Goal: Task Accomplishment & Management: Manage account settings

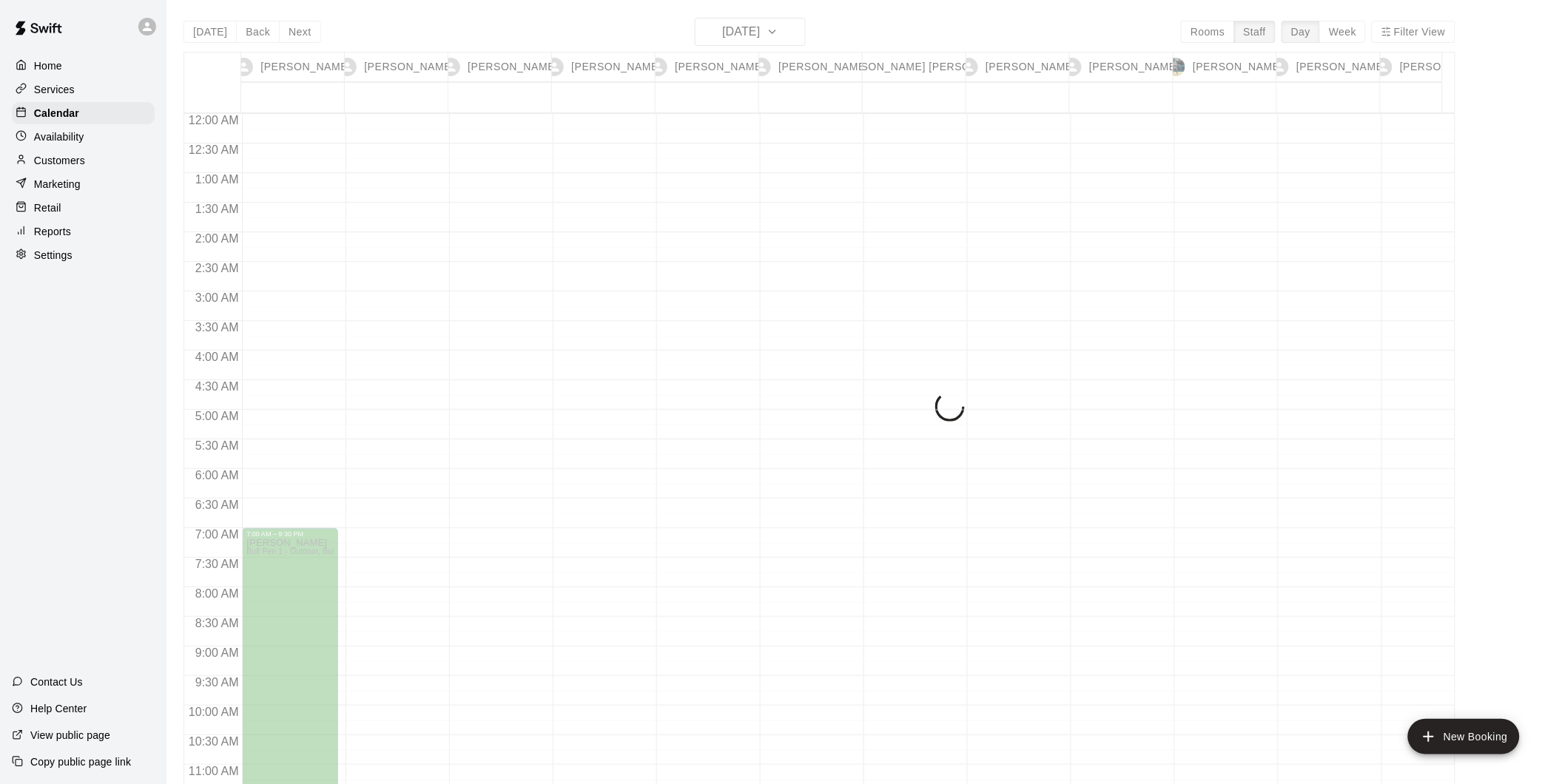
scroll to position [745, 0]
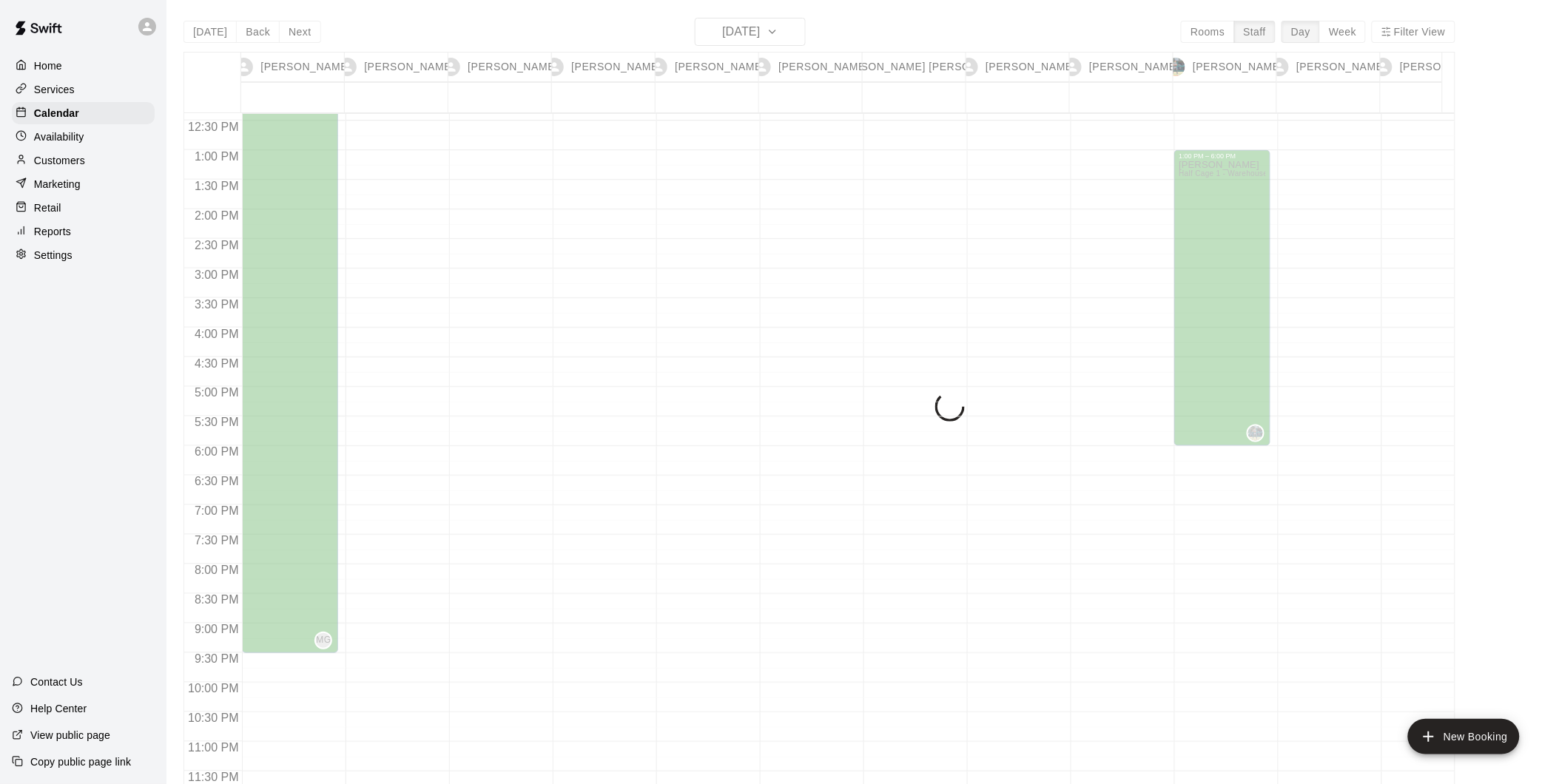
click at [923, 20] on div "Today Back Next Sunday Oct 12 Rooms Staff Day Week Filter View Mike Granson 12 …" at bounding box center [818, 410] width 1271 height 784
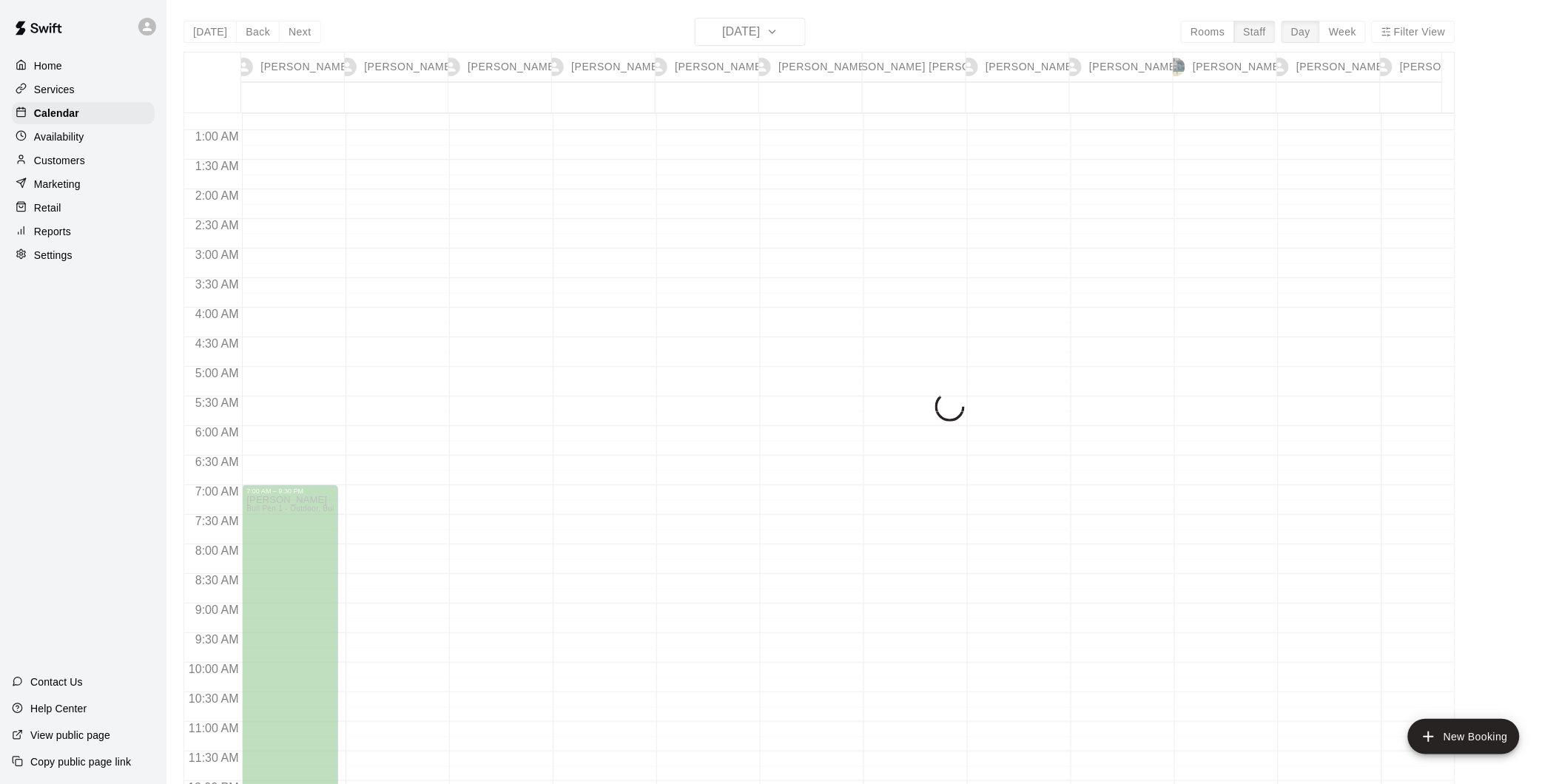
scroll to position [0, 0]
click at [69, 120] on p "Calendar" at bounding box center [56, 113] width 45 height 15
click at [778, 39] on div "Today Back Next Sunday Oct 12 Rooms Staff Day Week Filter View Mike Granson 12 …" at bounding box center [818, 410] width 1271 height 784
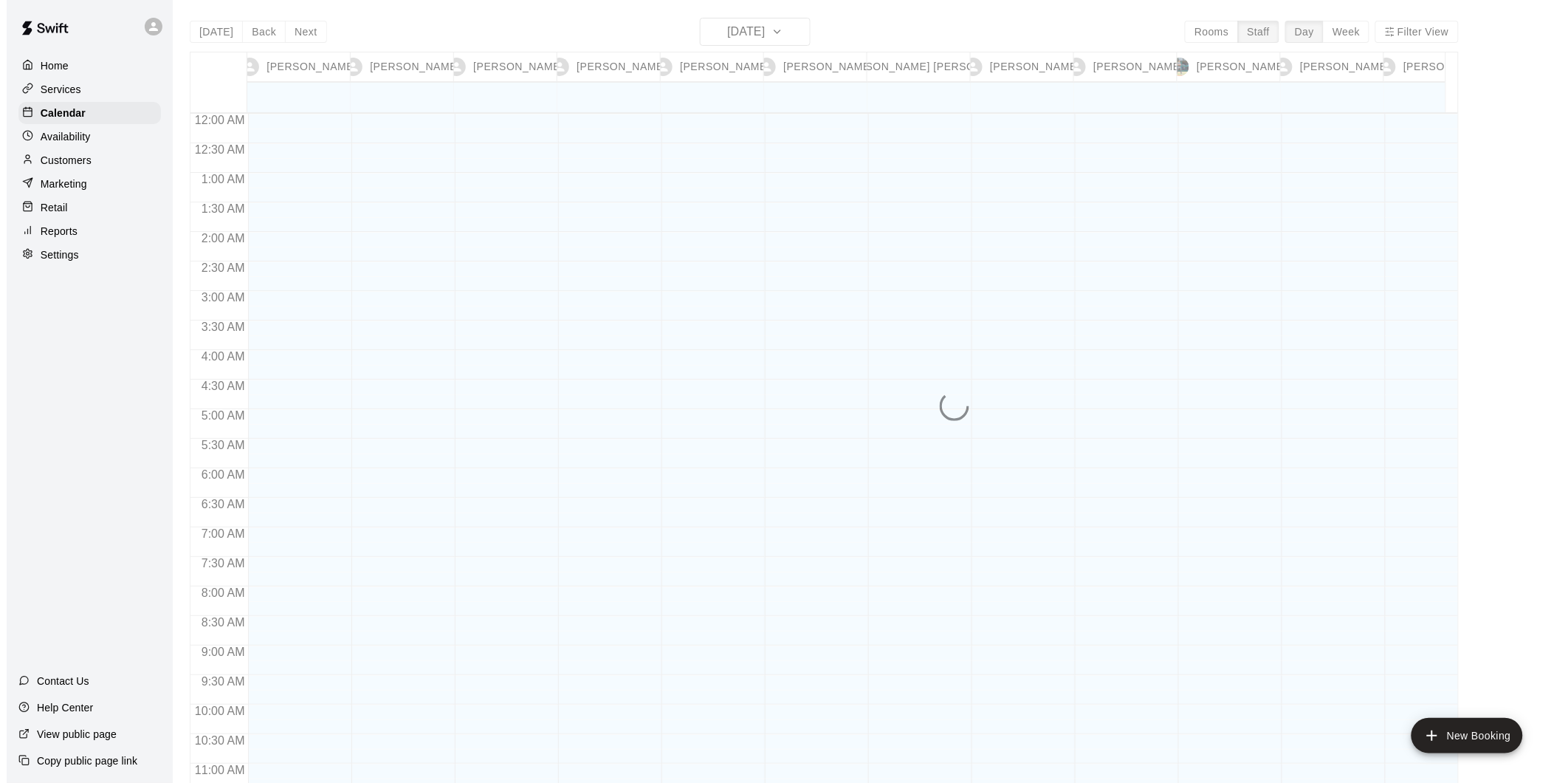
scroll to position [209, 0]
click at [803, 31] on button "[DATE]" at bounding box center [748, 32] width 111 height 28
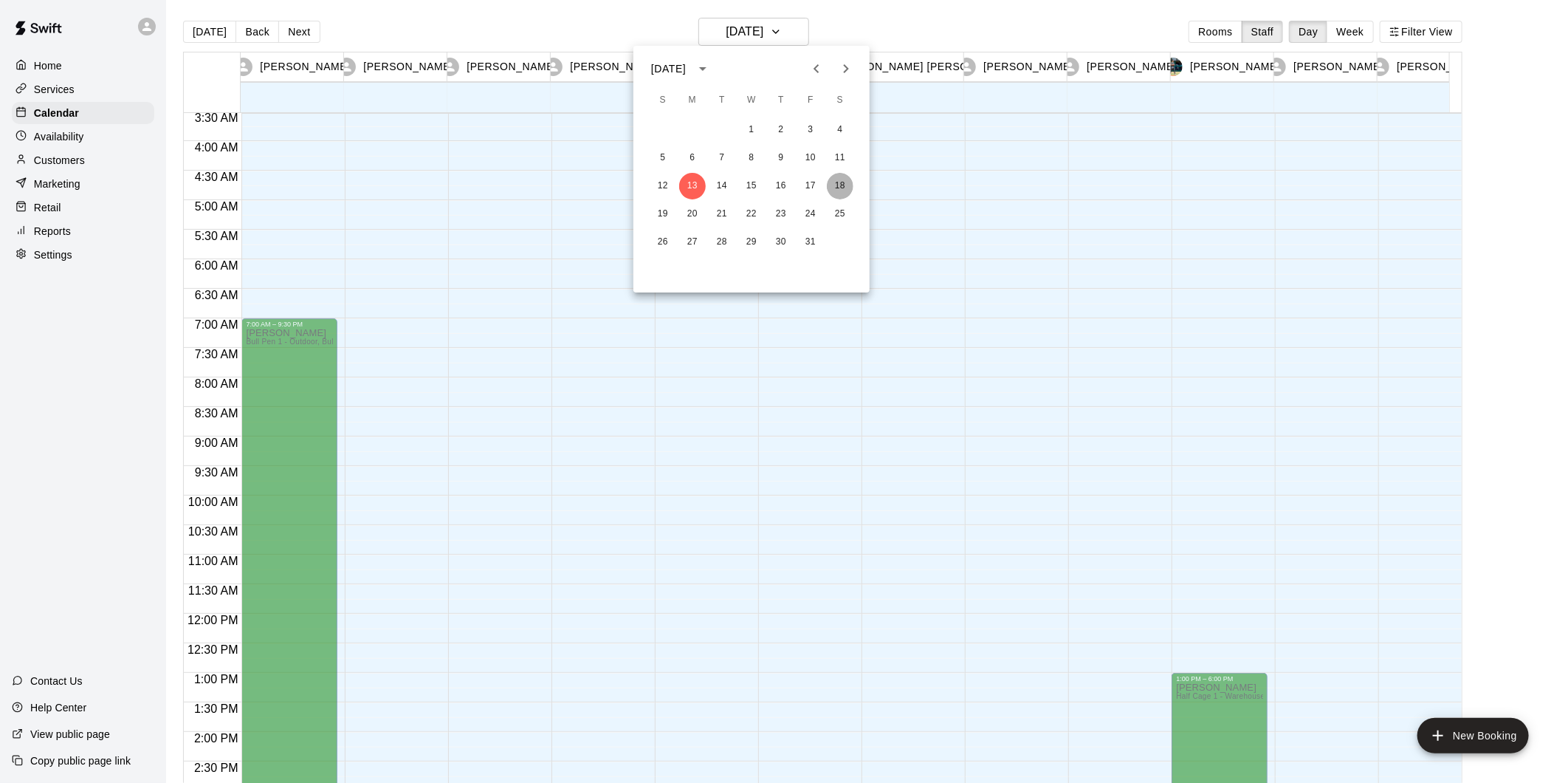
click at [840, 188] on button "18" at bounding box center [840, 186] width 27 height 27
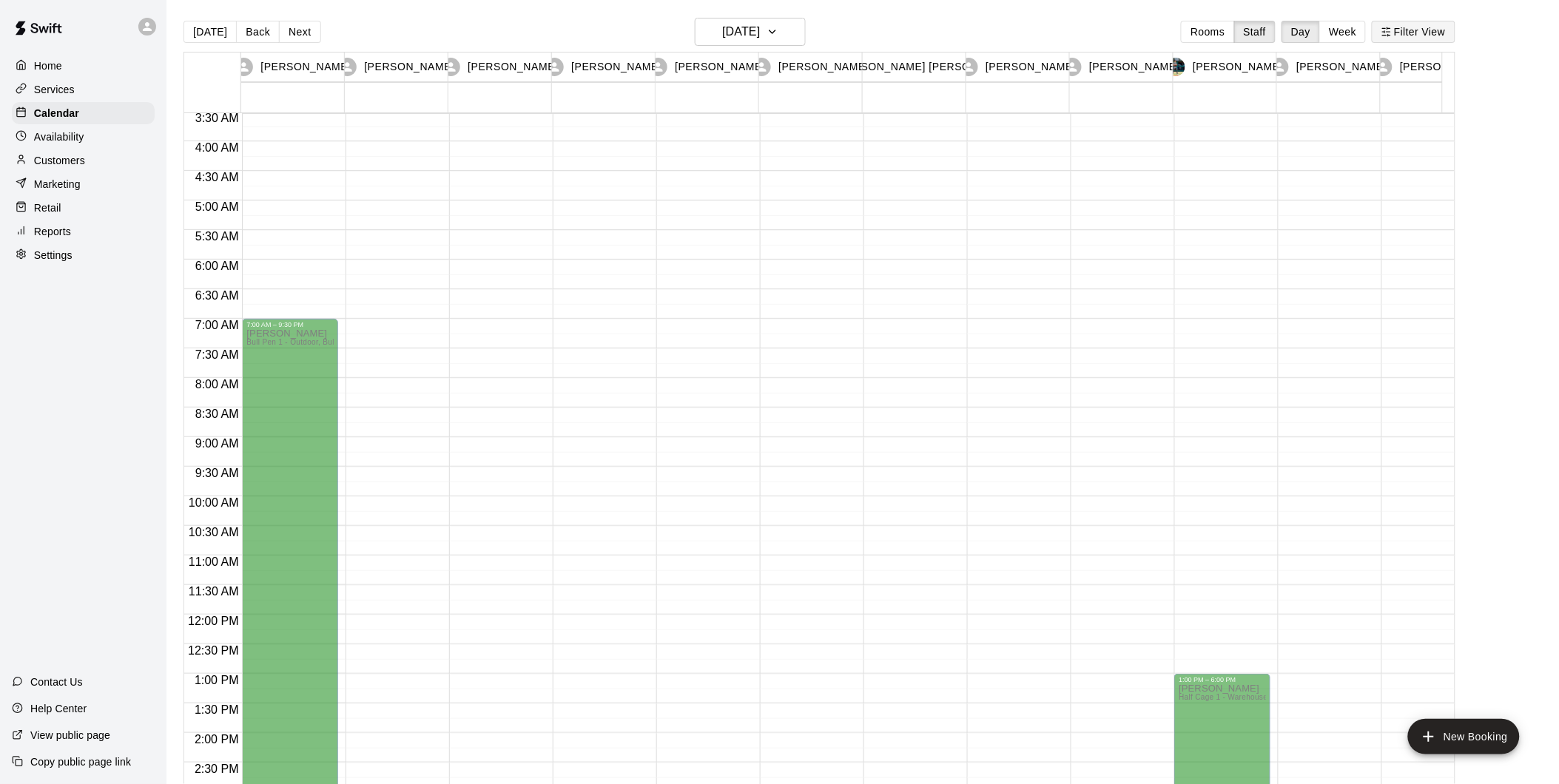
click at [1440, 36] on button "Filter View" at bounding box center [1413, 32] width 83 height 22
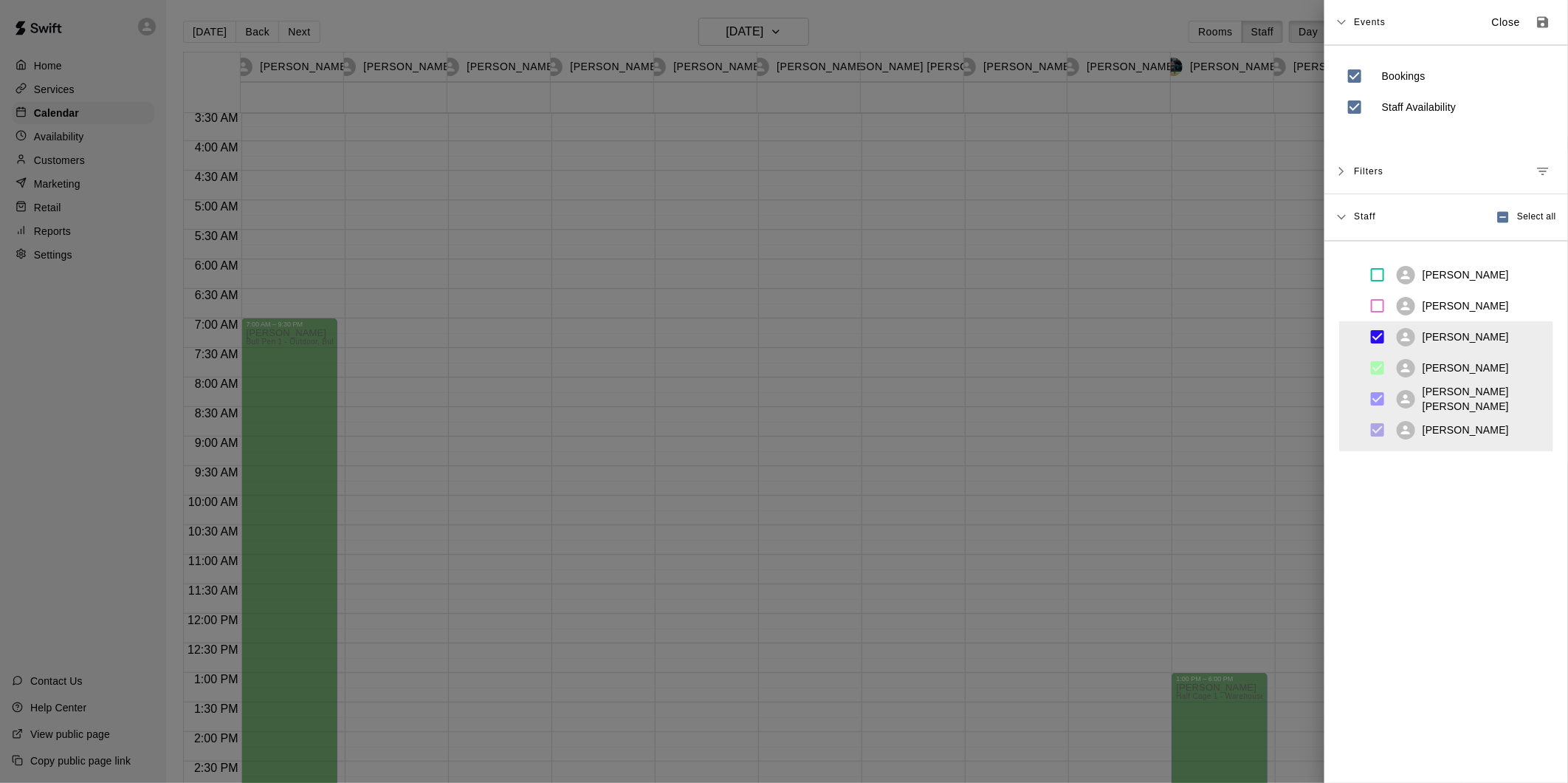
scroll to position [0, 0]
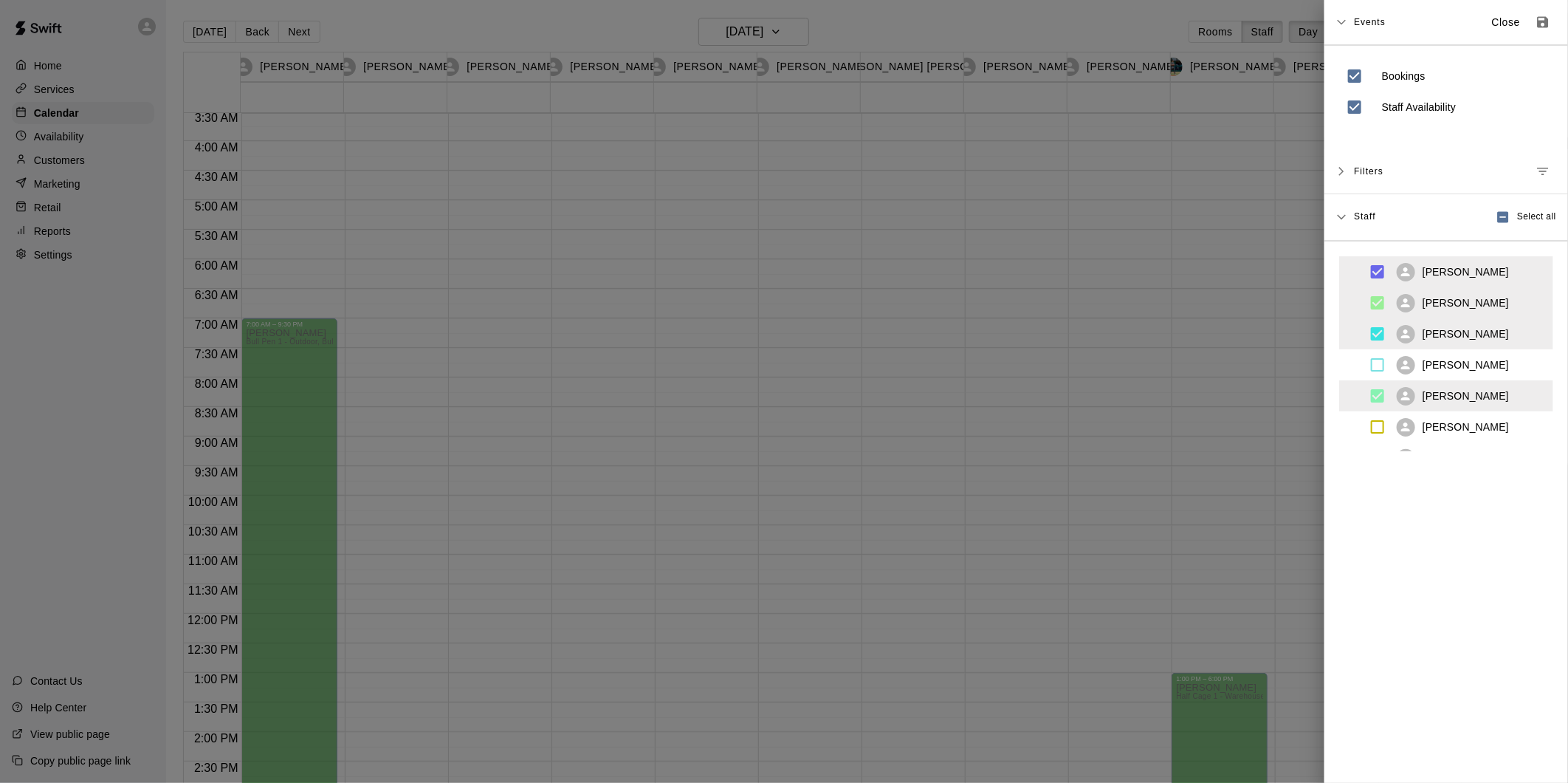
click at [1517, 217] on span "Select all" at bounding box center [1536, 217] width 39 height 15
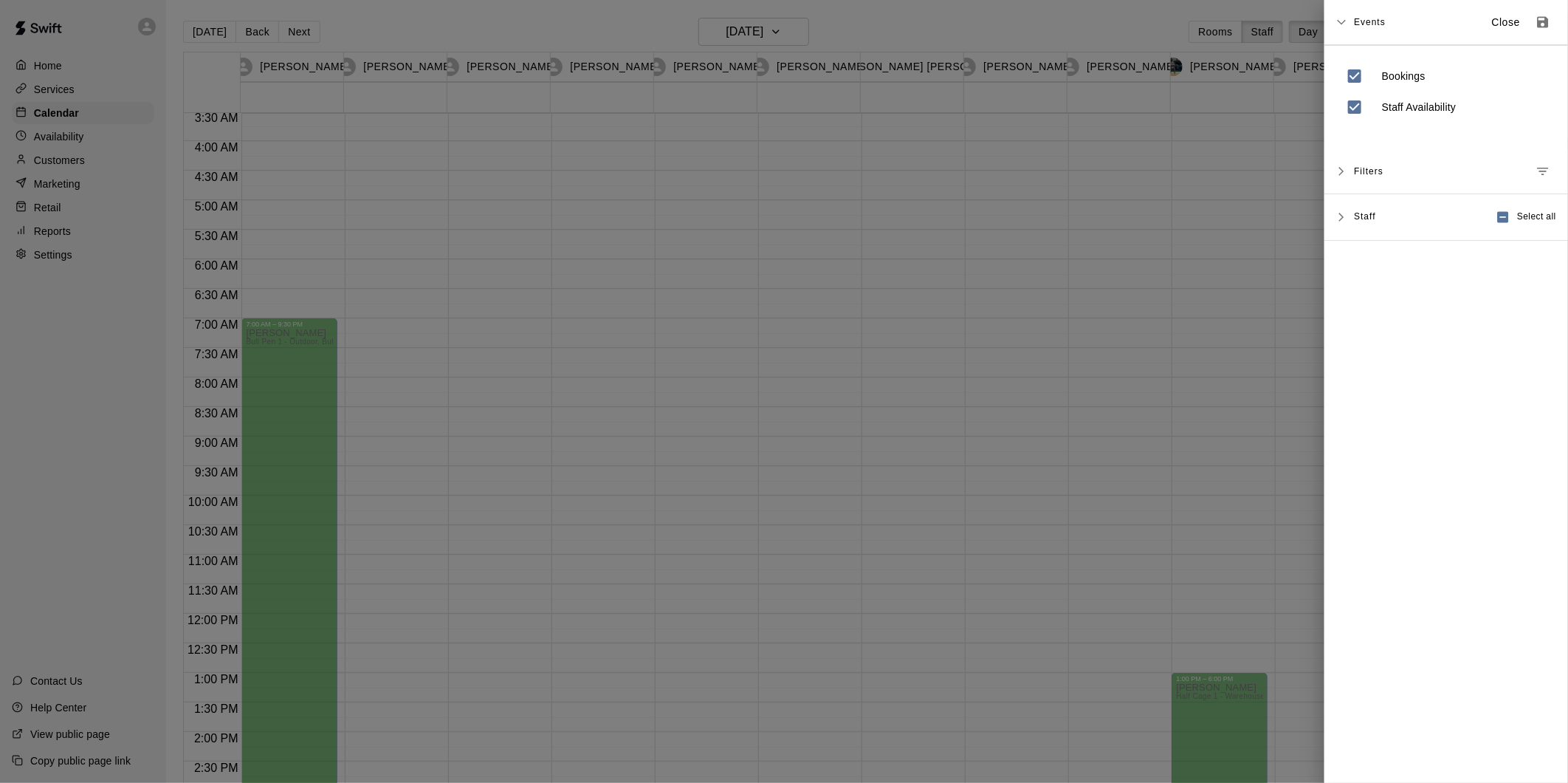
click at [1517, 218] on span "Select all" at bounding box center [1536, 217] width 39 height 15
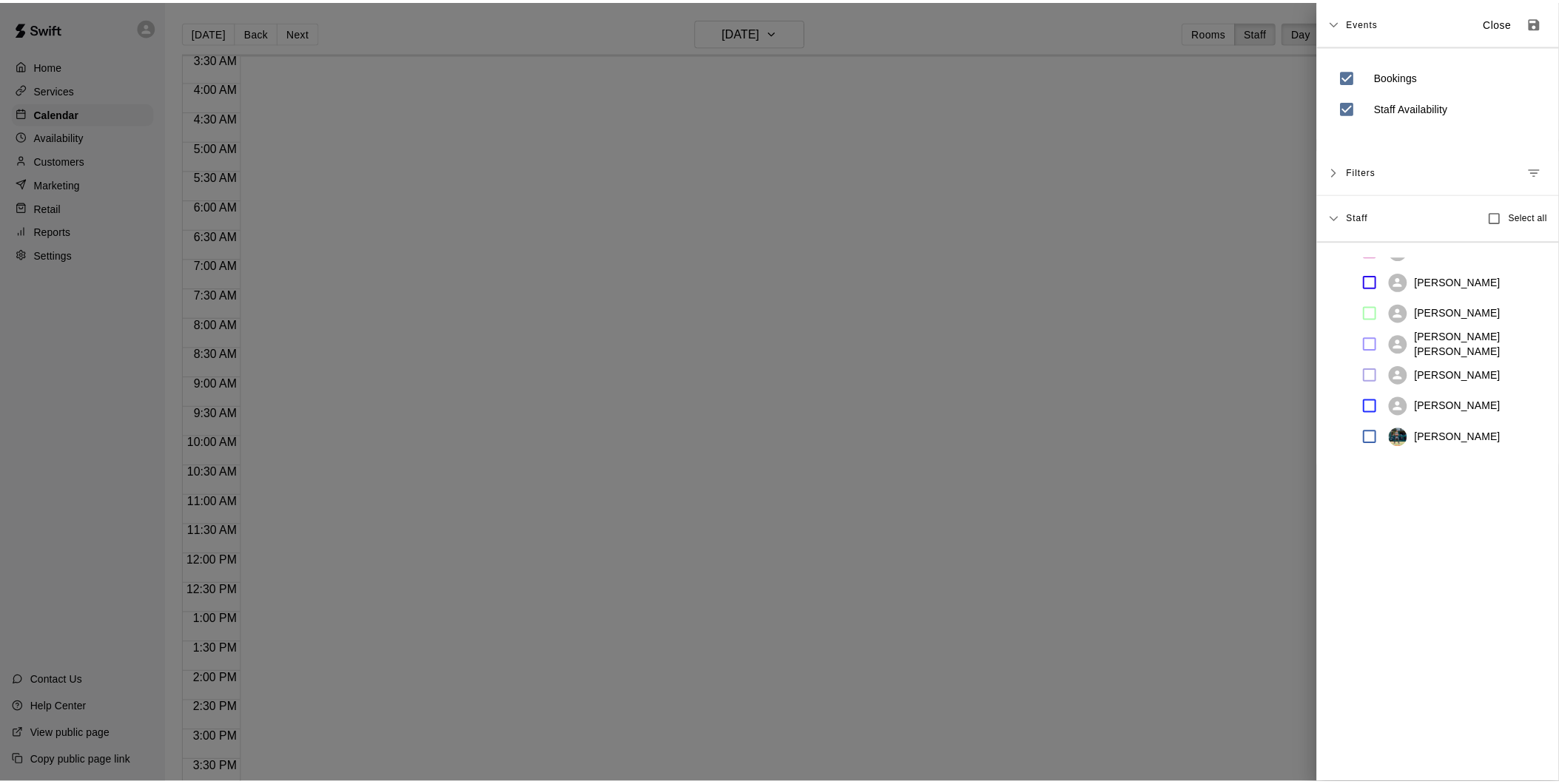
scroll to position [328, 0]
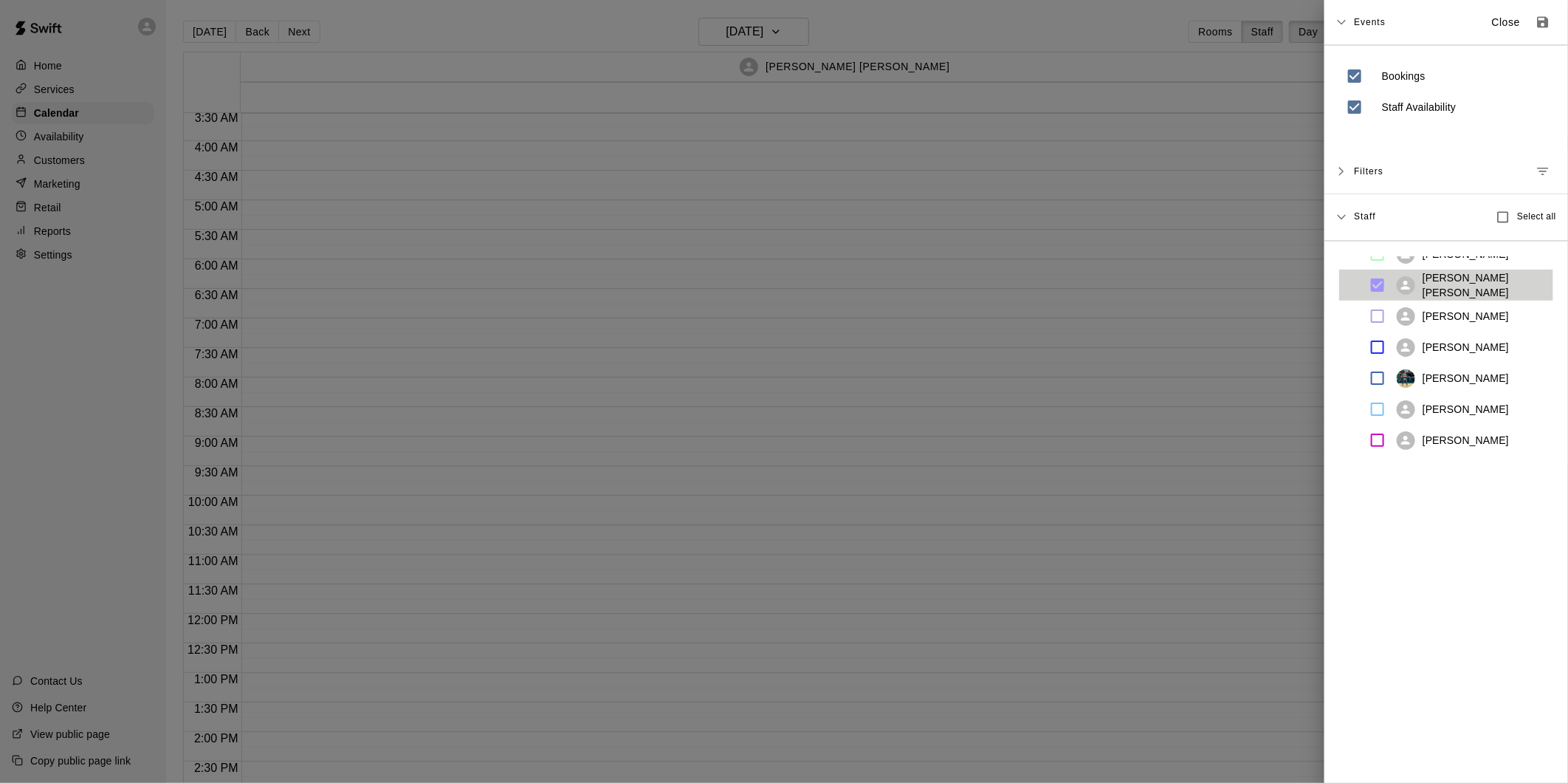
click at [1137, 406] on div at bounding box center [784, 392] width 1568 height 783
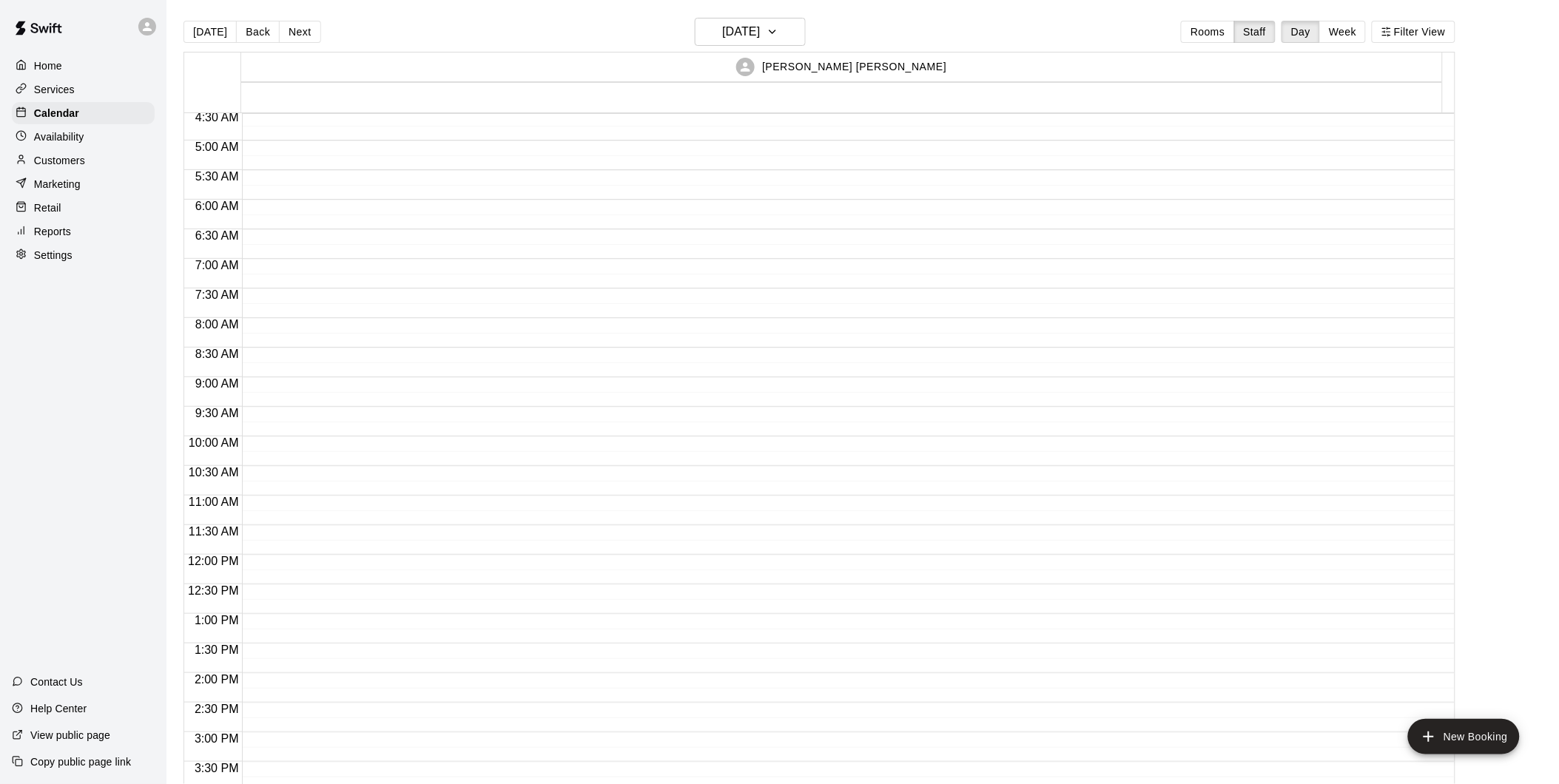
scroll to position [209, 0]
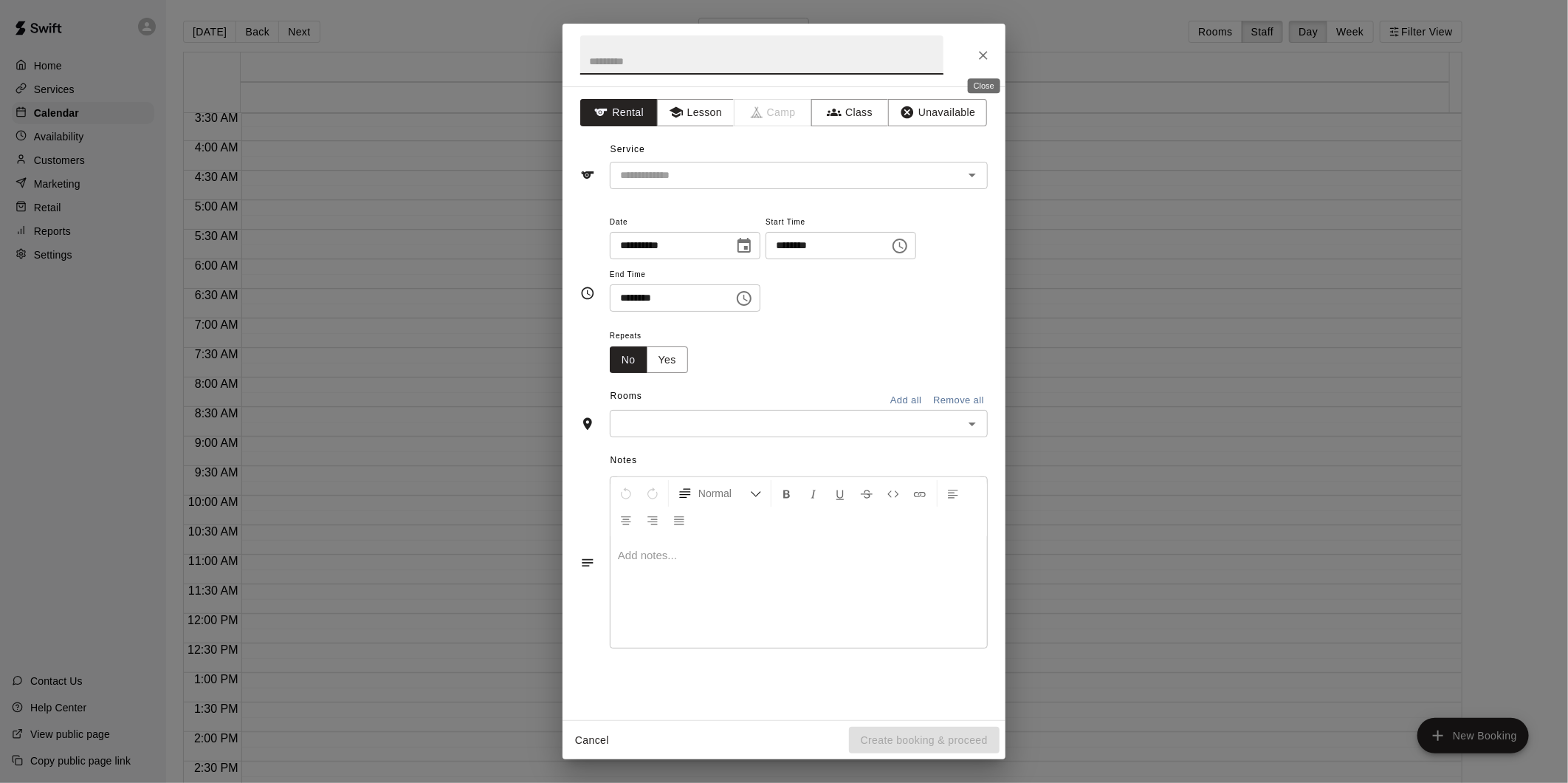
click at [989, 50] on icon "Close" at bounding box center [983, 56] width 15 height 15
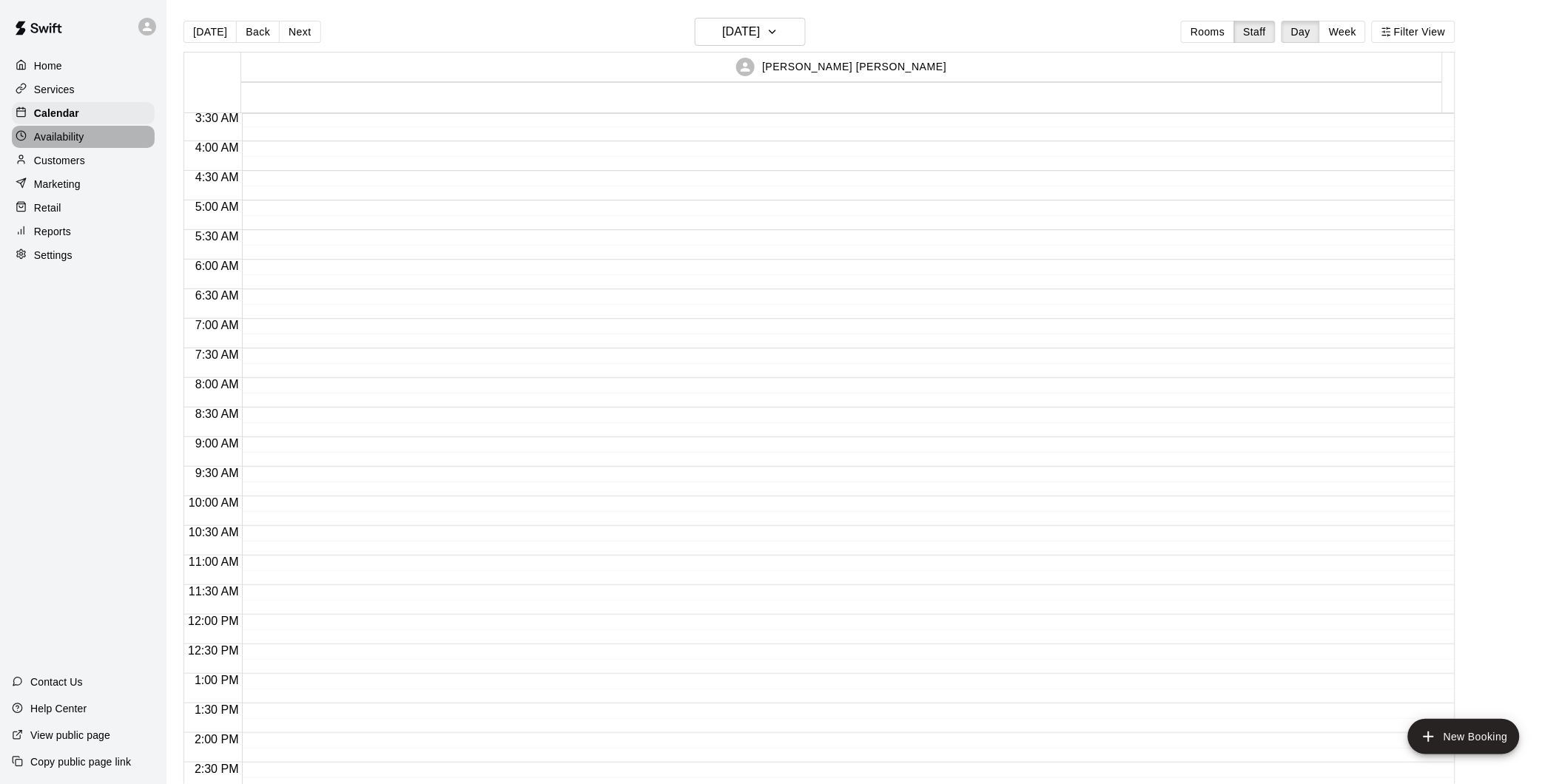
click at [89, 144] on div "Availability" at bounding box center [83, 137] width 143 height 22
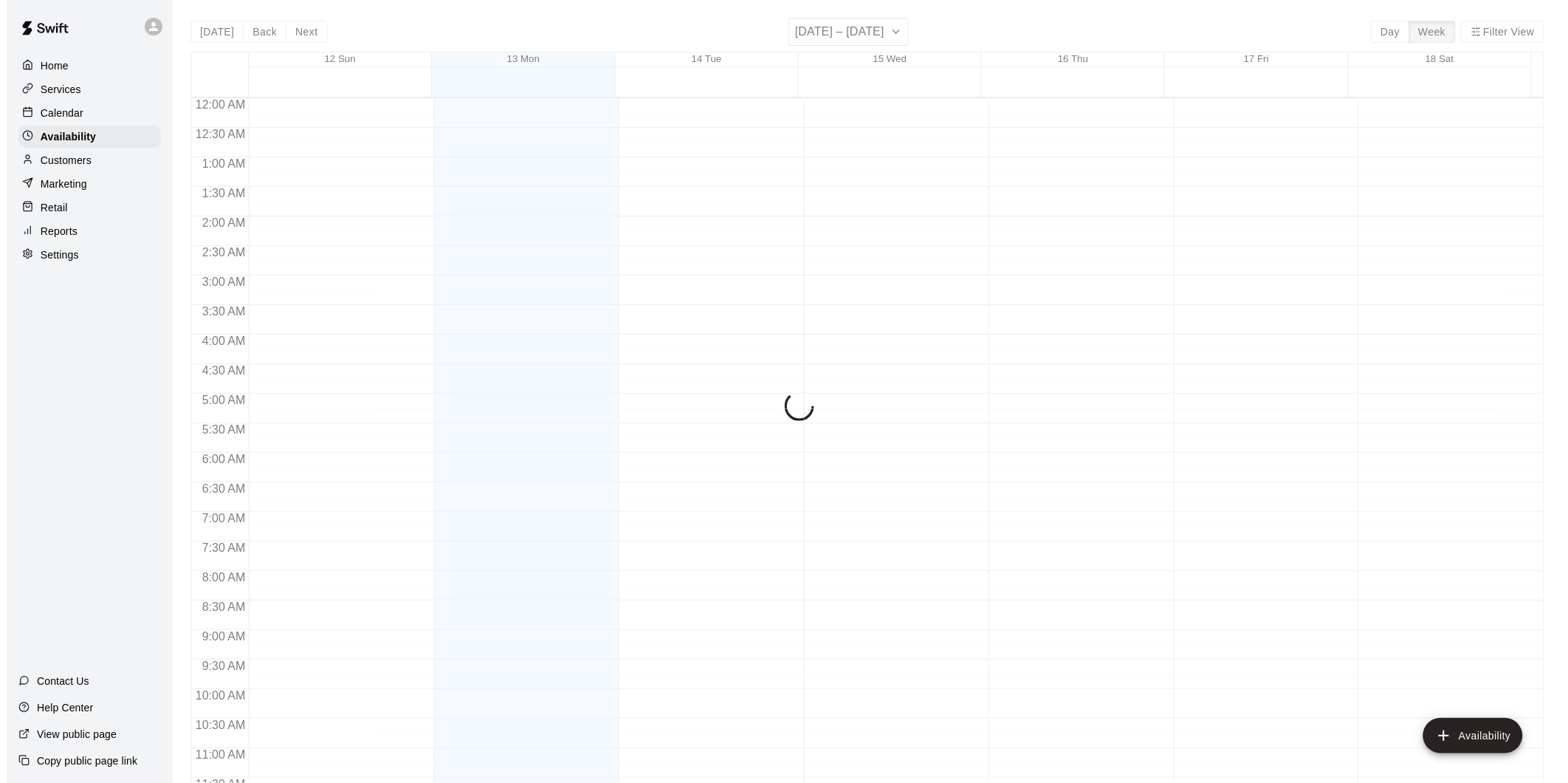
scroll to position [716, 0]
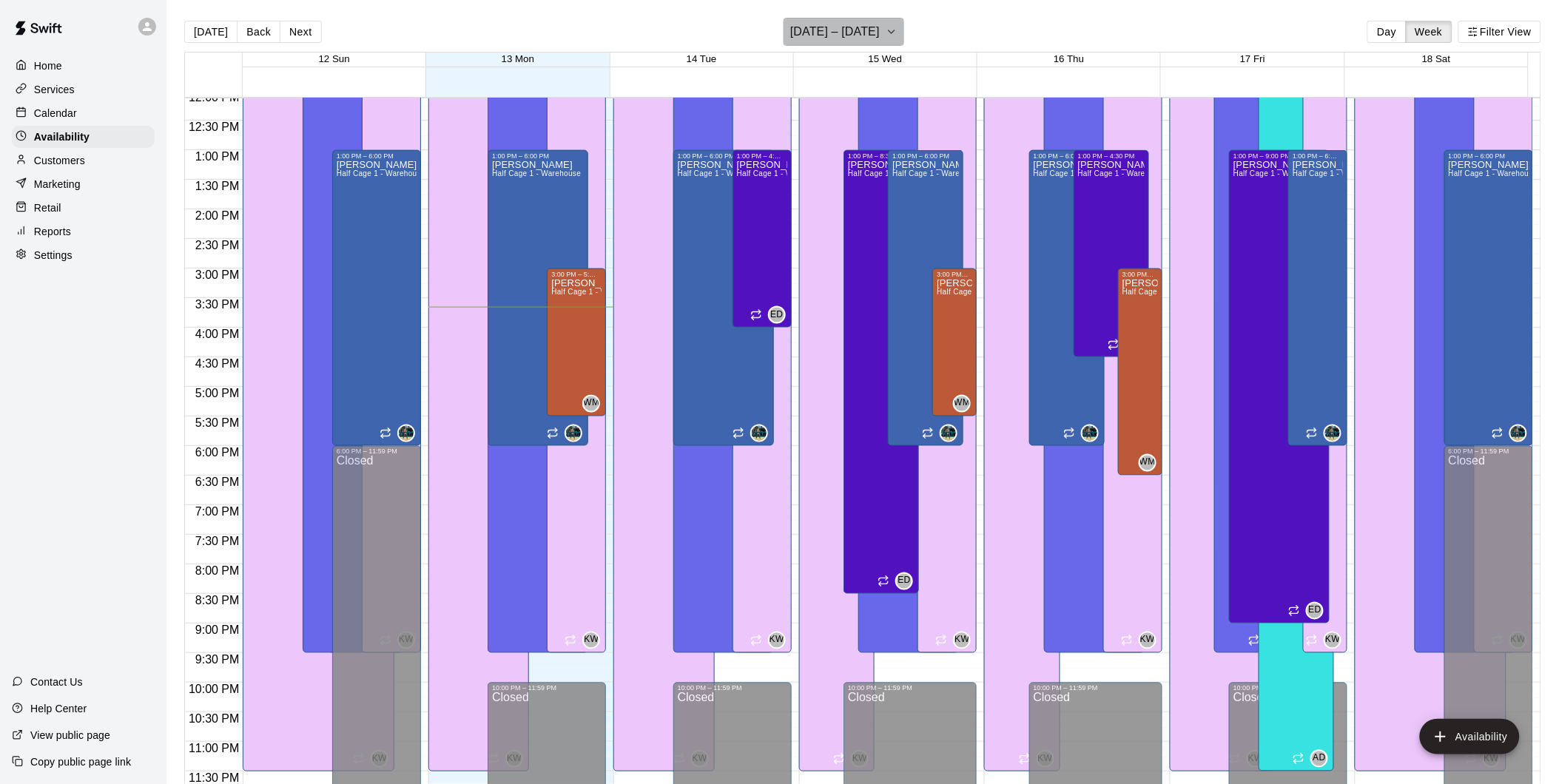
click at [890, 26] on icon "button" at bounding box center [892, 32] width 12 height 18
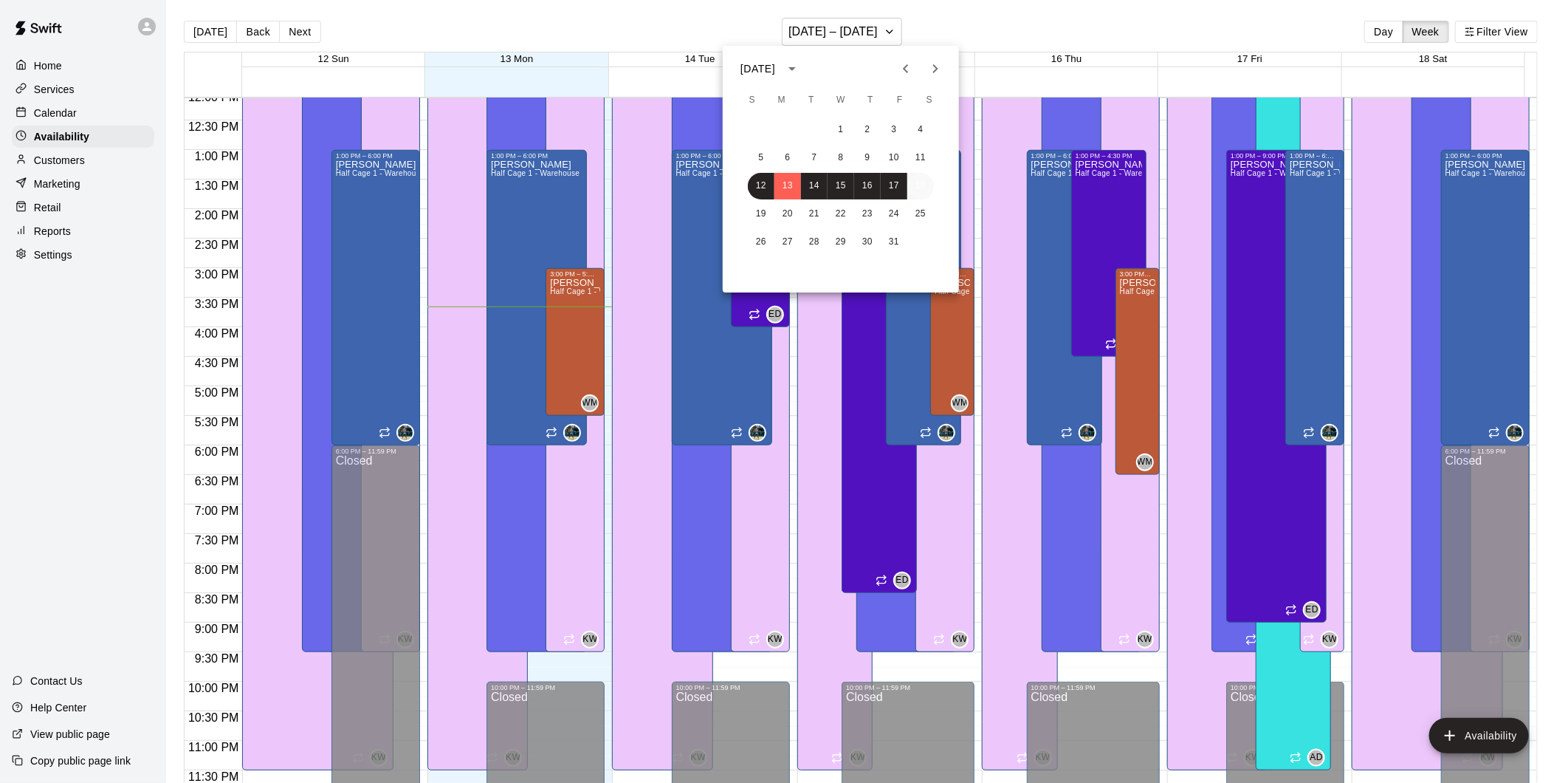
click at [925, 188] on button "18" at bounding box center [920, 186] width 27 height 27
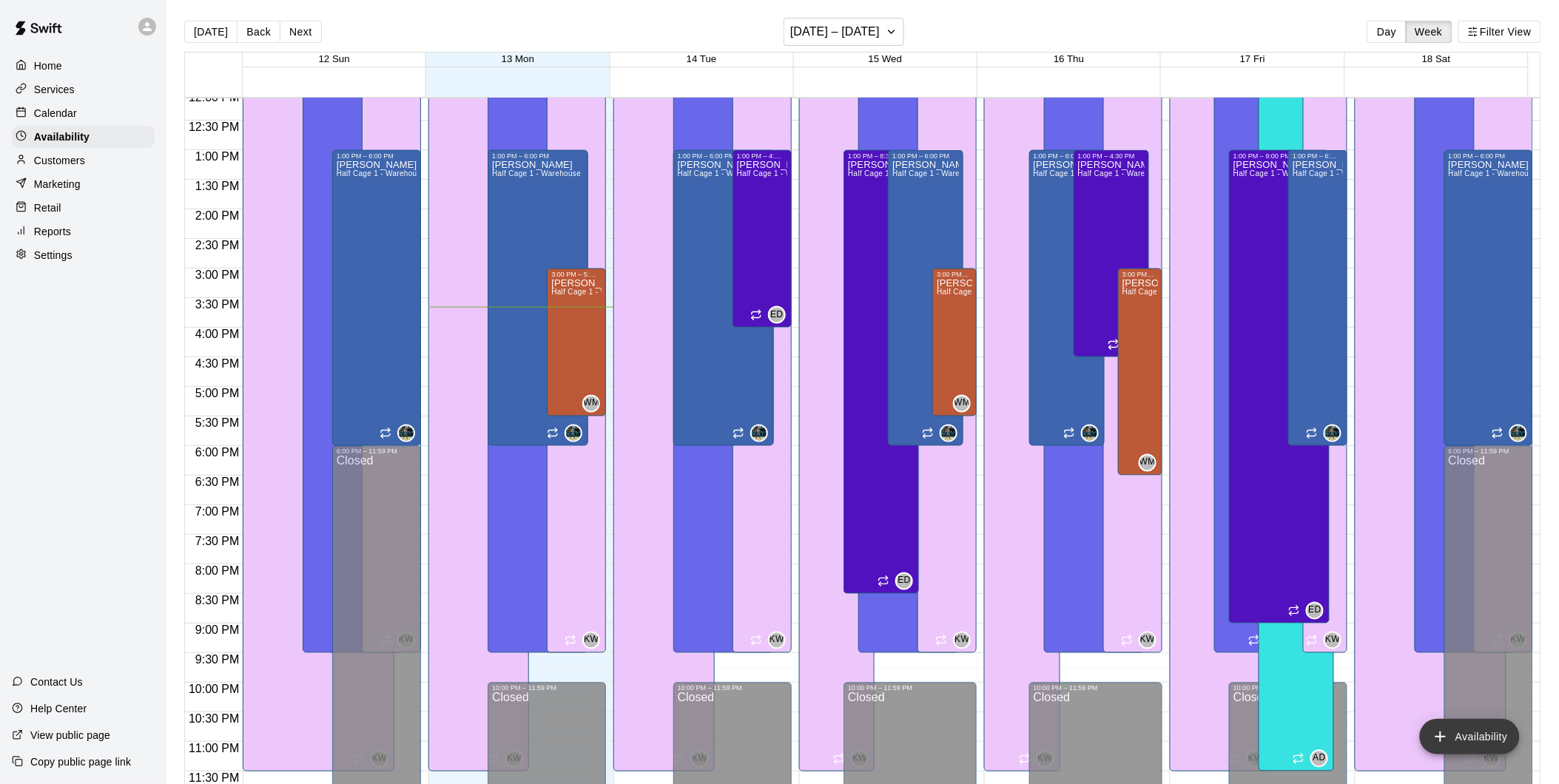
click at [1498, 722] on button "Availability" at bounding box center [1469, 737] width 100 height 36
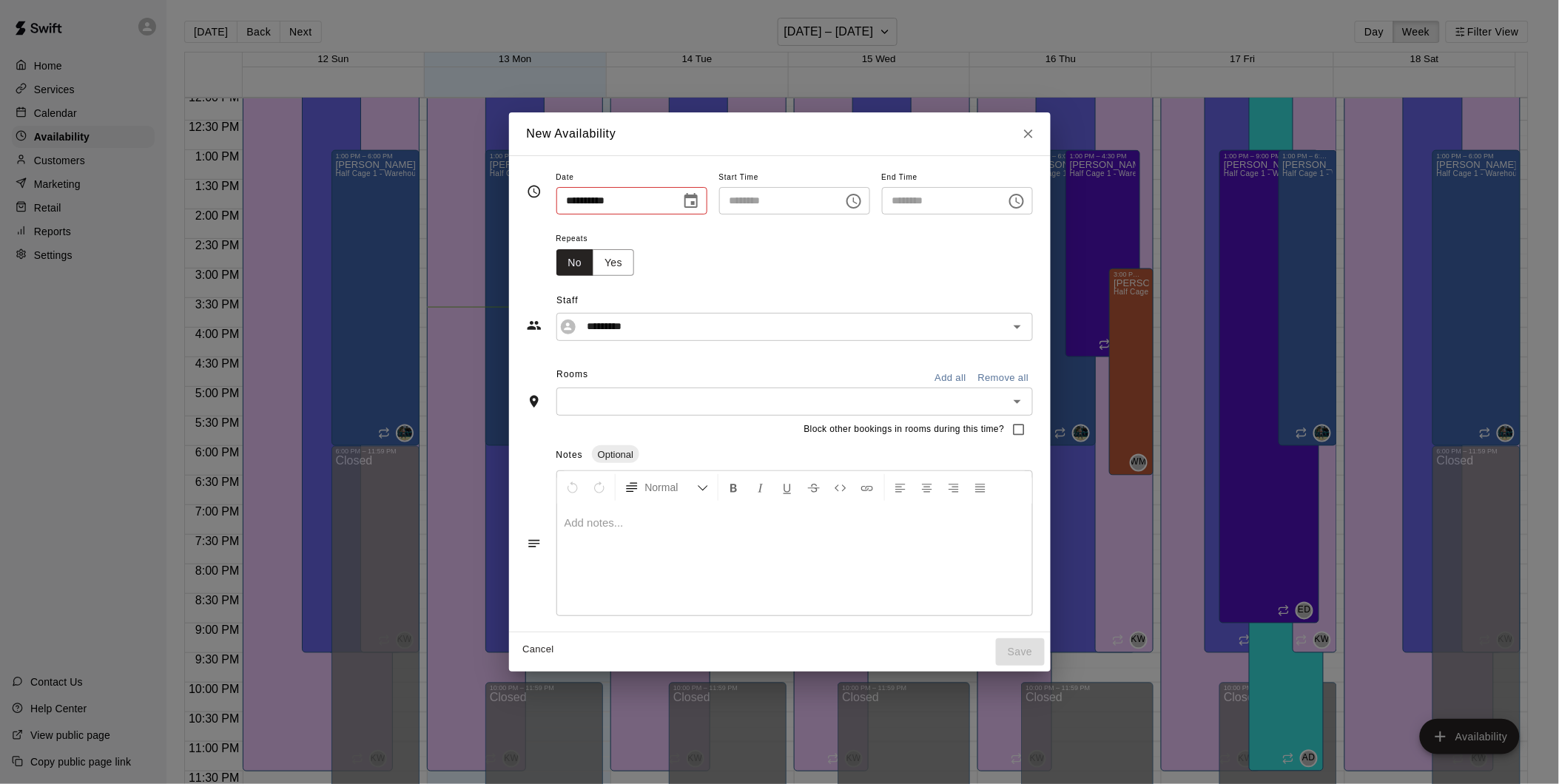
type input "**********"
type input "********"
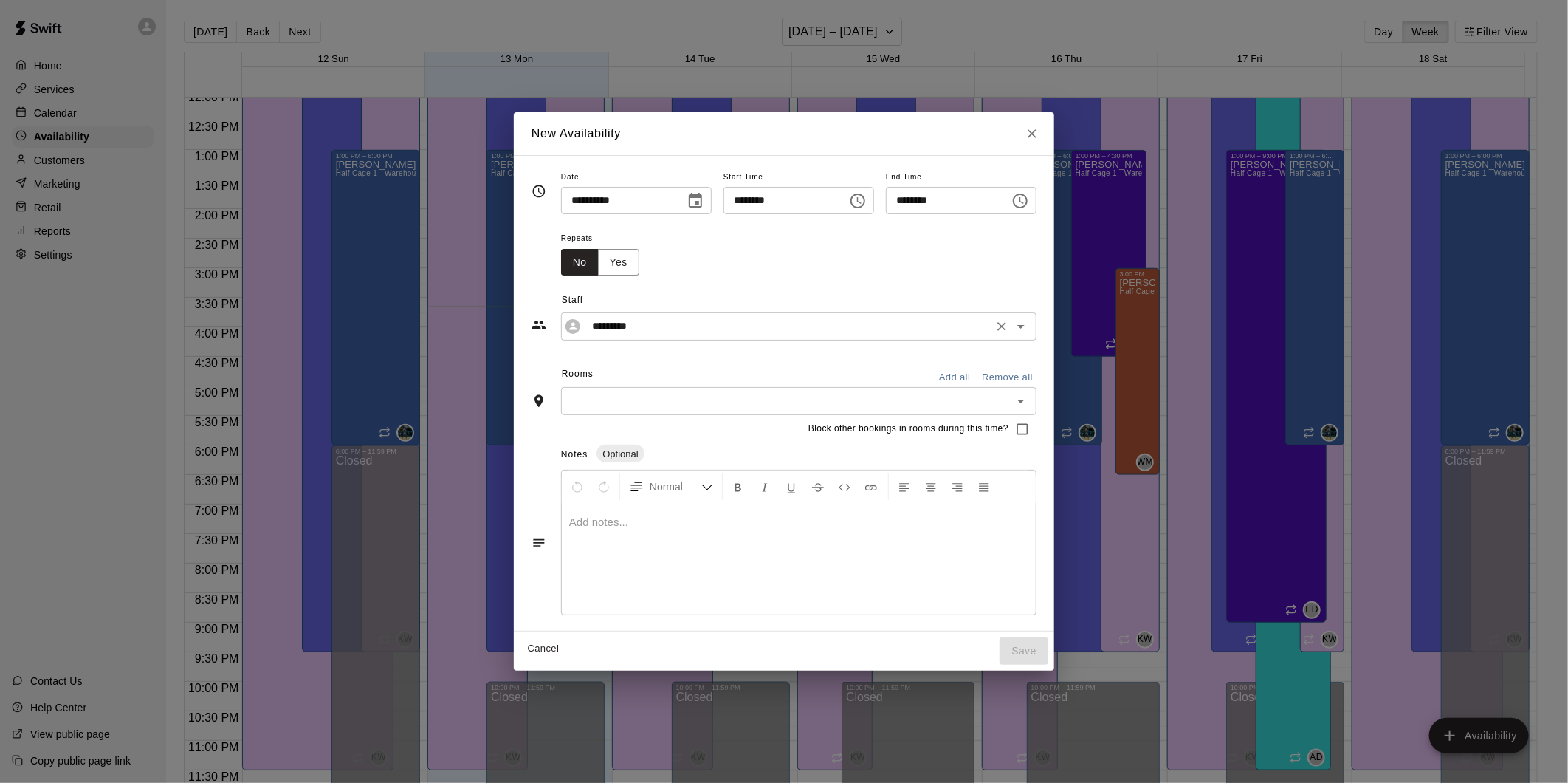
drag, startPoint x: 677, startPoint y: 326, endPoint x: 677, endPoint y: 335, distance: 9.0
click at [677, 326] on input "*********" at bounding box center [787, 326] width 402 height 19
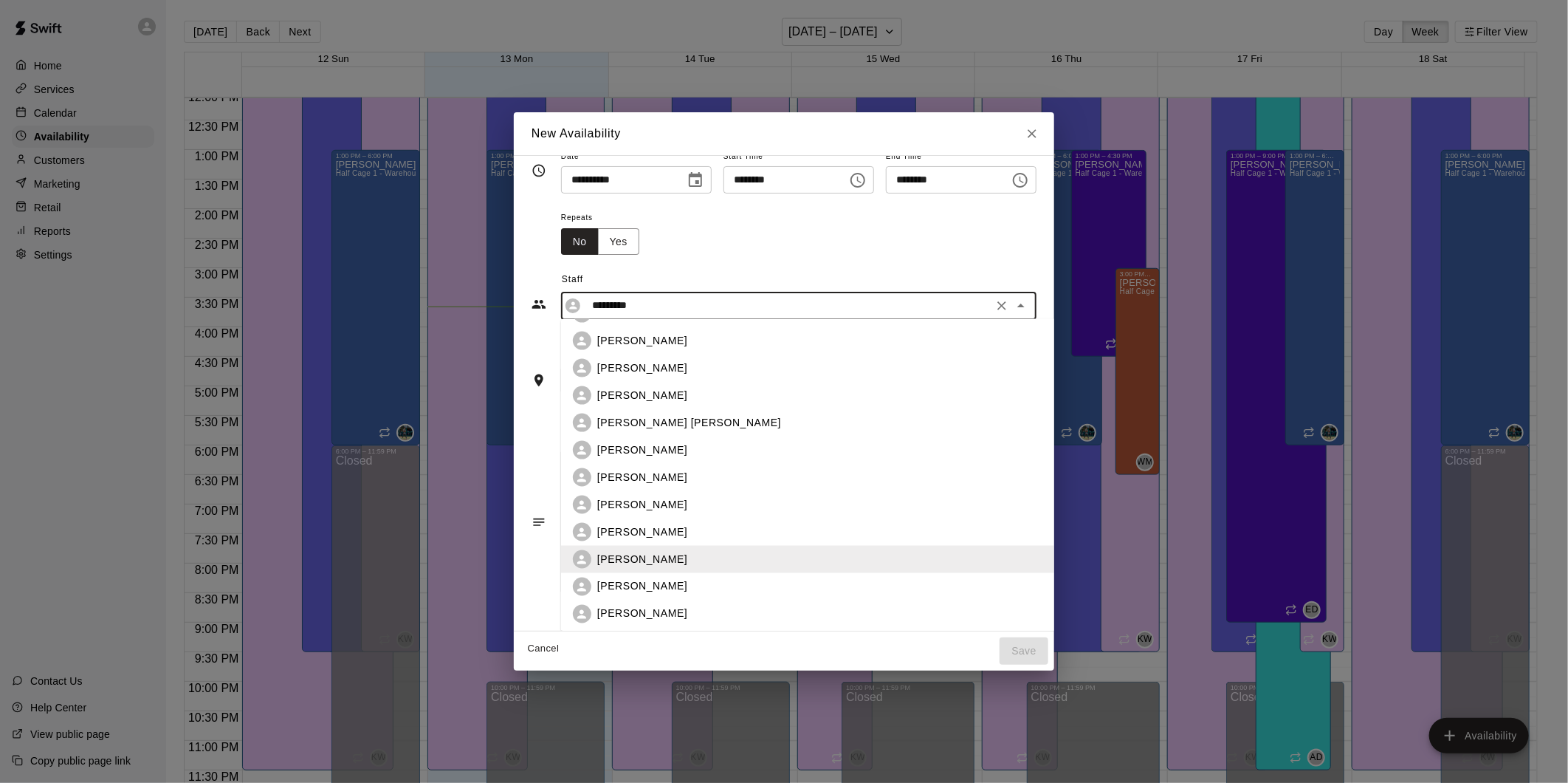
scroll to position [189, 0]
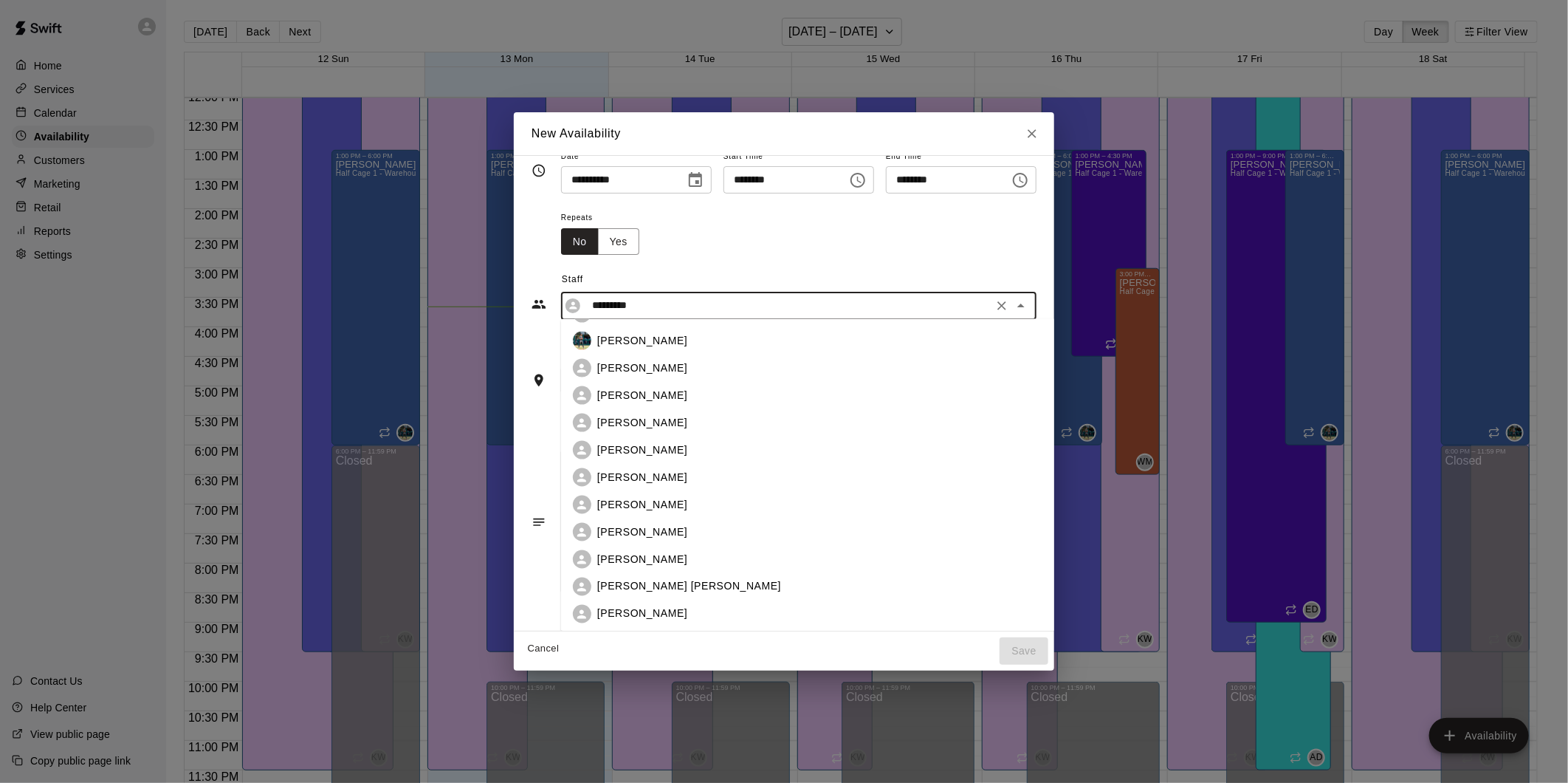
click at [621, 586] on p "[PERSON_NAME] [PERSON_NAME]" at bounding box center [689, 586] width 183 height 16
type input "**********"
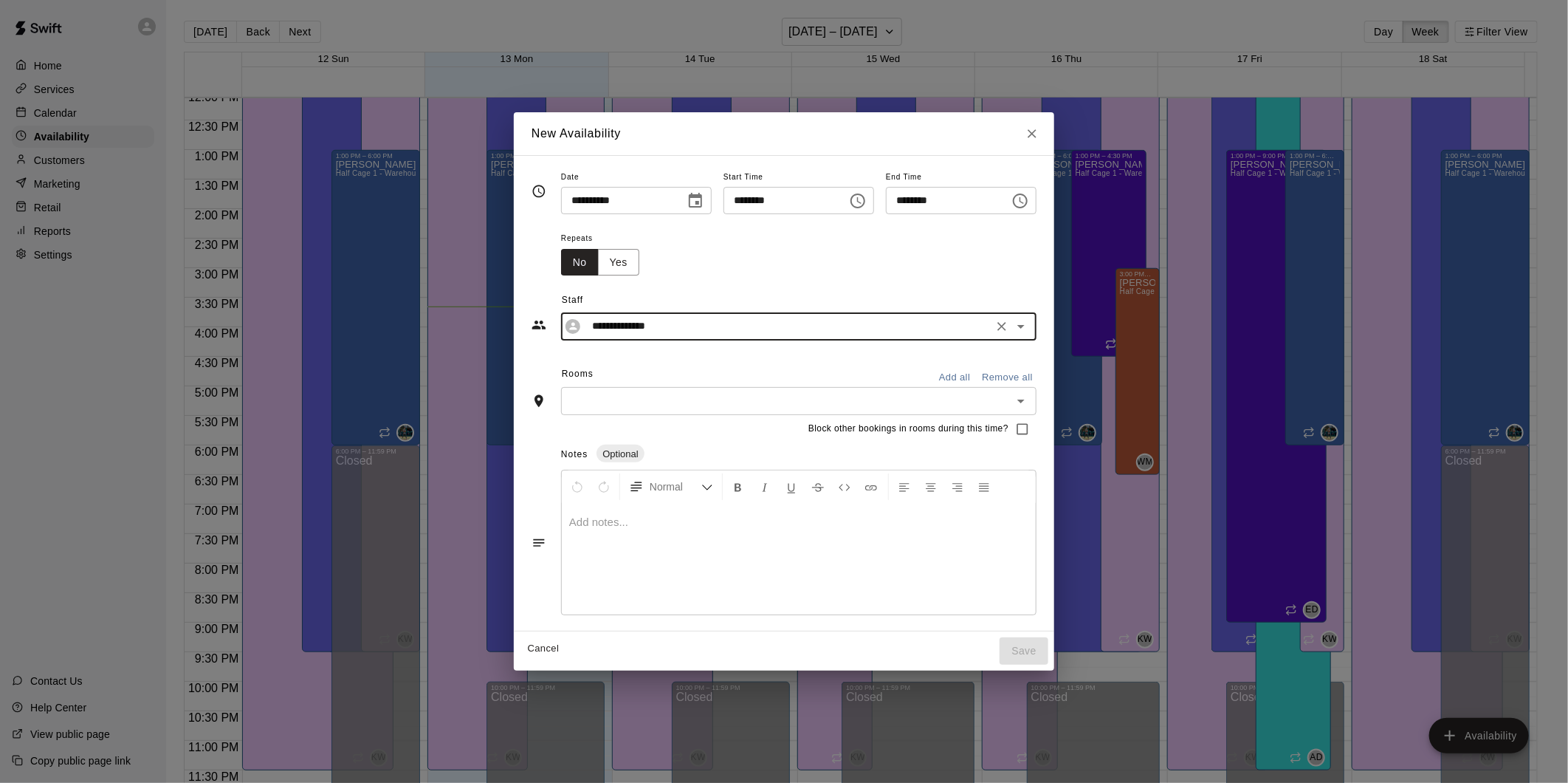
click at [867, 192] on icon "Choose time, selected time is 3:00 PM" at bounding box center [858, 201] width 18 height 18
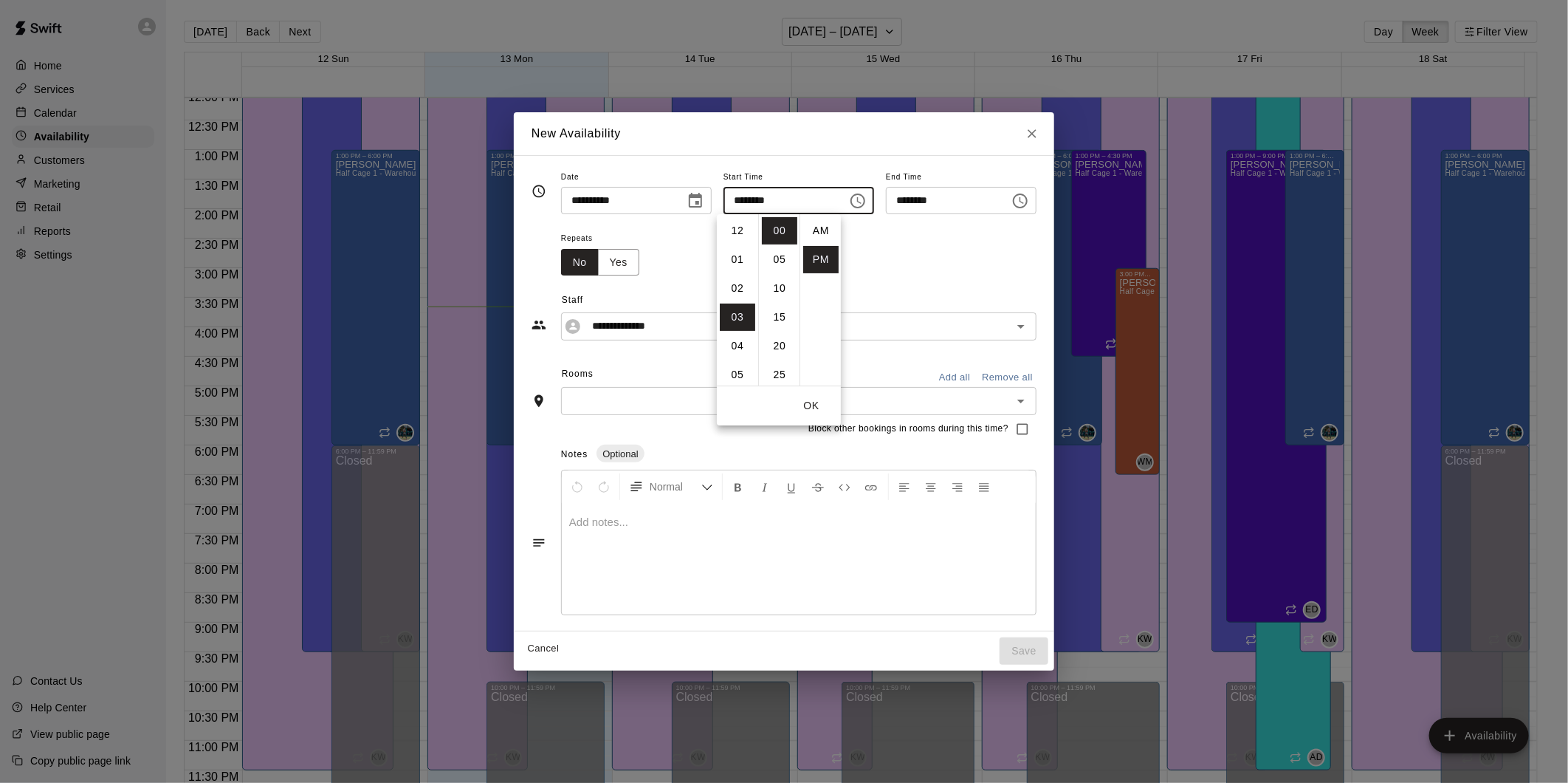
scroll to position [26, 0]
click at [740, 371] on li "08" at bounding box center [737, 375] width 36 height 27
type input "********"
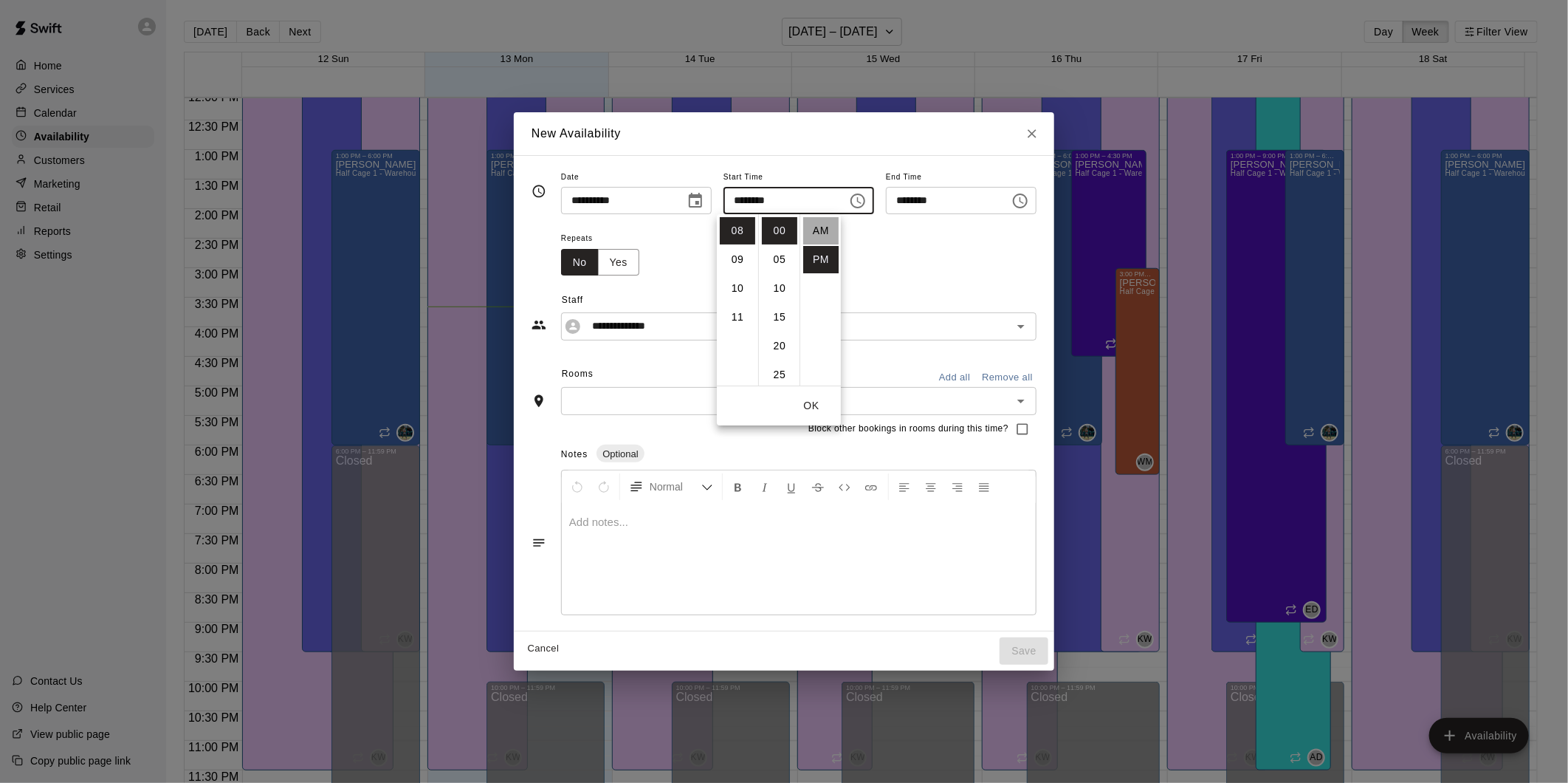
click at [818, 235] on li "AM" at bounding box center [821, 230] width 36 height 27
type input "********"
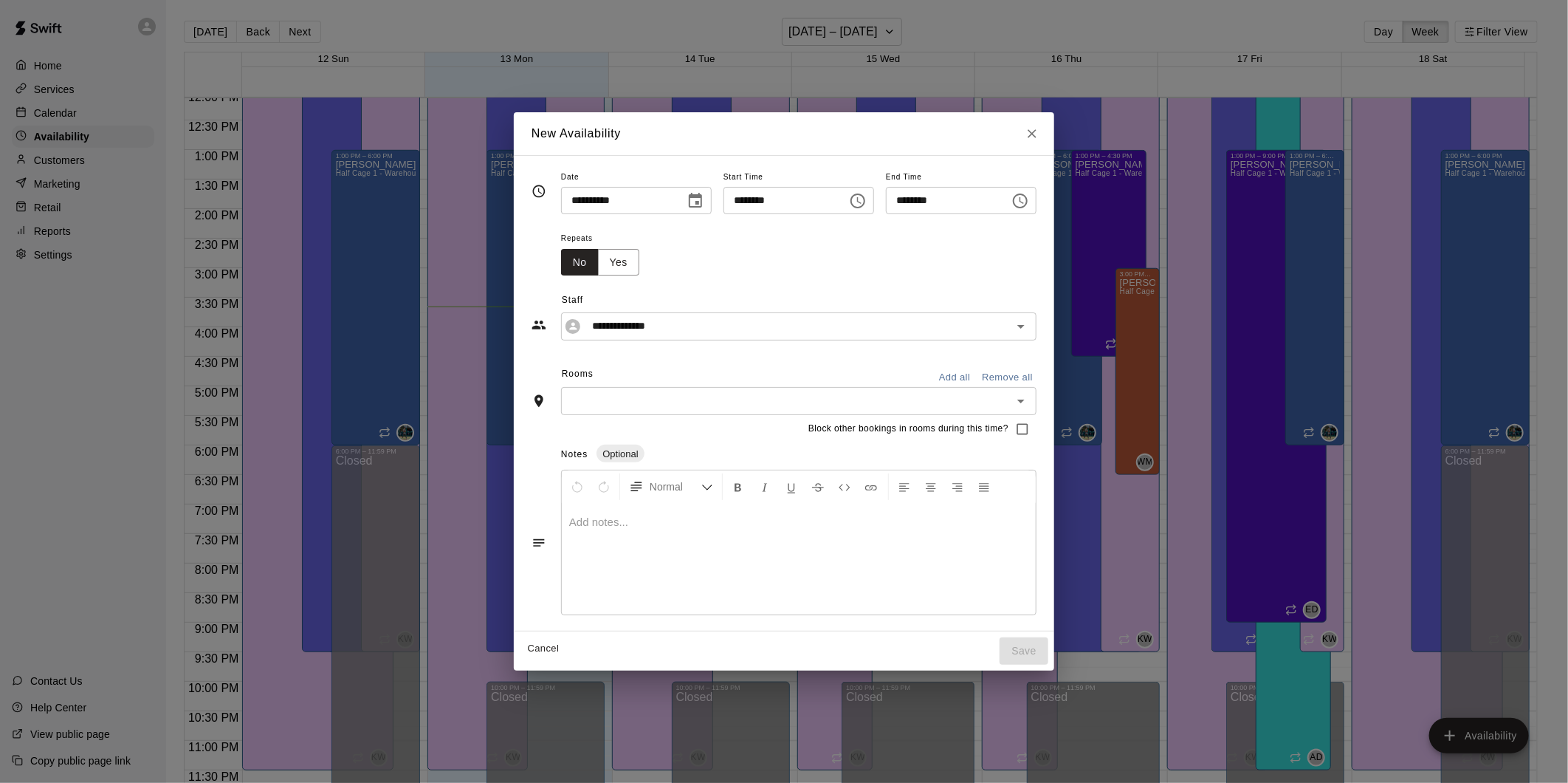
click at [980, 190] on input "********" at bounding box center [943, 200] width 114 height 27
click at [1029, 208] on icon "Choose time, selected time is 8:30 PM" at bounding box center [1020, 201] width 18 height 18
click at [911, 257] on li "01" at bounding box center [913, 259] width 36 height 27
click at [952, 232] on li "00" at bounding box center [956, 230] width 36 height 27
type input "********"
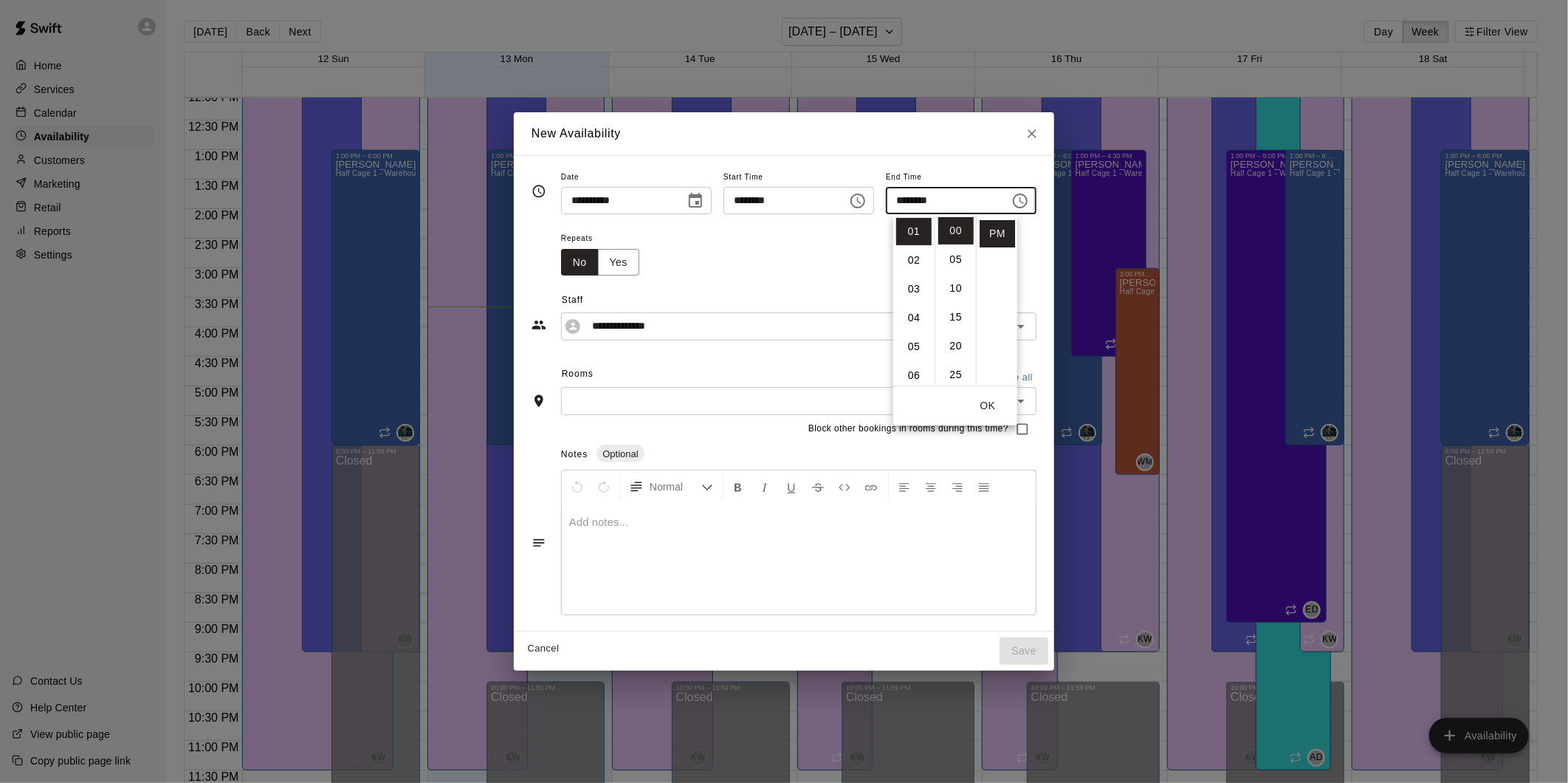
click at [1054, 266] on div "**********" at bounding box center [784, 394] width 540 height 477
click at [743, 289] on div "**********" at bounding box center [784, 307] width 505 height 64
click at [660, 400] on input "text" at bounding box center [786, 400] width 442 height 19
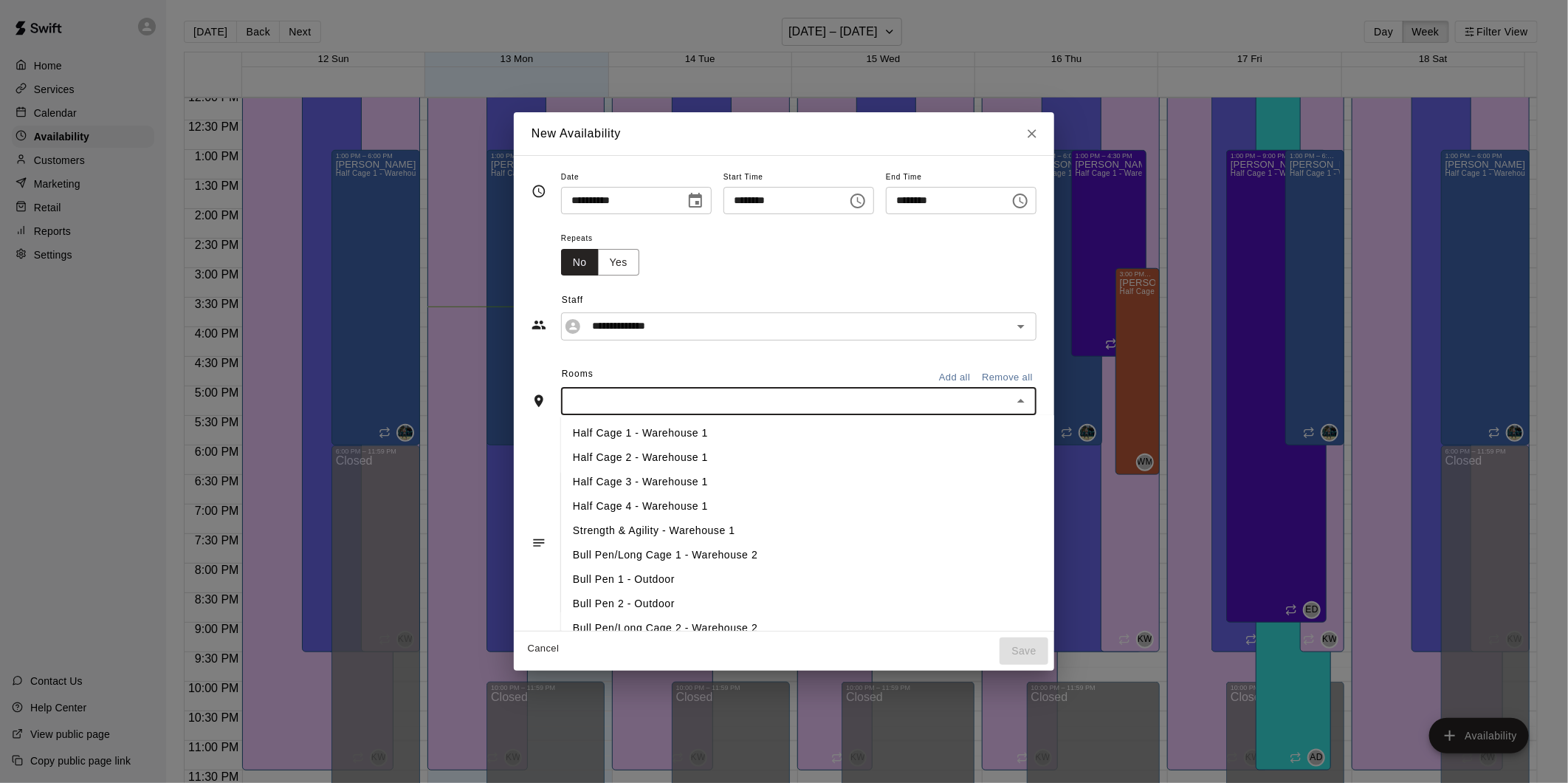
click at [788, 168] on div "**********" at bounding box center [784, 199] width 505 height 62
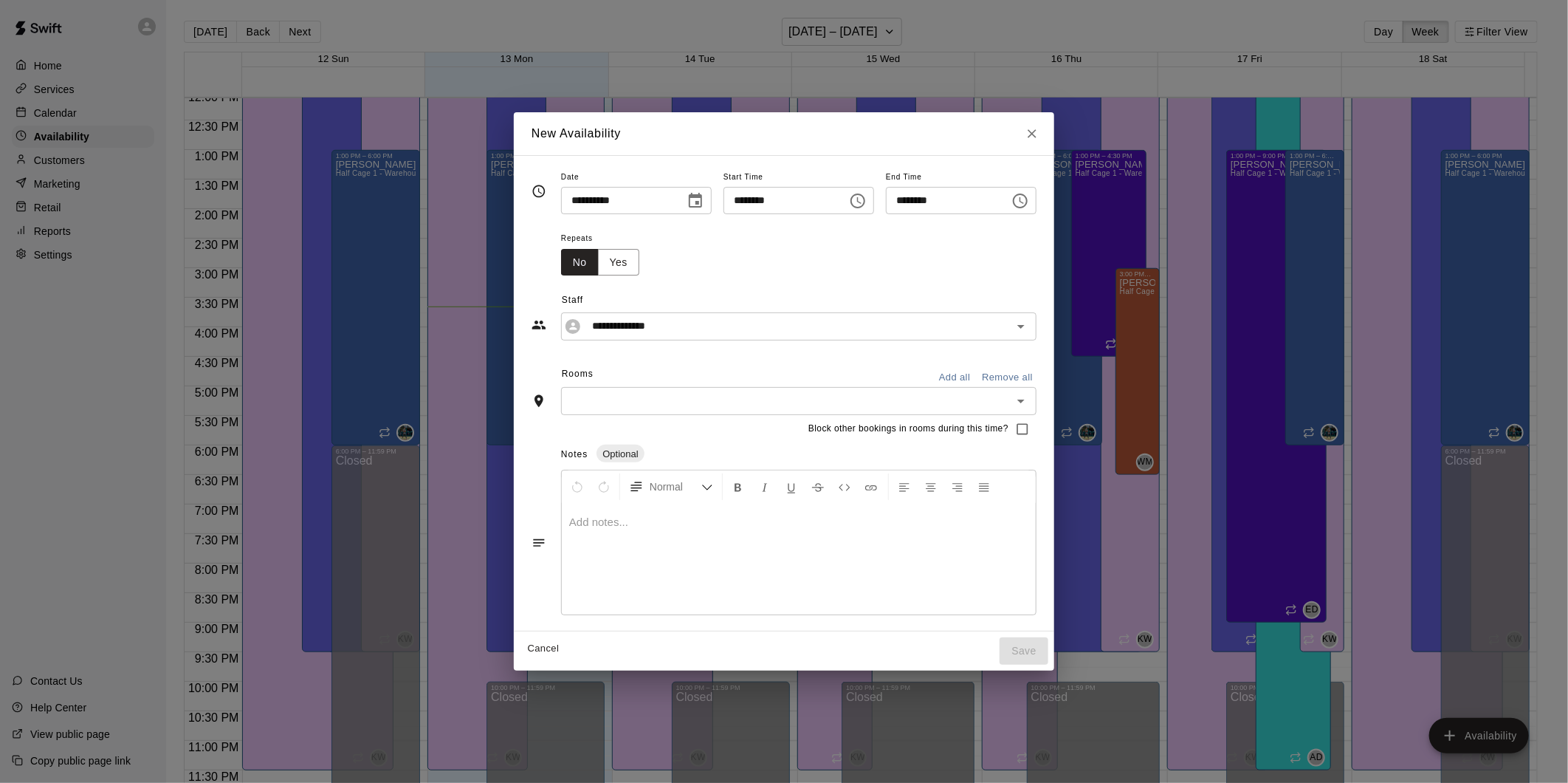
drag, startPoint x: 927, startPoint y: 280, endPoint x: 653, endPoint y: 351, distance: 283.0
click at [925, 283] on div "**********" at bounding box center [784, 307] width 505 height 64
click at [1030, 409] on icon "Open" at bounding box center [1021, 401] width 18 height 18
click at [1039, 135] on icon "Close" at bounding box center [1032, 134] width 15 height 15
type input "**********"
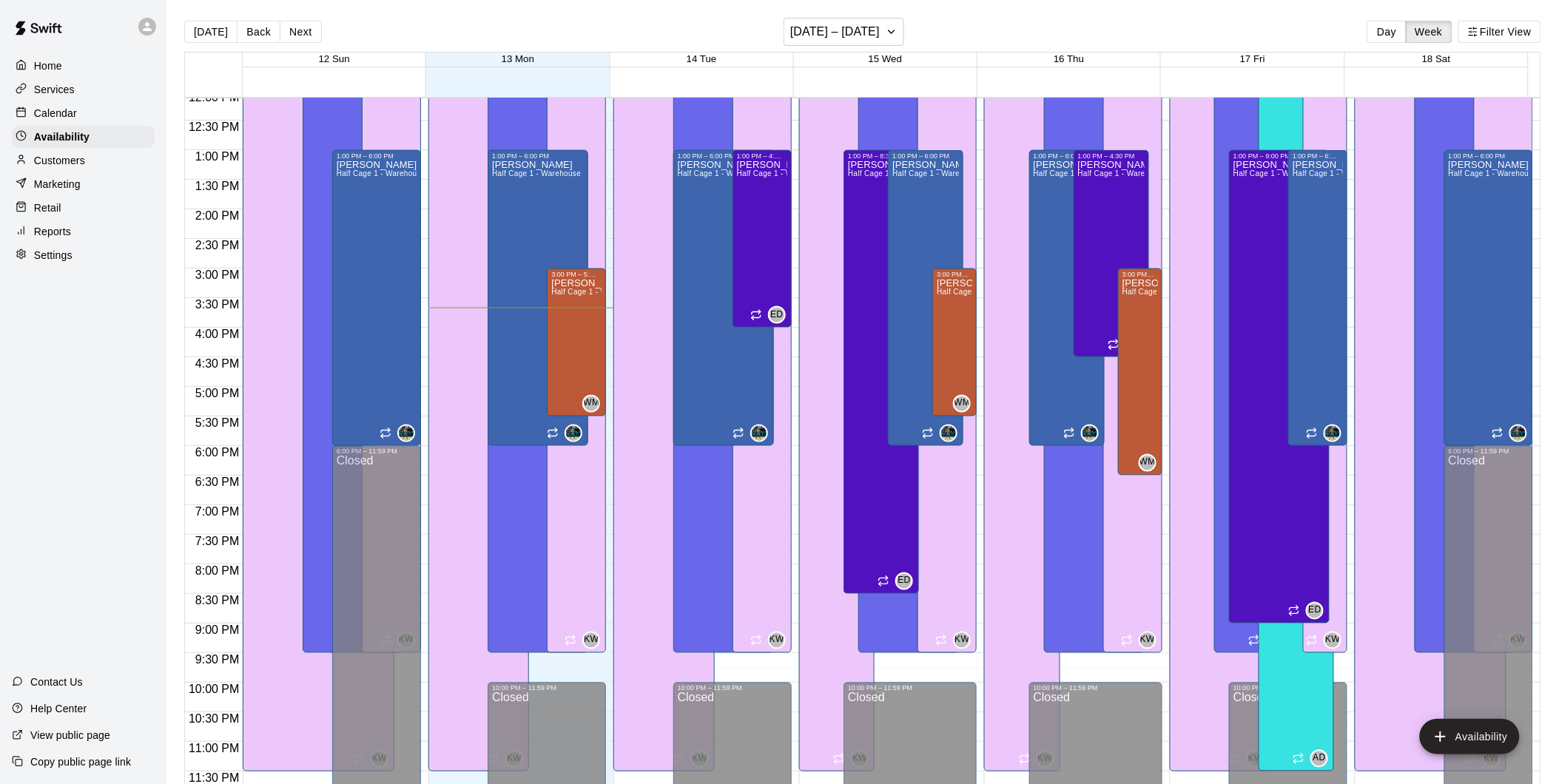
click at [57, 67] on p "Home" at bounding box center [48, 66] width 28 height 15
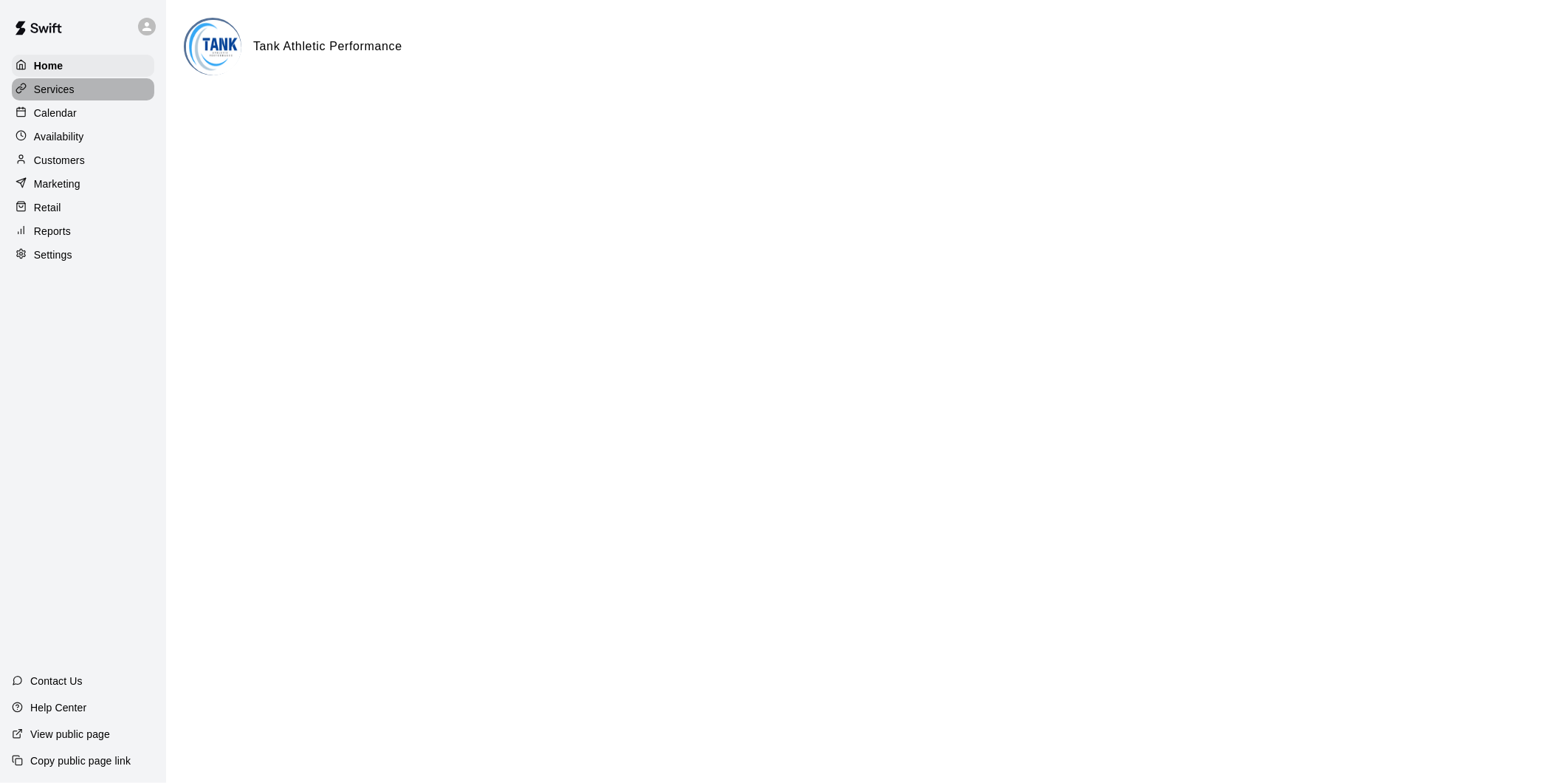
click at [77, 89] on div "Services" at bounding box center [83, 90] width 143 height 22
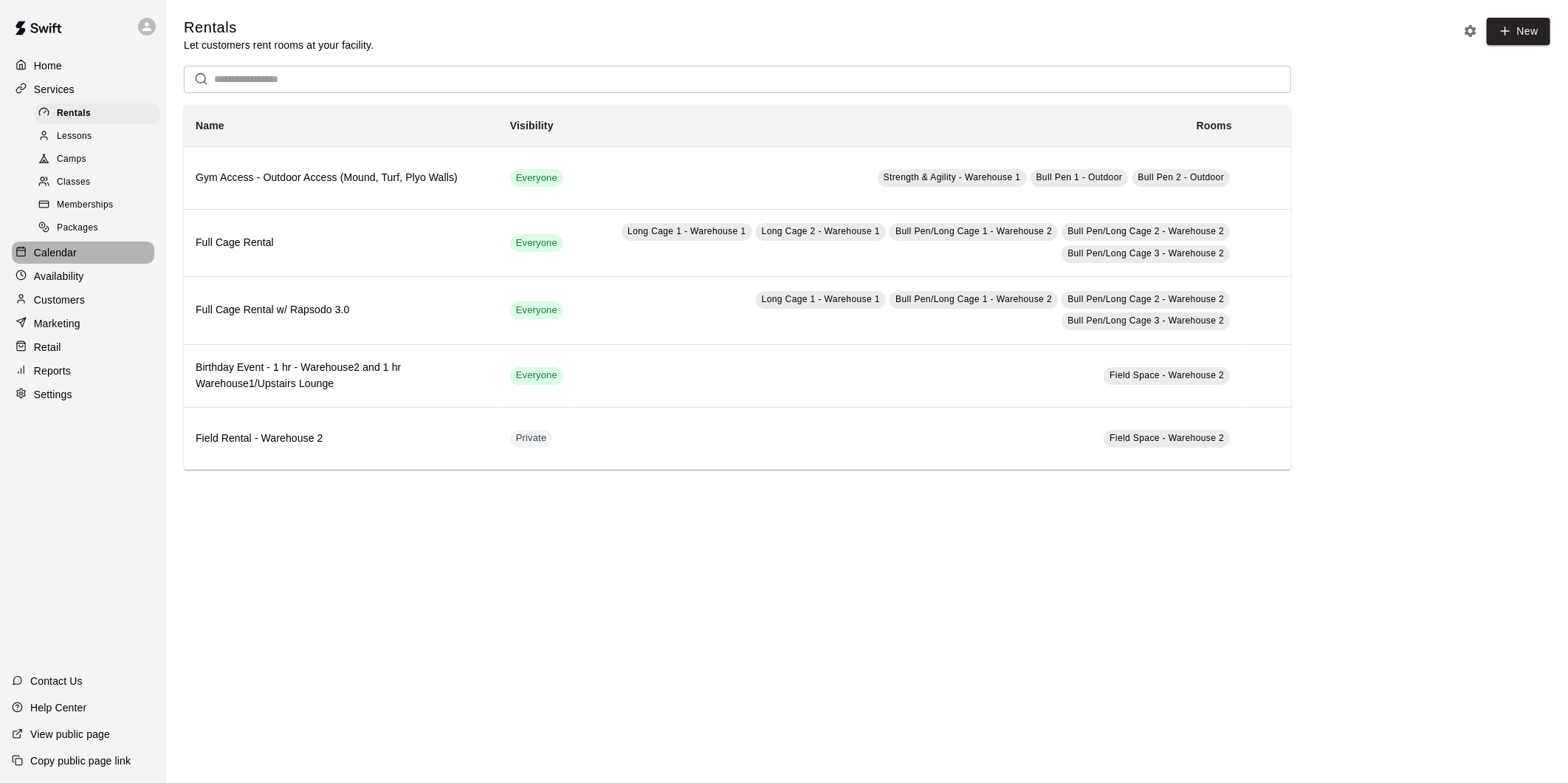
click at [70, 260] on p "Calendar" at bounding box center [55, 252] width 43 height 15
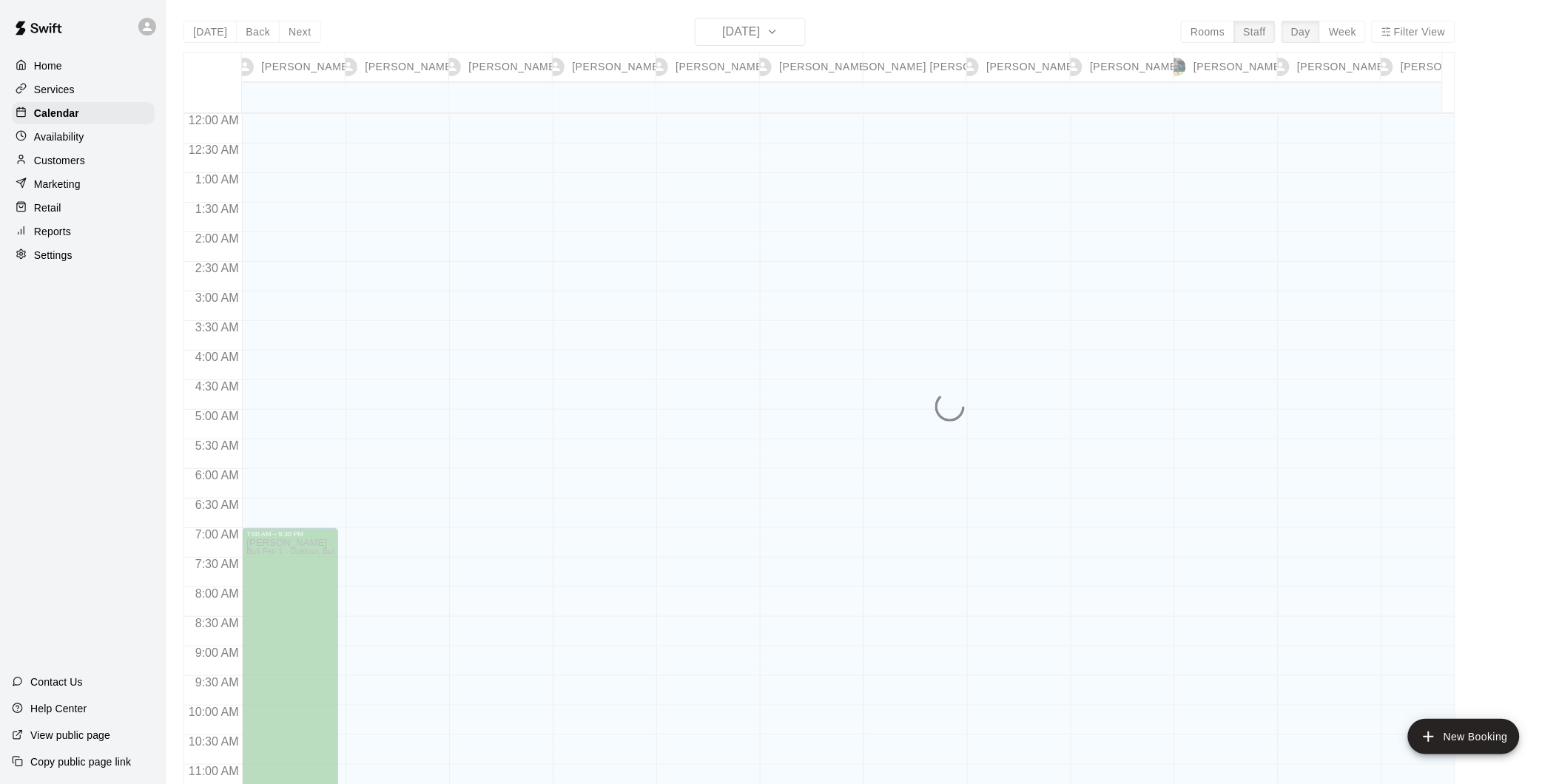
scroll to position [745, 0]
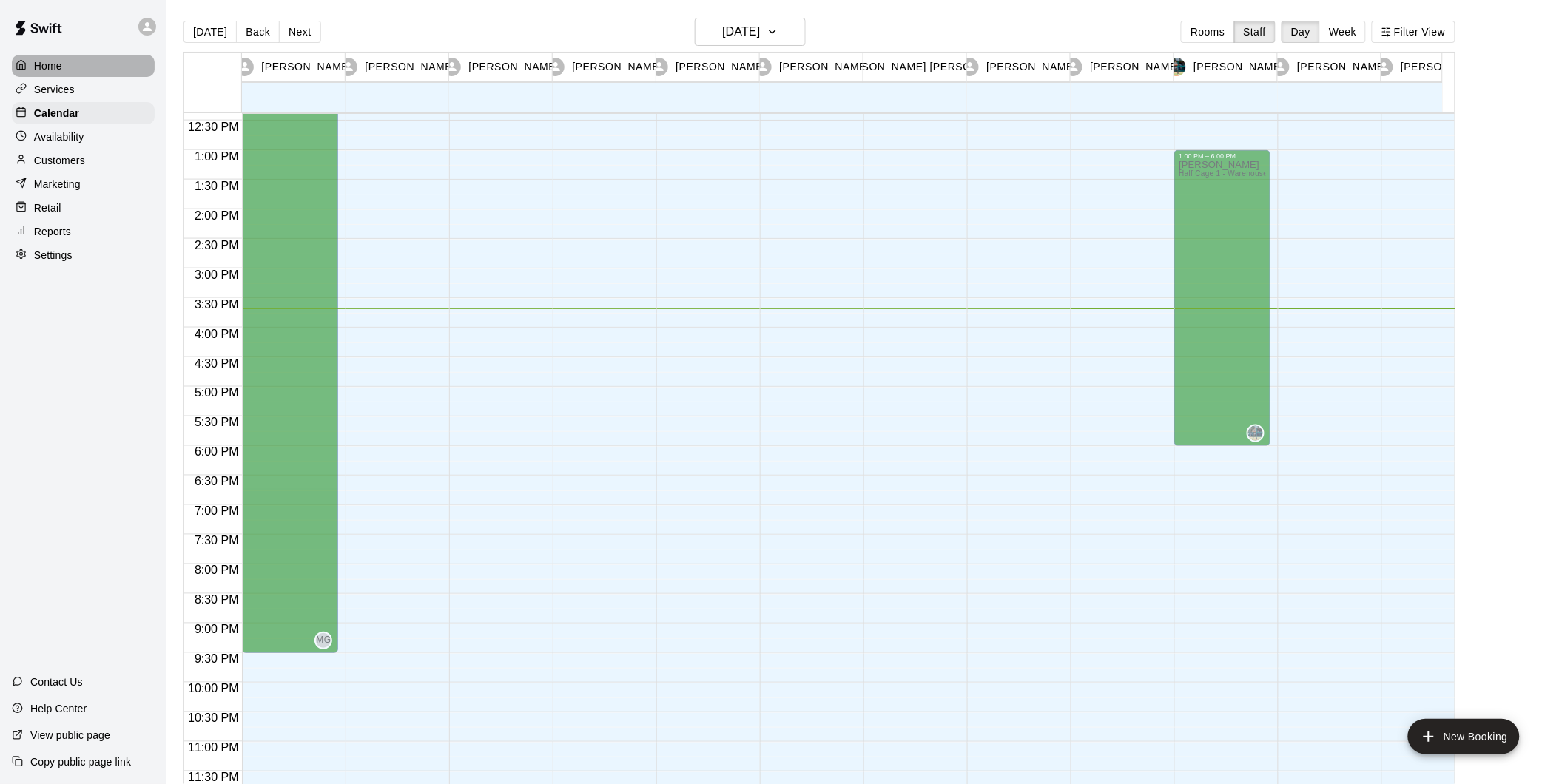
click at [68, 69] on div "Home" at bounding box center [83, 66] width 143 height 22
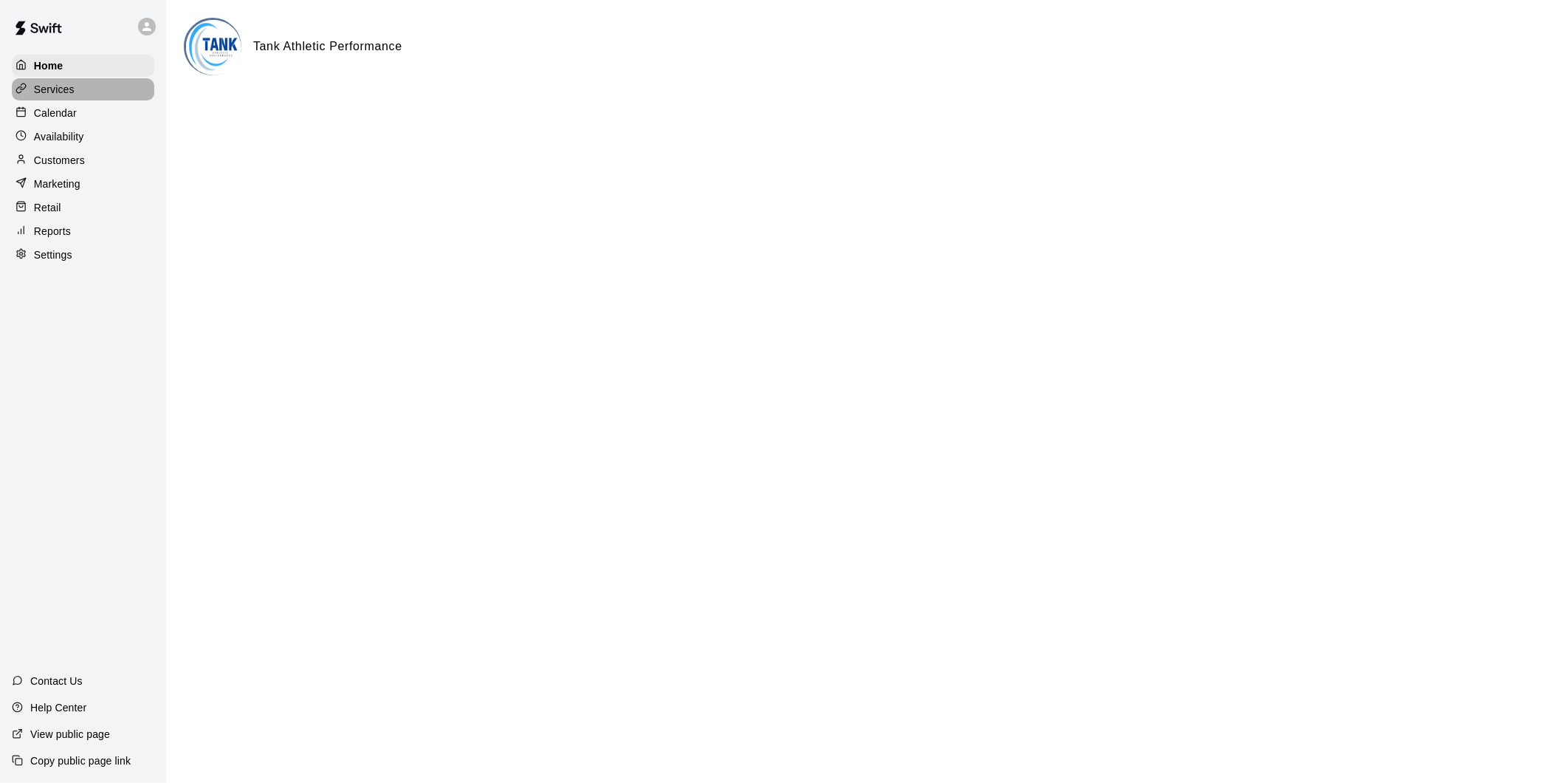
click at [62, 90] on p "Services" at bounding box center [54, 90] width 41 height 15
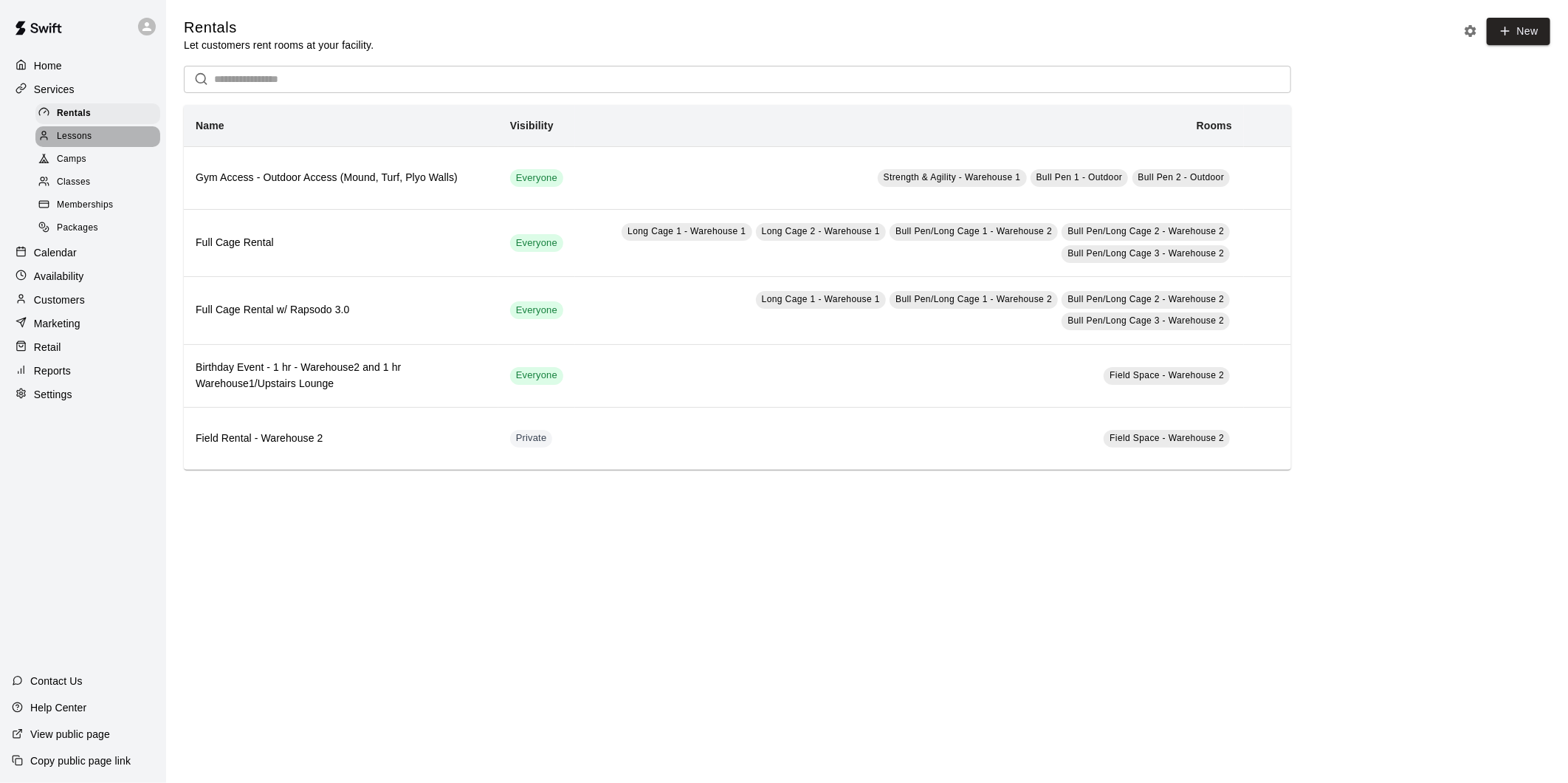
click at [98, 135] on div "Lessons" at bounding box center [98, 137] width 125 height 21
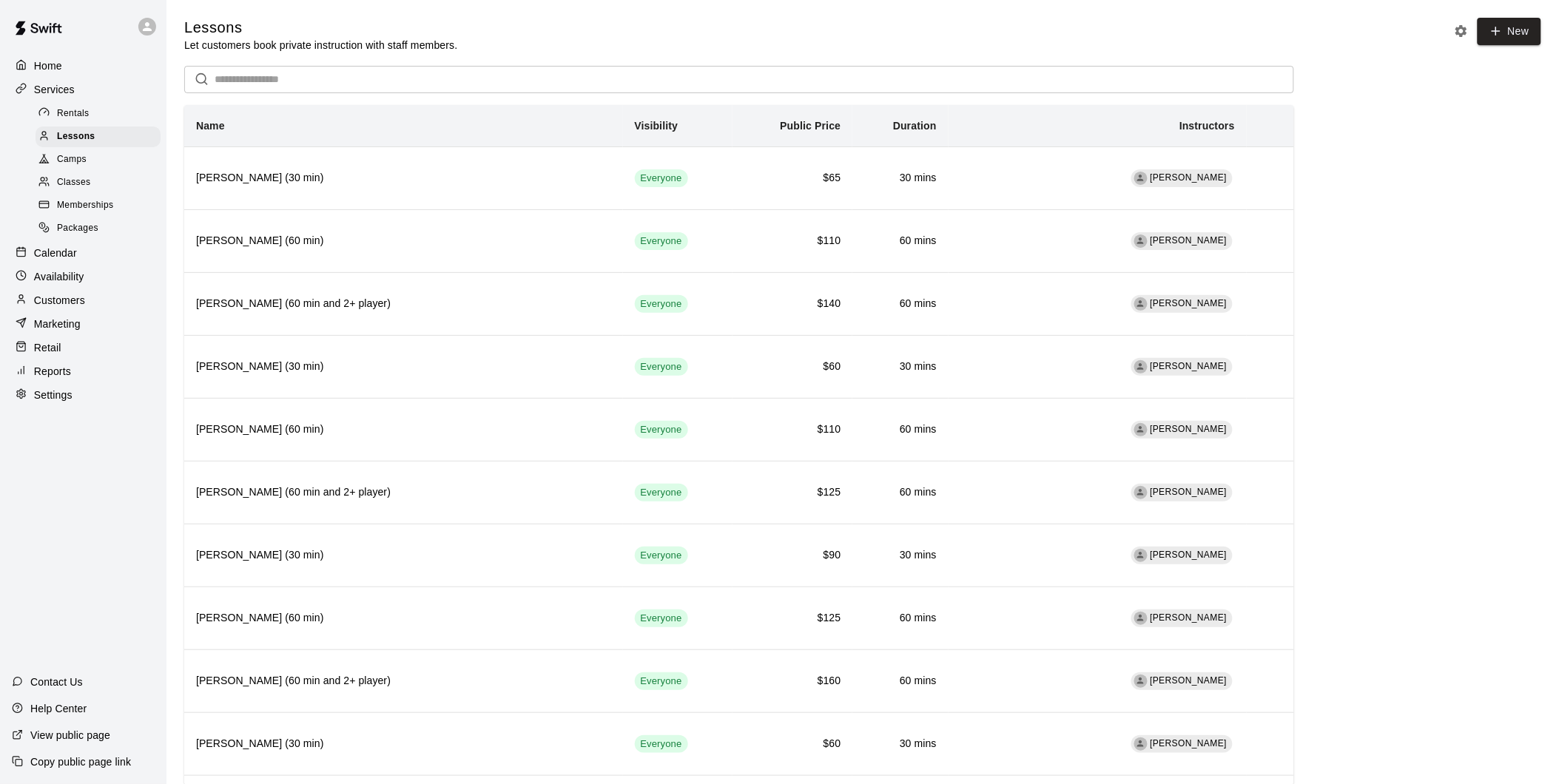
scroll to position [2190, 0]
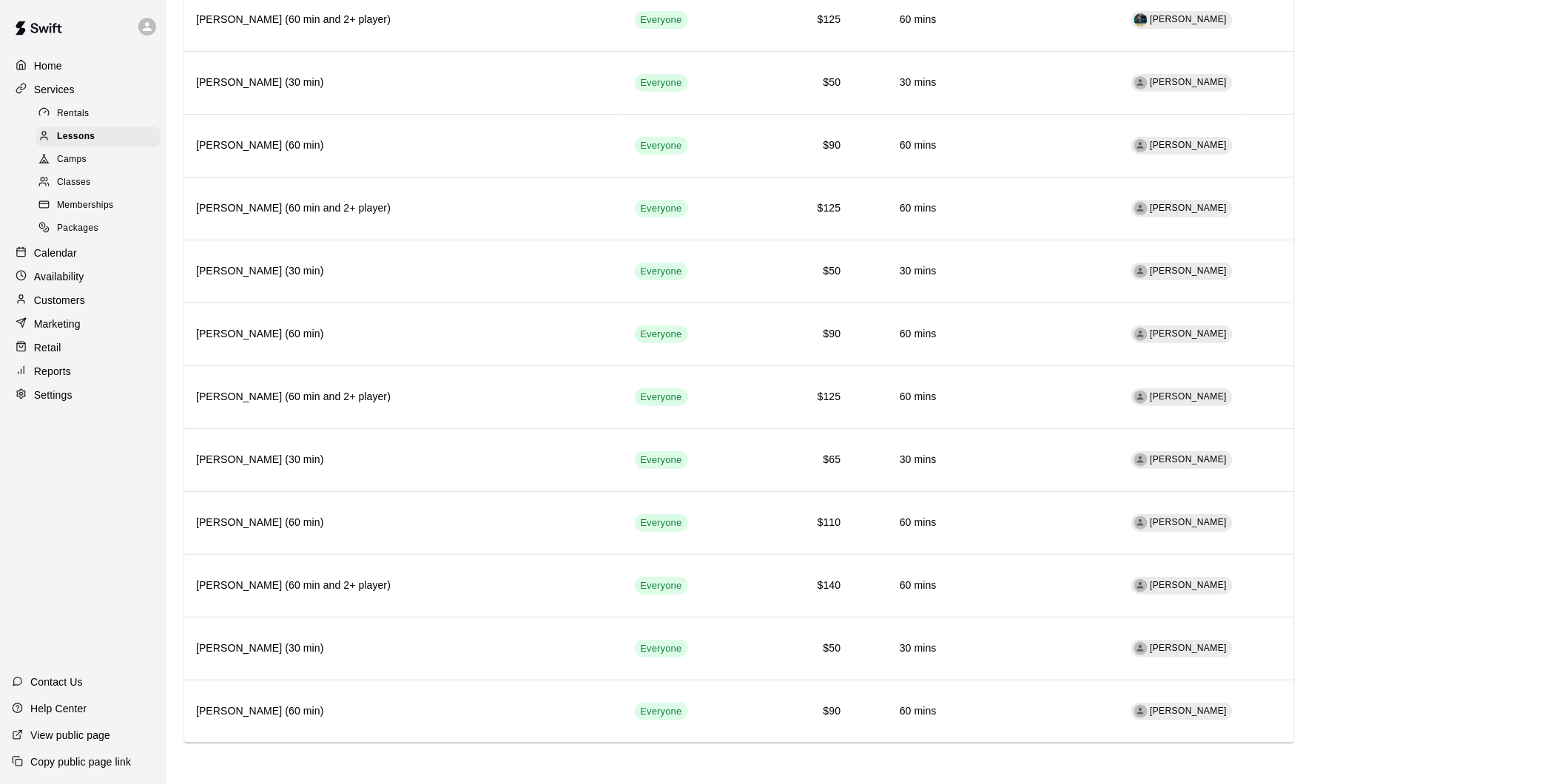
click at [90, 156] on link "Camps" at bounding box center [101, 160] width 131 height 23
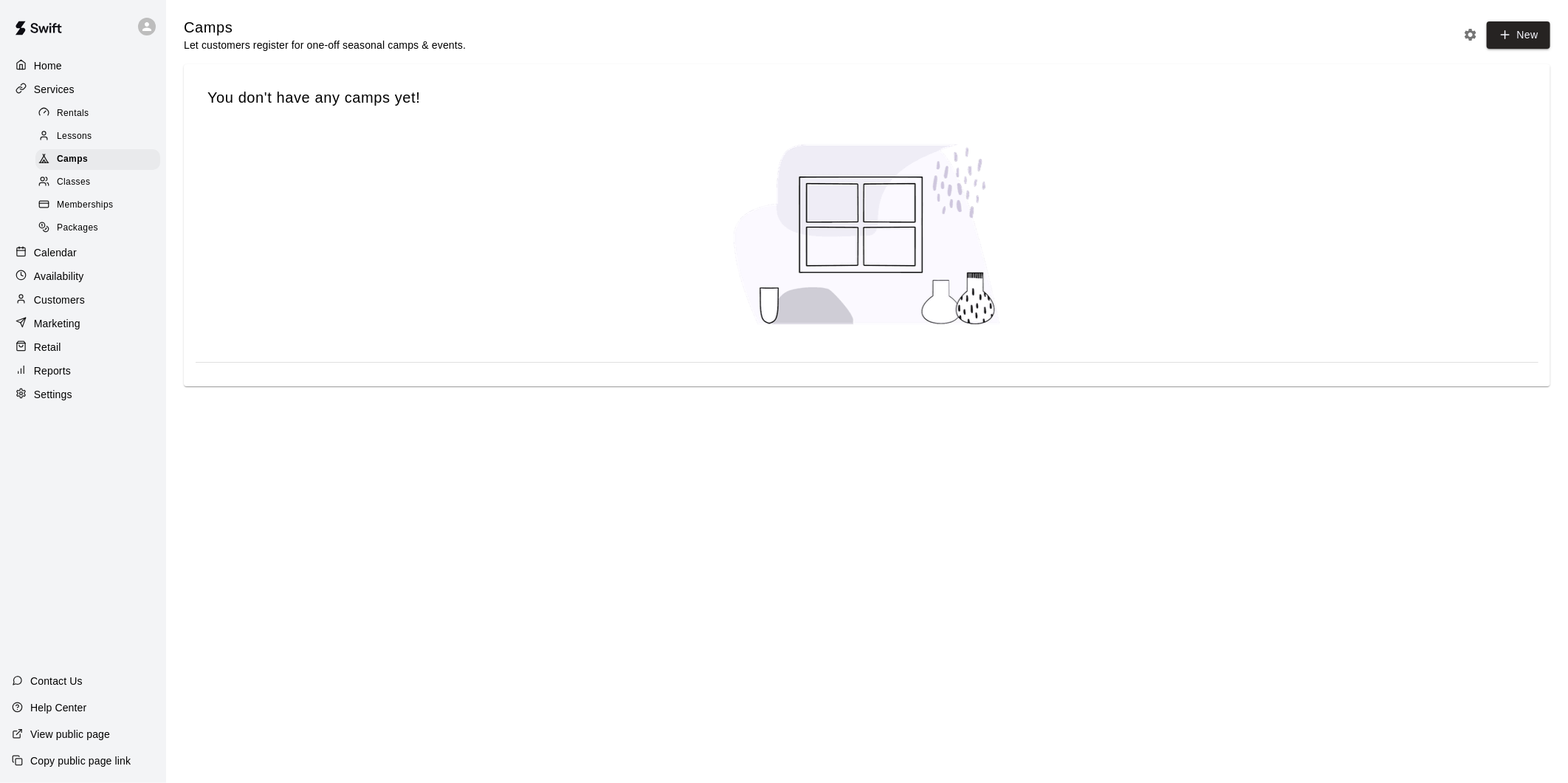
click at [98, 189] on div "Classes" at bounding box center [98, 183] width 125 height 21
click at [101, 208] on div "Memberships" at bounding box center [98, 205] width 125 height 21
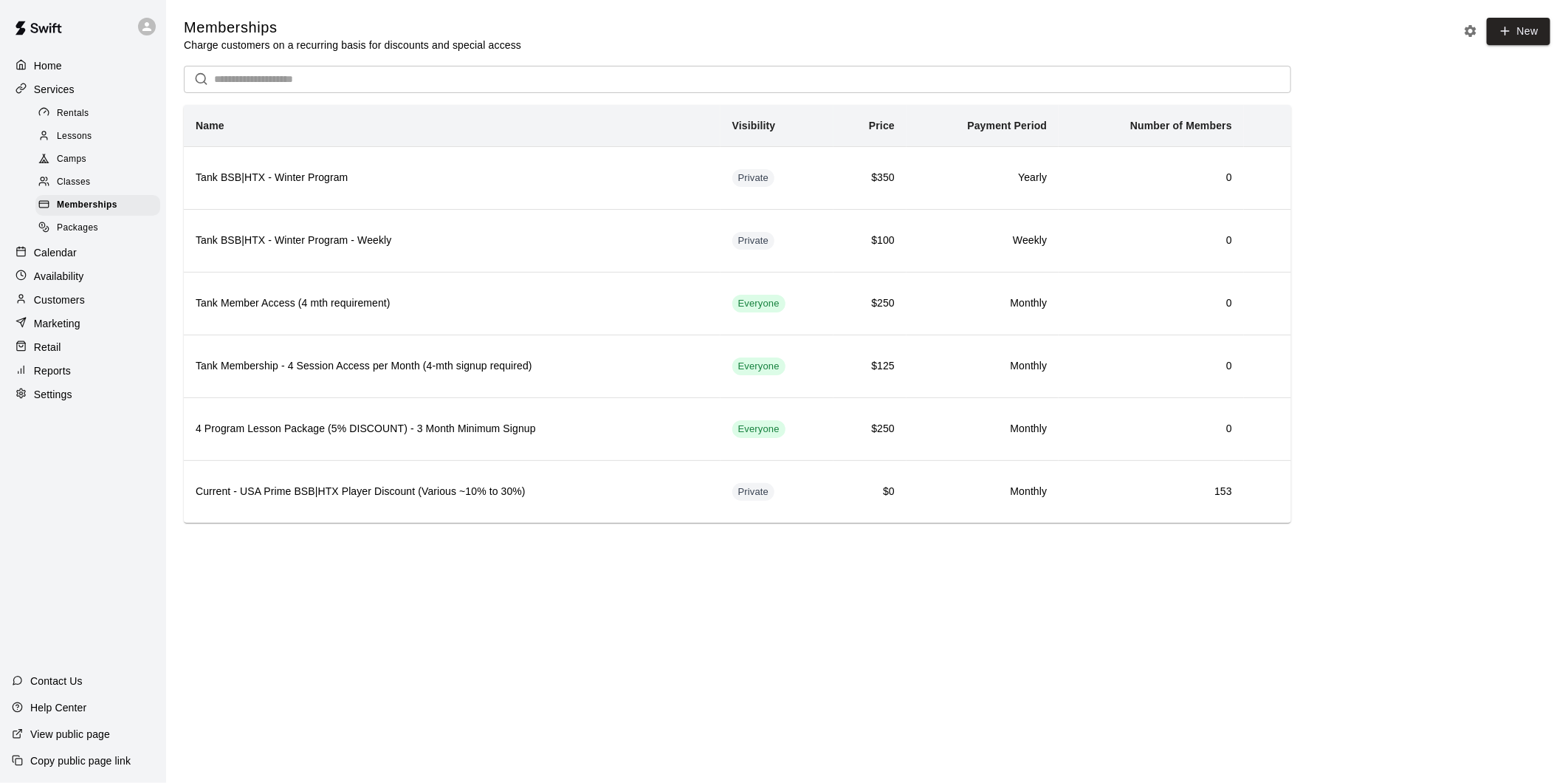
click at [106, 237] on div "Packages" at bounding box center [98, 228] width 125 height 21
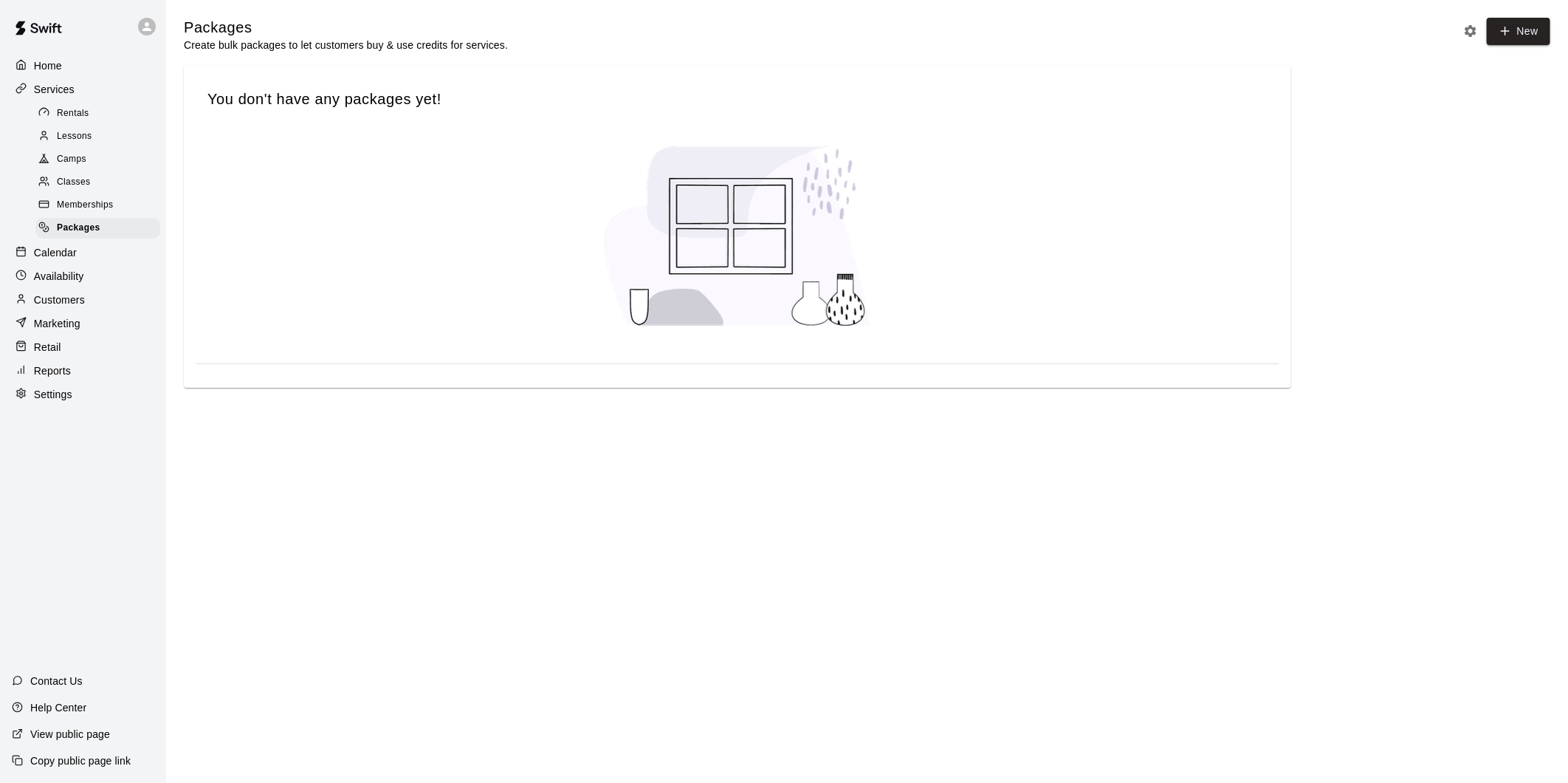
click at [94, 263] on div "Calendar" at bounding box center [83, 252] width 143 height 22
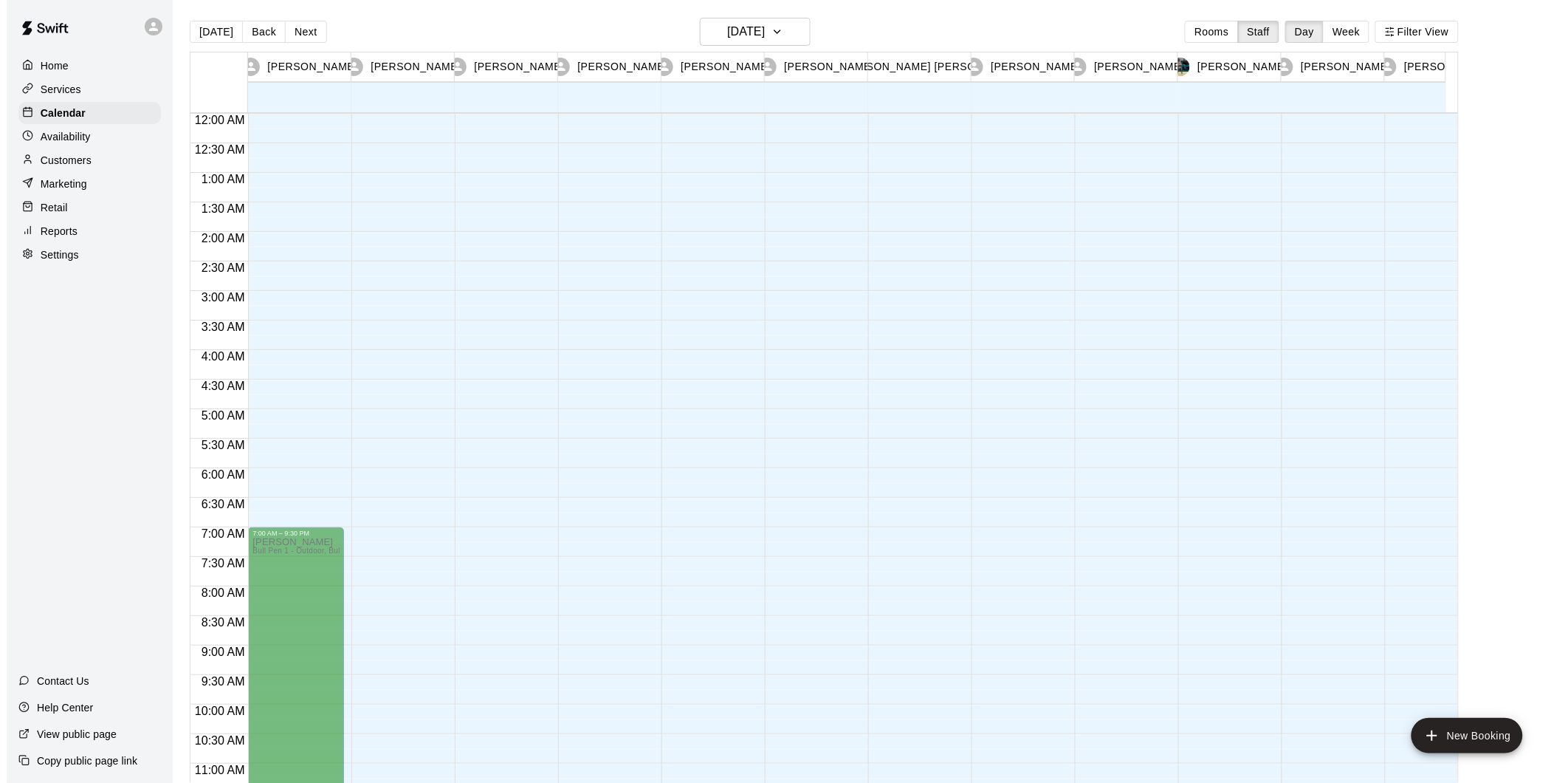
scroll to position [744, 0]
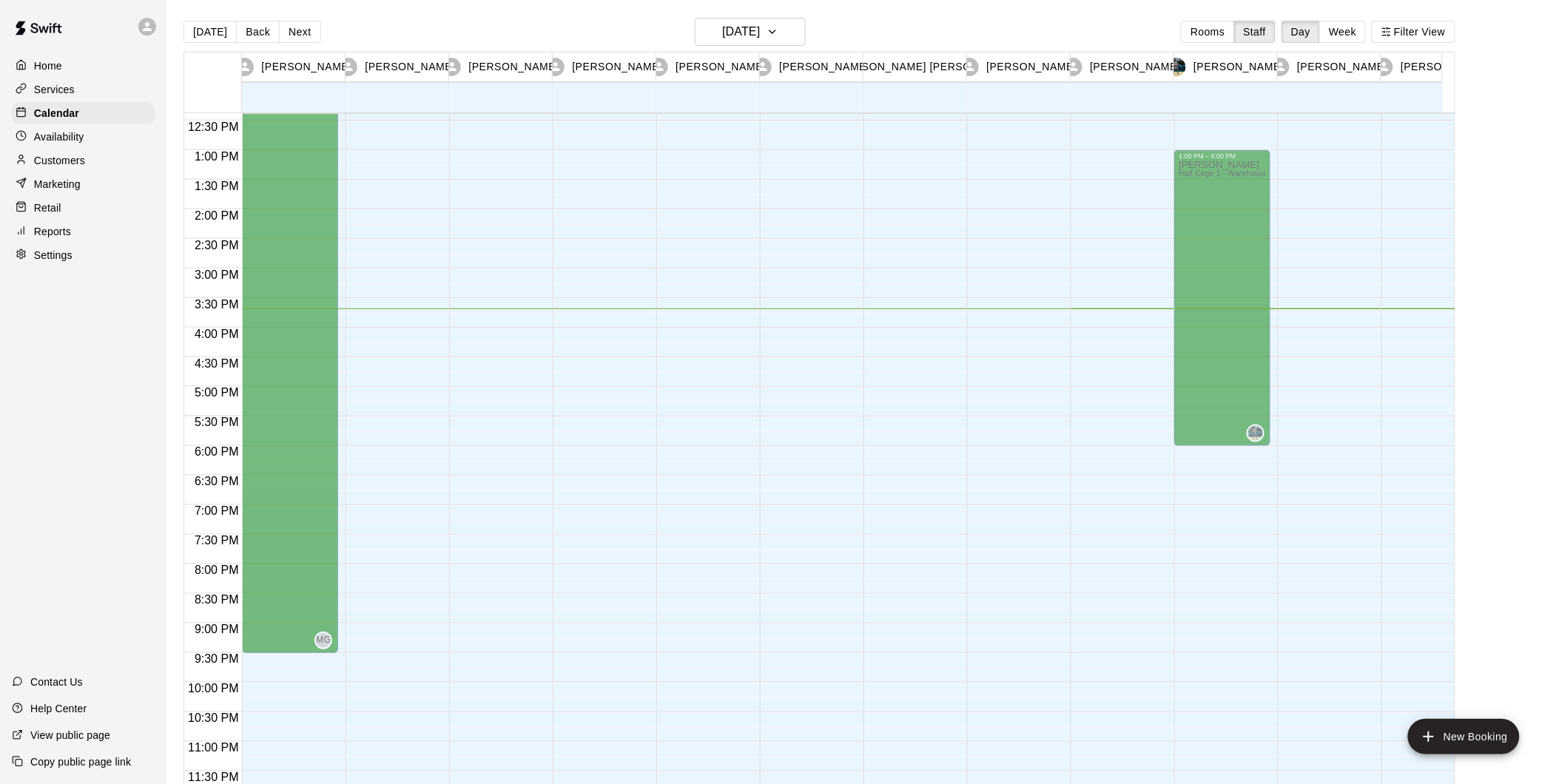
click at [80, 139] on p "Availability" at bounding box center [59, 137] width 50 height 15
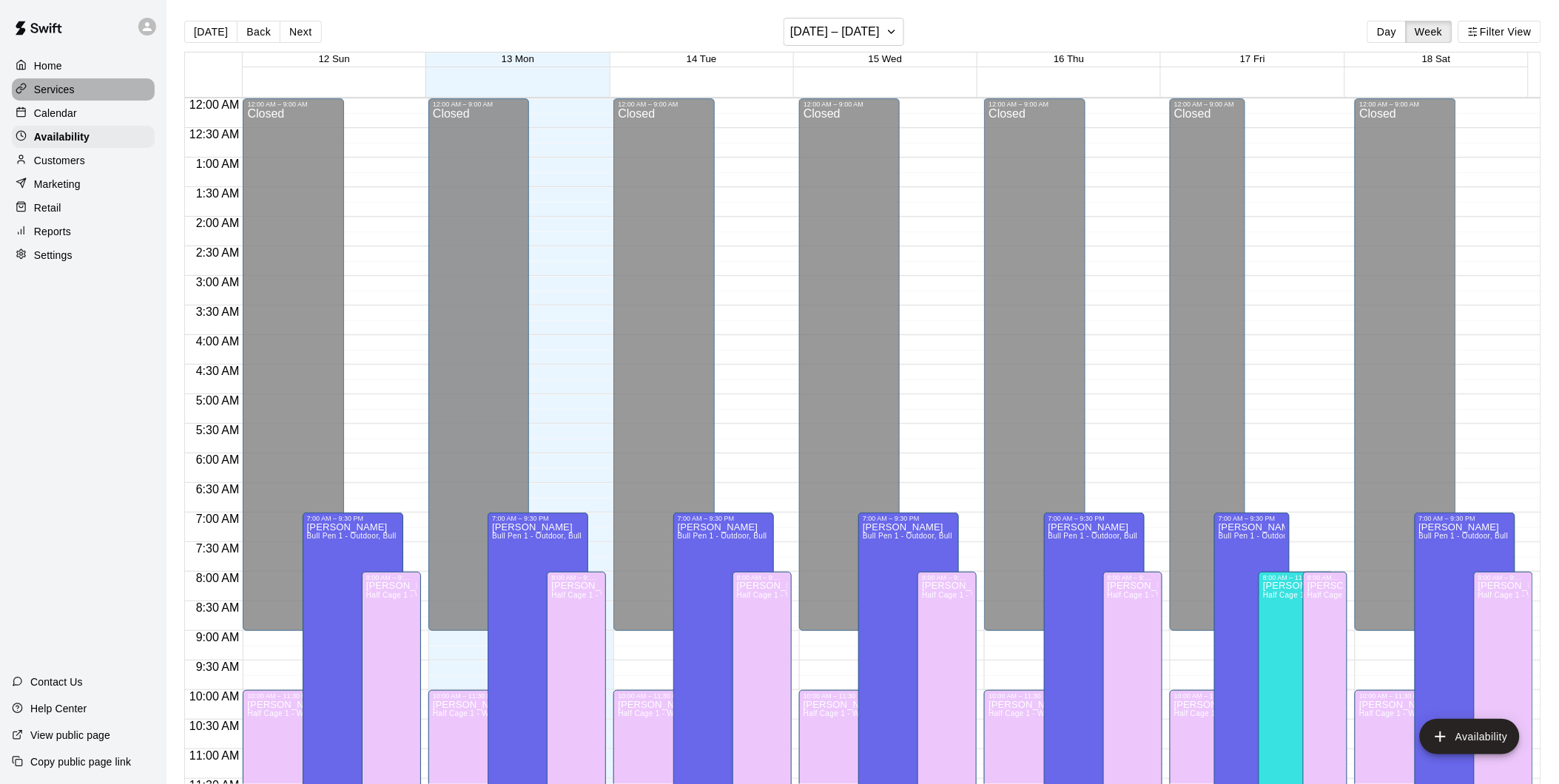
click at [67, 92] on p "Services" at bounding box center [54, 90] width 41 height 15
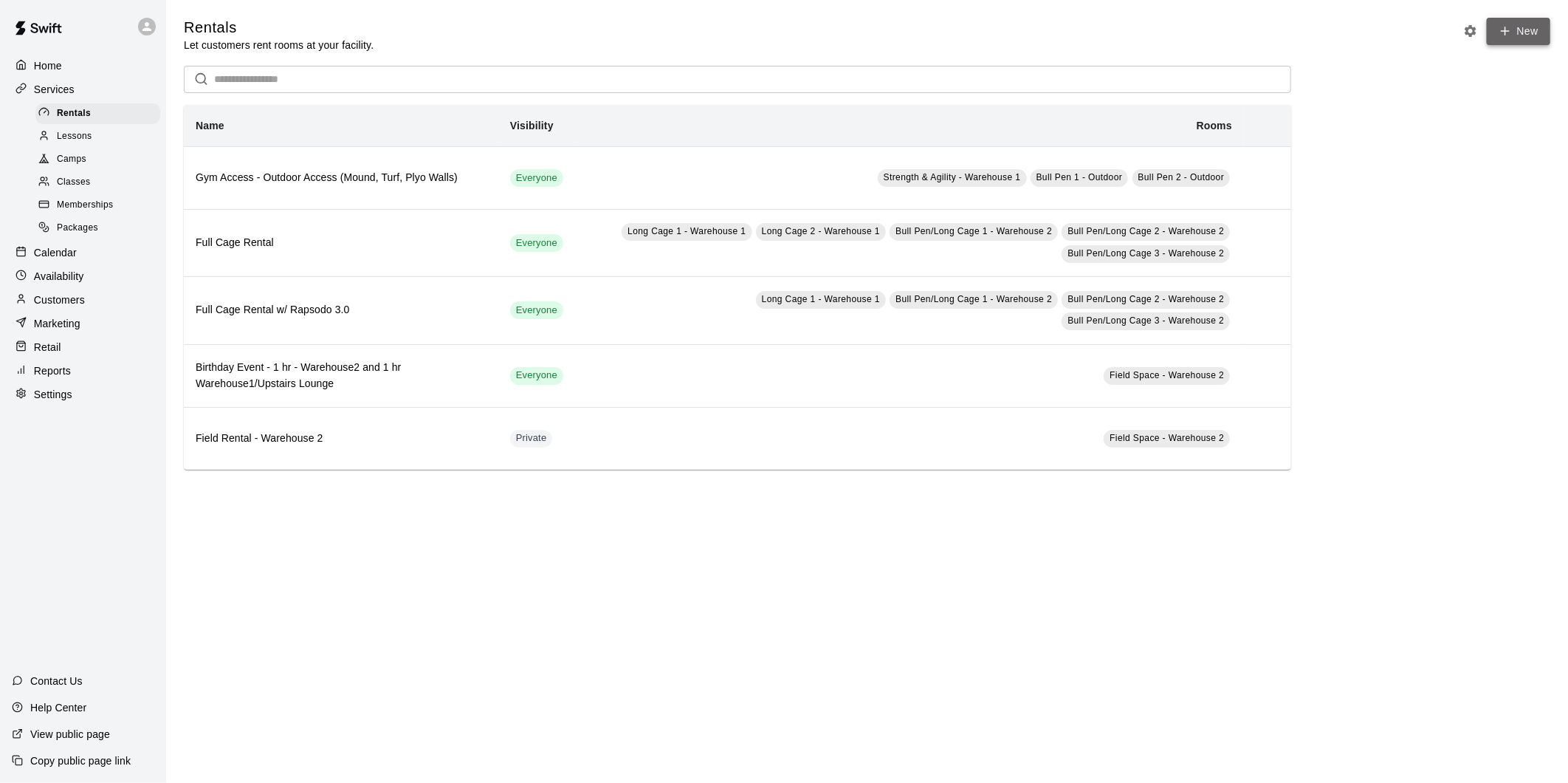
click at [1532, 32] on link "New" at bounding box center [1518, 31] width 64 height 27
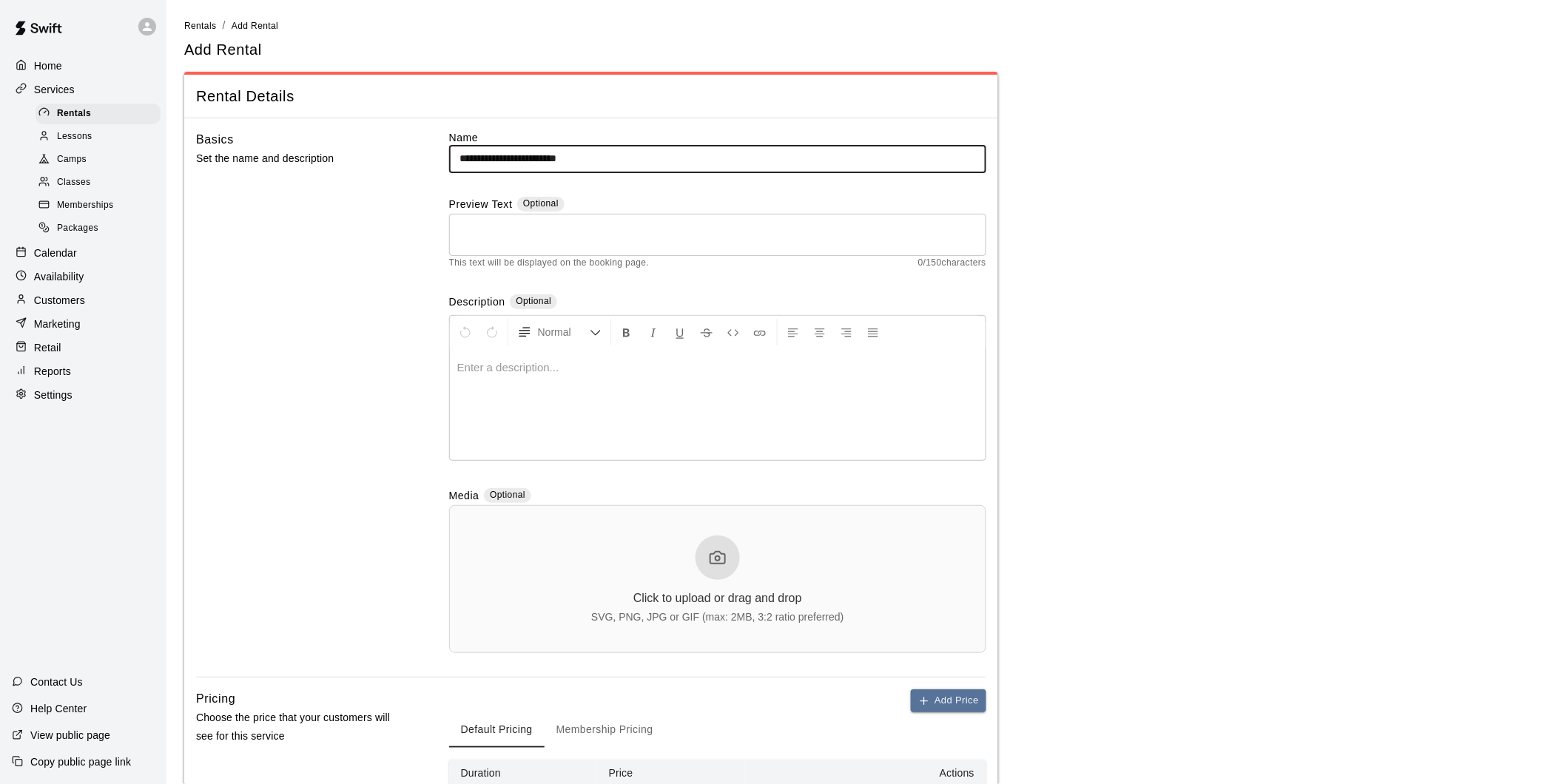
type input "**********"
click at [42, 68] on p "Home" at bounding box center [48, 66] width 28 height 15
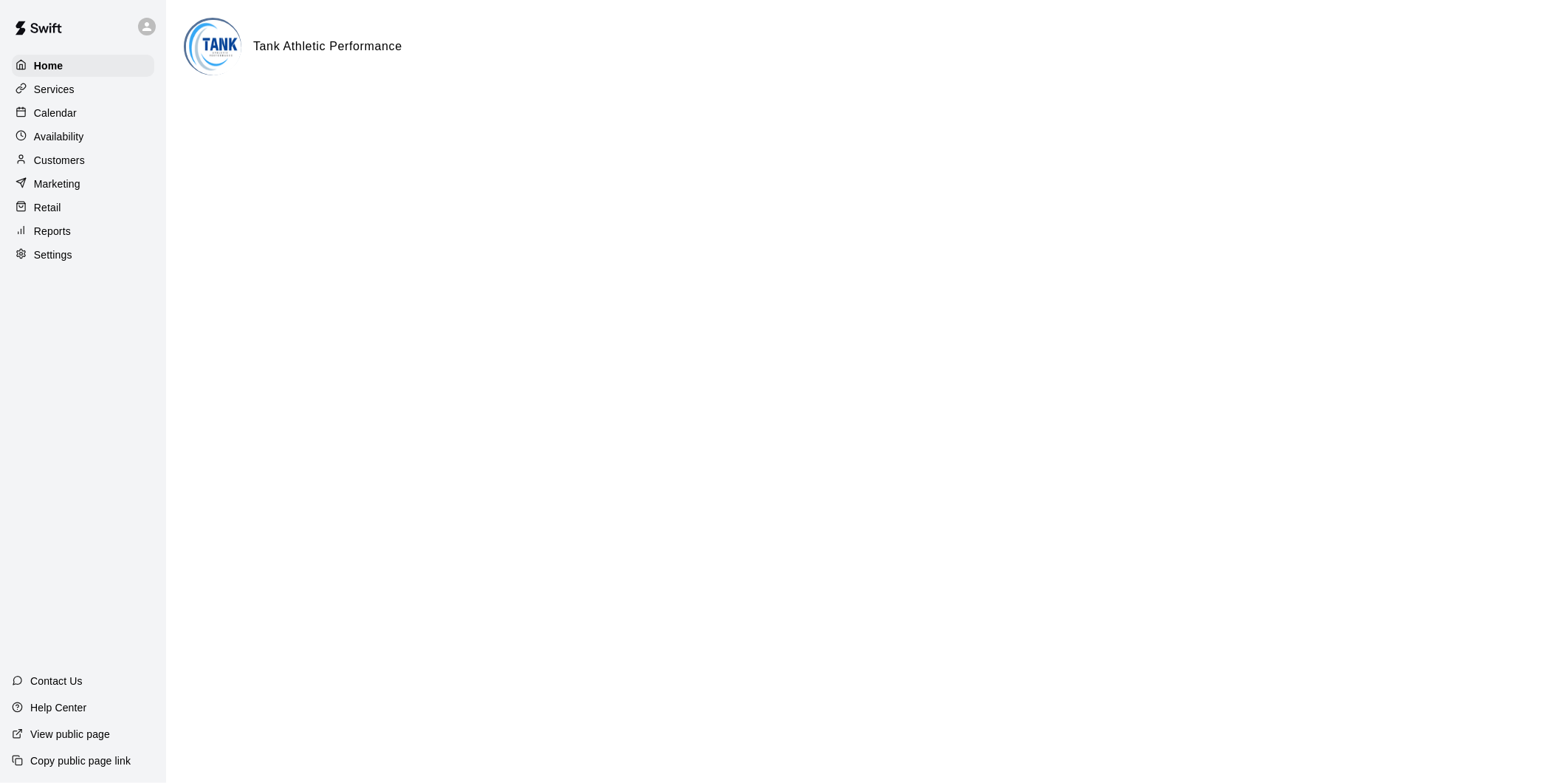
click at [56, 262] on p "Settings" at bounding box center [53, 255] width 38 height 15
select select "**"
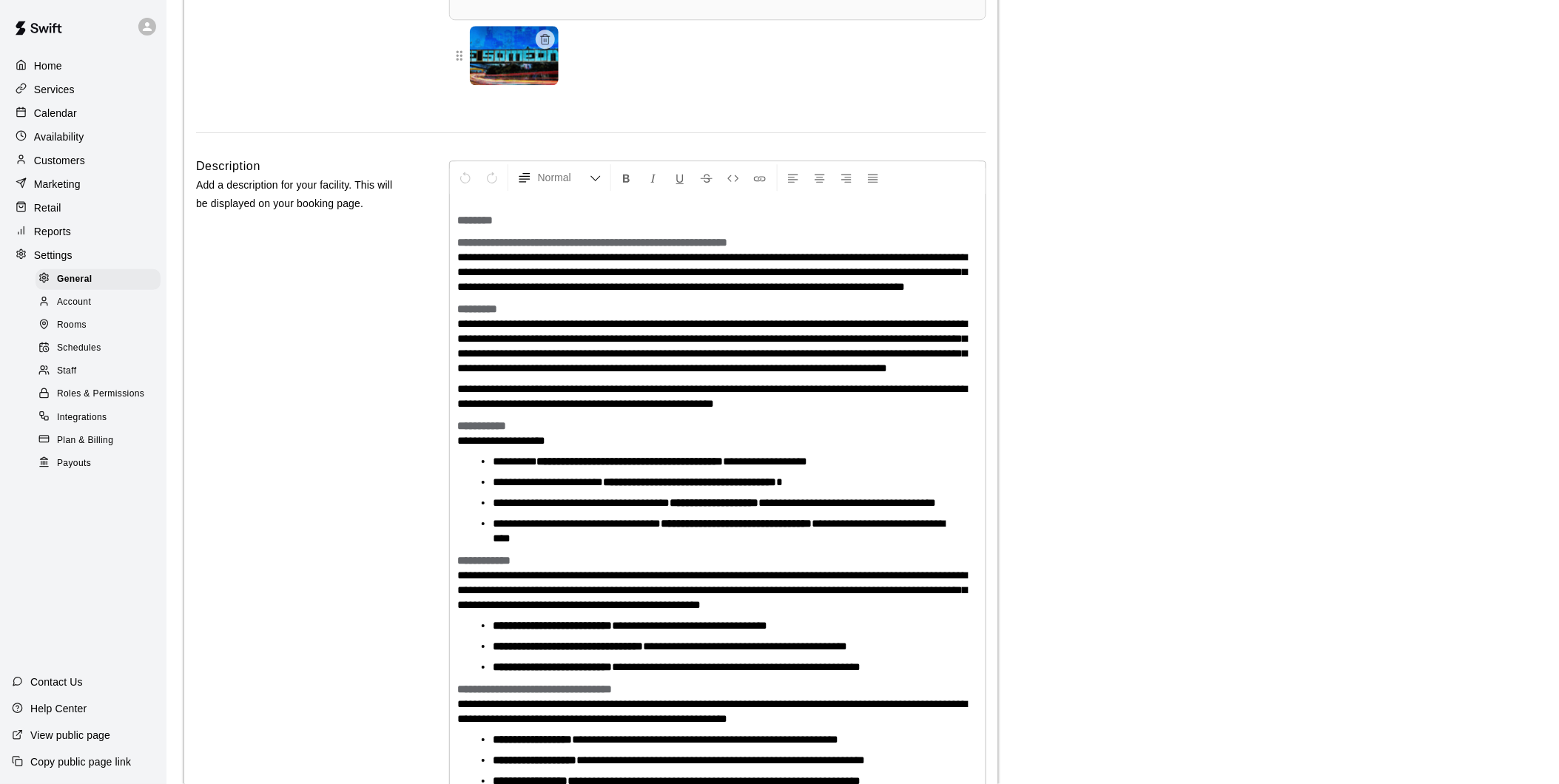
scroll to position [3605, 0]
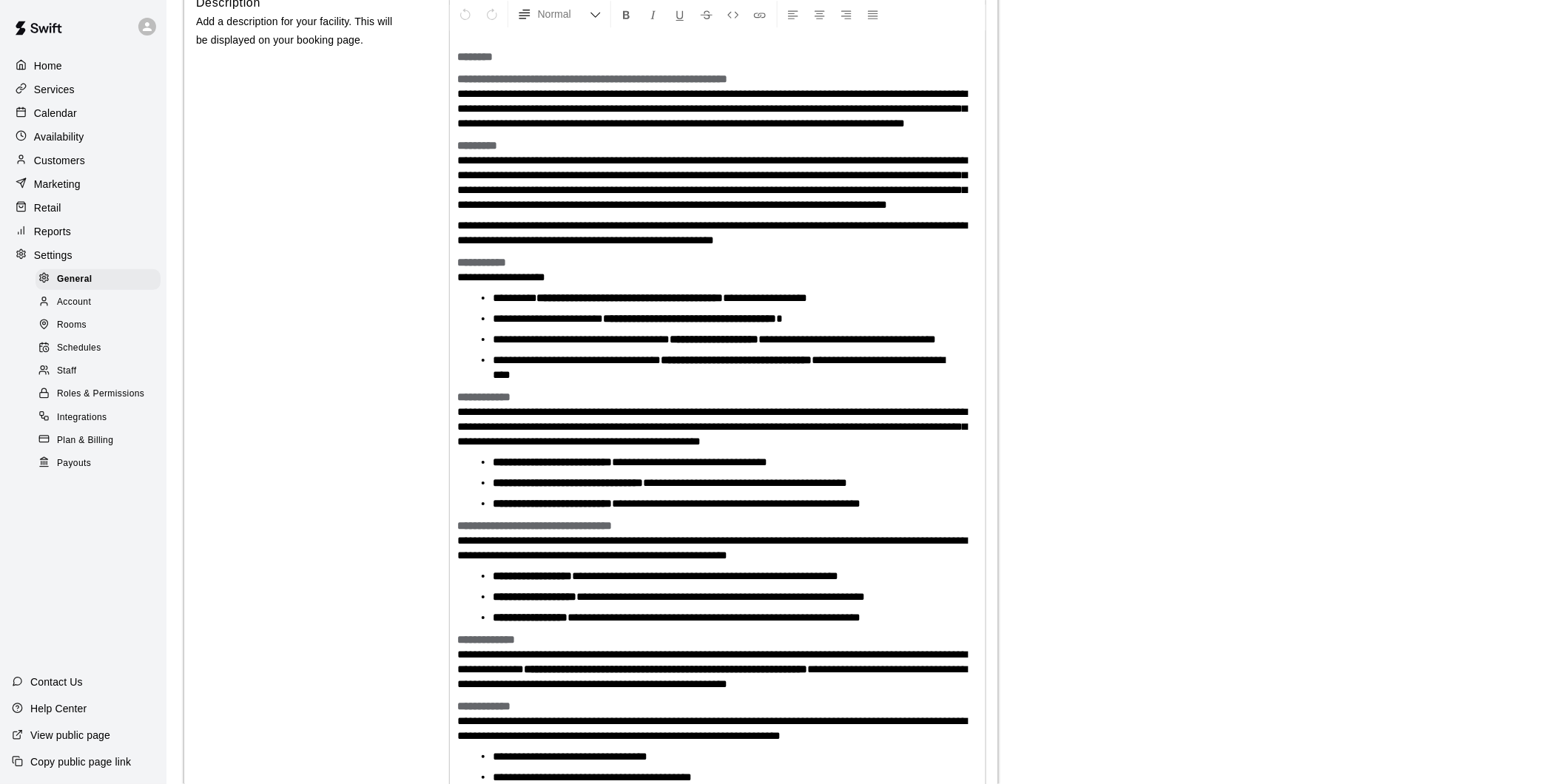
click at [84, 333] on span "Rooms" at bounding box center [72, 325] width 30 height 15
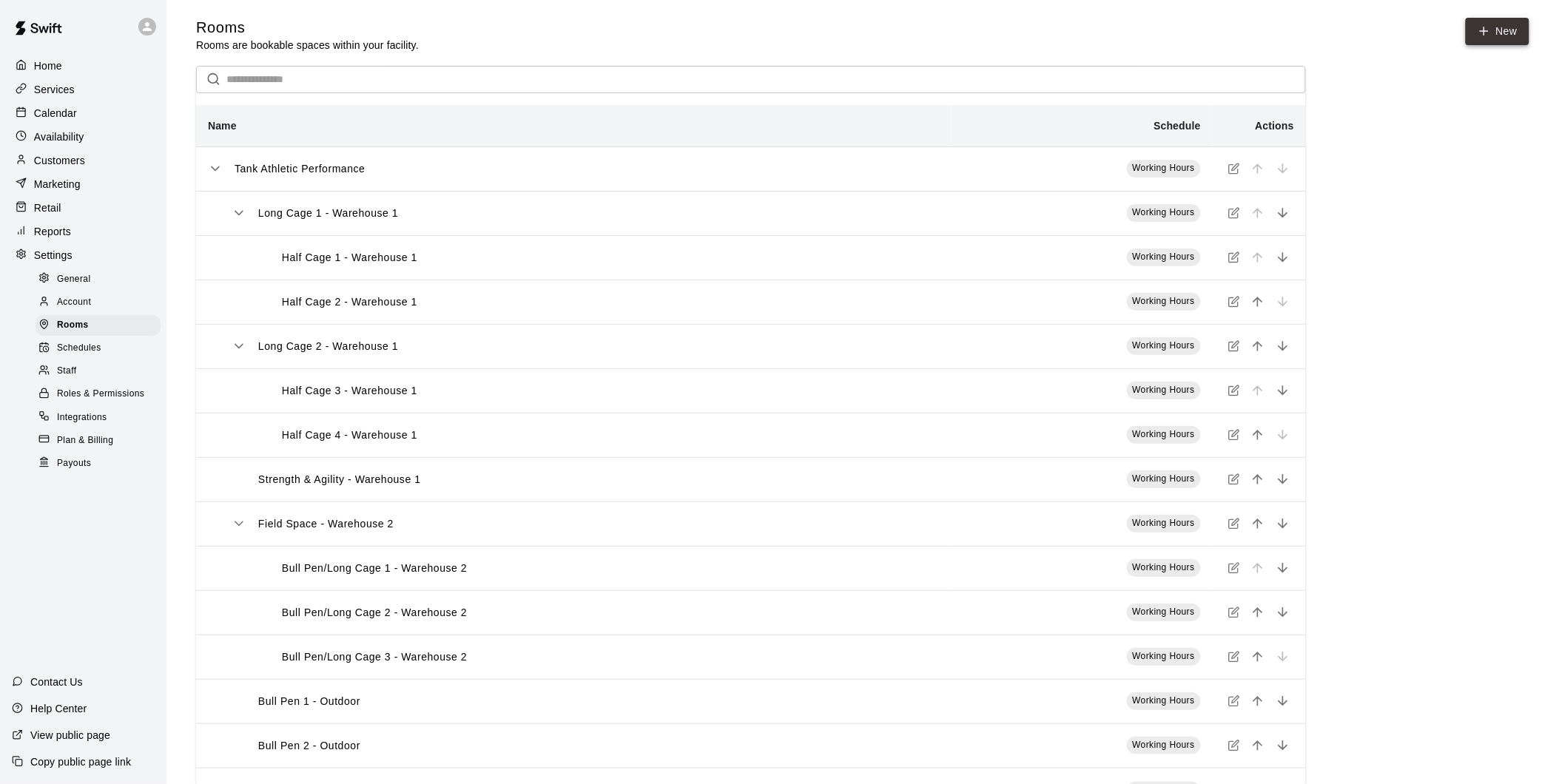
click at [1496, 31] on link "New" at bounding box center [1497, 31] width 64 height 27
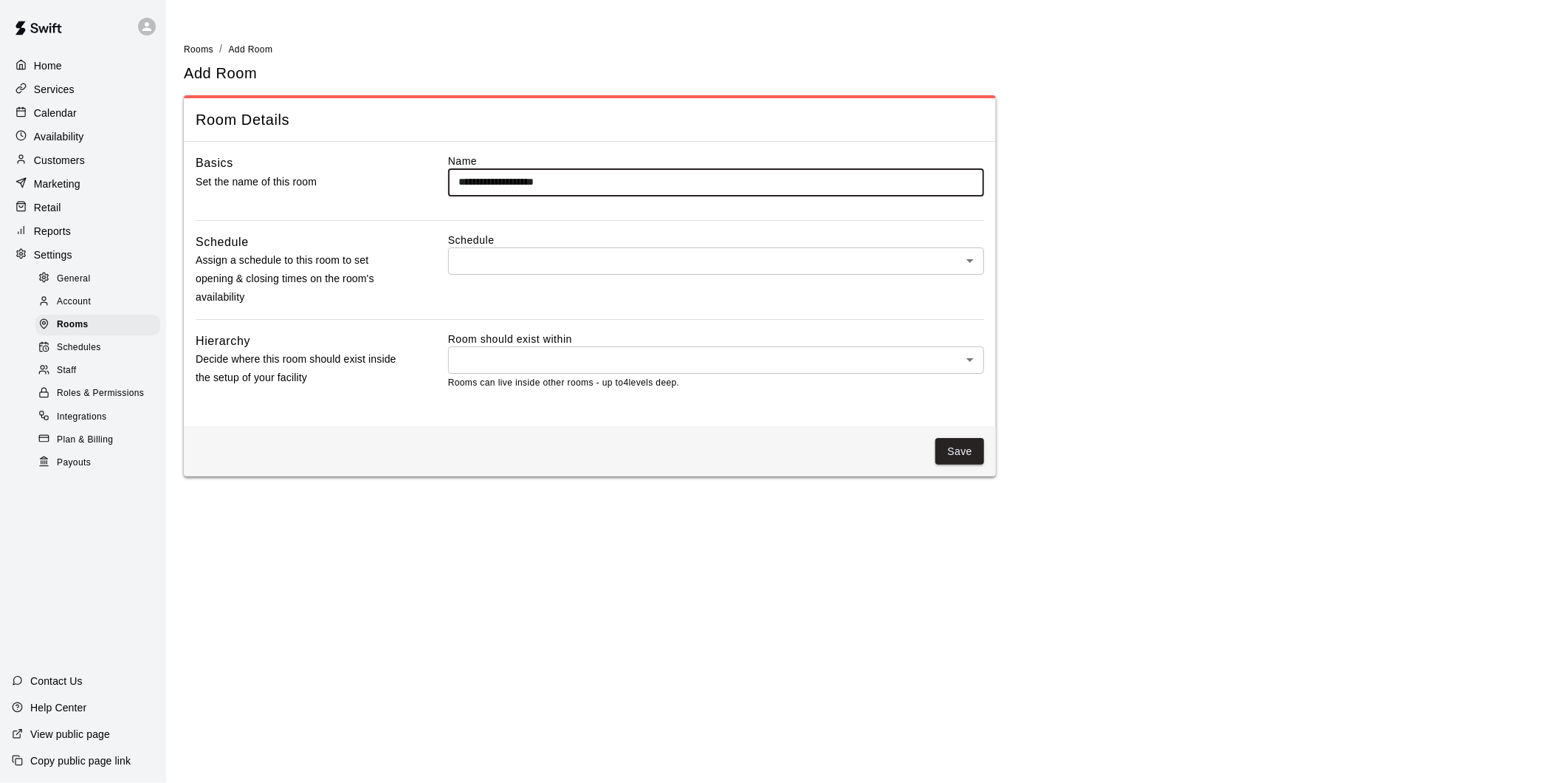
type input "**********"
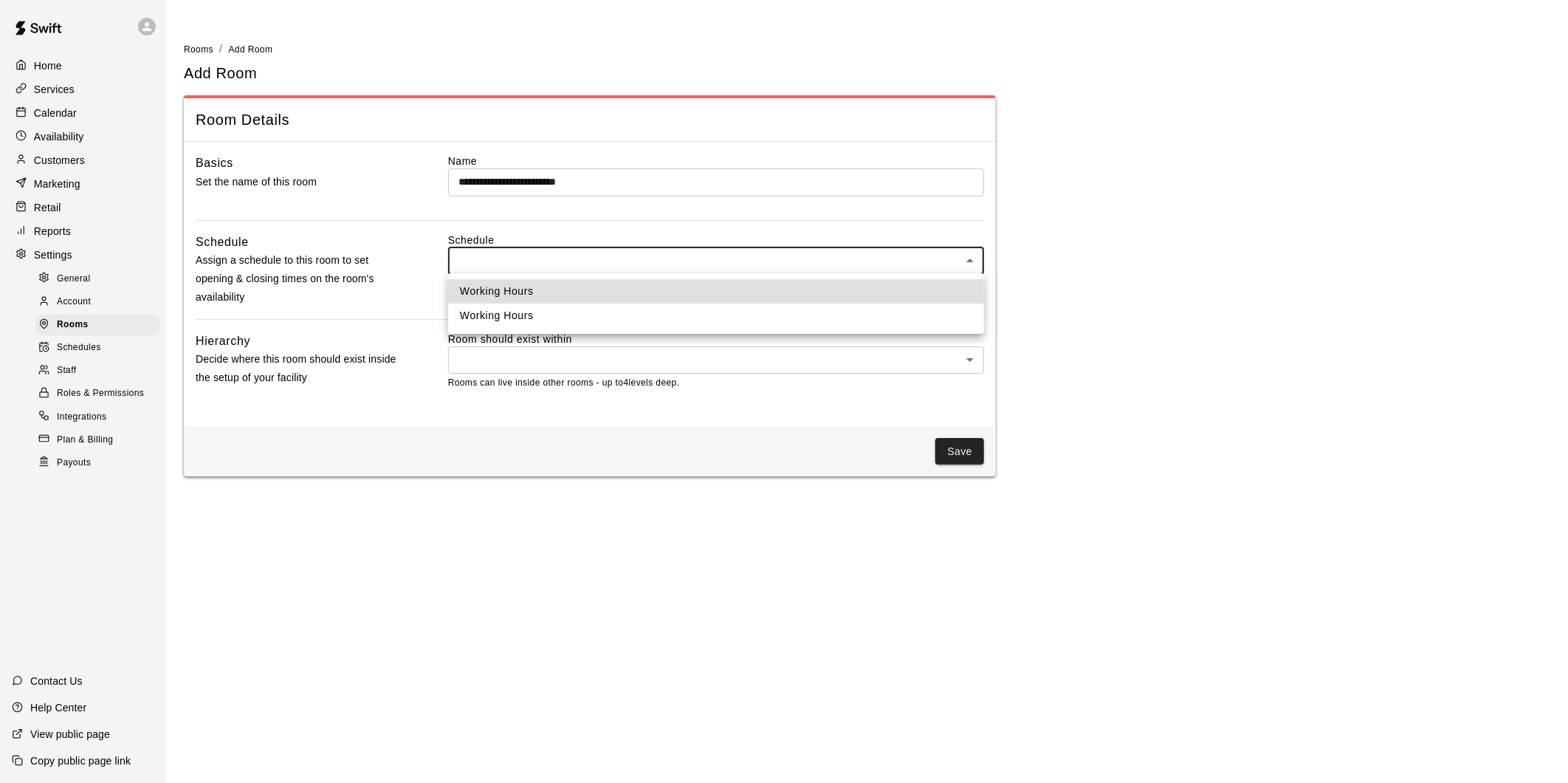
click at [976, 252] on body "**********" at bounding box center [784, 247] width 1568 height 494
click at [707, 298] on li "Working Hours" at bounding box center [716, 291] width 535 height 24
type input "***"
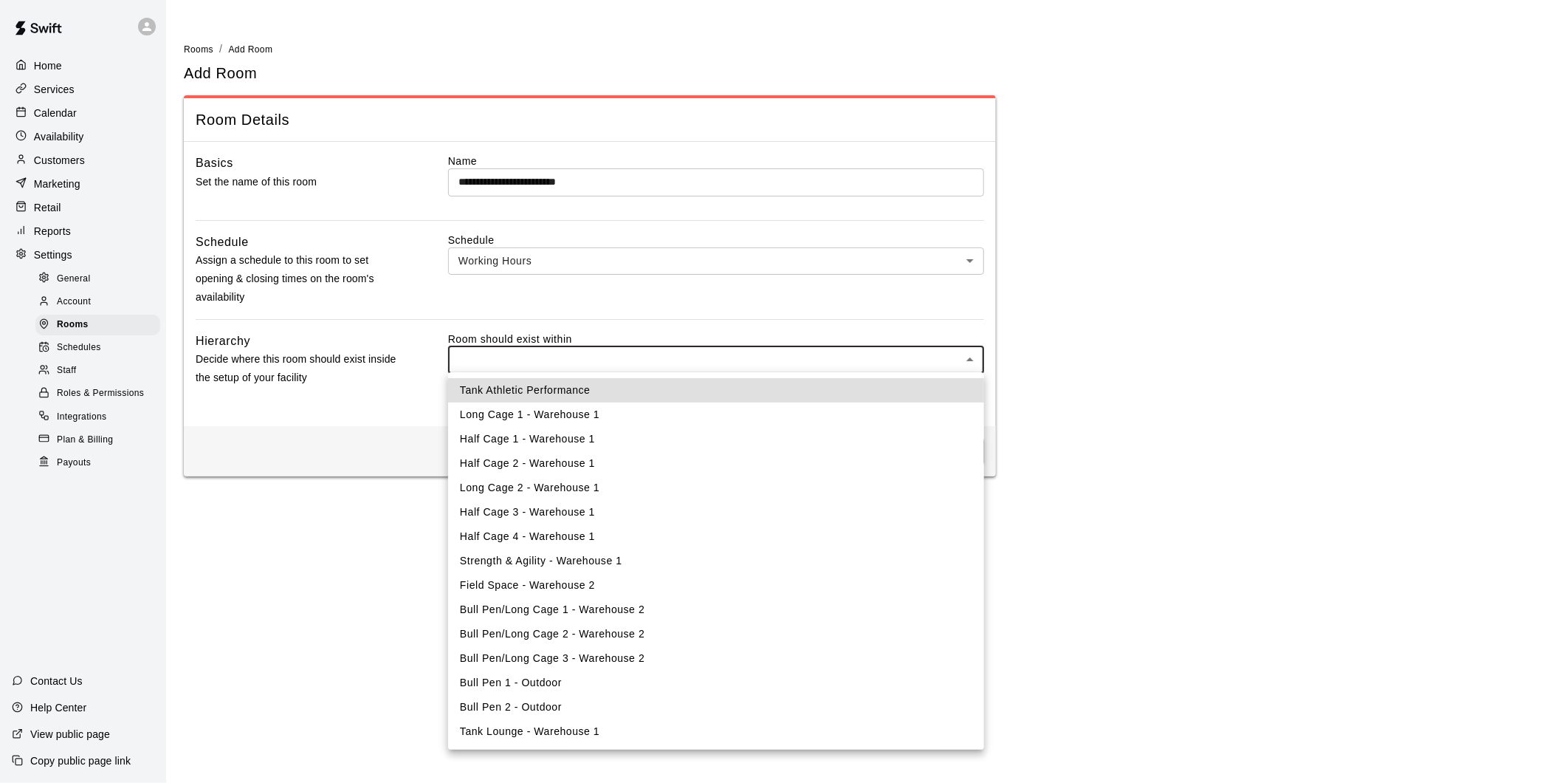
click at [637, 372] on body "**********" at bounding box center [784, 247] width 1568 height 494
click at [595, 584] on li "Field Space - Warehouse 2" at bounding box center [716, 585] width 535 height 24
type input "****"
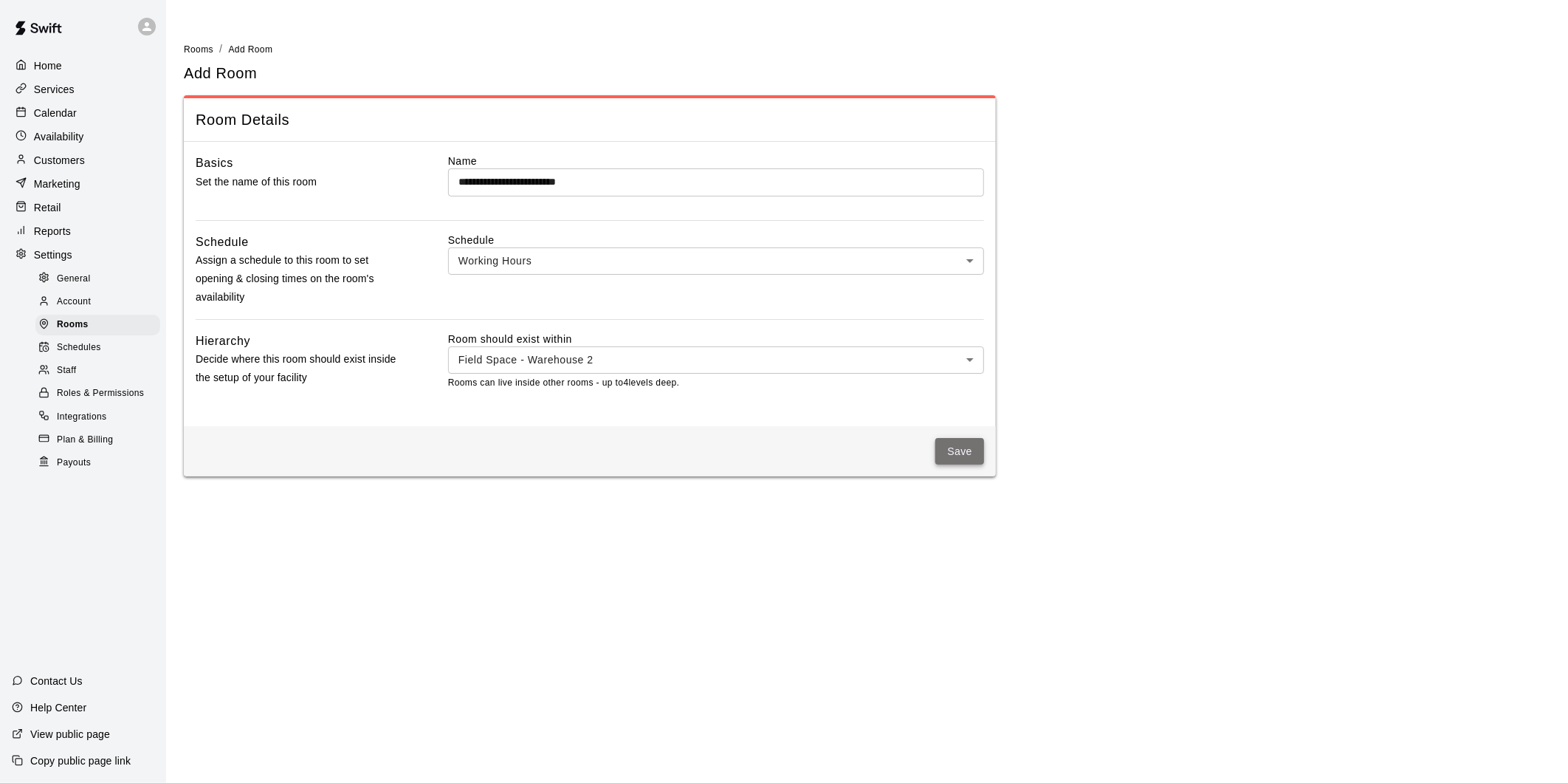
click at [957, 460] on button "Save" at bounding box center [959, 451] width 49 height 27
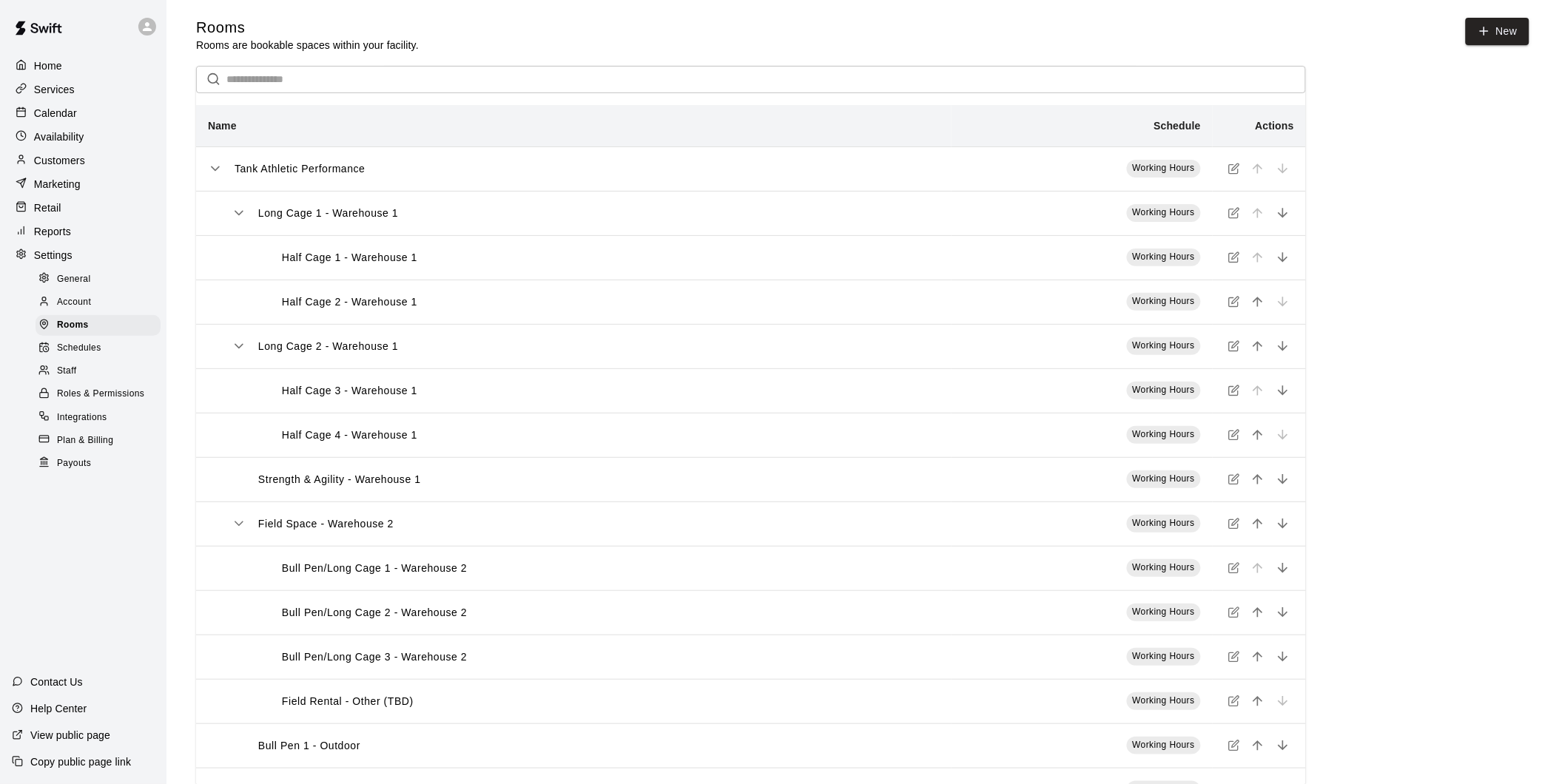
click at [63, 113] on p "Calendar" at bounding box center [56, 113] width 43 height 15
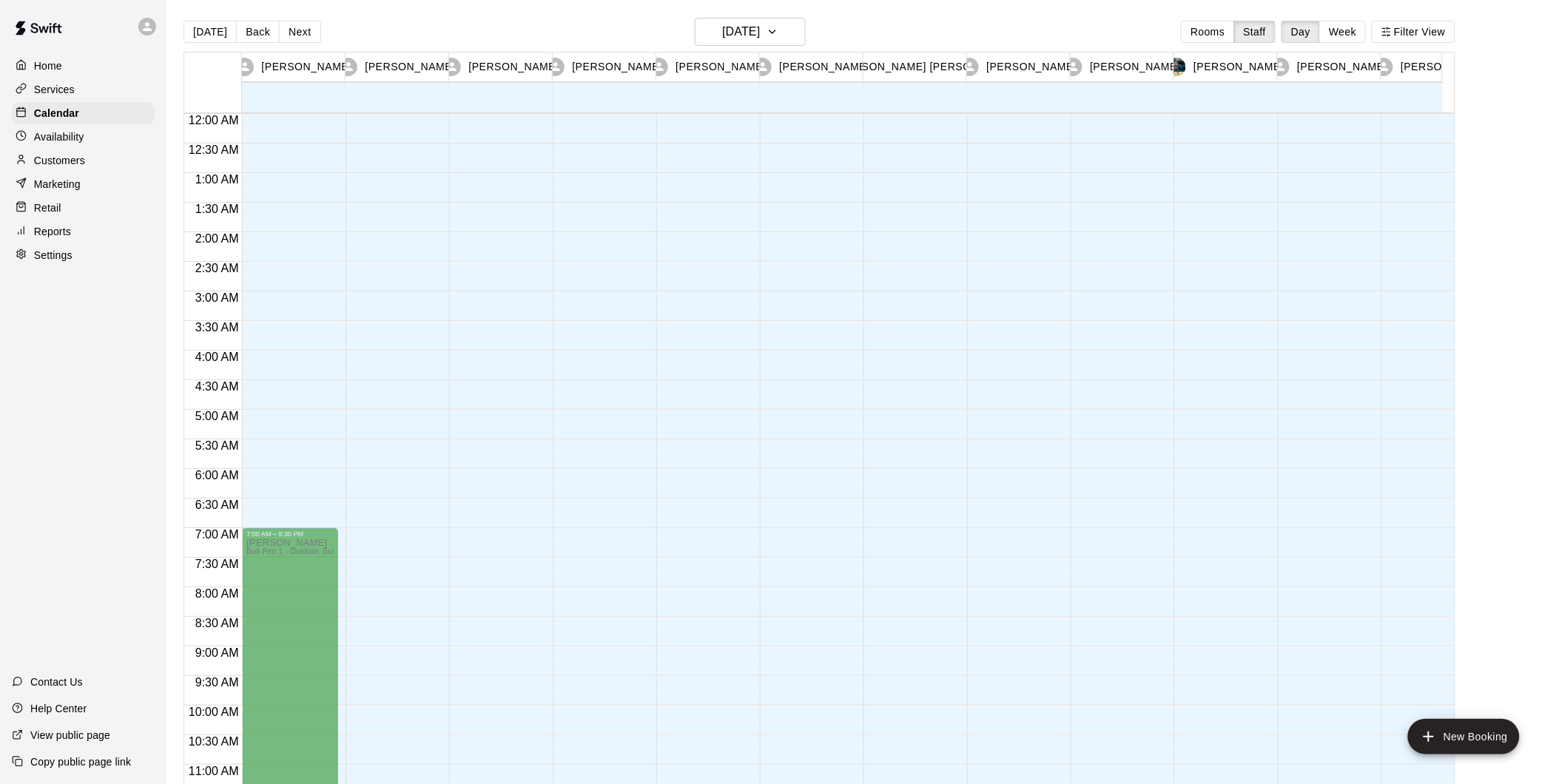
click at [58, 138] on p "Availability" at bounding box center [59, 137] width 50 height 15
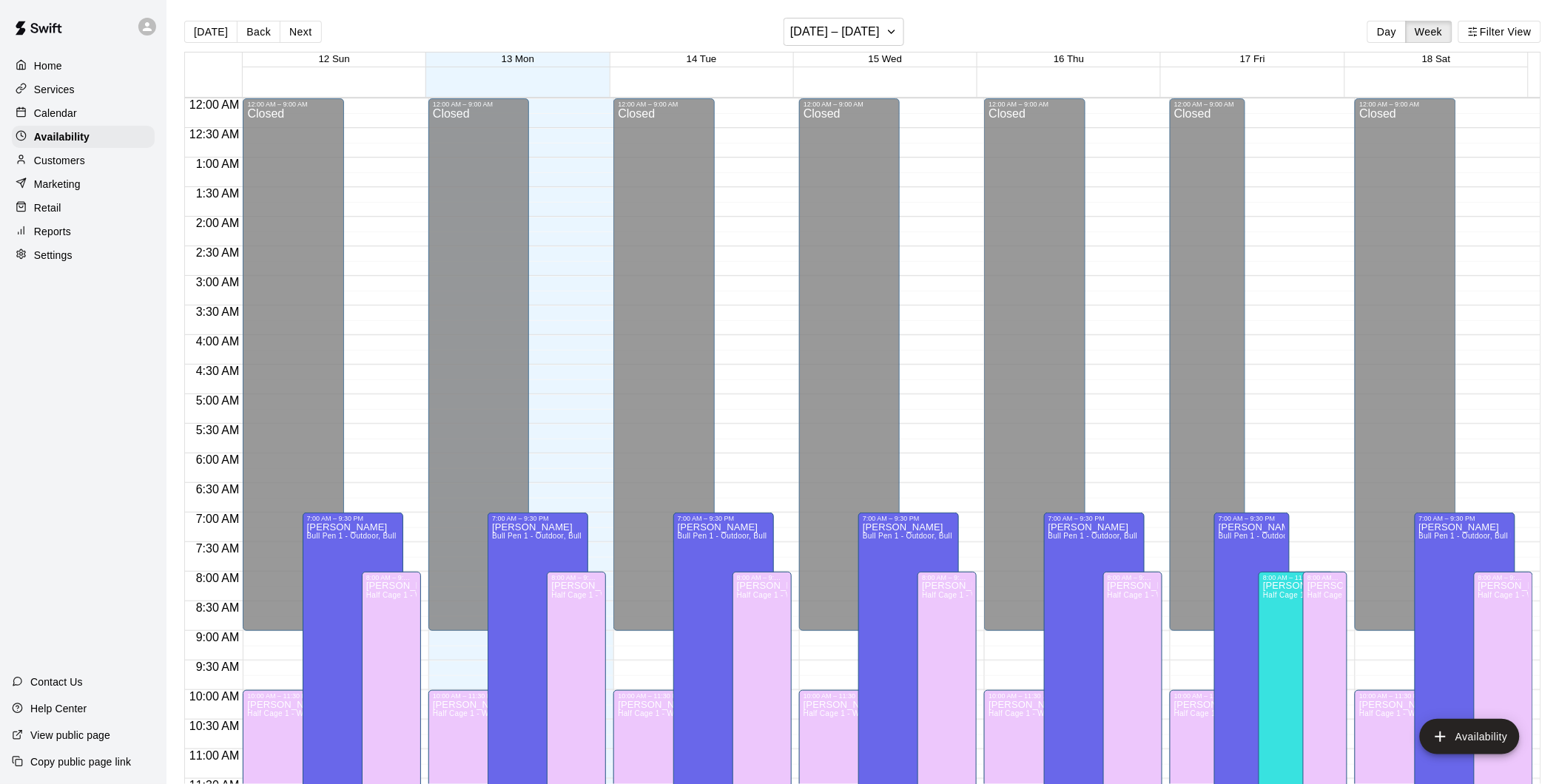
scroll to position [717, 0]
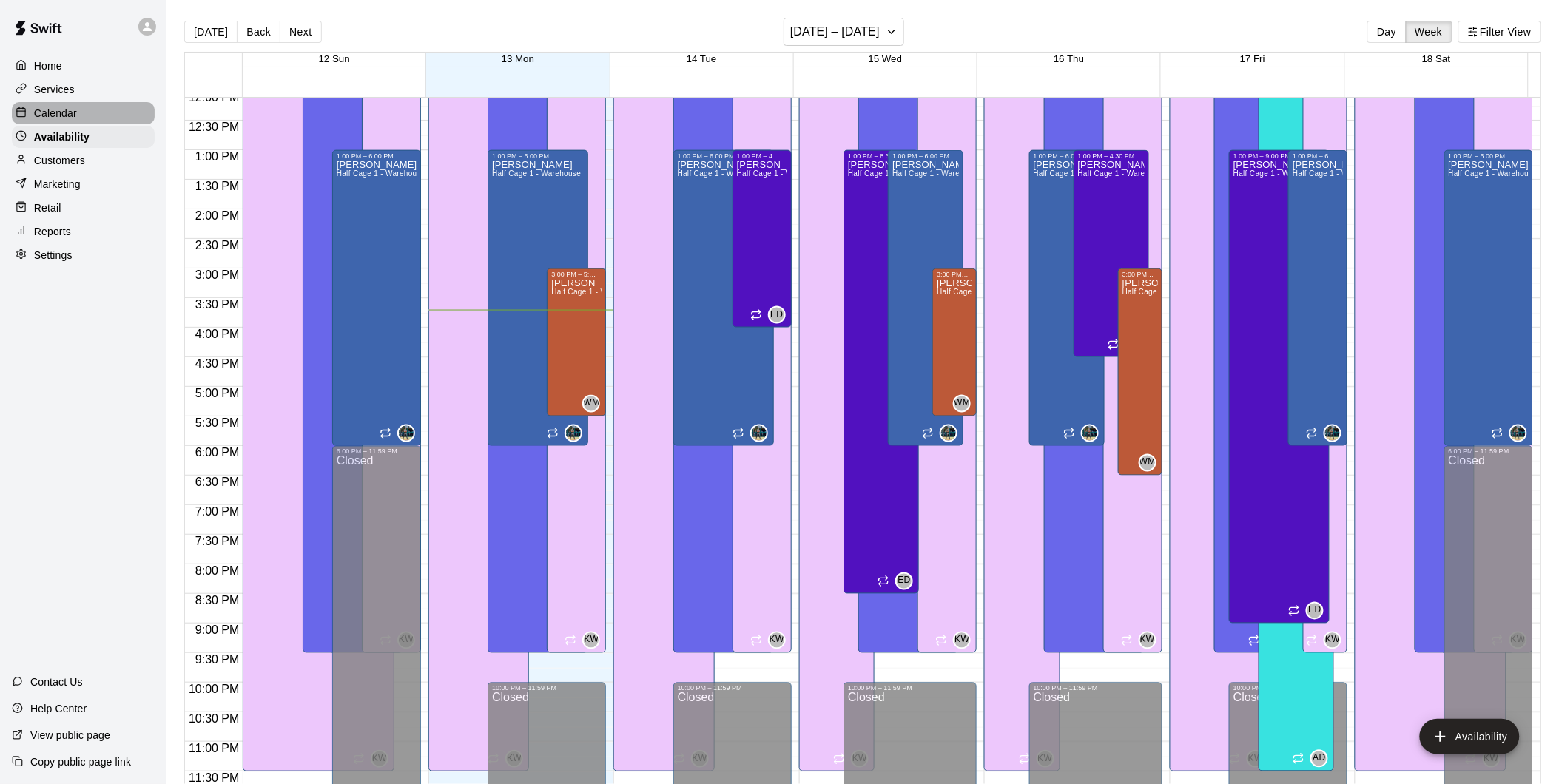
click at [72, 116] on p "Calendar" at bounding box center [56, 113] width 43 height 15
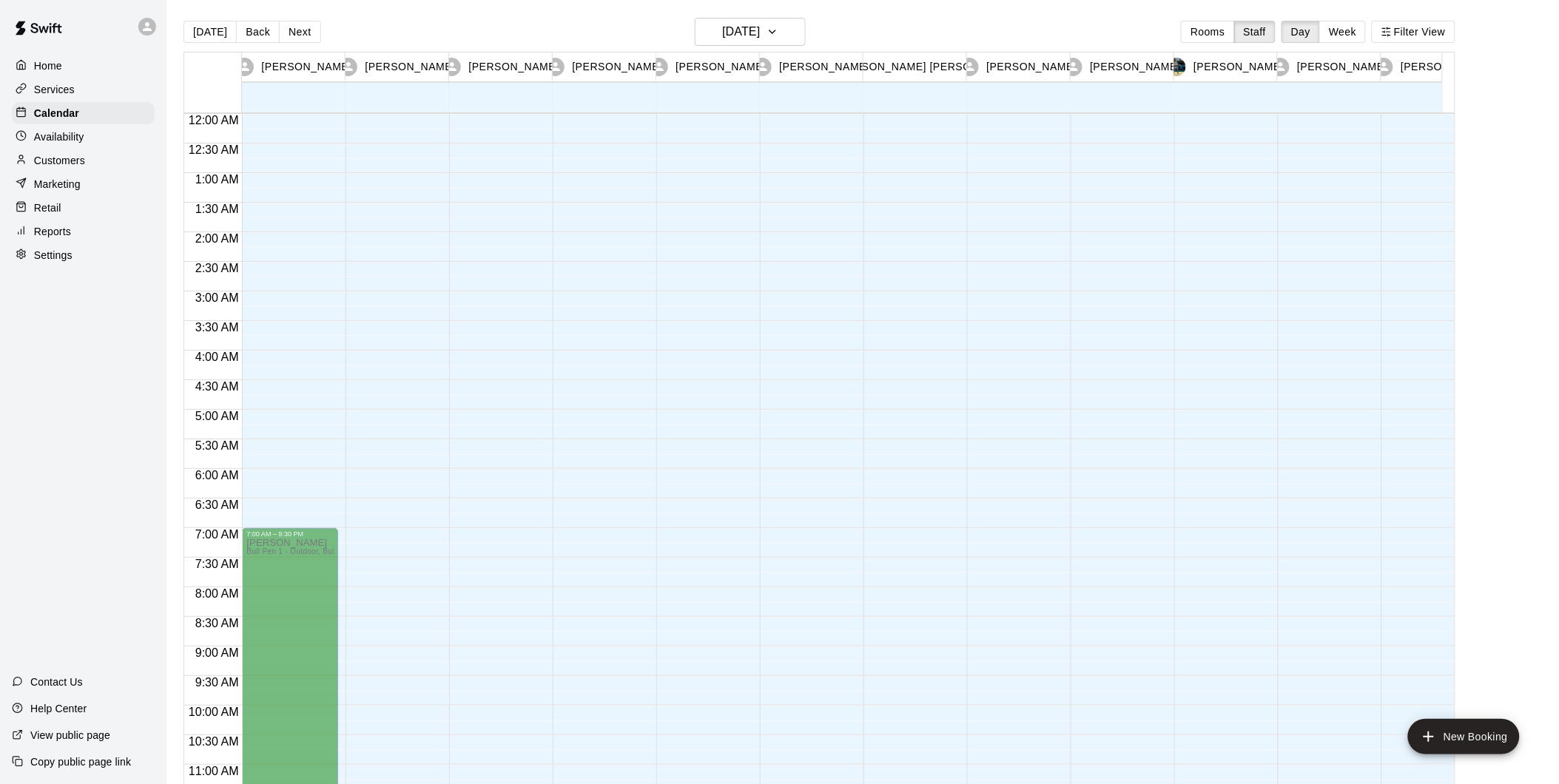
scroll to position [745, 0]
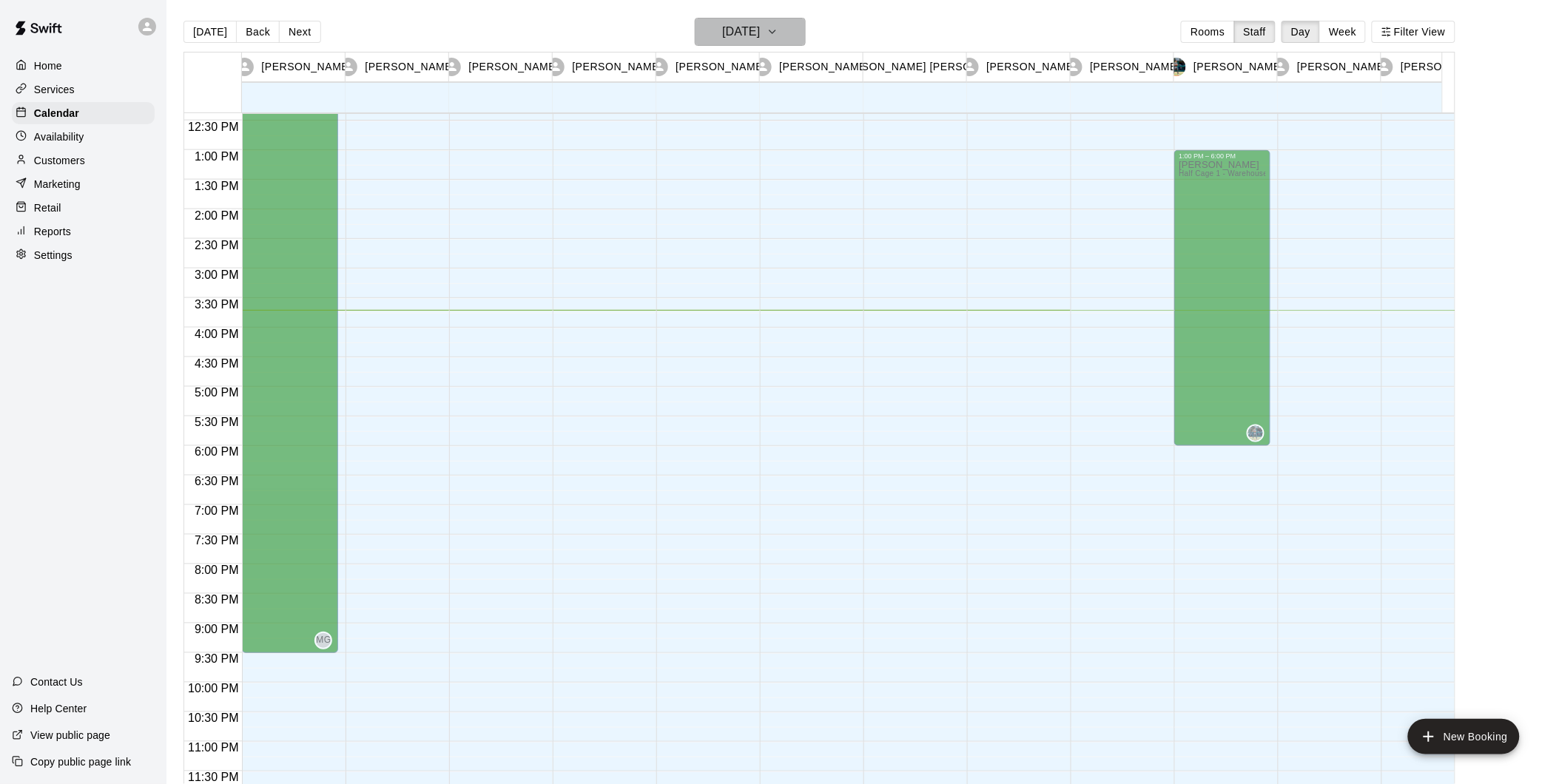
click at [778, 34] on icon "button" at bounding box center [772, 32] width 12 height 18
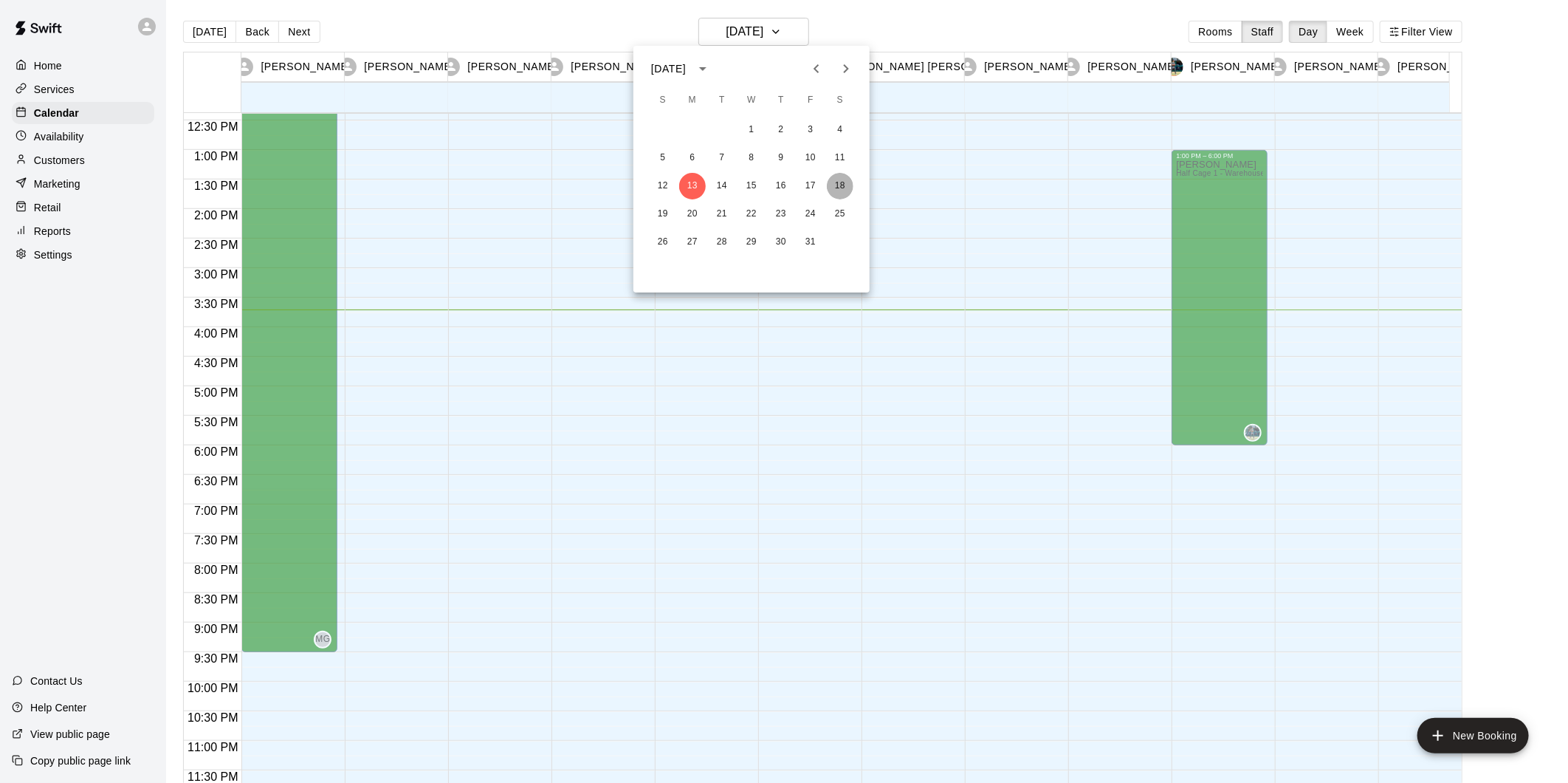
click at [845, 183] on button "18" at bounding box center [840, 186] width 27 height 27
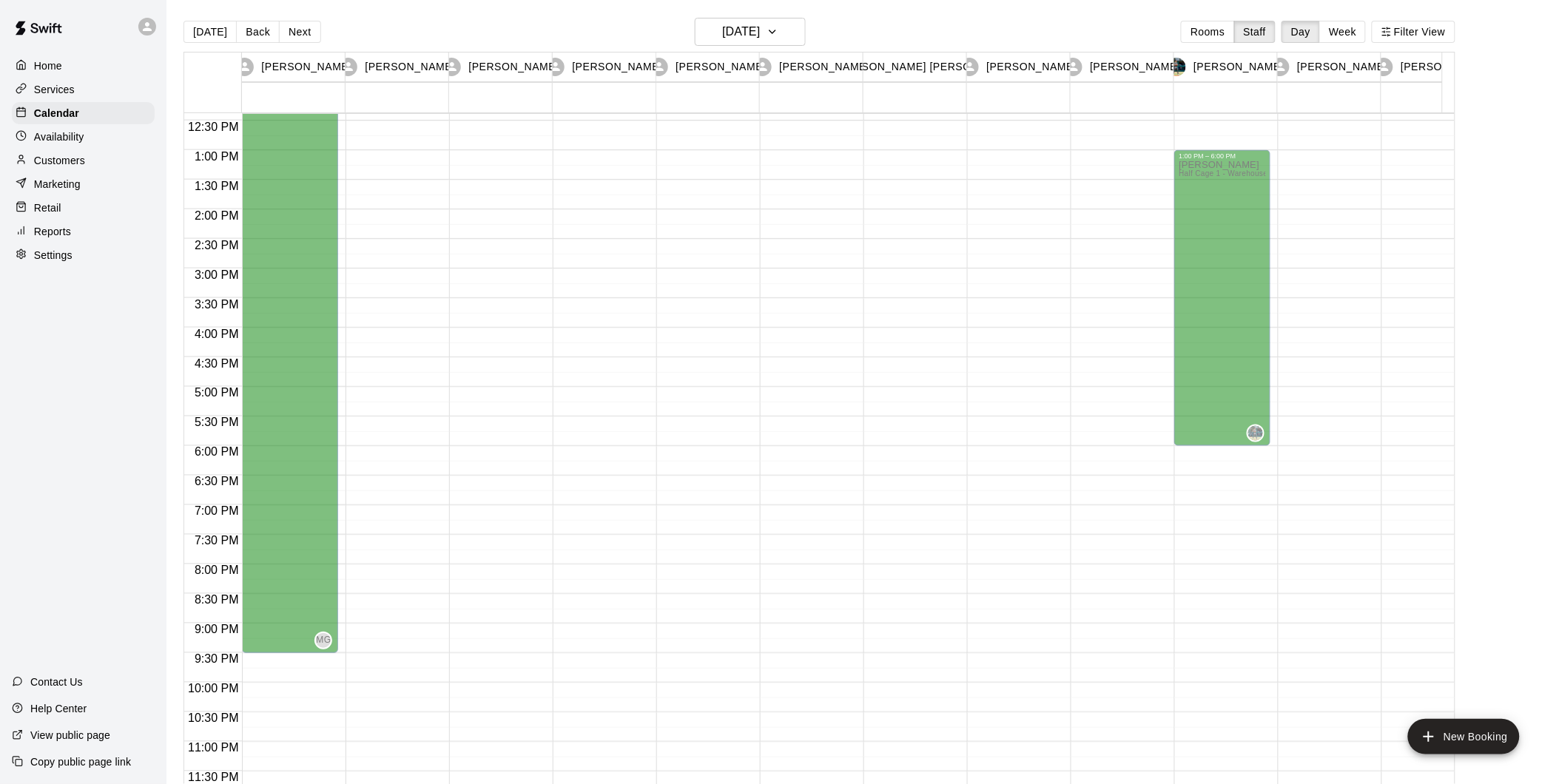
click at [1554, 388] on main "[DATE] Back [DATE][DATE] Rooms Staff Day Week Filter View [PERSON_NAME] 18 Sat …" at bounding box center [863, 404] width 1392 height 808
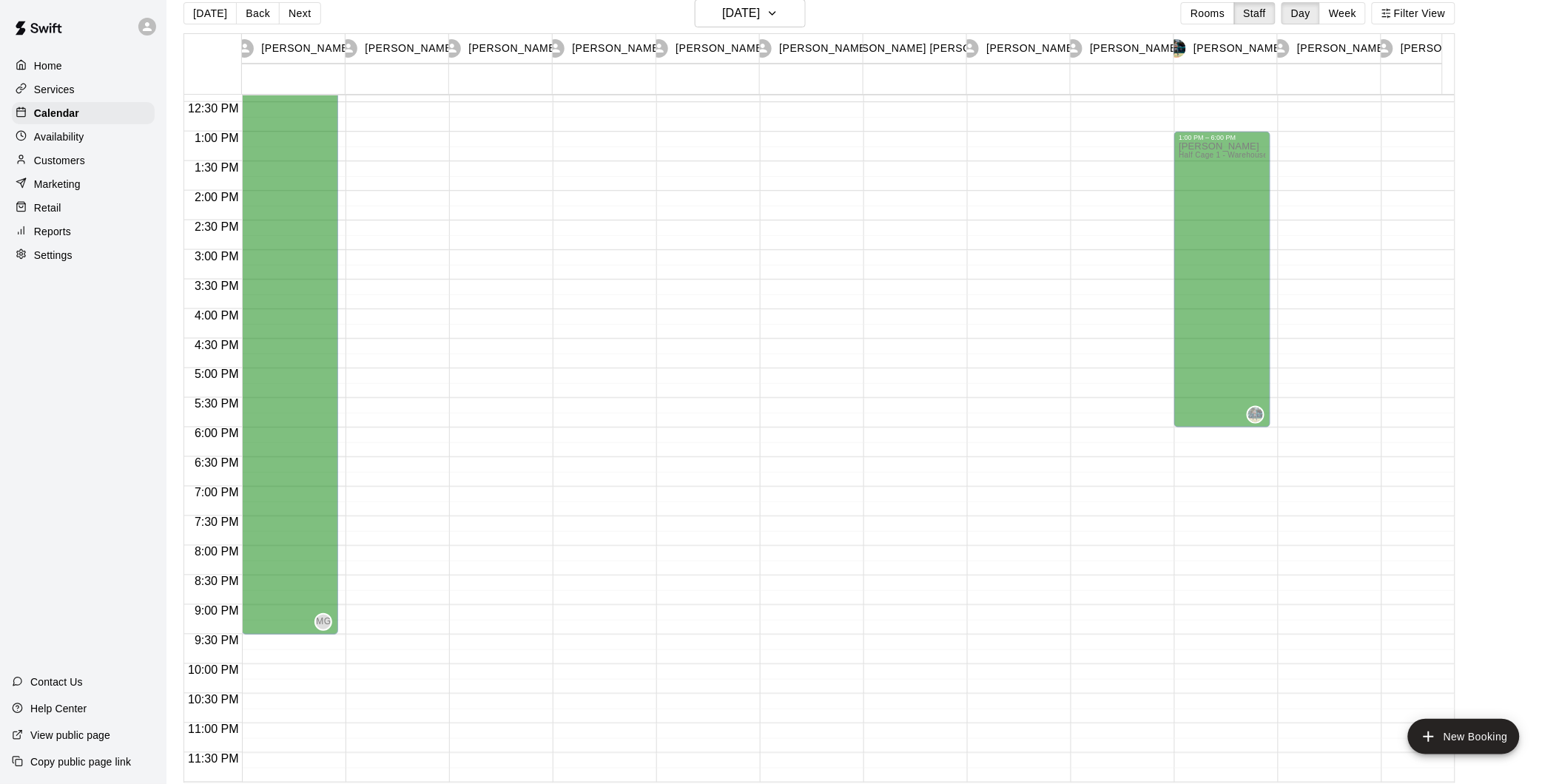
scroll to position [24, 0]
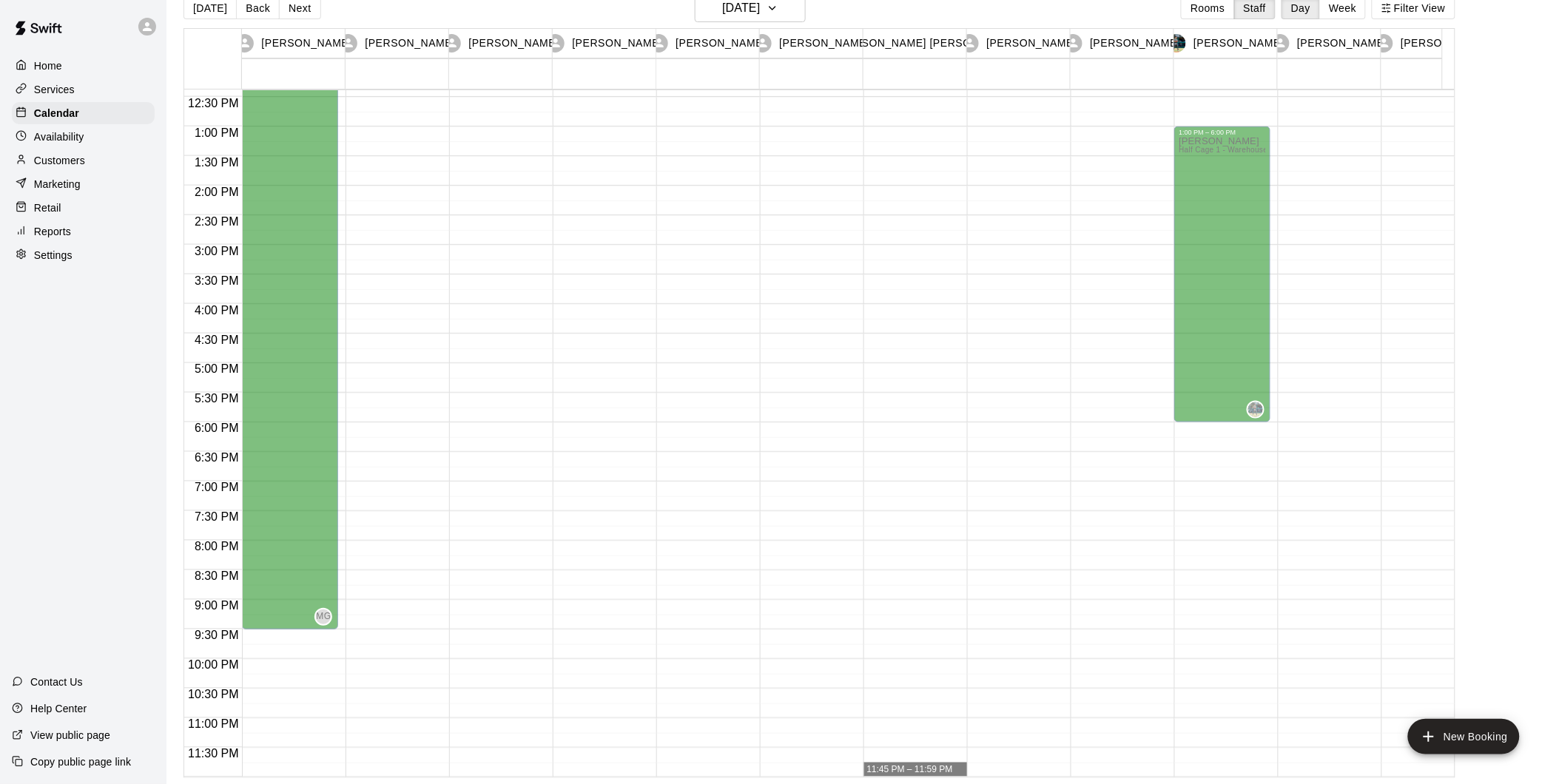
drag, startPoint x: 957, startPoint y: 763, endPoint x: 955, endPoint y: 780, distance: 17.1
click at [957, 764] on div at bounding box center [912, 67] width 96 height 1420
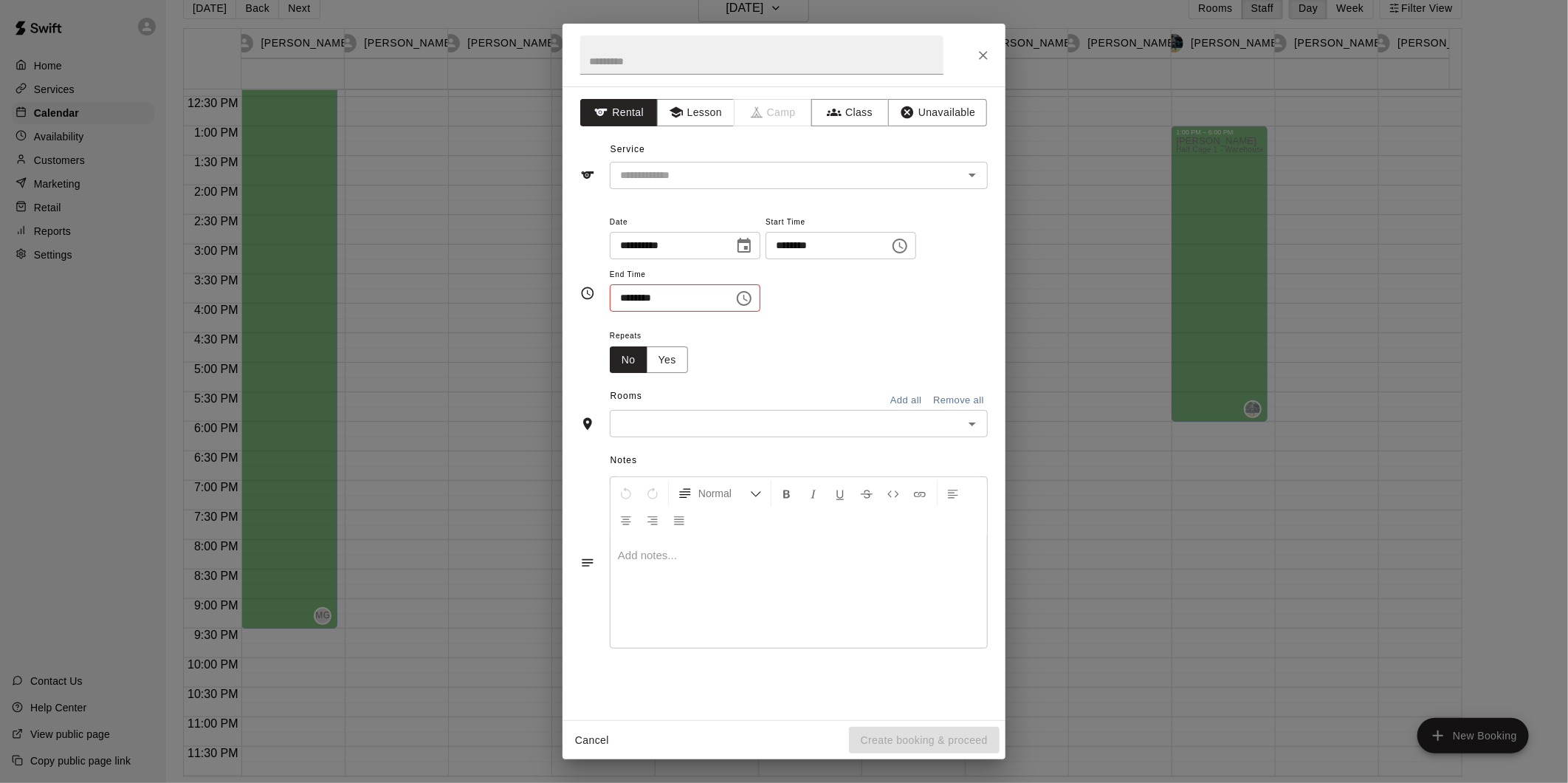
drag, startPoint x: 946, startPoint y: 770, endPoint x: 970, endPoint y: 746, distance: 33.9
click at [946, 771] on div "**********" at bounding box center [784, 392] width 1568 height 783
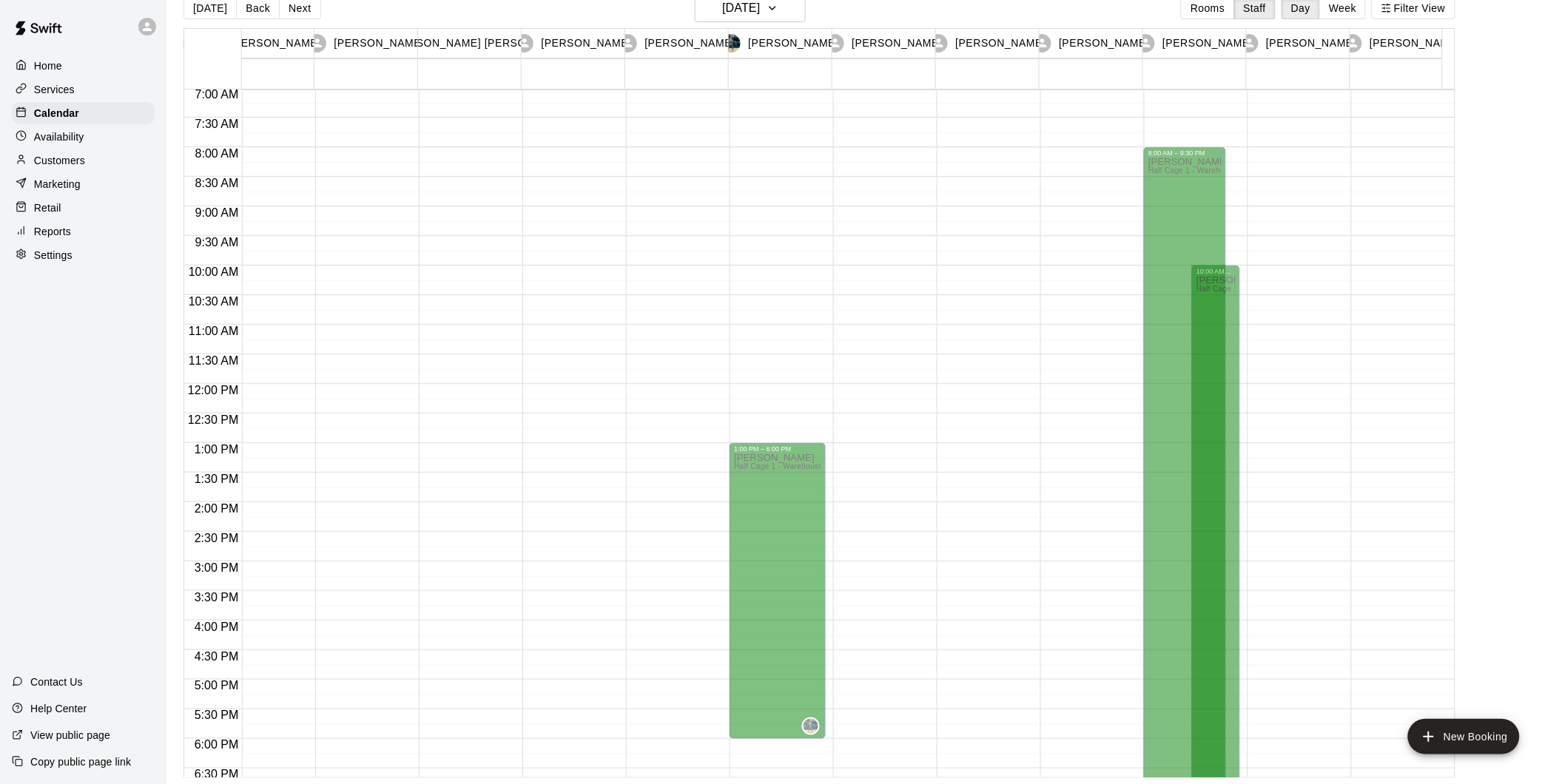
scroll to position [252, 446]
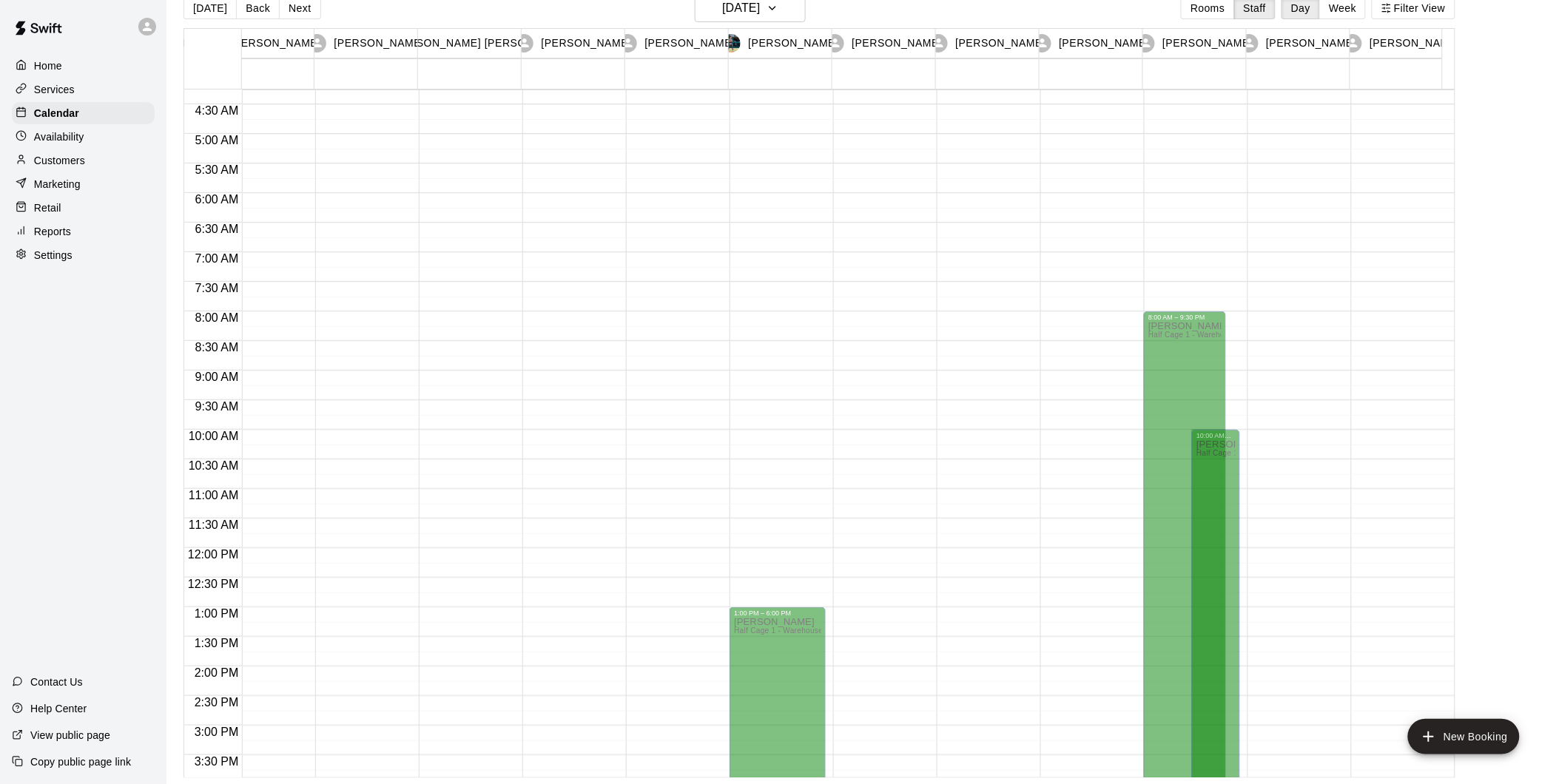
click at [1215, 50] on p "[PERSON_NAME]" at bounding box center [1208, 43] width 90 height 16
click at [1216, 44] on p "[PERSON_NAME]" at bounding box center [1208, 43] width 90 height 16
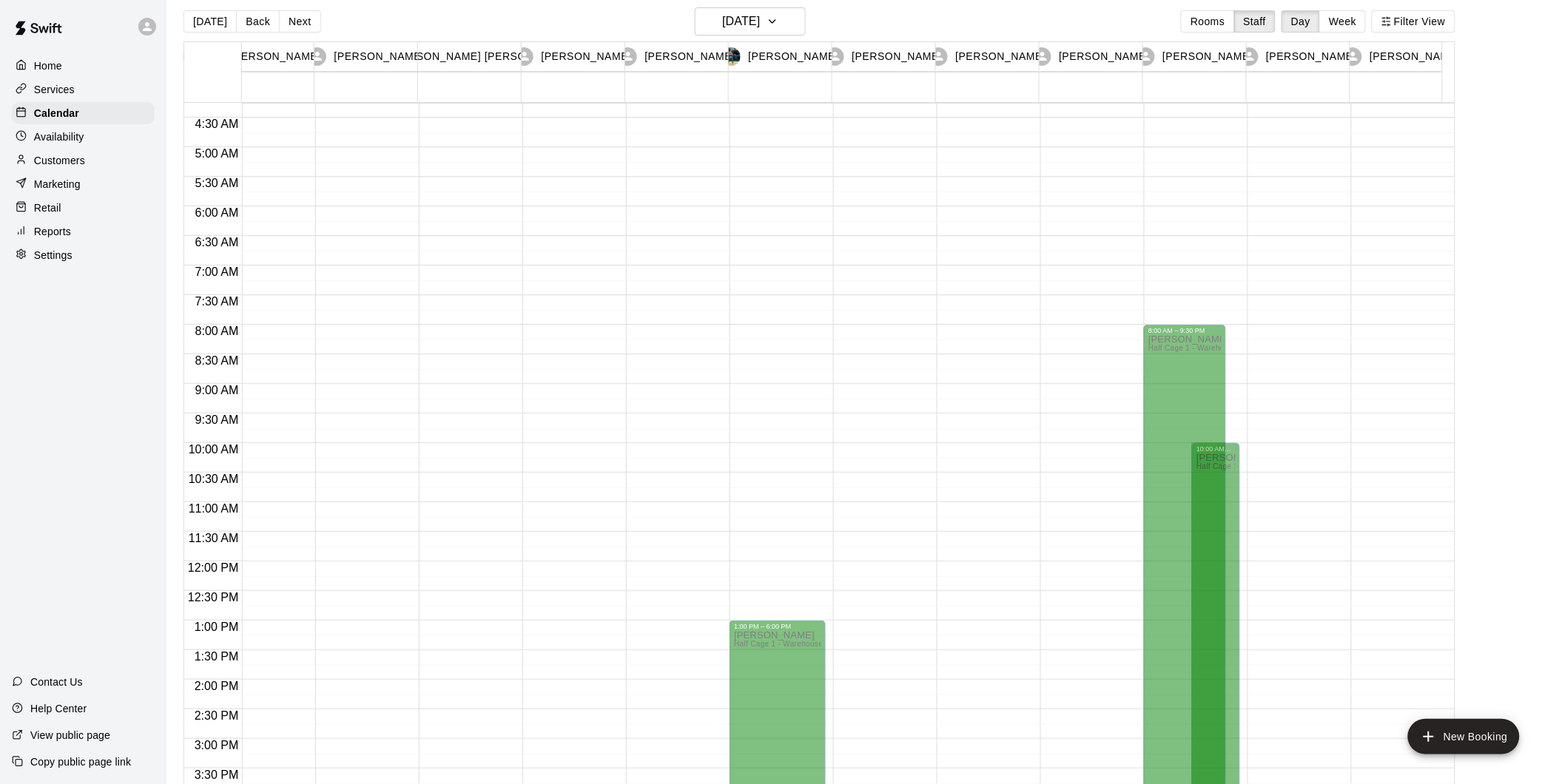
scroll to position [0, 0]
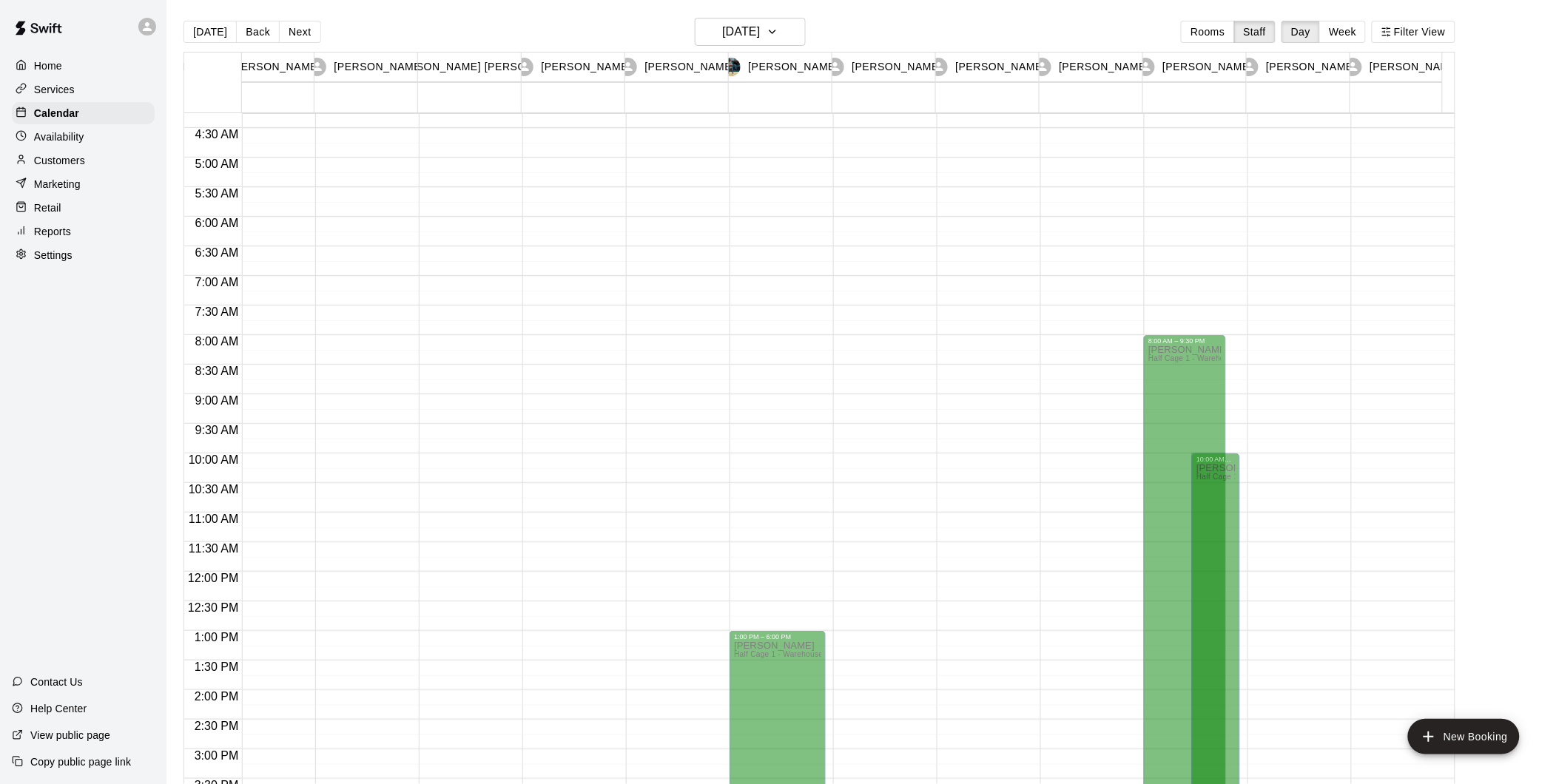
click at [76, 168] on p "Customers" at bounding box center [59, 161] width 51 height 15
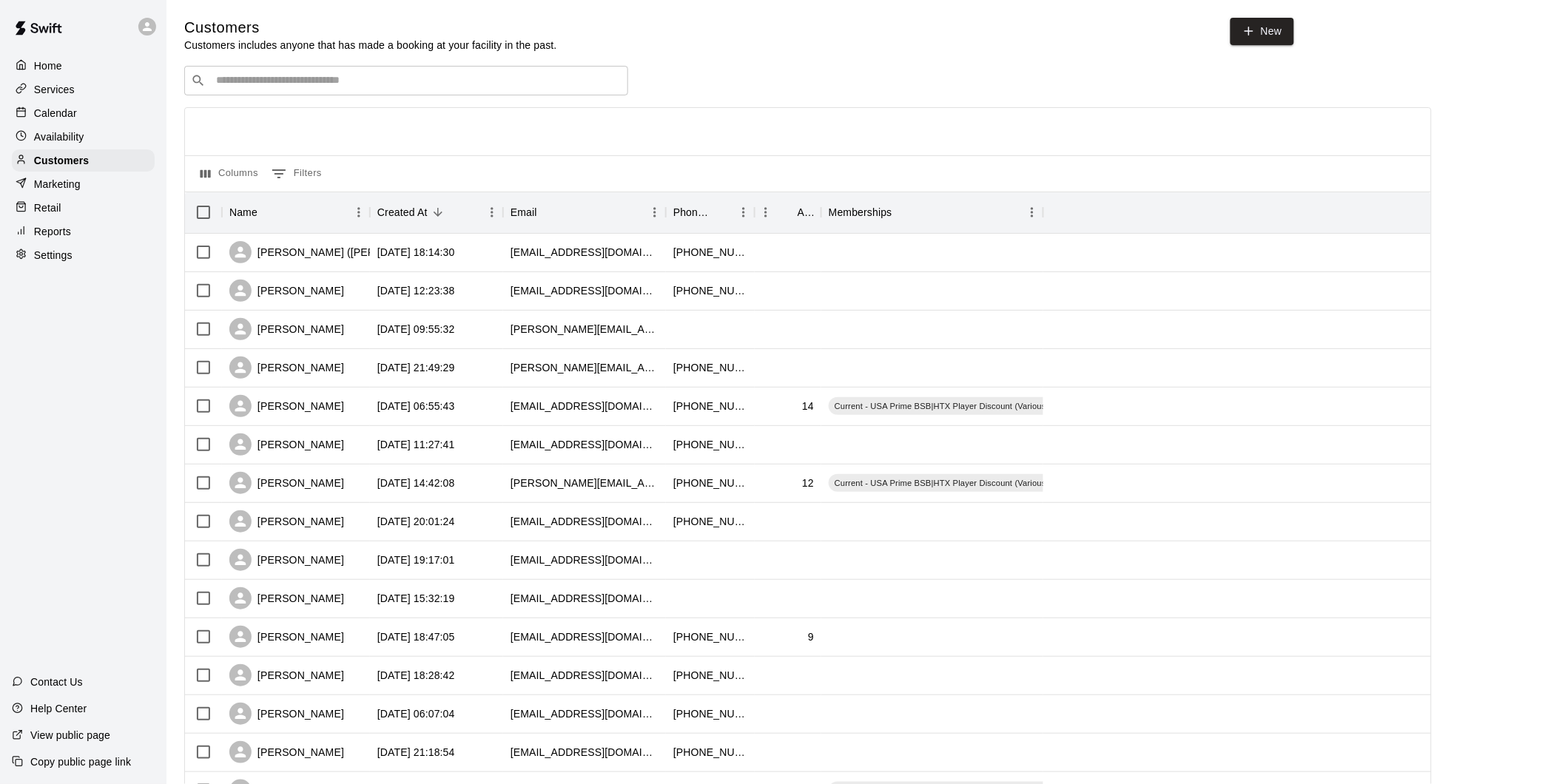
click at [70, 142] on p "Availability" at bounding box center [59, 137] width 50 height 15
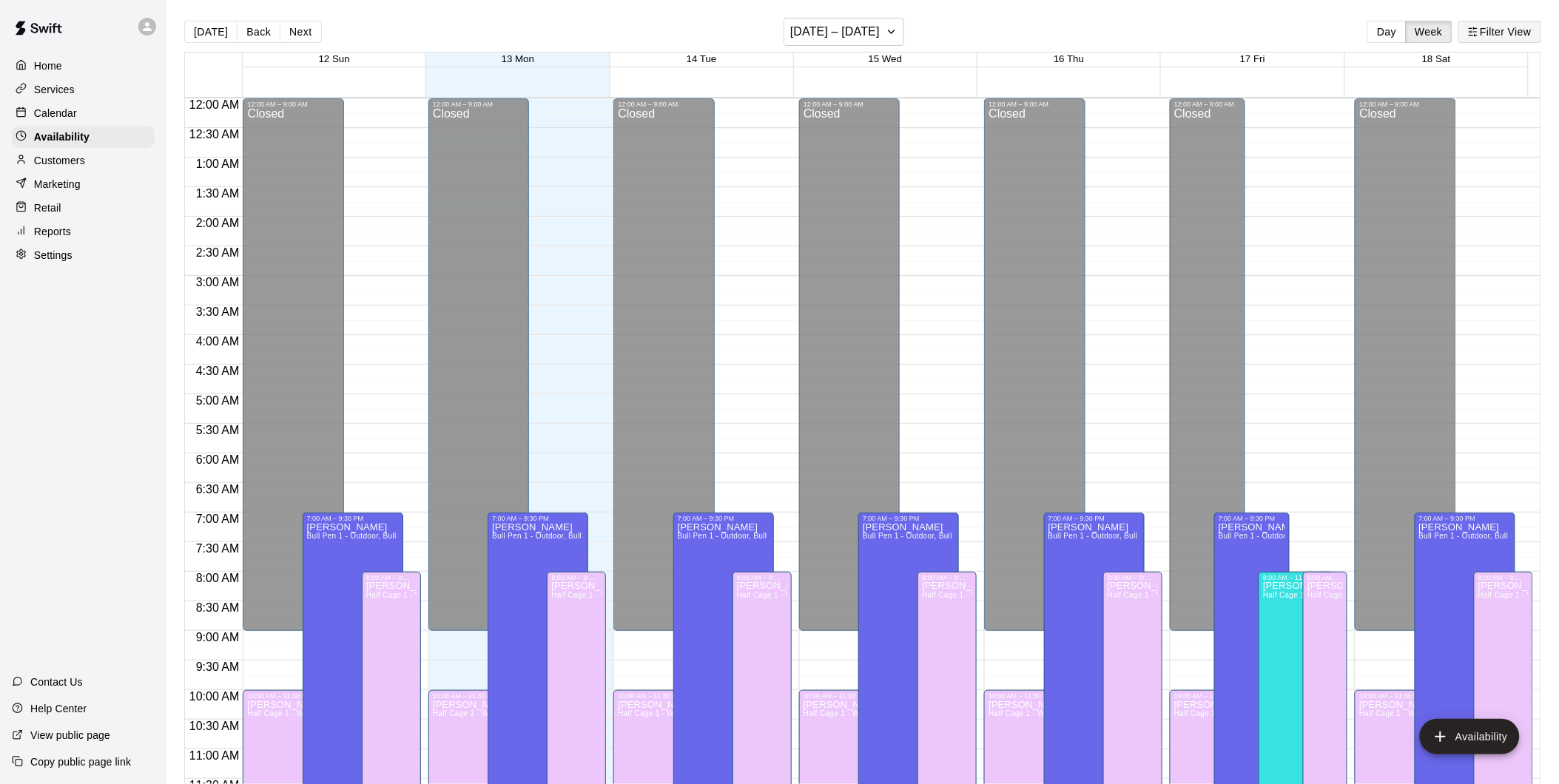
click at [1500, 35] on button "Filter View" at bounding box center [1500, 32] width 83 height 22
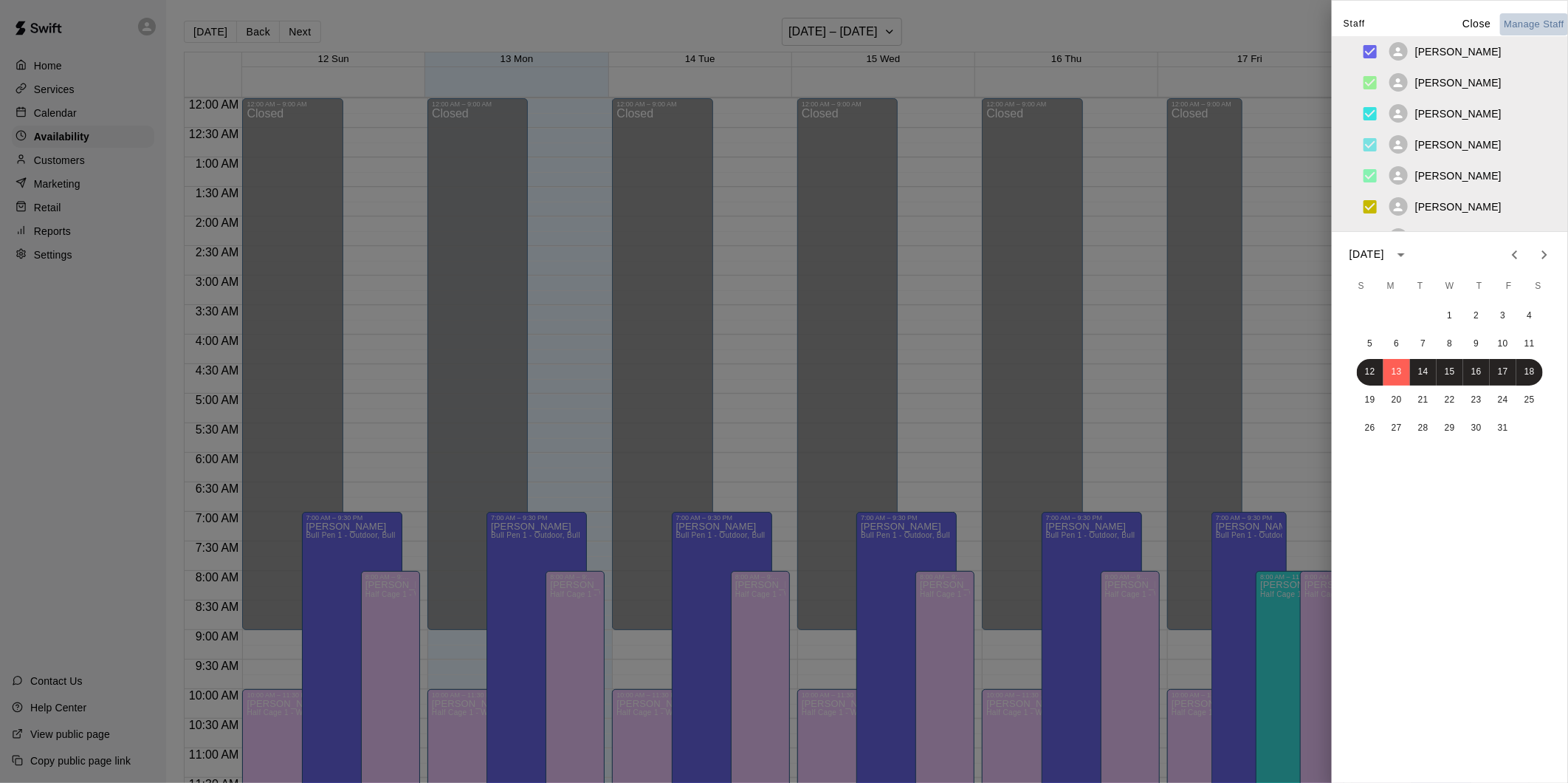
click at [1504, 27] on button "Manage Staff" at bounding box center [1534, 24] width 68 height 23
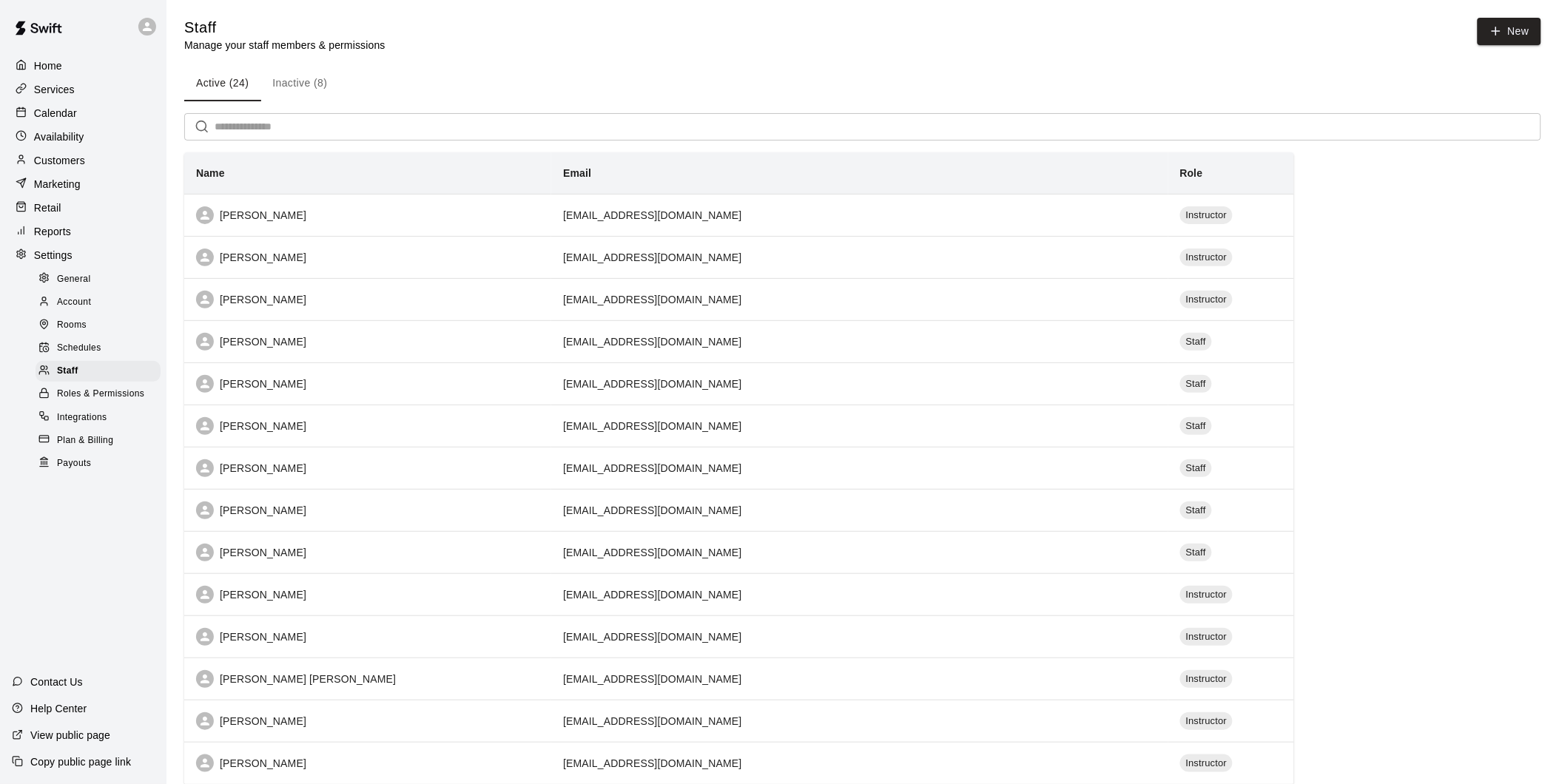
drag, startPoint x: 57, startPoint y: 142, endPoint x: 1311, endPoint y: 1, distance: 1261.9
click at [57, 143] on p "Availability" at bounding box center [59, 137] width 50 height 15
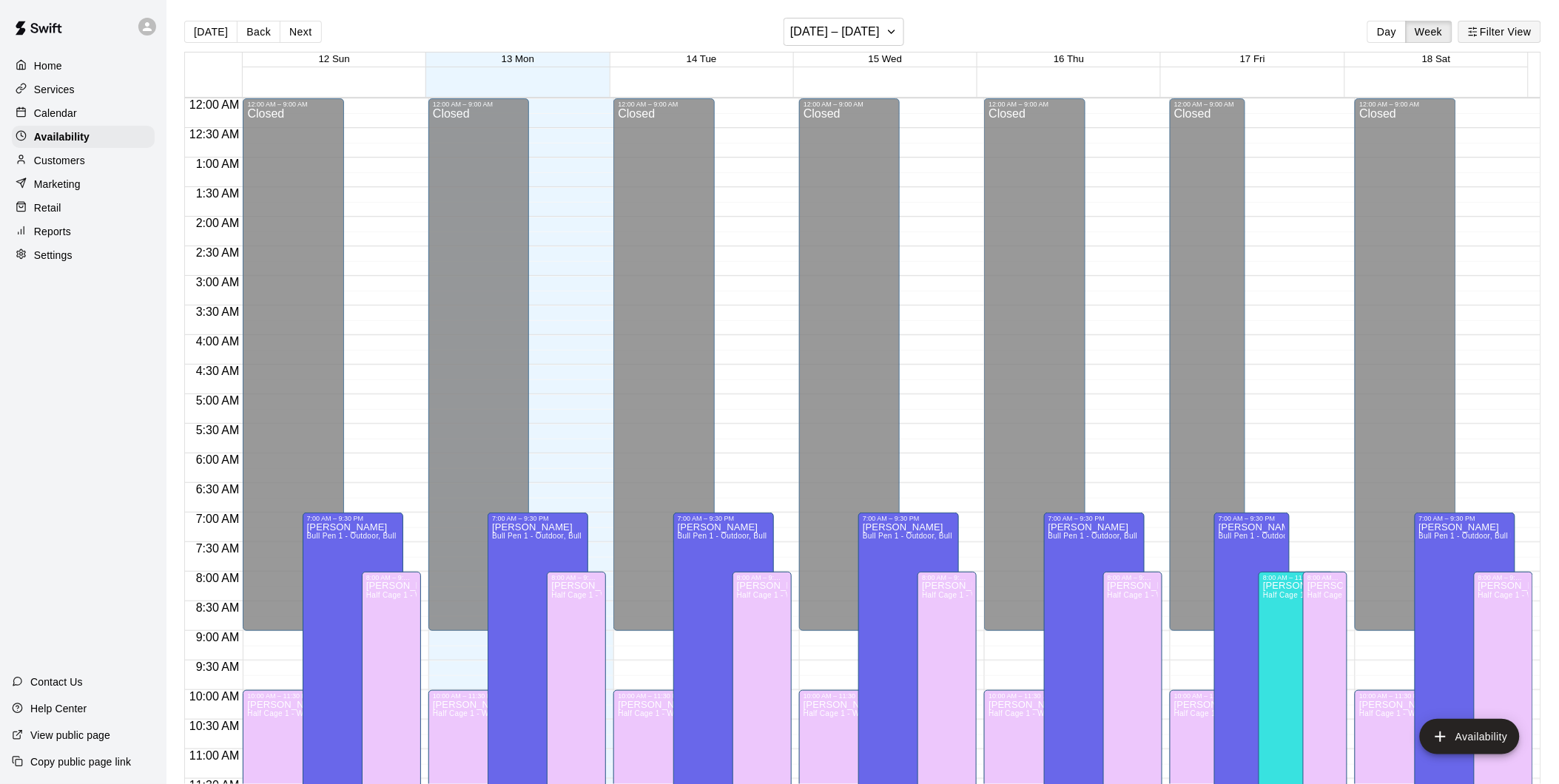
click at [1489, 34] on button "Filter View" at bounding box center [1500, 32] width 83 height 22
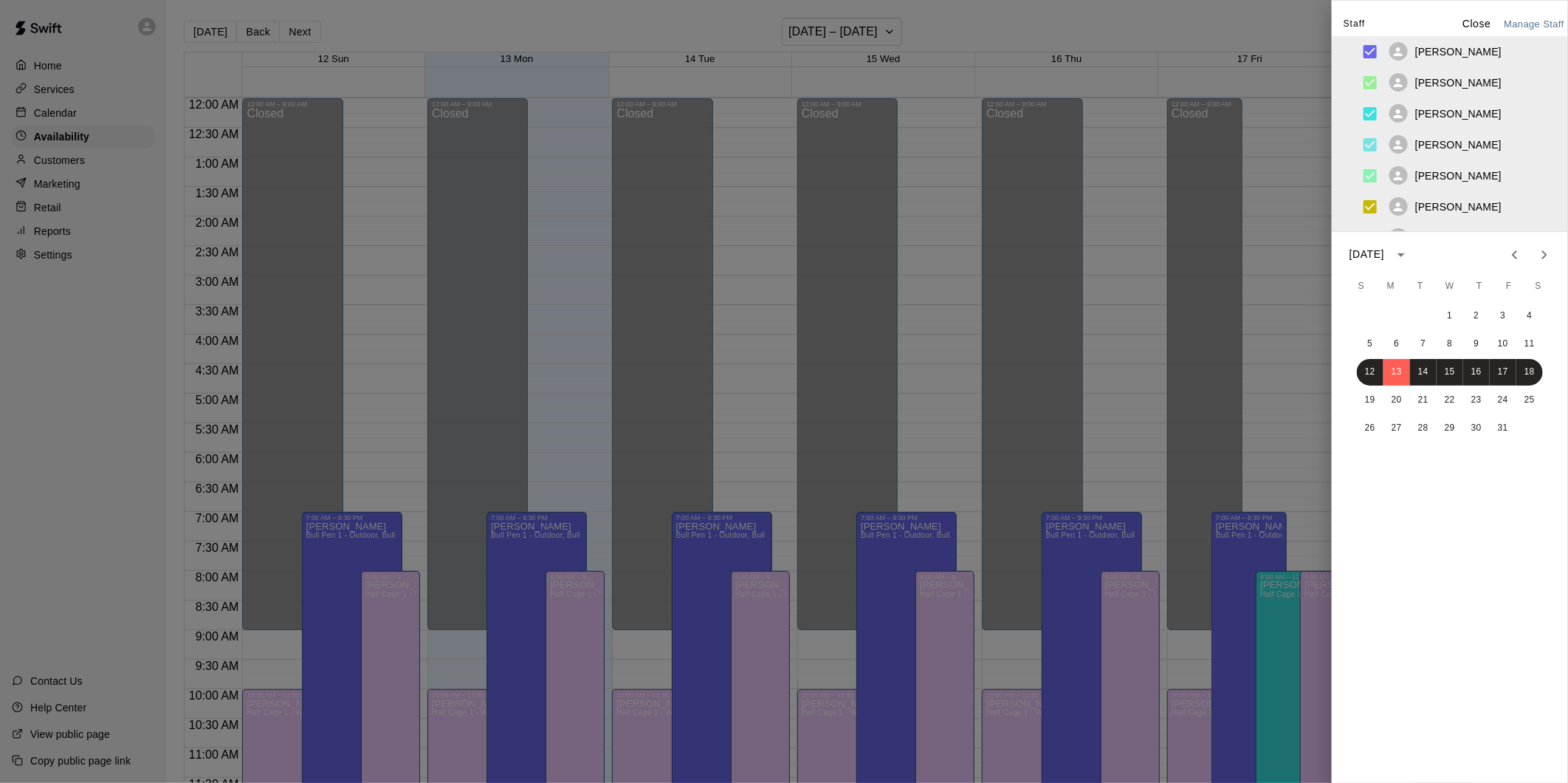
scroll to position [716, 0]
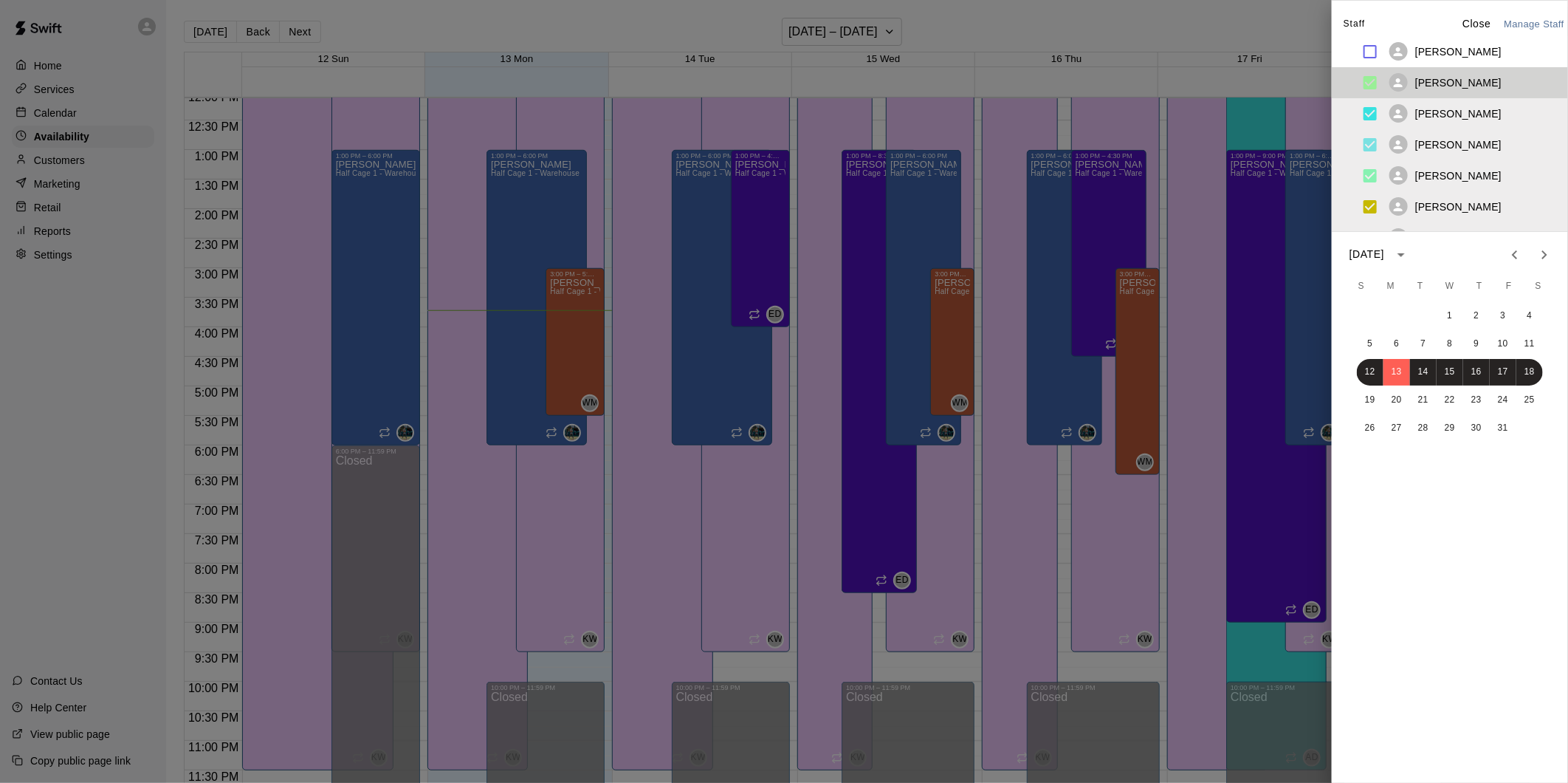
click at [1425, 75] on p "[PERSON_NAME]" at bounding box center [1458, 83] width 87 height 15
click at [1450, 107] on p "[PERSON_NAME]" at bounding box center [1458, 114] width 87 height 15
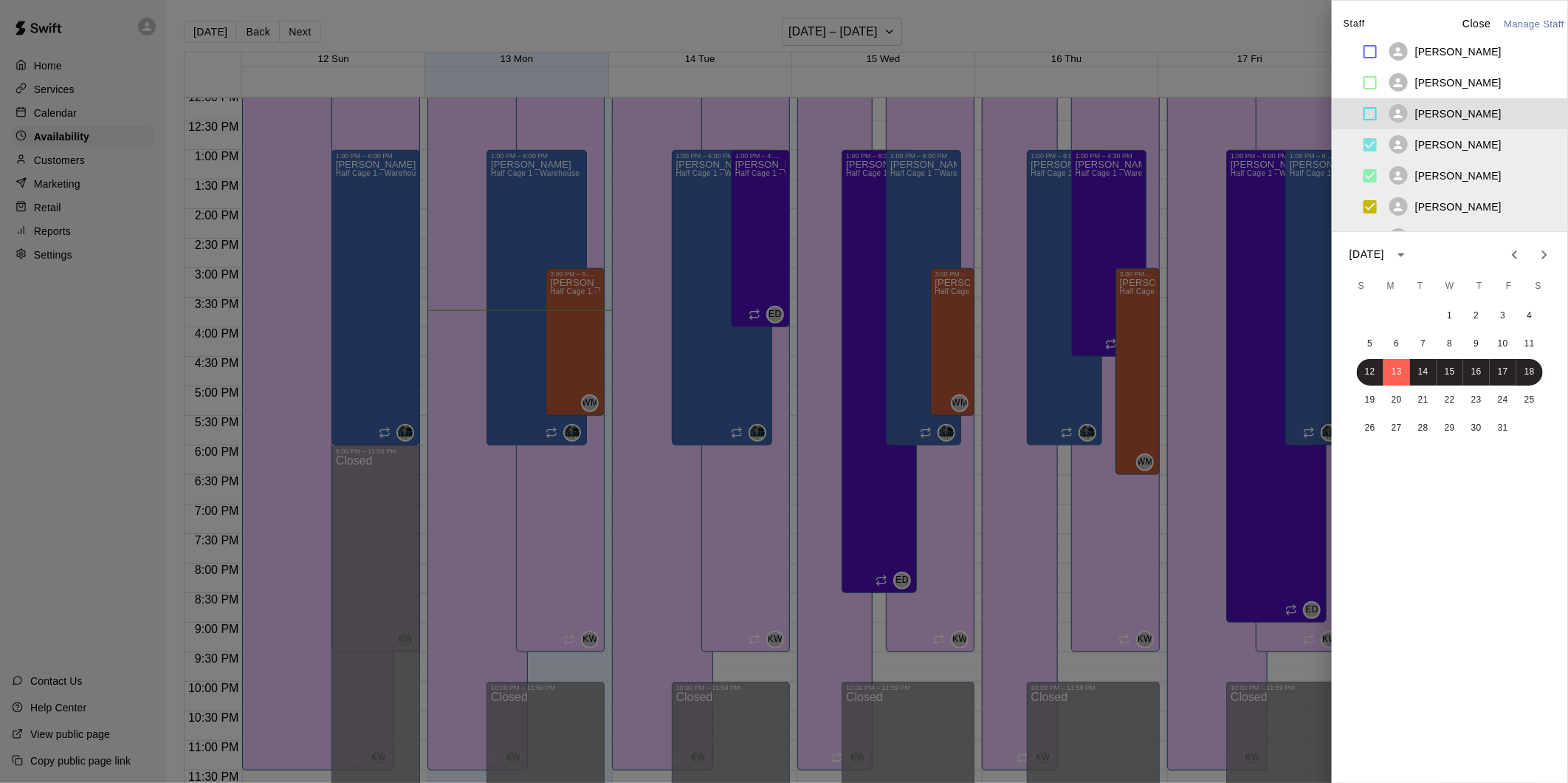
click at [1444, 137] on div "[PERSON_NAME]" at bounding box center [1445, 144] width 112 height 19
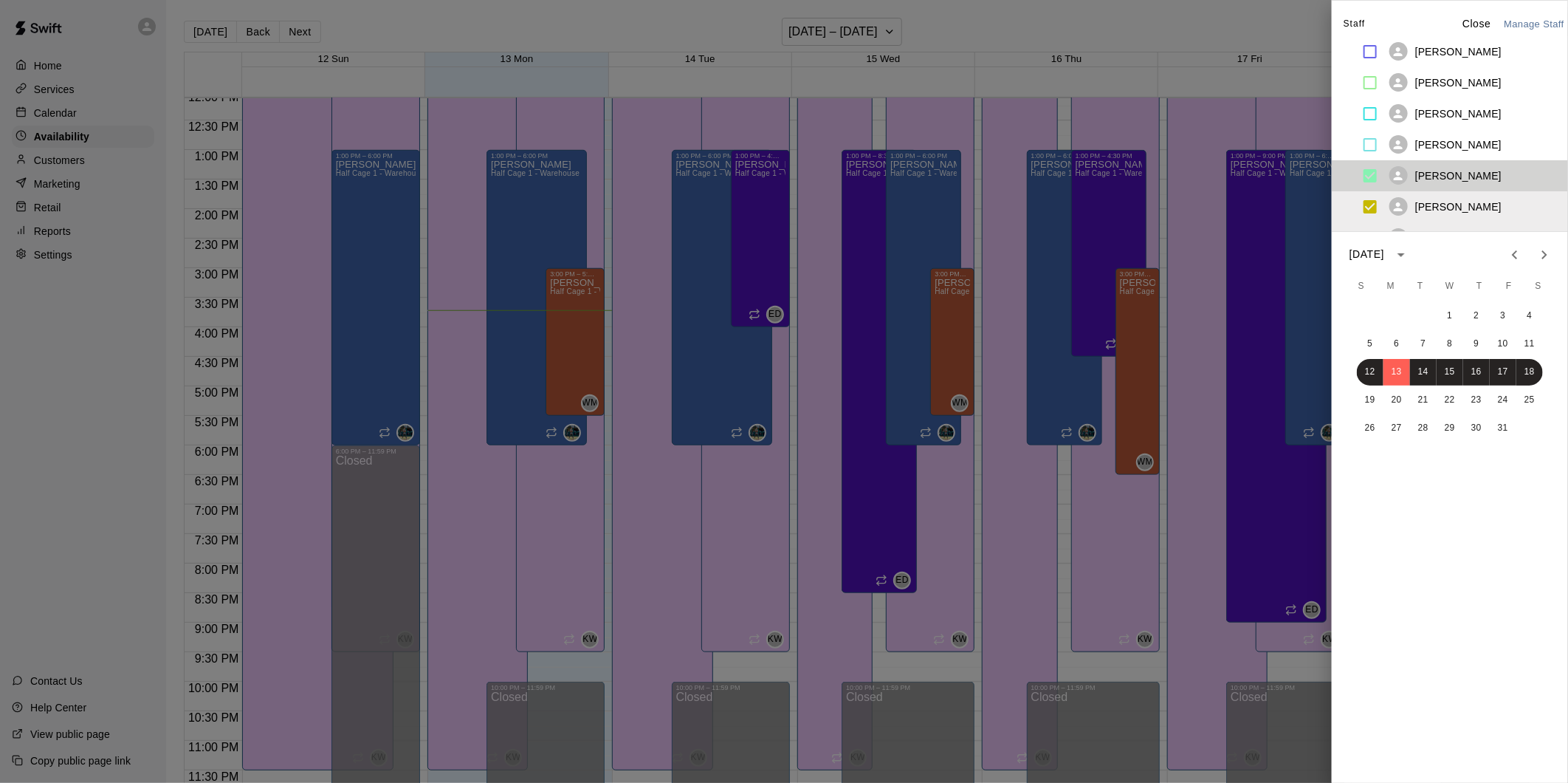
drag, startPoint x: 1443, startPoint y: 172, endPoint x: 1443, endPoint y: 189, distance: 17.0
click at [1443, 174] on p "[PERSON_NAME]" at bounding box center [1458, 176] width 87 height 15
click at [1443, 189] on div "[PERSON_NAME]" at bounding box center [1458, 176] width 207 height 31
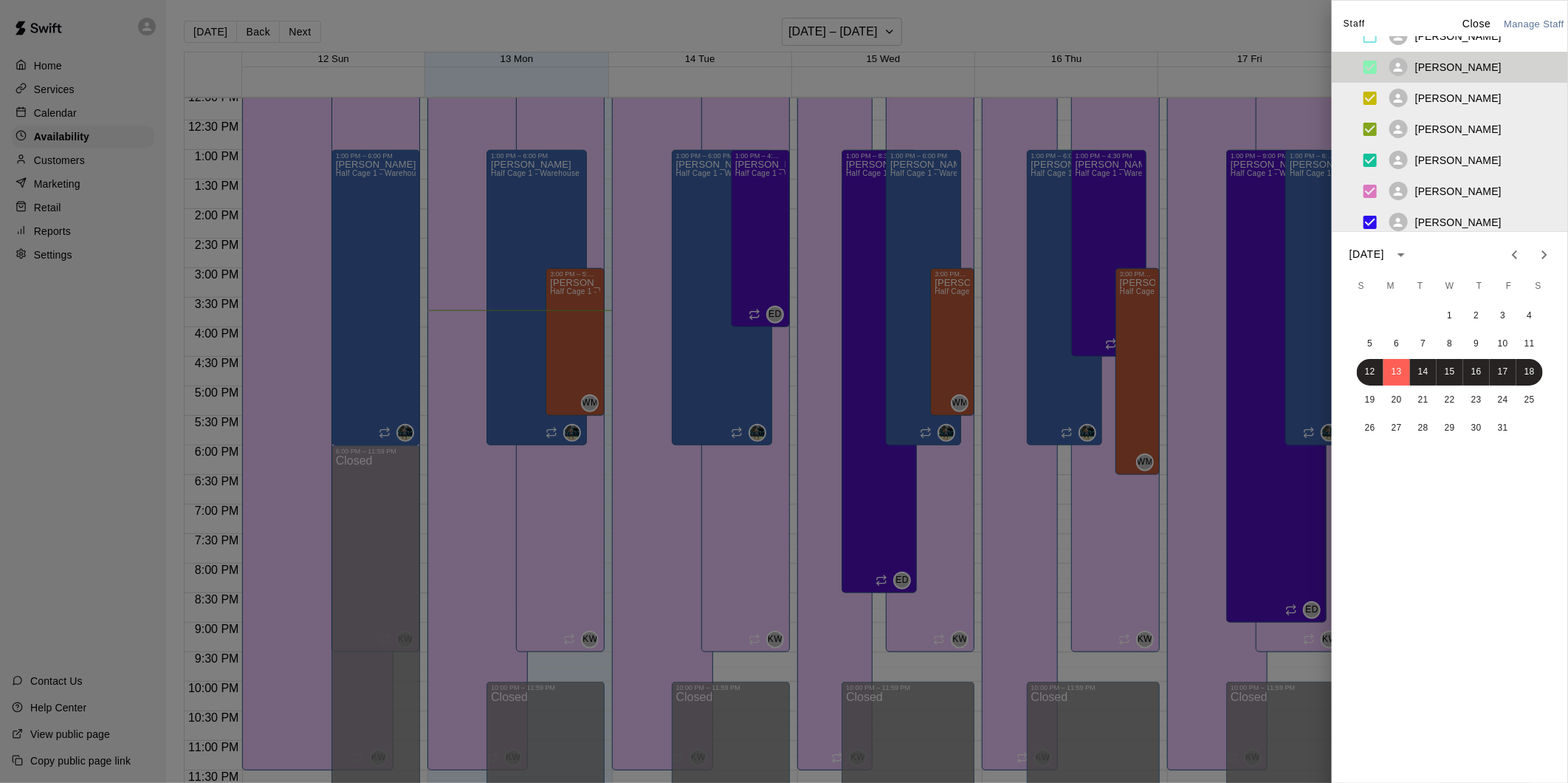
scroll to position [164, 0]
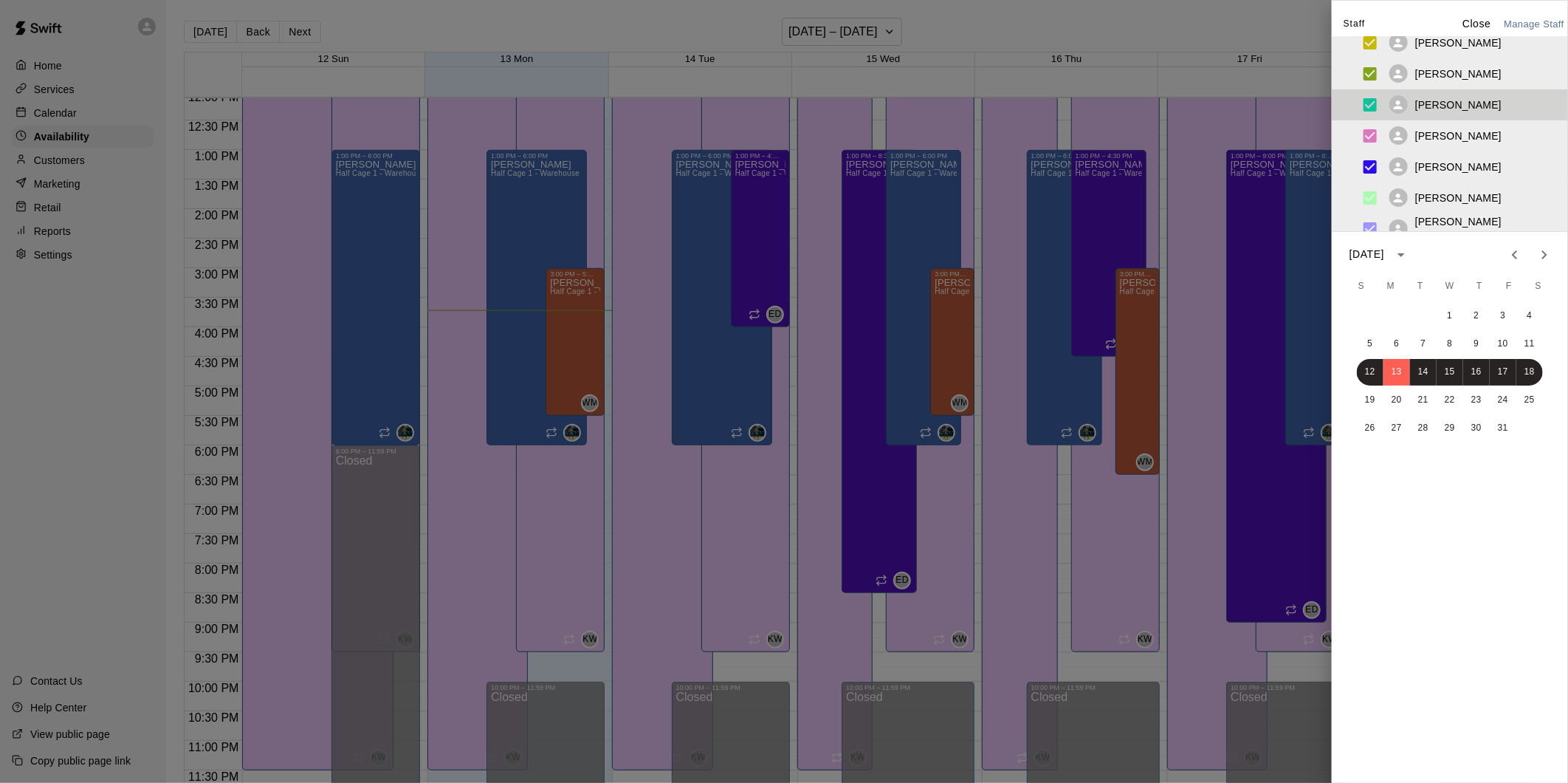
drag, startPoint x: 1441, startPoint y: 107, endPoint x: 1447, endPoint y: 143, distance: 36.5
click at [1441, 107] on p "[PERSON_NAME]" at bounding box center [1458, 105] width 87 height 15
drag, startPoint x: 1455, startPoint y: 170, endPoint x: 1453, endPoint y: 90, distance: 80.0
click at [1456, 169] on p "[PERSON_NAME]" at bounding box center [1458, 167] width 87 height 15
click at [1453, 77] on p "[PERSON_NAME]" at bounding box center [1458, 74] width 87 height 15
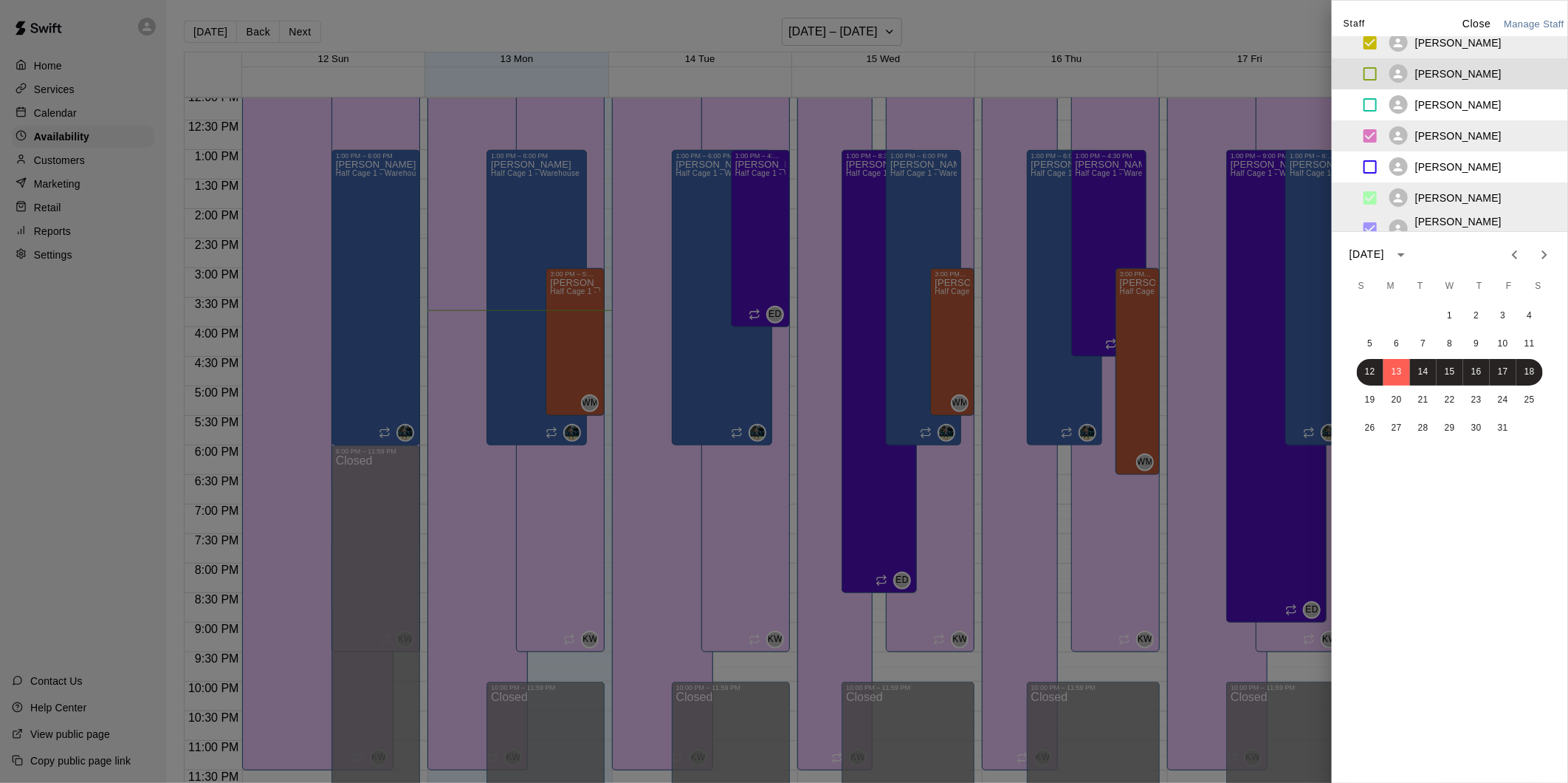
drag, startPoint x: 1444, startPoint y: 43, endPoint x: 1465, endPoint y: 124, distance: 83.7
click at [1444, 44] on p "[PERSON_NAME]" at bounding box center [1458, 43] width 87 height 15
click at [1457, 188] on div "[PERSON_NAME]" at bounding box center [1445, 197] width 112 height 19
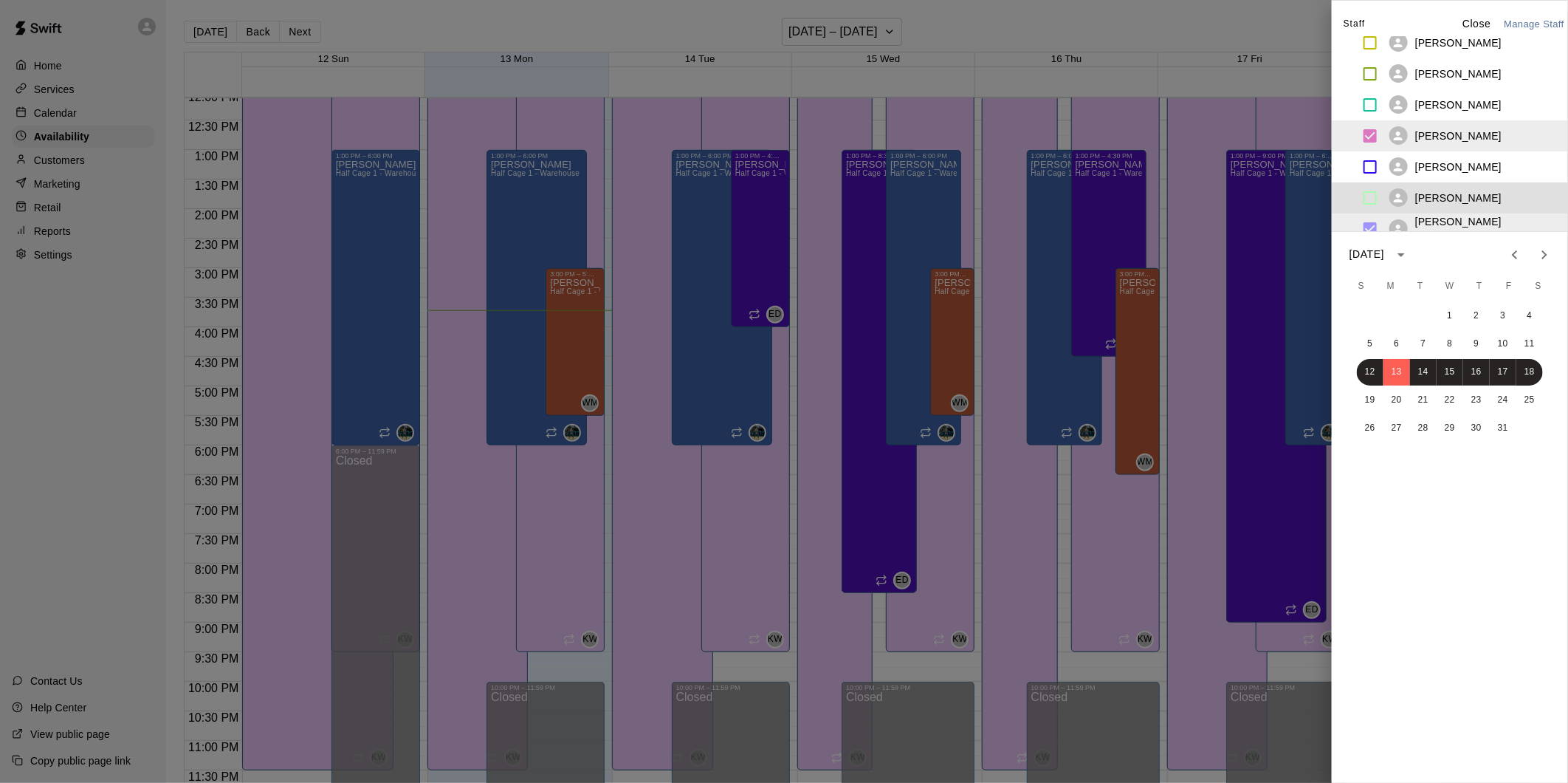
click at [1447, 141] on p "[PERSON_NAME]" at bounding box center [1458, 136] width 87 height 15
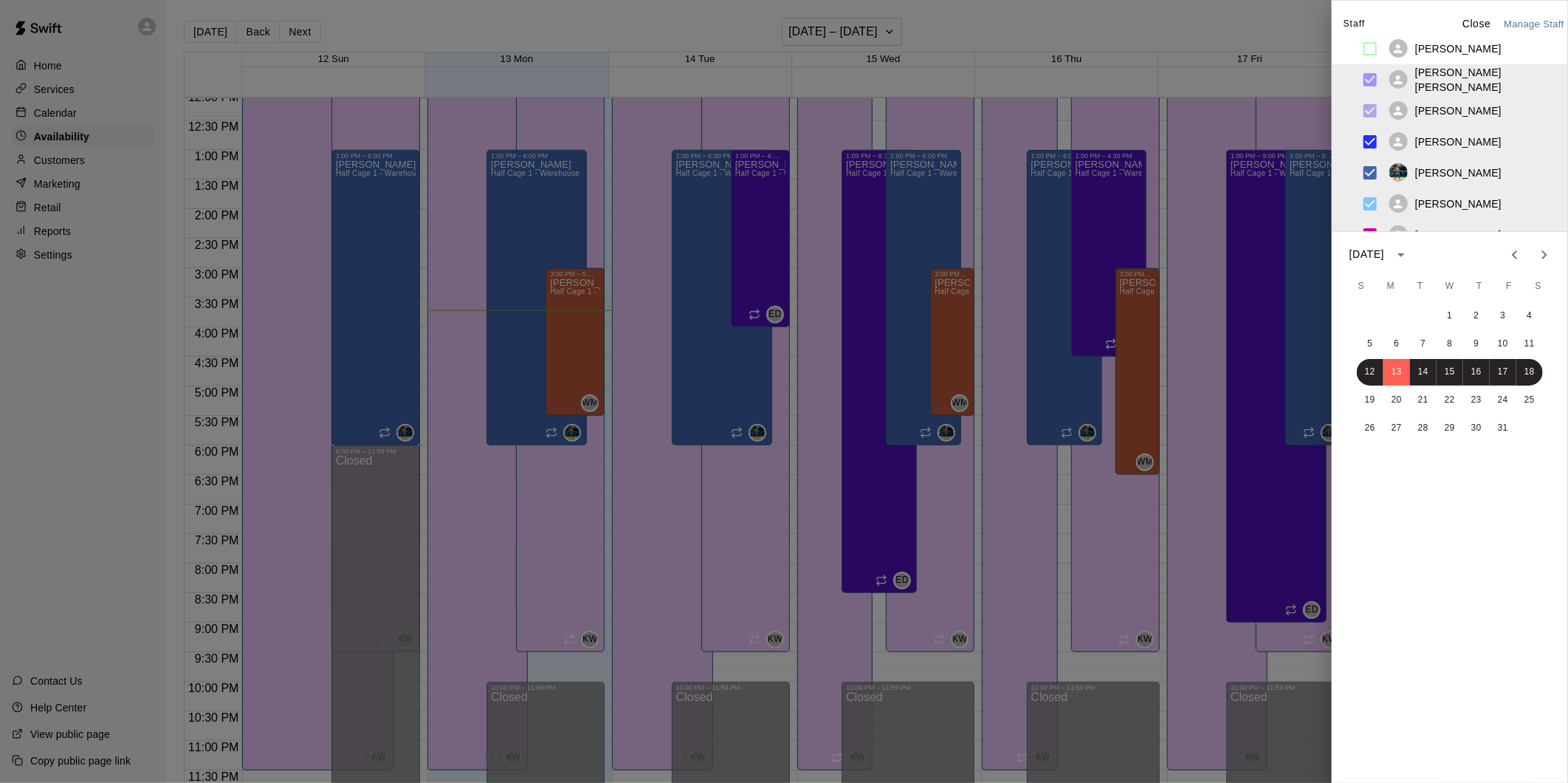
scroll to position [492, 0]
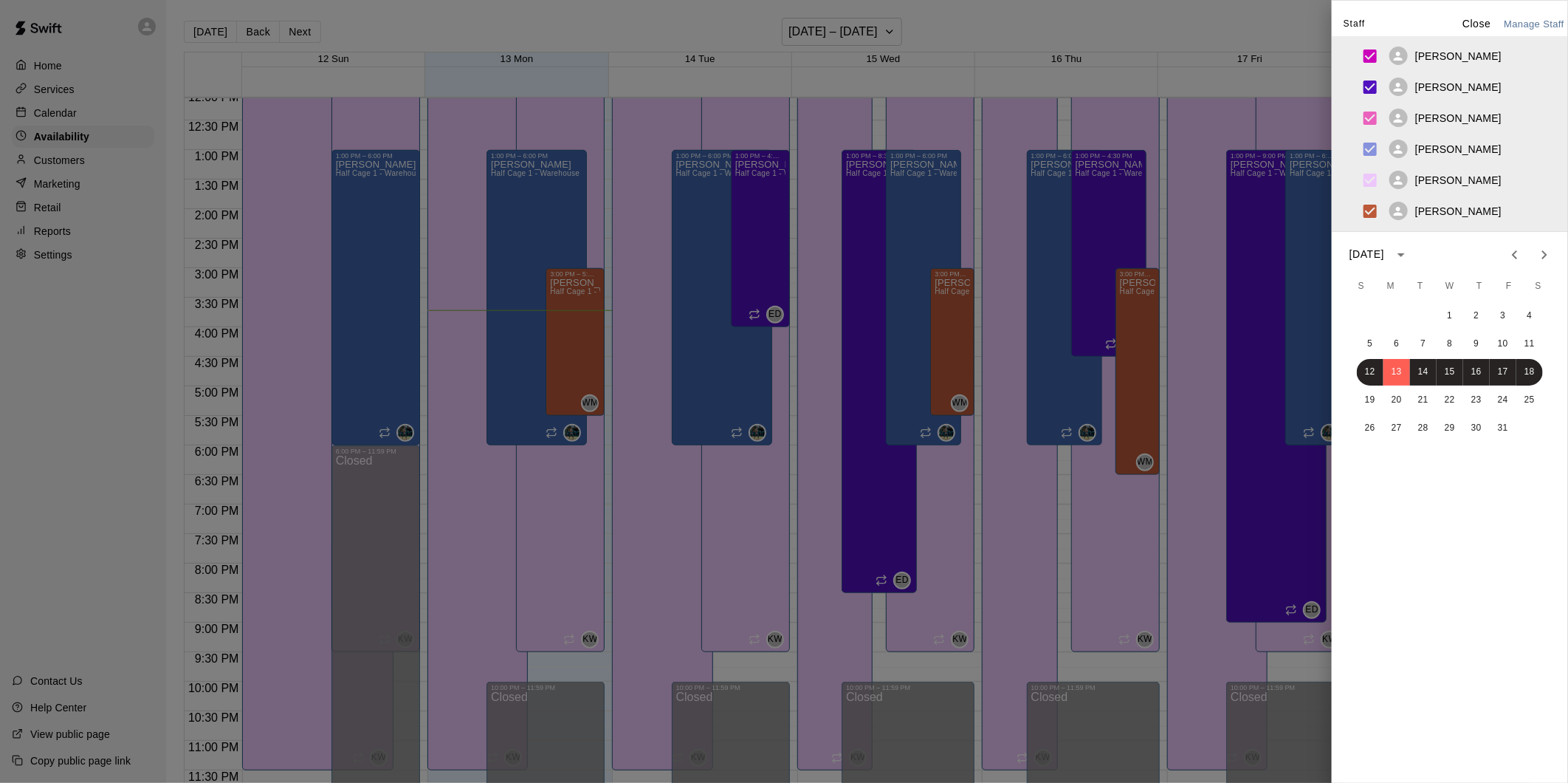
click at [1474, 204] on p "[PERSON_NAME]" at bounding box center [1458, 211] width 87 height 15
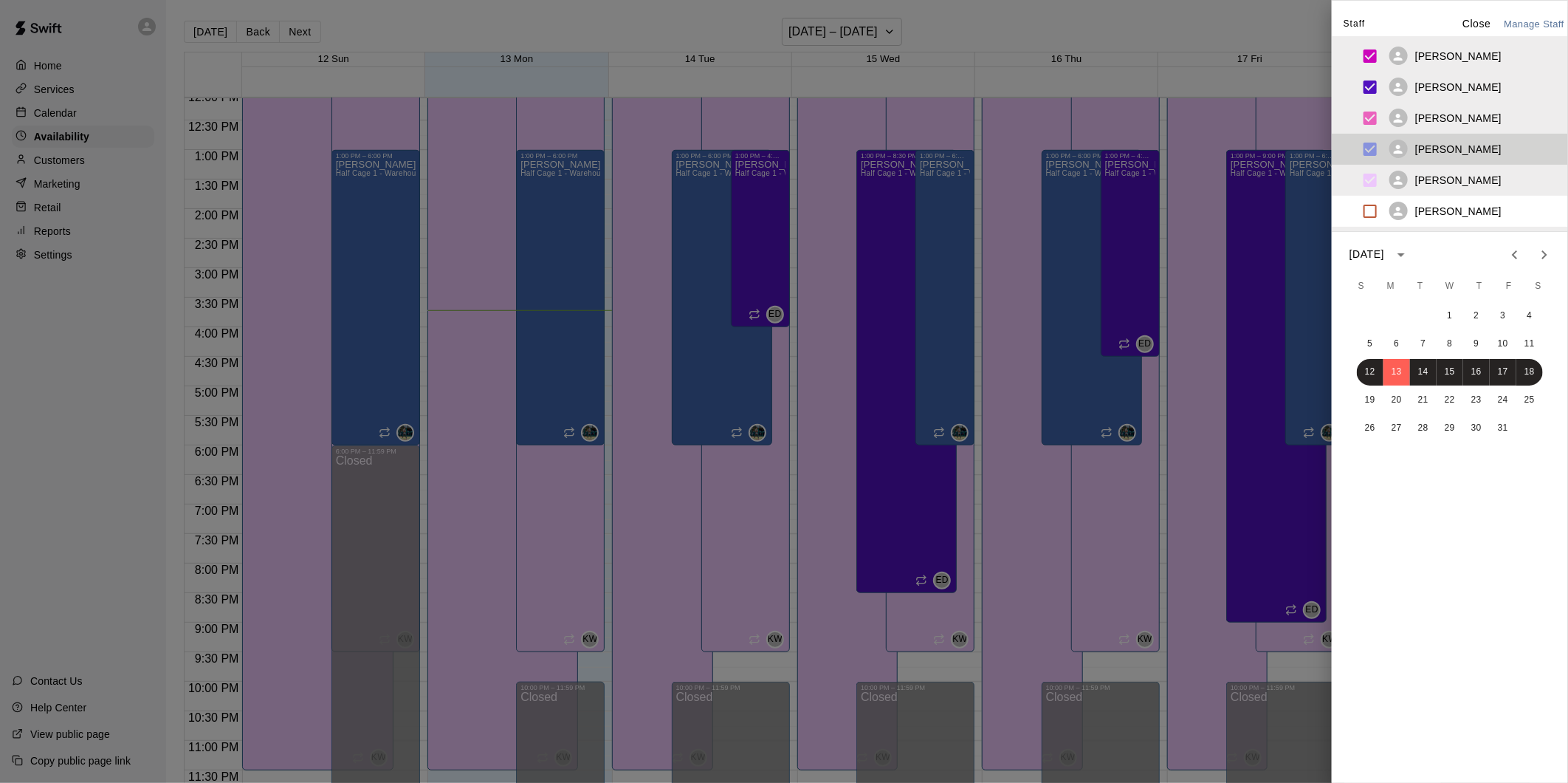
drag, startPoint x: 1456, startPoint y: 152, endPoint x: 1444, endPoint y: 122, distance: 32.3
click at [1456, 152] on p "[PERSON_NAME]" at bounding box center [1458, 149] width 87 height 15
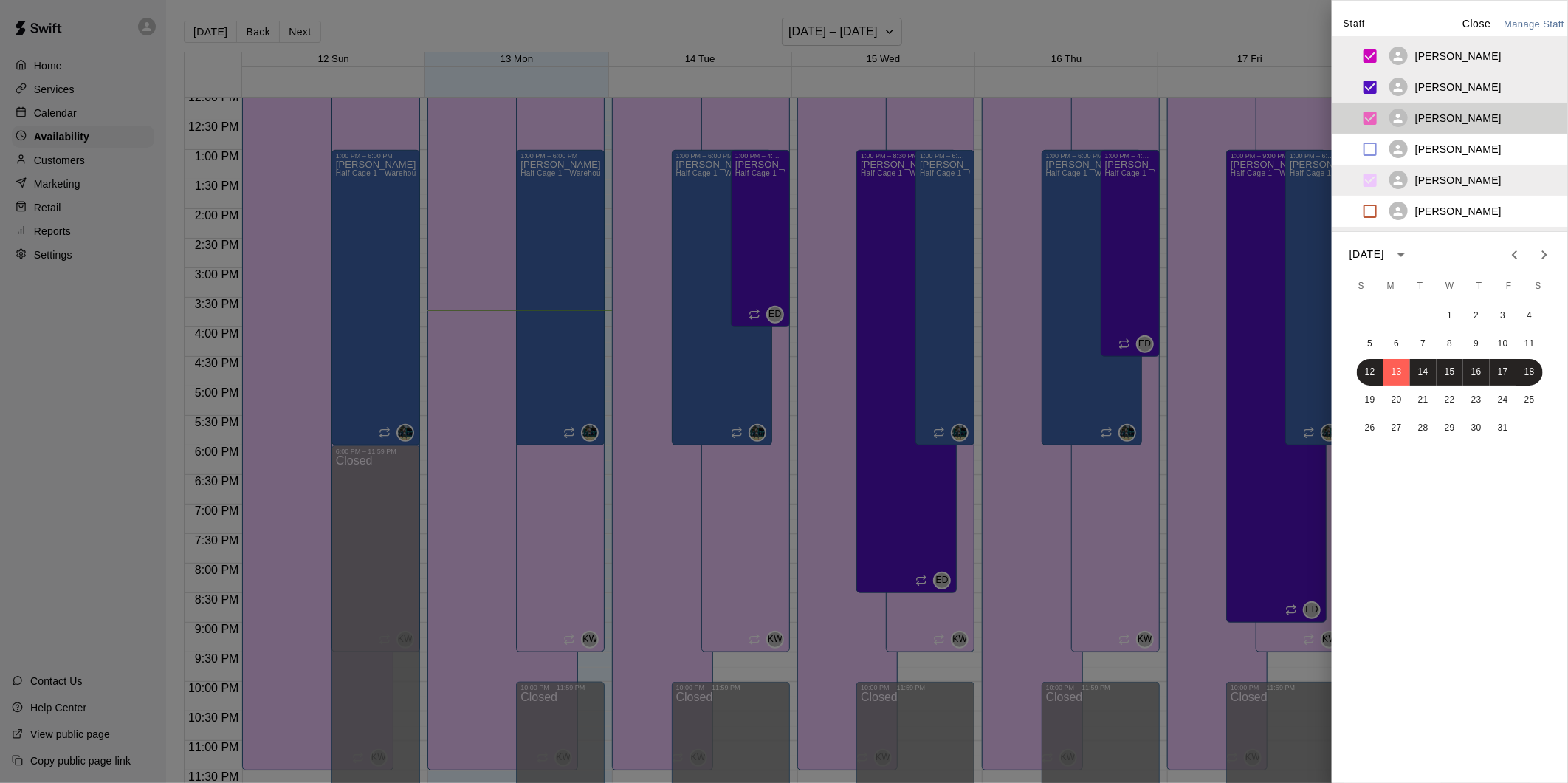
click at [1442, 112] on p "[PERSON_NAME]" at bounding box center [1458, 118] width 87 height 15
click at [1442, 84] on p "[PERSON_NAME]" at bounding box center [1458, 87] width 87 height 15
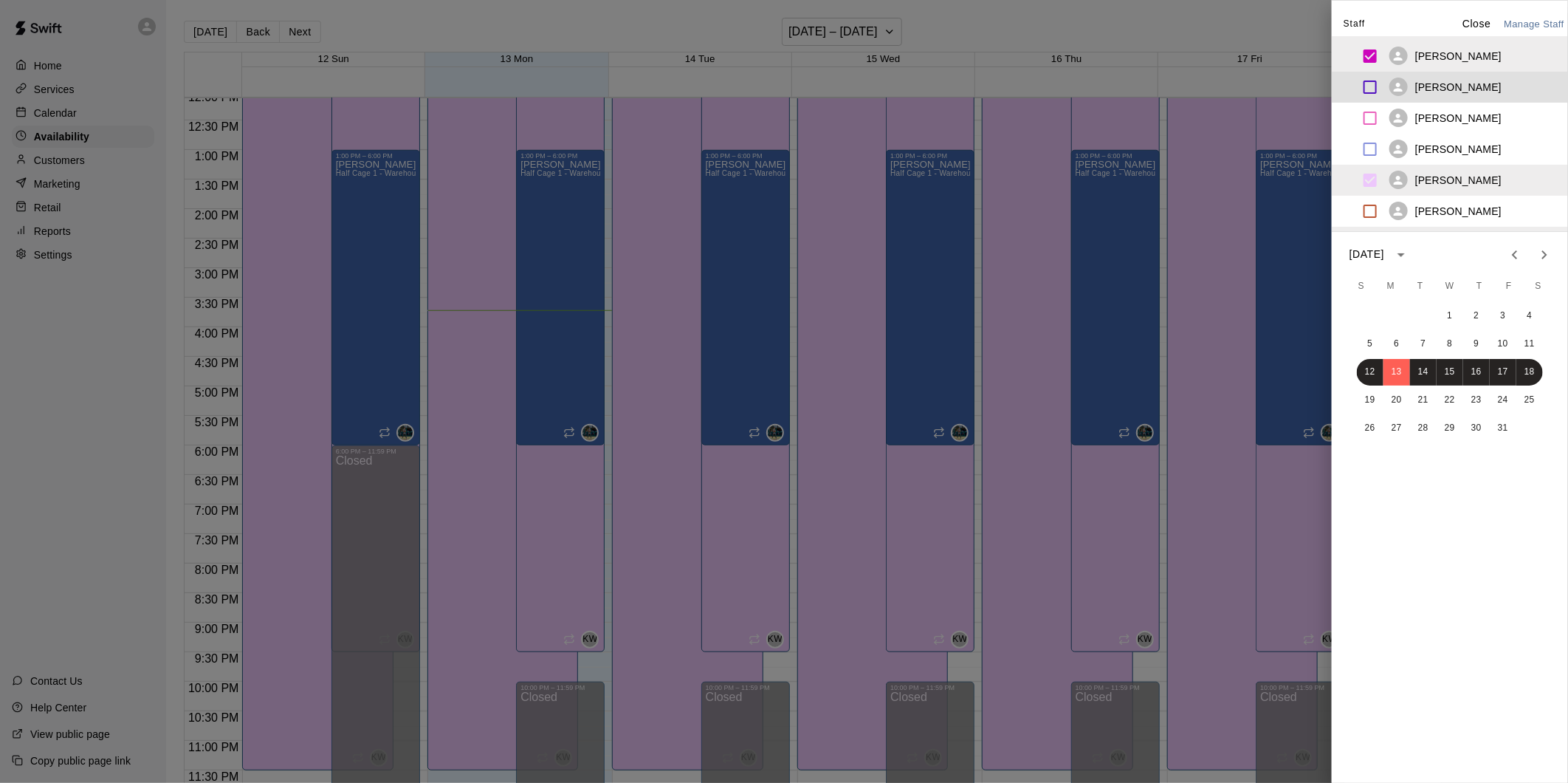
click at [1436, 62] on p "[PERSON_NAME]" at bounding box center [1458, 56] width 87 height 15
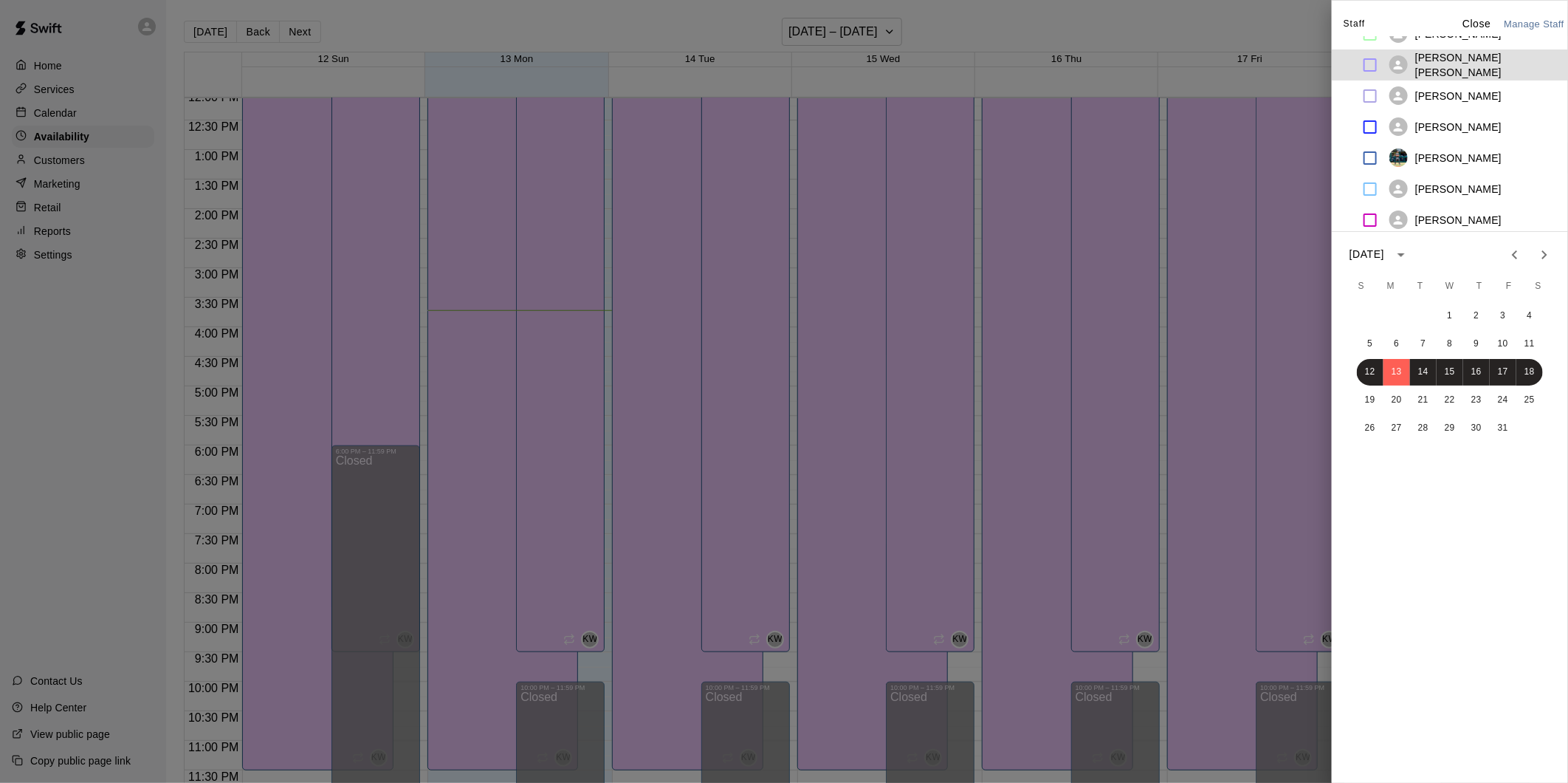
scroll to position [548, 0]
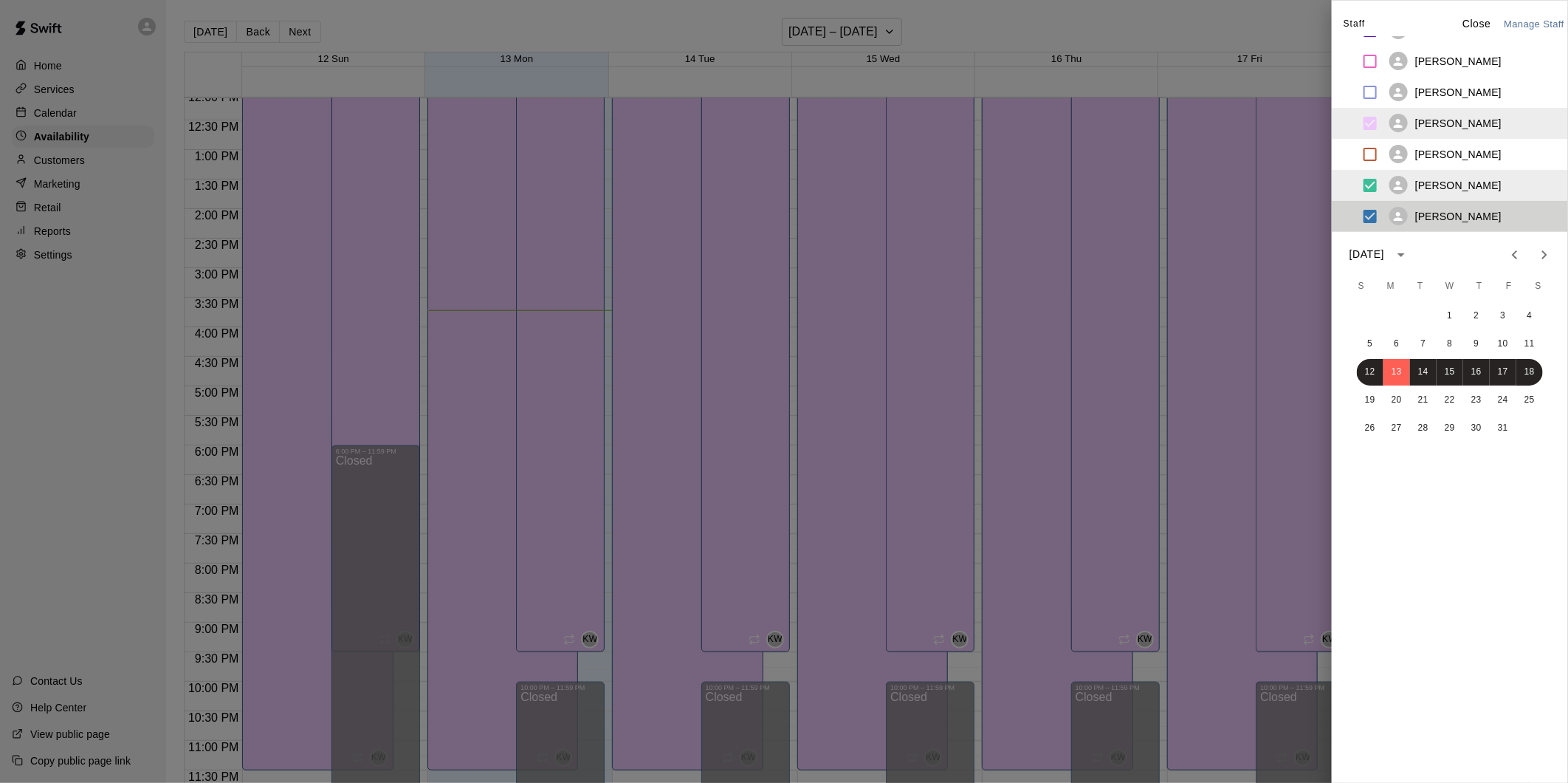
click at [1445, 216] on p "[PERSON_NAME]" at bounding box center [1458, 216] width 87 height 15
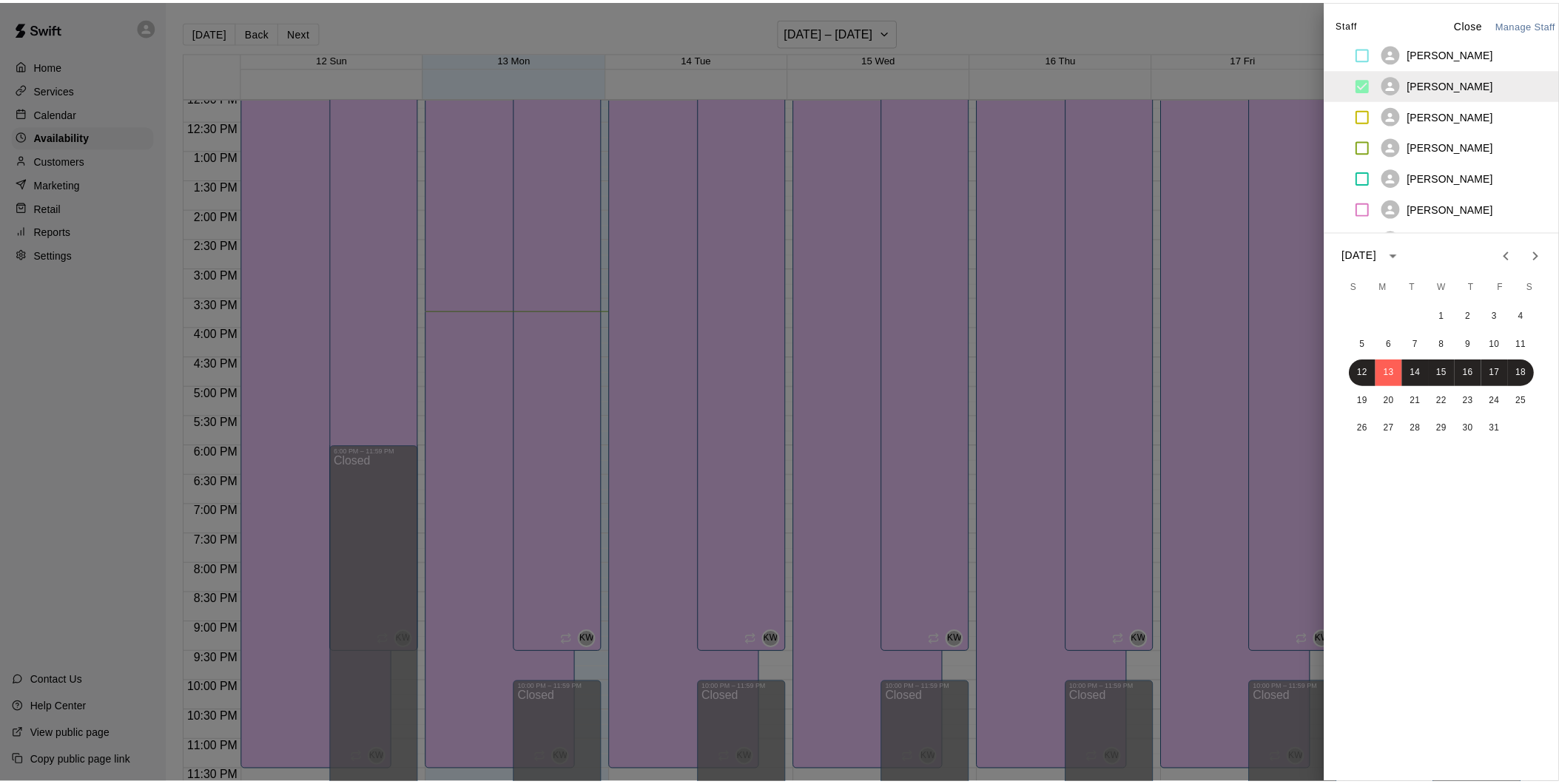
scroll to position [0, 0]
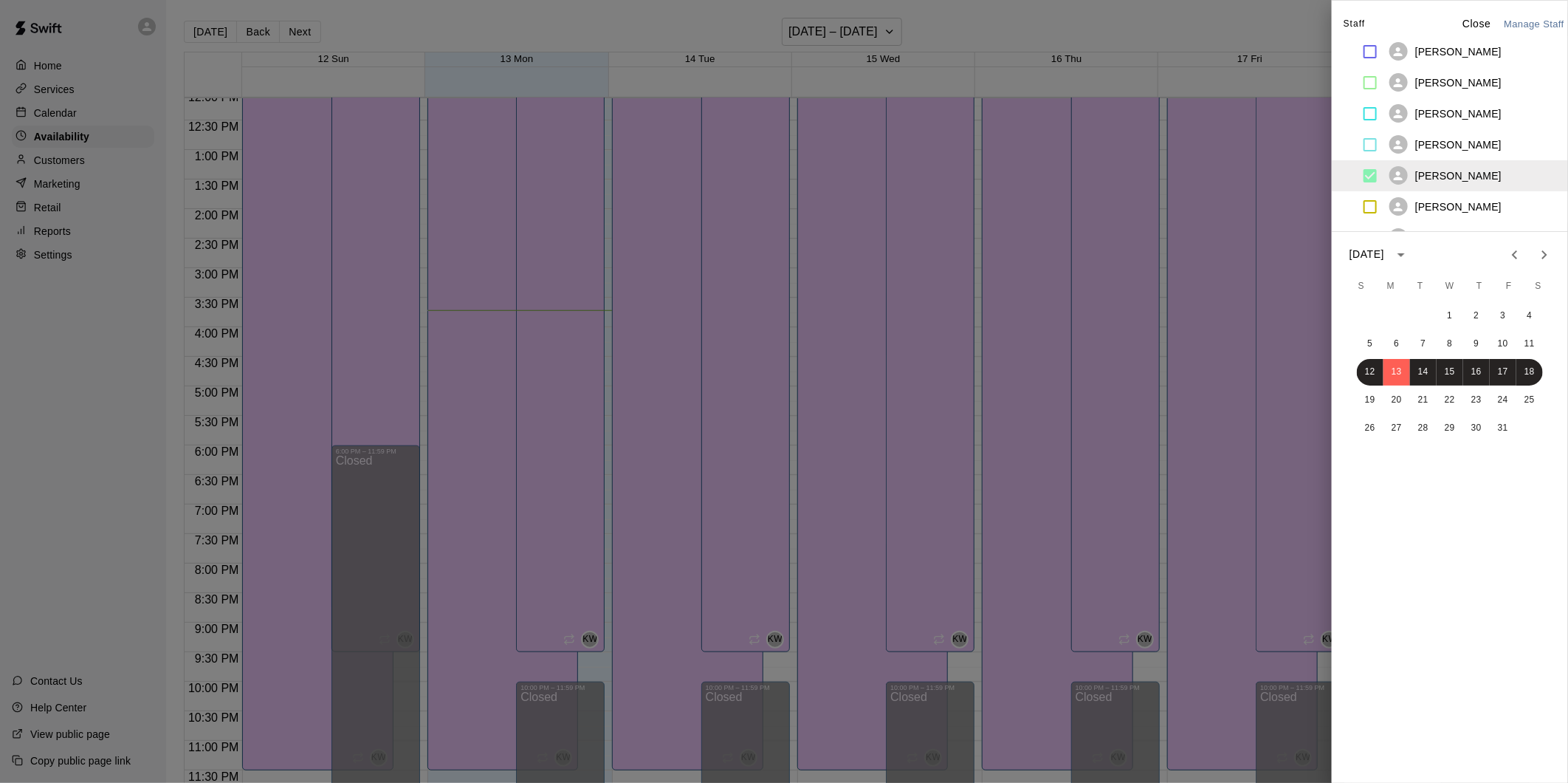
drag, startPoint x: 1470, startPoint y: 21, endPoint x: 1410, endPoint y: 224, distance: 211.7
click at [1470, 20] on p "Close" at bounding box center [1476, 24] width 29 height 16
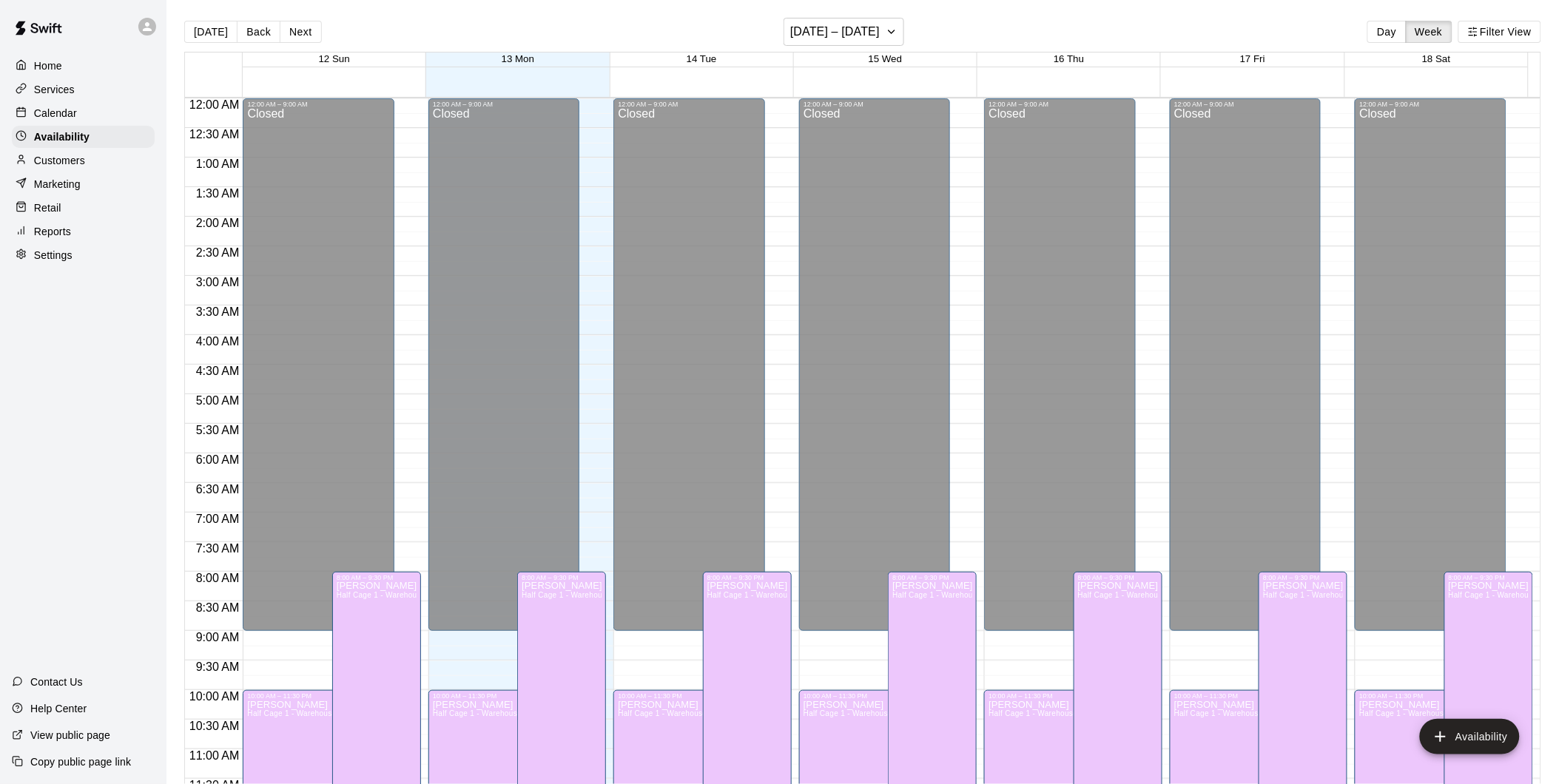
click at [67, 87] on p "Services" at bounding box center [54, 90] width 41 height 15
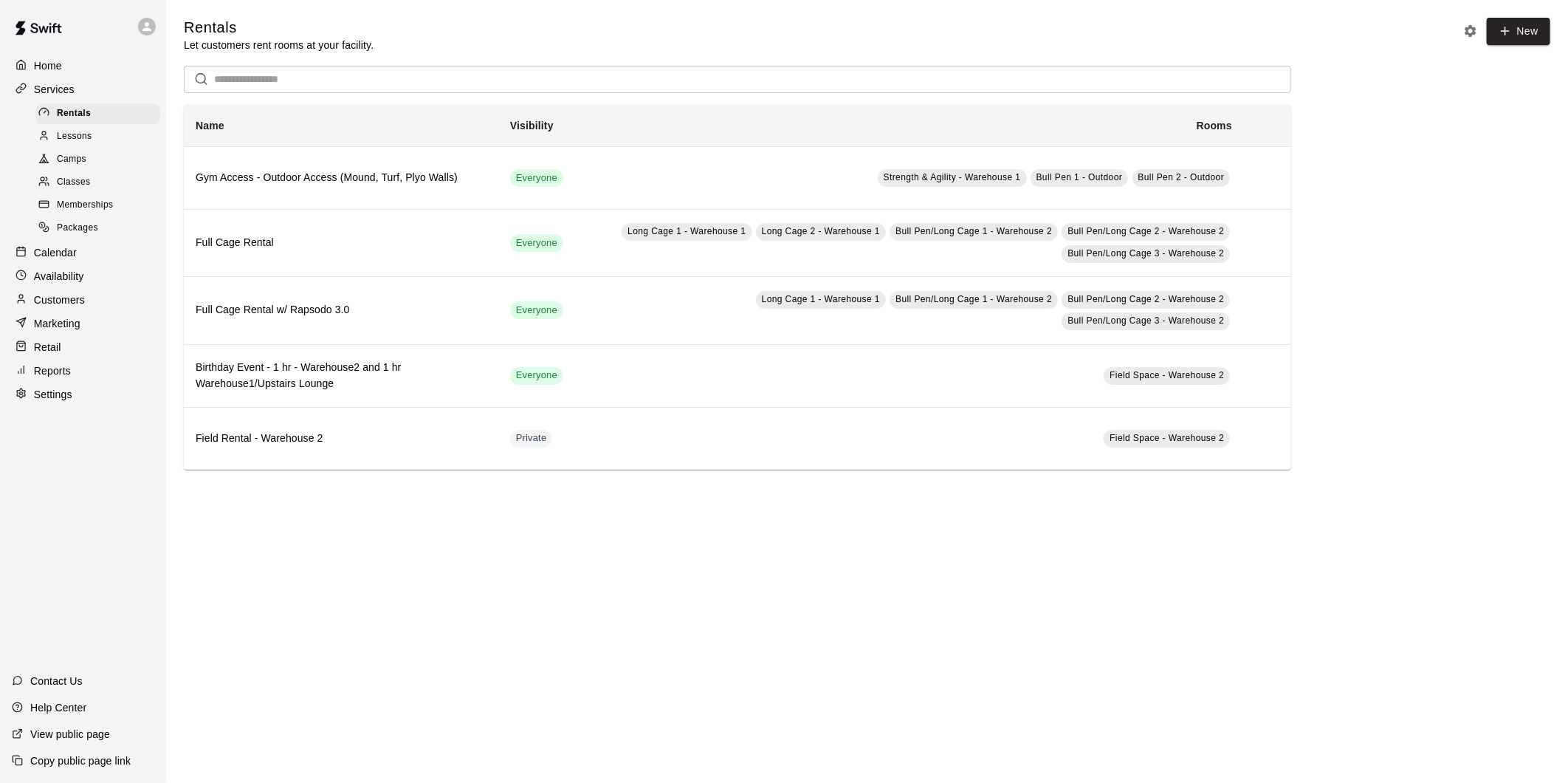
click at [78, 142] on span "Lessons" at bounding box center [75, 137] width 36 height 15
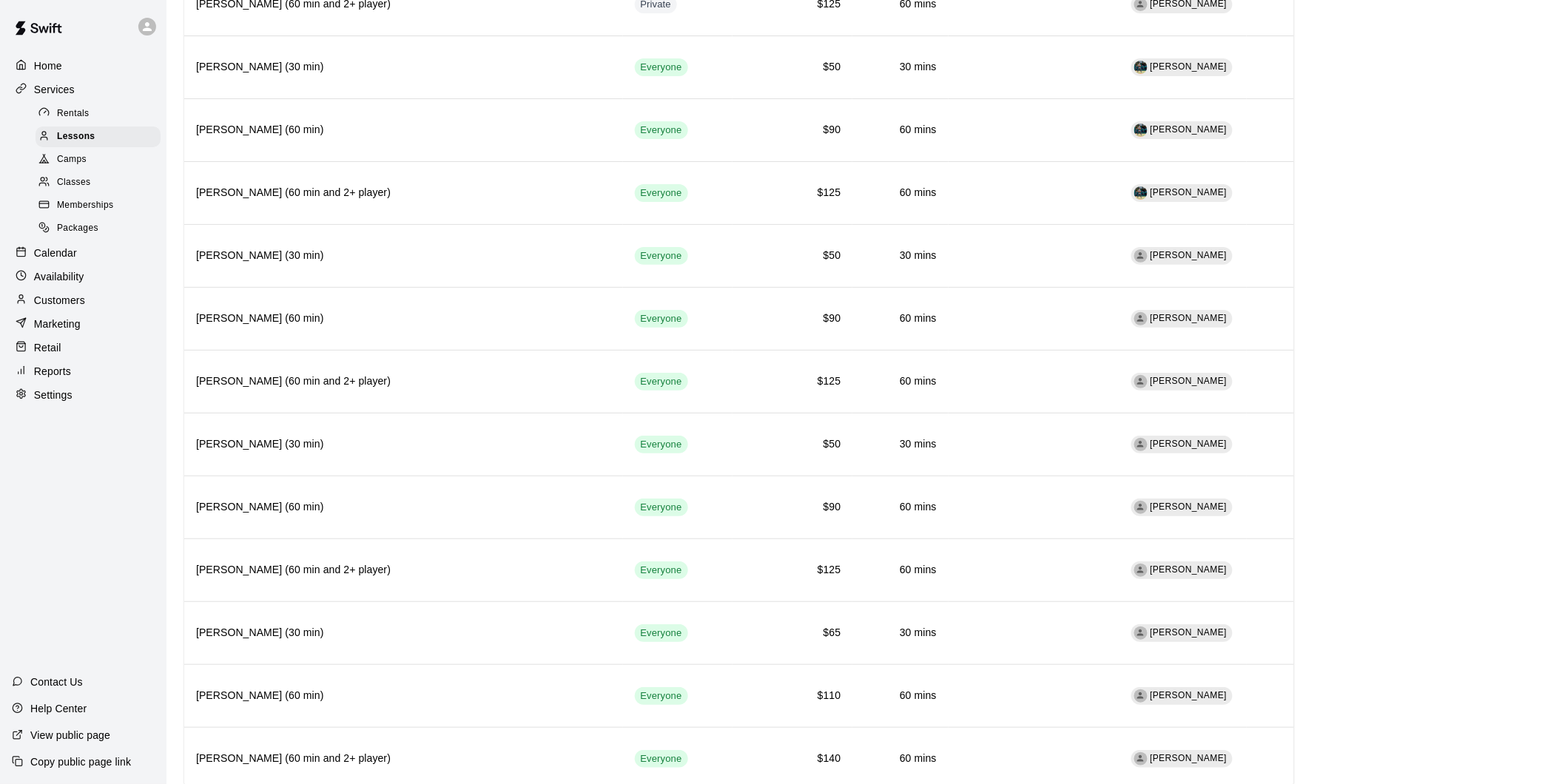
scroll to position [1532, 0]
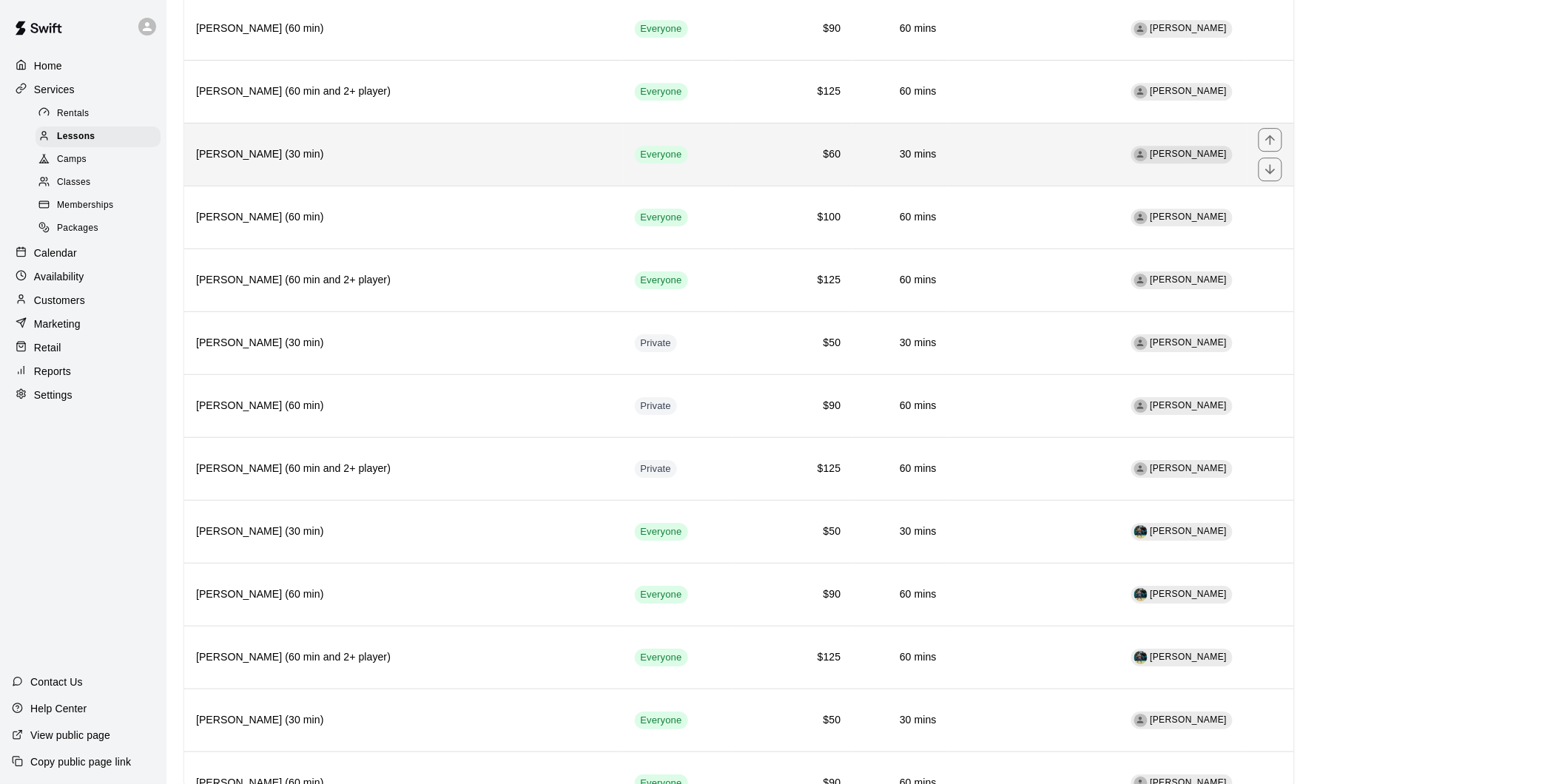
click at [255, 176] on th "[PERSON_NAME] (30 min)" at bounding box center [403, 154] width 439 height 63
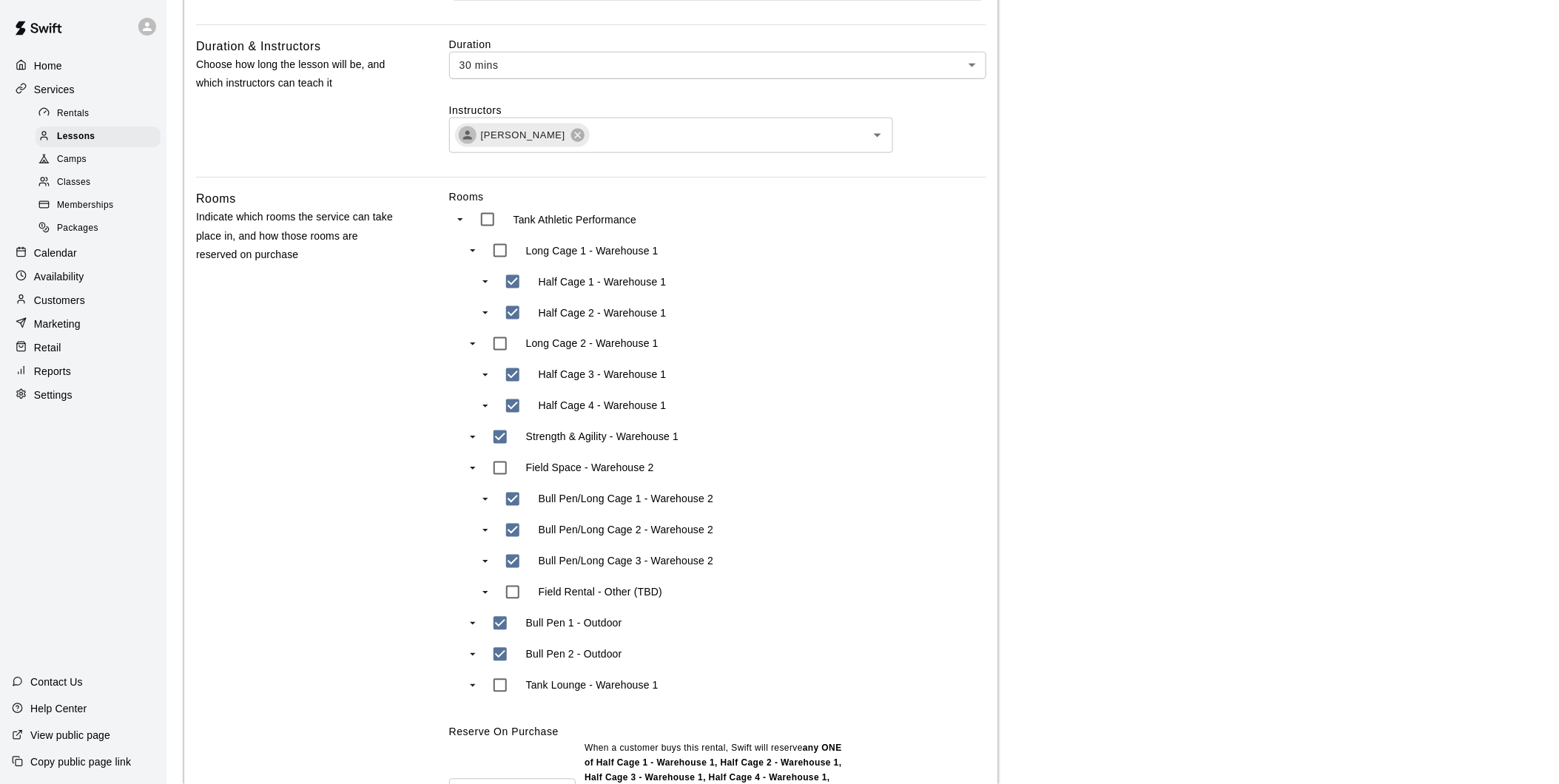
scroll to position [493, 0]
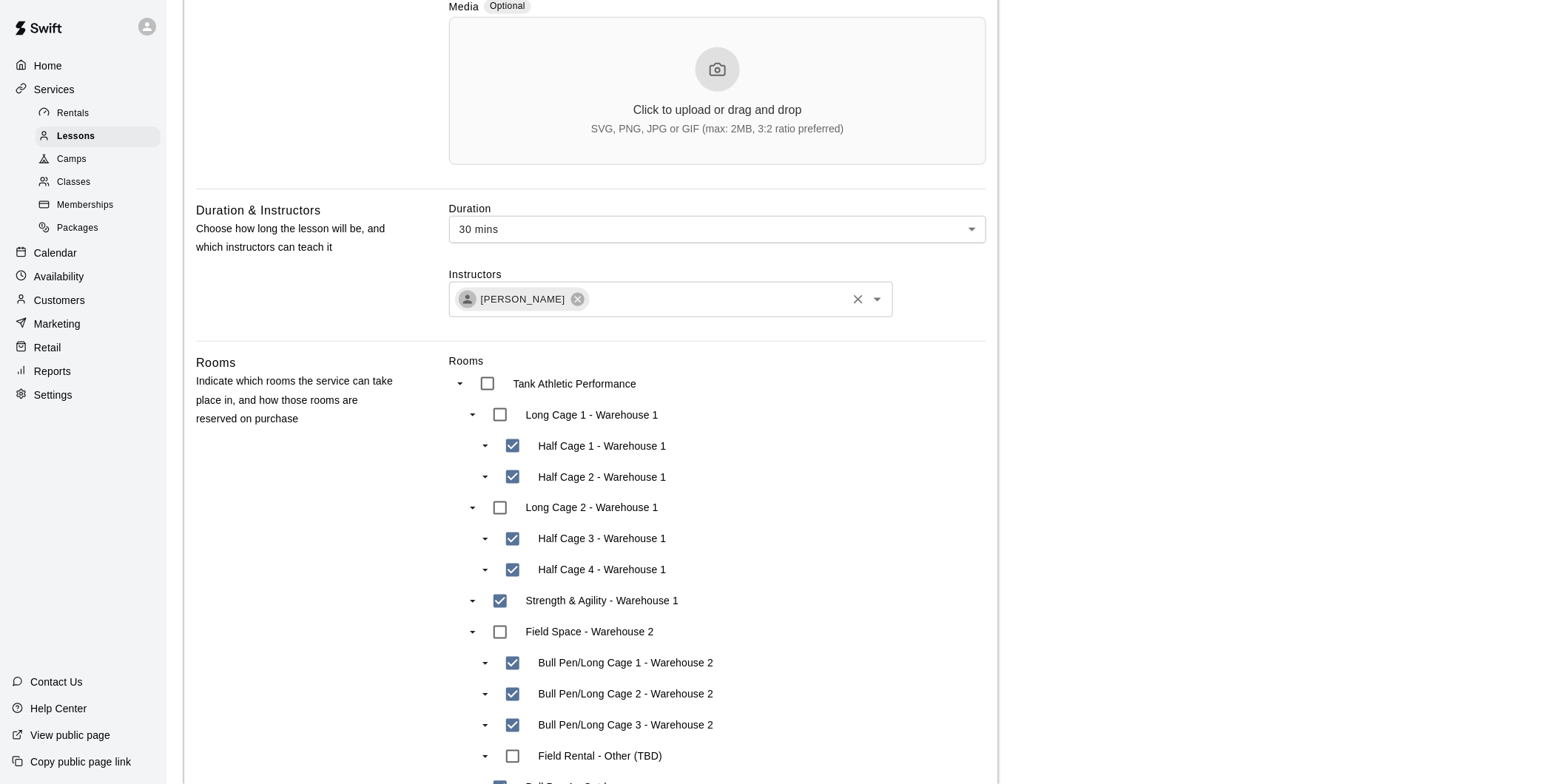
click at [879, 300] on icon "Open" at bounding box center [878, 299] width 18 height 18
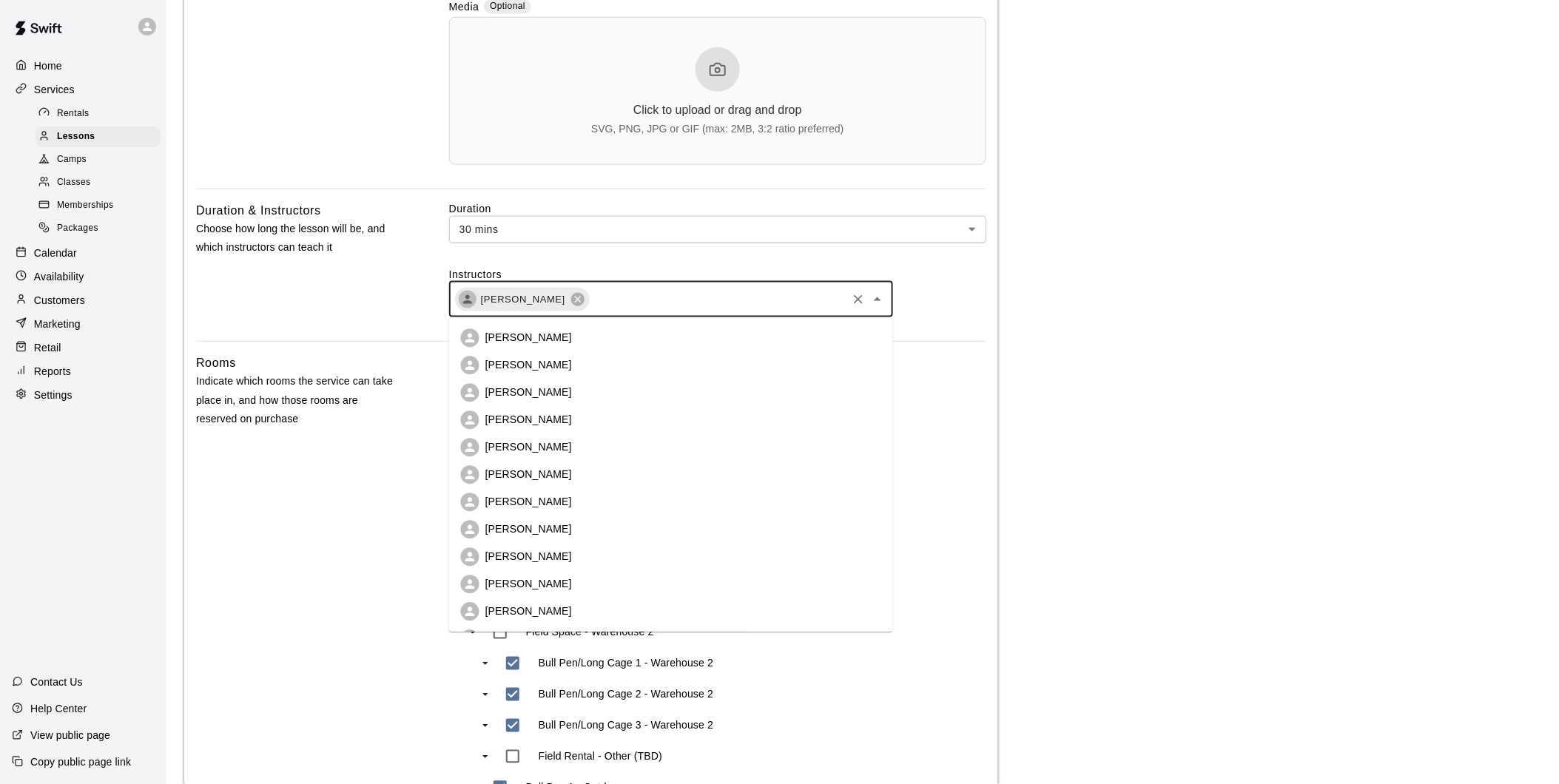
scroll to position [267, 0]
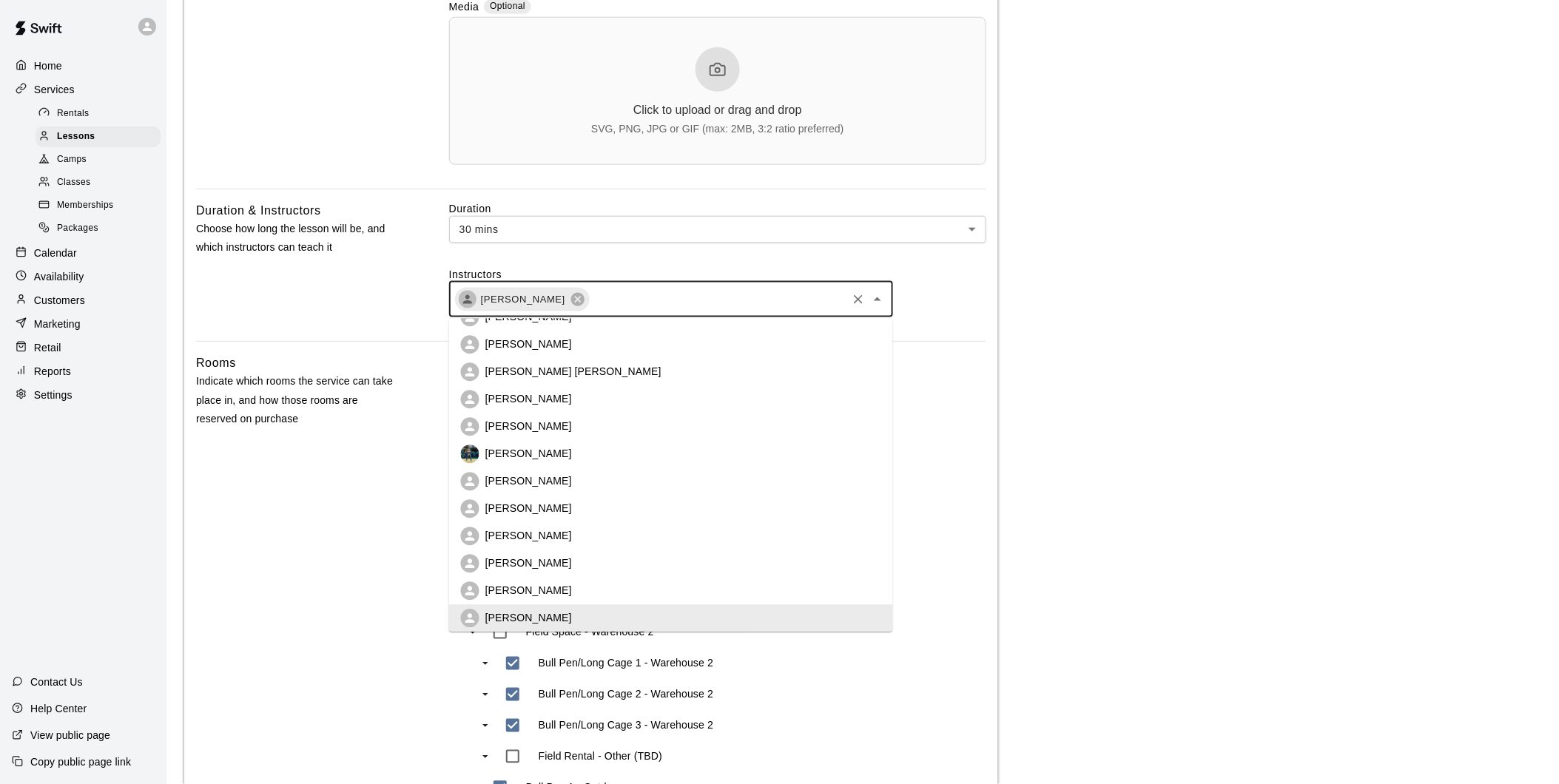
click at [1089, 313] on main "**********" at bounding box center [862, 638] width 1357 height 2227
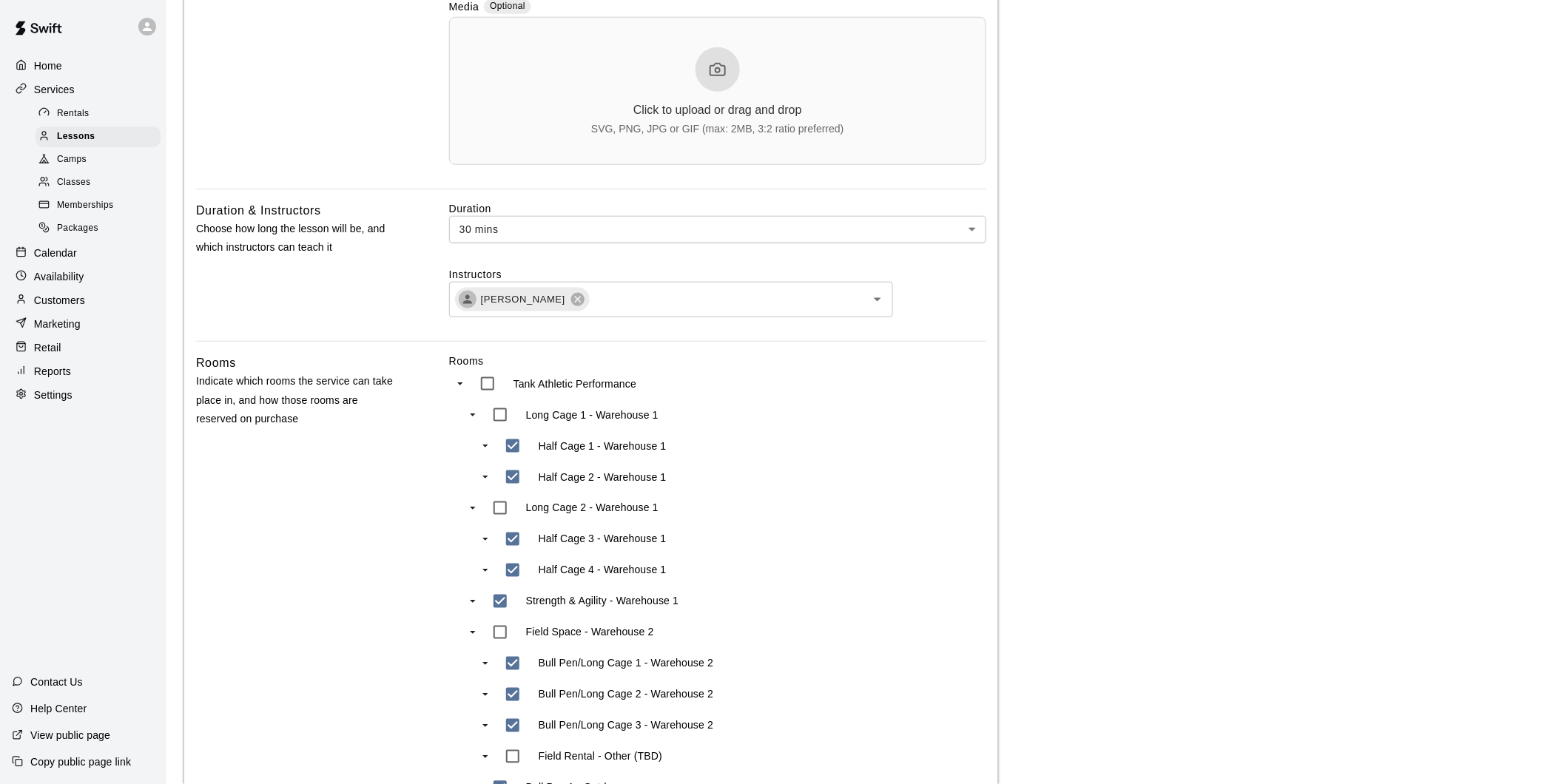
click at [979, 234] on body "**********" at bounding box center [779, 644] width 1559 height 2274
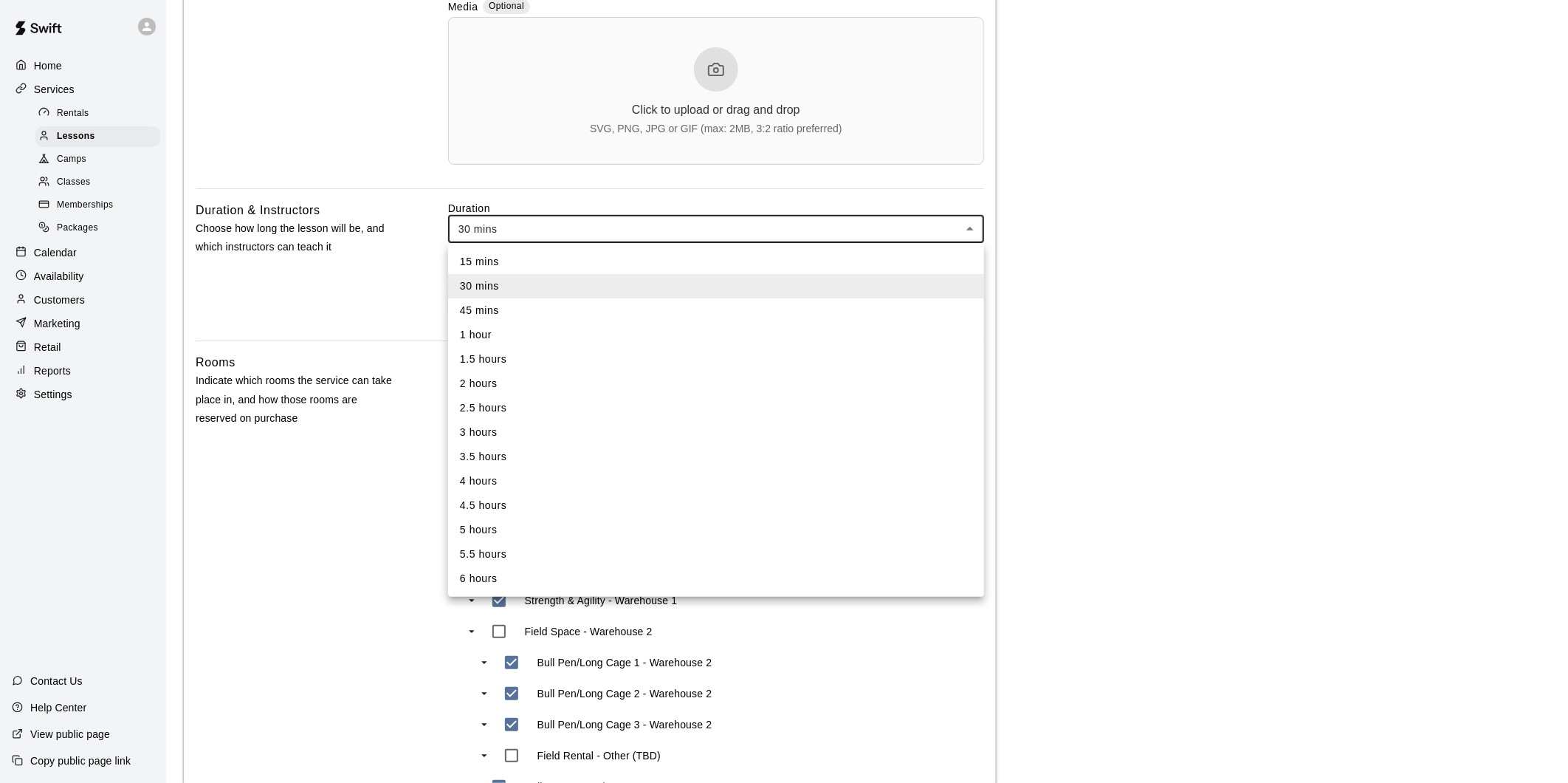
drag, startPoint x: 1259, startPoint y: 182, endPoint x: 1194, endPoint y: 261, distance: 102.3
click at [1259, 183] on div at bounding box center [784, 392] width 1568 height 783
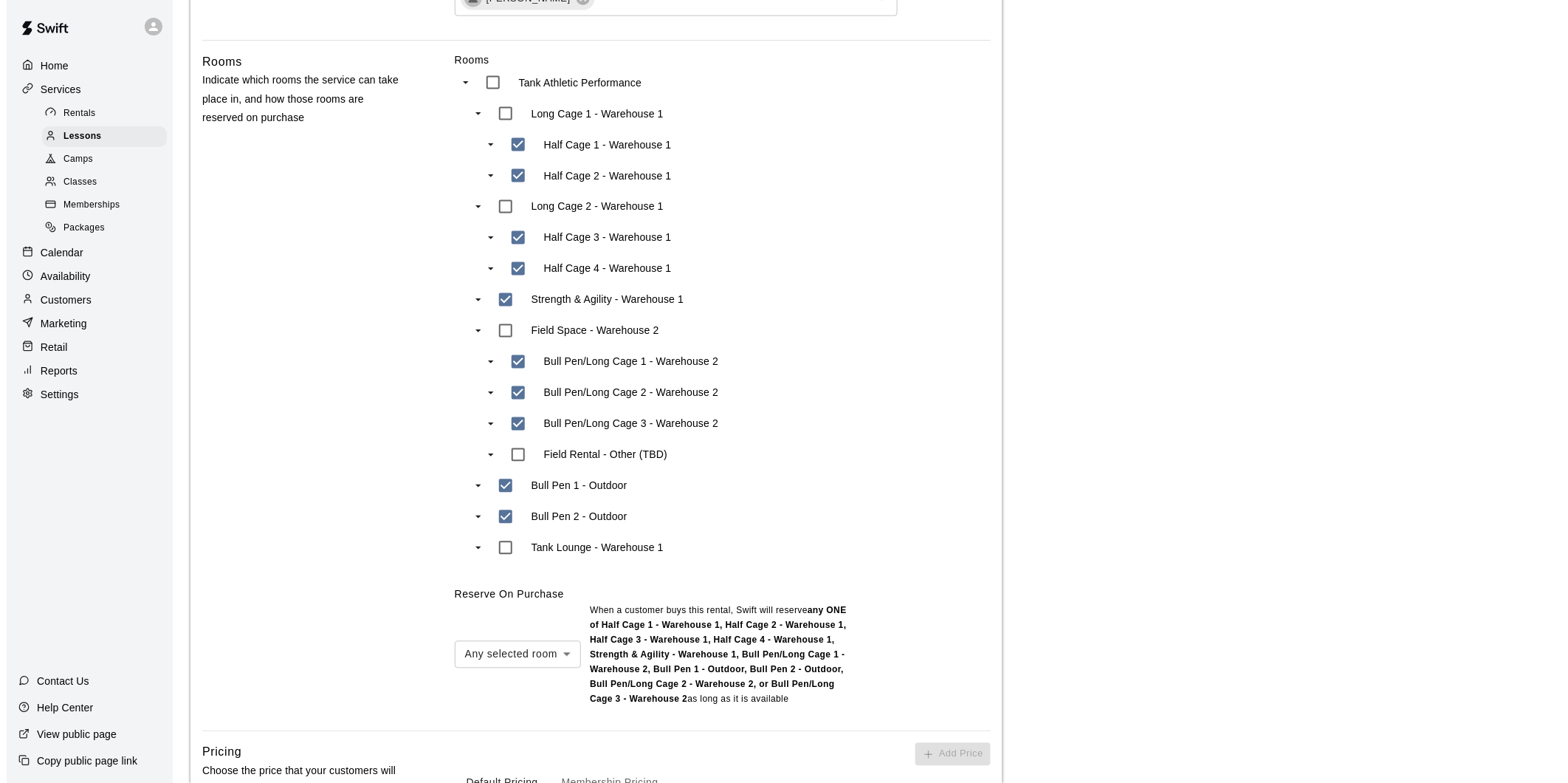
scroll to position [1149, 0]
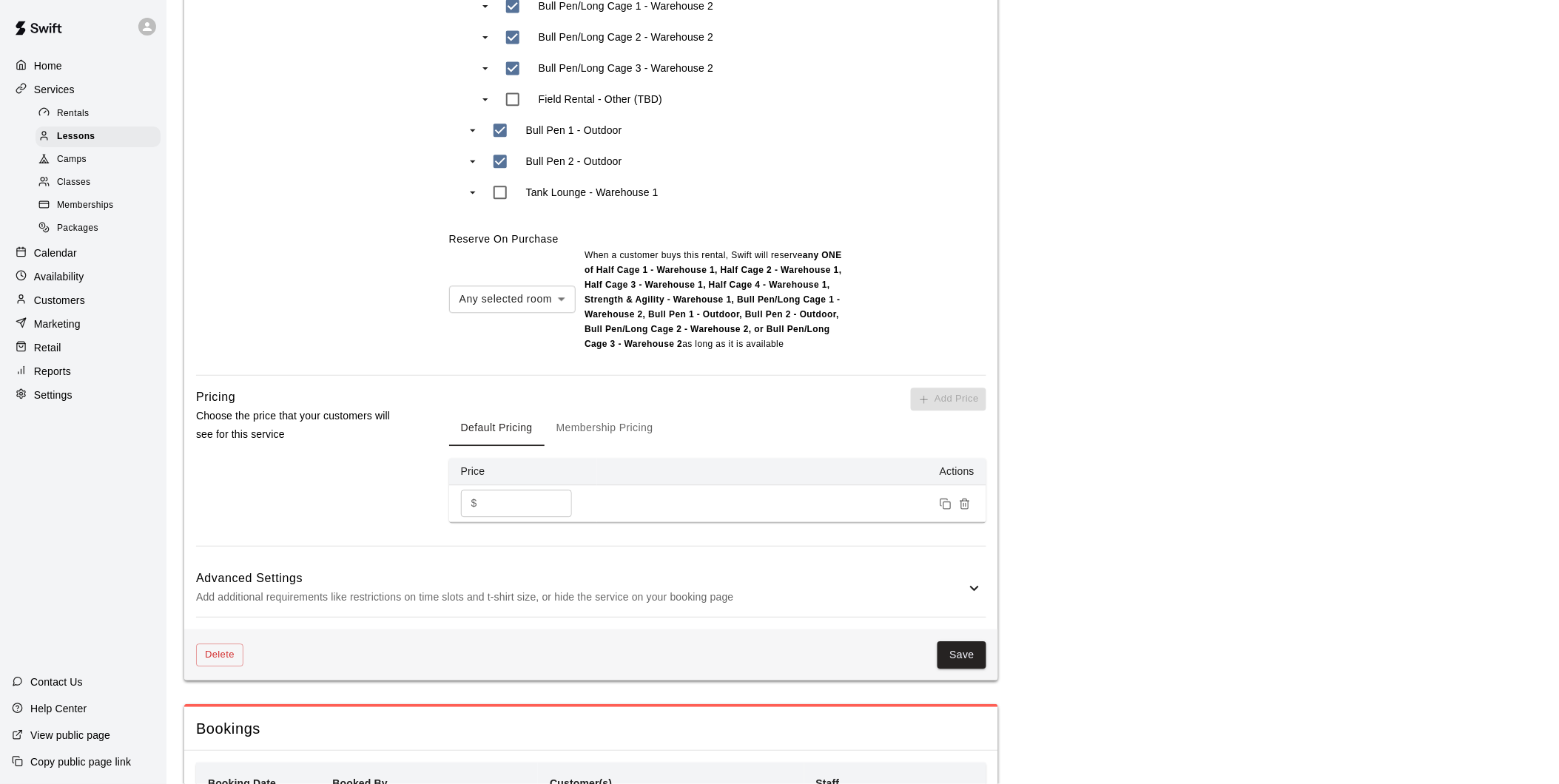
drag, startPoint x: 236, startPoint y: 662, endPoint x: 701, endPoint y: 574, distance: 473.3
click at [211, 658] on button "Delete" at bounding box center [219, 654] width 47 height 23
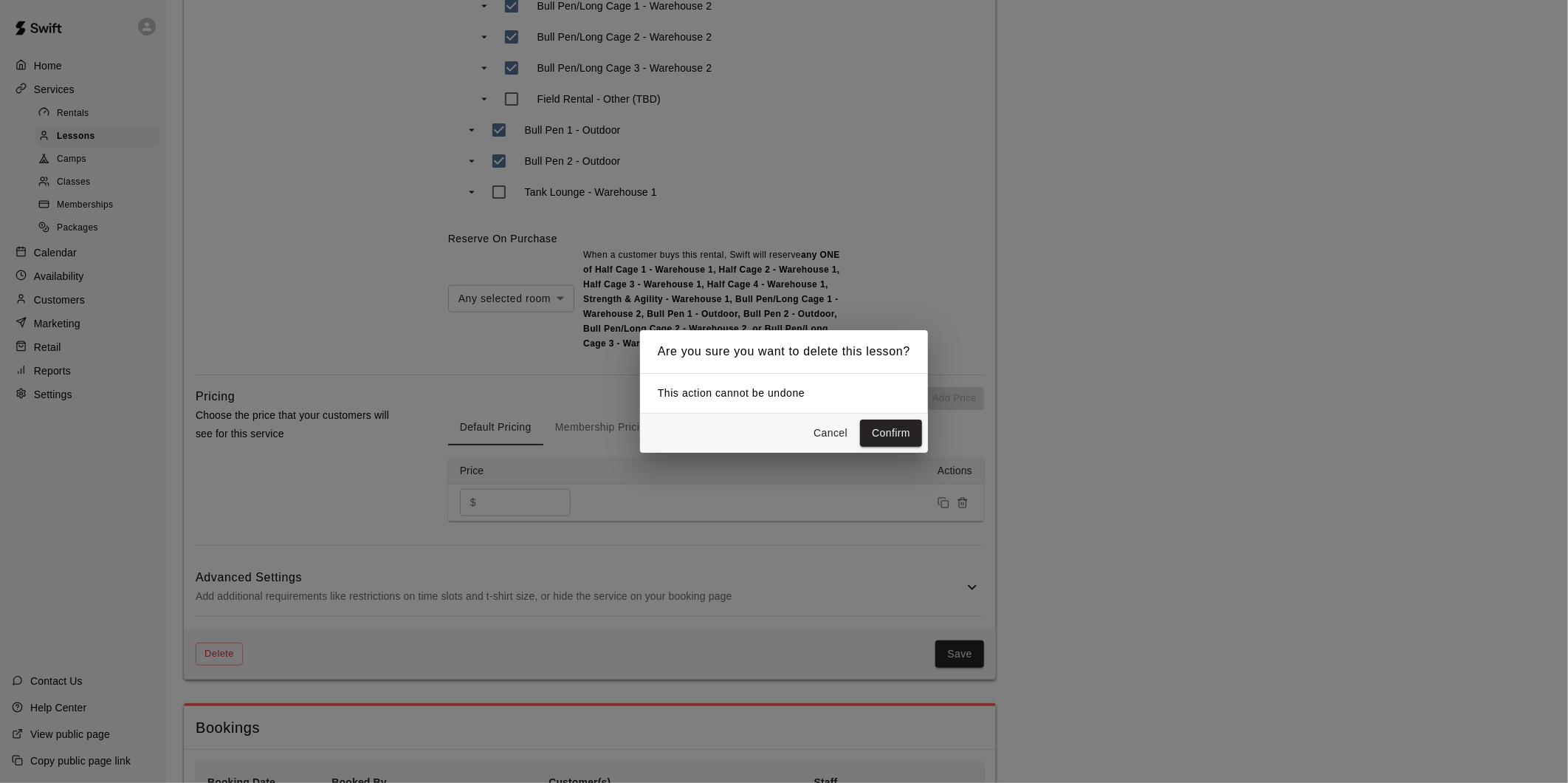
drag, startPoint x: 913, startPoint y: 429, endPoint x: 821, endPoint y: 451, distance: 94.6
click at [712, 506] on div "Are you sure you want to delete this lesson? This action cannot be undone Cance…" at bounding box center [784, 392] width 1568 height 783
click at [840, 432] on button "Cancel" at bounding box center [831, 433] width 47 height 27
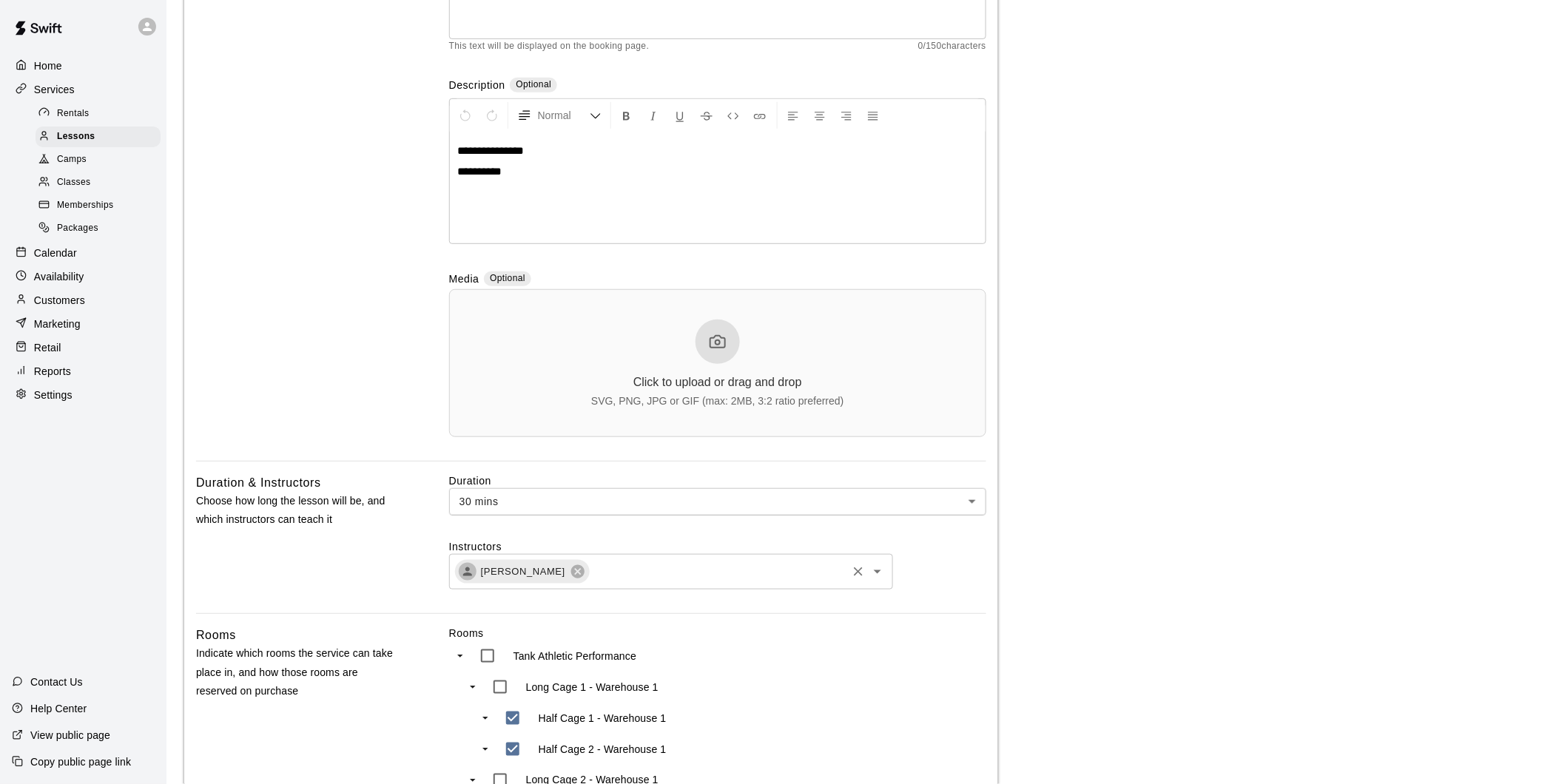
scroll to position [328, 0]
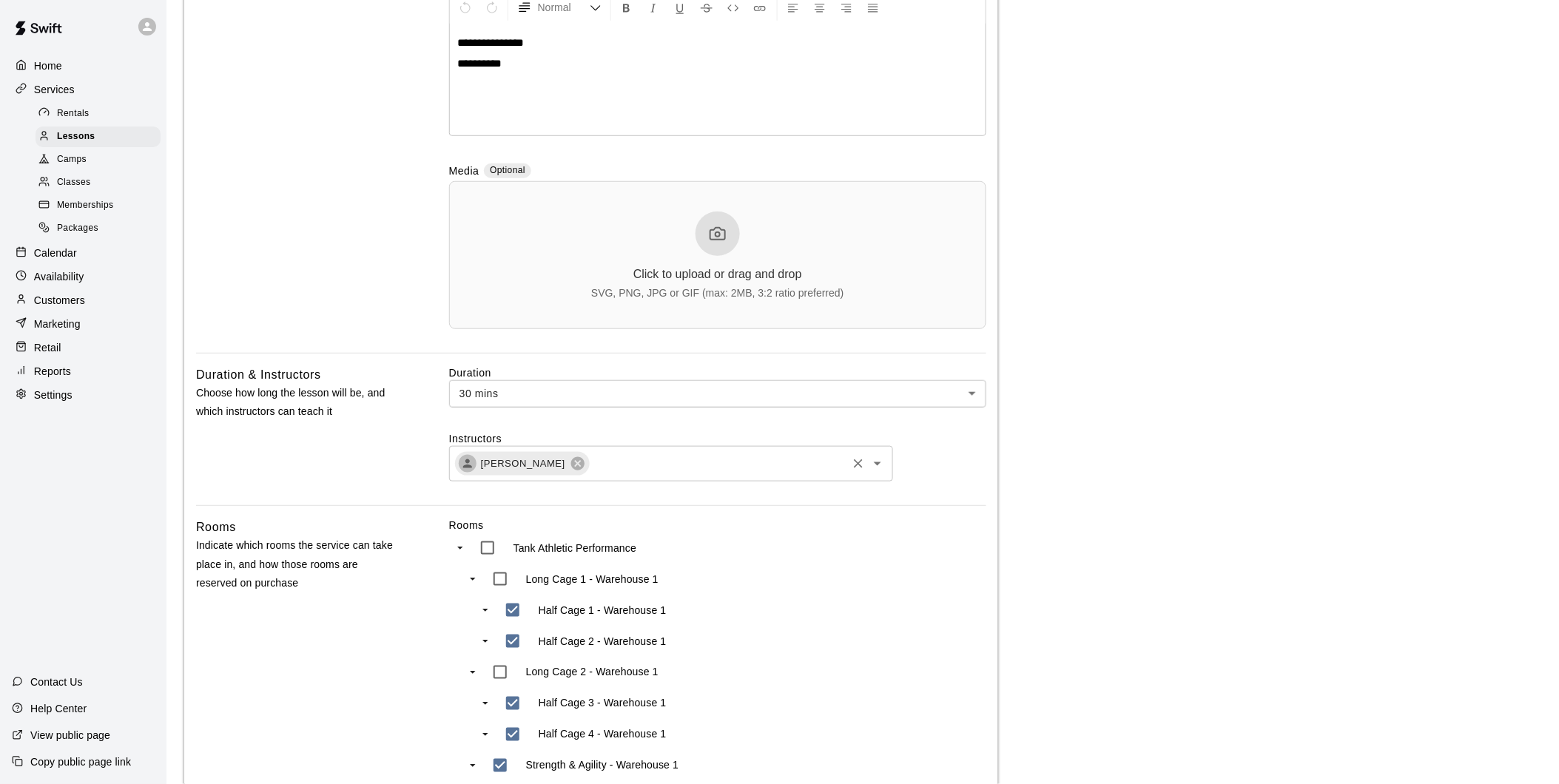
click at [859, 468] on icon "Clear" at bounding box center [858, 464] width 15 height 15
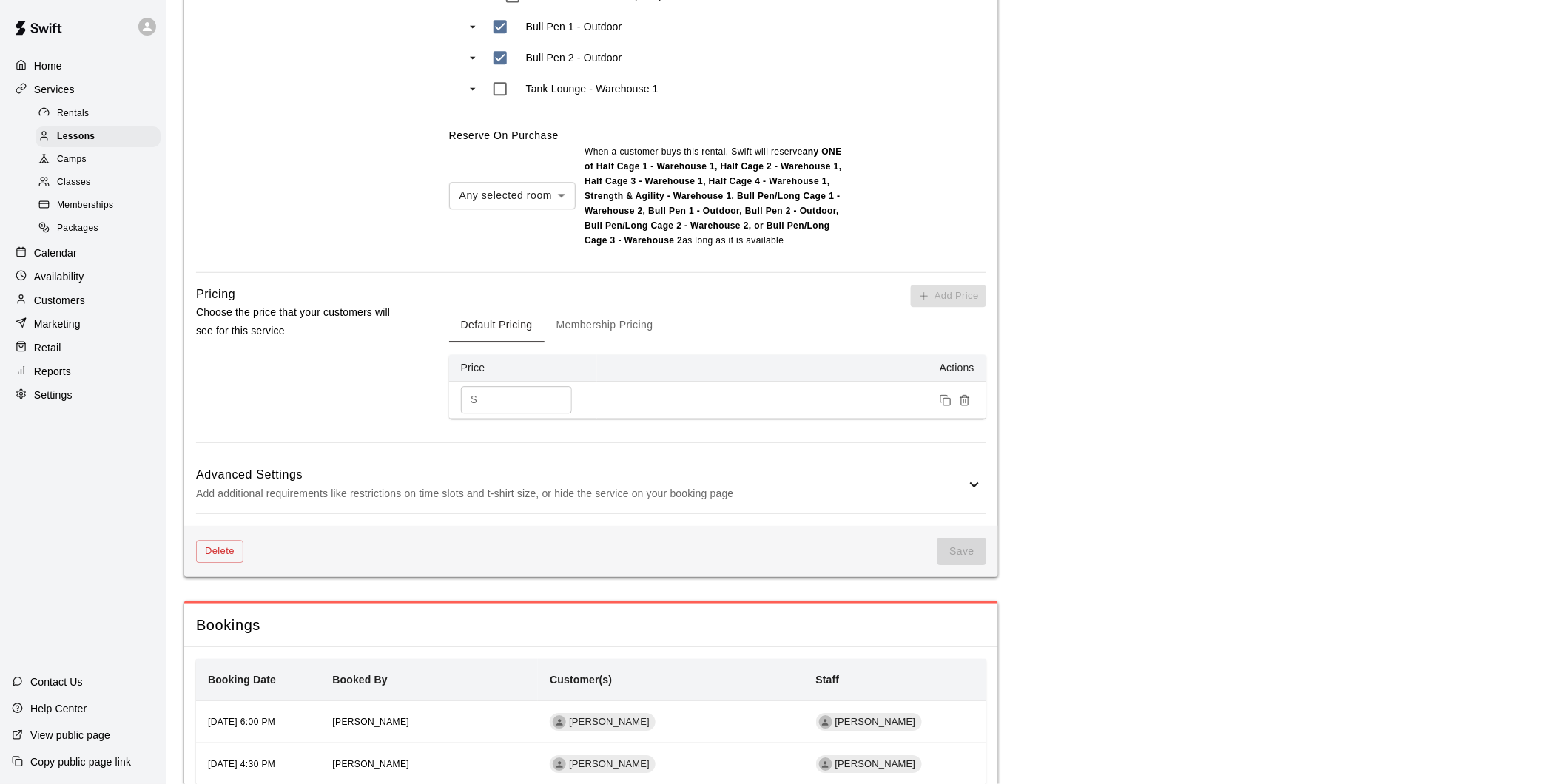
scroll to position [1157, 0]
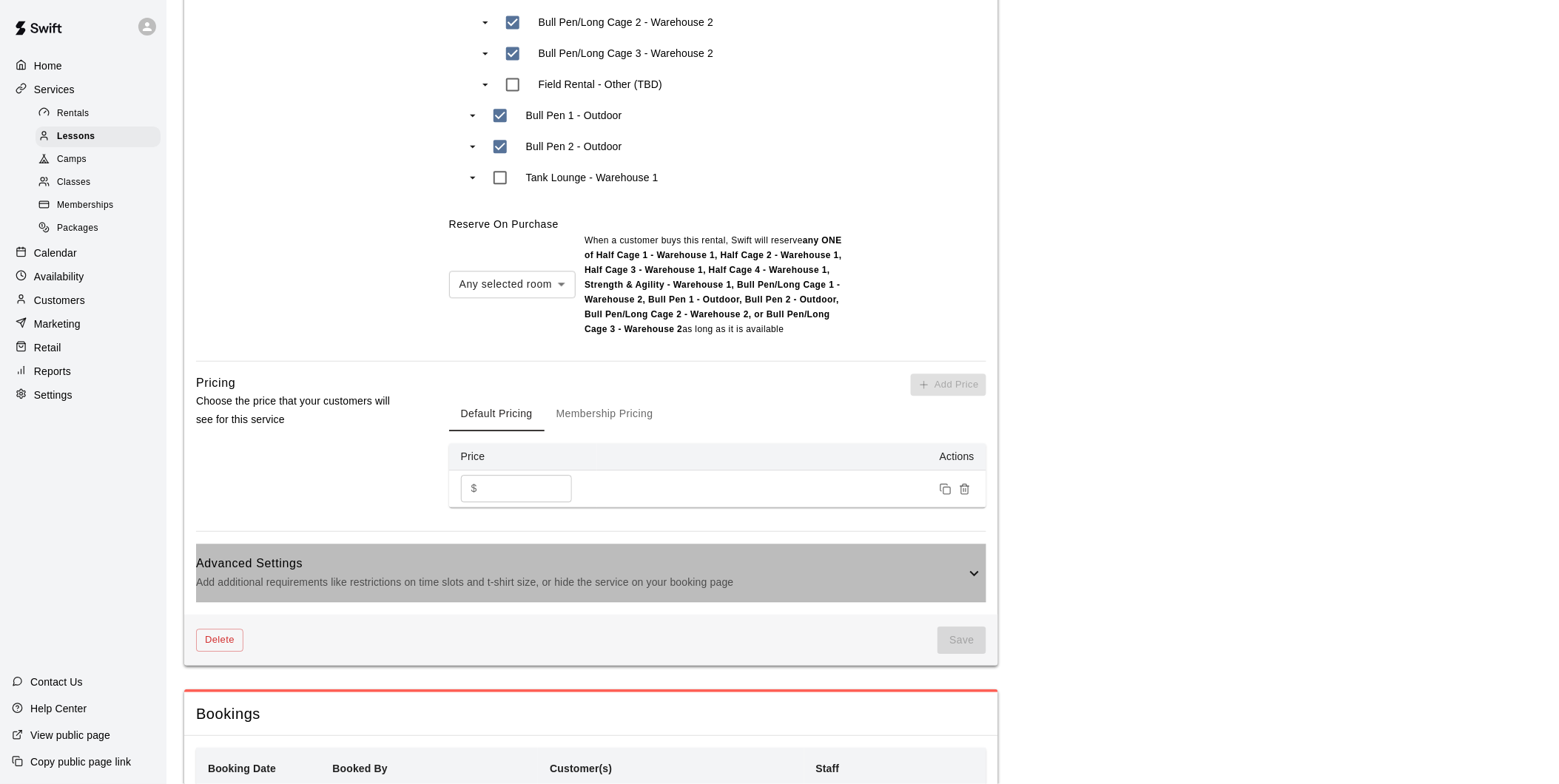
click at [979, 570] on icon at bounding box center [974, 573] width 18 height 18
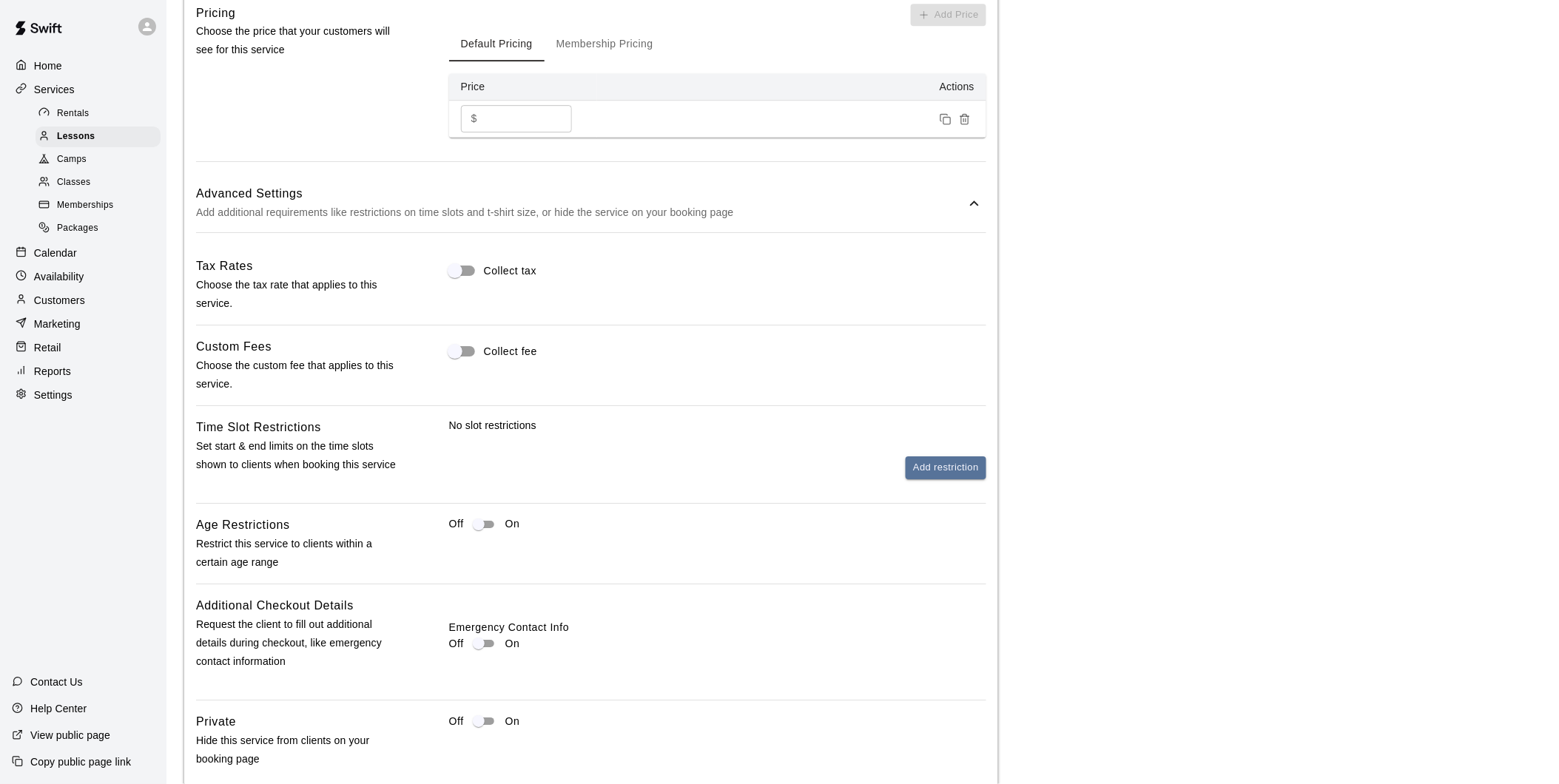
scroll to position [1643, 0]
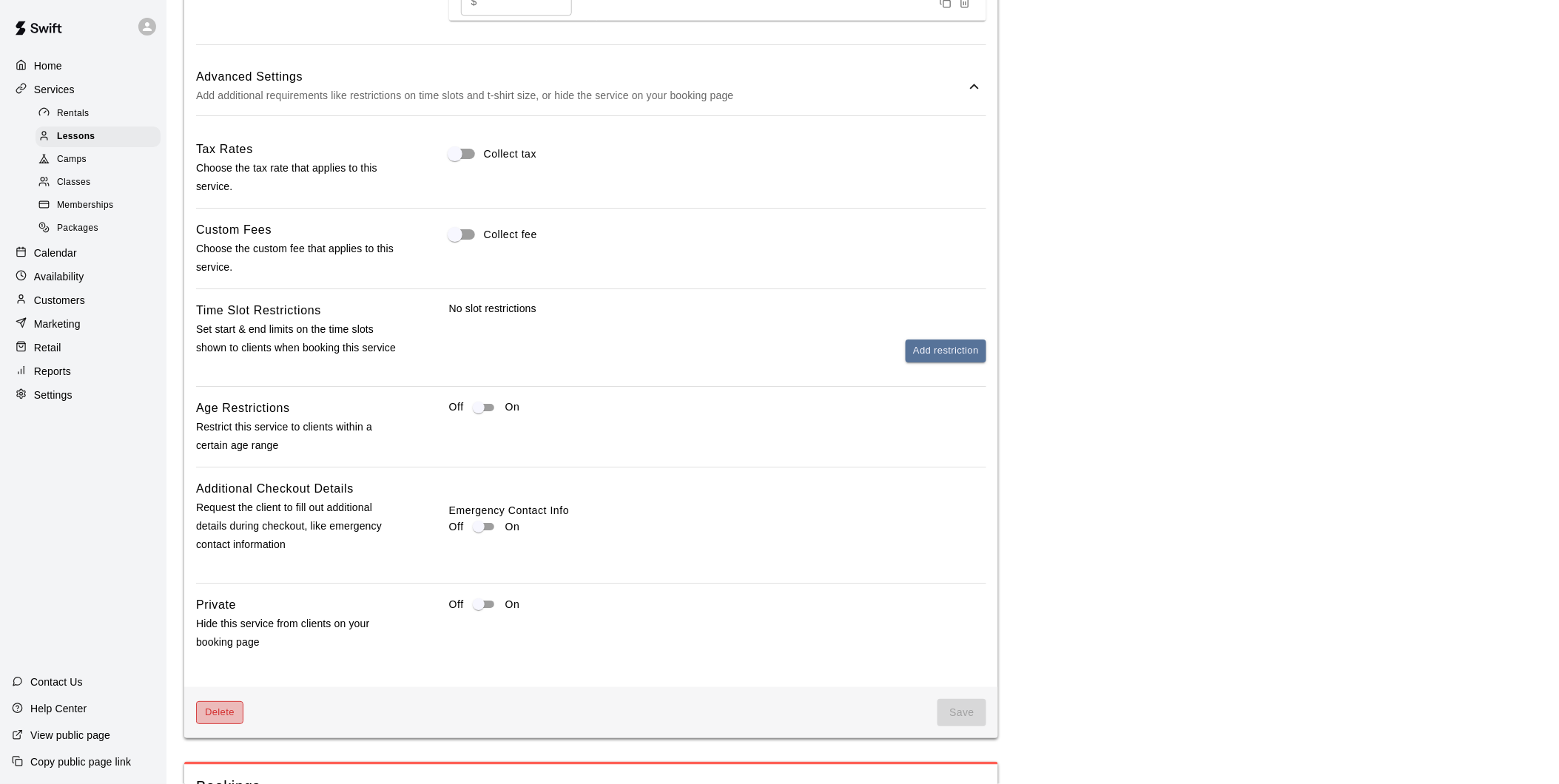
click at [239, 715] on button "Delete" at bounding box center [219, 712] width 47 height 23
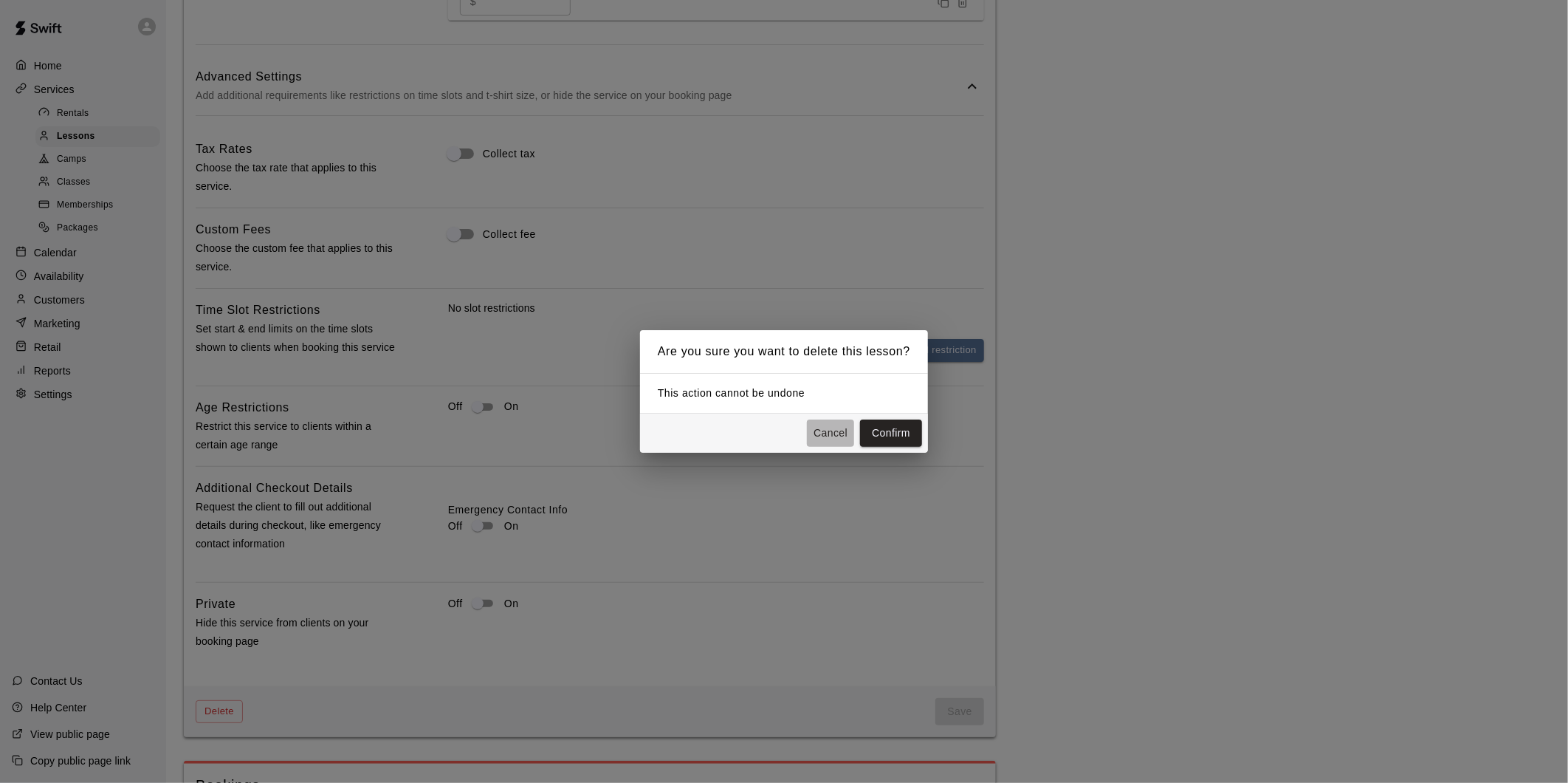
drag, startPoint x: 811, startPoint y: 446, endPoint x: 824, endPoint y: 443, distance: 13.3
click at [812, 446] on button "Cancel" at bounding box center [831, 433] width 47 height 27
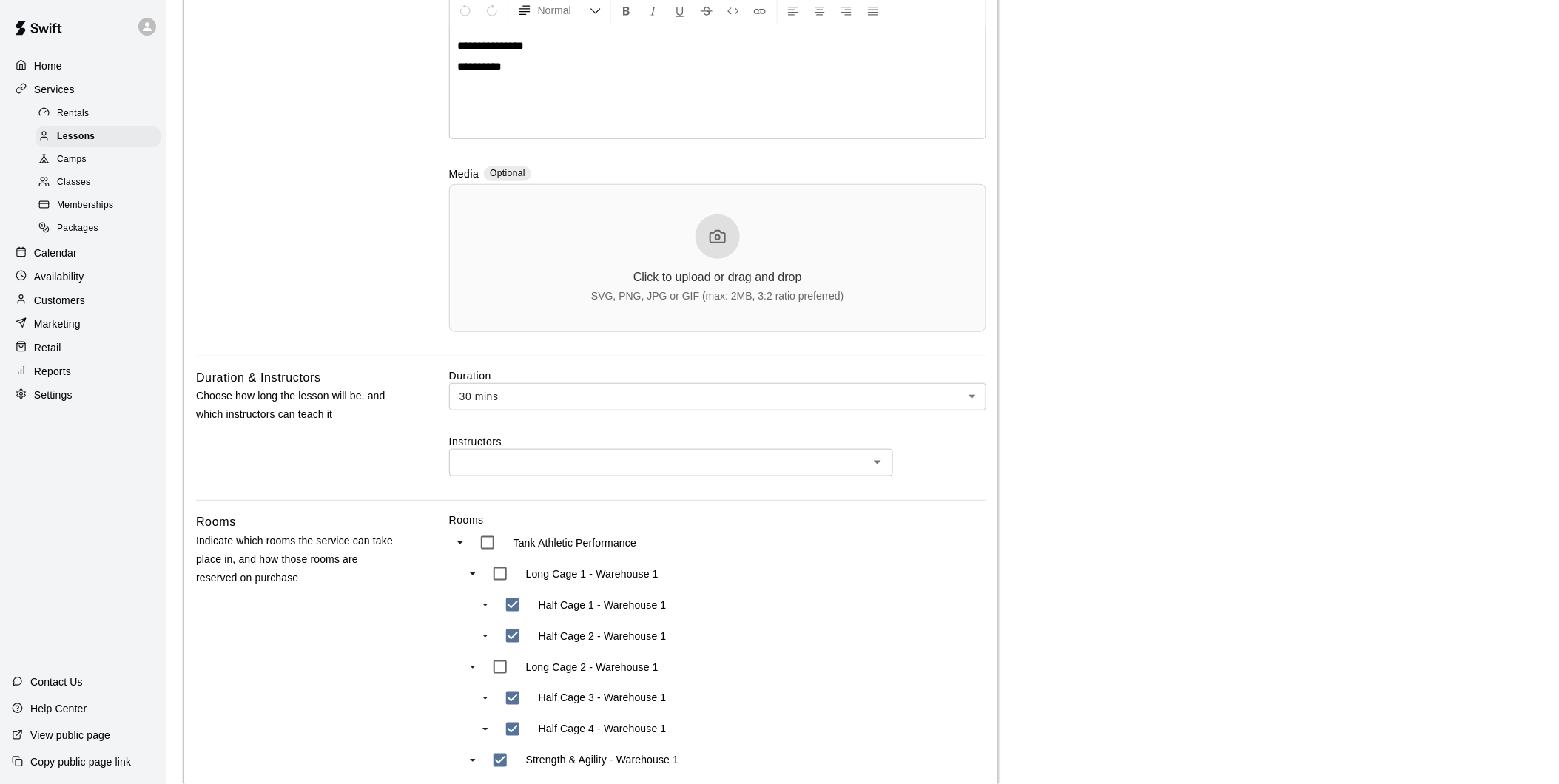
scroll to position [0, 0]
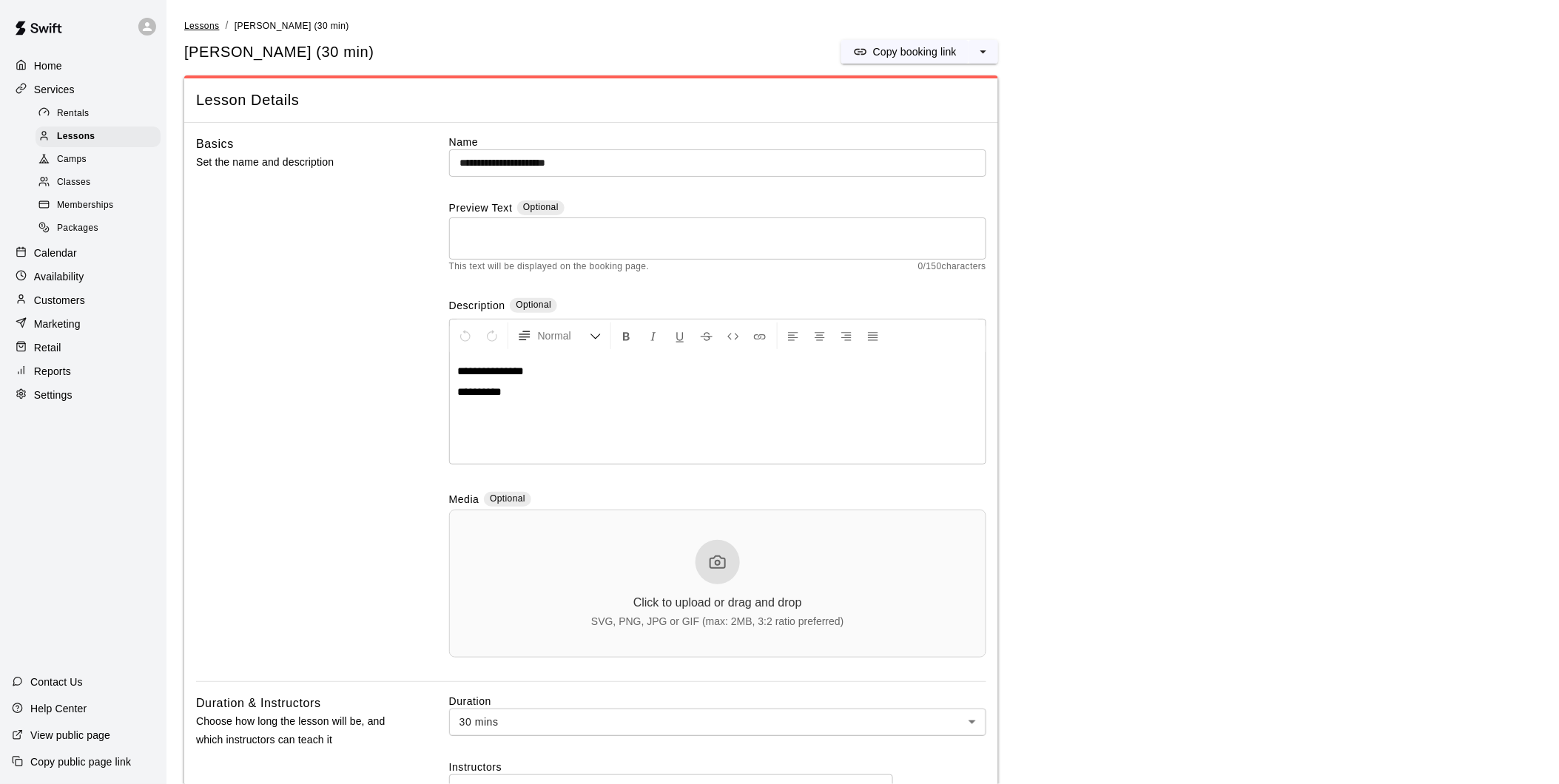
click at [193, 24] on span "Lessons" at bounding box center [202, 26] width 36 height 10
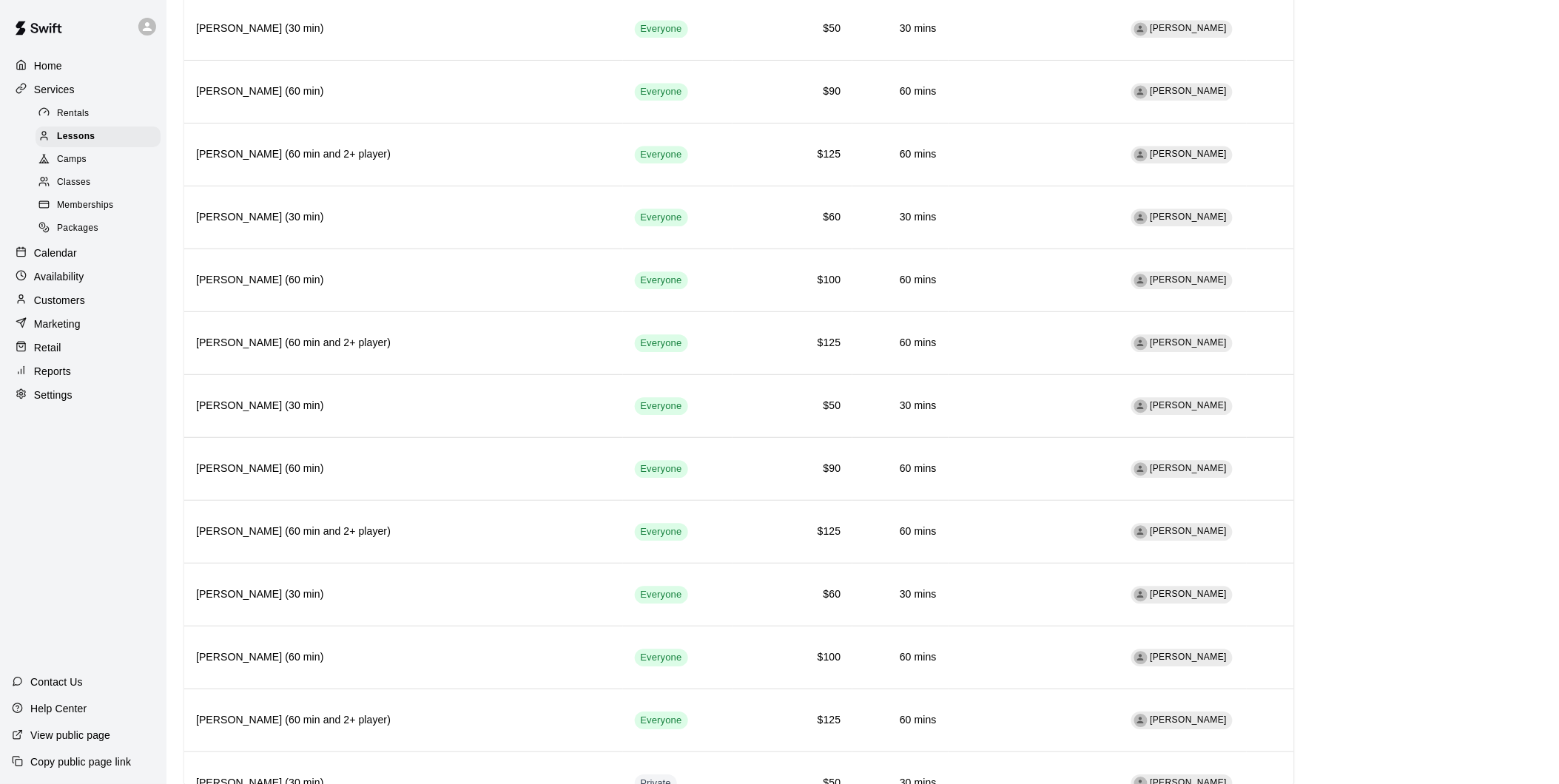
scroll to position [1479, 0]
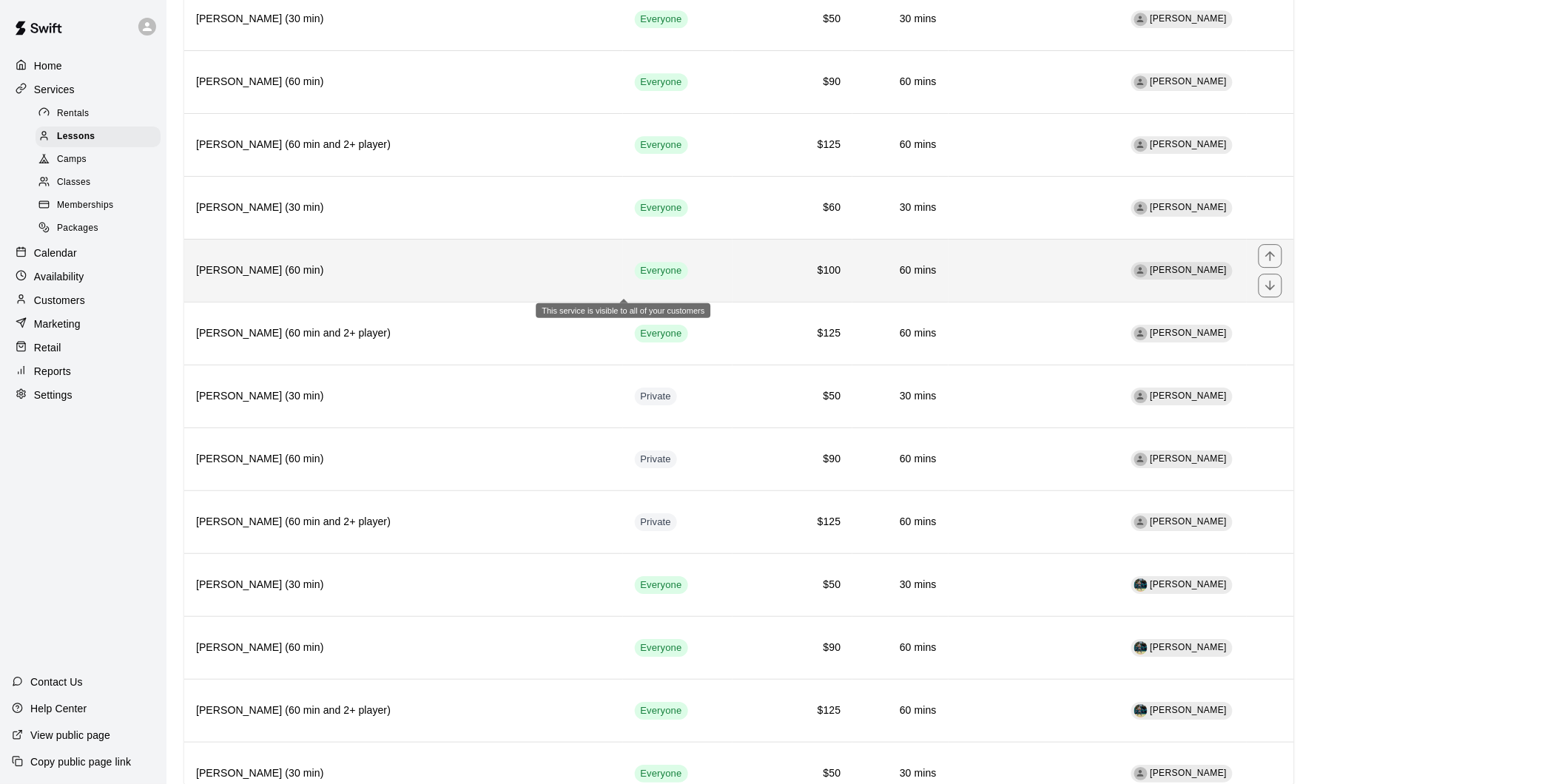
click at [643, 278] on span "Everyone" at bounding box center [661, 270] width 53 height 14
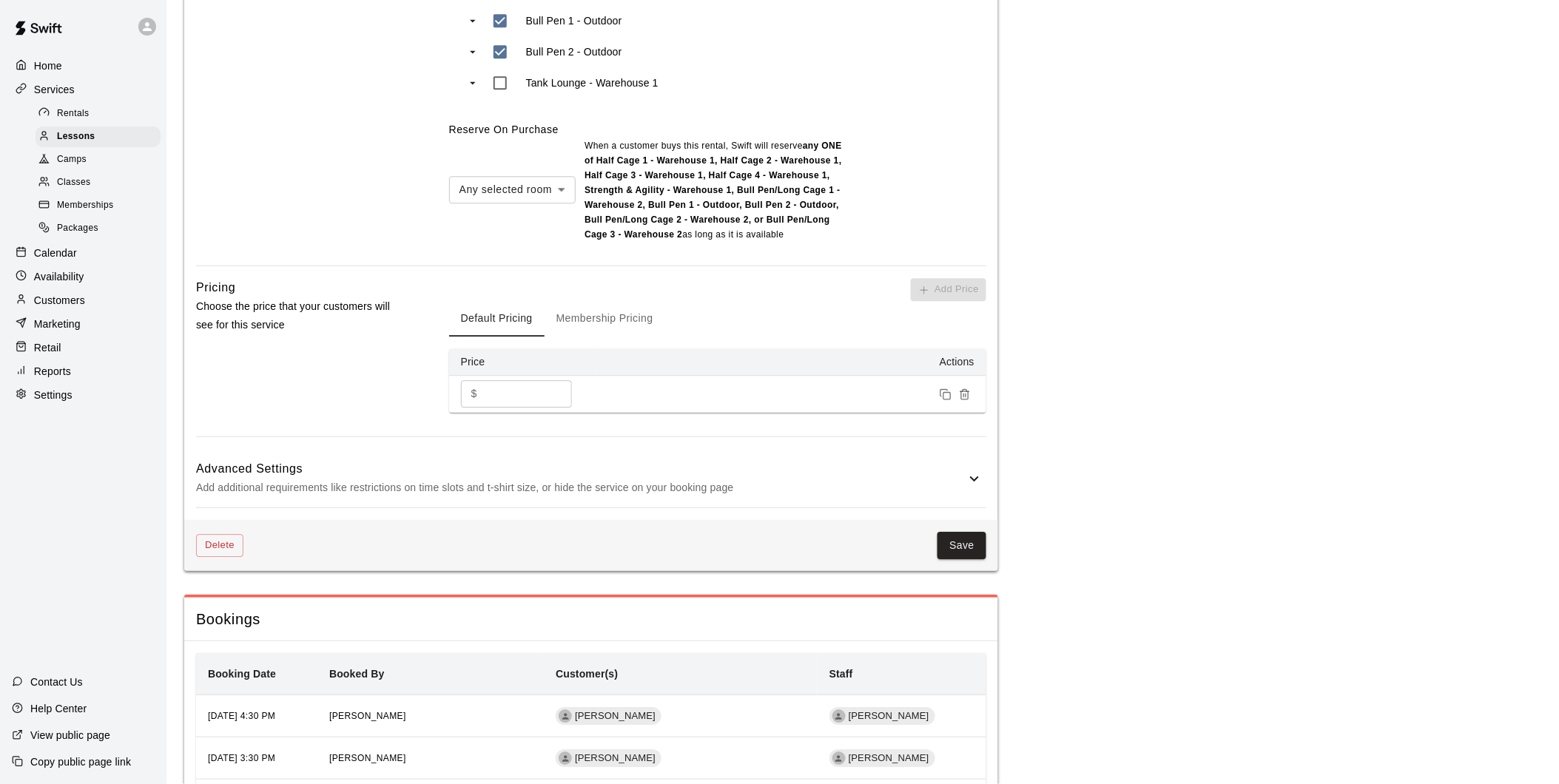
scroll to position [1494, 0]
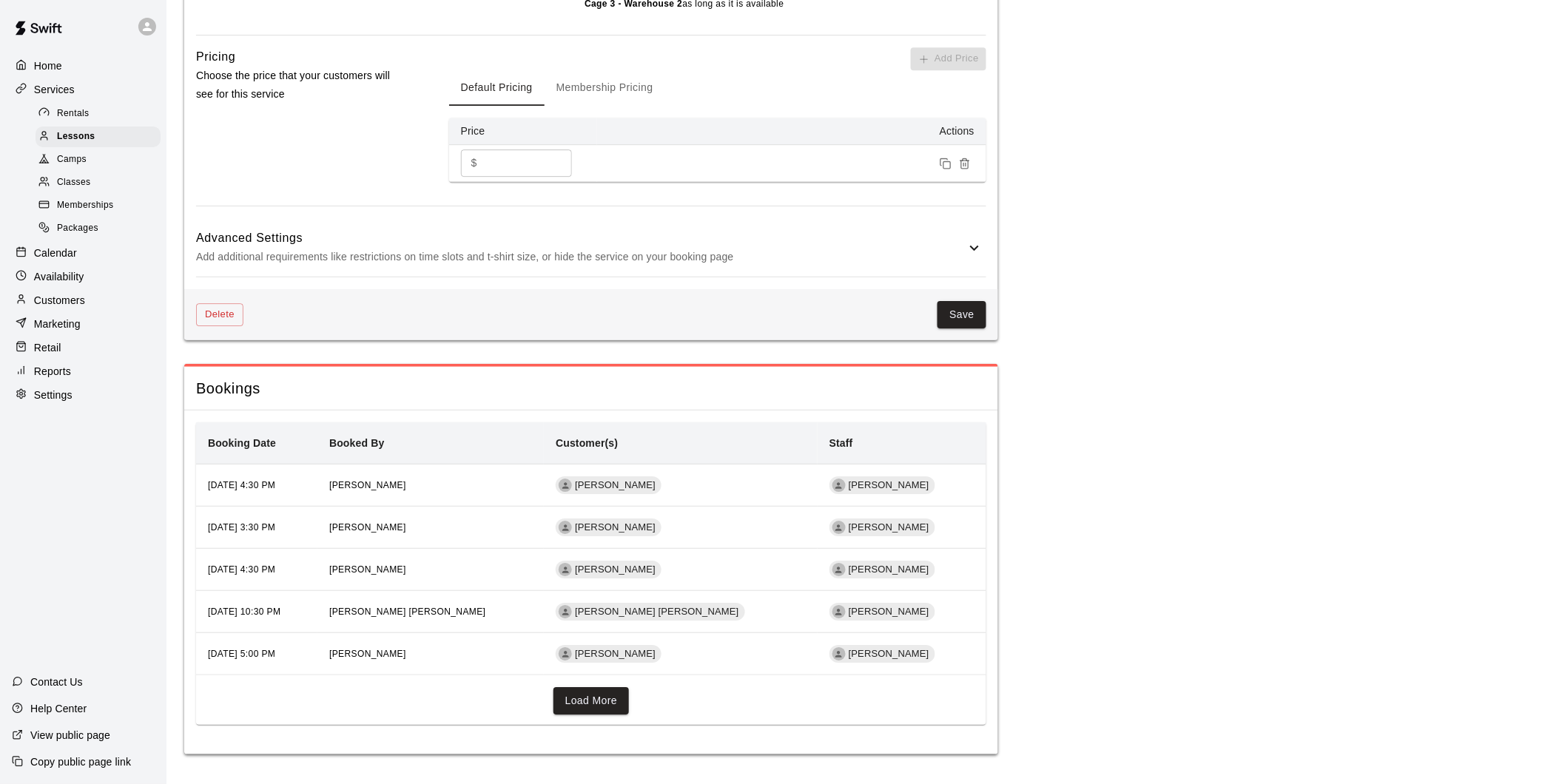
click at [630, 700] on div "Load More" at bounding box center [591, 705] width 790 height 38
click at [601, 705] on button "Load More" at bounding box center [591, 700] width 76 height 27
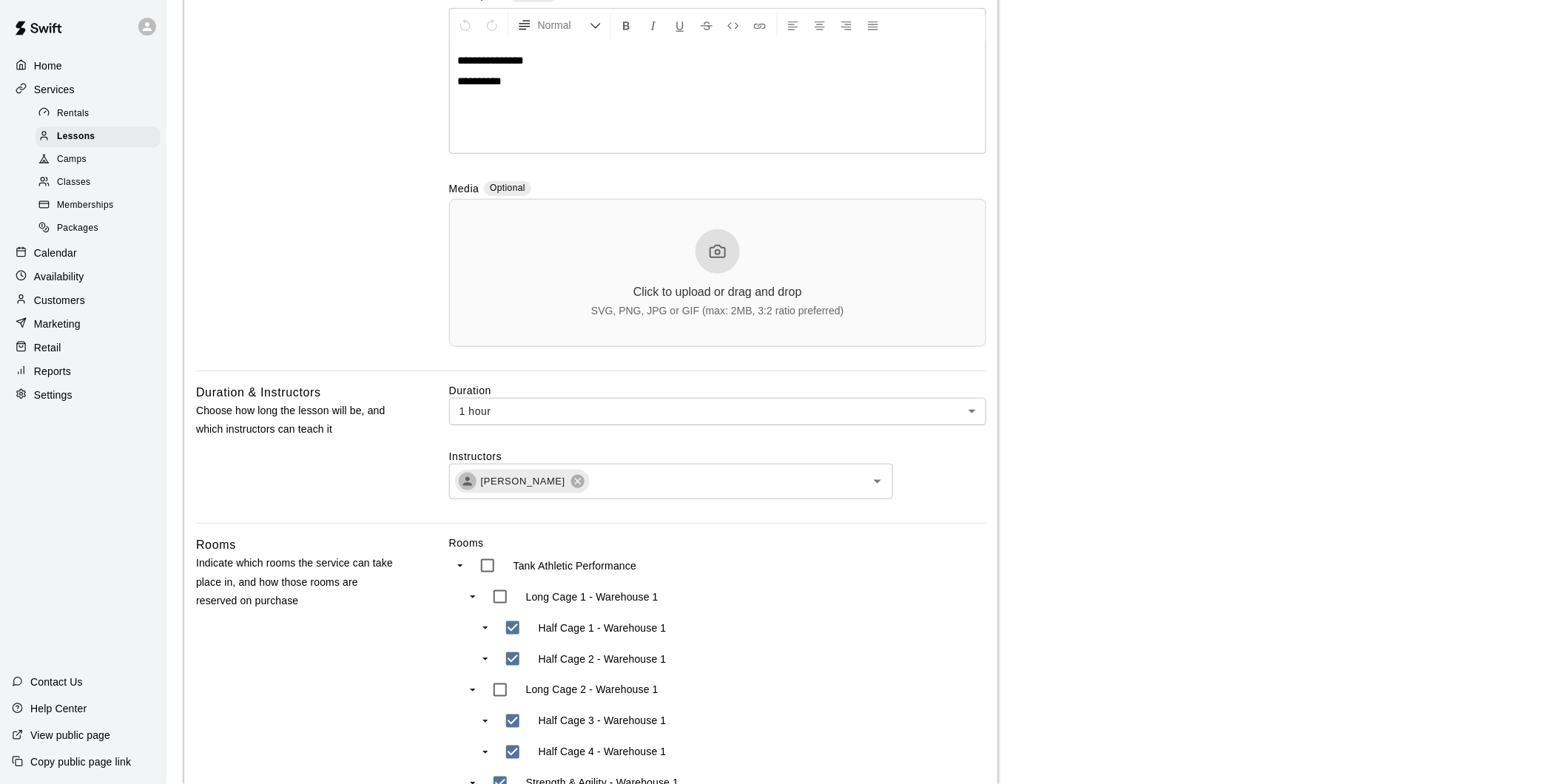
scroll to position [0, 0]
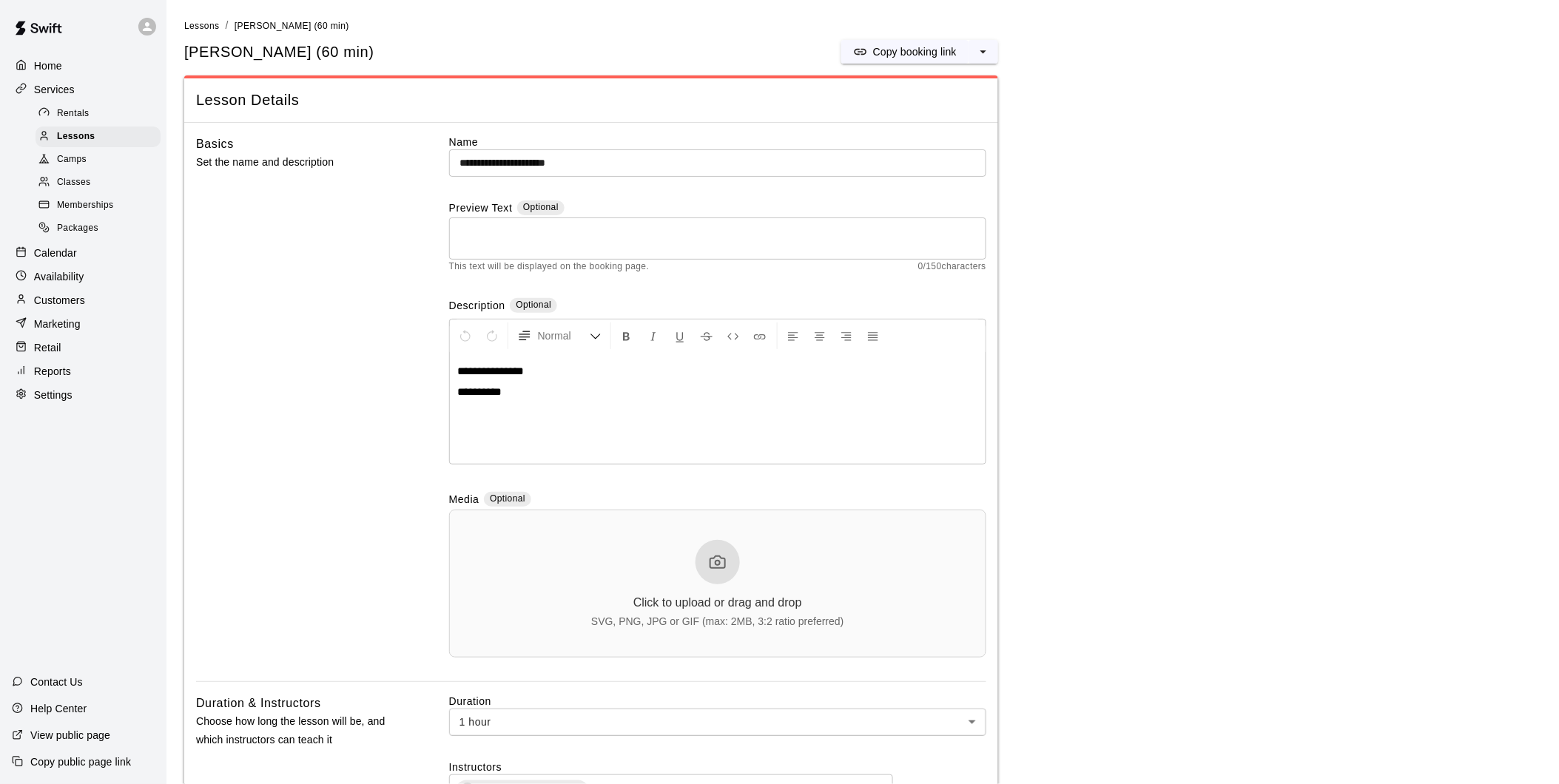
click at [73, 284] on p "Availability" at bounding box center [59, 276] width 50 height 15
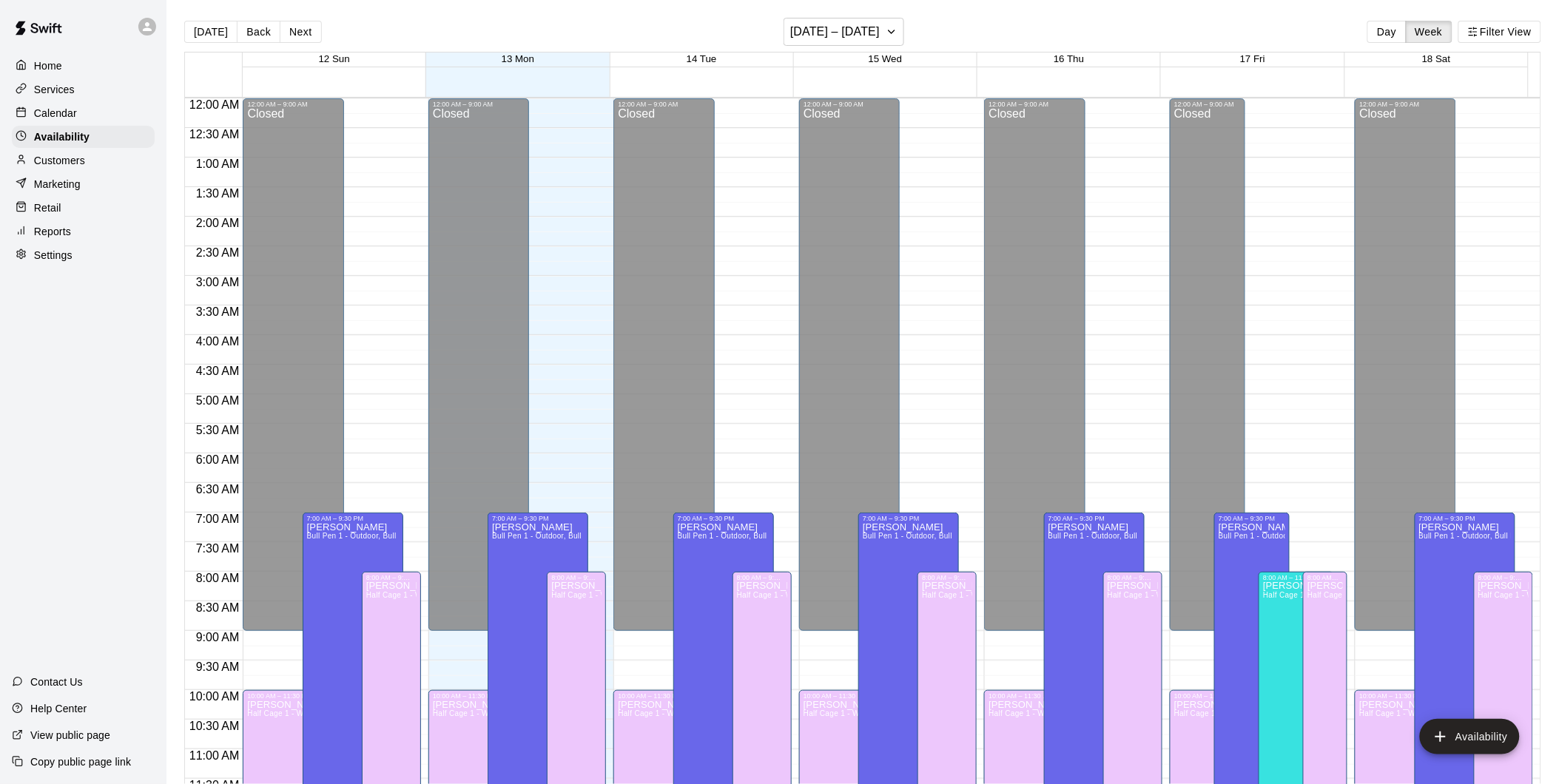
scroll to position [717, 0]
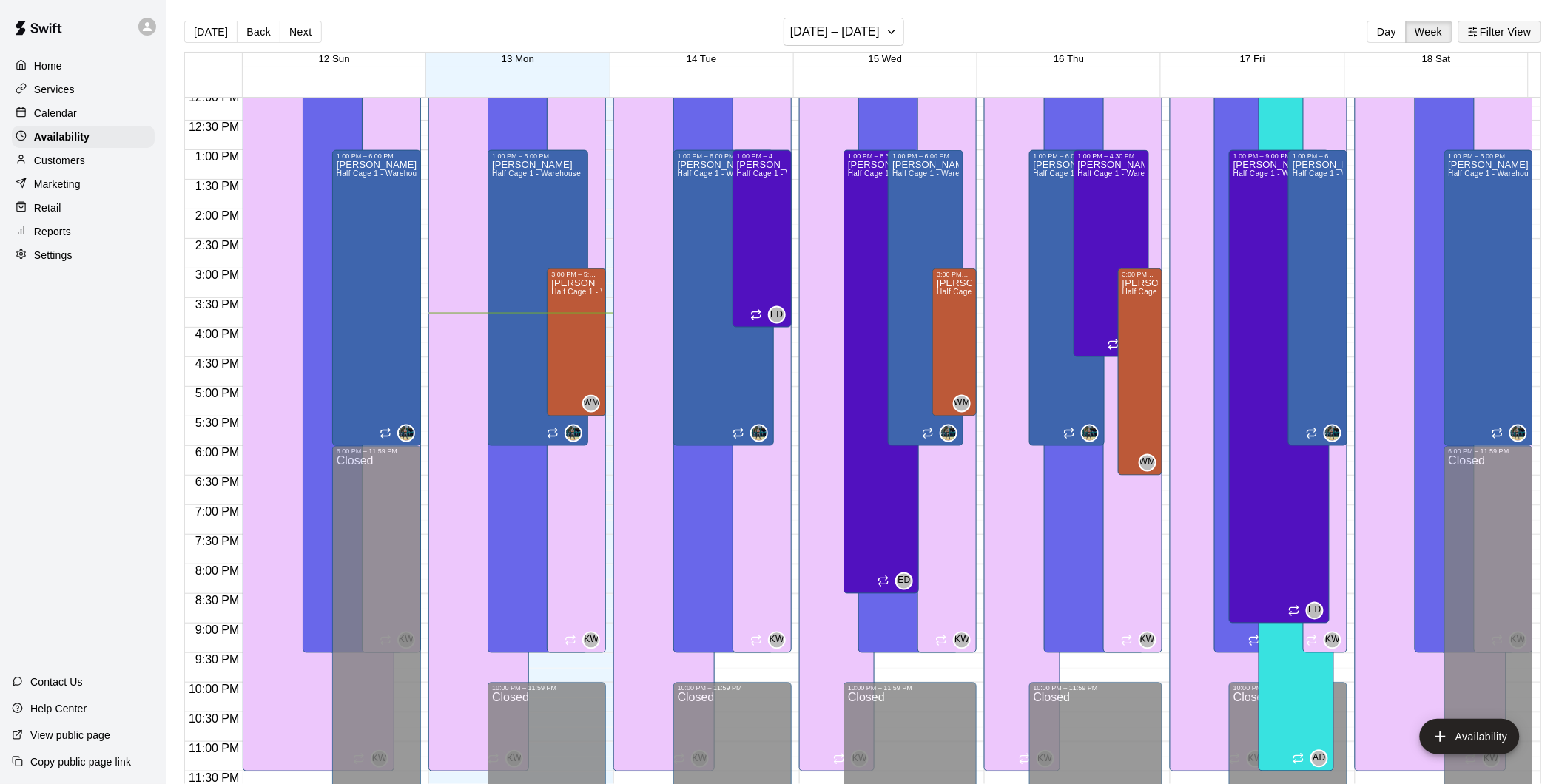
click at [1496, 30] on button "Filter View" at bounding box center [1500, 32] width 83 height 22
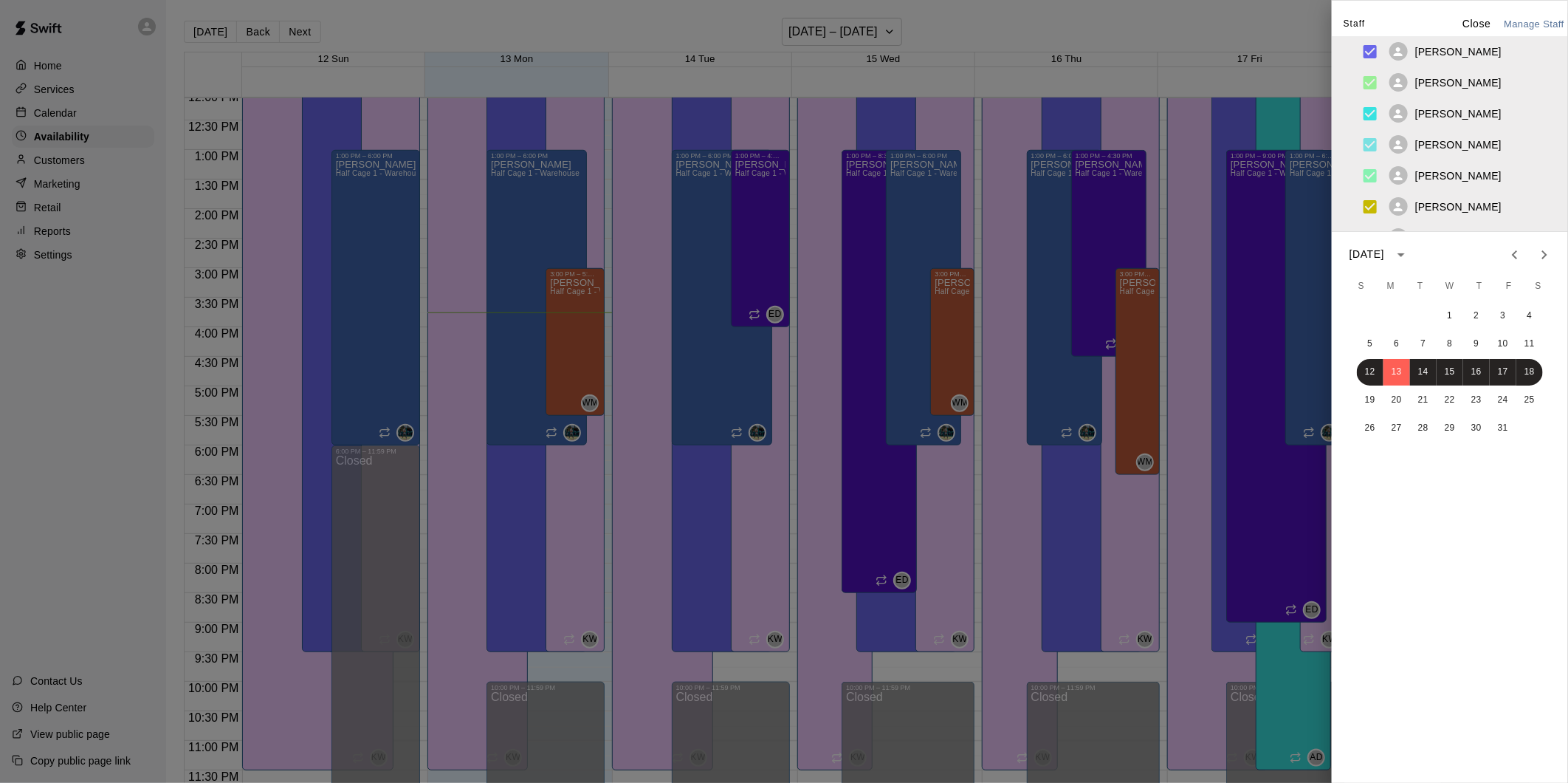
click at [1509, 28] on button "Manage Staff" at bounding box center [1534, 24] width 68 height 23
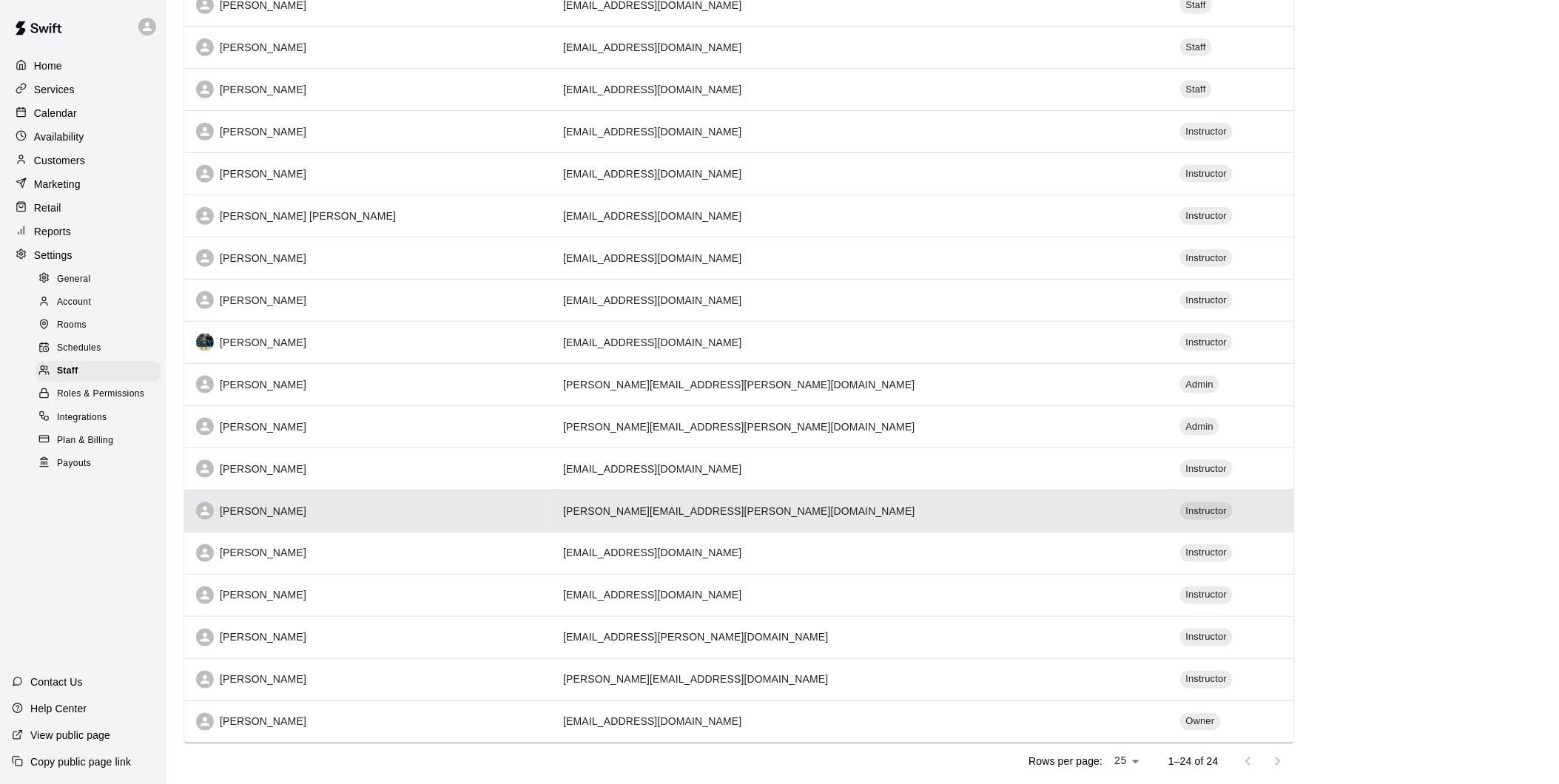
scroll to position [506, 0]
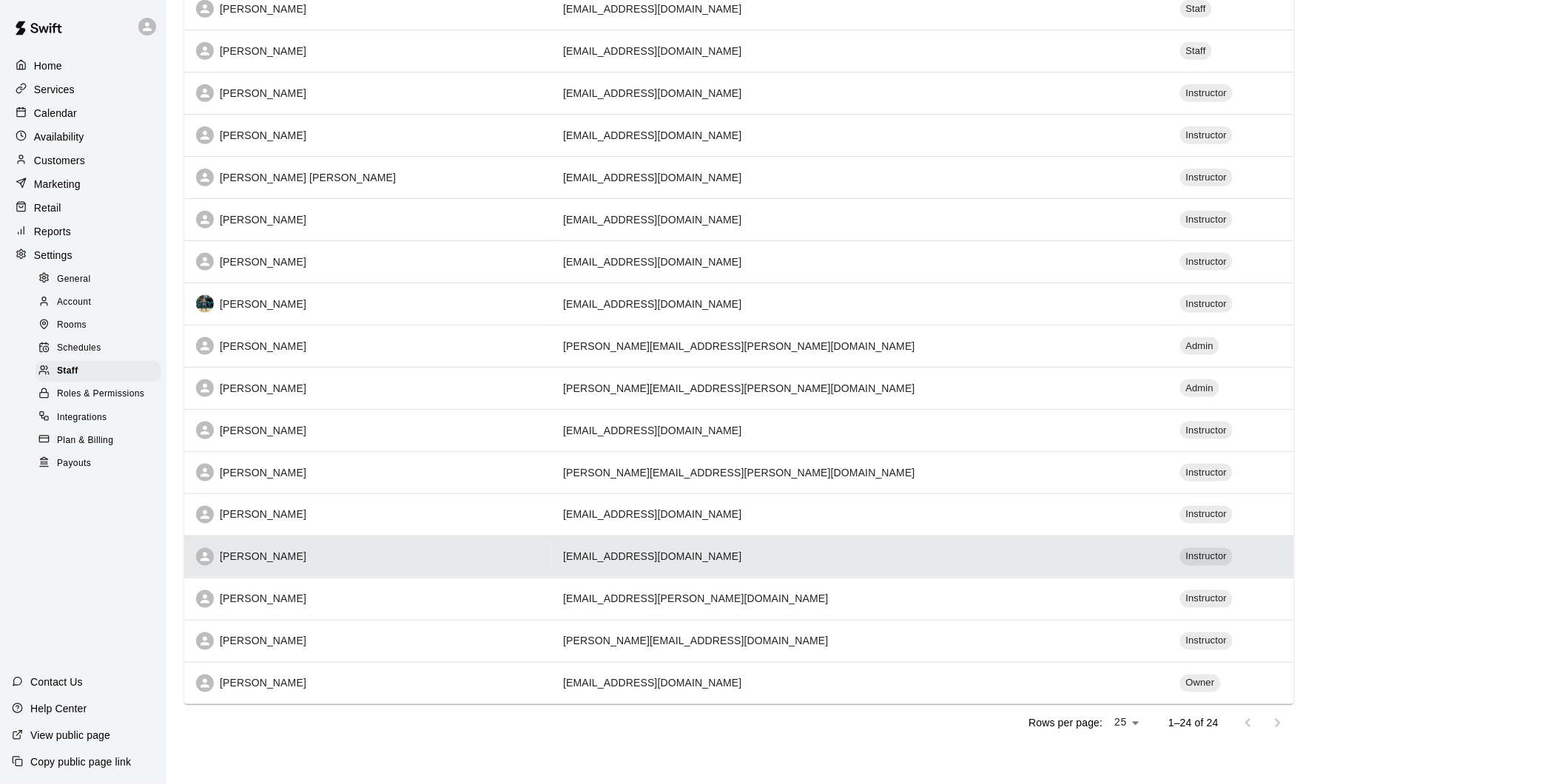
click at [274, 548] on div "[PERSON_NAME]" at bounding box center [367, 557] width 343 height 18
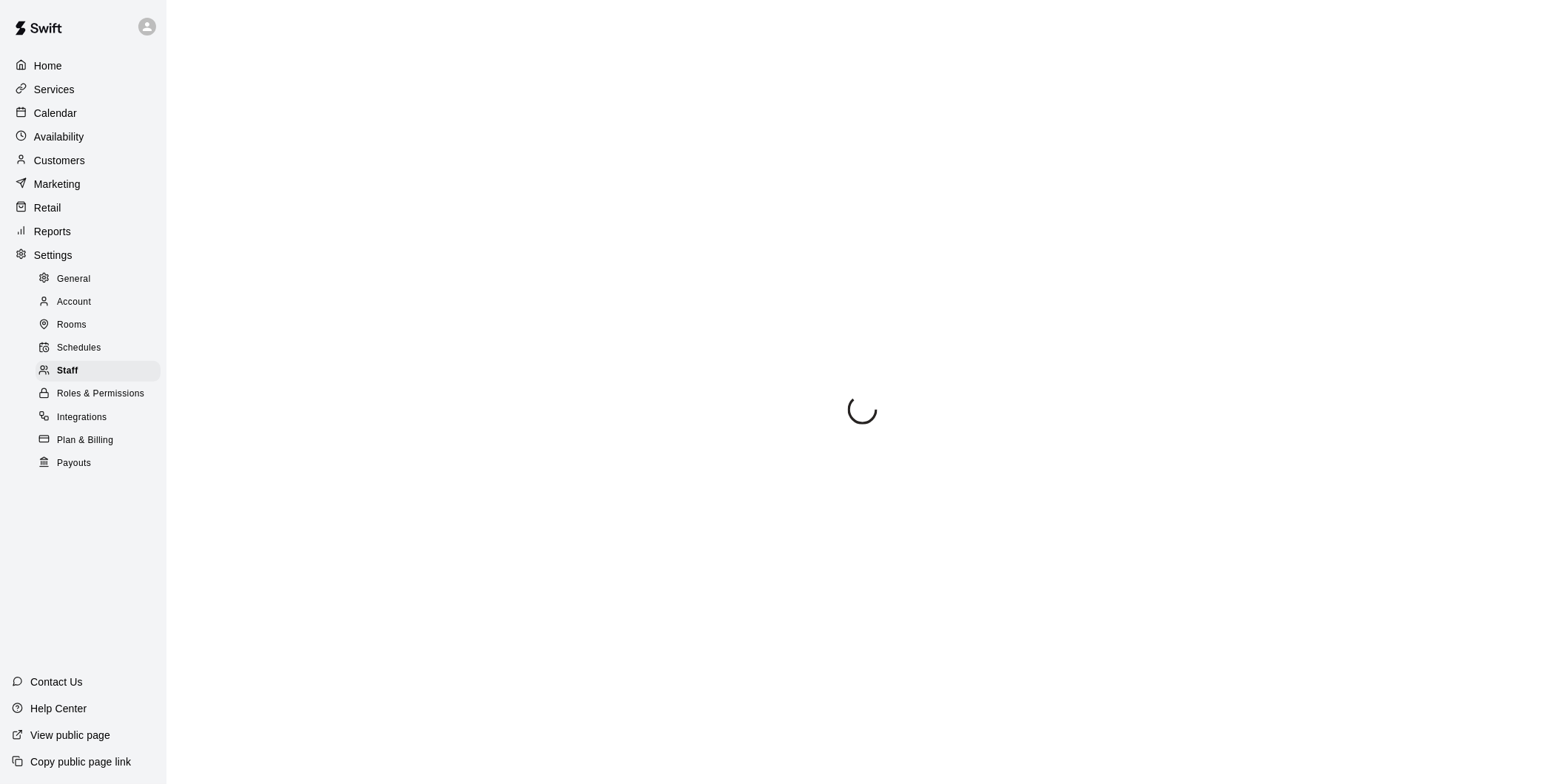
select select "**"
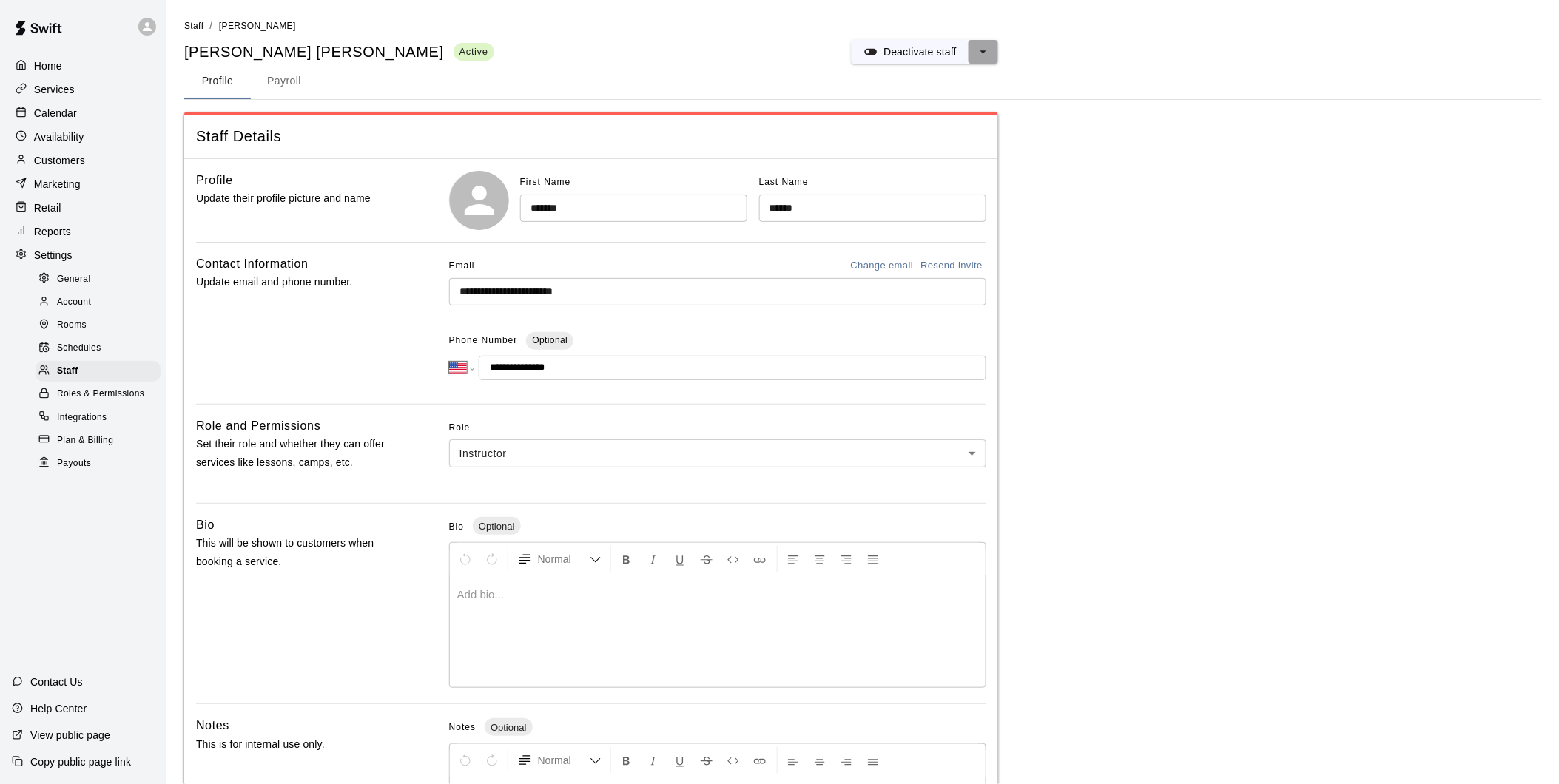
click at [980, 54] on icon "select merge strategy" at bounding box center [983, 52] width 15 height 15
click at [1107, 99] on main "**********" at bounding box center [862, 486] width 1357 height 937
click at [890, 58] on p "Deactivate staff" at bounding box center [920, 52] width 73 height 15
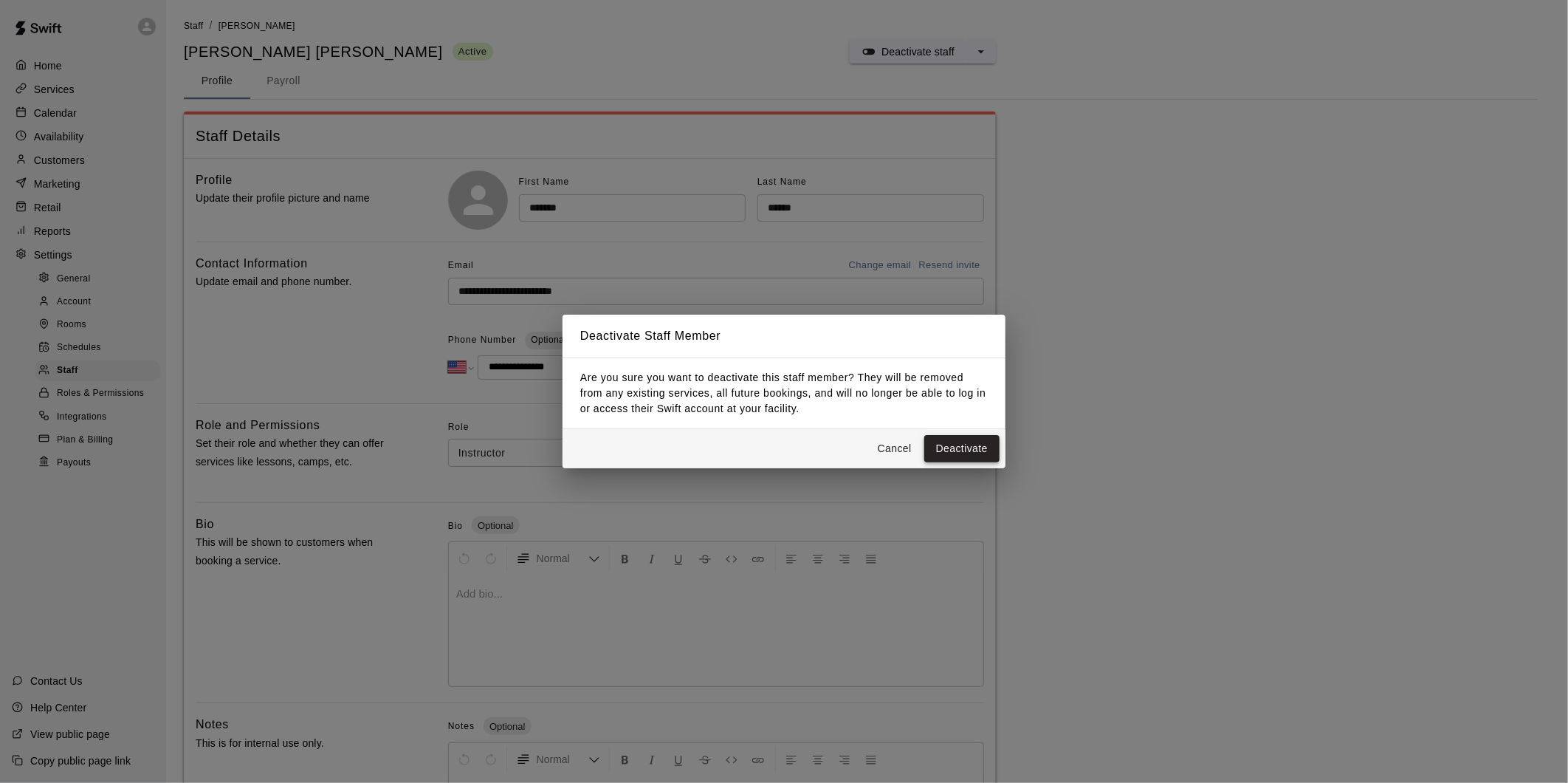
click at [967, 449] on button "Deactivate" at bounding box center [962, 448] width 75 height 27
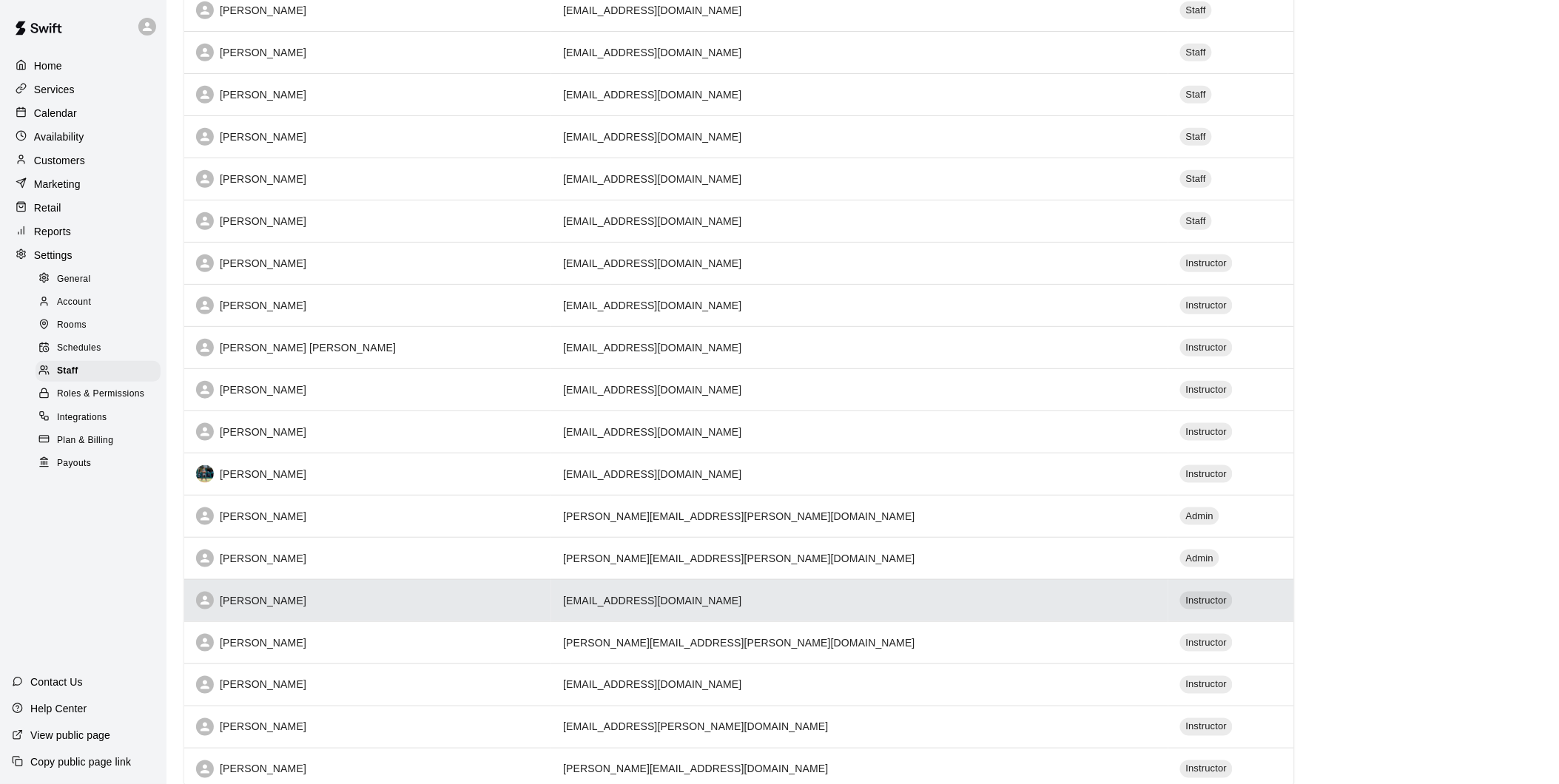
scroll to position [463, 0]
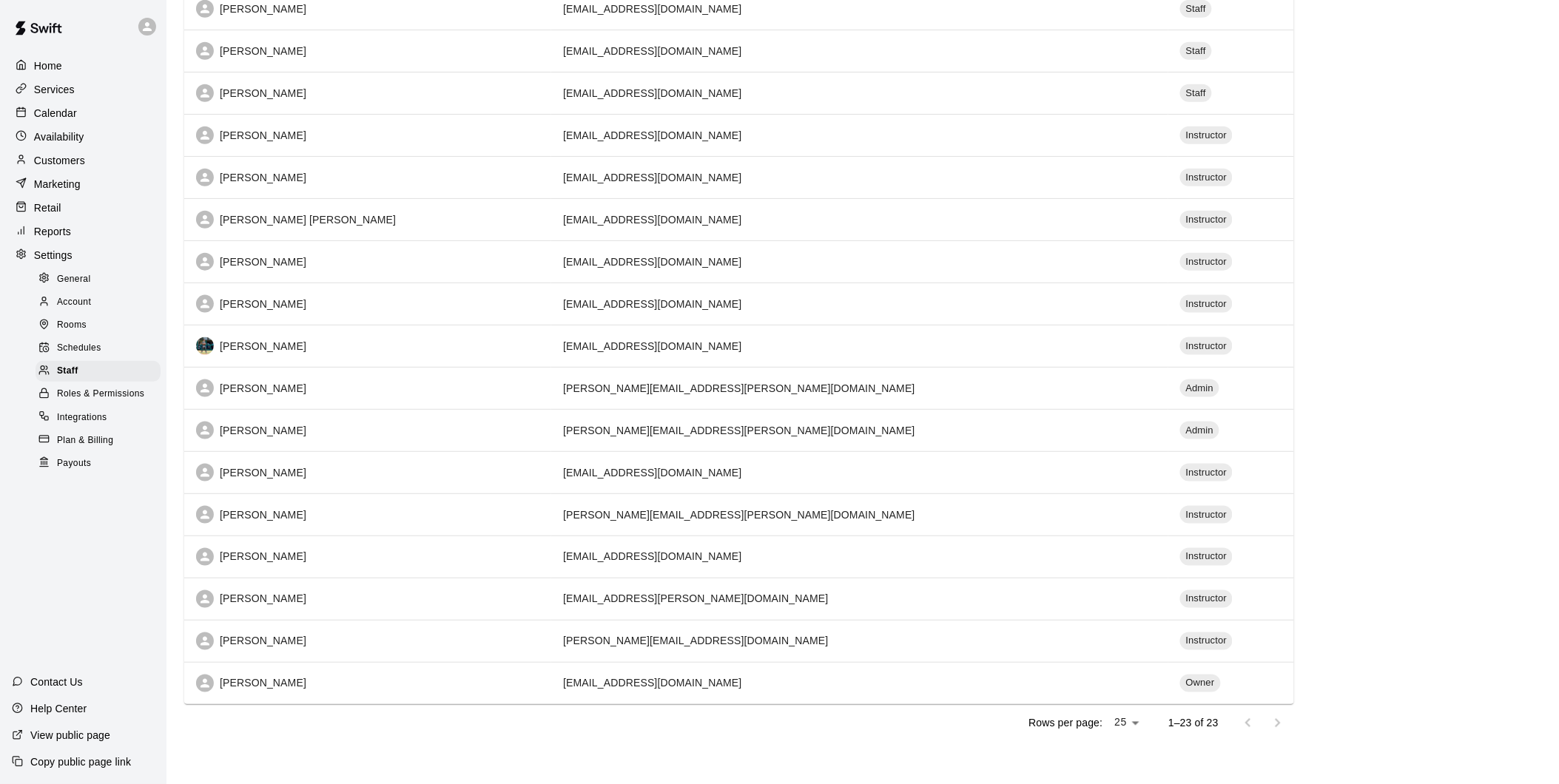
click at [319, 740] on div "Rows per page: 25 ** 1–23 of 23" at bounding box center [738, 723] width 1110 height 39
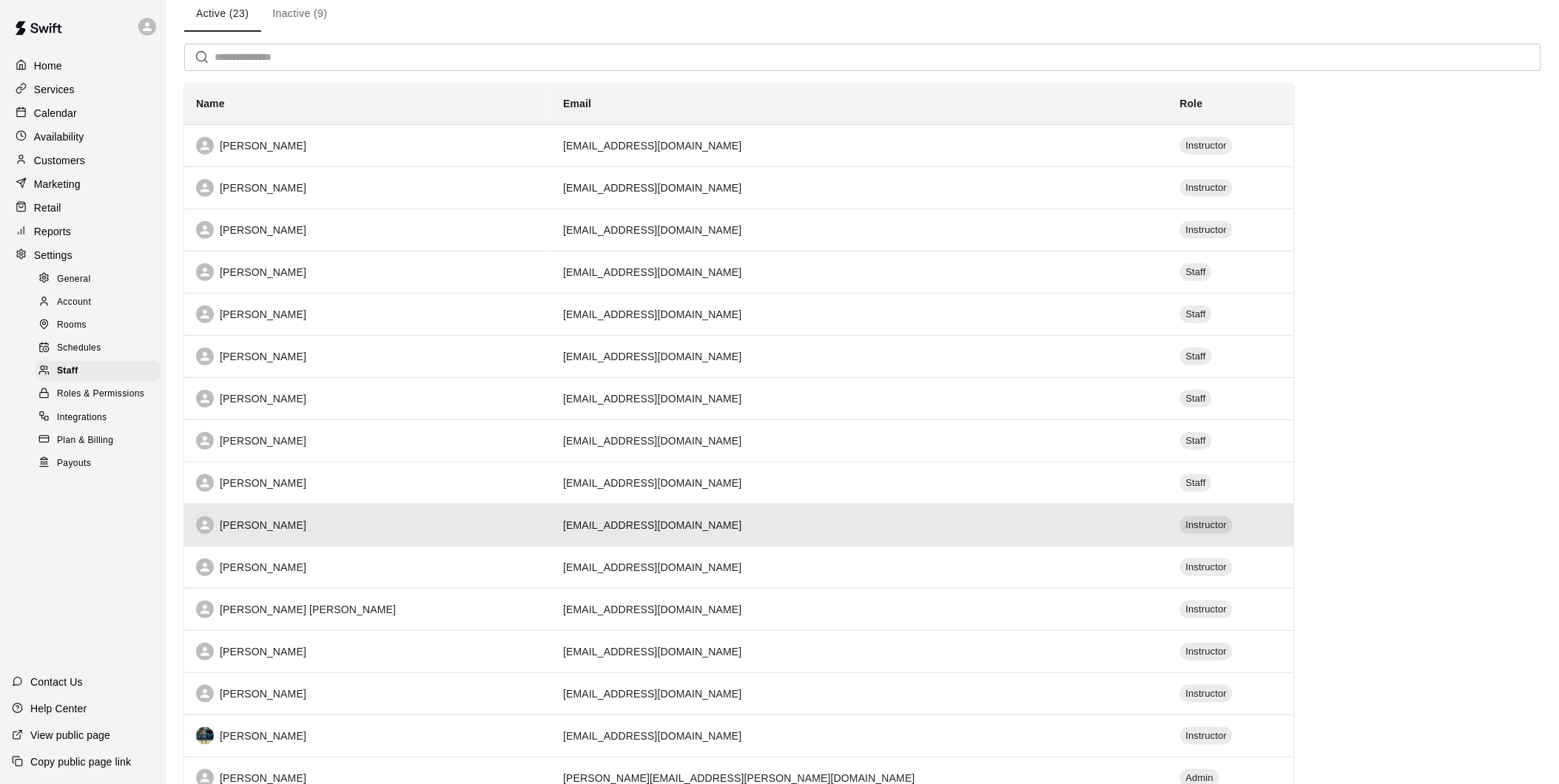
scroll to position [0, 0]
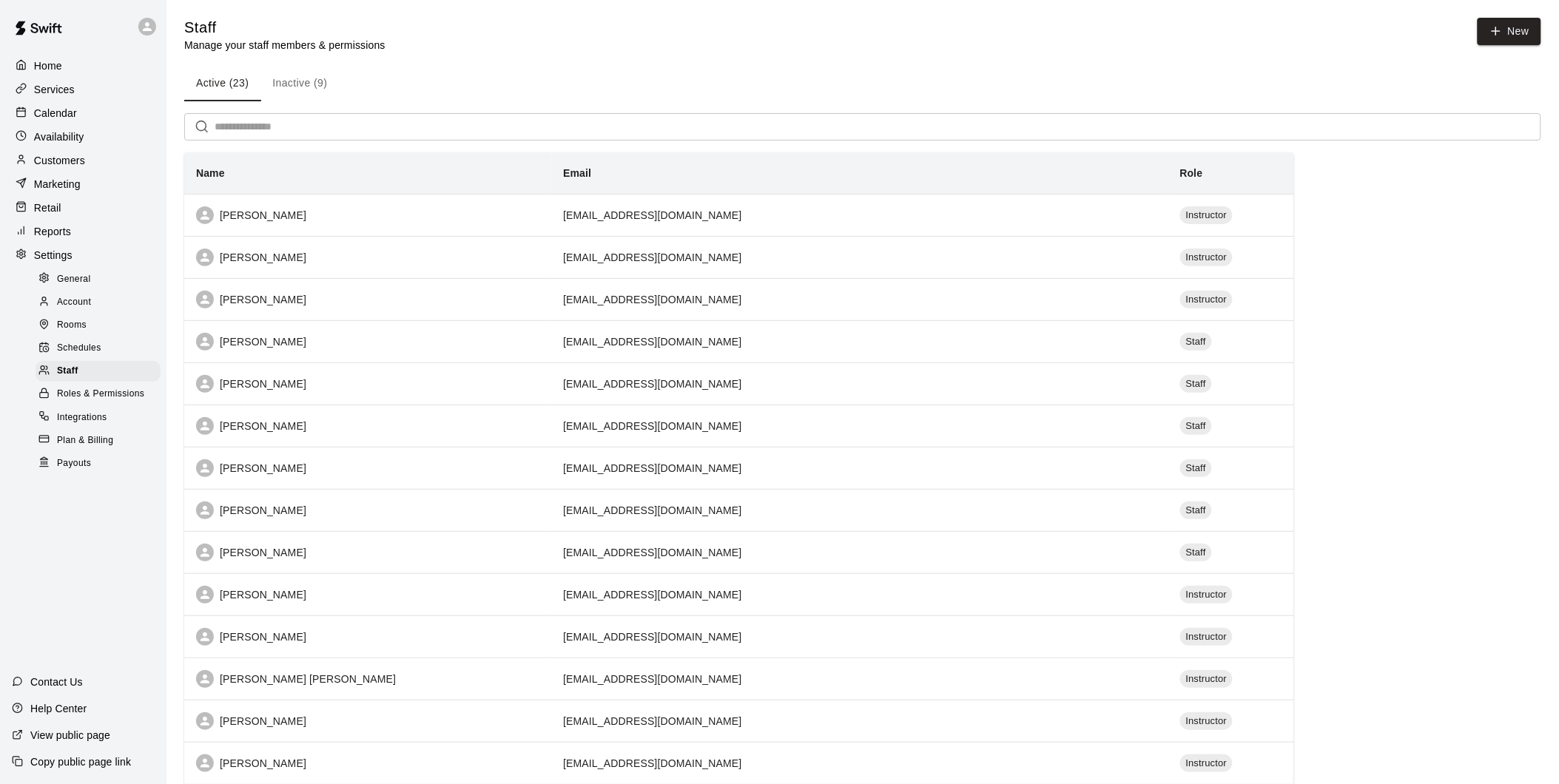
click at [305, 74] on button "Inactive (9)" at bounding box center [299, 84] width 79 height 36
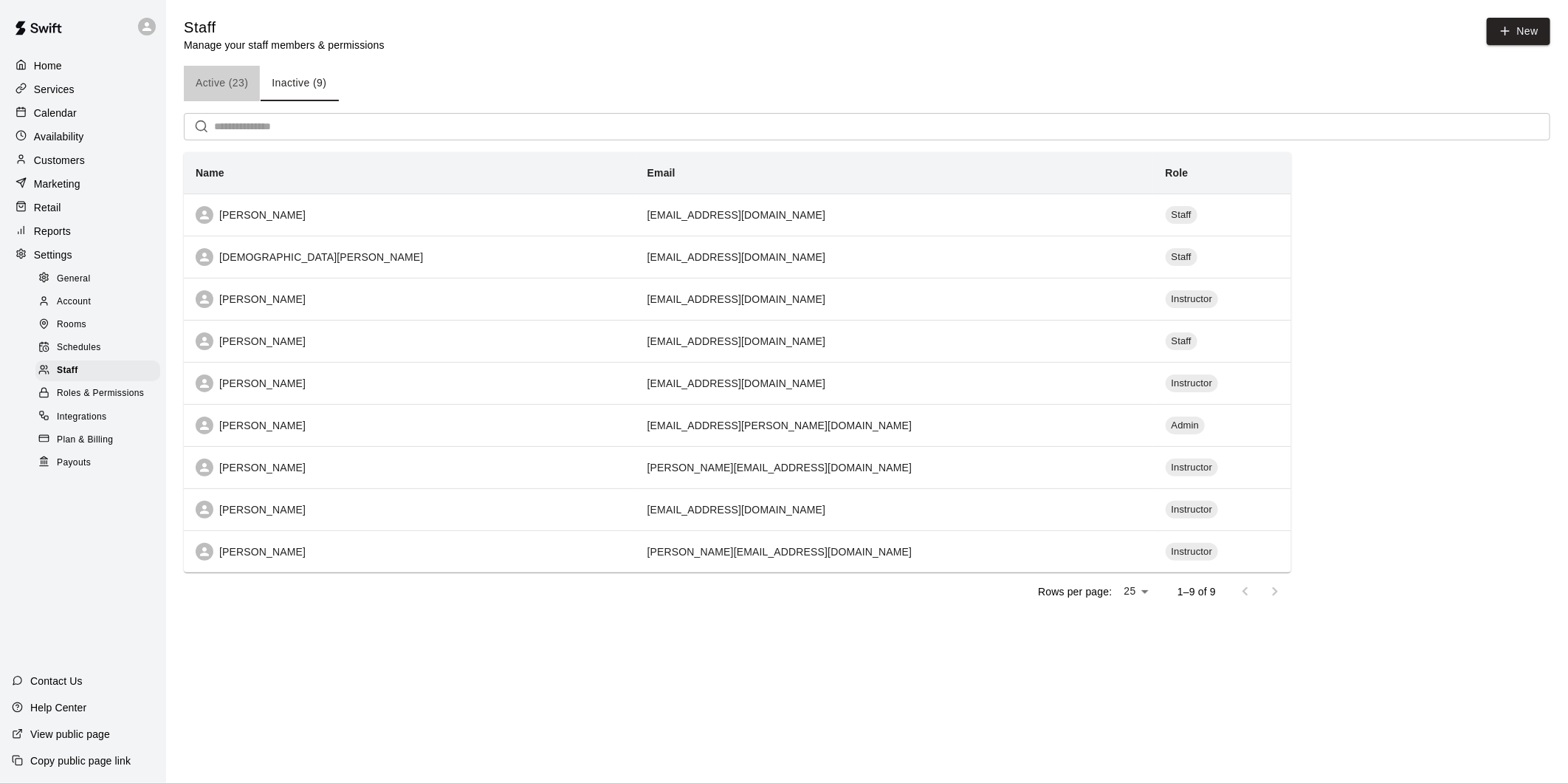
click at [223, 76] on button "Active (23)" at bounding box center [221, 84] width 76 height 36
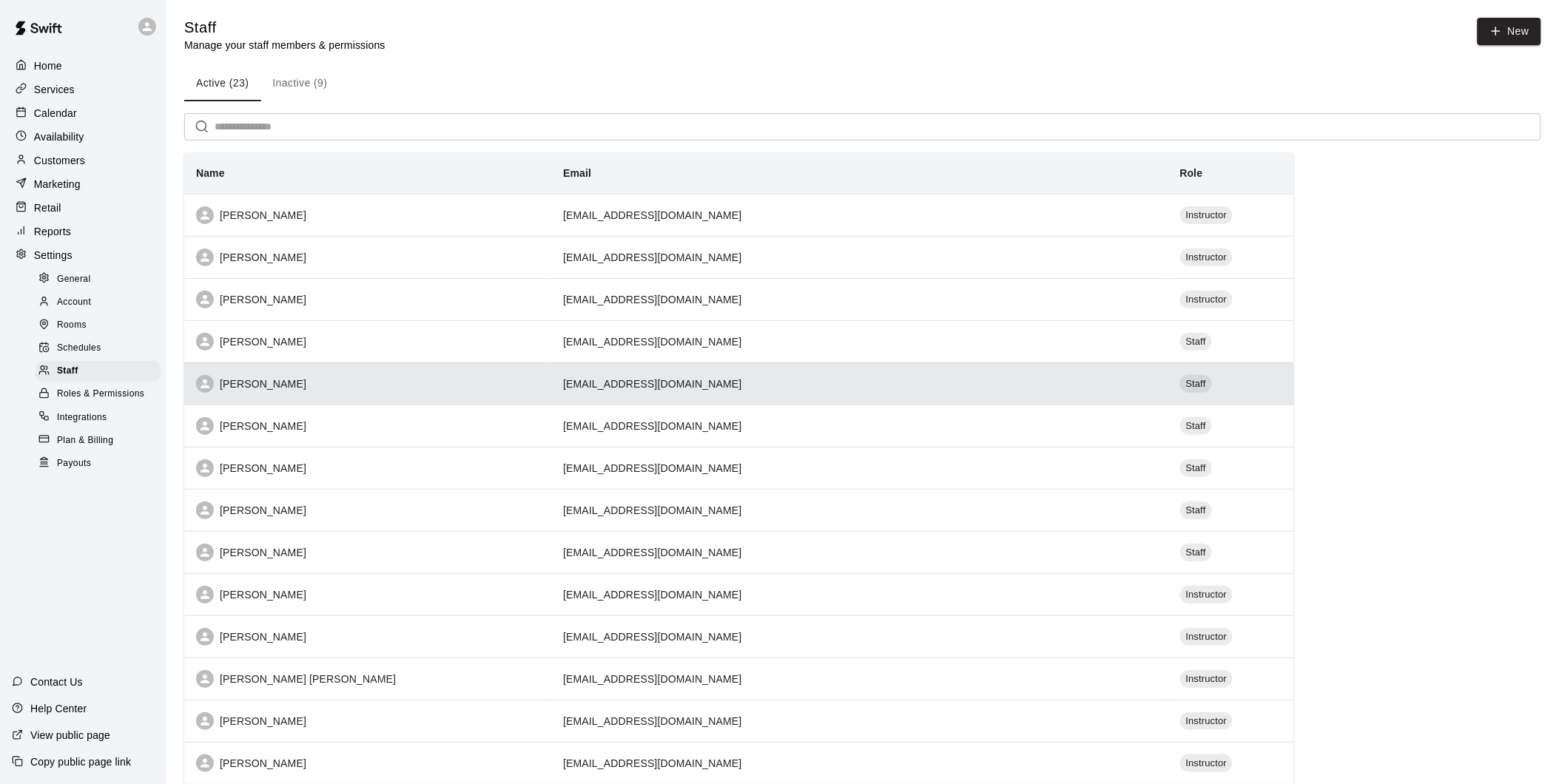
click at [1222, 393] on td "Staff" at bounding box center [1231, 383] width 126 height 42
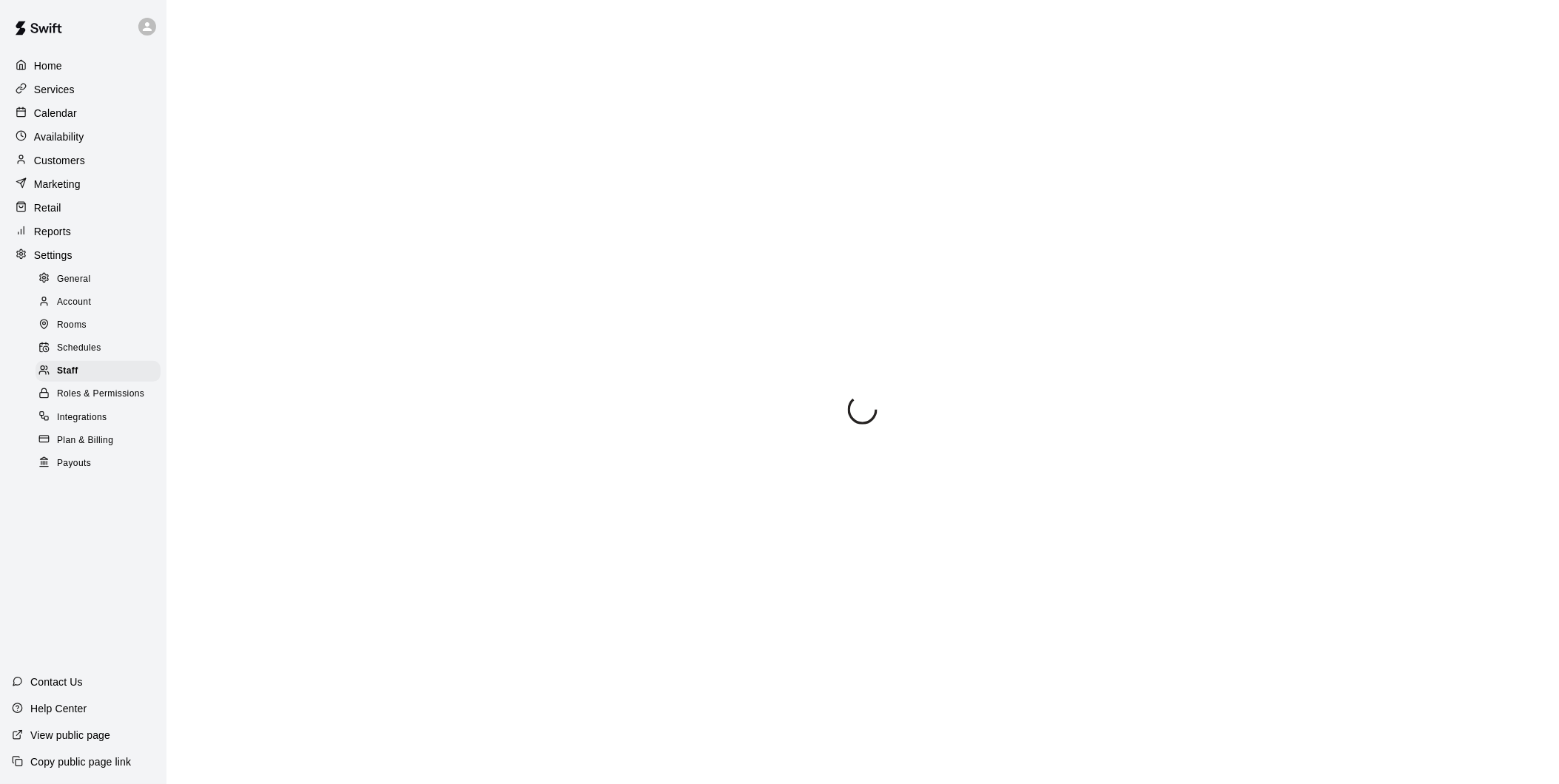
select select "**"
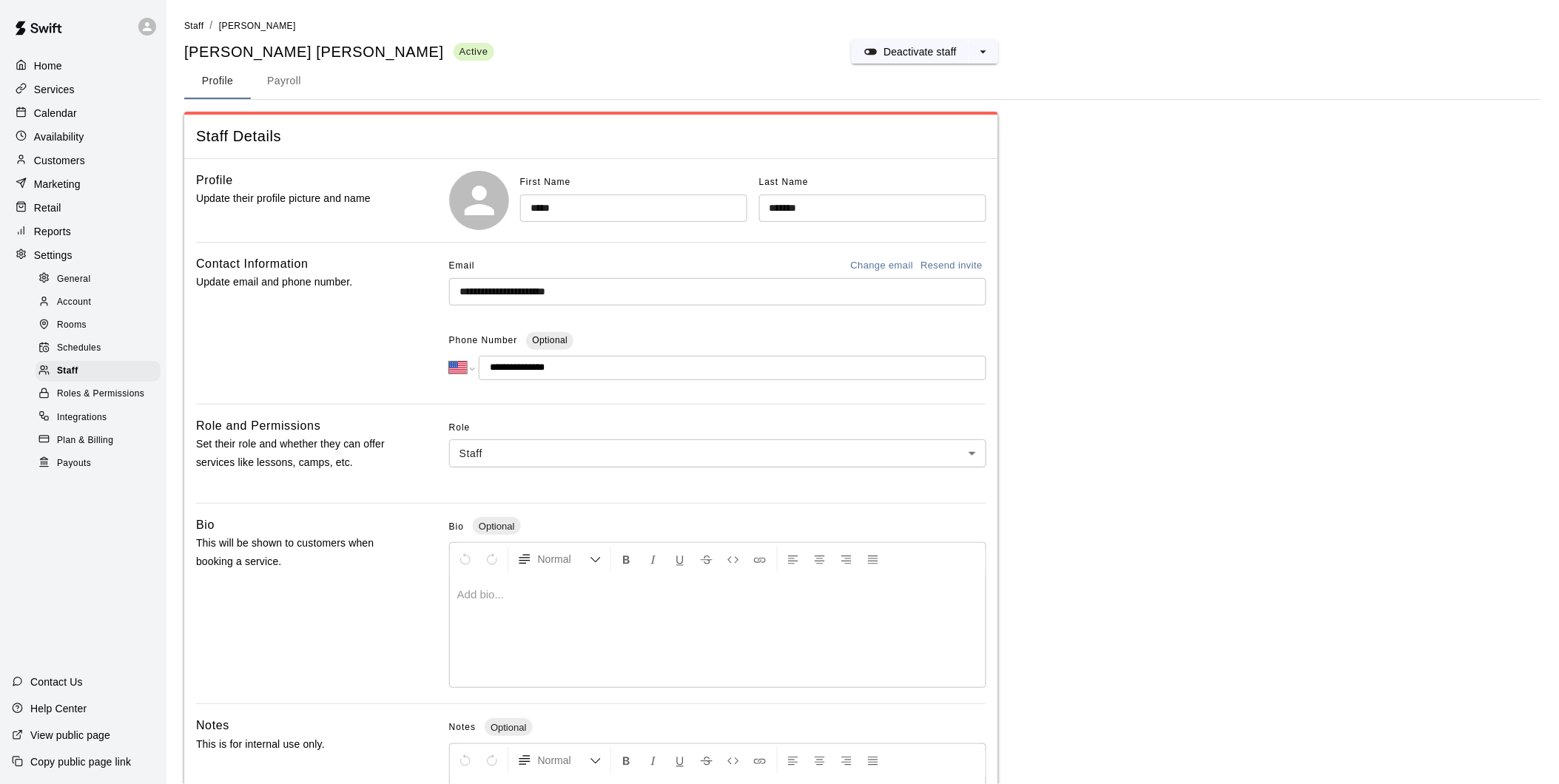
click at [908, 69] on div "Profile Payroll" at bounding box center [862, 82] width 1357 height 36
click at [912, 54] on p "Deactivate staff" at bounding box center [920, 52] width 73 height 15
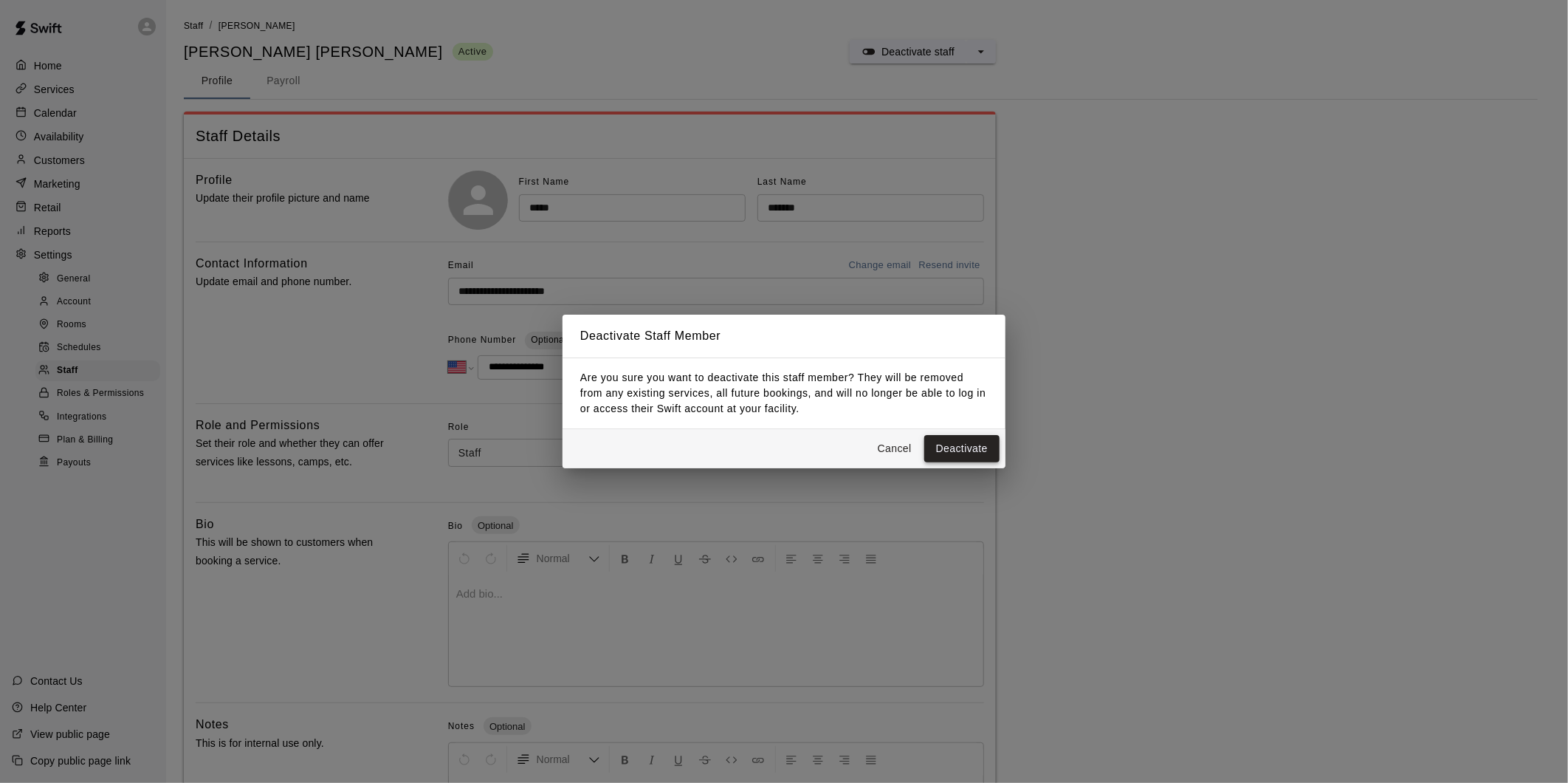
click at [959, 440] on button "Deactivate" at bounding box center [962, 448] width 75 height 27
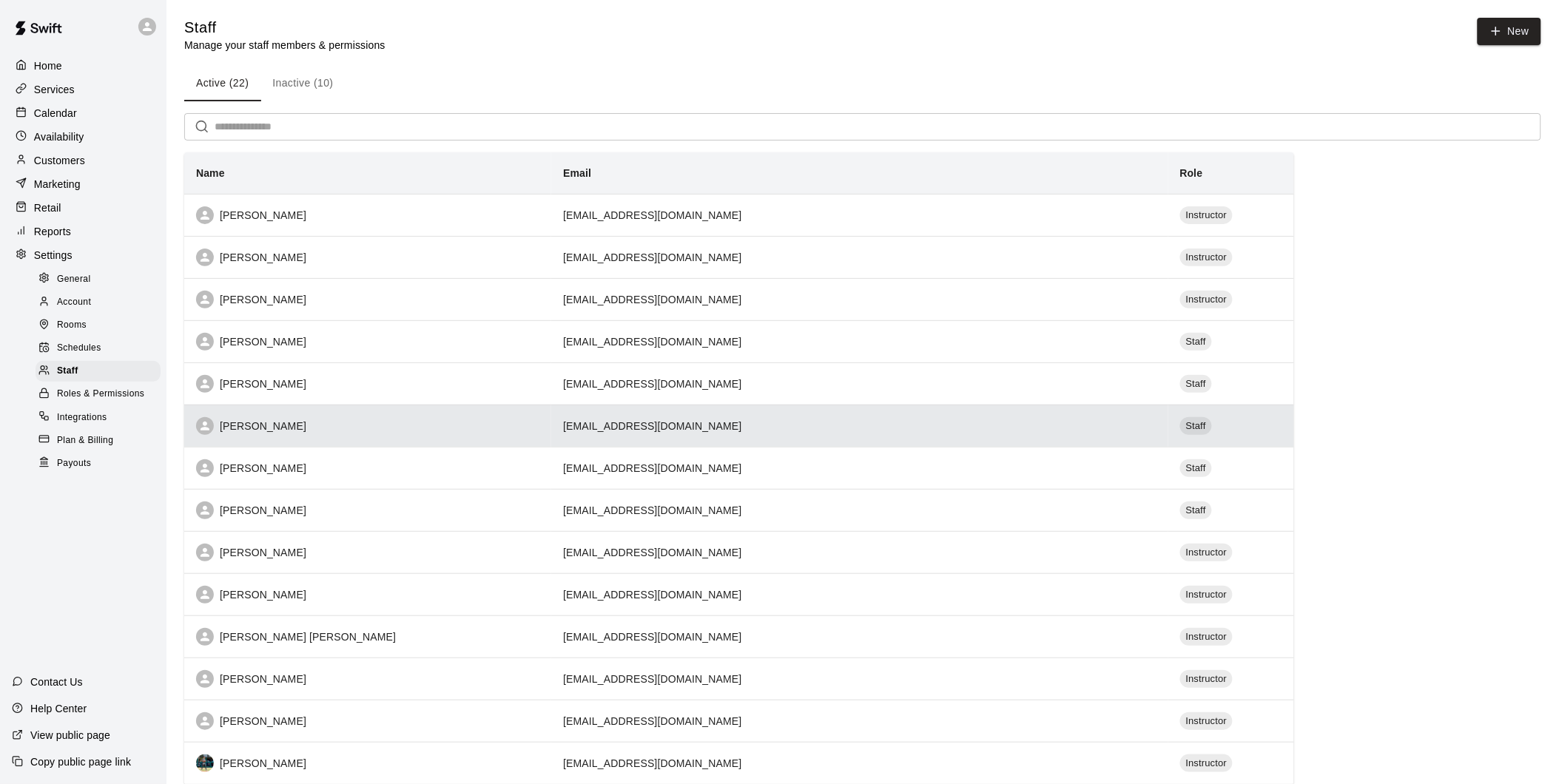
click at [1002, 430] on td "[EMAIL_ADDRESS][DOMAIN_NAME]" at bounding box center [859, 425] width 617 height 42
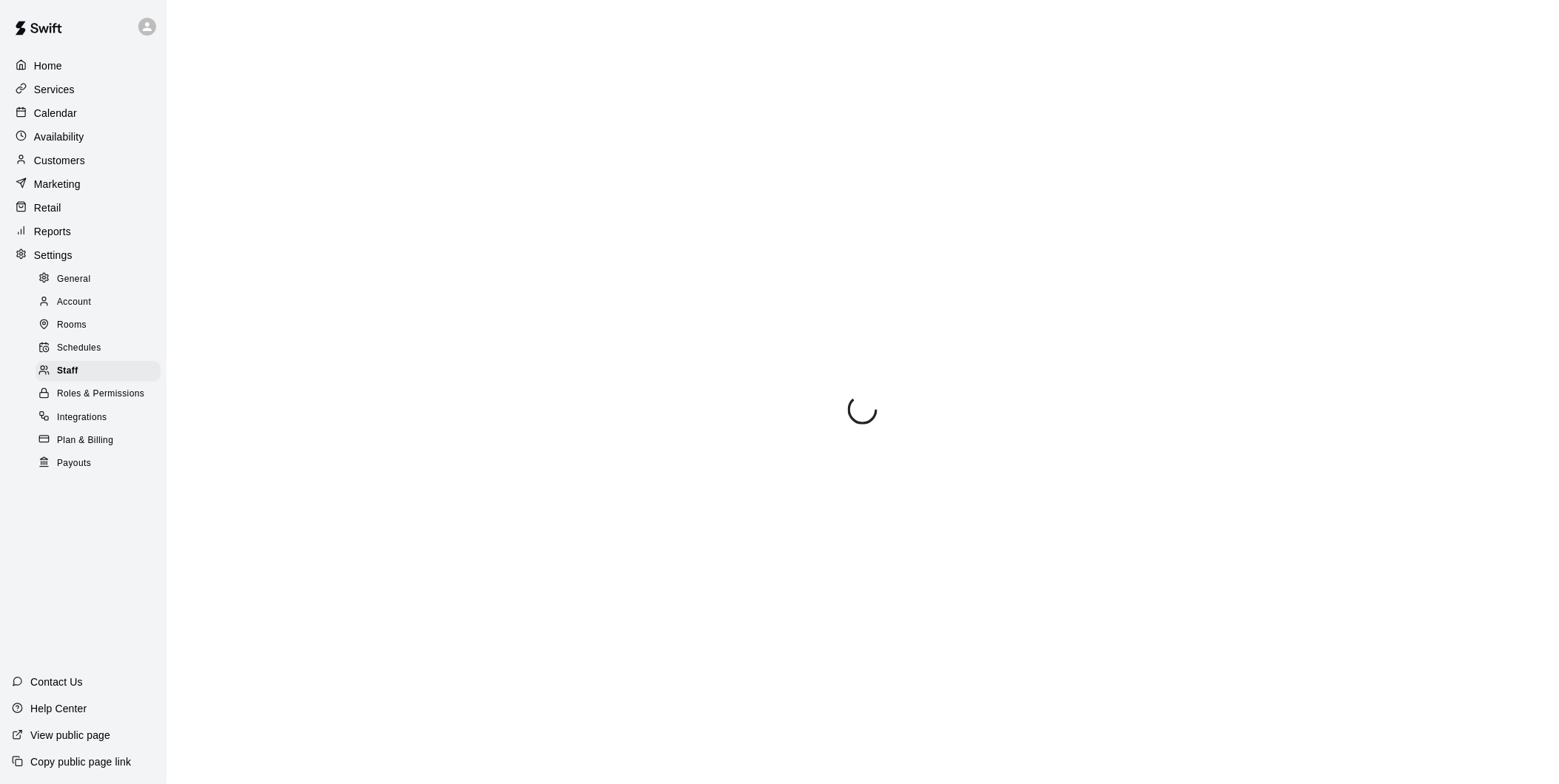
select select "**"
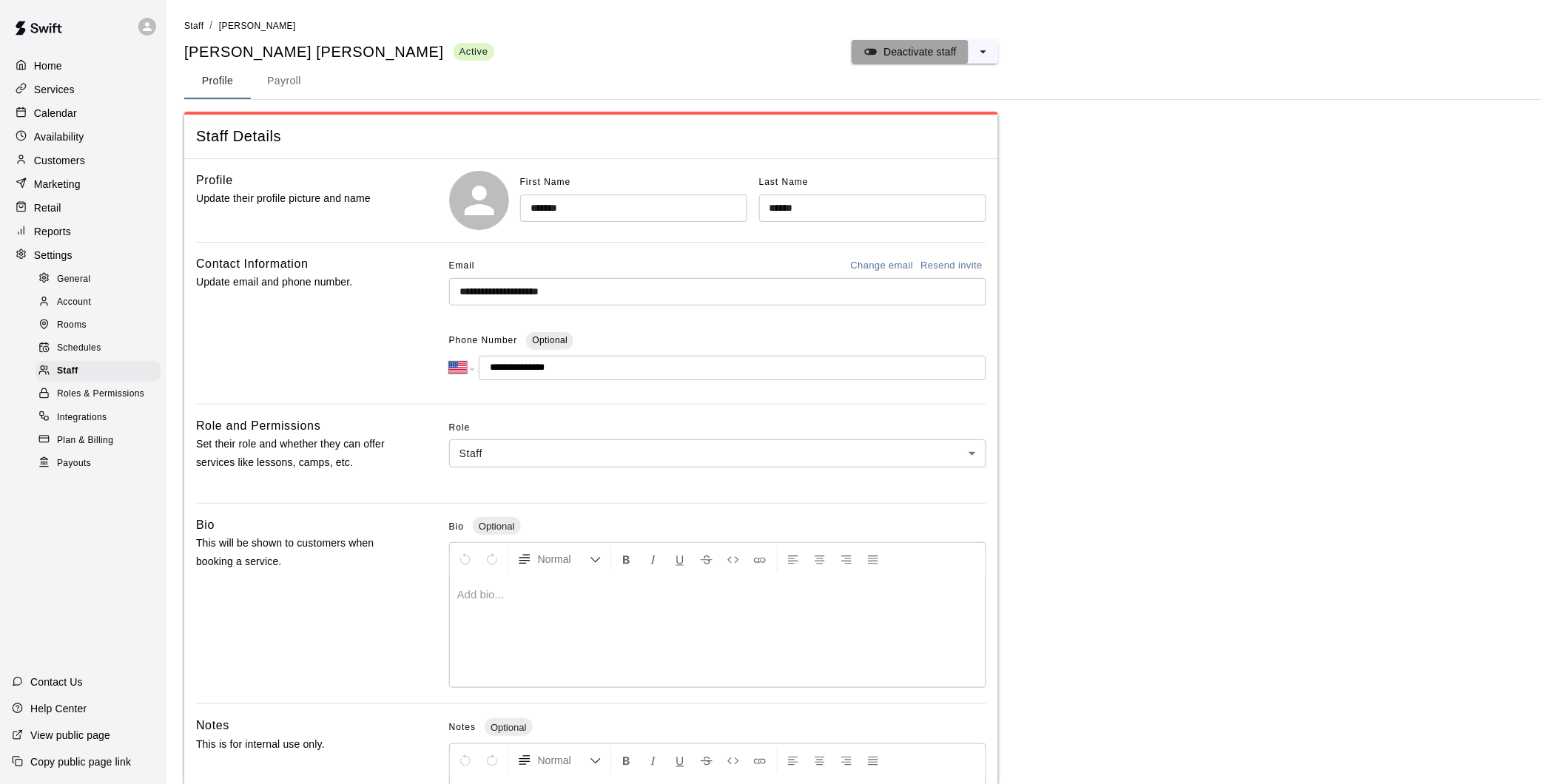
click at [885, 56] on p "Deactivate staff" at bounding box center [920, 52] width 73 height 15
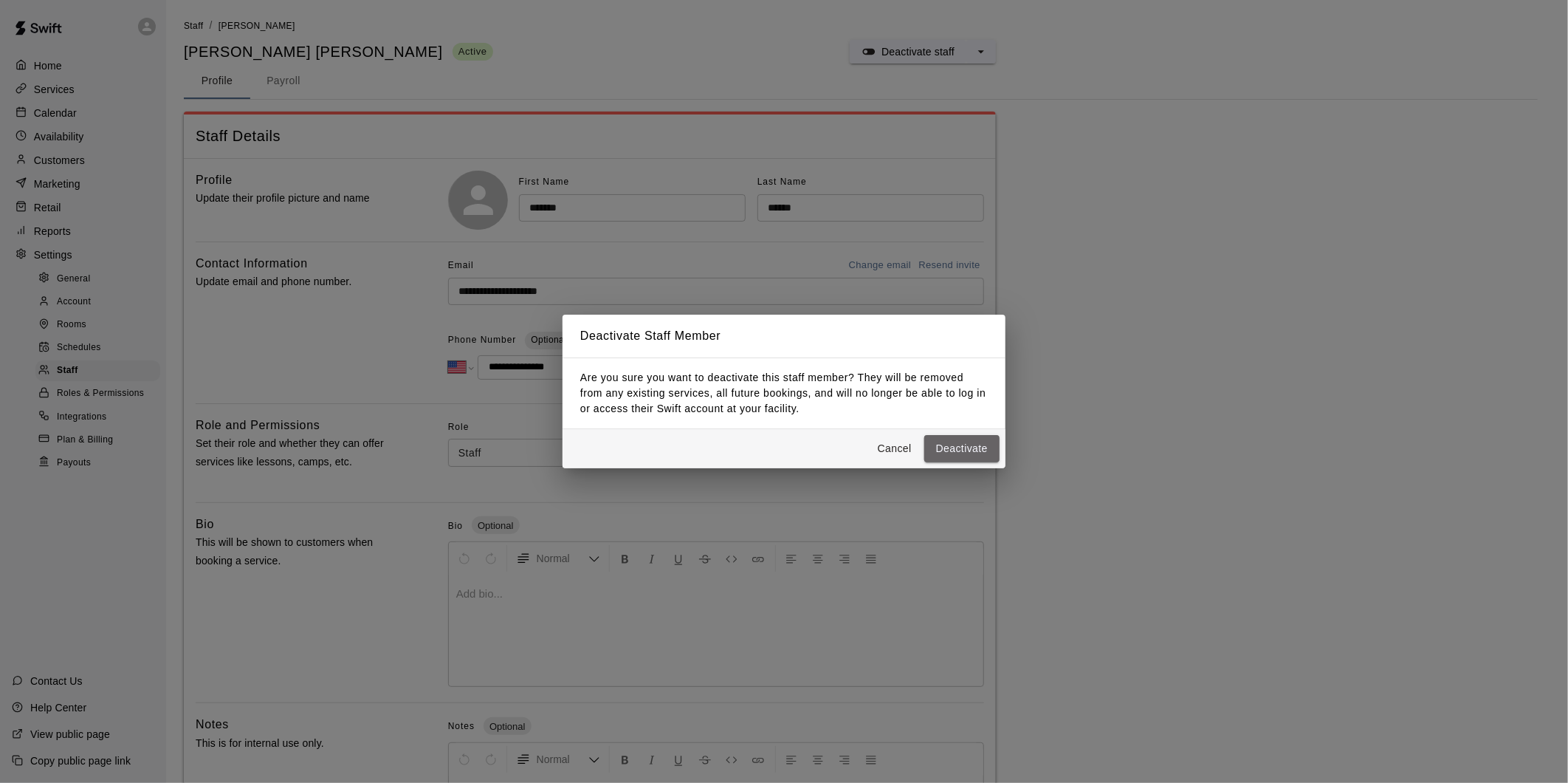
click at [971, 442] on button "Deactivate" at bounding box center [962, 448] width 75 height 27
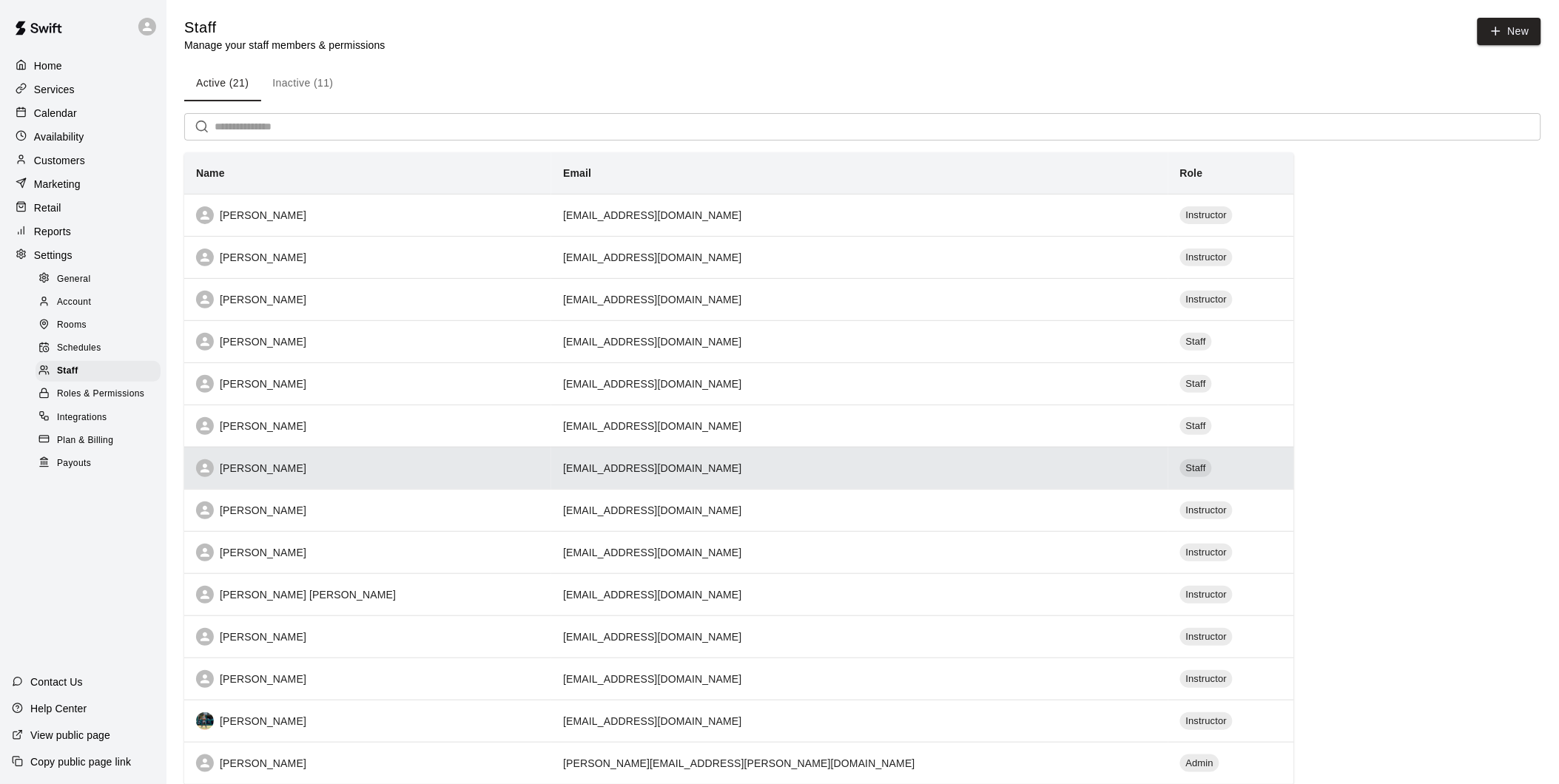
click at [954, 468] on td "[EMAIL_ADDRESS][DOMAIN_NAME]" at bounding box center [859, 468] width 617 height 42
select select "**"
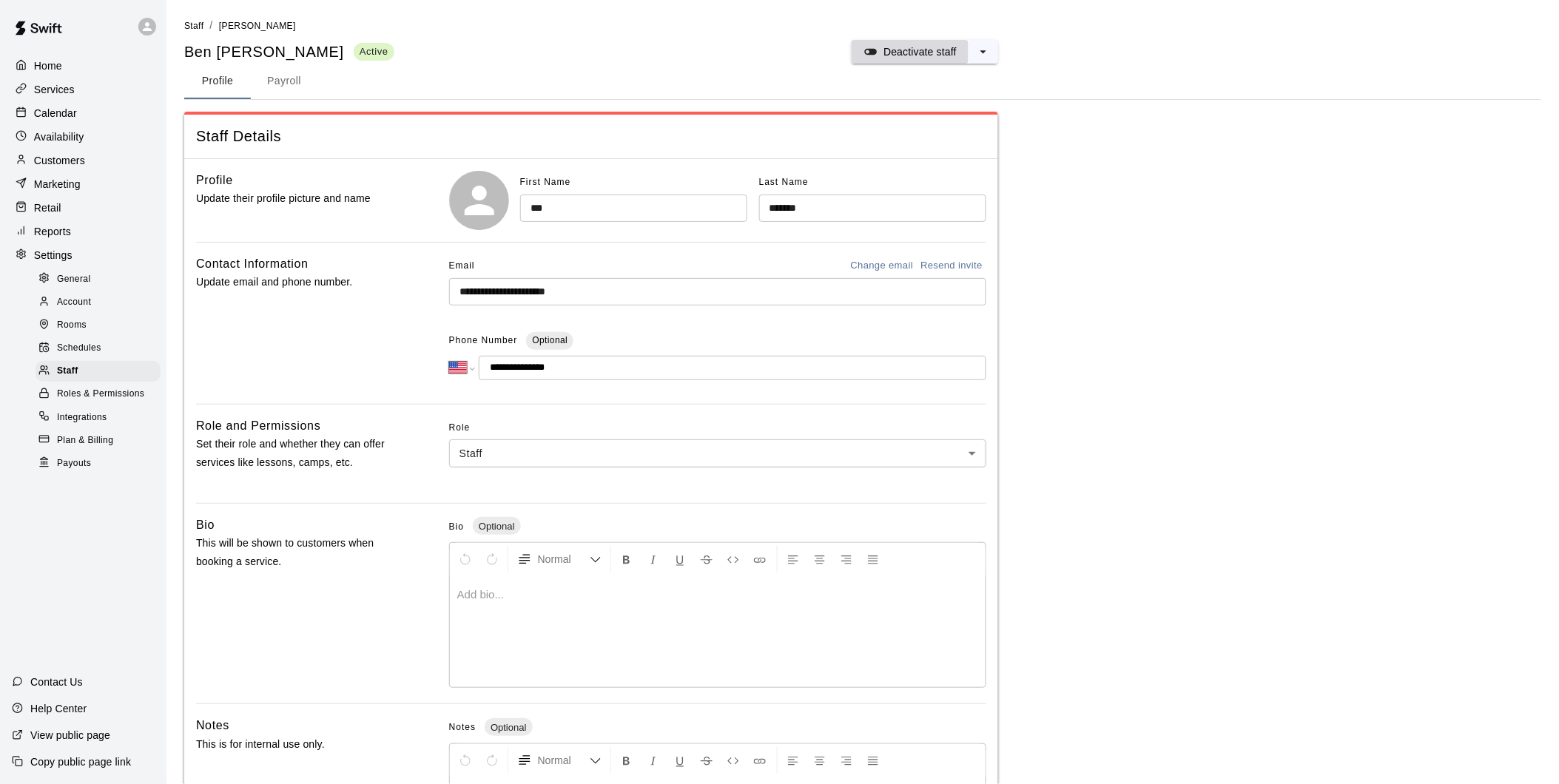
click at [910, 54] on p "Deactivate staff" at bounding box center [920, 52] width 73 height 15
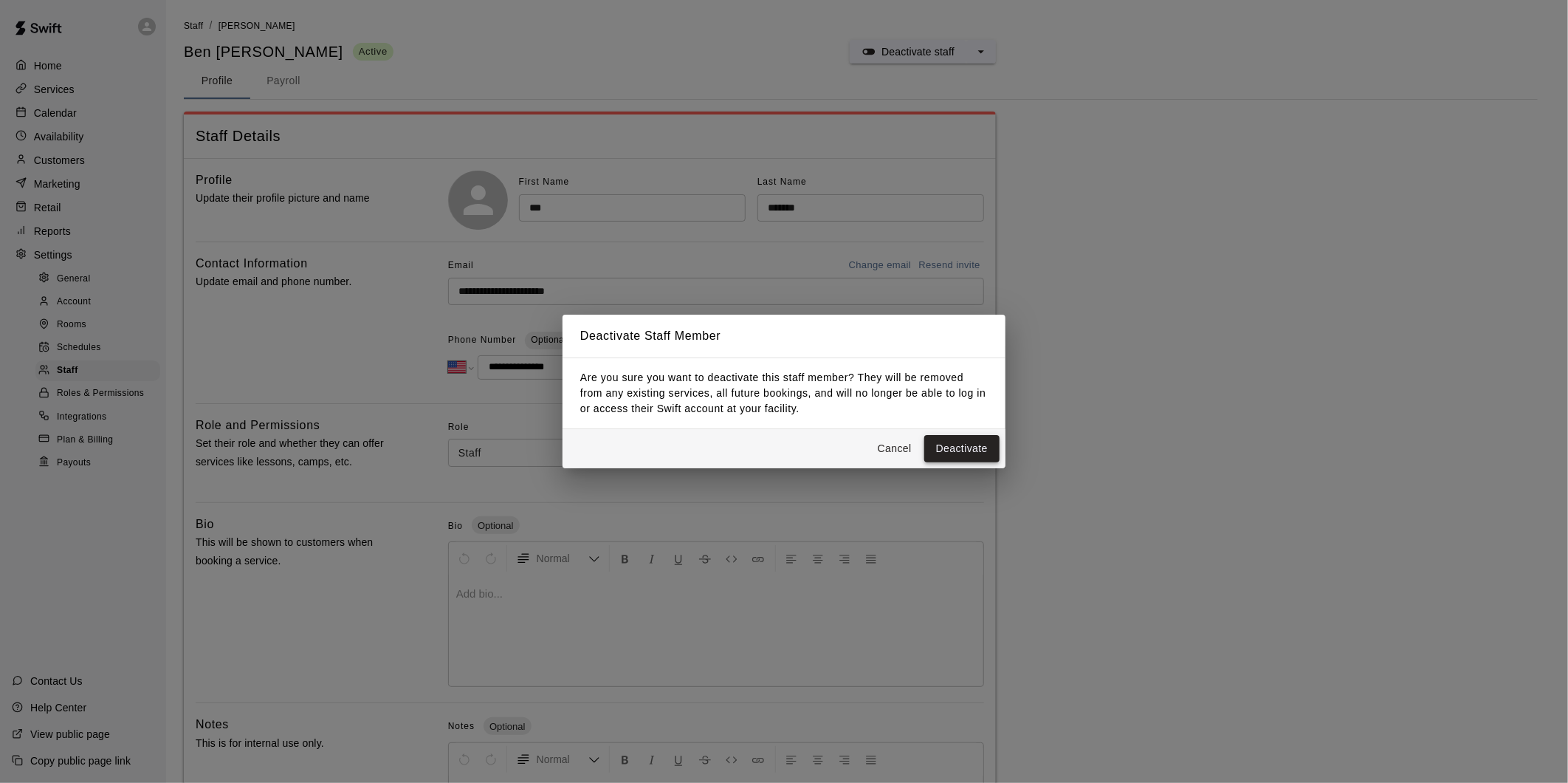
click at [968, 449] on button "Deactivate" at bounding box center [962, 448] width 75 height 27
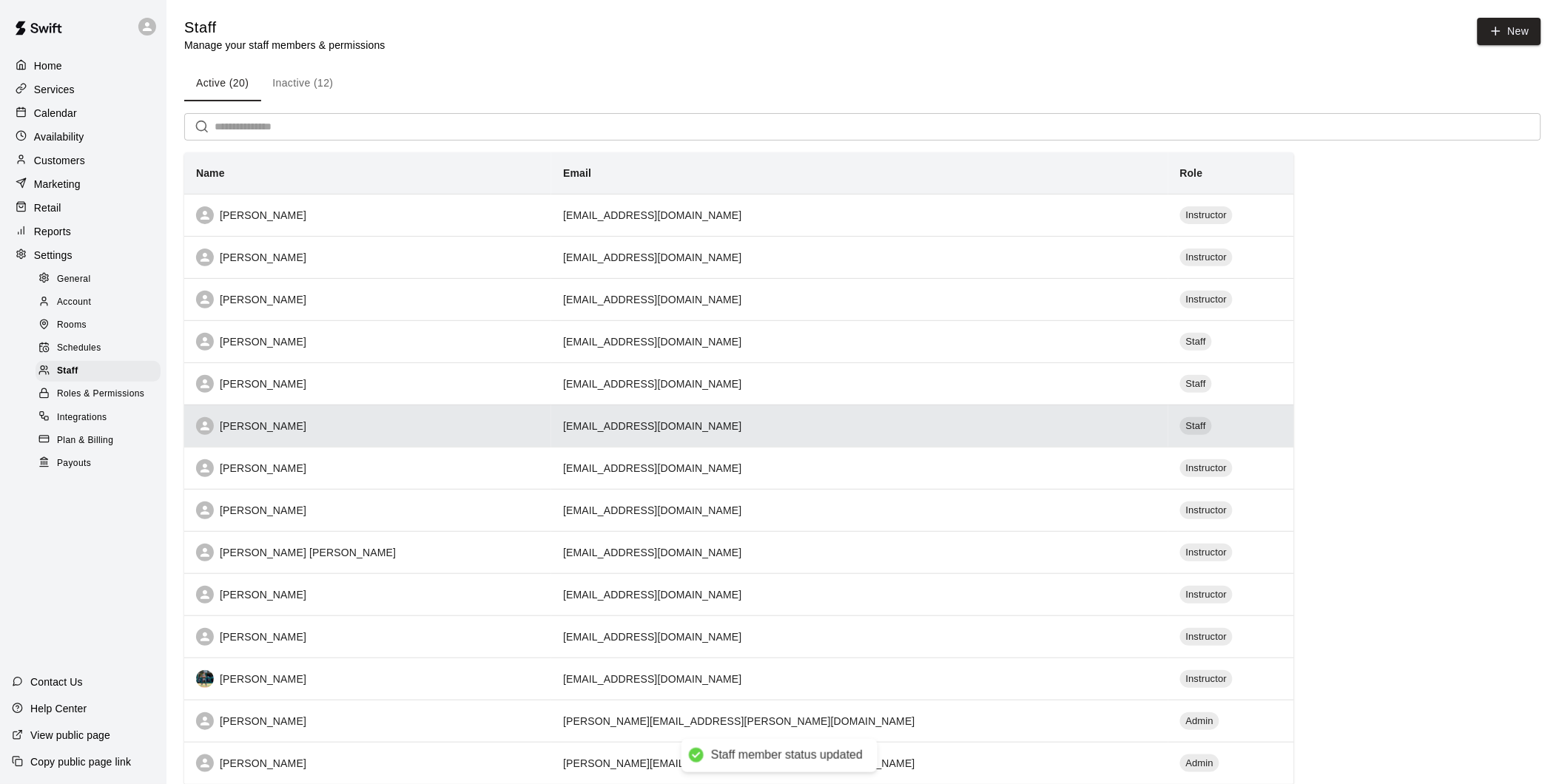
click at [372, 431] on div "[PERSON_NAME]" at bounding box center [367, 426] width 343 height 18
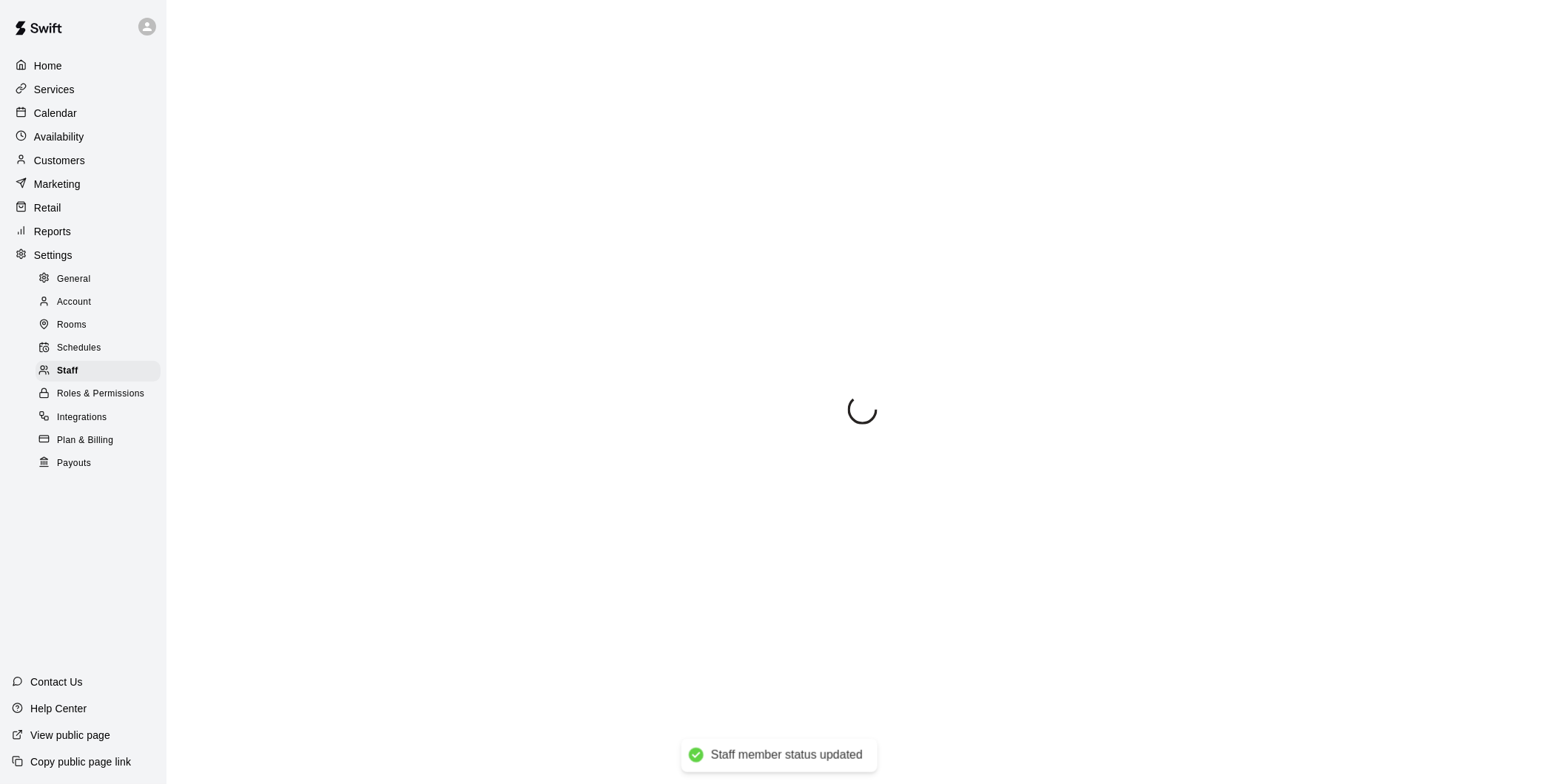
select select "**"
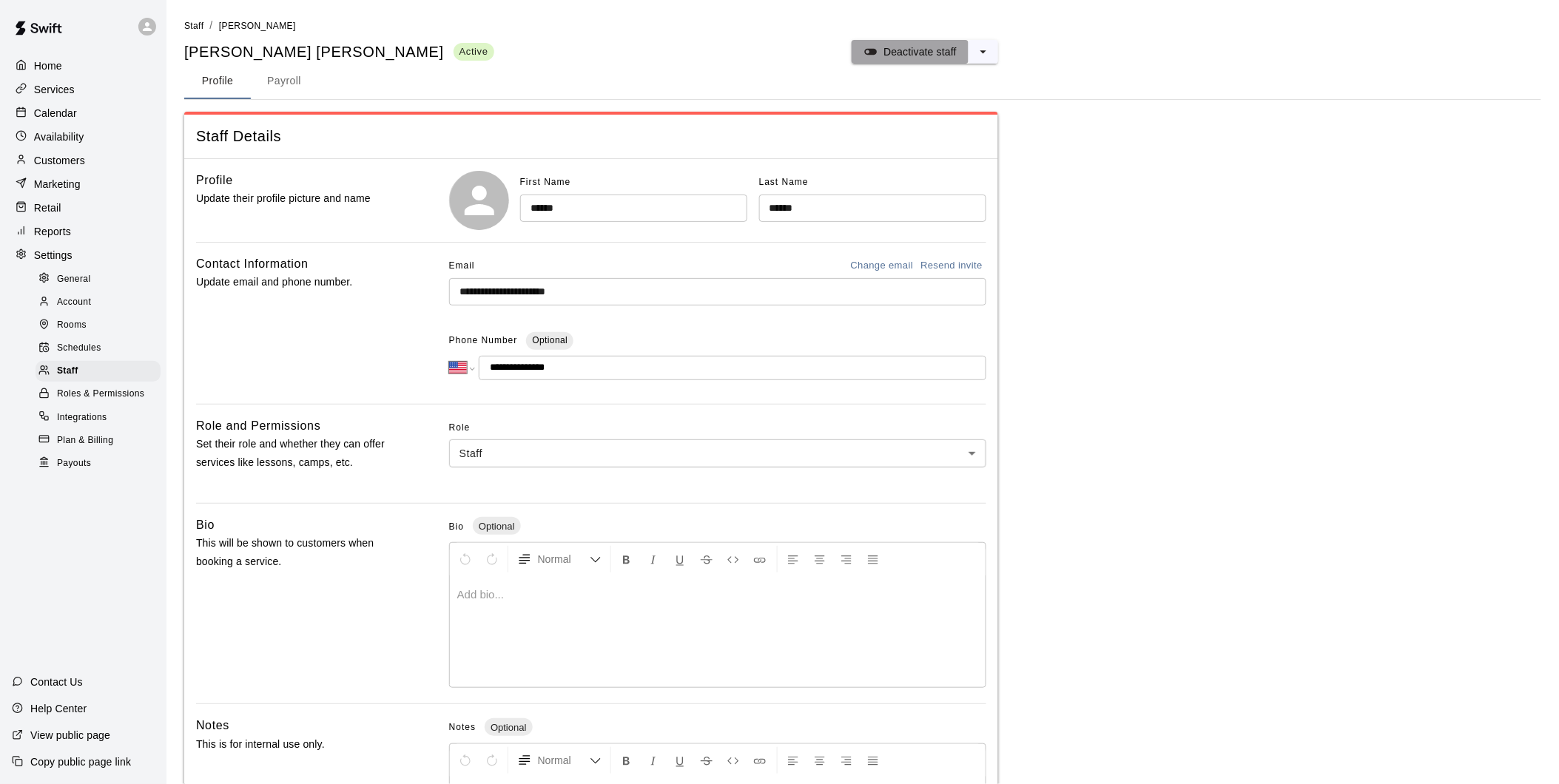
click at [889, 41] on button "Deactivate staff" at bounding box center [910, 52] width 117 height 24
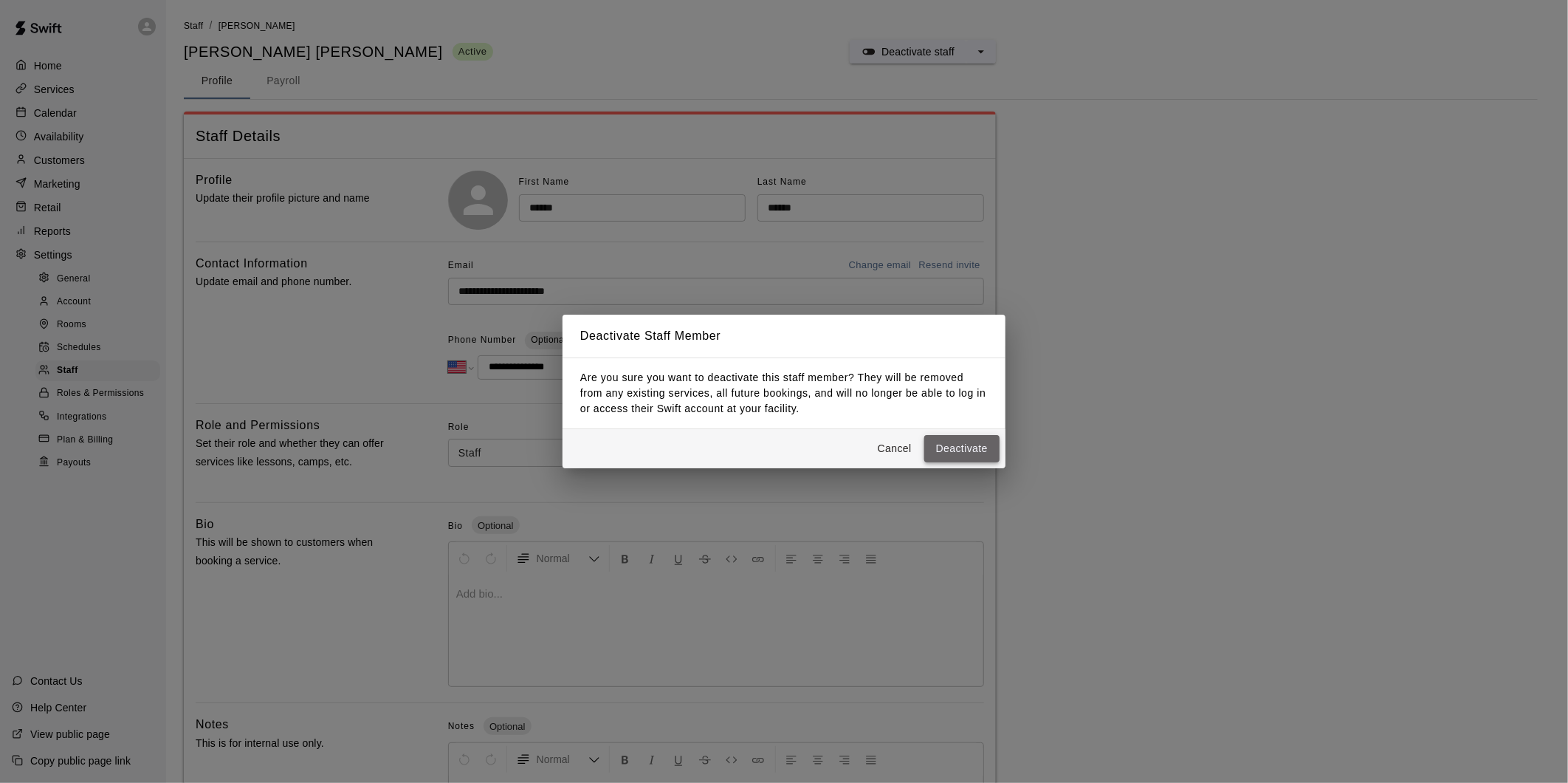
click at [950, 444] on button "Deactivate" at bounding box center [962, 448] width 75 height 27
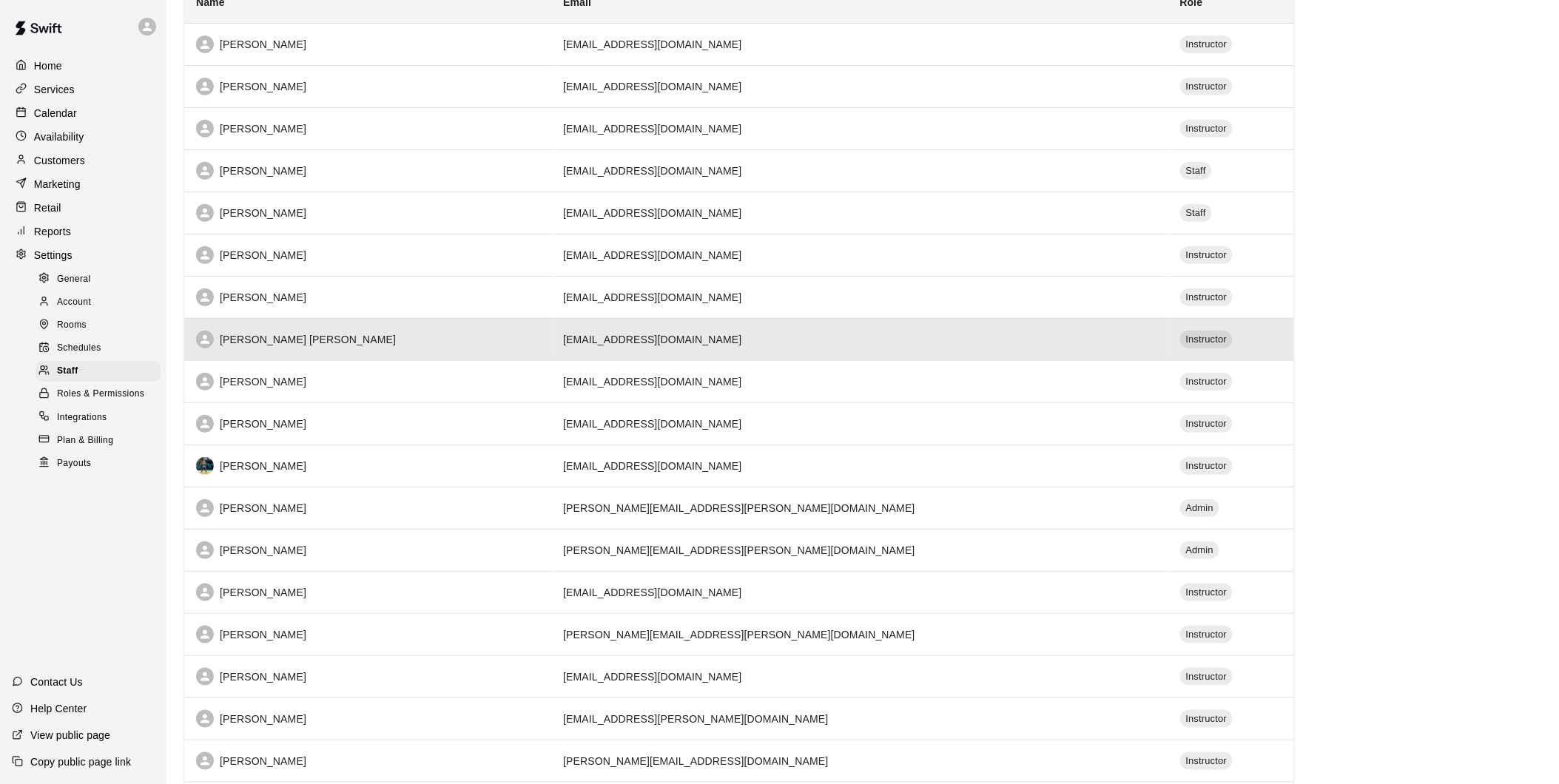
scroll to position [130, 0]
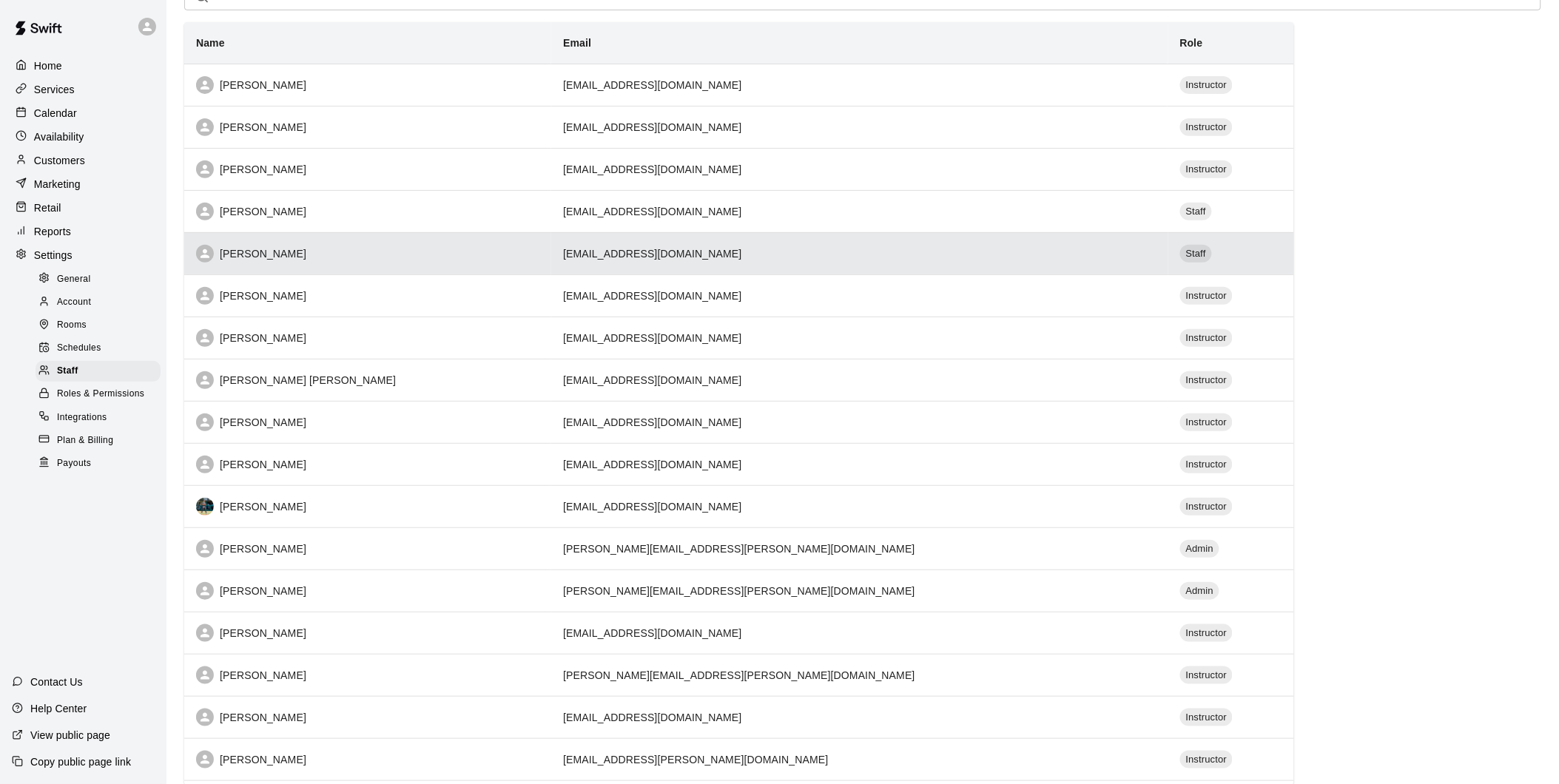
click at [360, 267] on th "[PERSON_NAME]" at bounding box center [367, 253] width 367 height 42
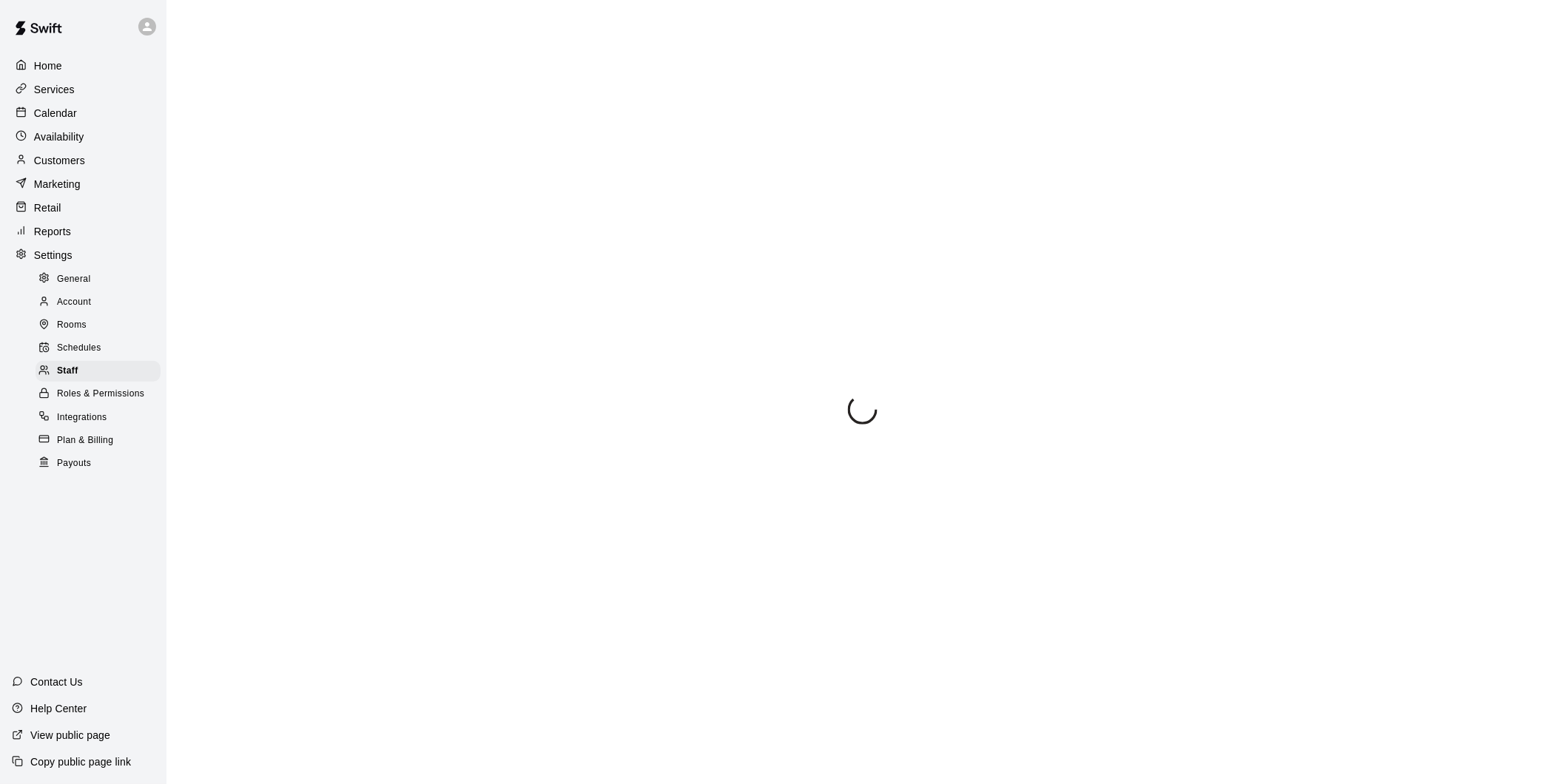
select select "**"
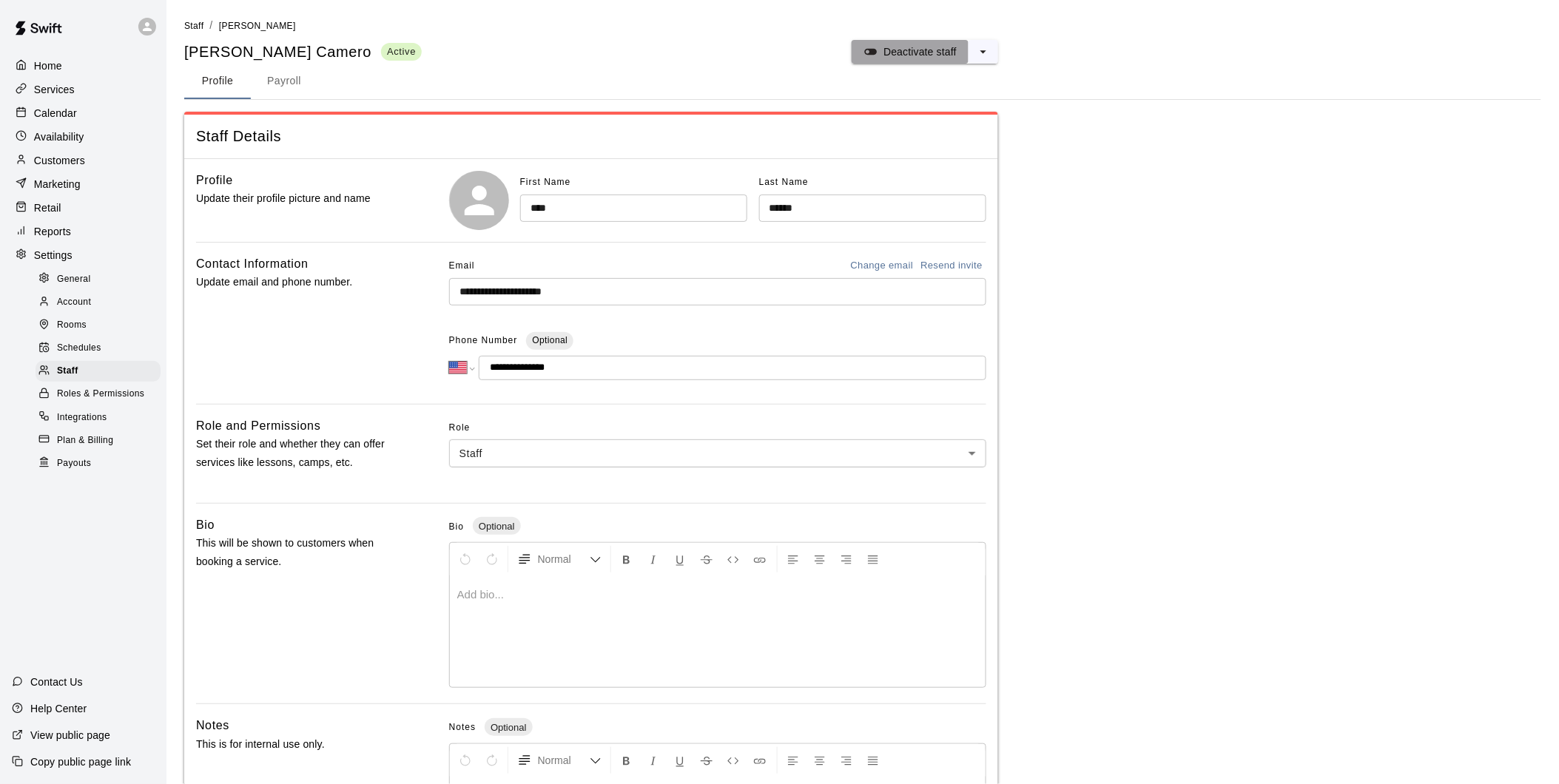
click at [884, 49] on p "Deactivate staff" at bounding box center [920, 52] width 73 height 15
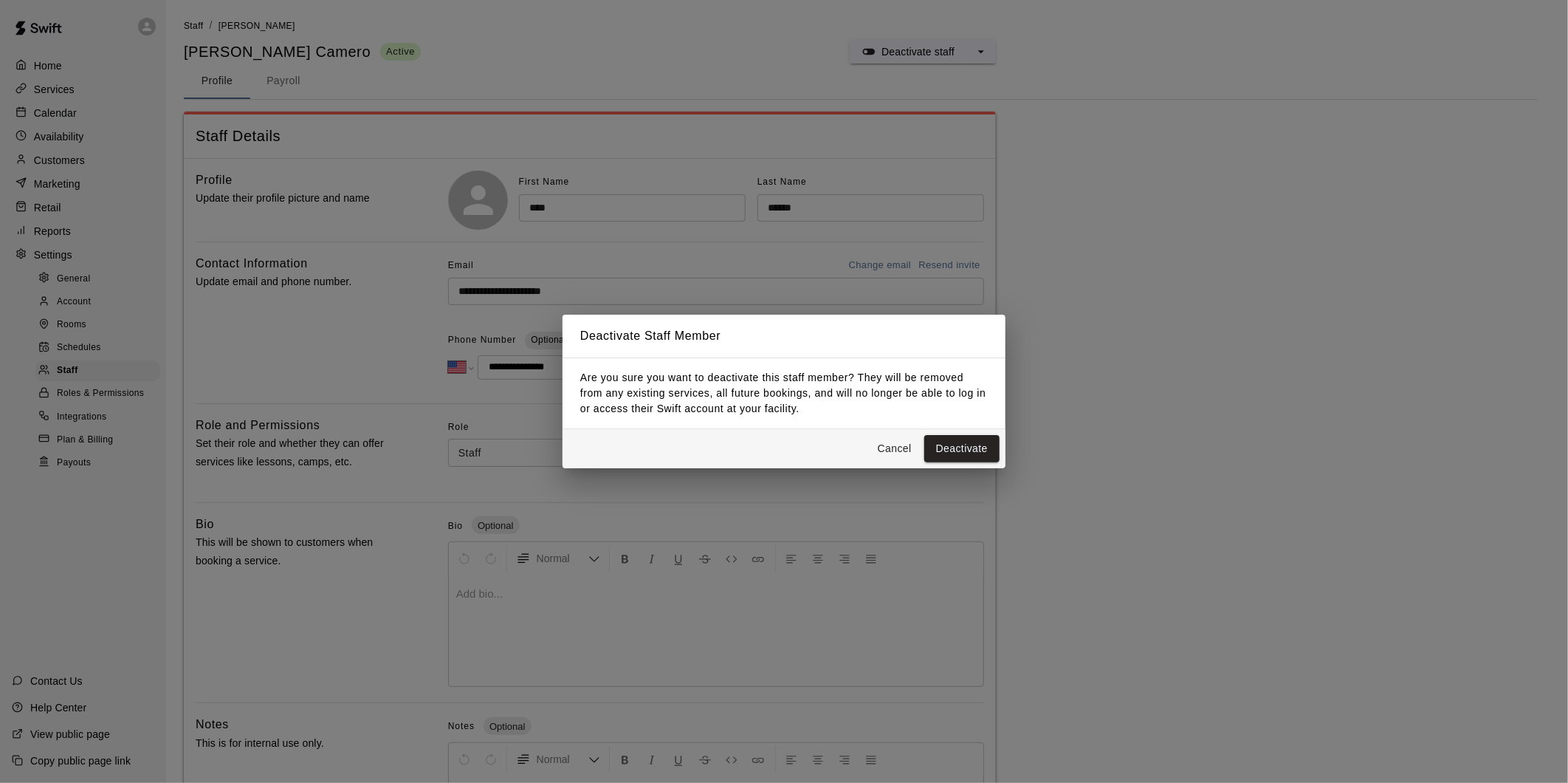
drag, startPoint x: 978, startPoint y: 443, endPoint x: 963, endPoint y: 448, distance: 15.8
click at [977, 442] on button "Deactivate" at bounding box center [962, 448] width 75 height 27
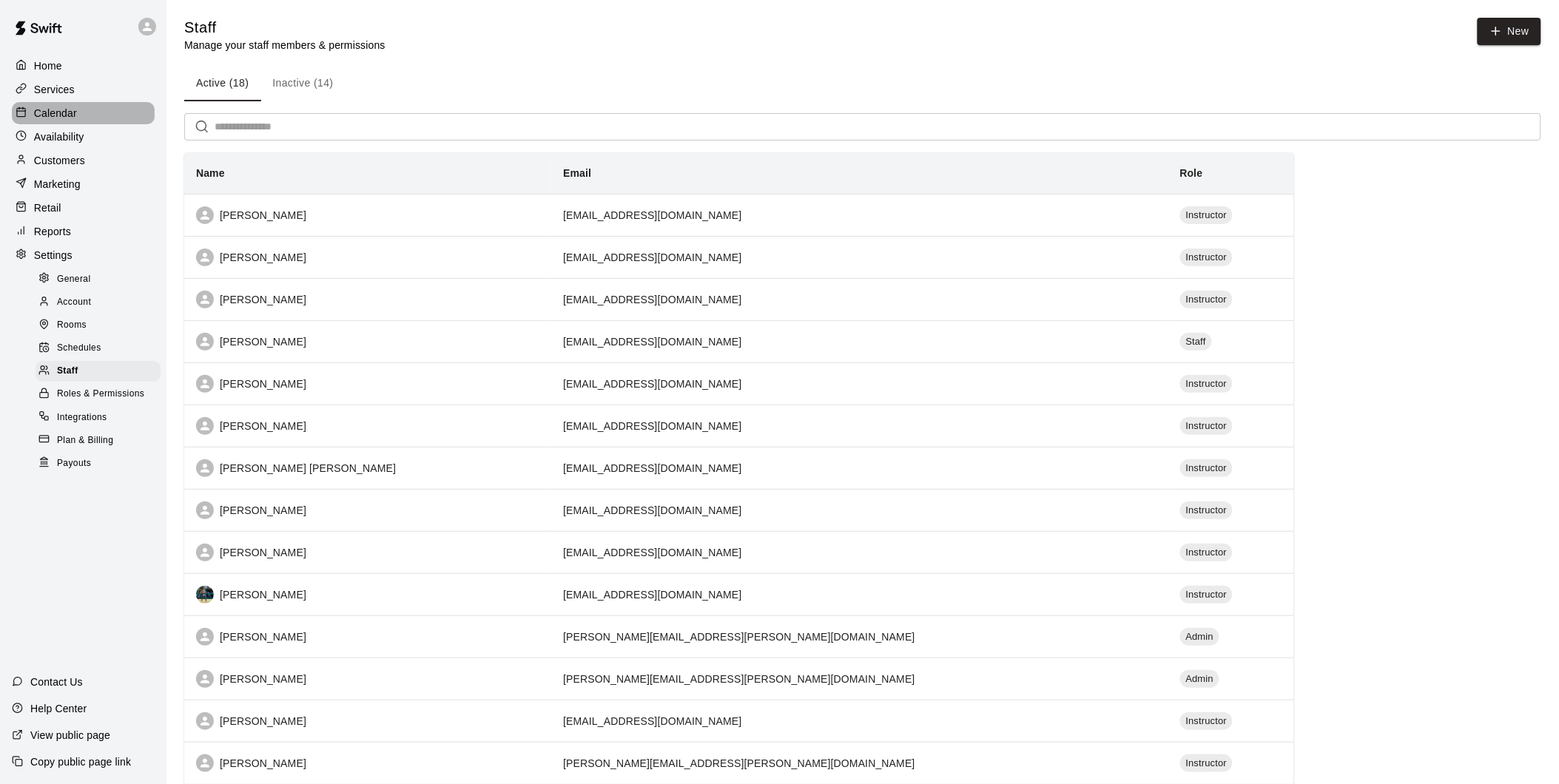
click at [84, 119] on div "Calendar" at bounding box center [83, 113] width 143 height 22
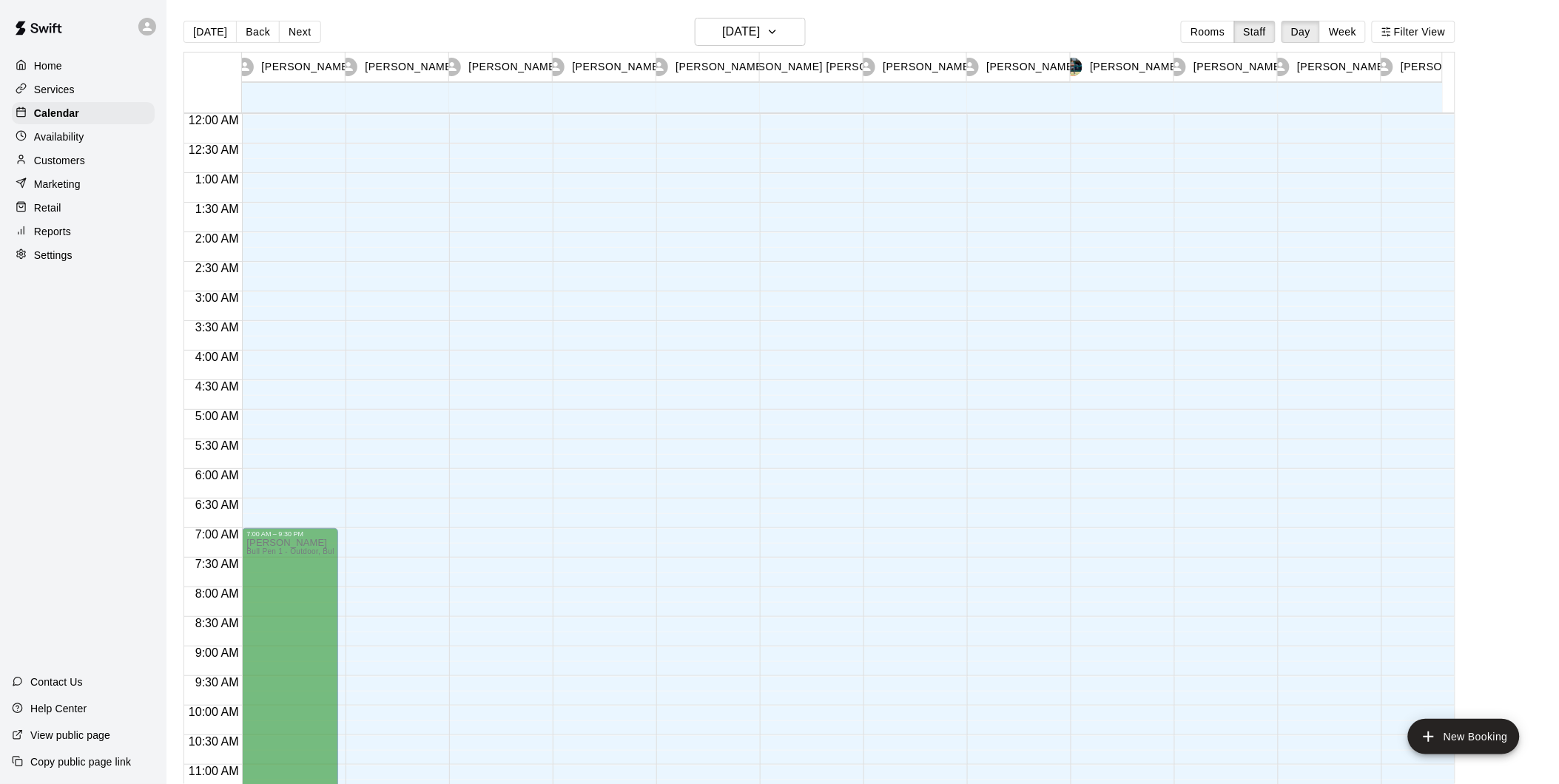
scroll to position [745, 0]
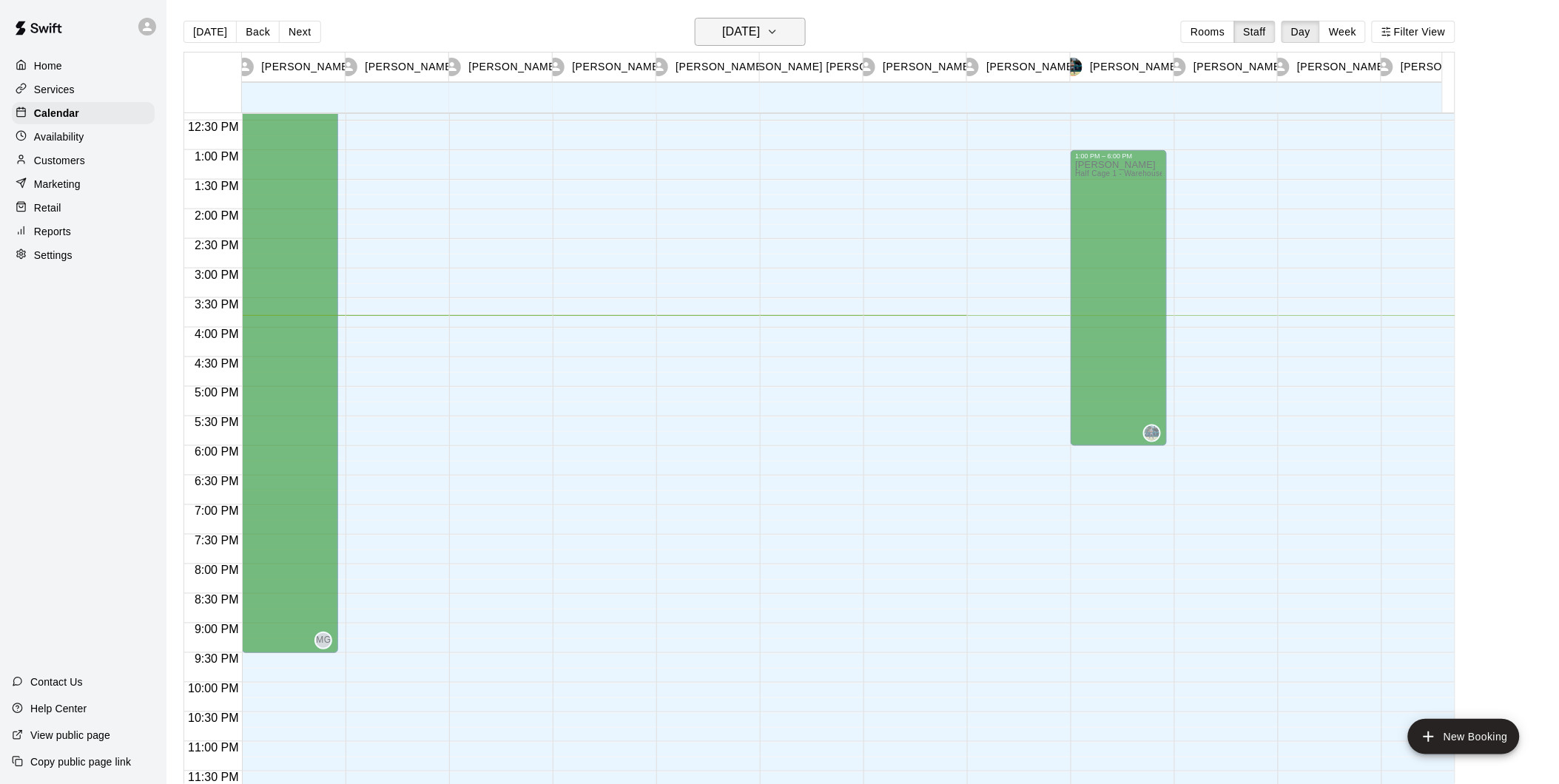
click at [760, 36] on h6 "[DATE]" at bounding box center [741, 32] width 38 height 21
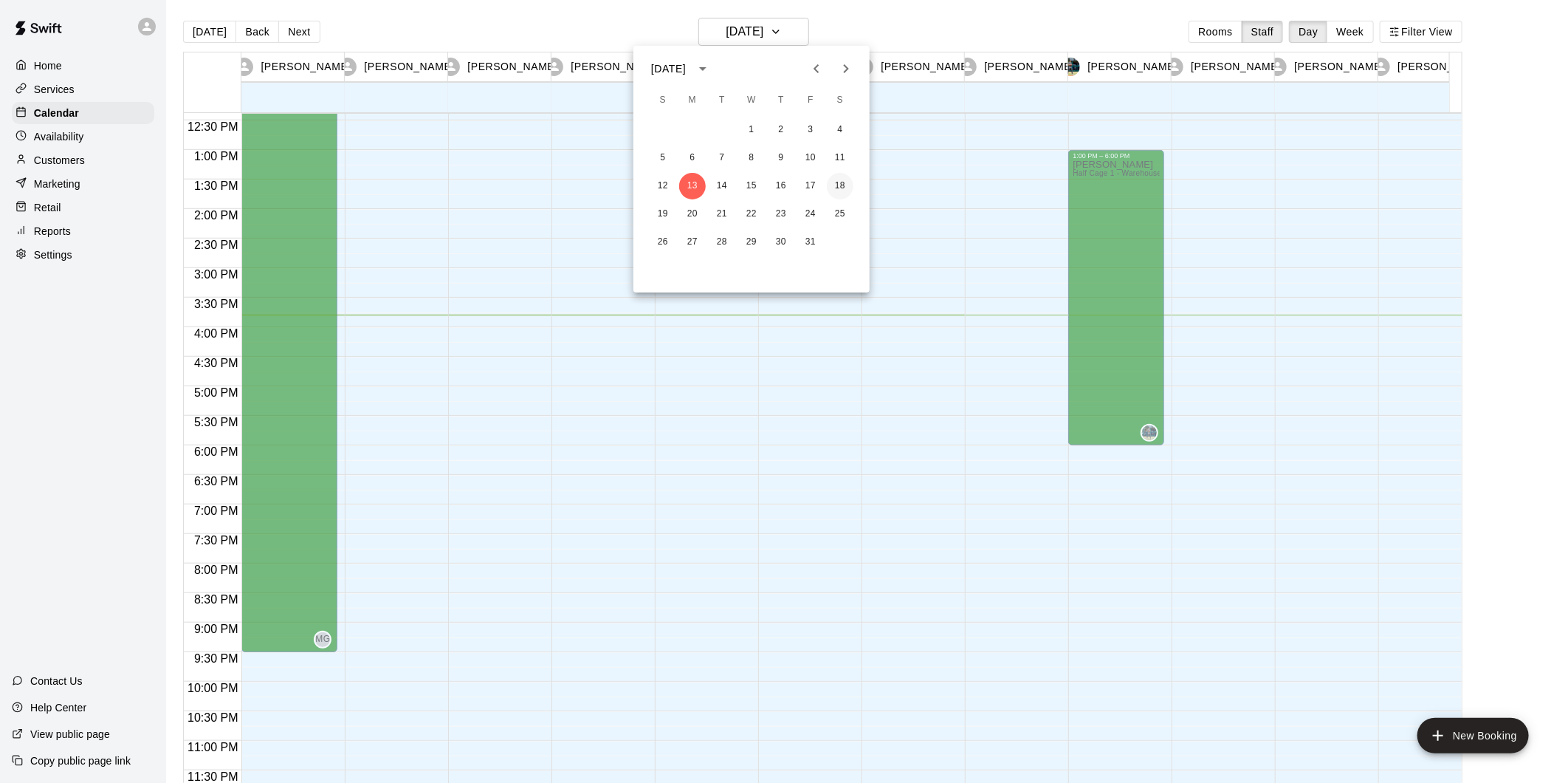
click at [847, 181] on button "18" at bounding box center [840, 186] width 27 height 27
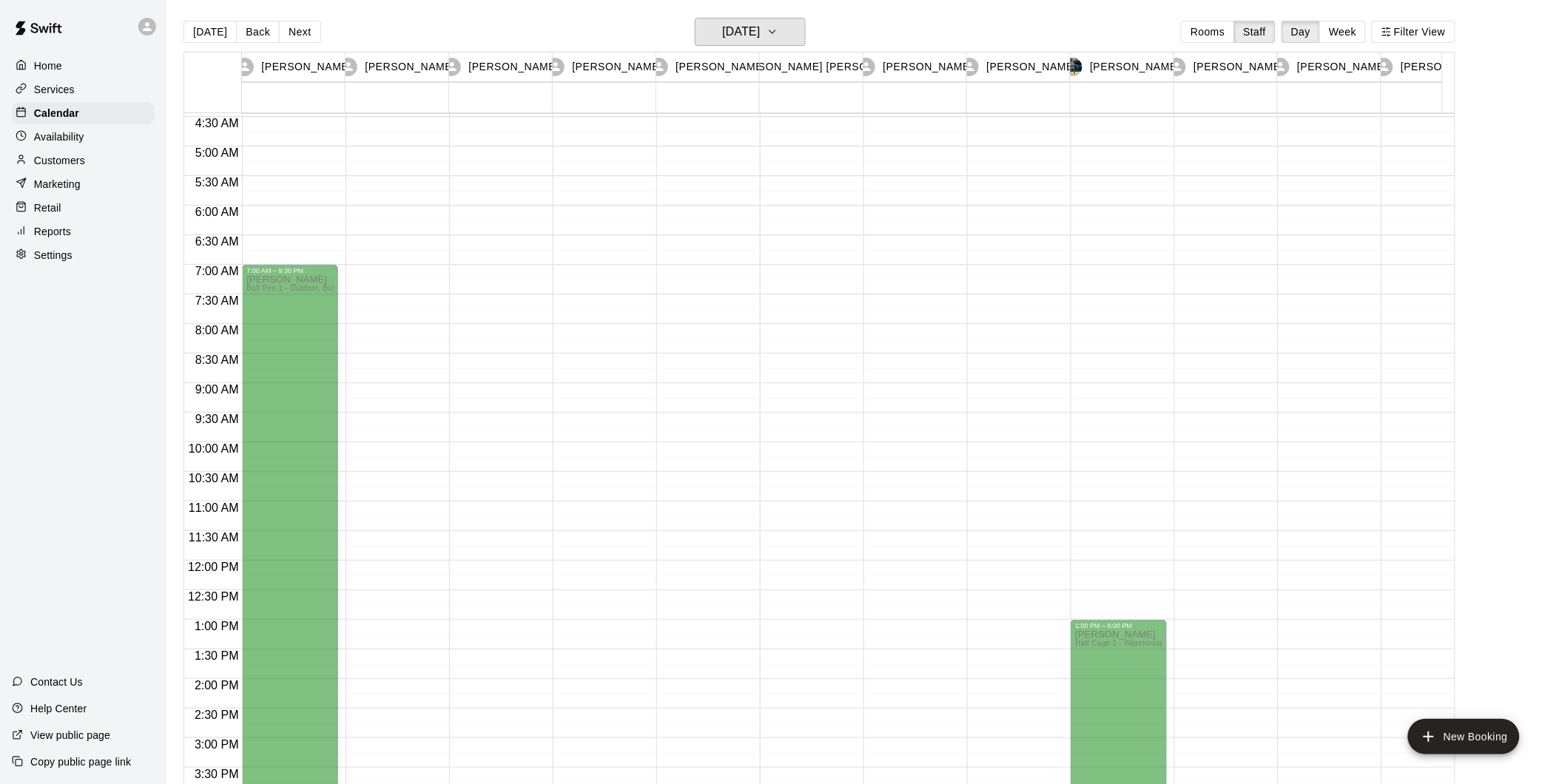
scroll to position [87, 0]
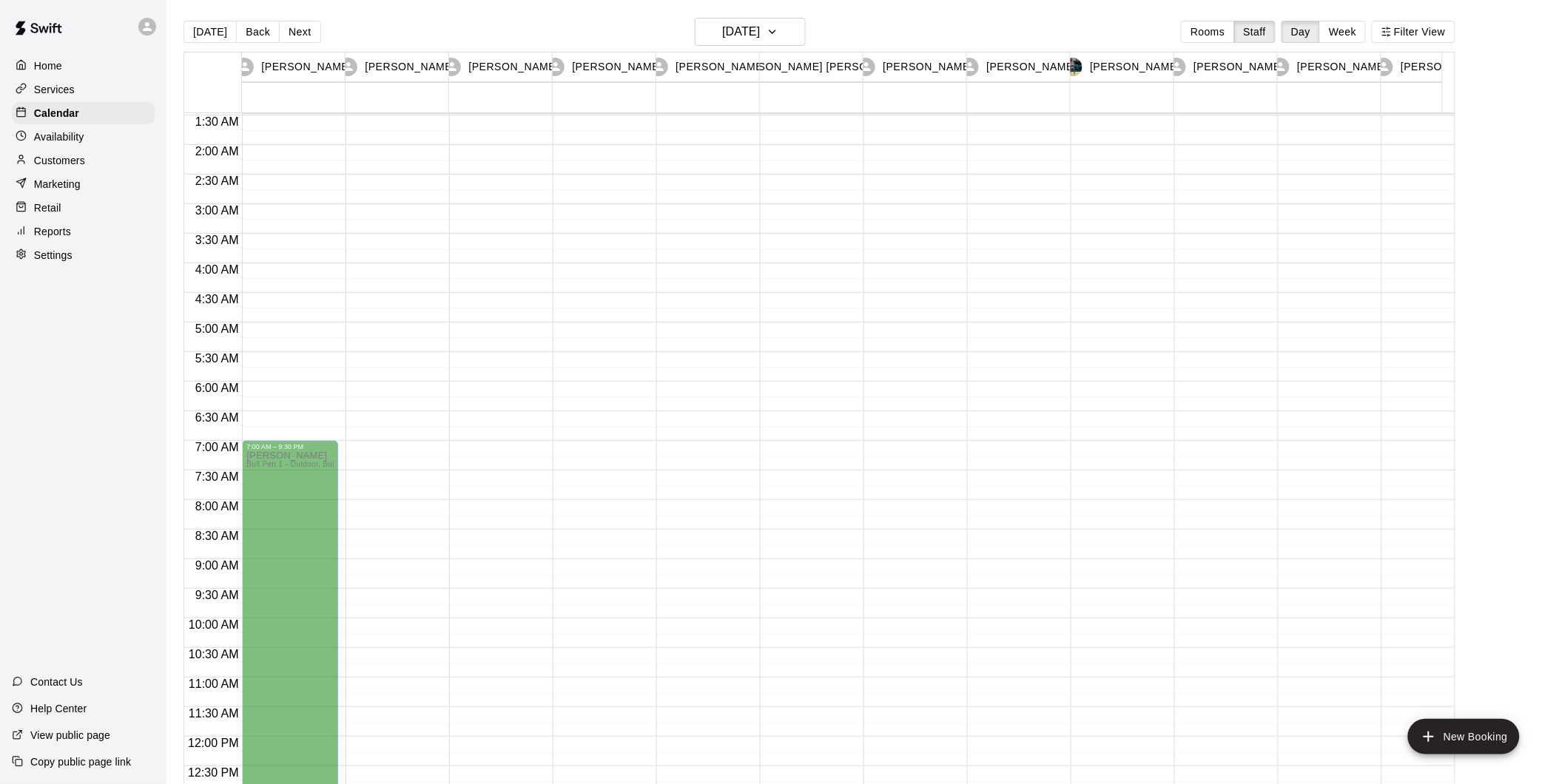
click at [1514, 542] on main "[DATE] Back [DATE][DATE] Rooms Staff Day Week Filter View [PERSON_NAME] 18 Sat …" at bounding box center [863, 410] width 1380 height 784
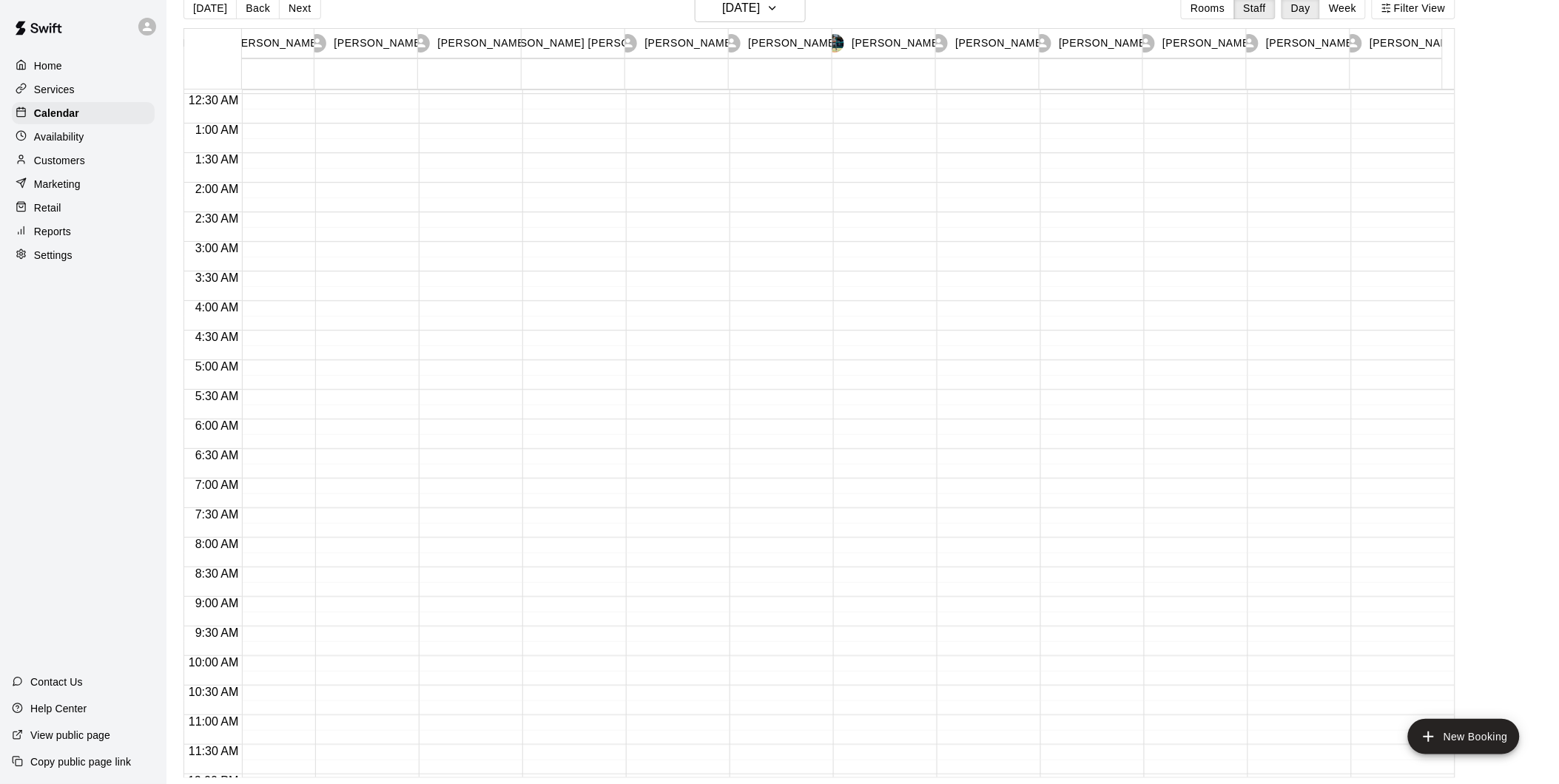
scroll to position [0, 238]
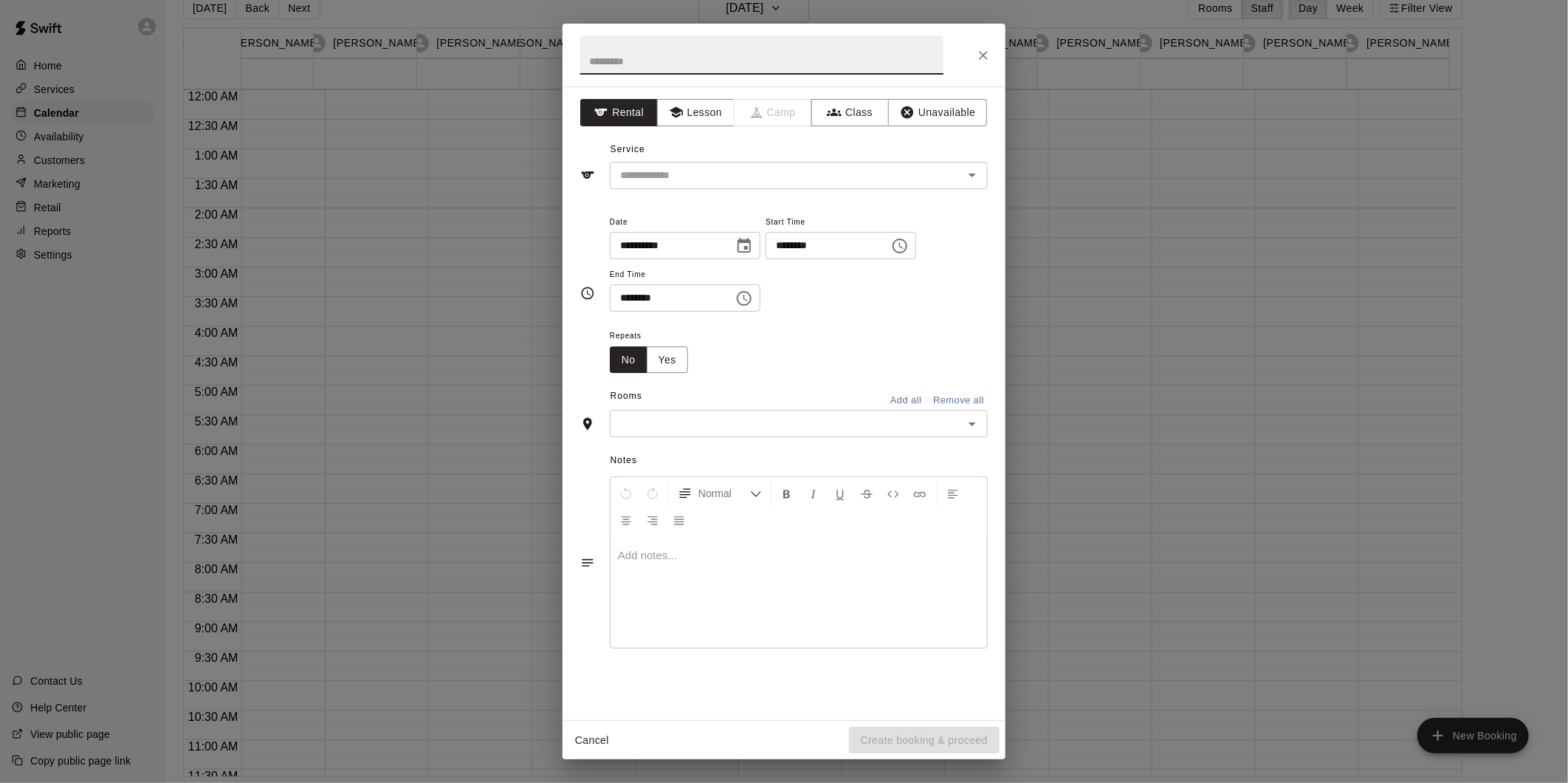
click at [987, 53] on icon "Close" at bounding box center [983, 56] width 15 height 15
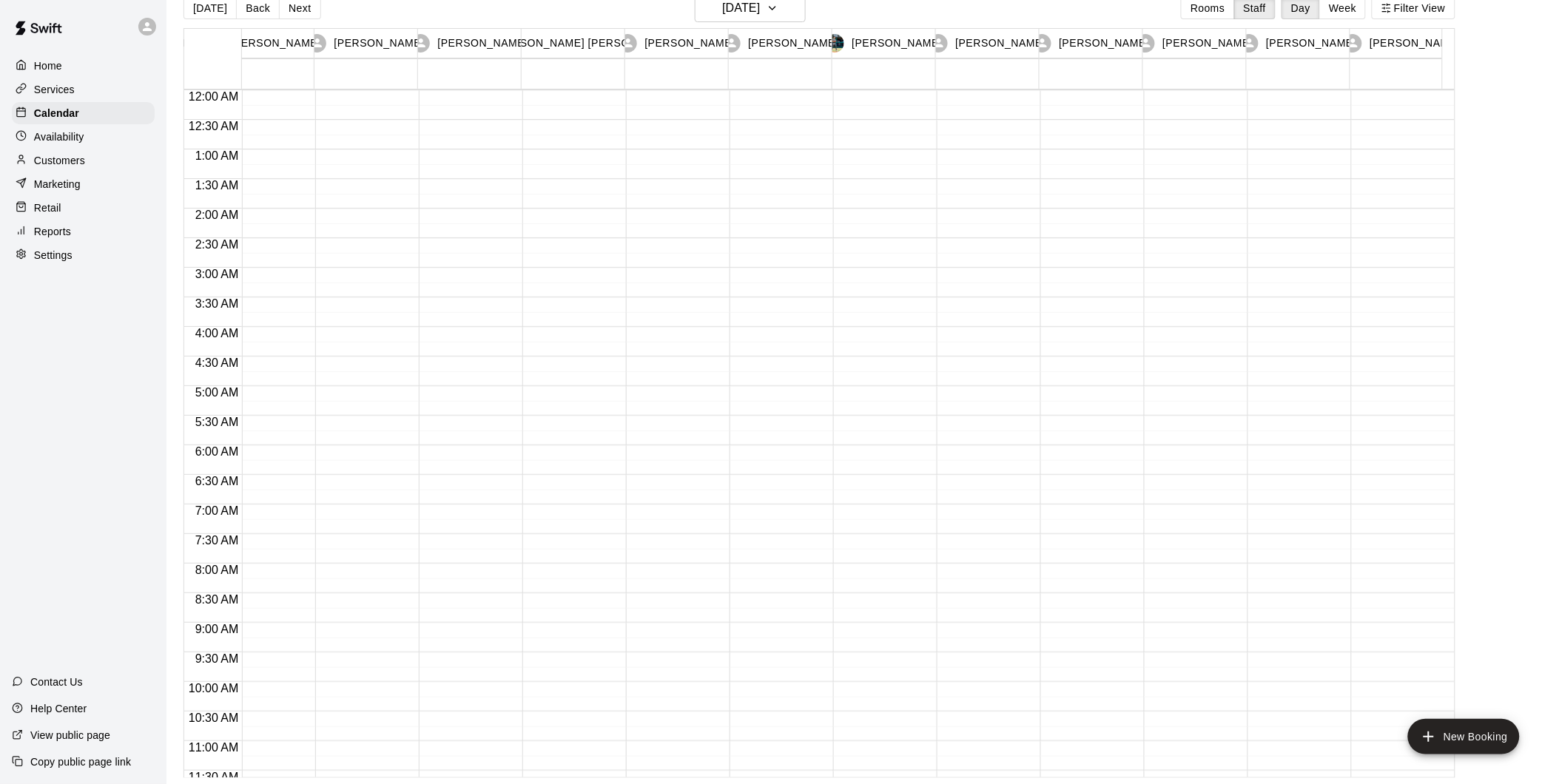
click at [70, 148] on div "Availability" at bounding box center [83, 137] width 143 height 22
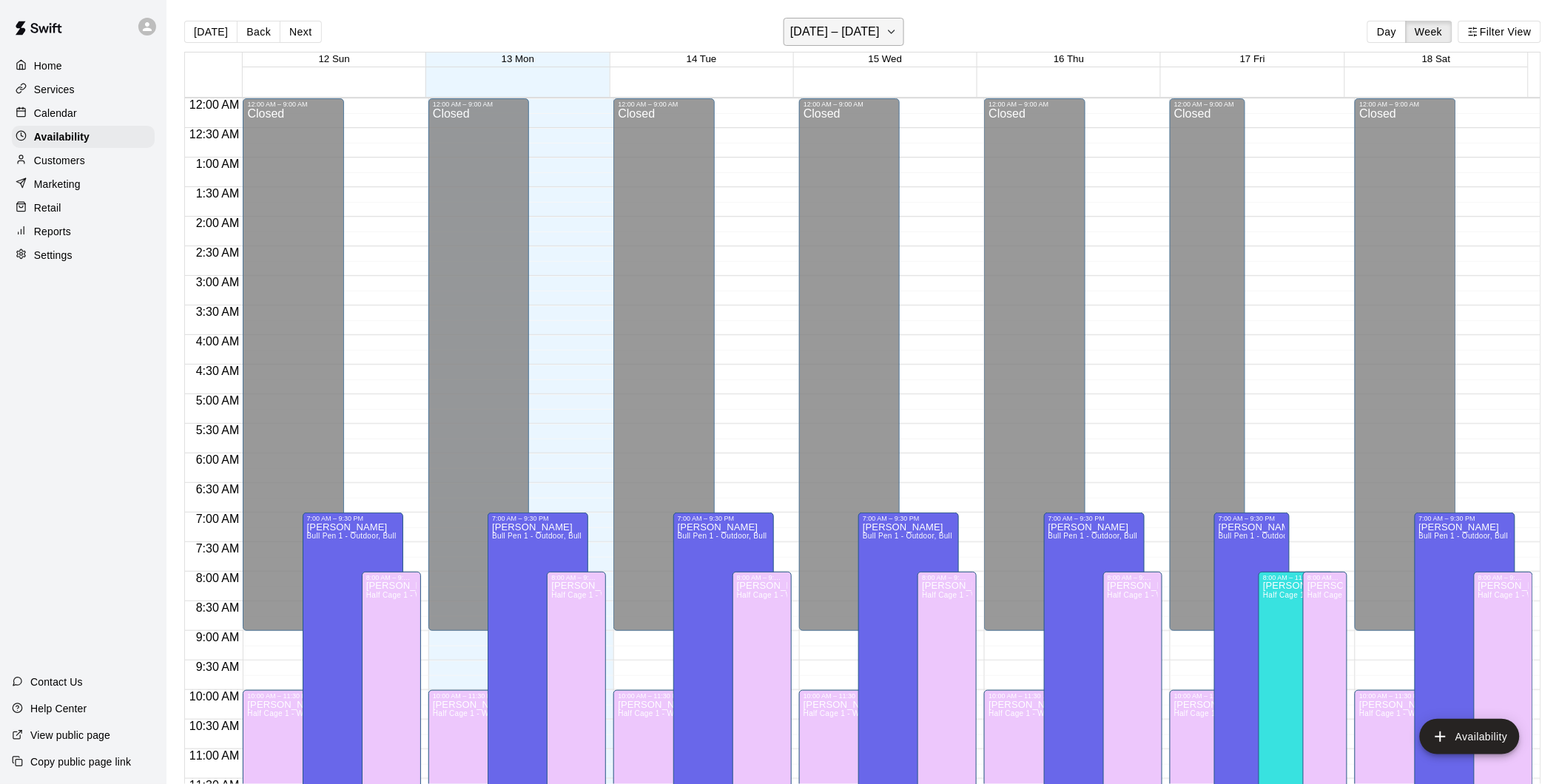
scroll to position [717, 0]
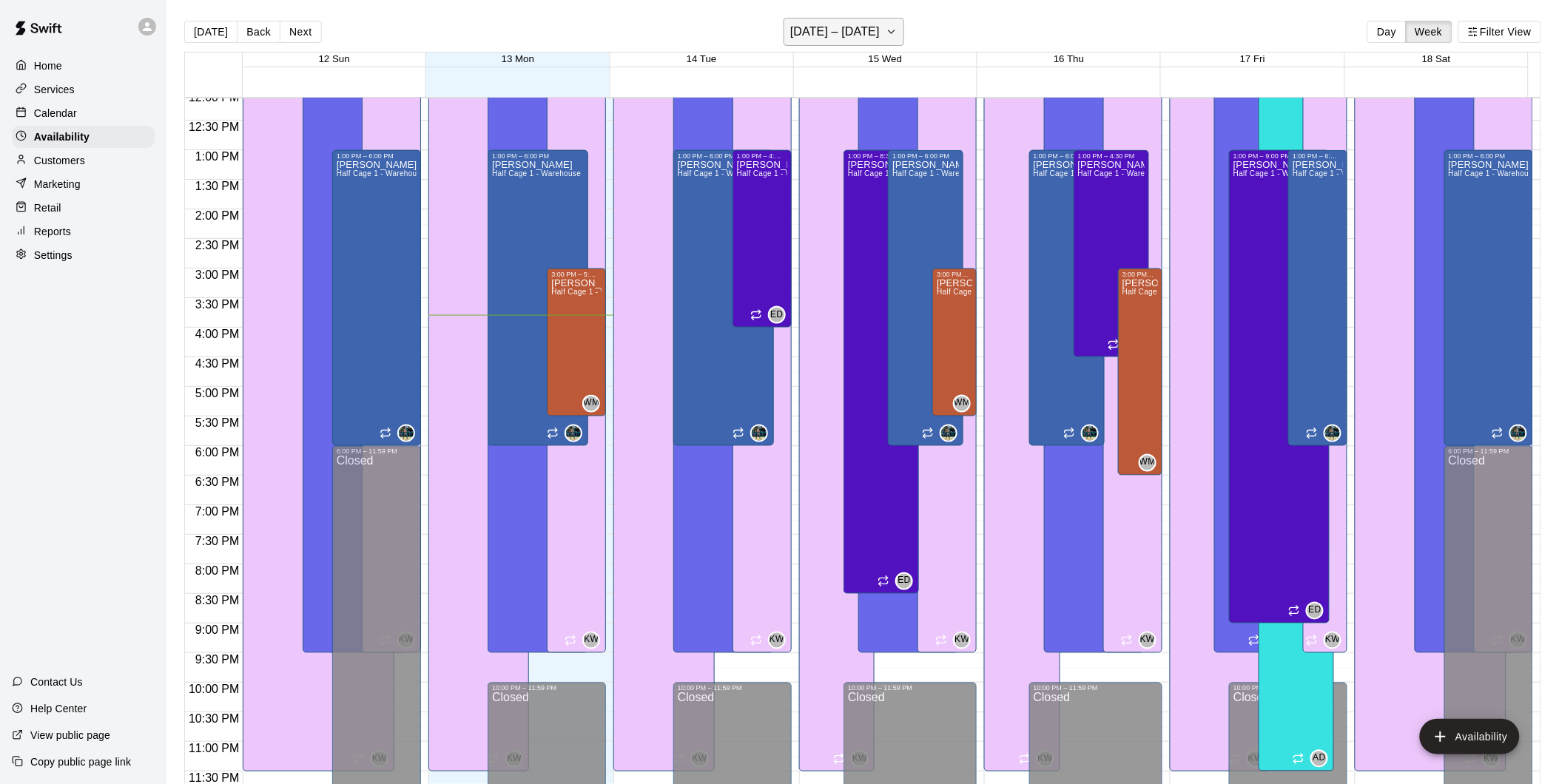
click at [850, 32] on h6 "[DATE] – [DATE]" at bounding box center [835, 32] width 90 height 21
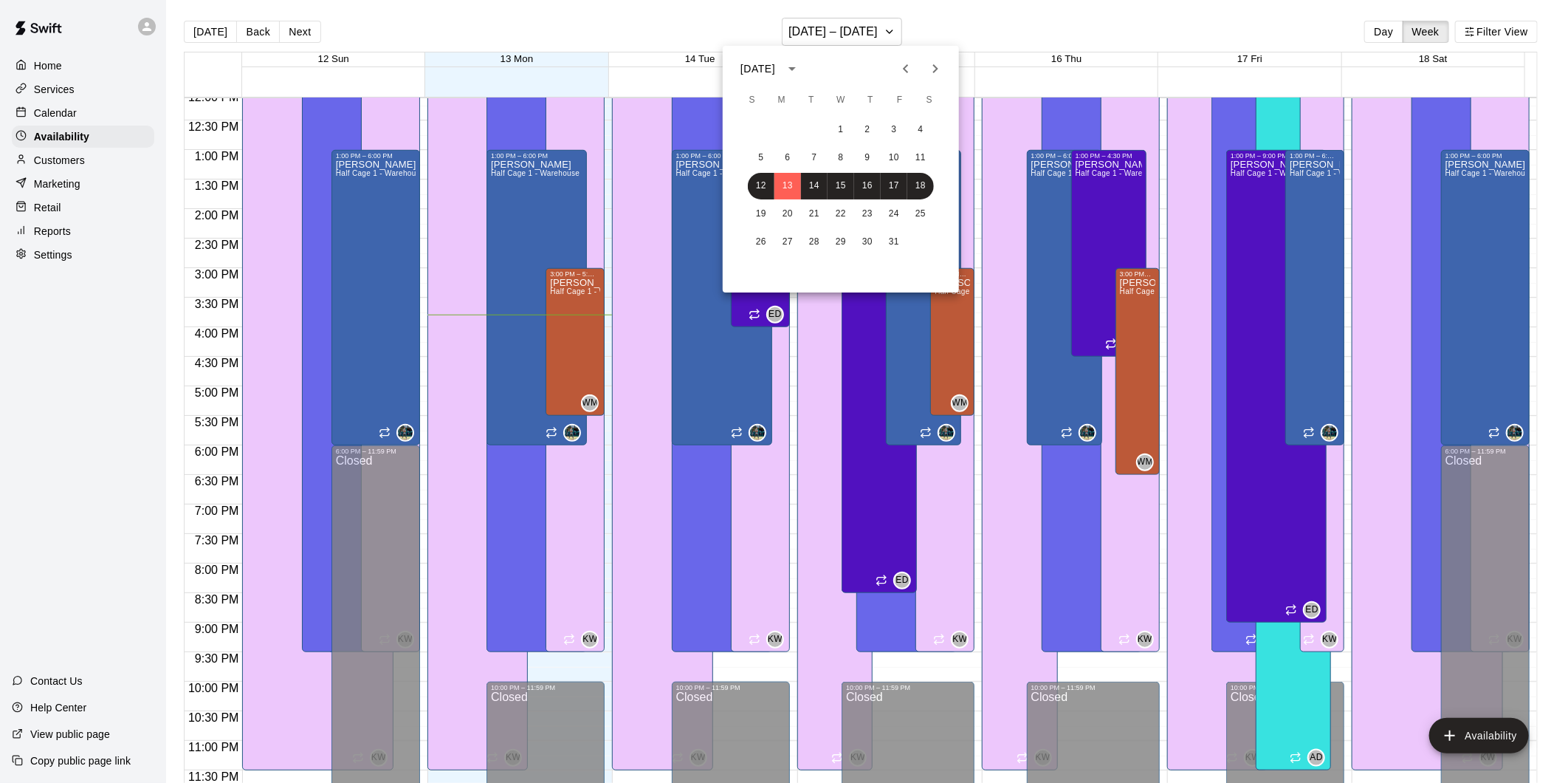
click at [1374, 27] on div at bounding box center [784, 392] width 1568 height 783
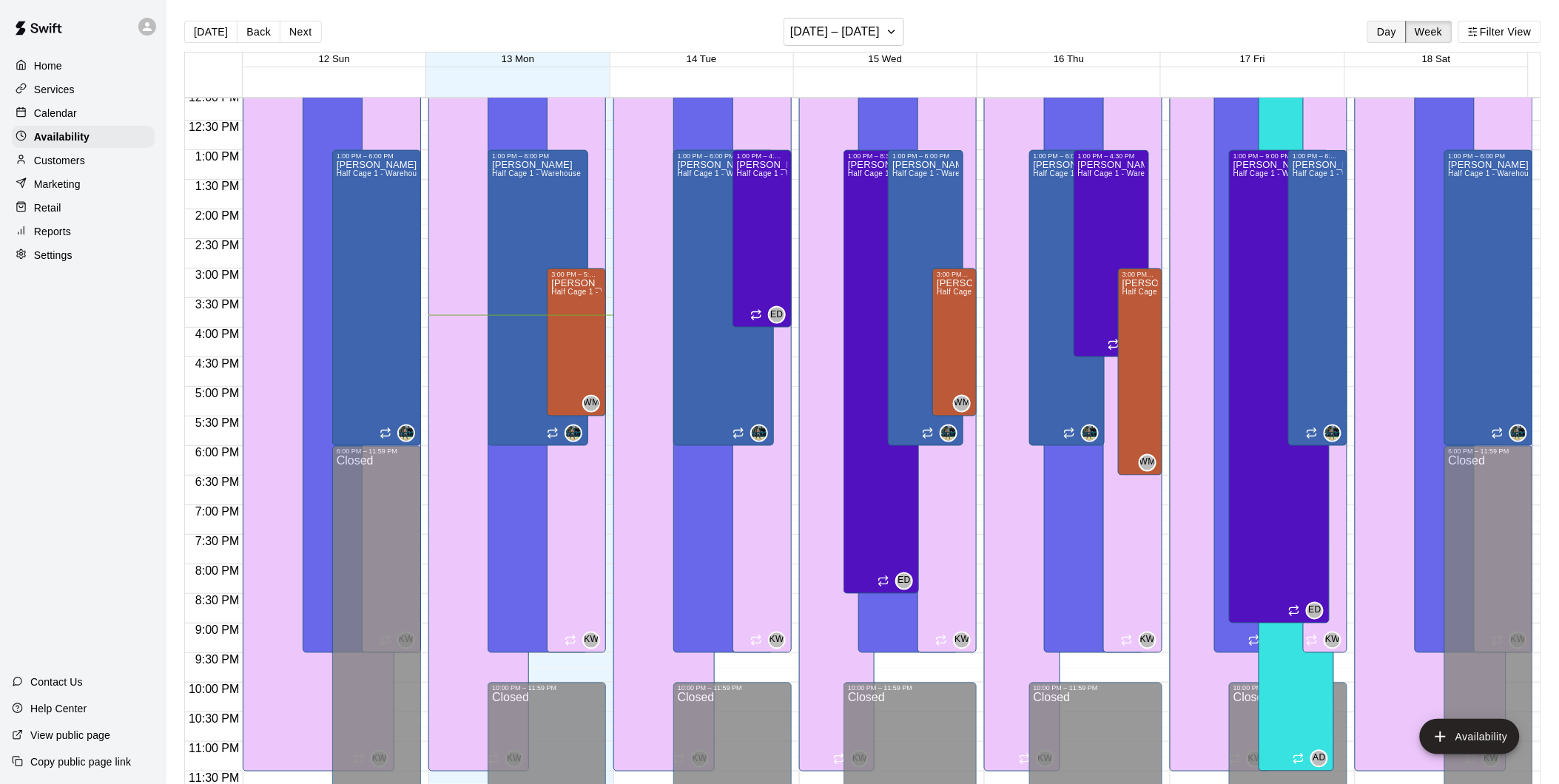
click at [1380, 28] on button "Day" at bounding box center [1386, 32] width 39 height 22
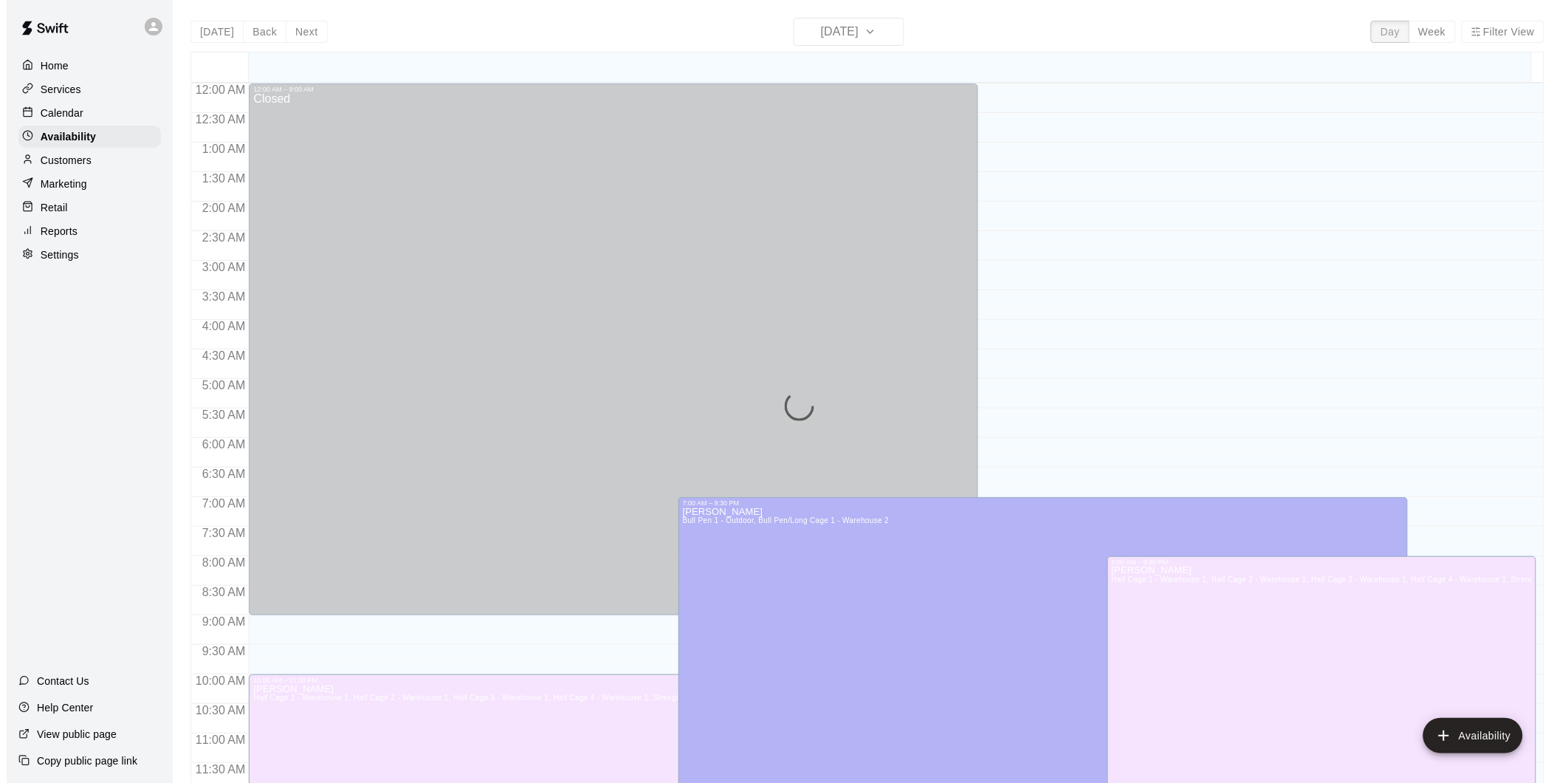
scroll to position [702, 0]
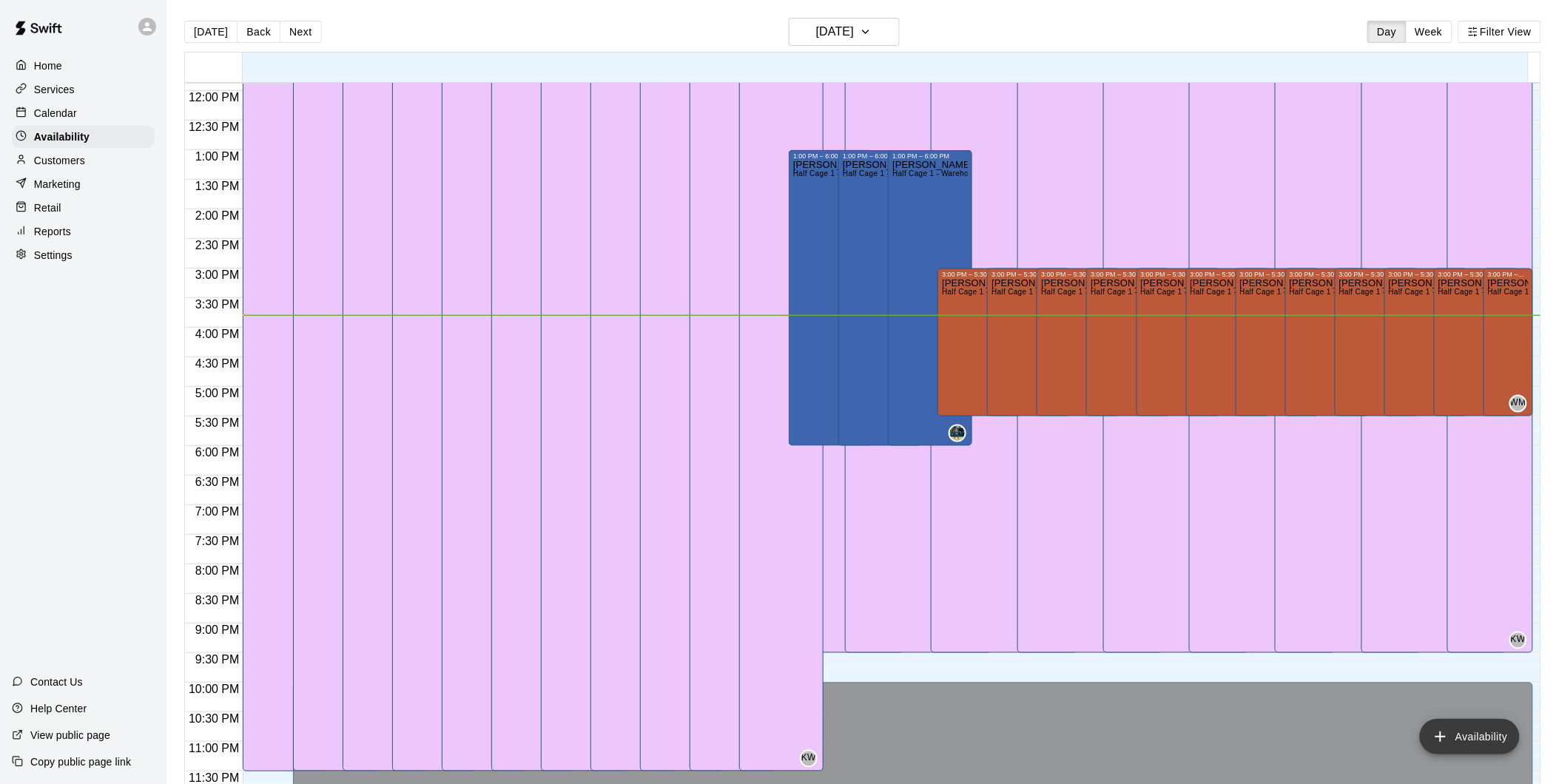
click at [1463, 730] on button "Availability" at bounding box center [1469, 737] width 100 height 36
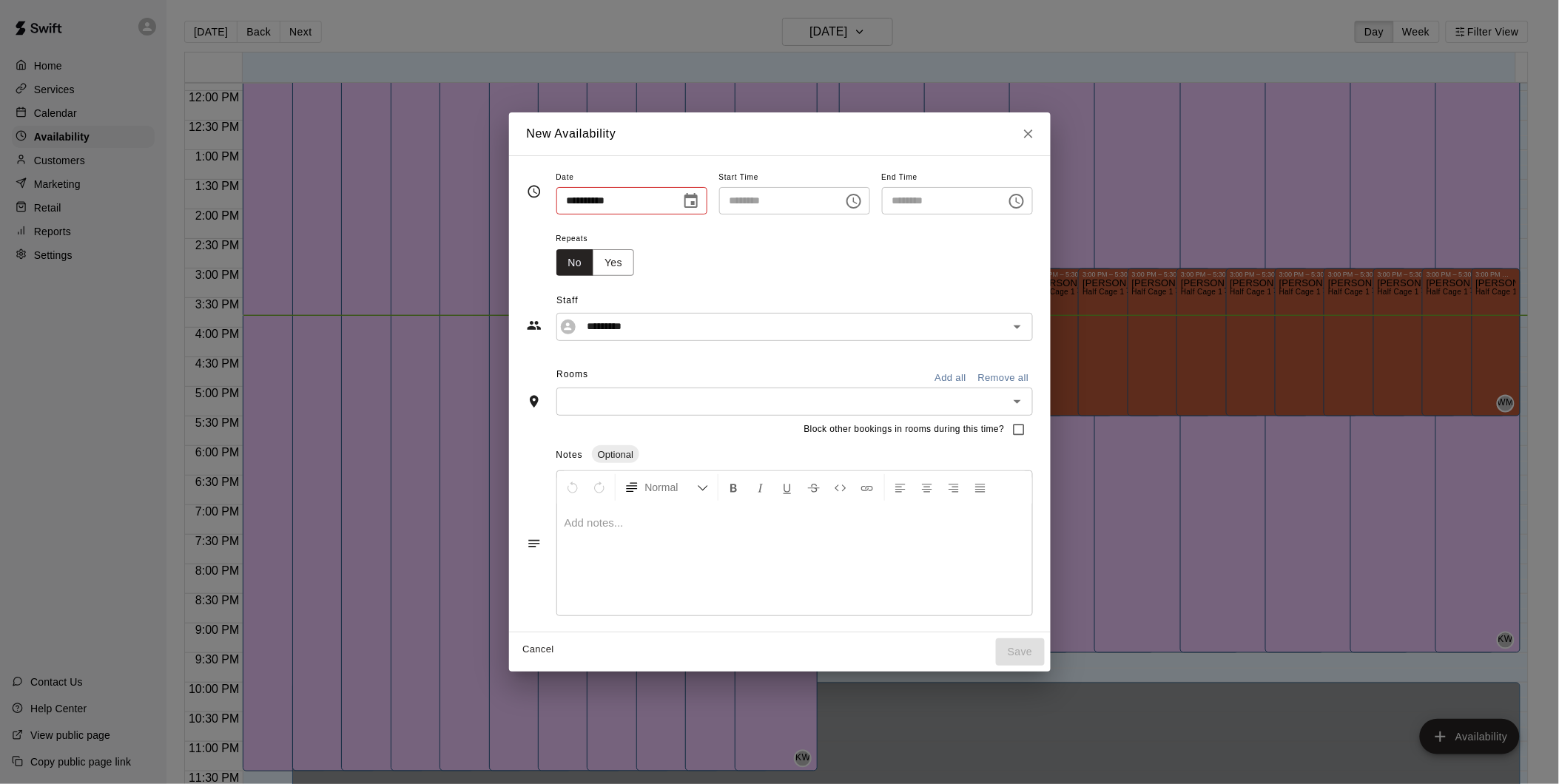
type input "**********"
type input "********"
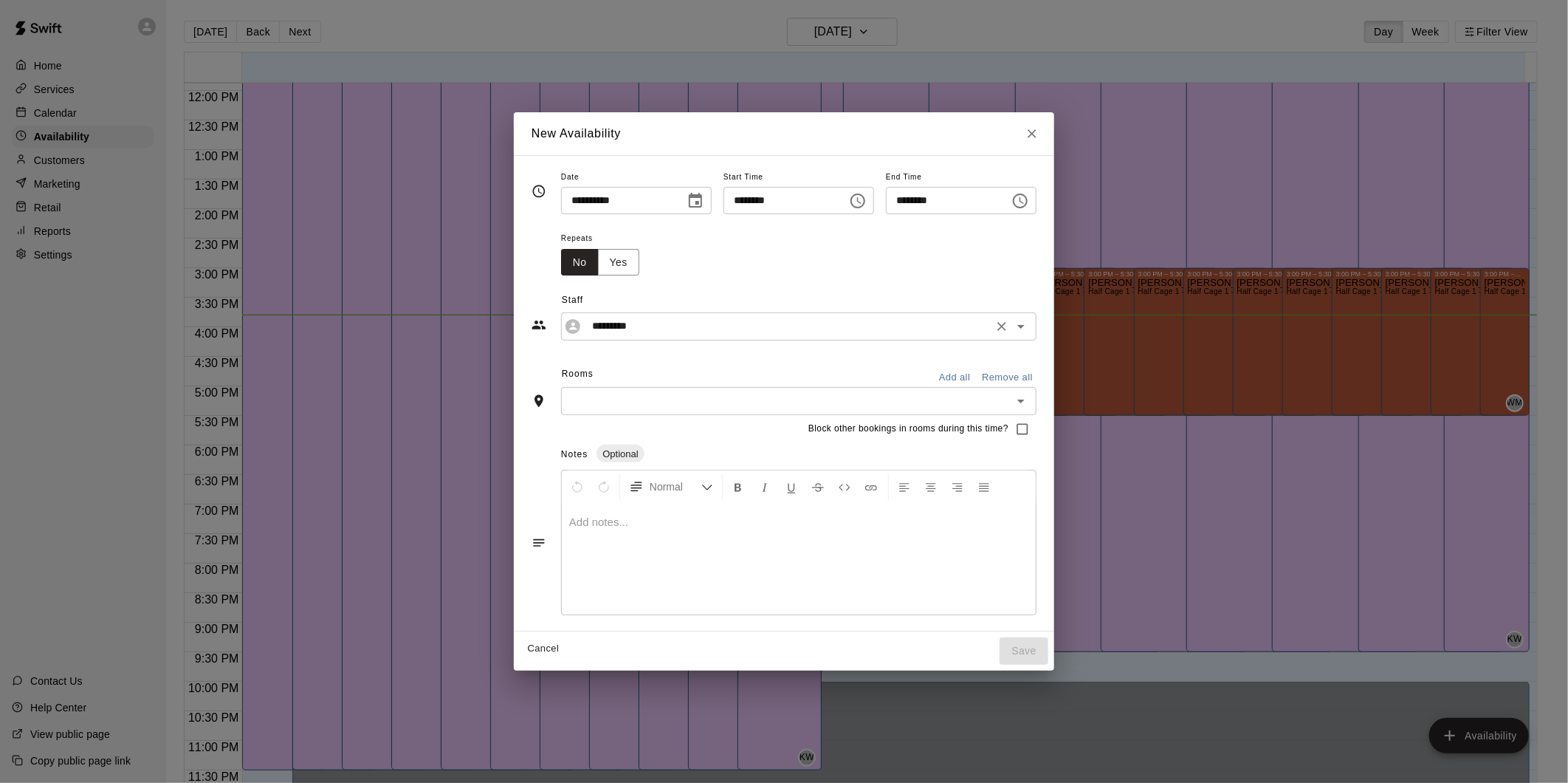
click at [743, 337] on div "********* ​" at bounding box center [798, 326] width 476 height 27
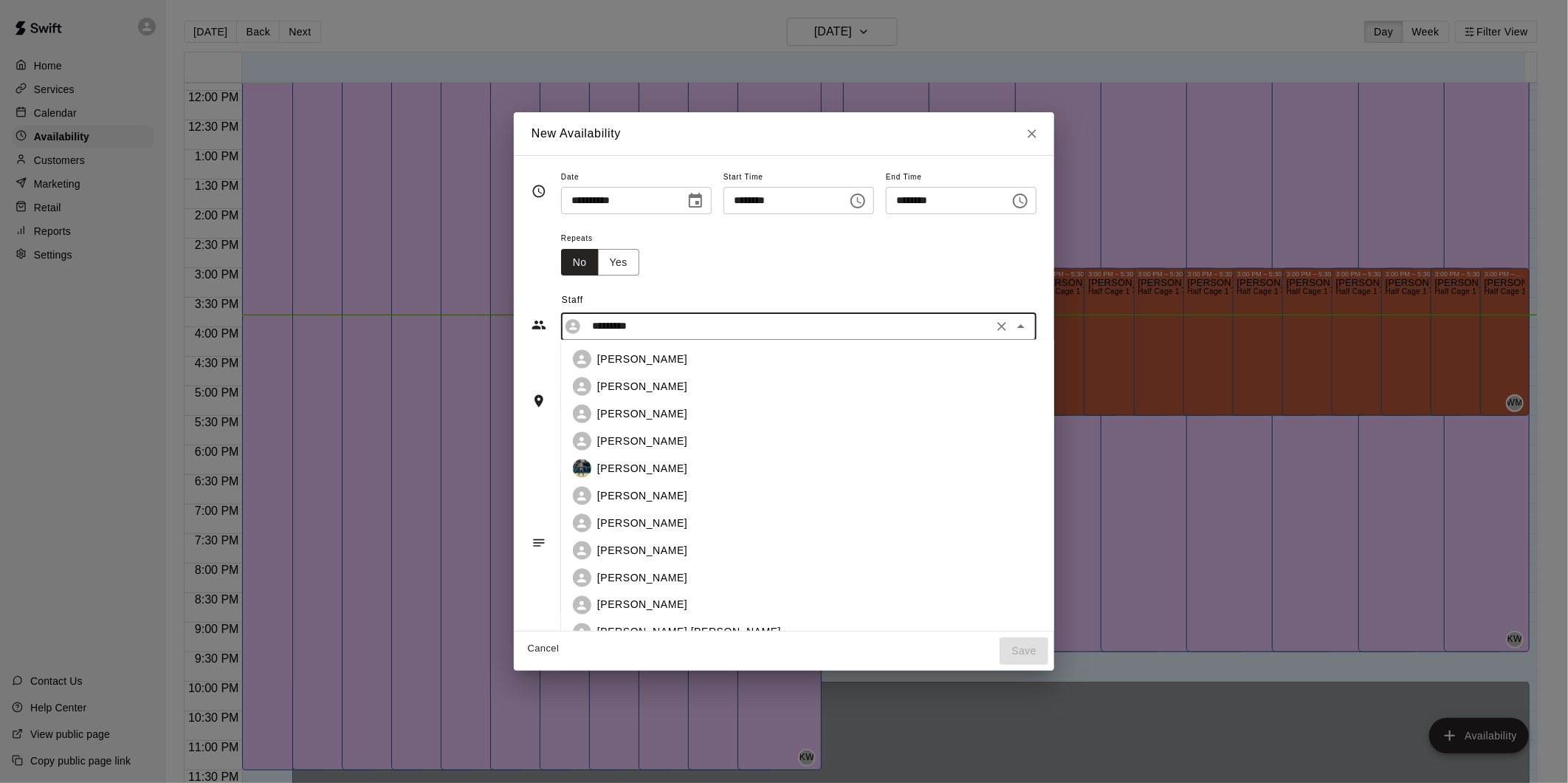
scroll to position [130, 0]
click at [626, 504] on p "[PERSON_NAME] [PERSON_NAME]" at bounding box center [689, 503] width 183 height 16
type input "**********"
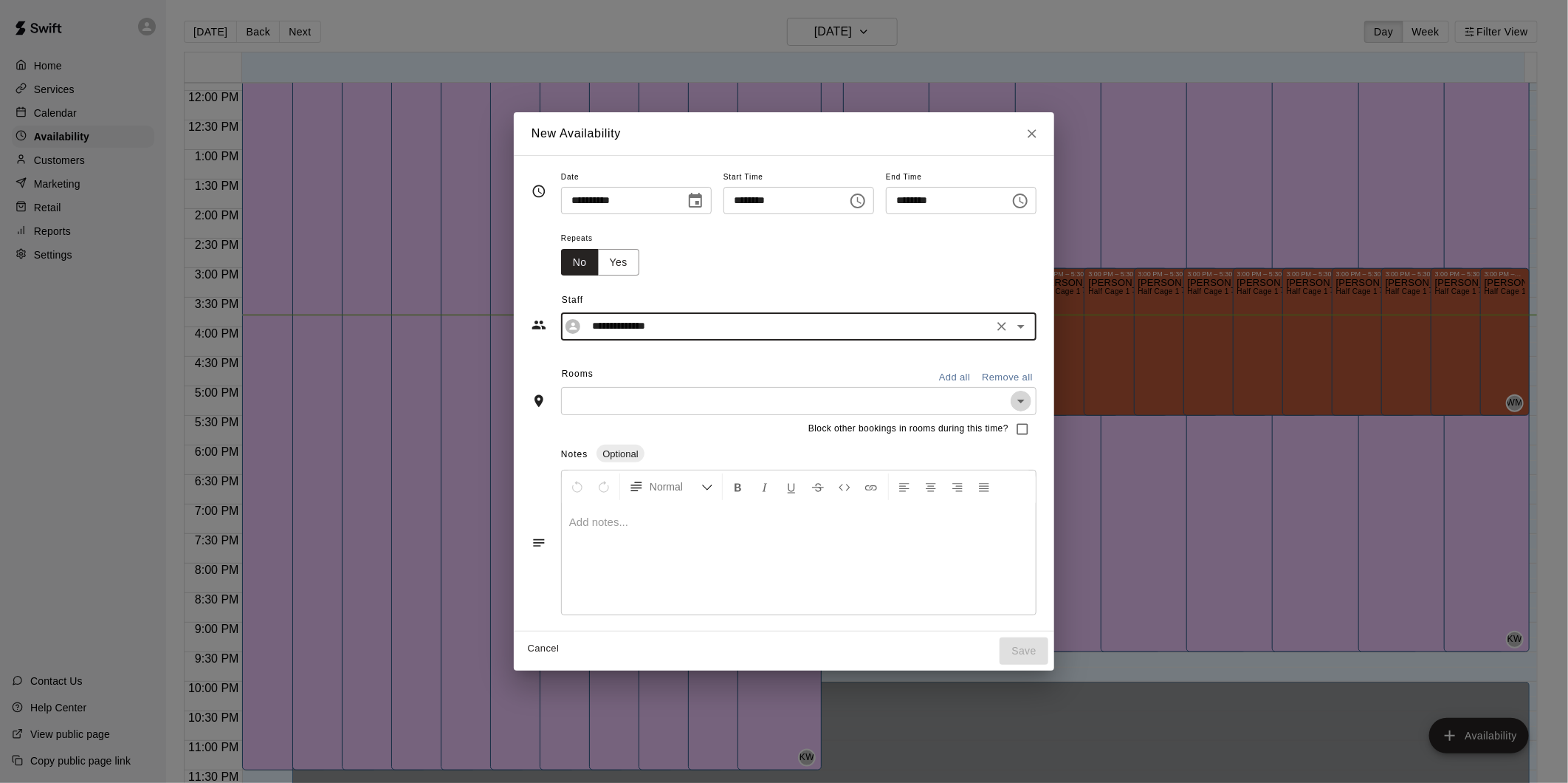
click at [1030, 394] on icon "Open" at bounding box center [1021, 401] width 18 height 18
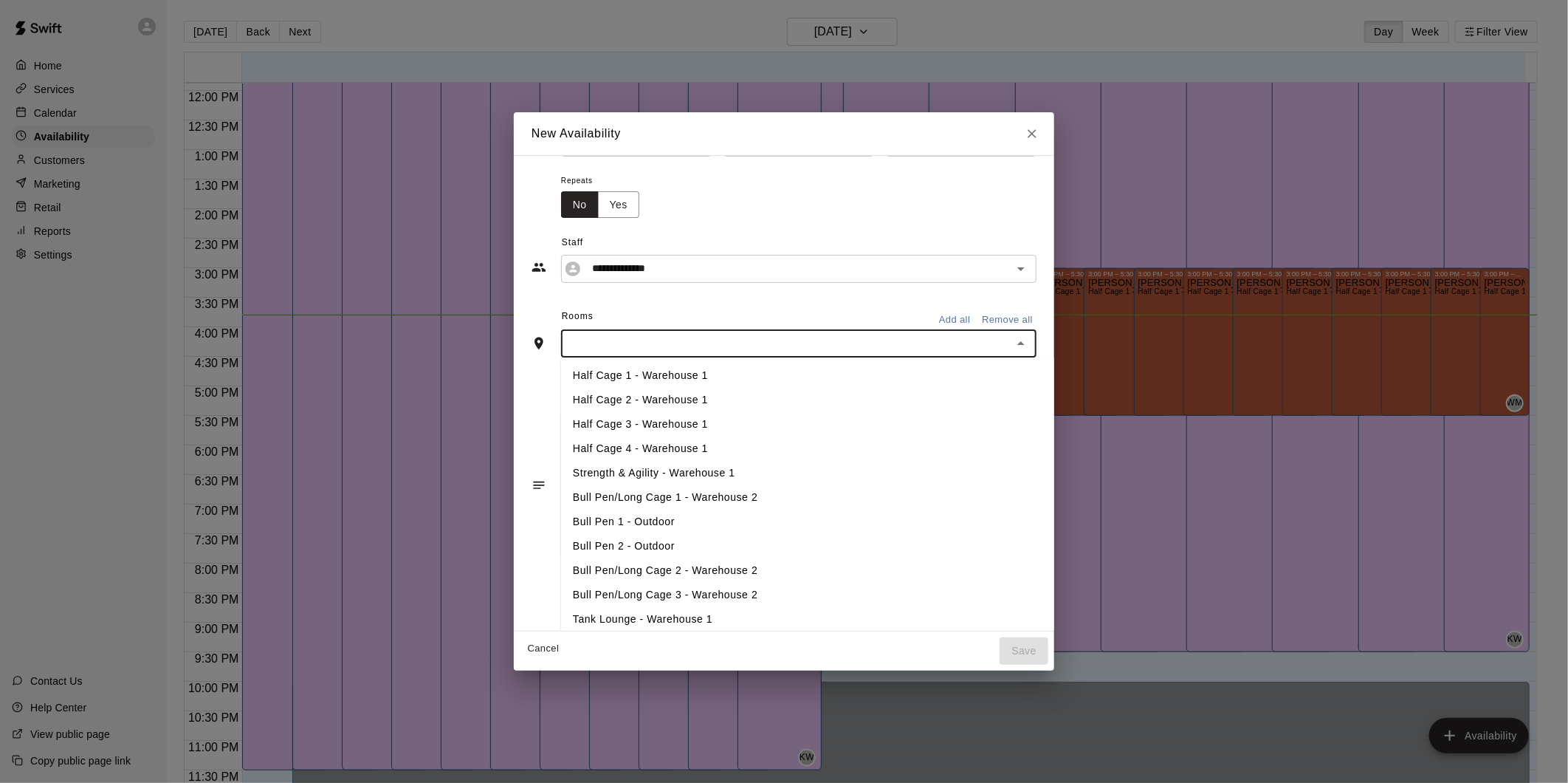
scroll to position [87, 0]
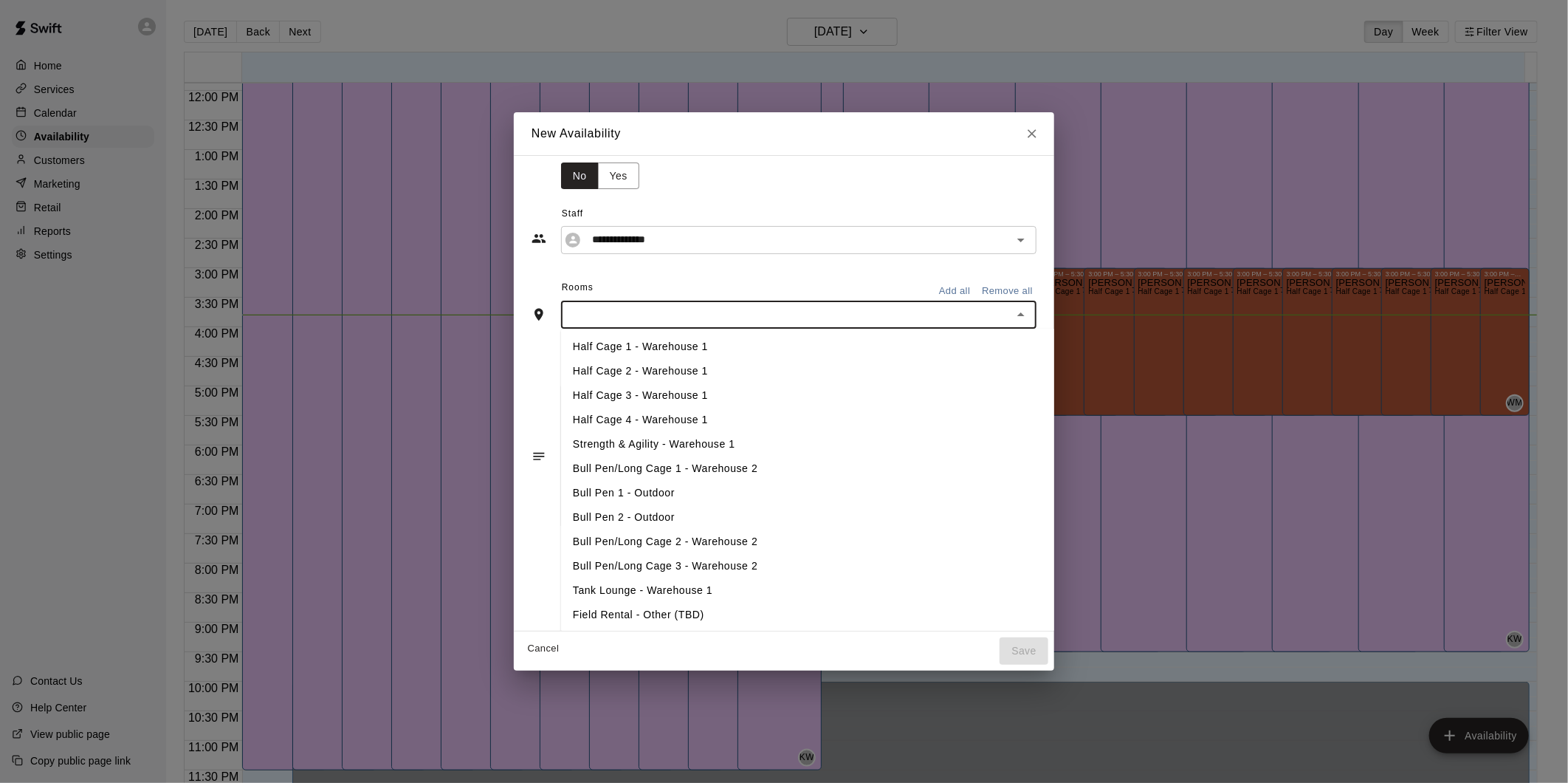
drag, startPoint x: 621, startPoint y: 608, endPoint x: 772, endPoint y: 446, distance: 221.5
click at [621, 608] on li "Field Rental - Other (TBD)" at bounding box center [819, 614] width 517 height 24
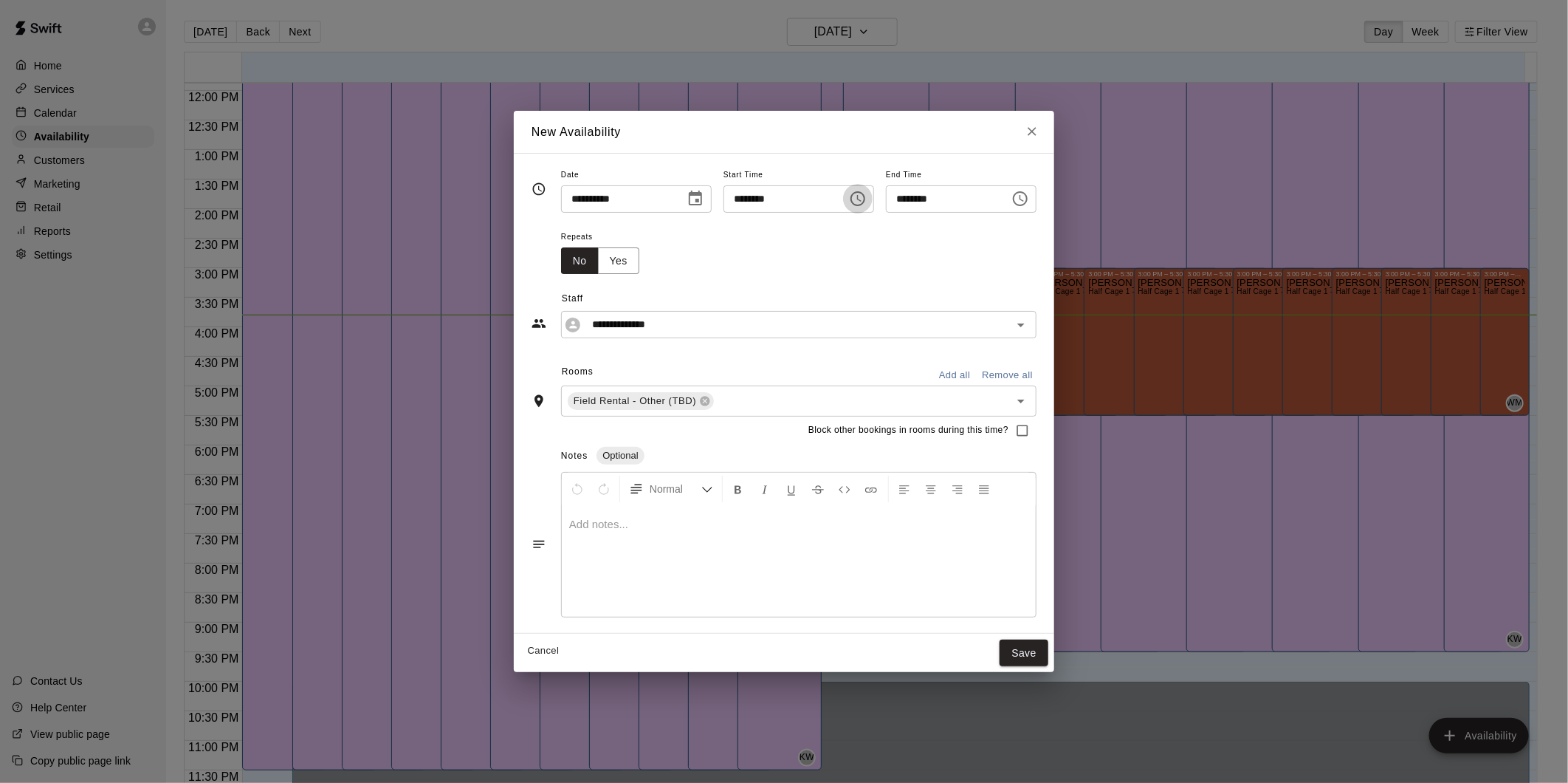
click at [867, 195] on icon "Choose time, selected time is 3:00 PM" at bounding box center [858, 198] width 18 height 18
click at [742, 227] on li "12" at bounding box center [737, 229] width 36 height 27
click at [734, 283] on li "08" at bounding box center [737, 295] width 36 height 27
type input "********"
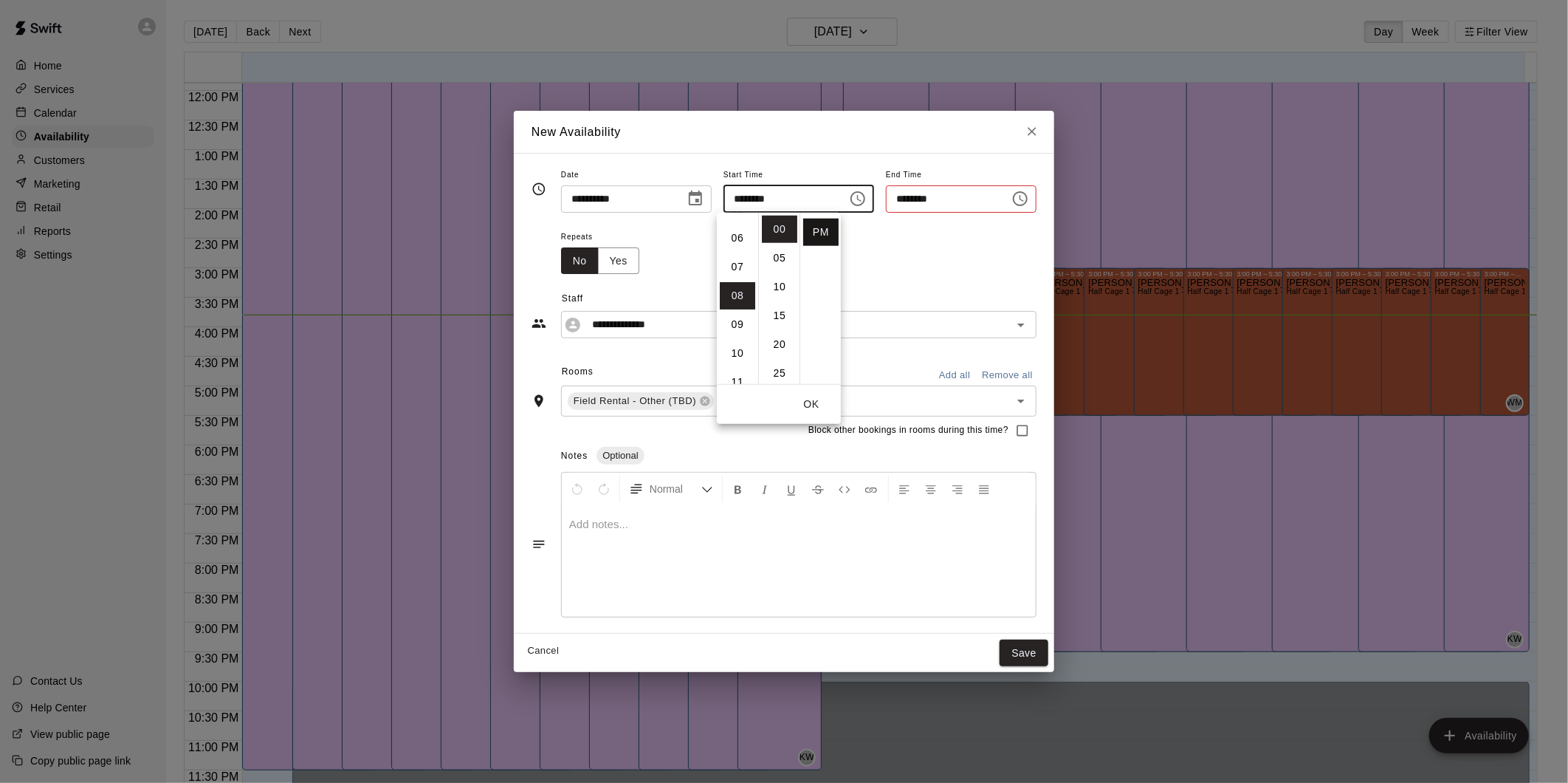
type input "********"
click at [813, 229] on li "AM" at bounding box center [821, 229] width 36 height 27
type input "********"
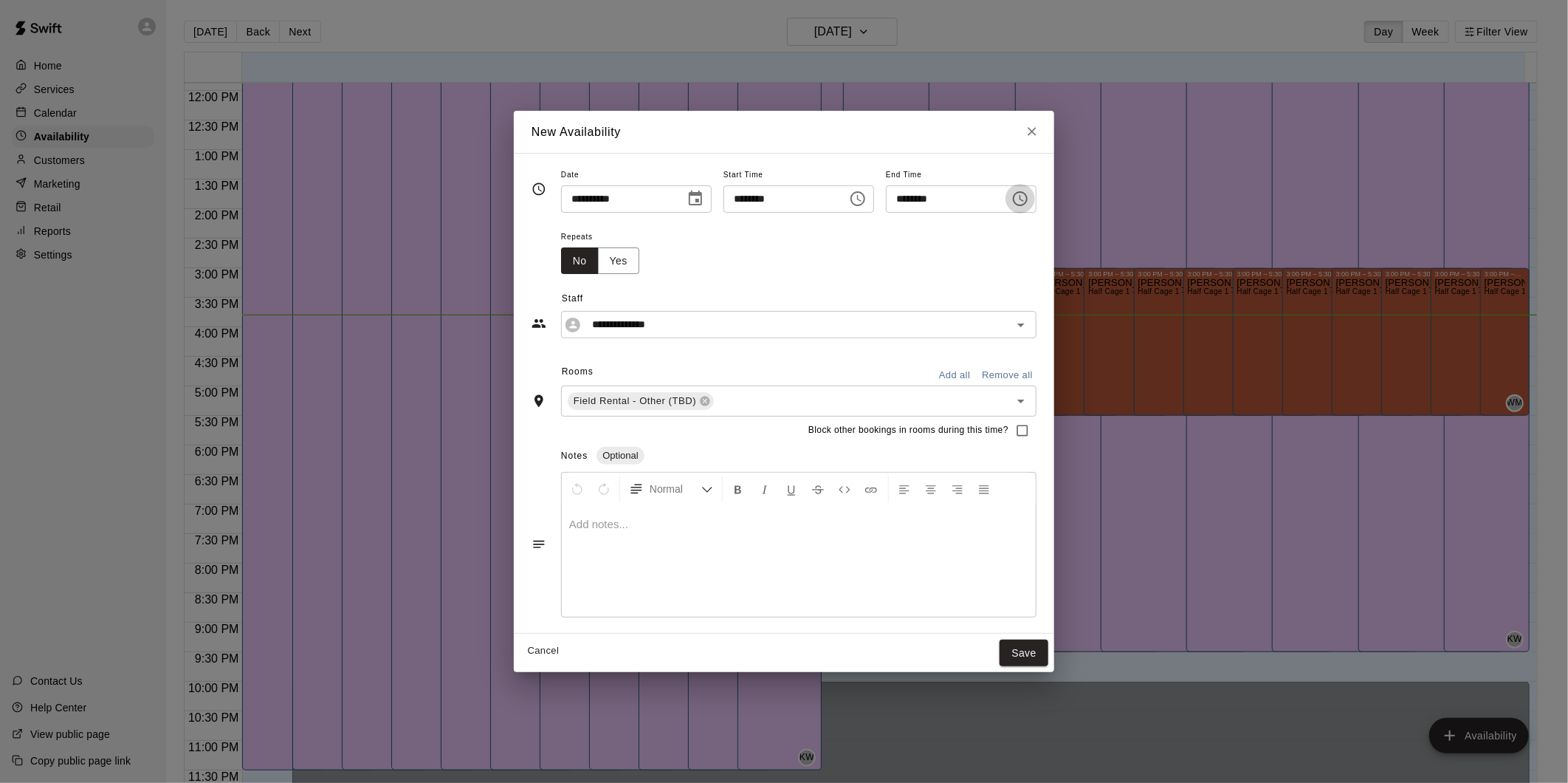
click at [1029, 190] on icon "Choose time, selected time is 8:30 PM" at bounding box center [1020, 198] width 18 height 18
click at [916, 286] on li "02" at bounding box center [913, 286] width 36 height 27
type input "********"
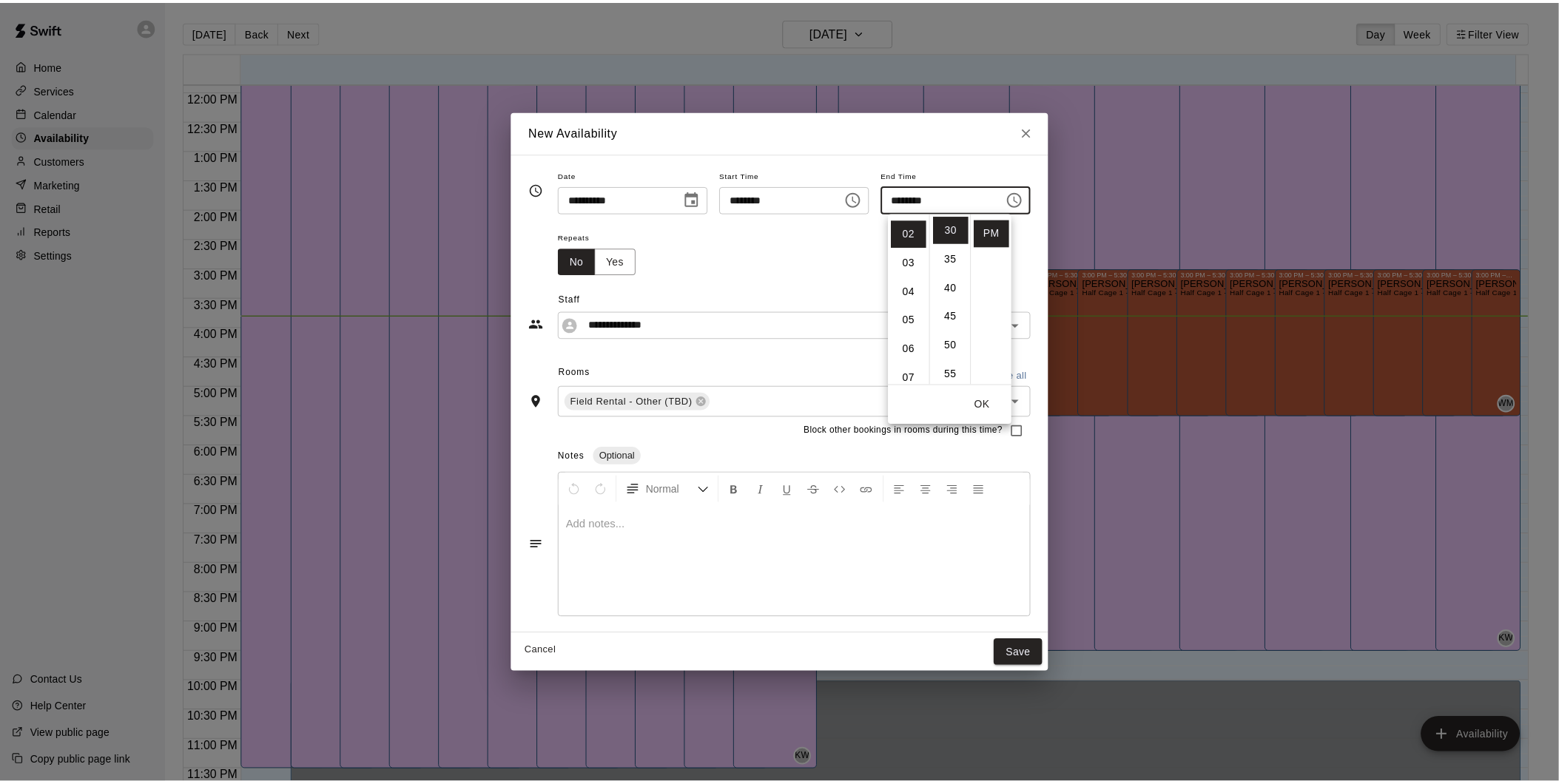
scroll to position [57, 0]
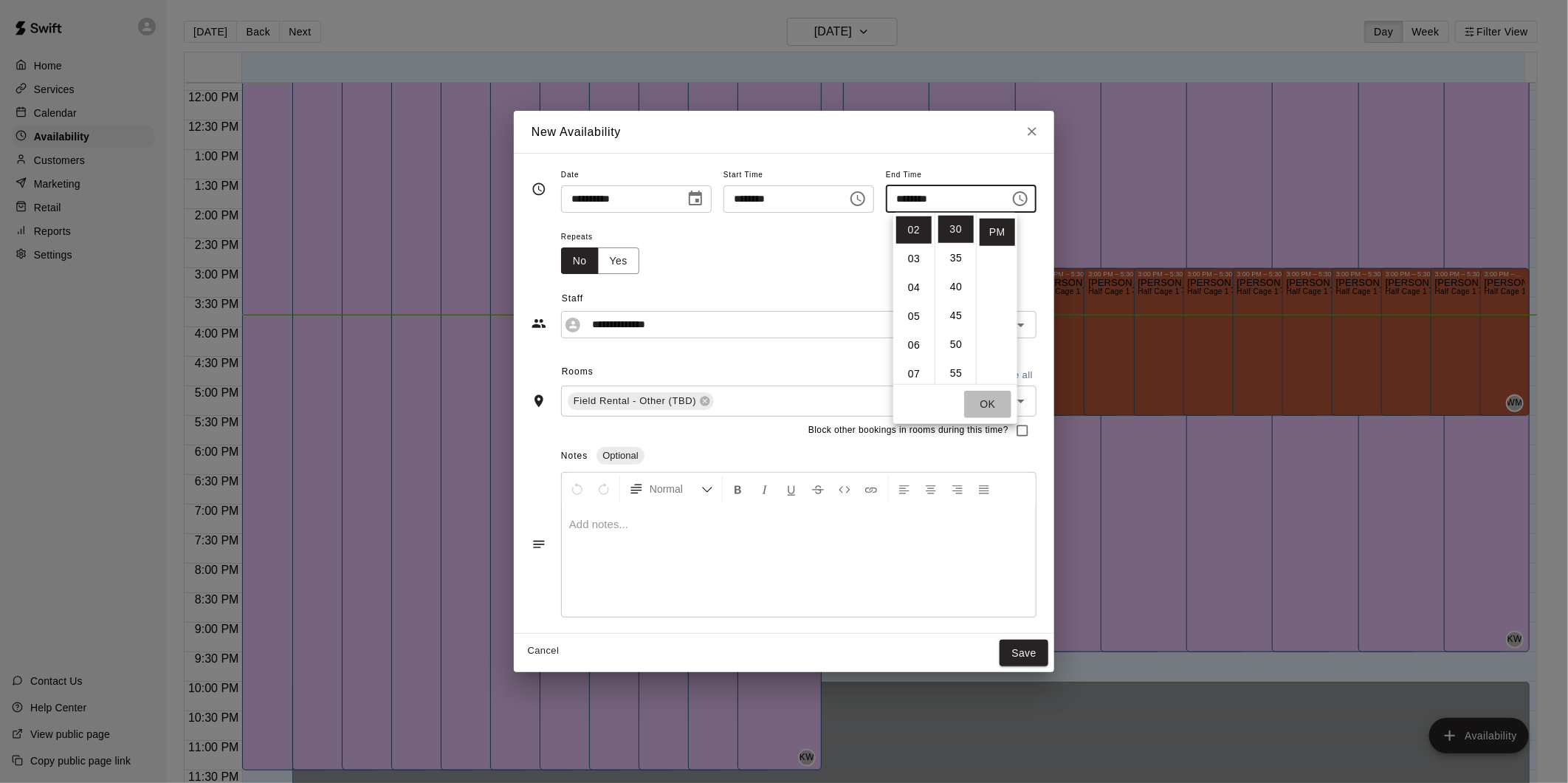
click at [993, 394] on button "OK" at bounding box center [987, 404] width 47 height 27
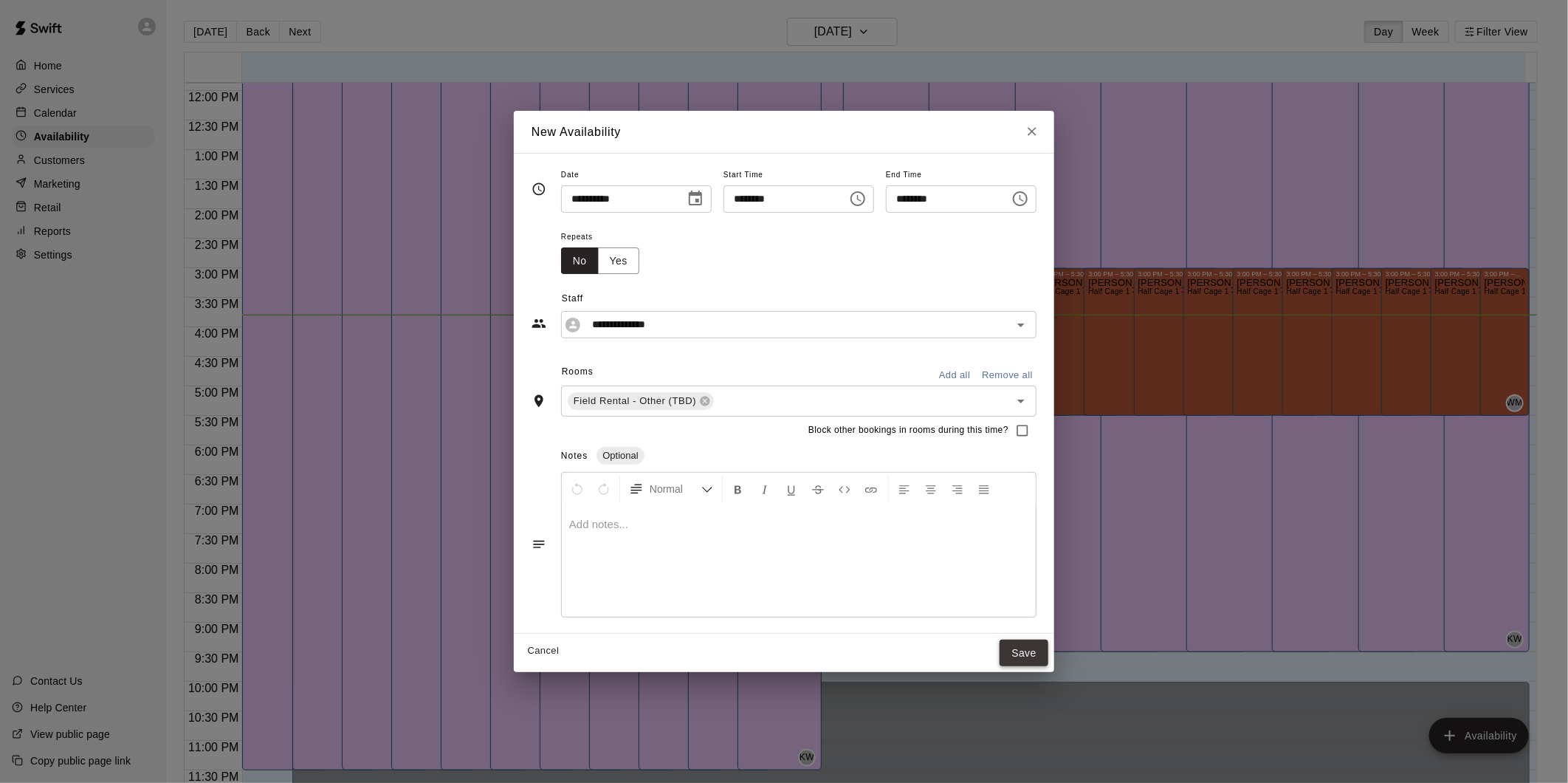
click at [1048, 642] on button "Save" at bounding box center [1024, 653] width 49 height 27
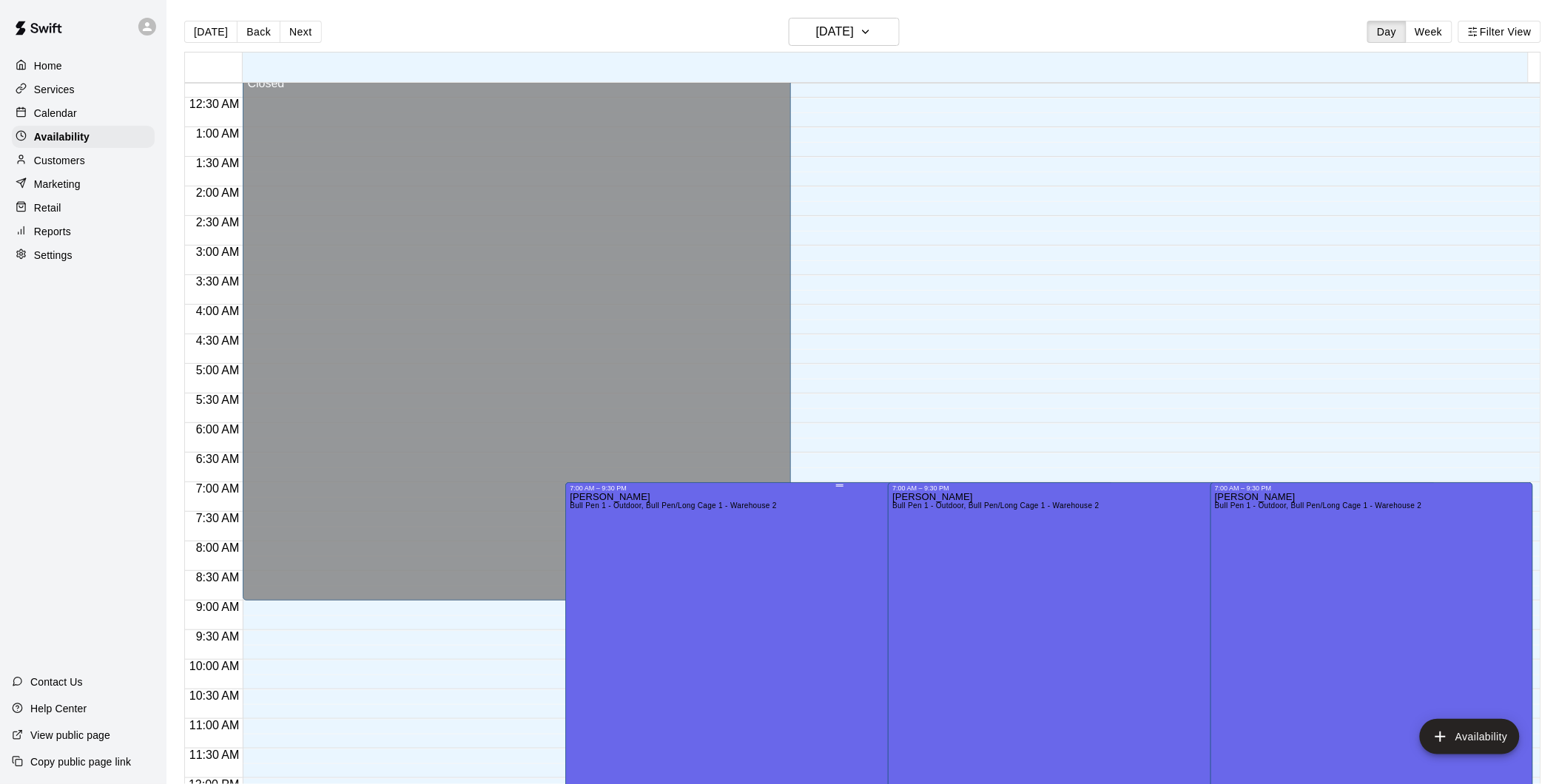
scroll to position [0, 0]
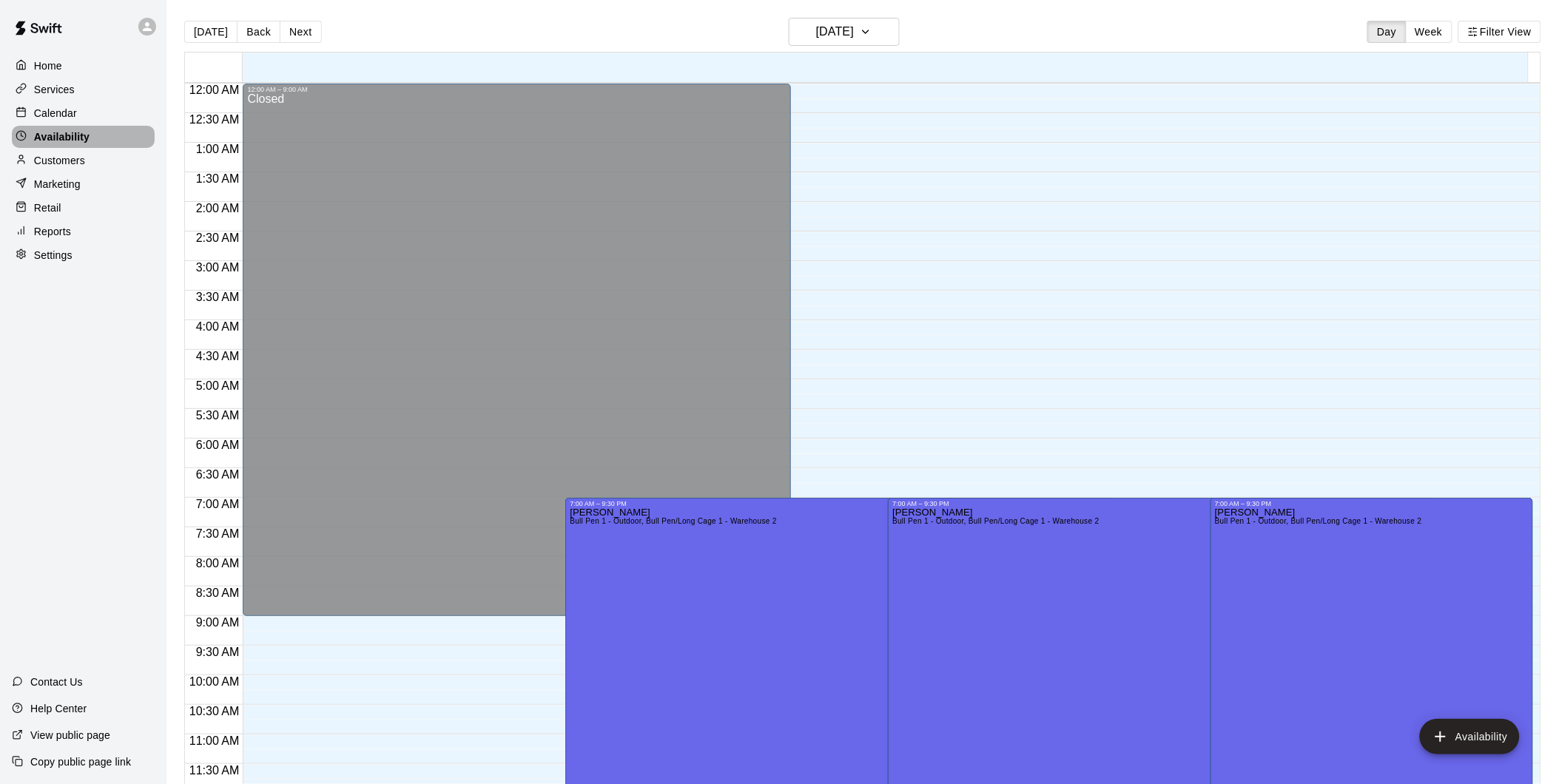
click at [94, 146] on div "Availability" at bounding box center [83, 137] width 143 height 22
click at [57, 62] on p "Home" at bounding box center [48, 66] width 28 height 15
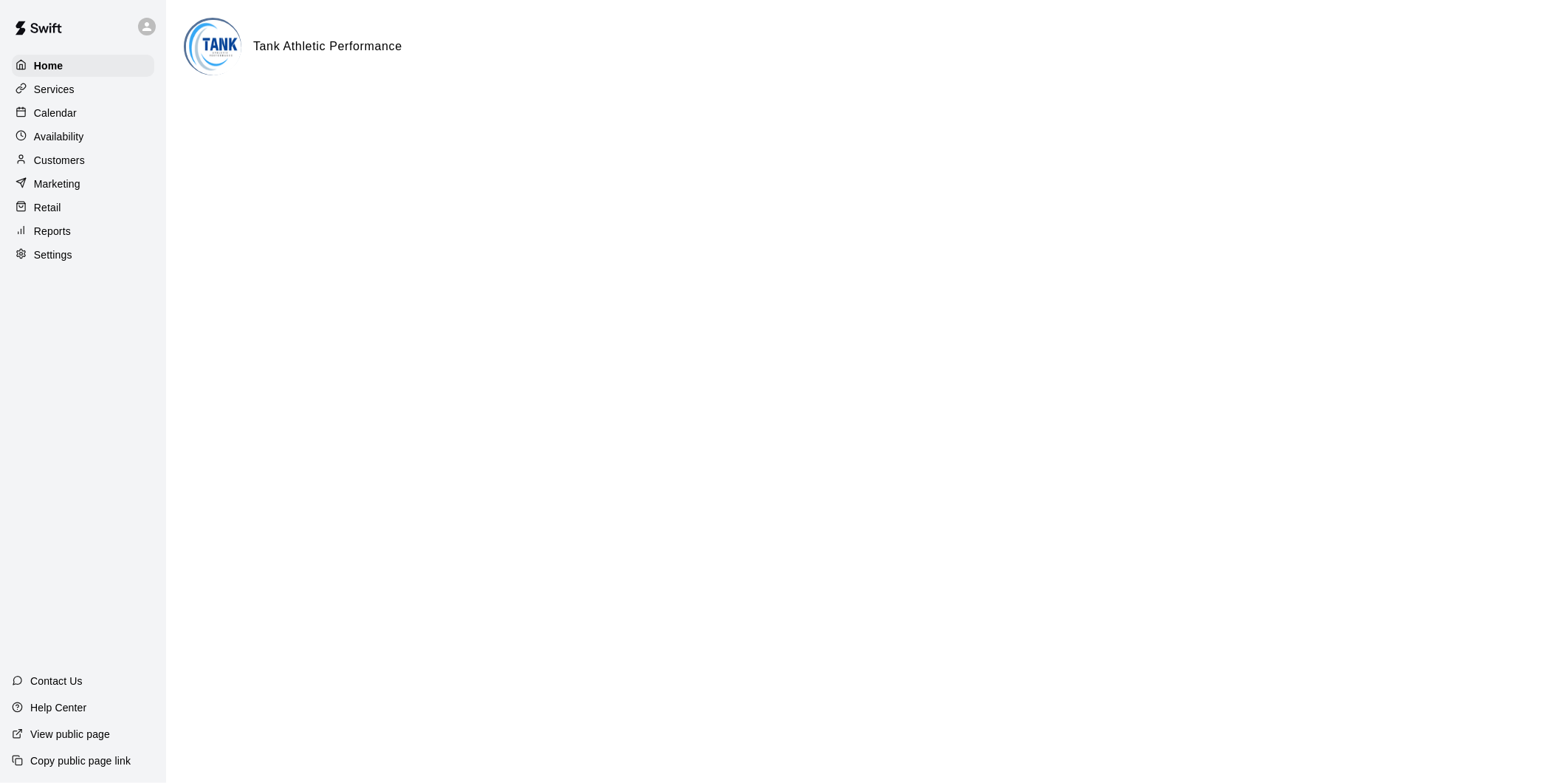
click at [70, 114] on p "Calendar" at bounding box center [55, 113] width 43 height 15
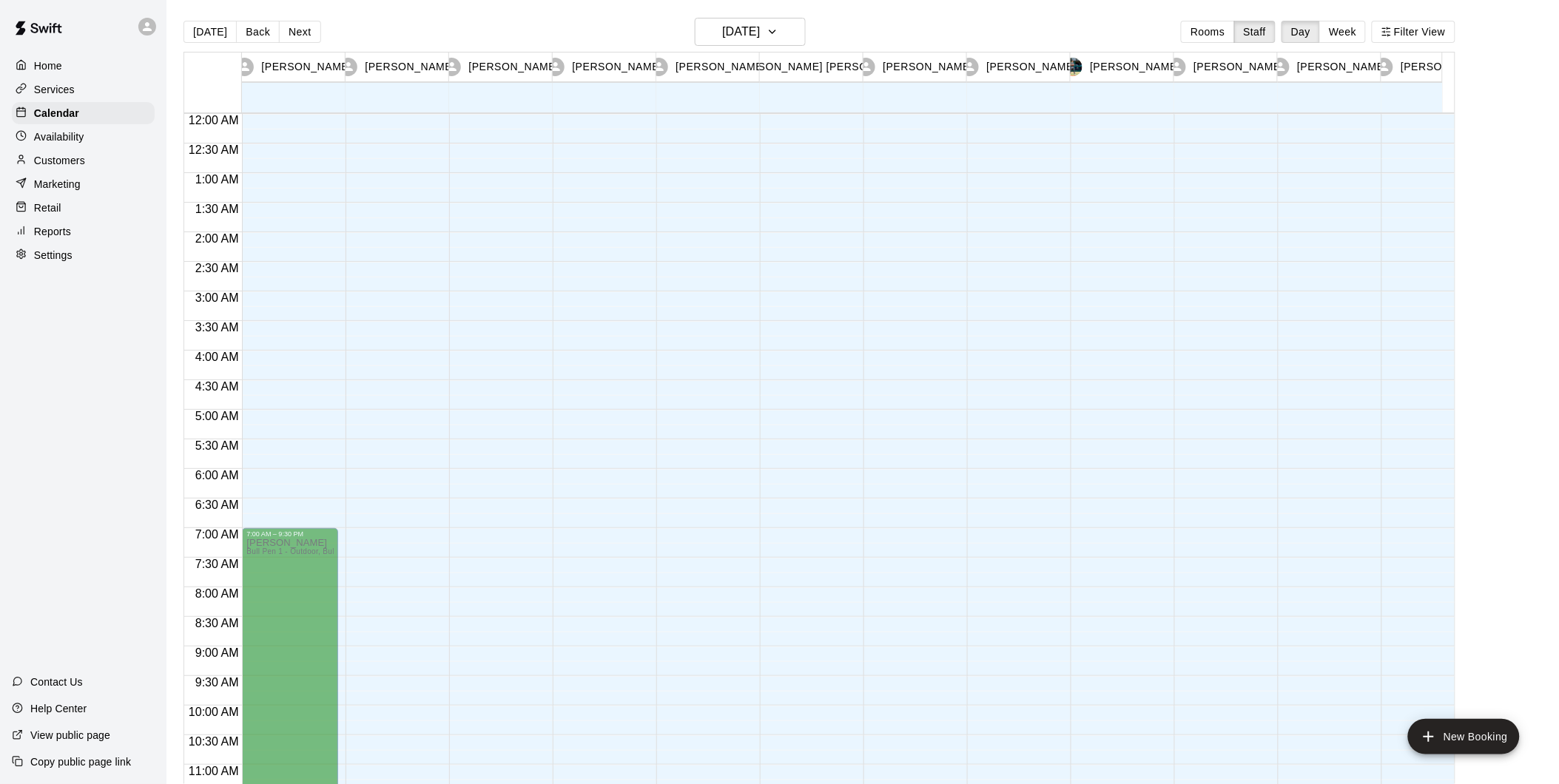
scroll to position [745, 0]
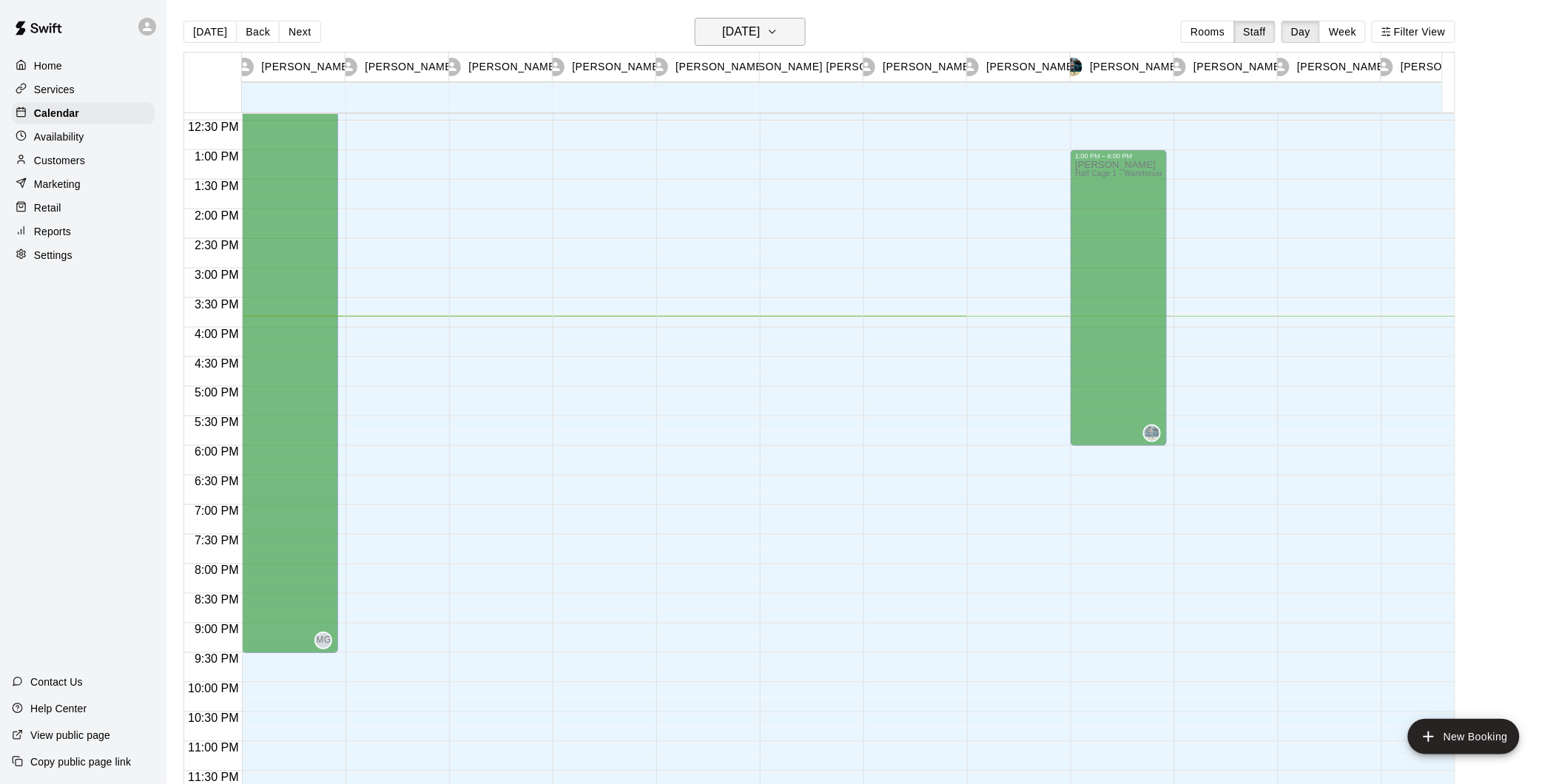
click at [741, 35] on h6 "[DATE]" at bounding box center [741, 32] width 38 height 21
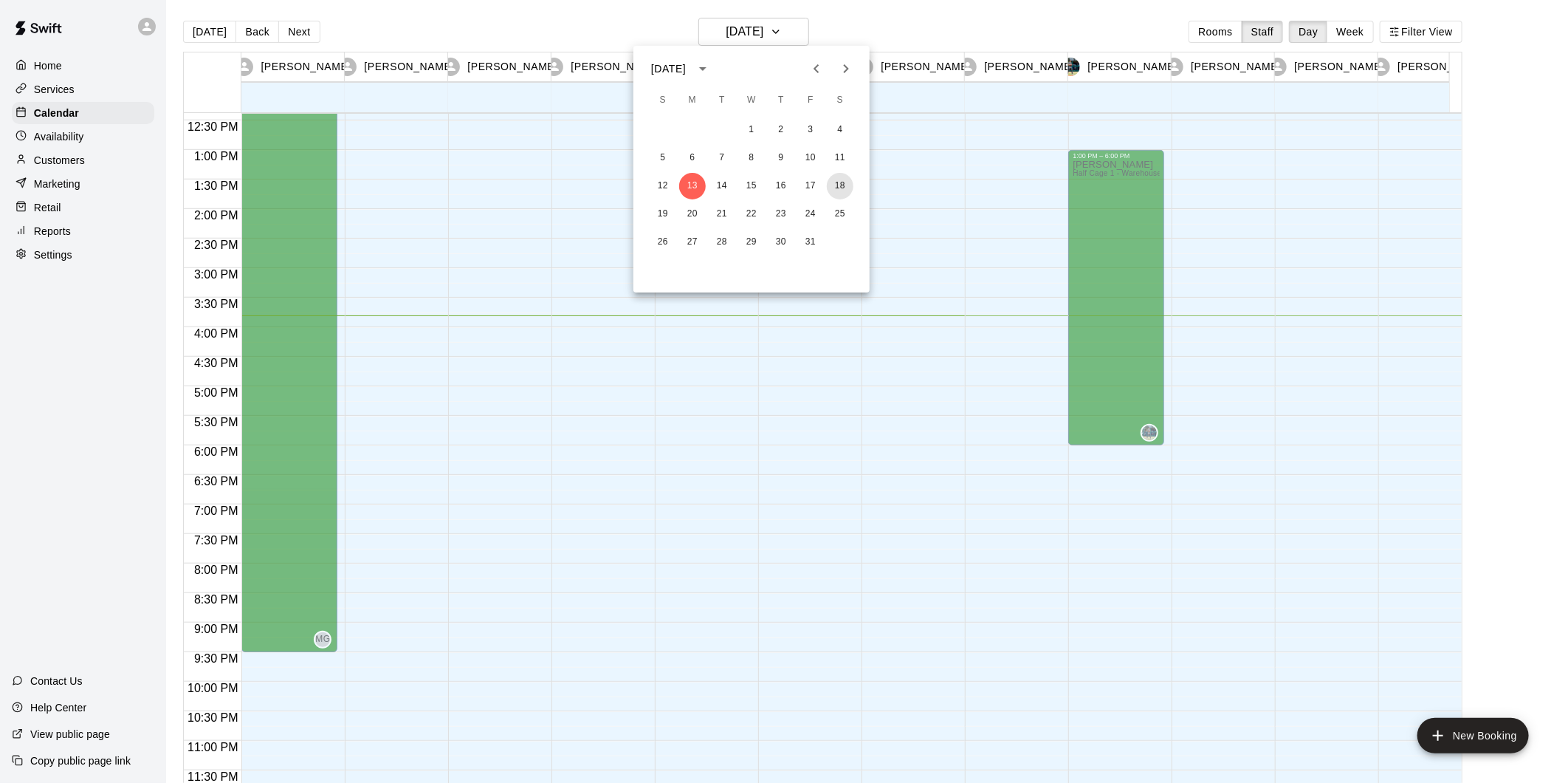
drag, startPoint x: 835, startPoint y: 186, endPoint x: 1492, endPoint y: 759, distance: 871.8
click at [835, 187] on button "18" at bounding box center [840, 186] width 27 height 27
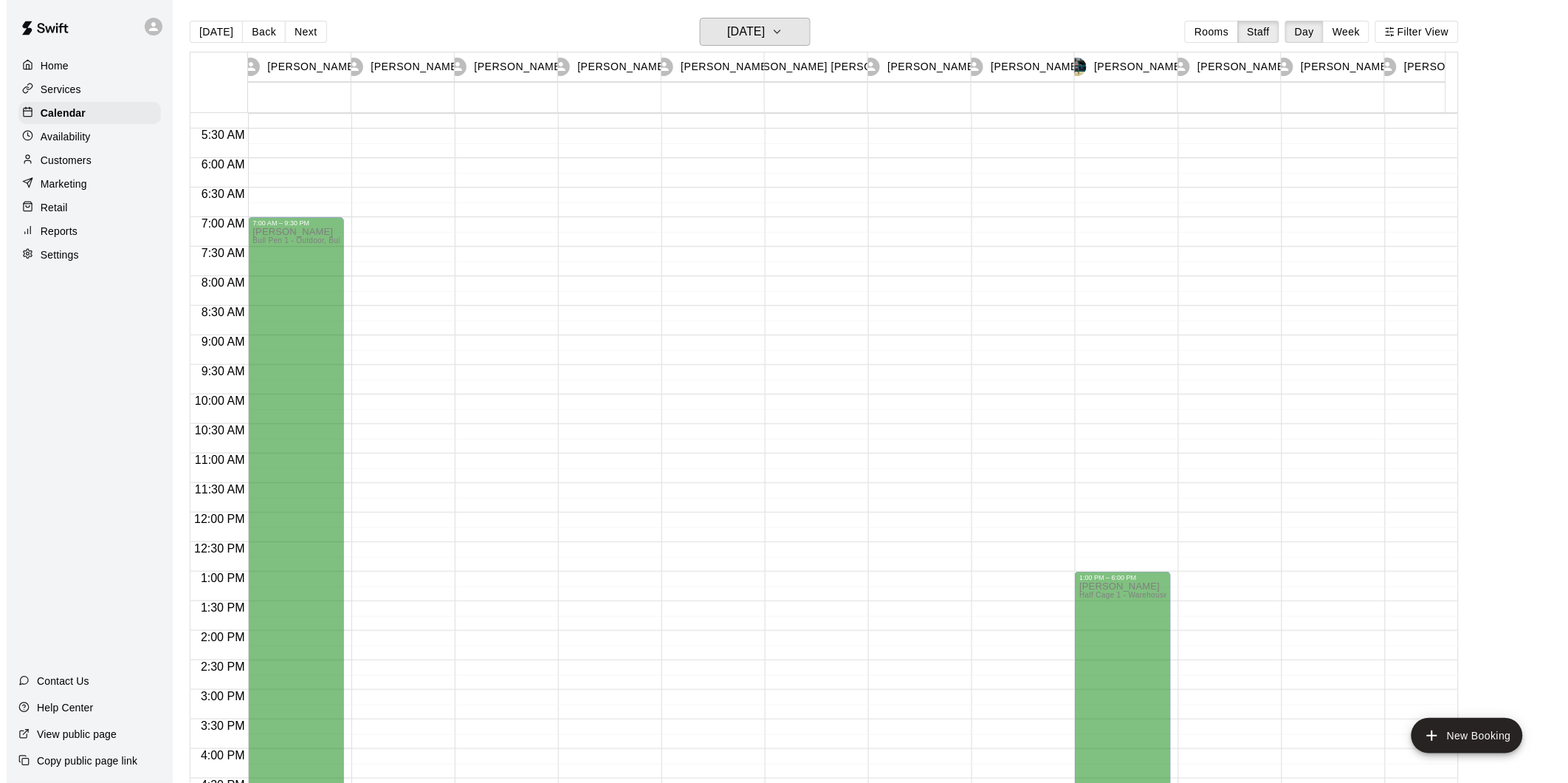
scroll to position [328, 0]
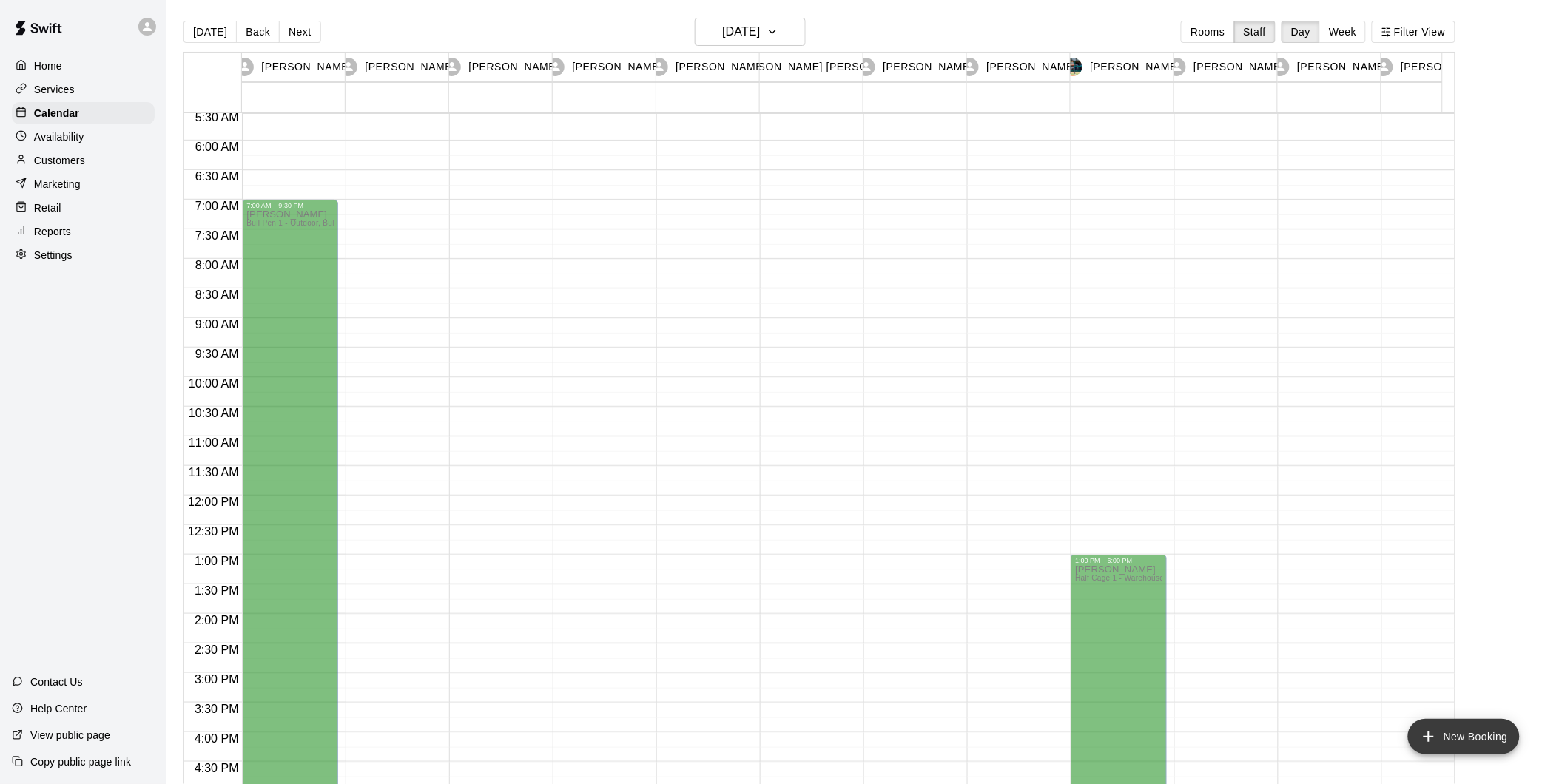
click at [1490, 731] on button "New Booking" at bounding box center [1463, 737] width 112 height 36
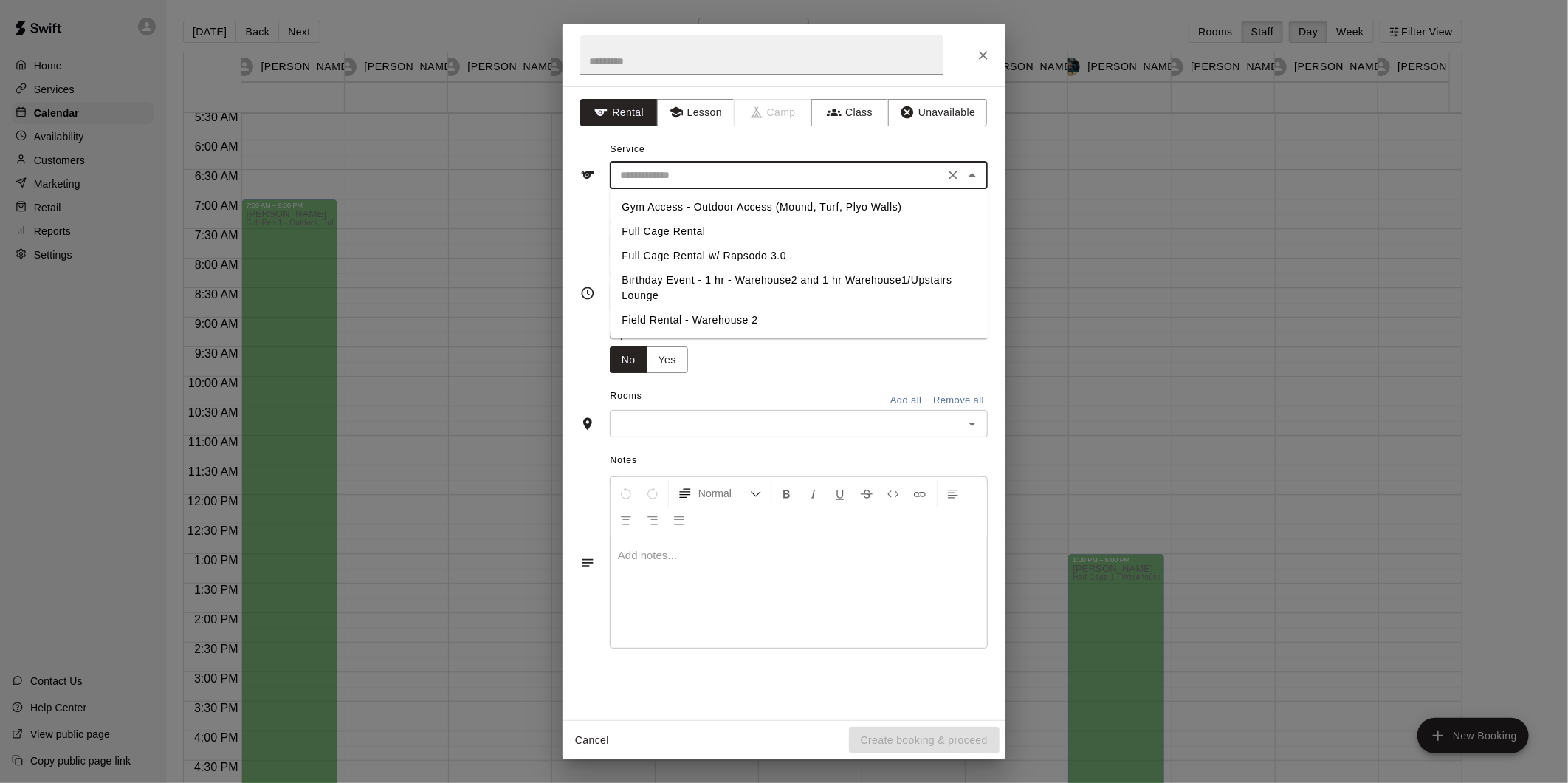
click at [794, 175] on input "text" at bounding box center [777, 175] width 325 height 19
click at [718, 147] on div "Service ​ Gym Access - Outdoor Access (Mound, Turf, Plyo Walls) Full Cage Renta…" at bounding box center [783, 164] width 408 height 51
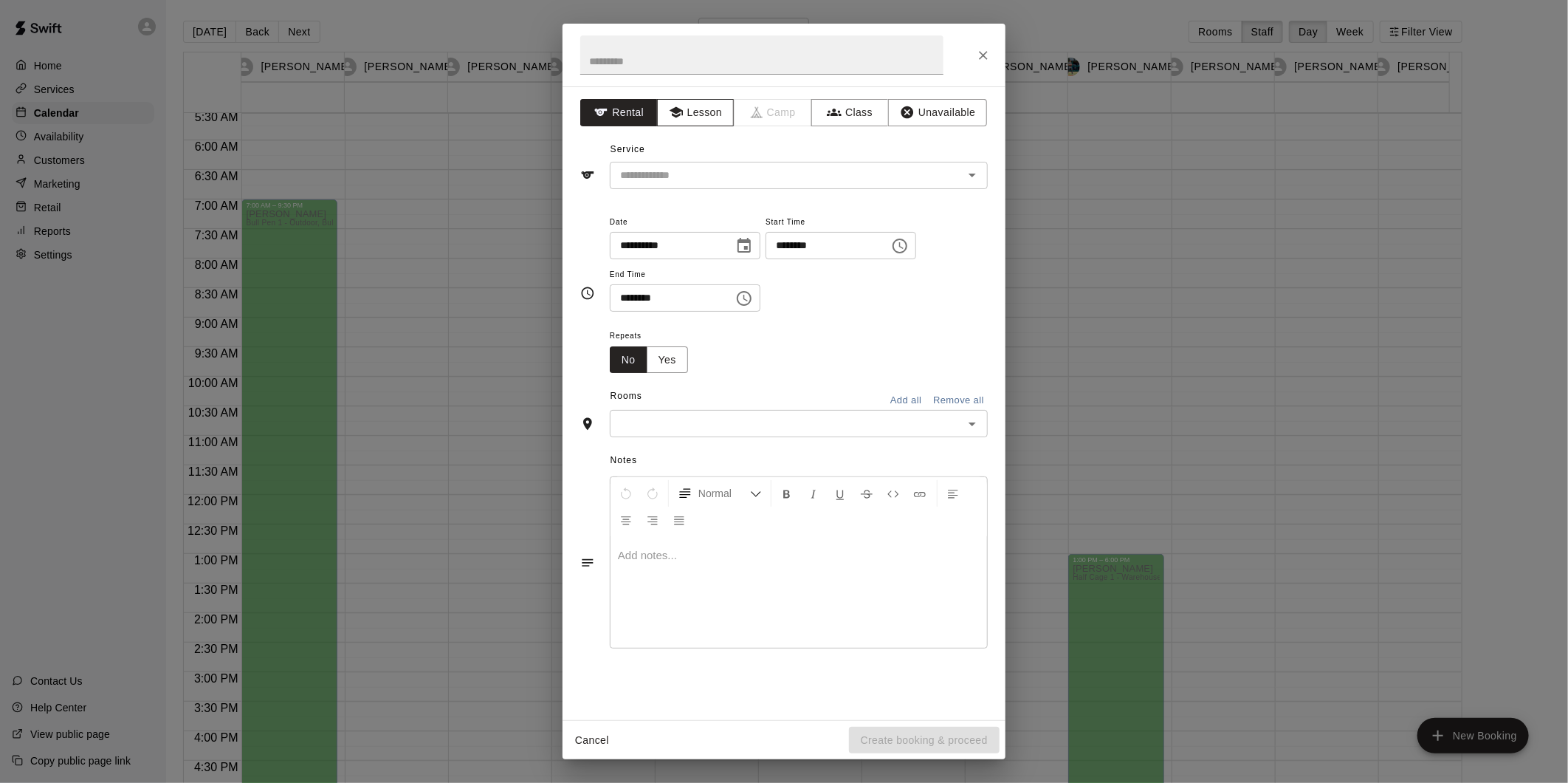
click at [703, 115] on button "Lesson" at bounding box center [695, 112] width 78 height 27
click at [963, 173] on icon "Open" at bounding box center [972, 175] width 18 height 18
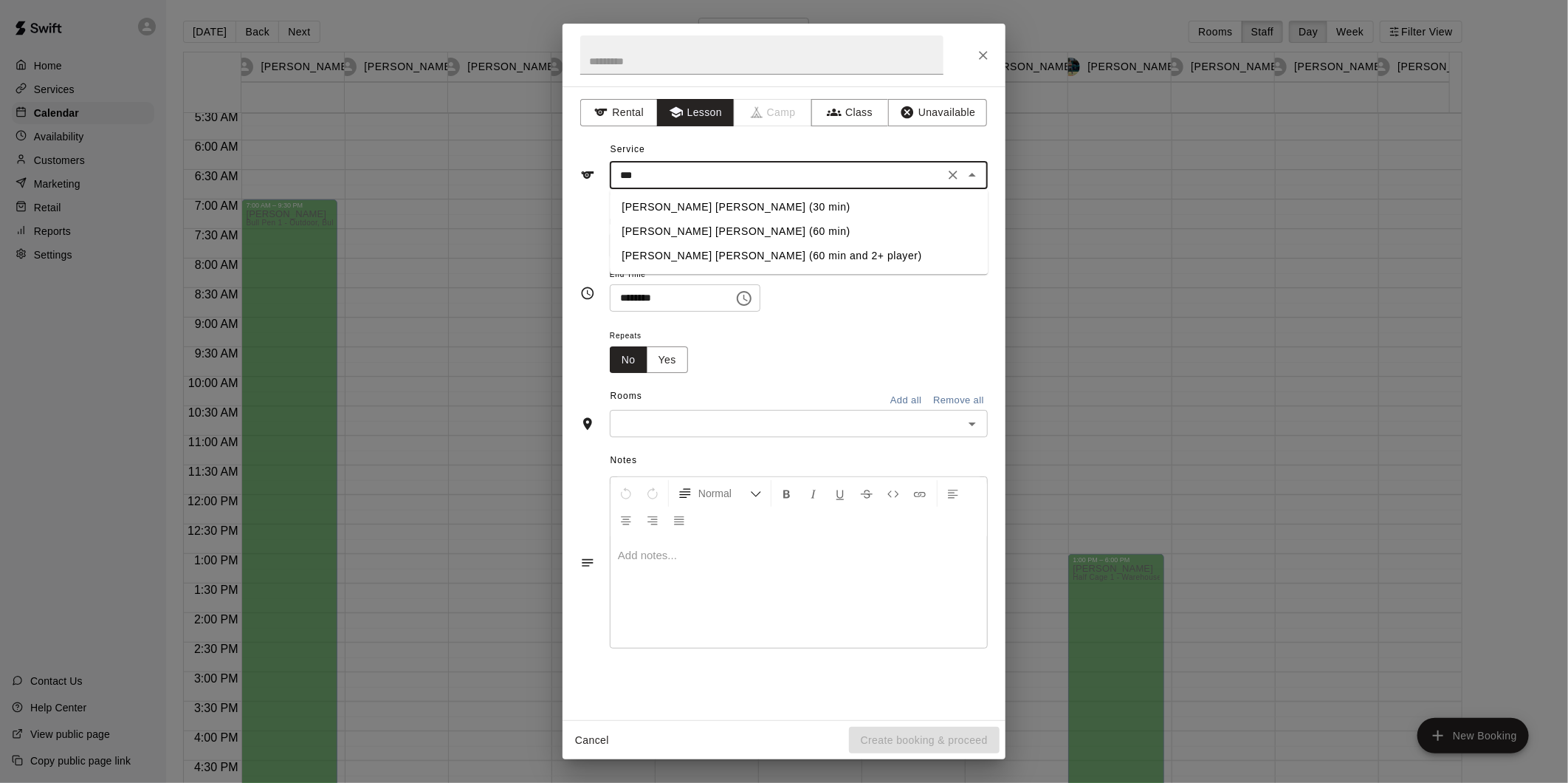
click at [729, 251] on li "[PERSON_NAME] [PERSON_NAME] (60 min and 2+ player)" at bounding box center [798, 255] width 378 height 24
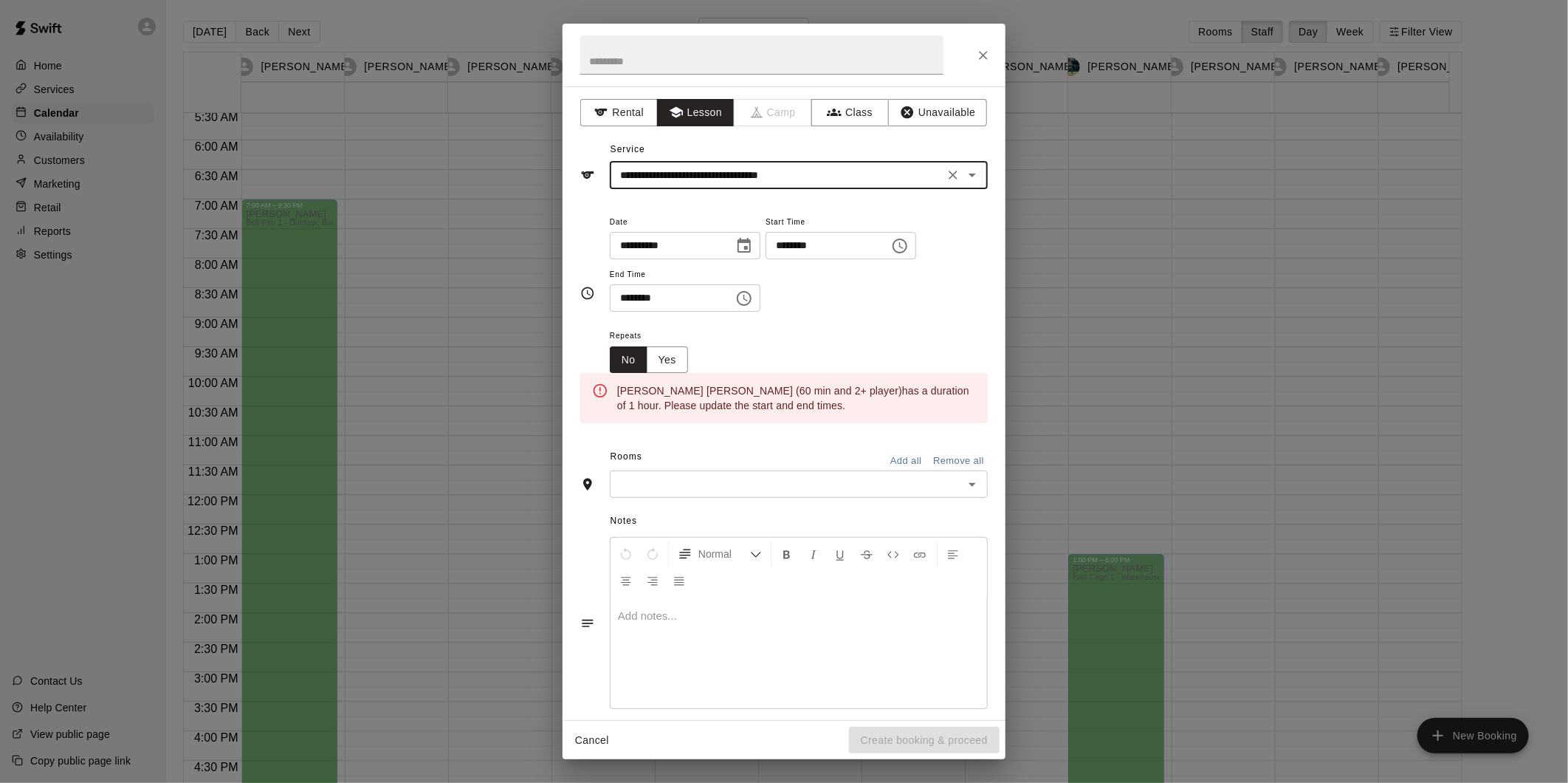
type input "**********"
click at [908, 238] on icon "Choose time, selected time is 3:00 PM" at bounding box center [899, 246] width 18 height 18
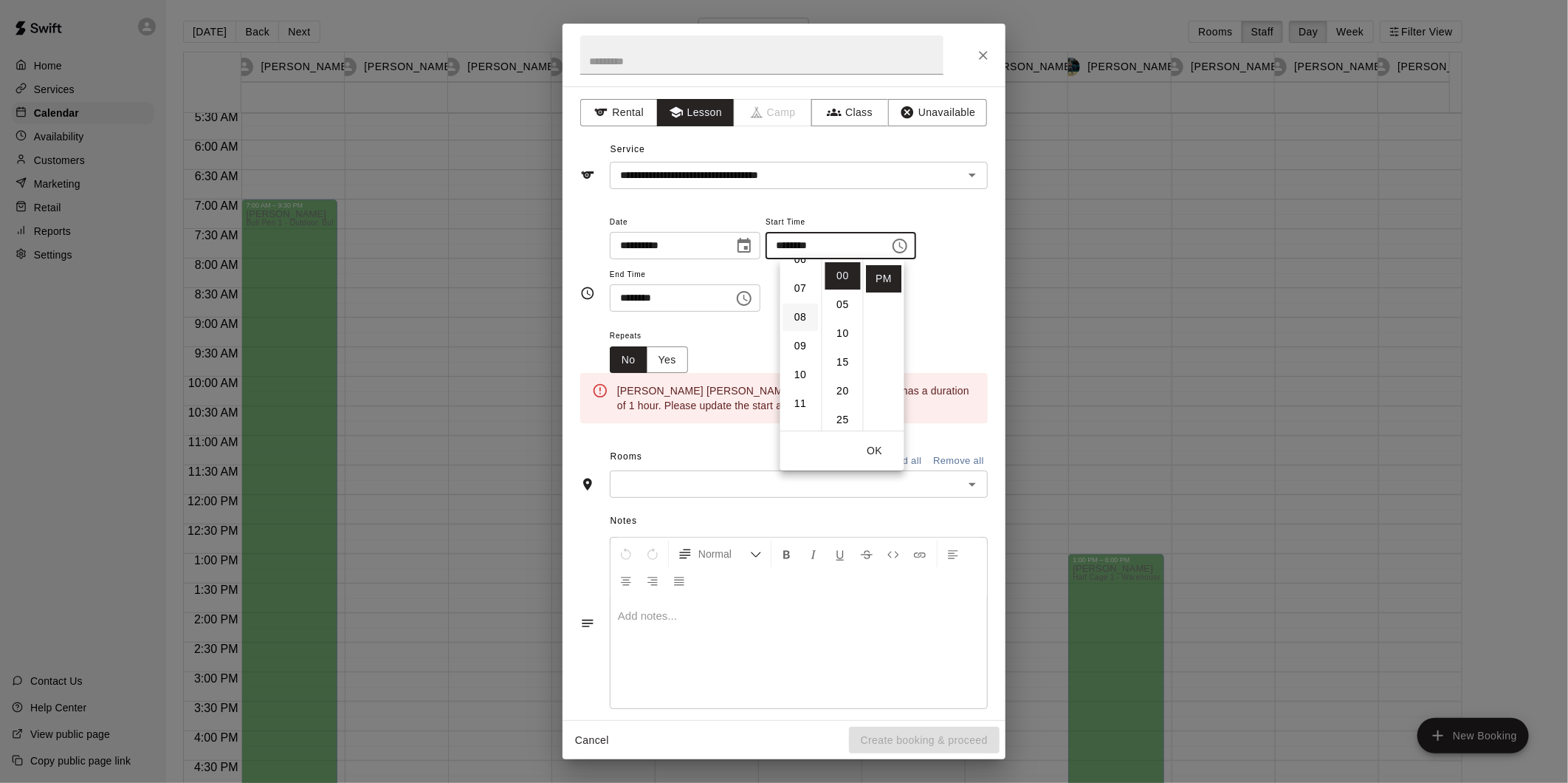
scroll to position [249, 0]
click at [798, 283] on li "09" at bounding box center [801, 285] width 36 height 27
click at [882, 275] on li "AM" at bounding box center [885, 275] width 36 height 27
type input "********"
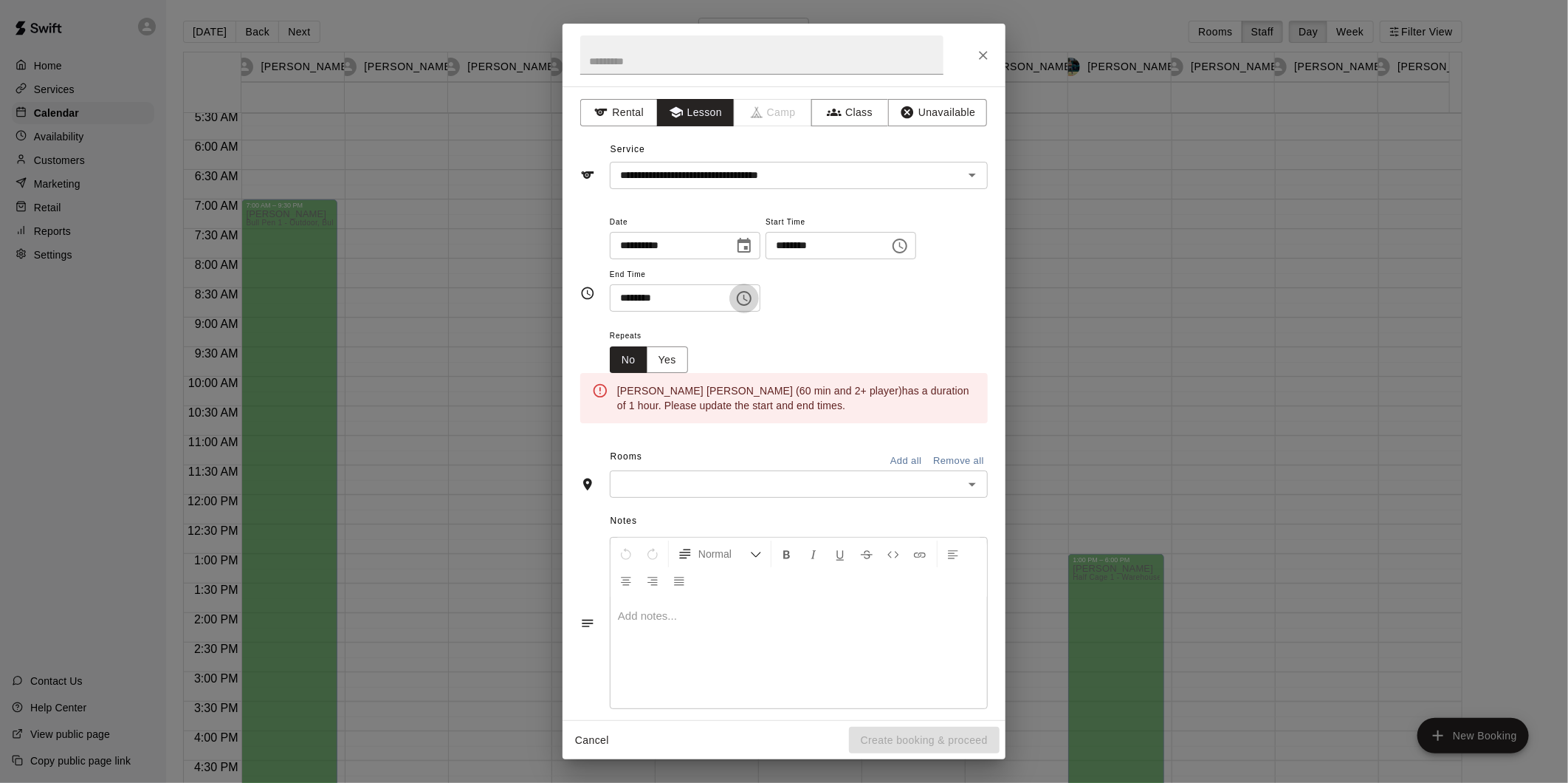
drag, startPoint x: 764, startPoint y: 300, endPoint x: 756, endPoint y: 315, distance: 17.0
click at [751, 301] on icon "Choose time, selected time is 3:30 PM" at bounding box center [744, 298] width 15 height 15
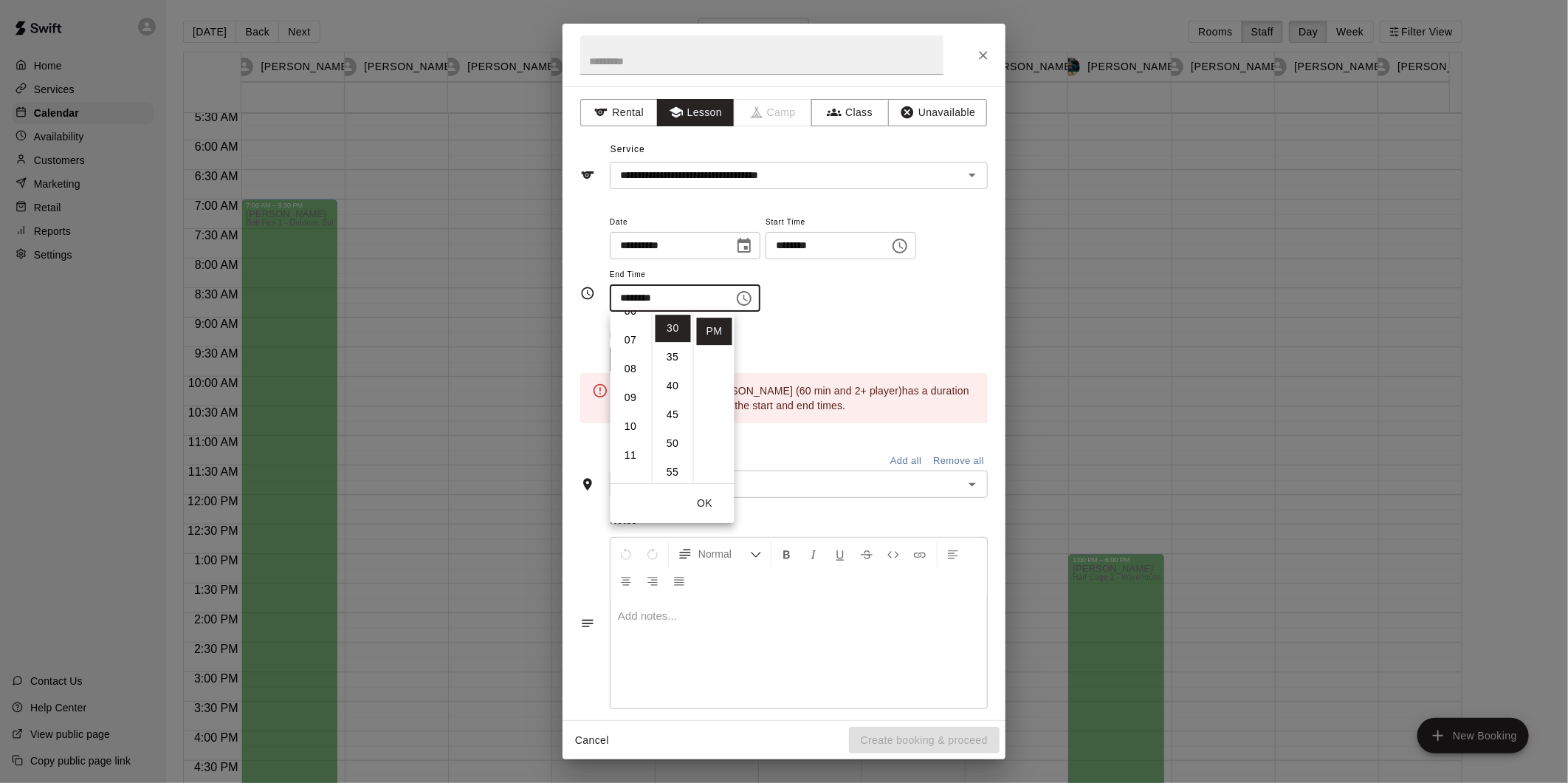
scroll to position [150, 0]
click at [638, 461] on li "11" at bounding box center [631, 463] width 36 height 27
click at [675, 331] on li "00" at bounding box center [673, 328] width 36 height 27
click at [712, 326] on li "AM" at bounding box center [714, 328] width 36 height 27
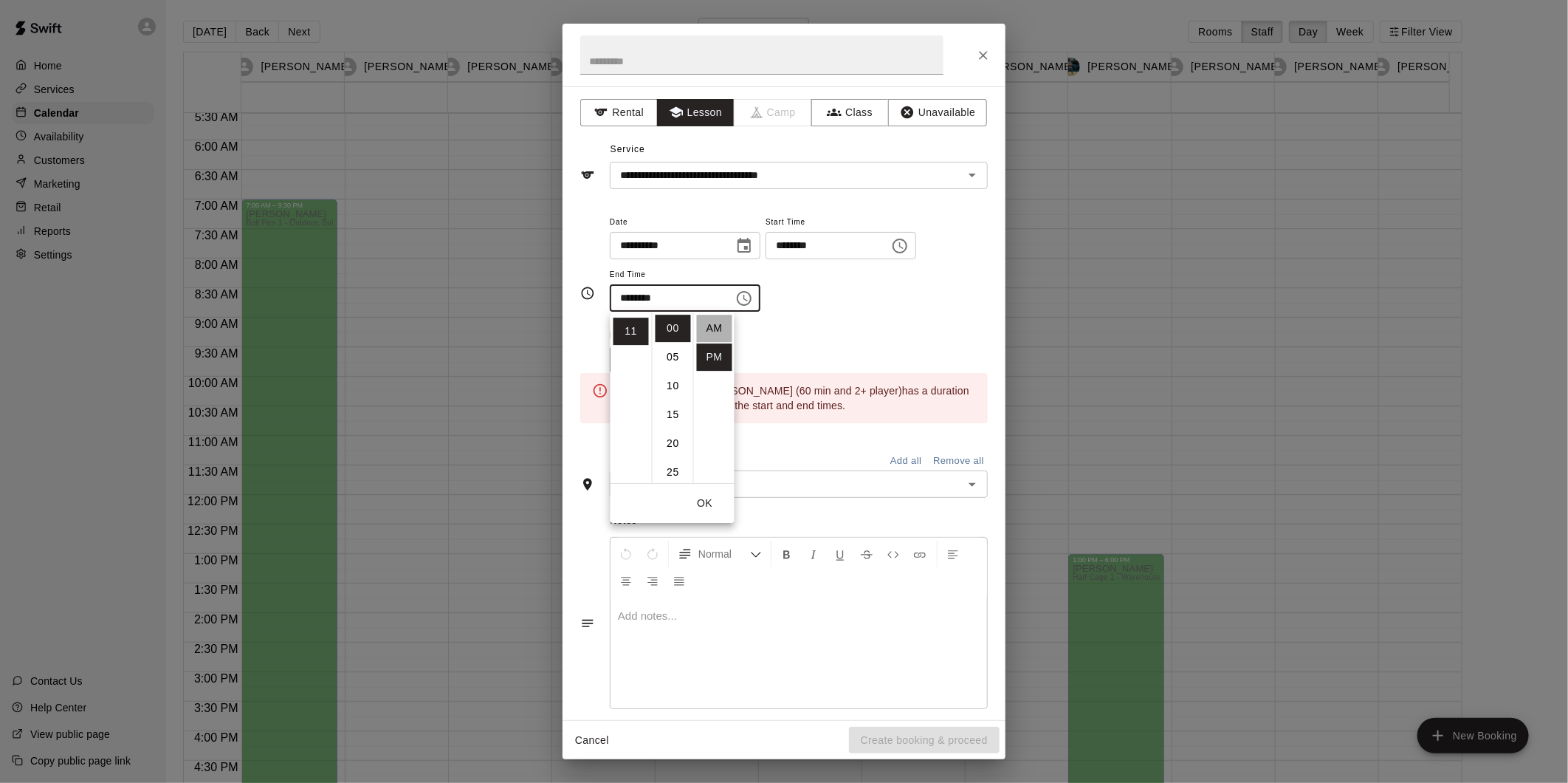
type input "********"
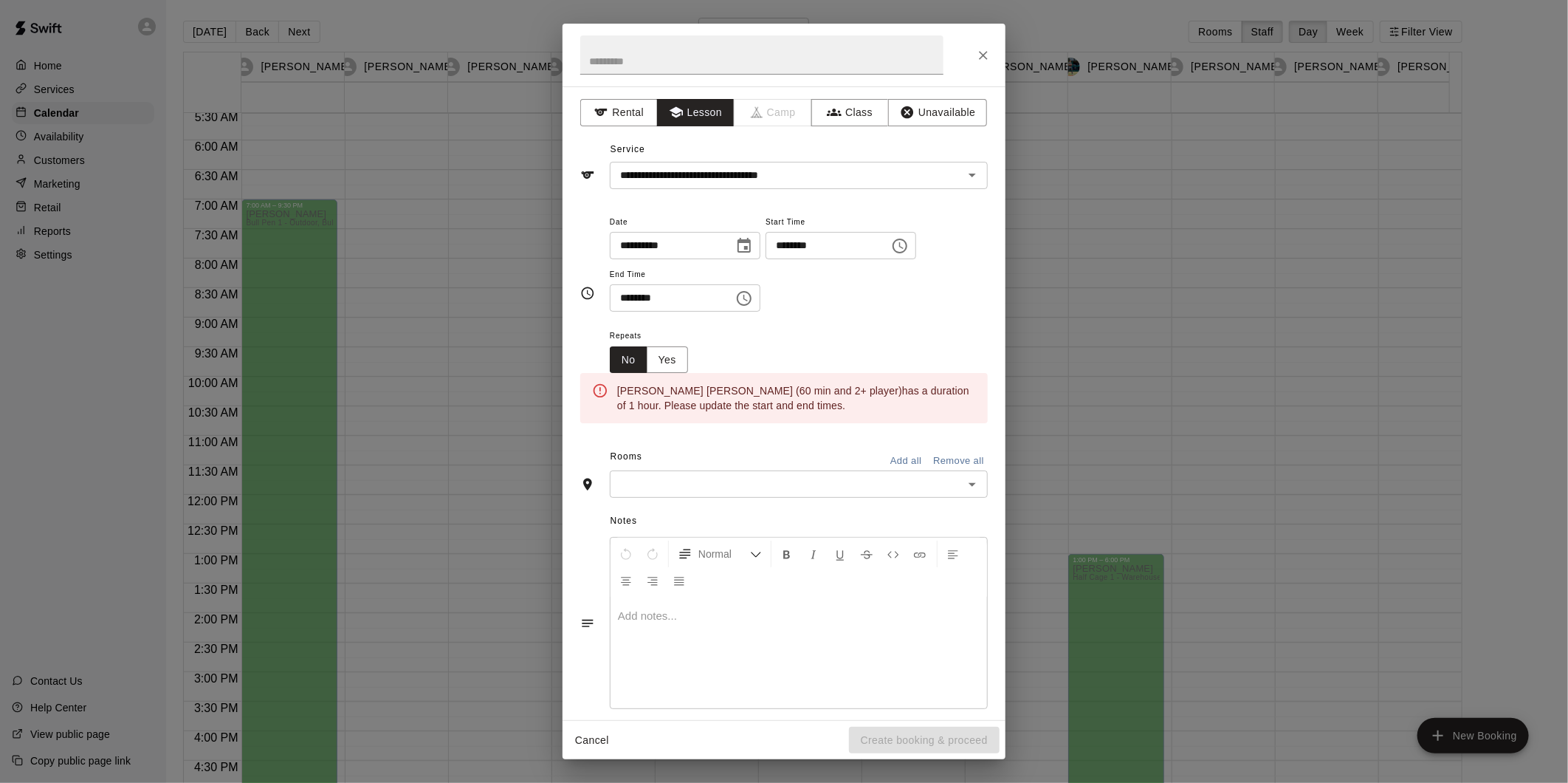
click at [968, 483] on icon "Open" at bounding box center [972, 485] width 7 height 4
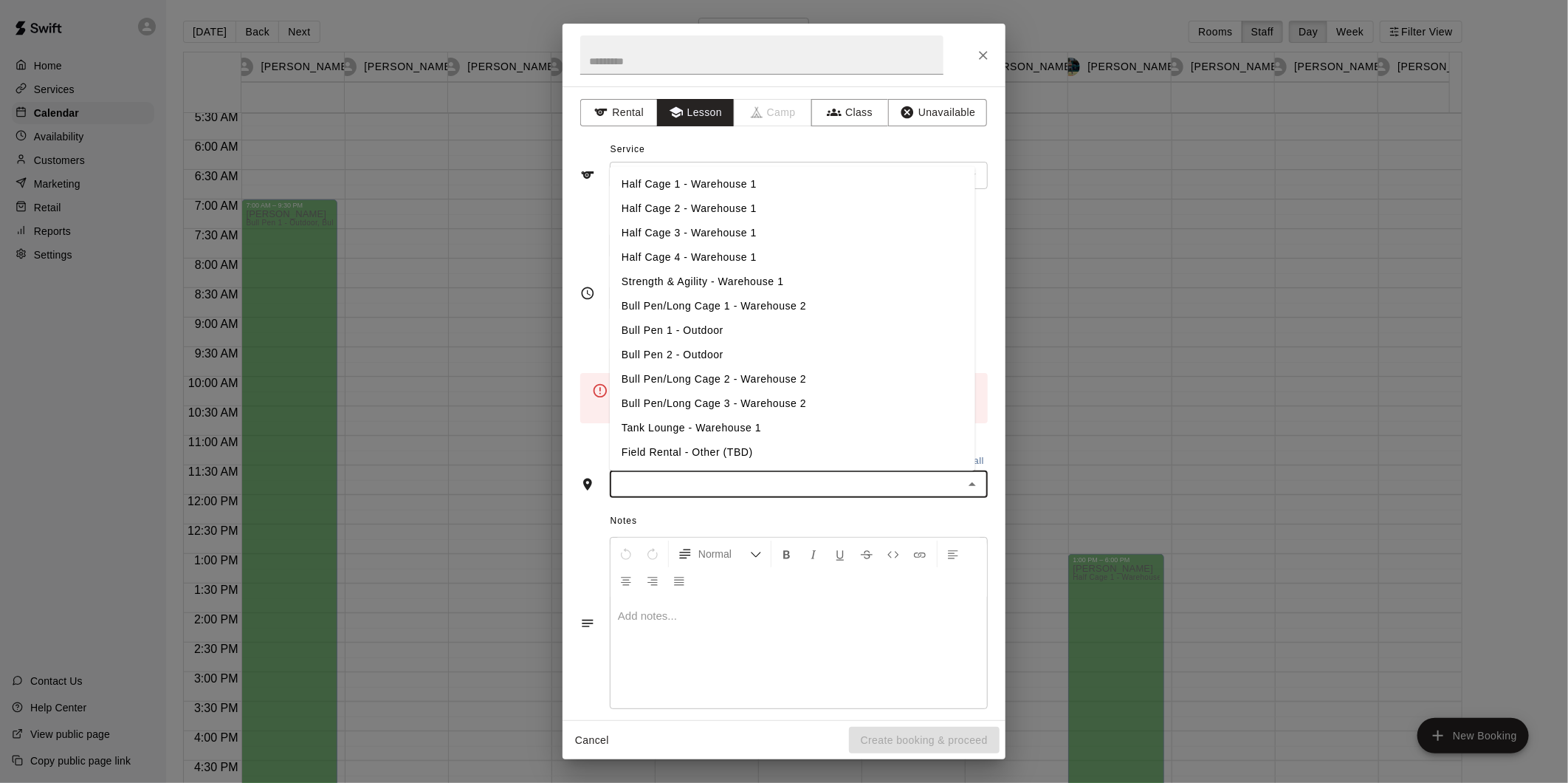
click at [703, 451] on li "Field Rental - Other (TBD)" at bounding box center [792, 453] width 365 height 24
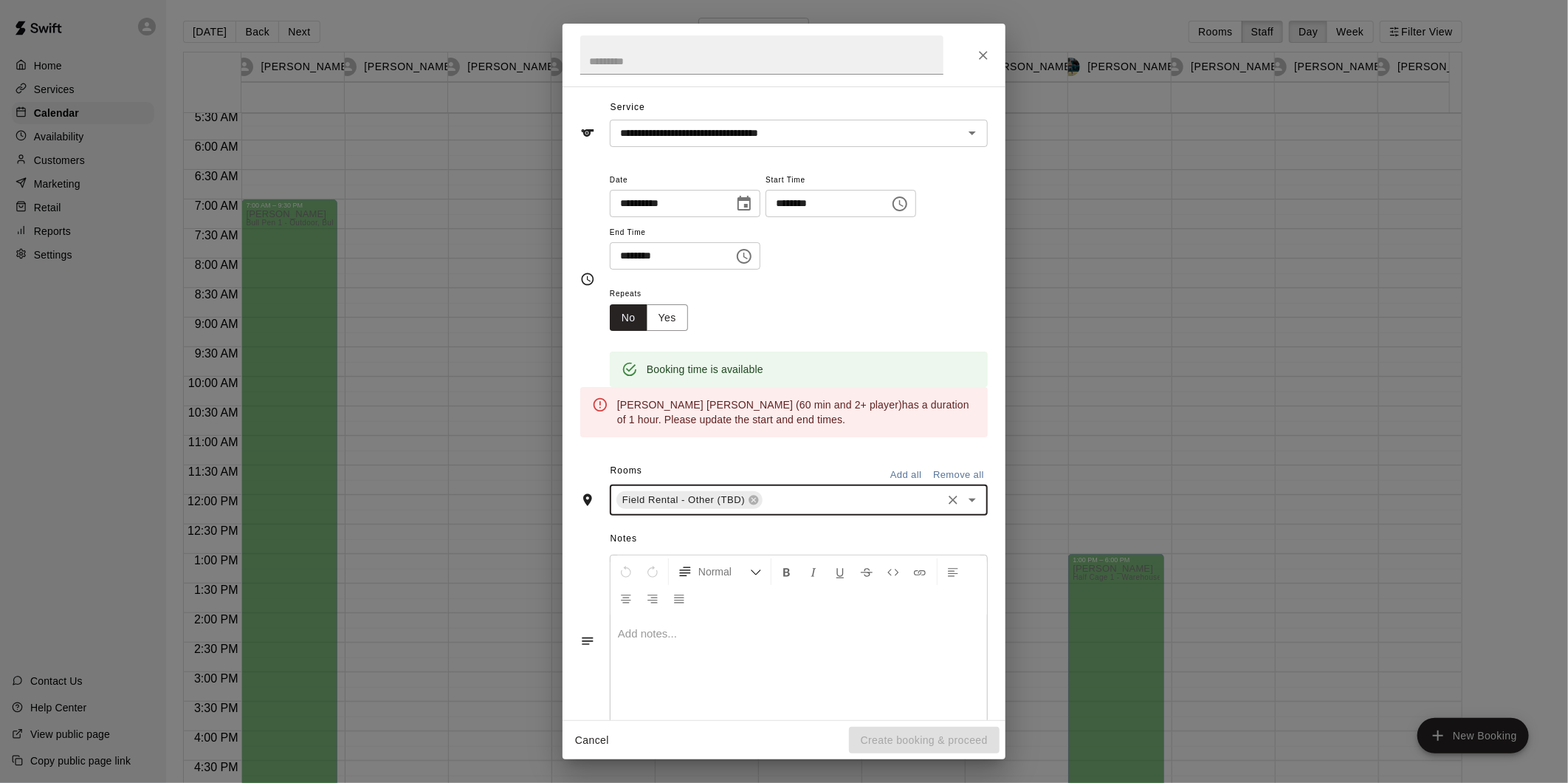
scroll to position [76, 0]
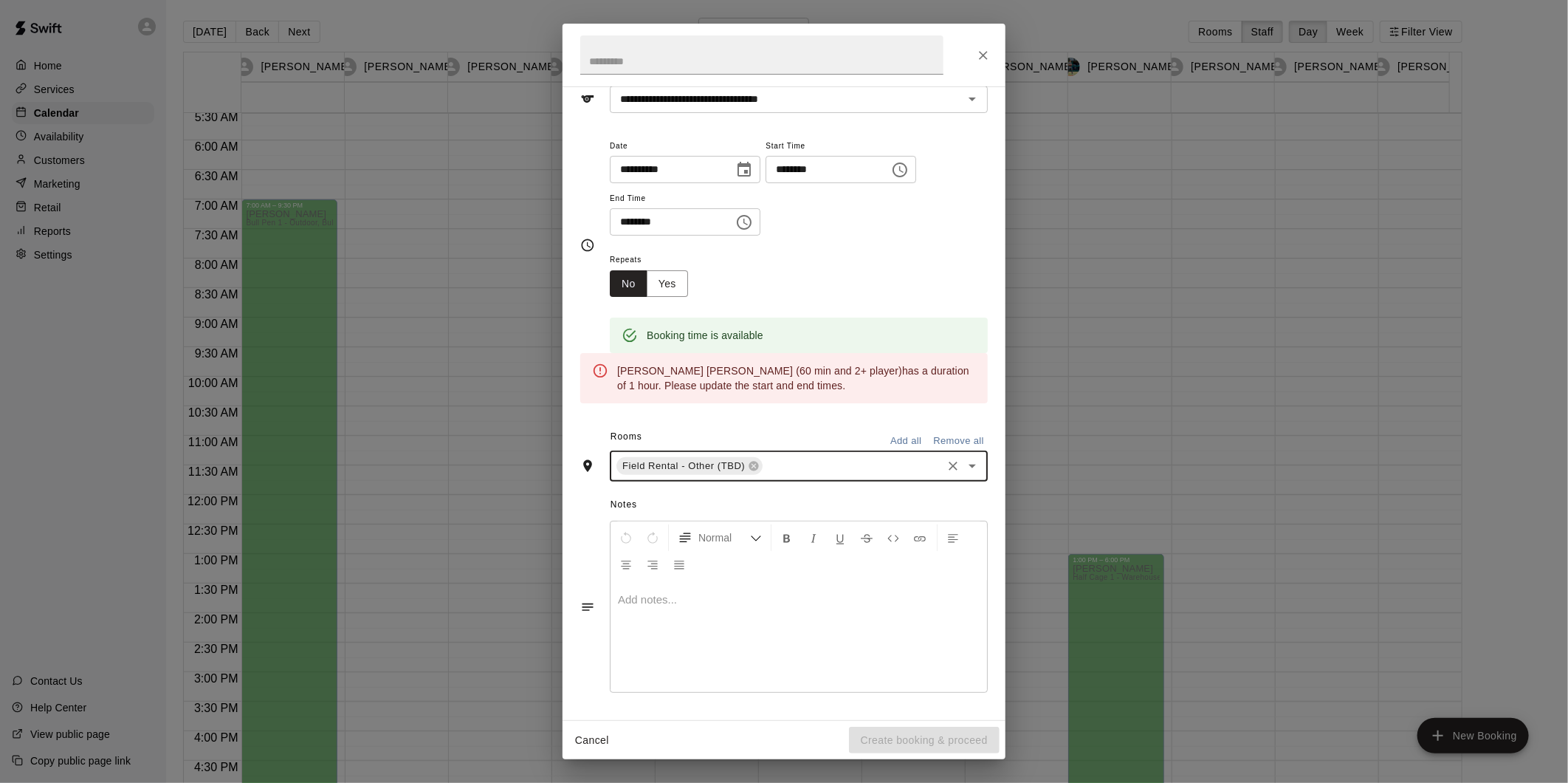
click at [843, 595] on p at bounding box center [798, 599] width 362 height 15
click at [908, 236] on div "**********" at bounding box center [798, 194] width 378 height 115
click at [906, 270] on div "Repeats No Yes" at bounding box center [798, 273] width 378 height 47
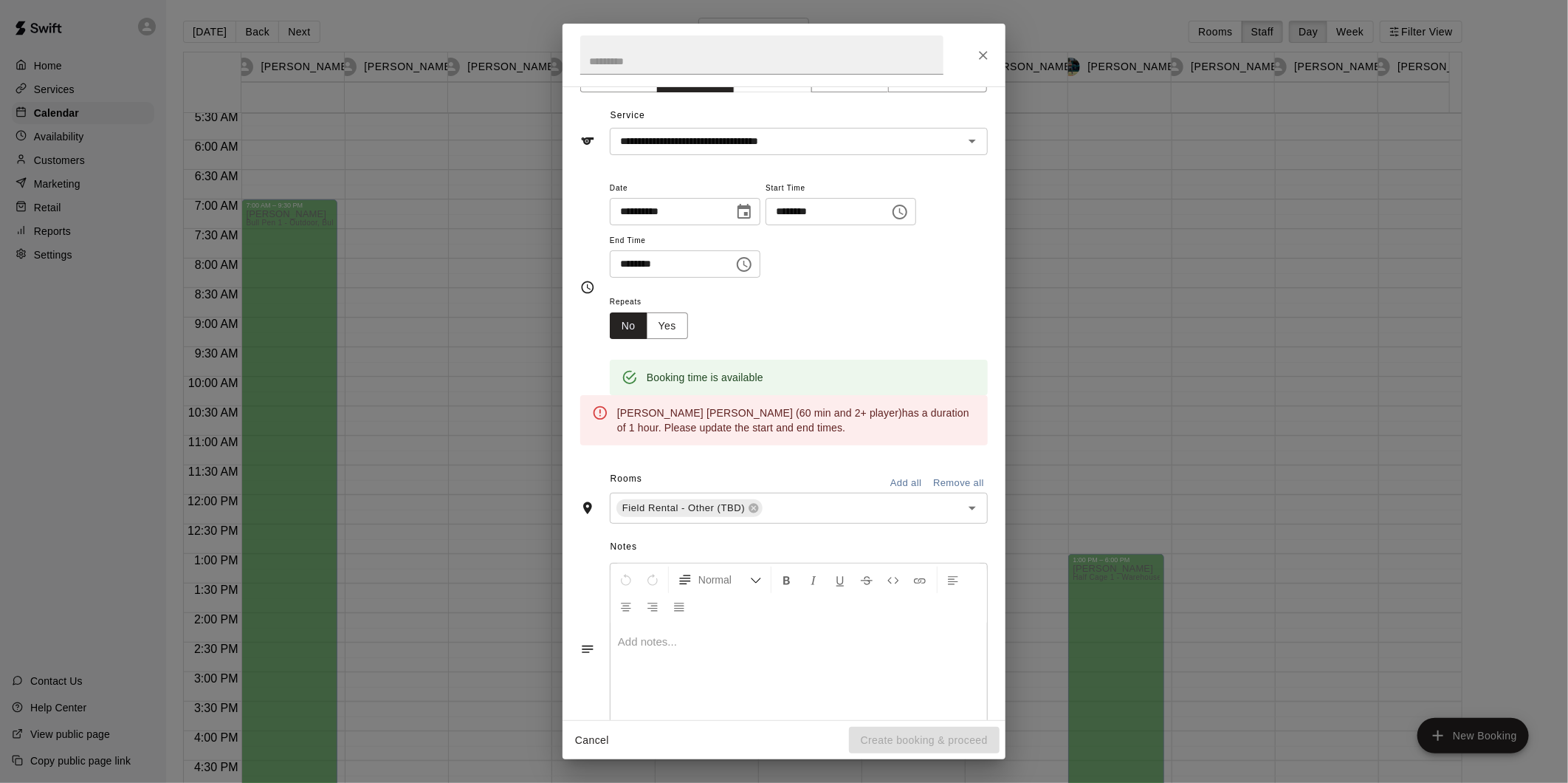
scroll to position [0, 0]
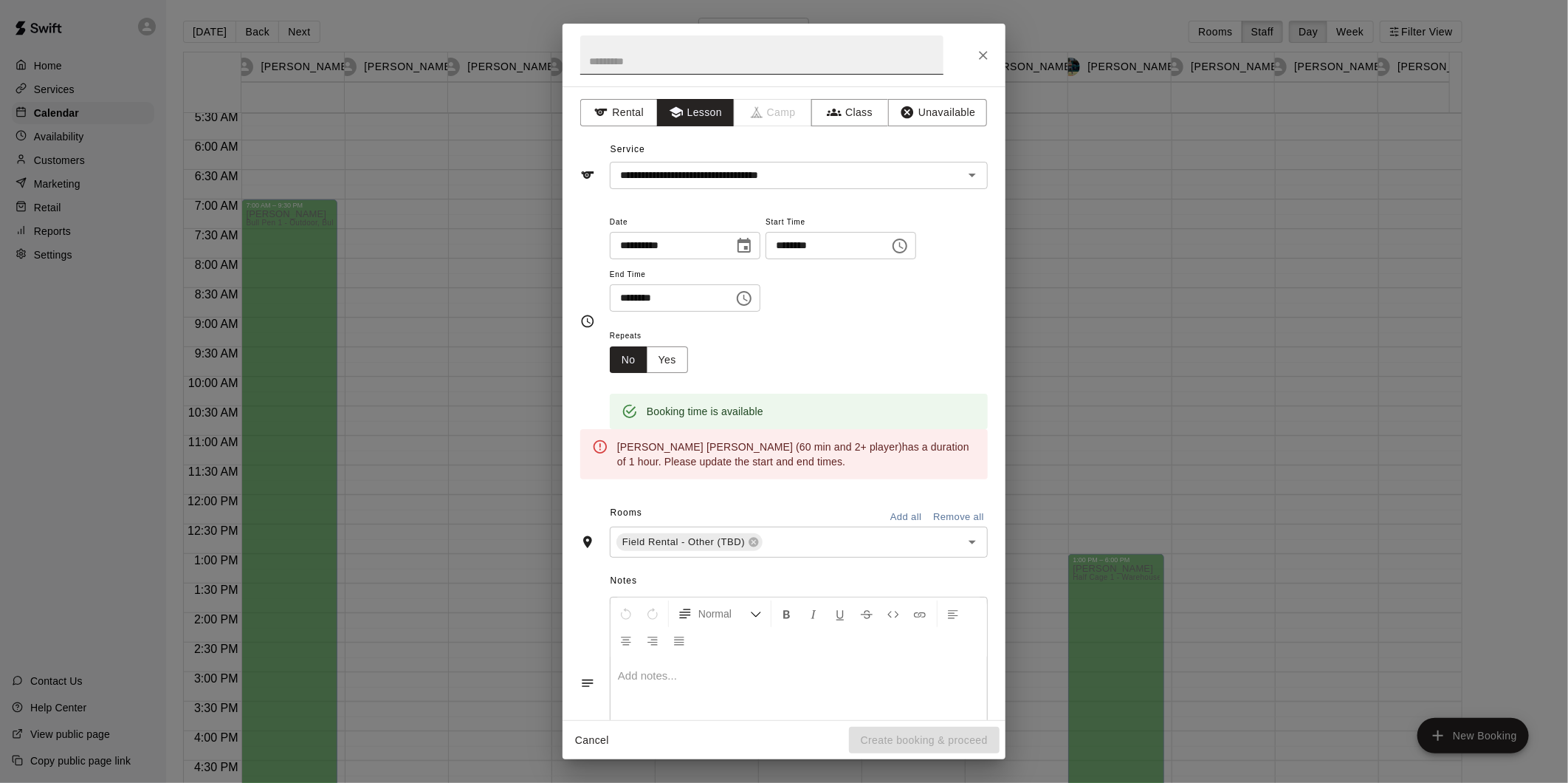
click at [680, 70] on input "text" at bounding box center [761, 55] width 363 height 39
type input "**********"
click at [753, 296] on icon "Choose time, selected time is 11:00 AM" at bounding box center [744, 298] width 18 height 18
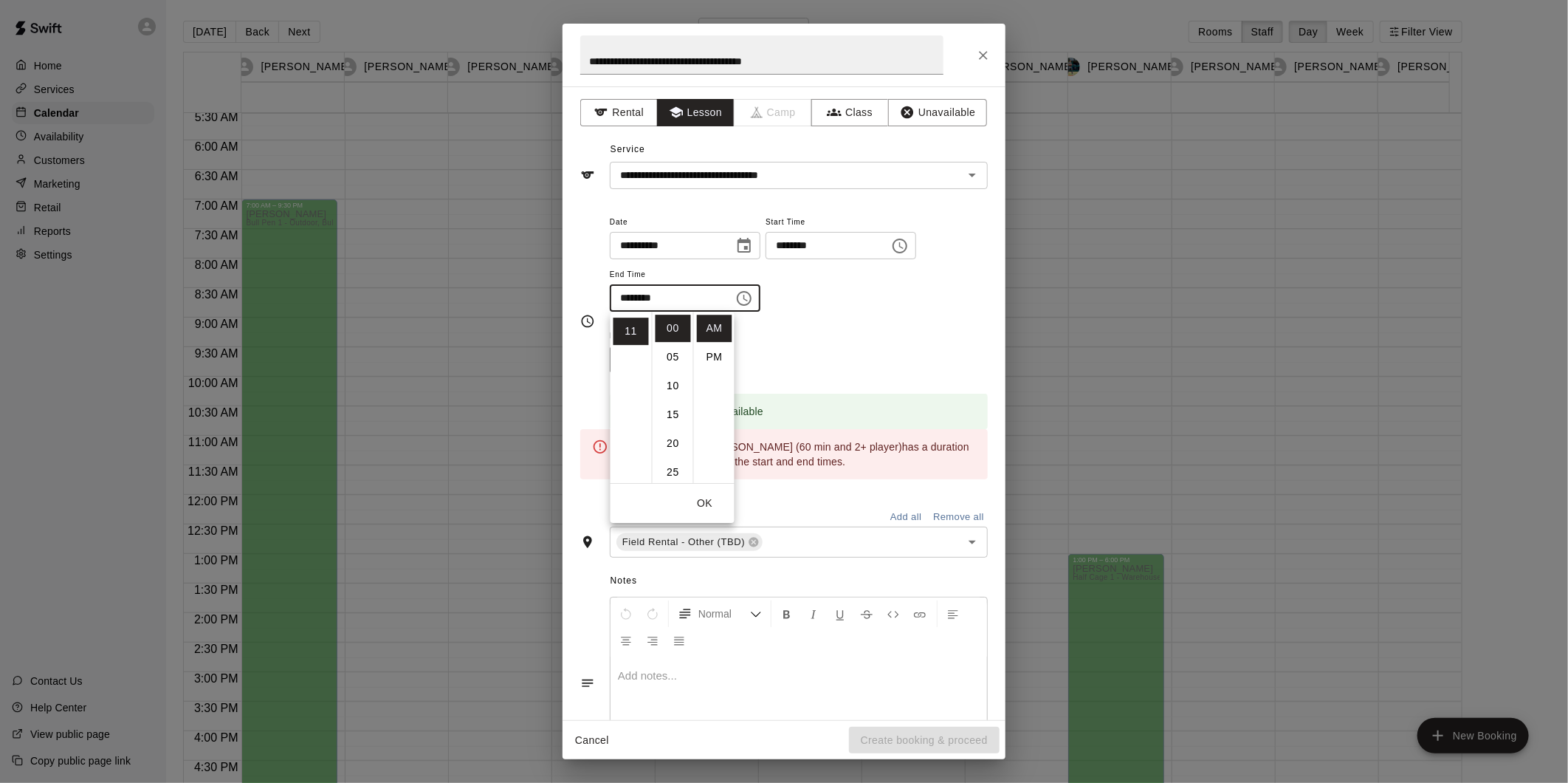
scroll to position [150, 0]
drag, startPoint x: 629, startPoint y: 460, endPoint x: 703, endPoint y: 454, distance: 74.2
click at [629, 460] on li "10" at bounding box center [631, 466] width 36 height 27
type input "********"
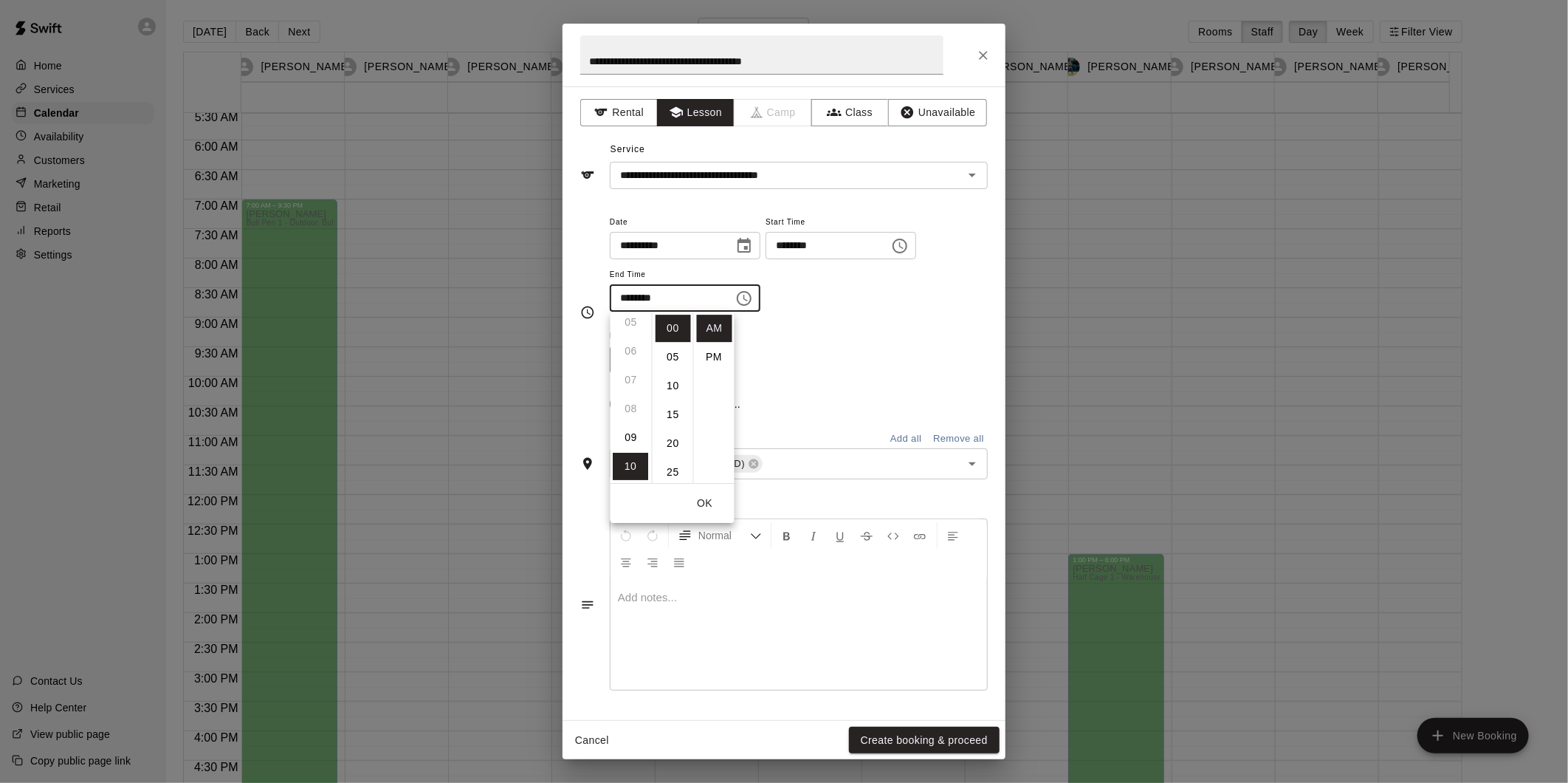
scroll to position [288, 0]
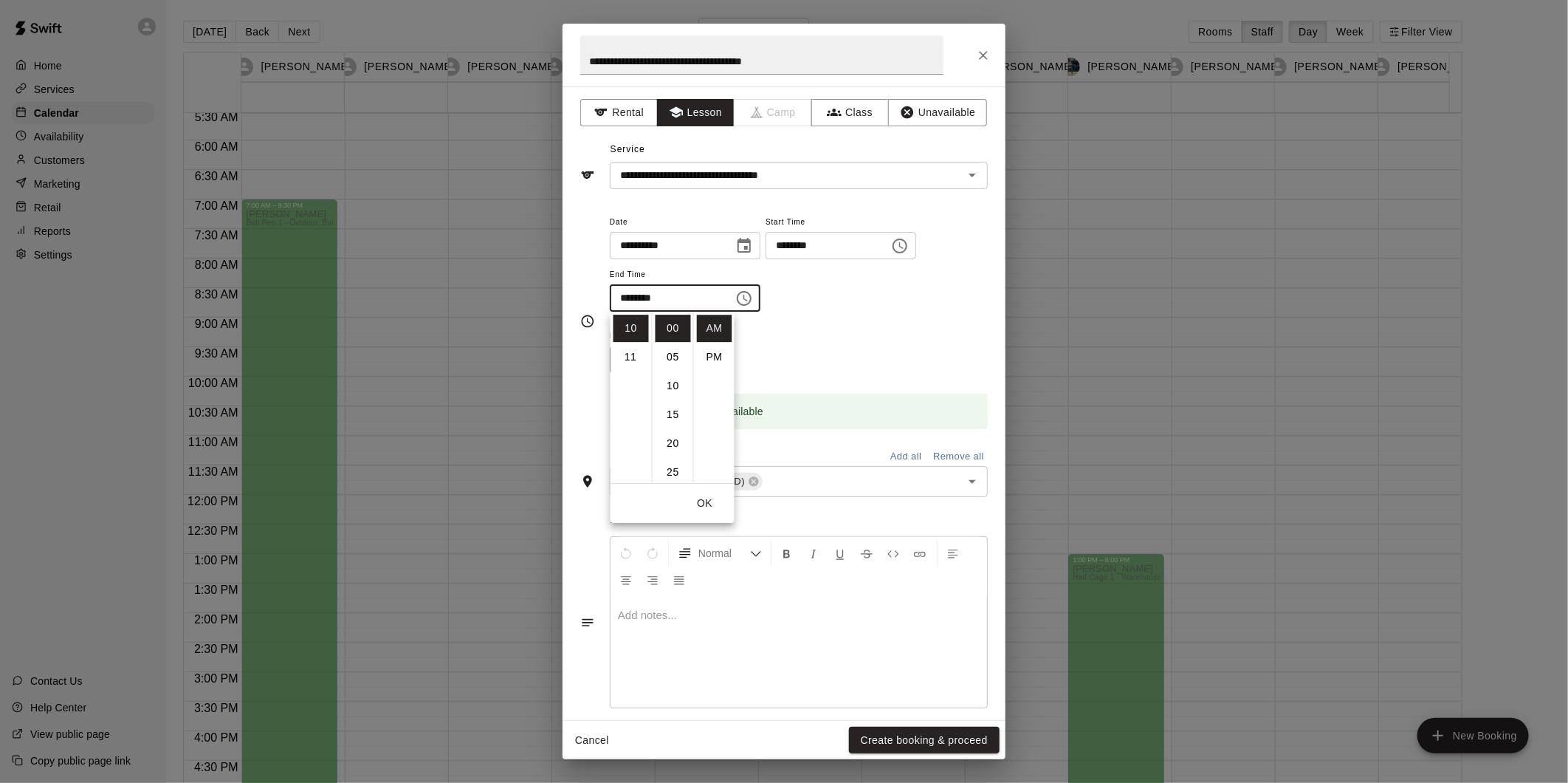
click at [927, 313] on div "**********" at bounding box center [798, 269] width 378 height 115
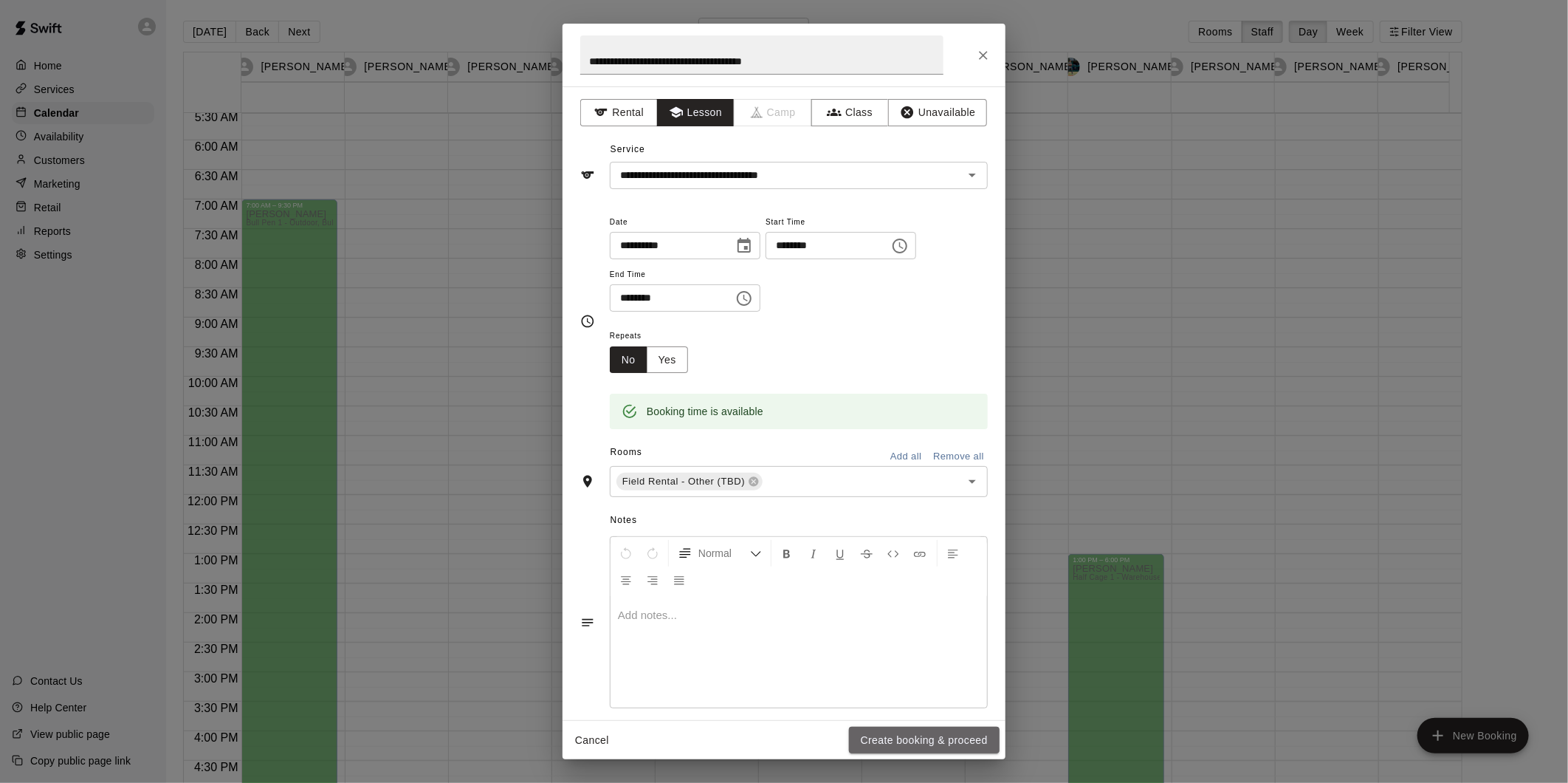
click at [942, 736] on button "Create booking & proceed" at bounding box center [925, 740] width 151 height 27
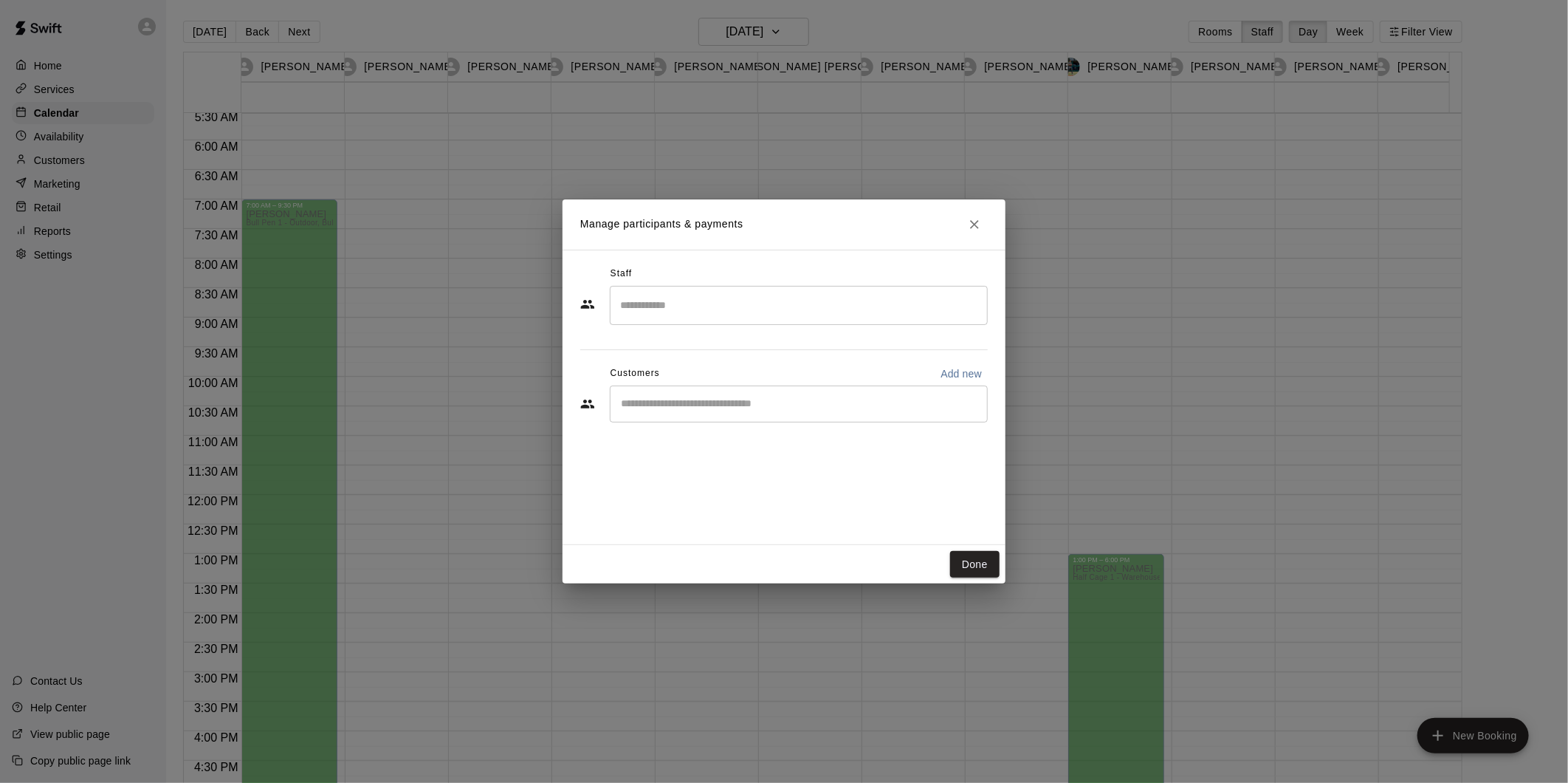
click at [692, 314] on input "Search staff" at bounding box center [798, 305] width 365 height 26
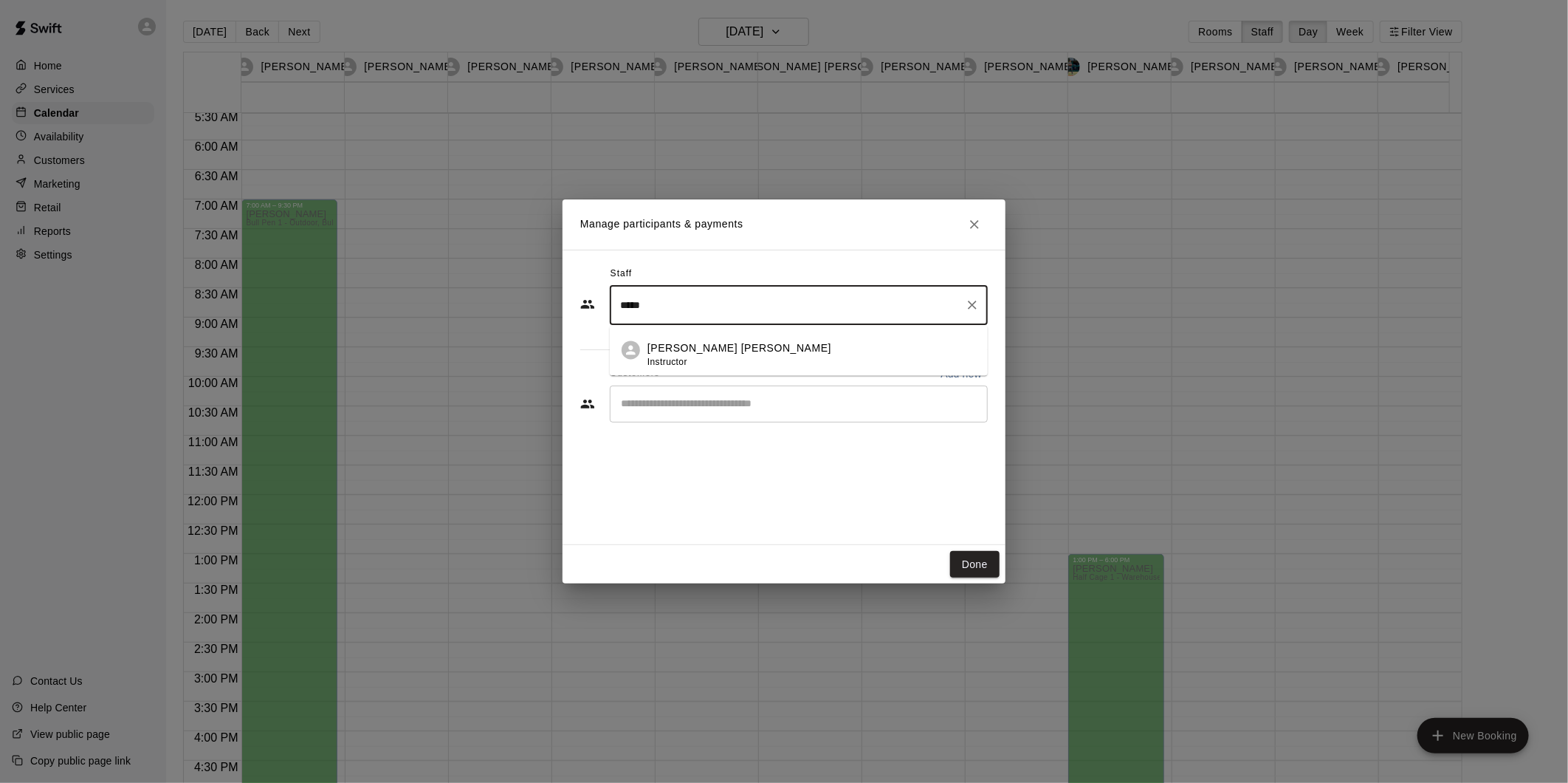
click at [681, 372] on li "[PERSON_NAME] [PERSON_NAME] Instructor" at bounding box center [798, 350] width 378 height 50
type input "*****"
click at [672, 408] on input "Start typing to search customers..." at bounding box center [798, 404] width 365 height 15
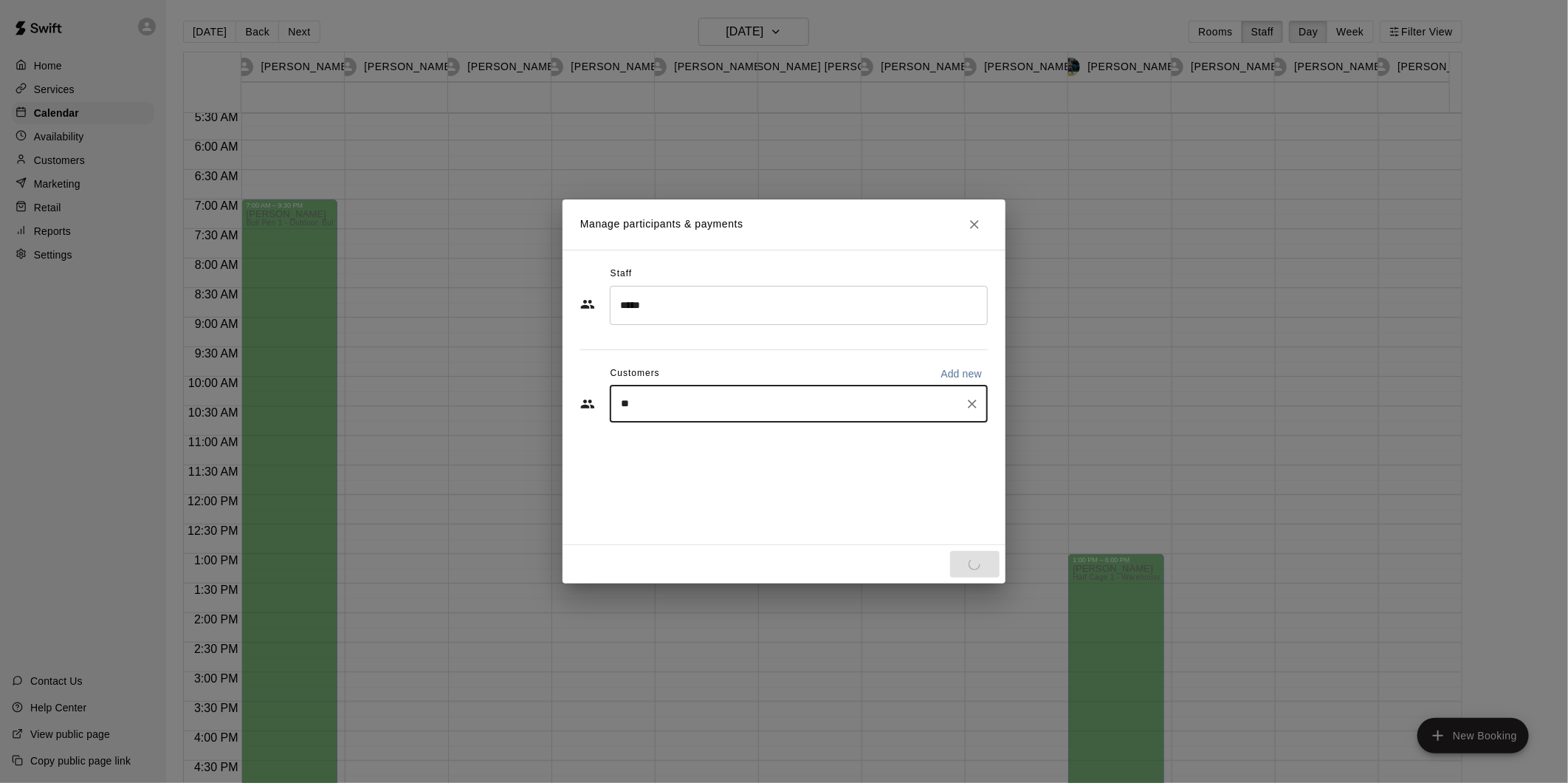
type input "***"
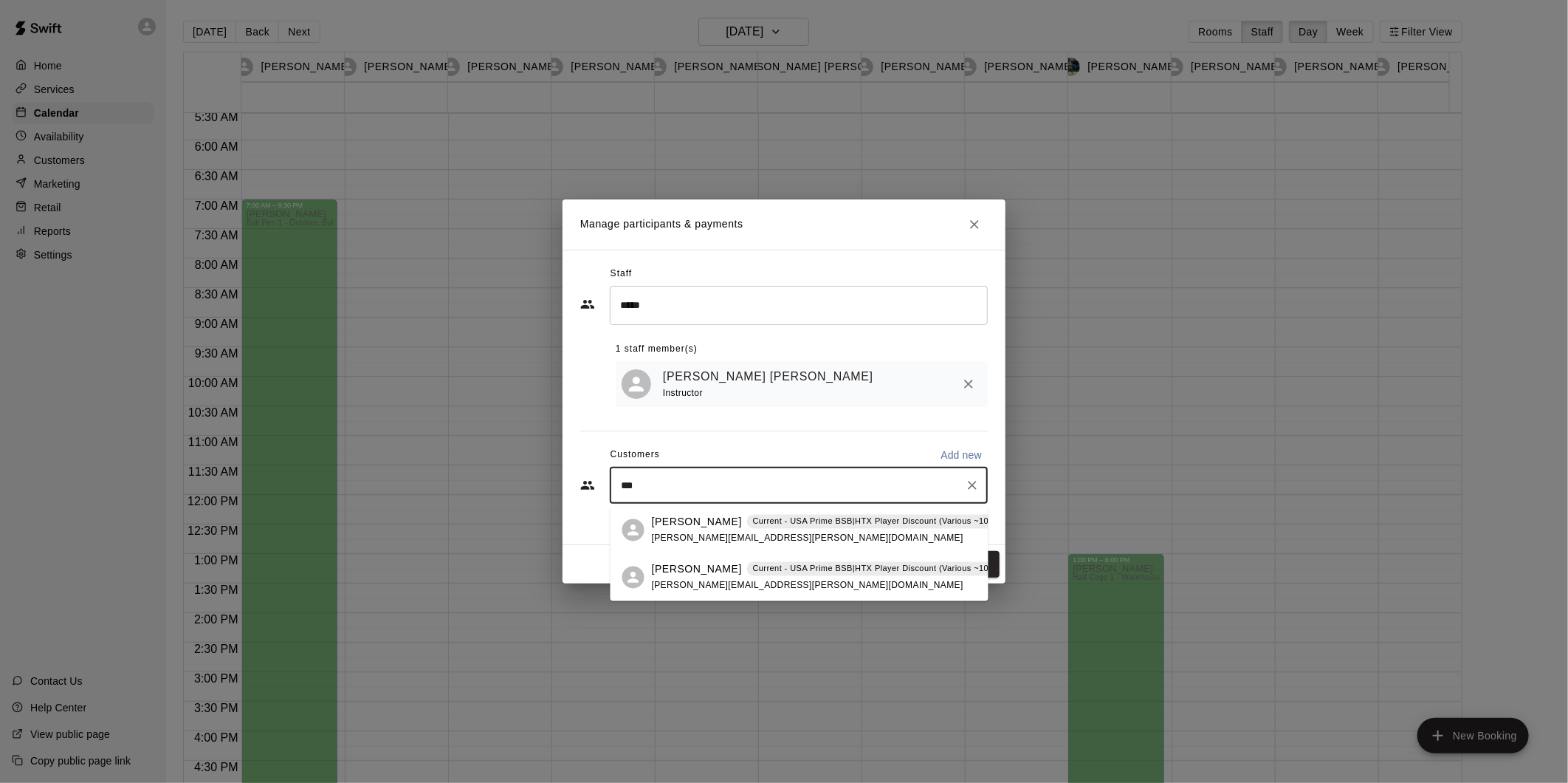
click at [834, 531] on div "[PERSON_NAME] Current - USA Prime BSB|HTX Player Discount (Various ~10% to 30%)…" at bounding box center [843, 530] width 383 height 32
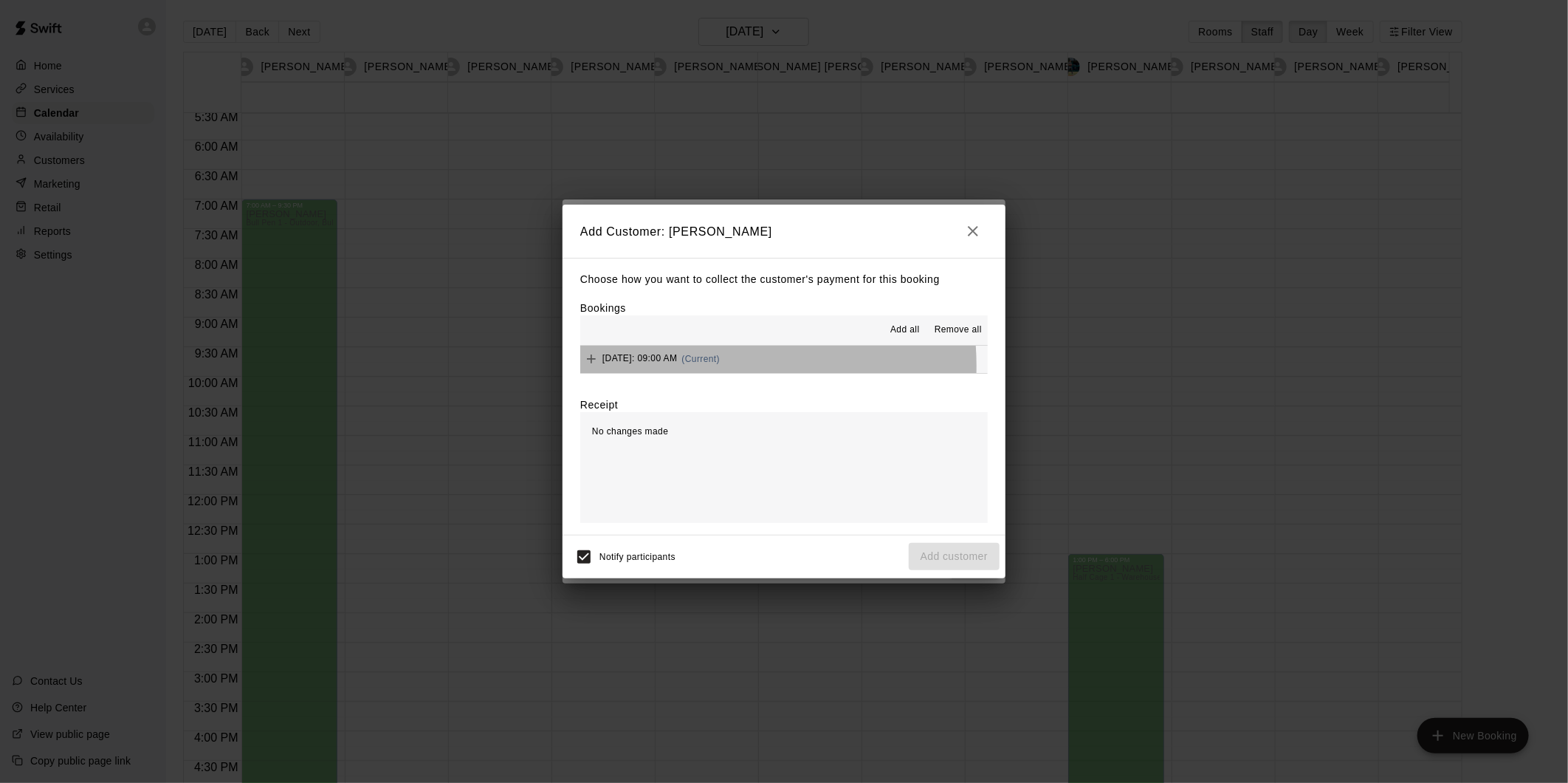
click at [695, 367] on div "[DATE]: 09:00 AM (Current)" at bounding box center [649, 359] width 140 height 22
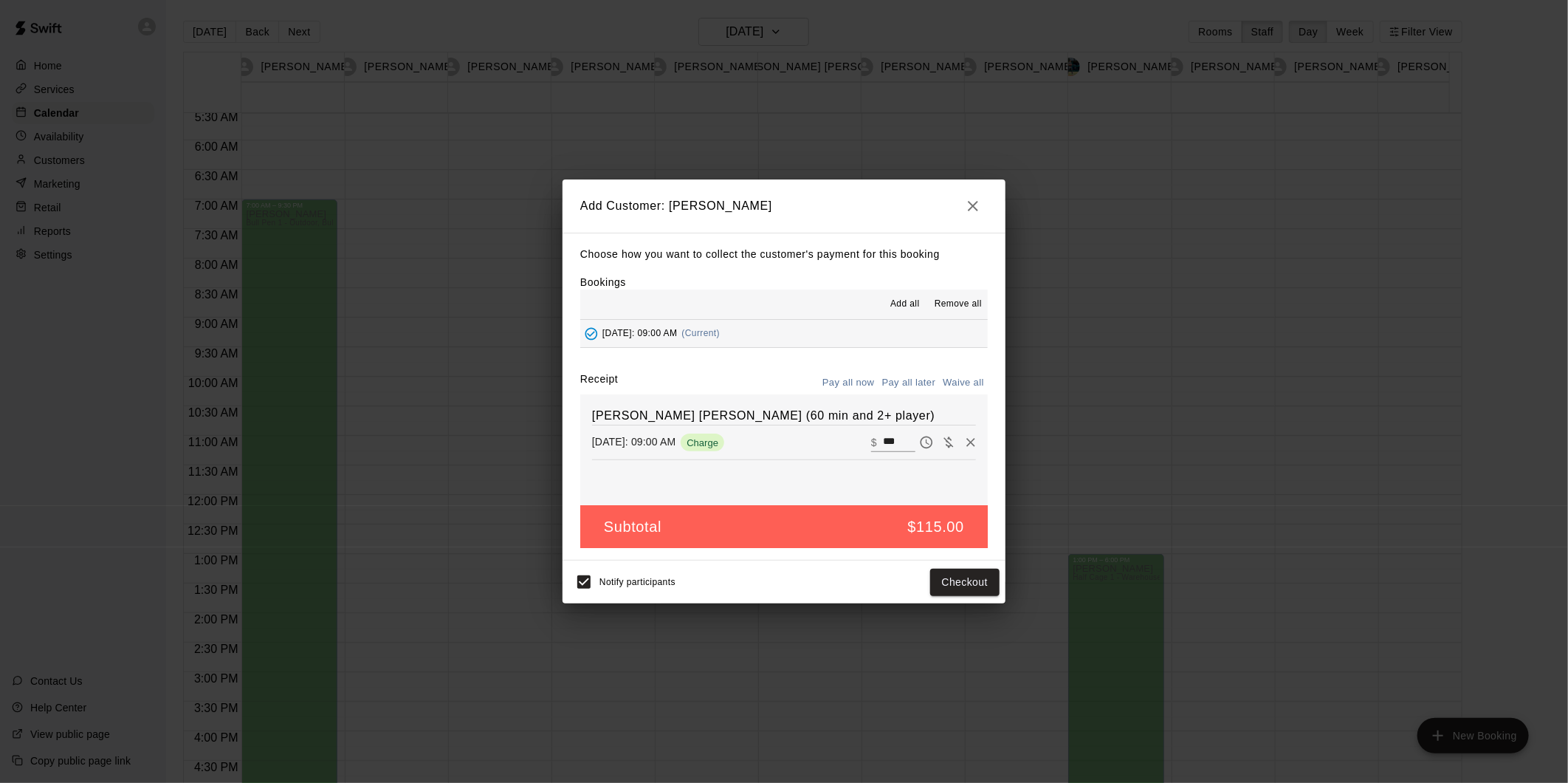
drag, startPoint x: 960, startPoint y: 579, endPoint x: 850, endPoint y: 551, distance: 113.5
click at [868, 559] on div "Add Customer: [PERSON_NAME] Choose how you want to collect the customer's payme…" at bounding box center [783, 392] width 443 height 425
drag, startPoint x: 968, startPoint y: 585, endPoint x: 765, endPoint y: 667, distance: 218.9
click at [763, 667] on div "Add Customer: [PERSON_NAME] Choose how you want to collect the customer's payme…" at bounding box center [784, 392] width 1568 height 783
drag, startPoint x: 954, startPoint y: 594, endPoint x: 790, endPoint y: 431, distance: 231.2
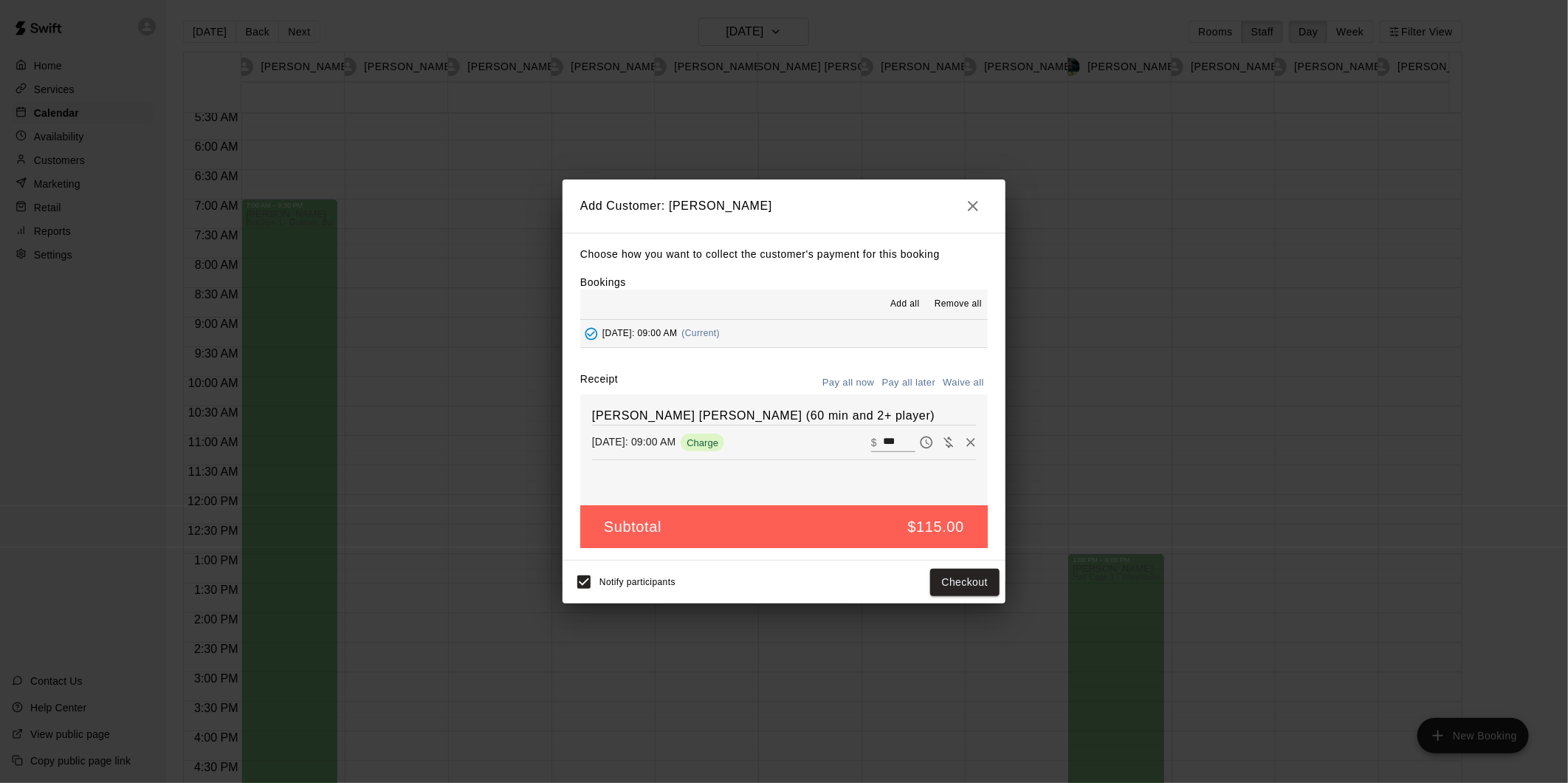
click at [790, 431] on div "Add Customer: [PERSON_NAME] Choose how you want to collect the customer's payme…" at bounding box center [783, 392] width 443 height 425
click at [894, 386] on button "Pay all later" at bounding box center [909, 383] width 61 height 23
click at [934, 576] on button "Add customer" at bounding box center [953, 582] width 91 height 27
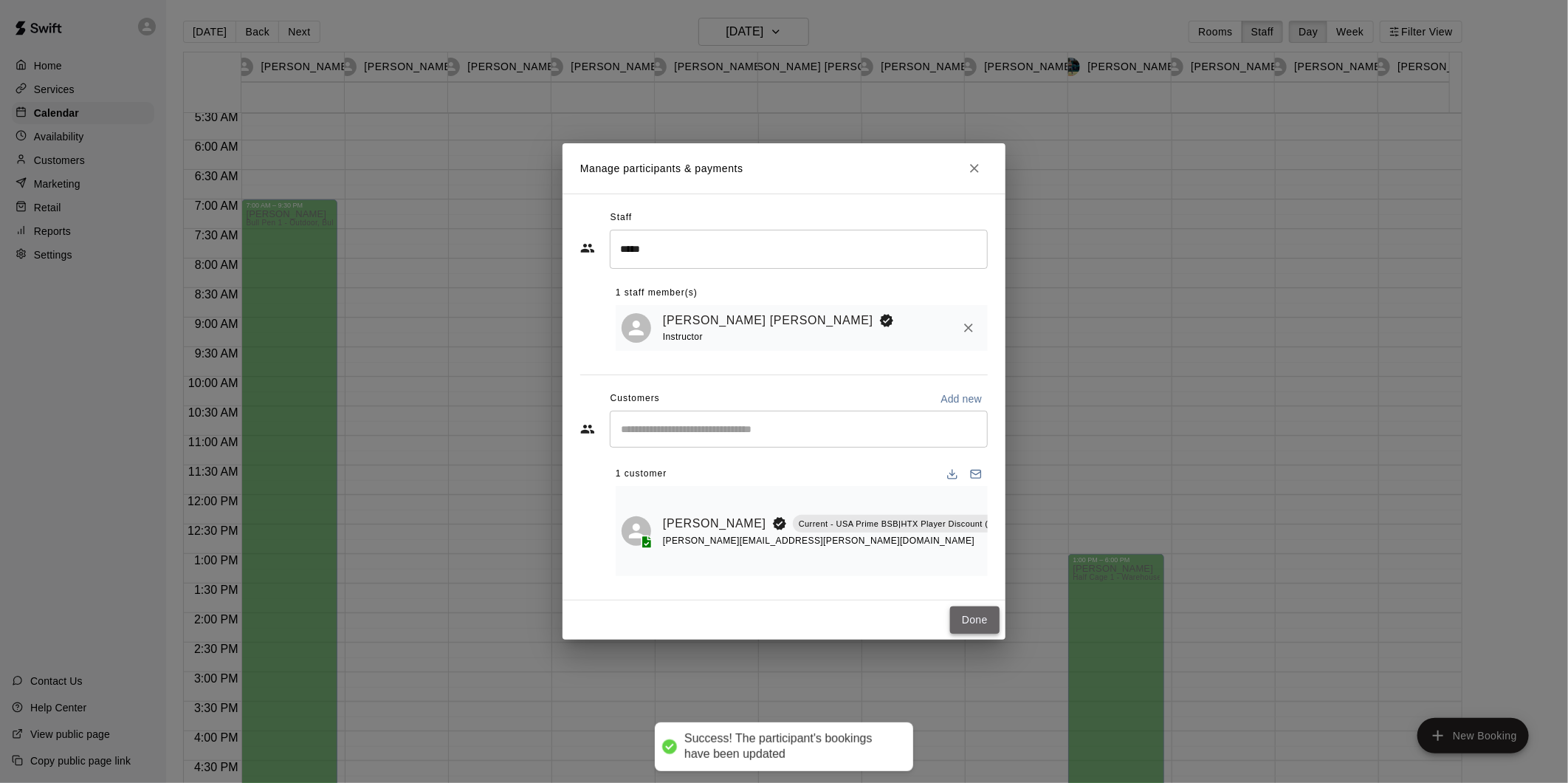
click at [964, 628] on button "Done" at bounding box center [974, 619] width 50 height 27
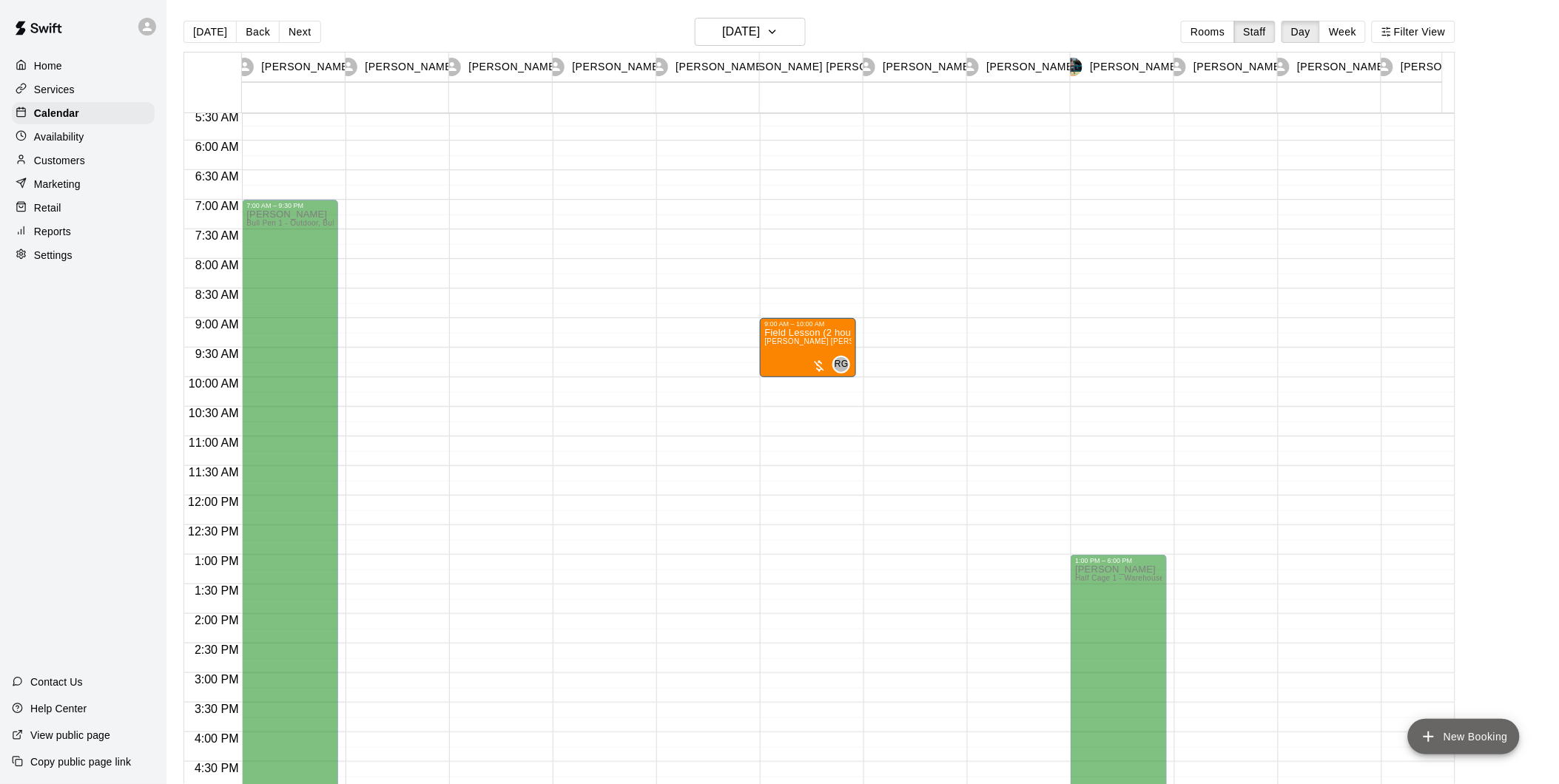
drag, startPoint x: 1457, startPoint y: 740, endPoint x: 1042, endPoint y: 652, distance: 424.2
click at [1457, 740] on button "New Booking" at bounding box center [1463, 737] width 112 height 36
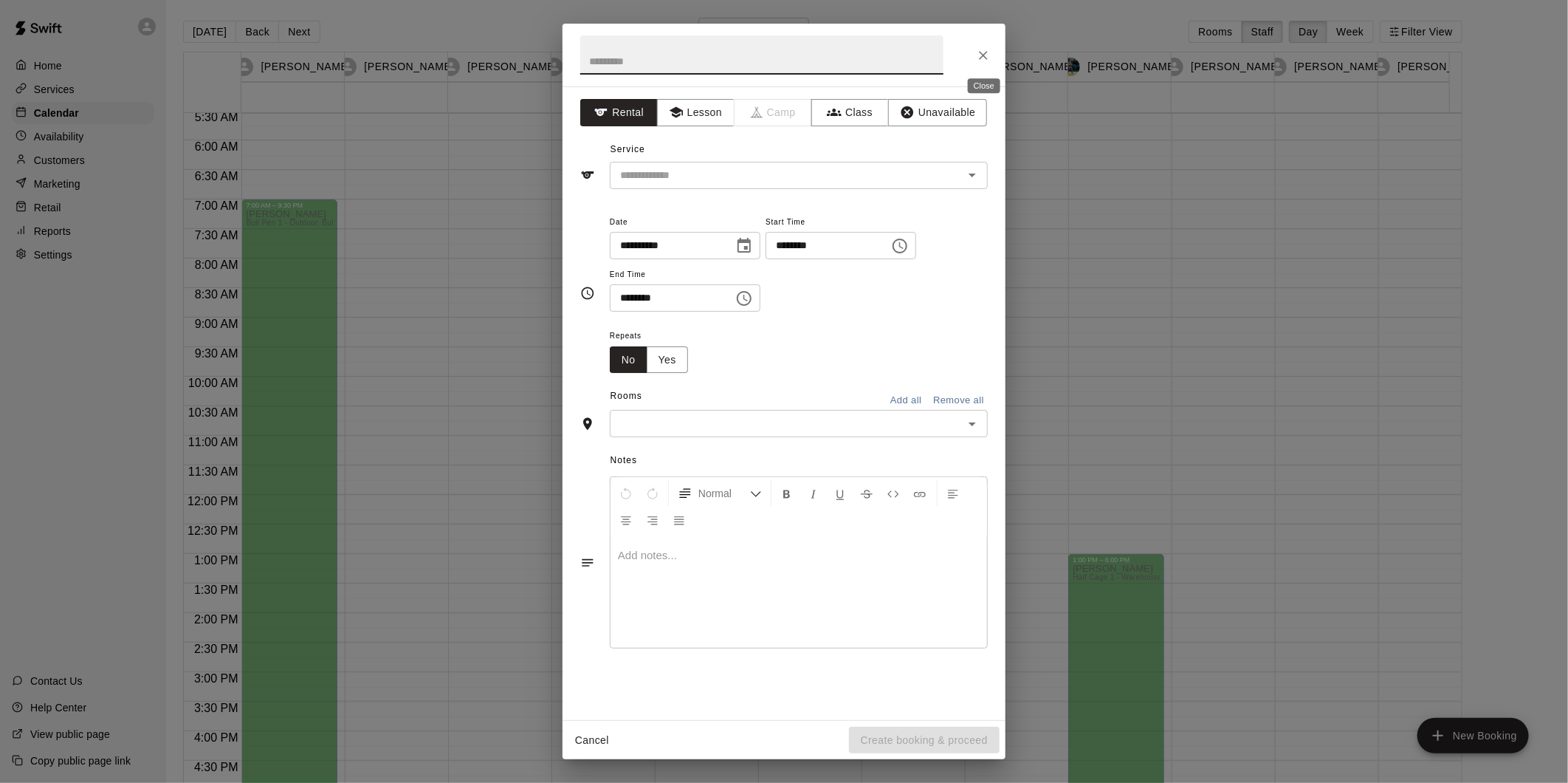
click at [984, 50] on icon "Close" at bounding box center [983, 56] width 15 height 15
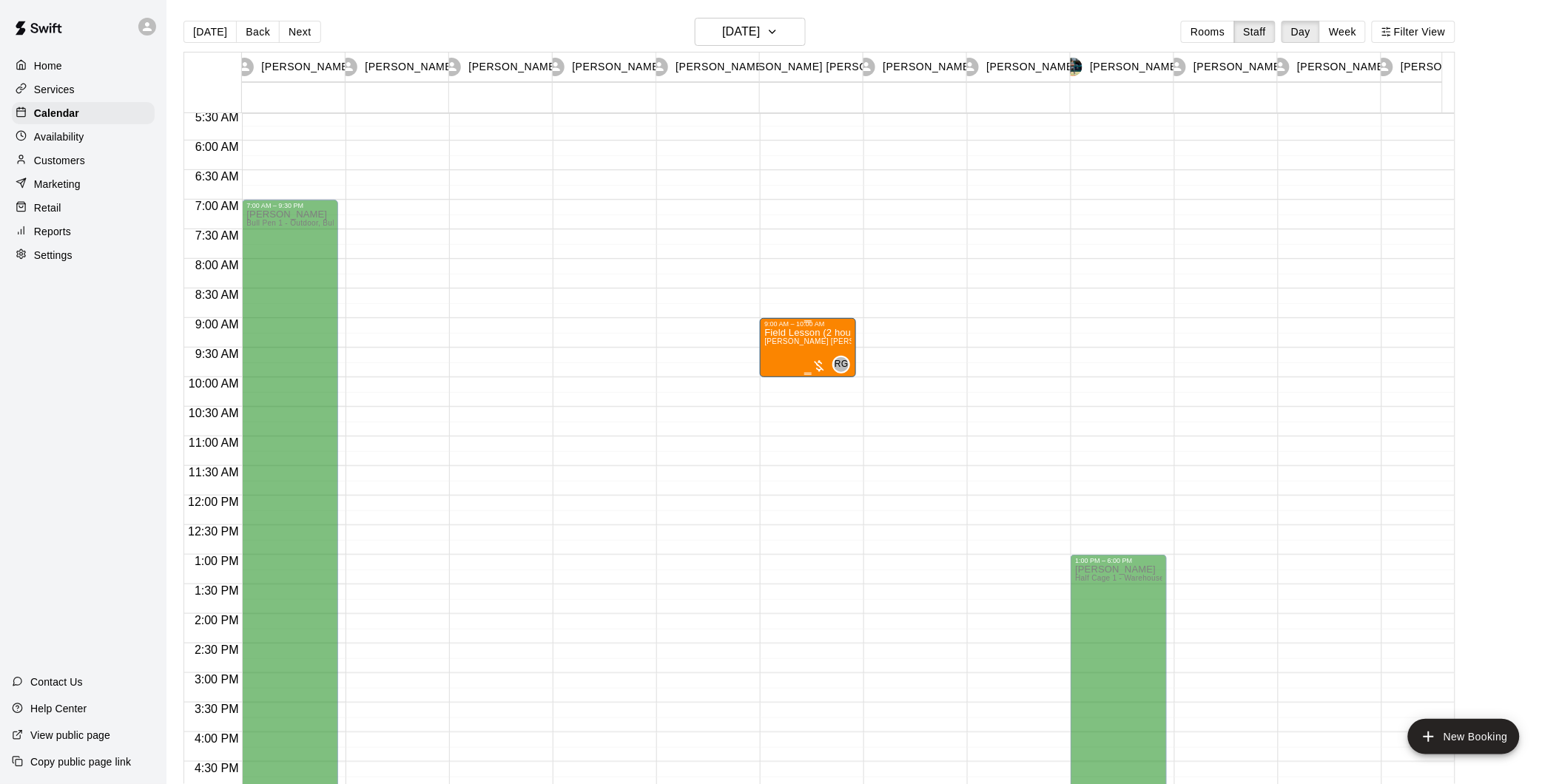
click at [793, 343] on span "[PERSON_NAME] [PERSON_NAME] (60 min and 2+ player) (Field Rental - Other (TBD))" at bounding box center [919, 341] width 311 height 8
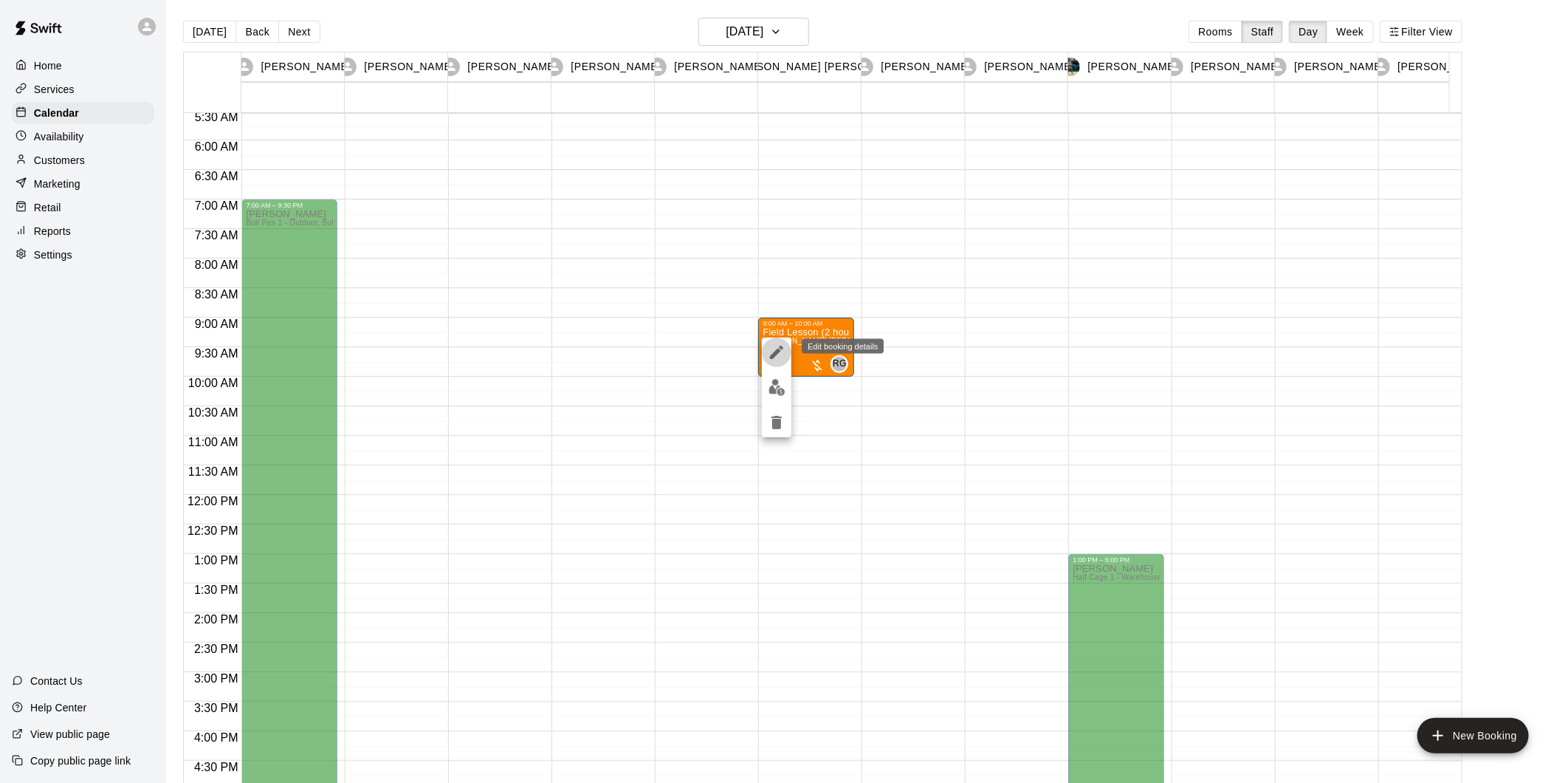
click at [781, 344] on icon "edit" at bounding box center [777, 352] width 18 height 18
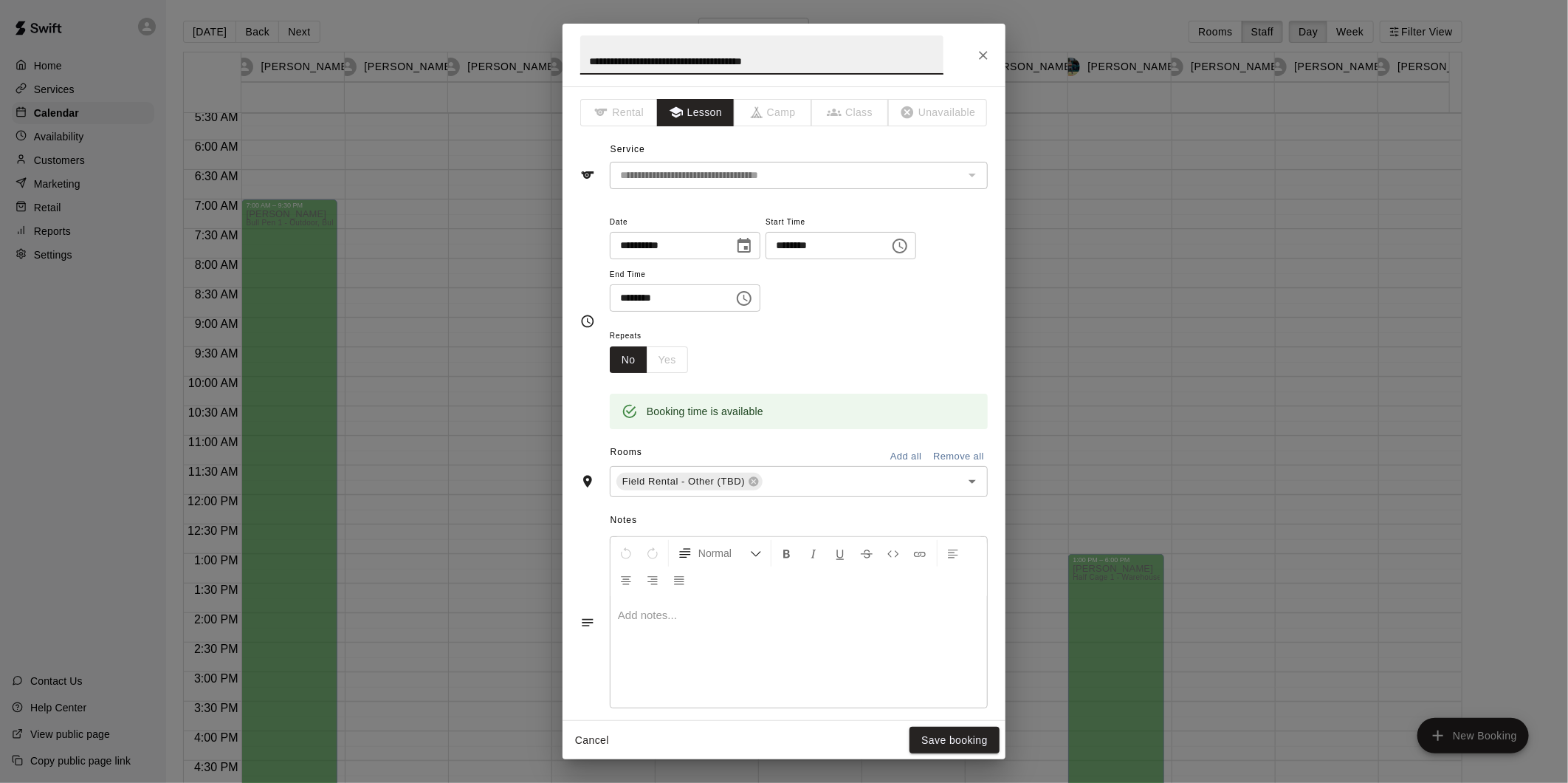
drag, startPoint x: 817, startPoint y: 63, endPoint x: 359, endPoint y: 70, distance: 458.1
click at [359, 67] on div "**********" at bounding box center [784, 392] width 1568 height 783
click at [939, 736] on button "Save booking" at bounding box center [954, 740] width 90 height 27
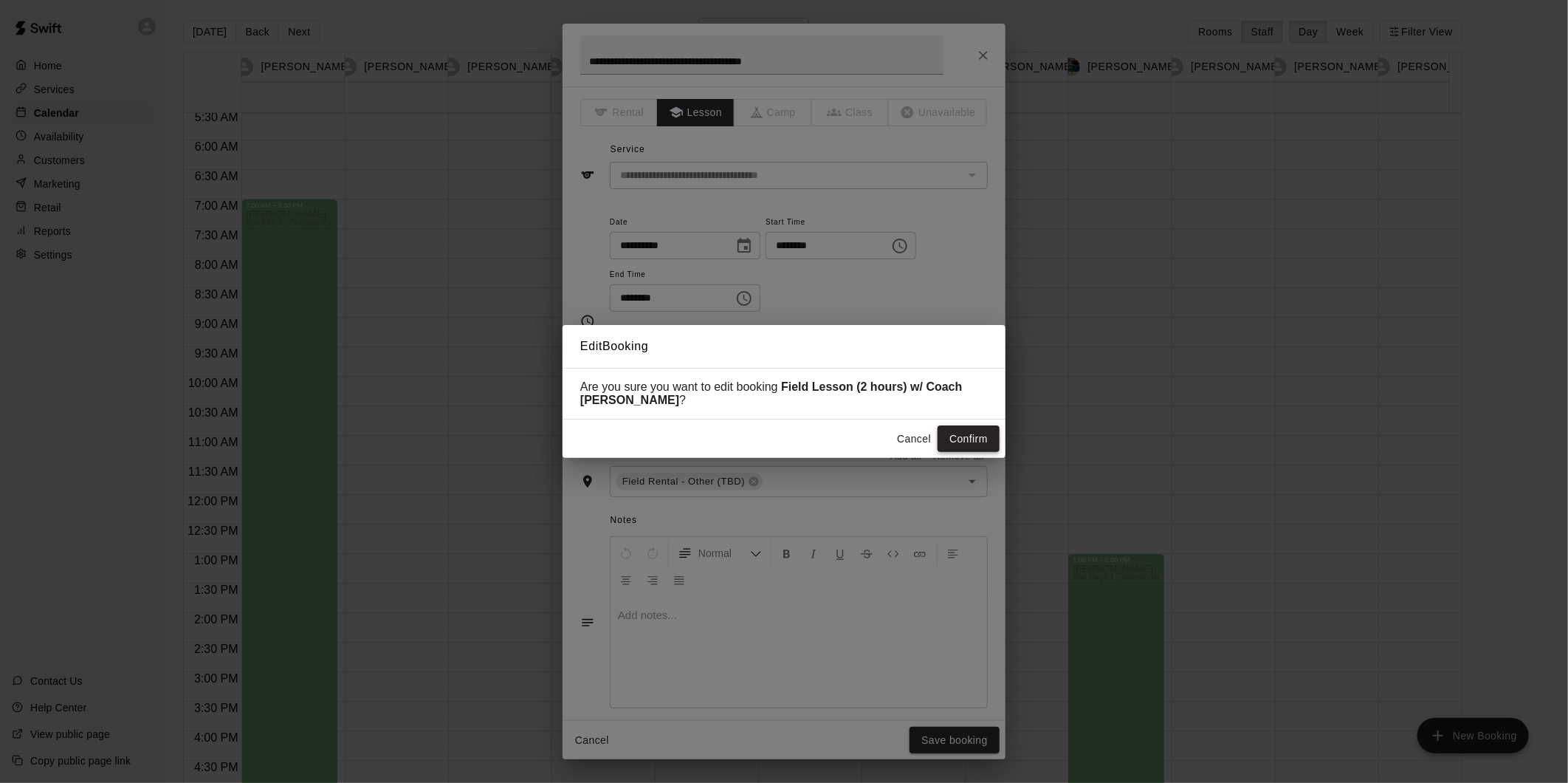
click at [957, 434] on button "Confirm" at bounding box center [968, 439] width 62 height 27
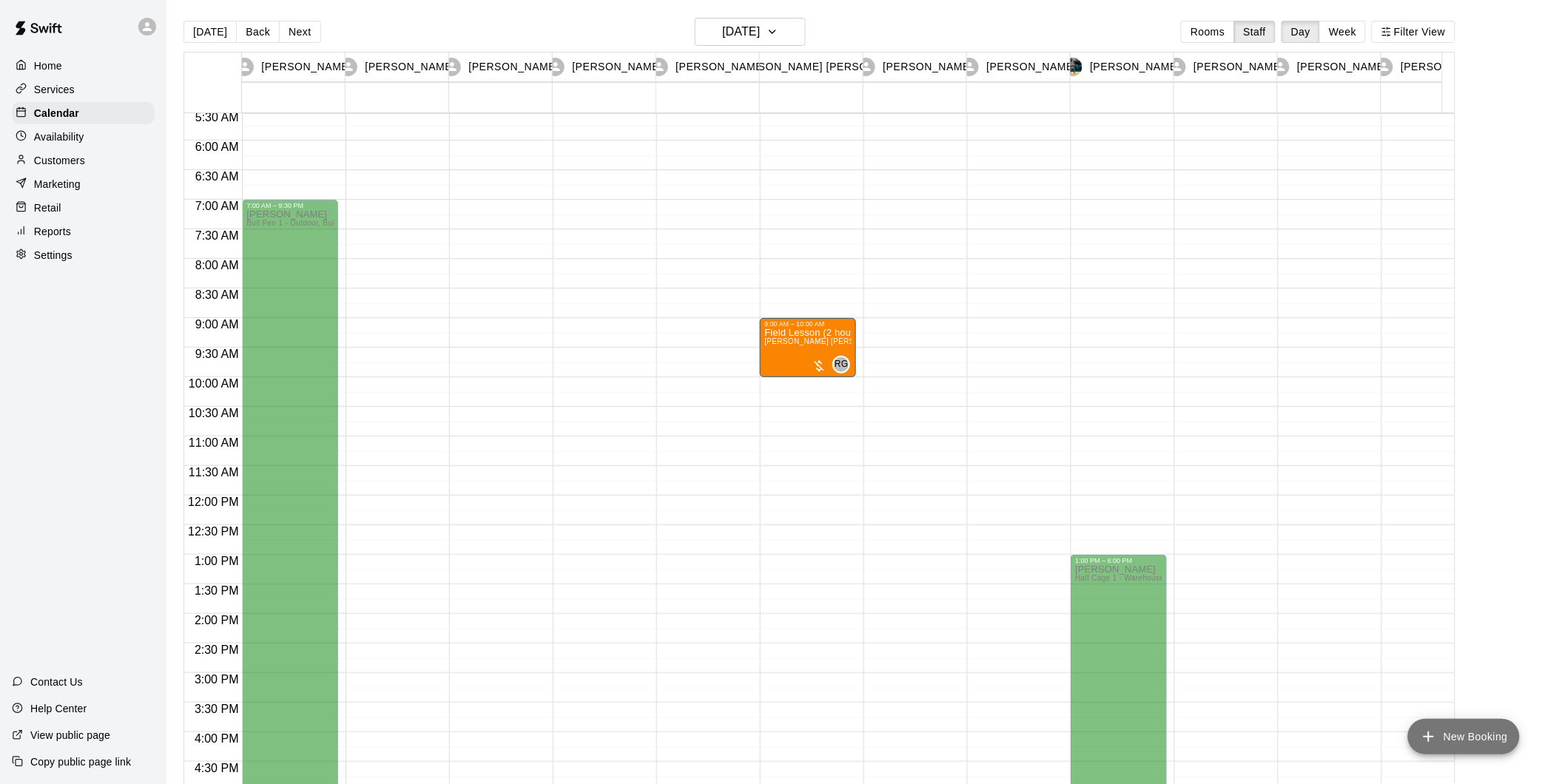
click at [1495, 735] on button "New Booking" at bounding box center [1463, 737] width 112 height 36
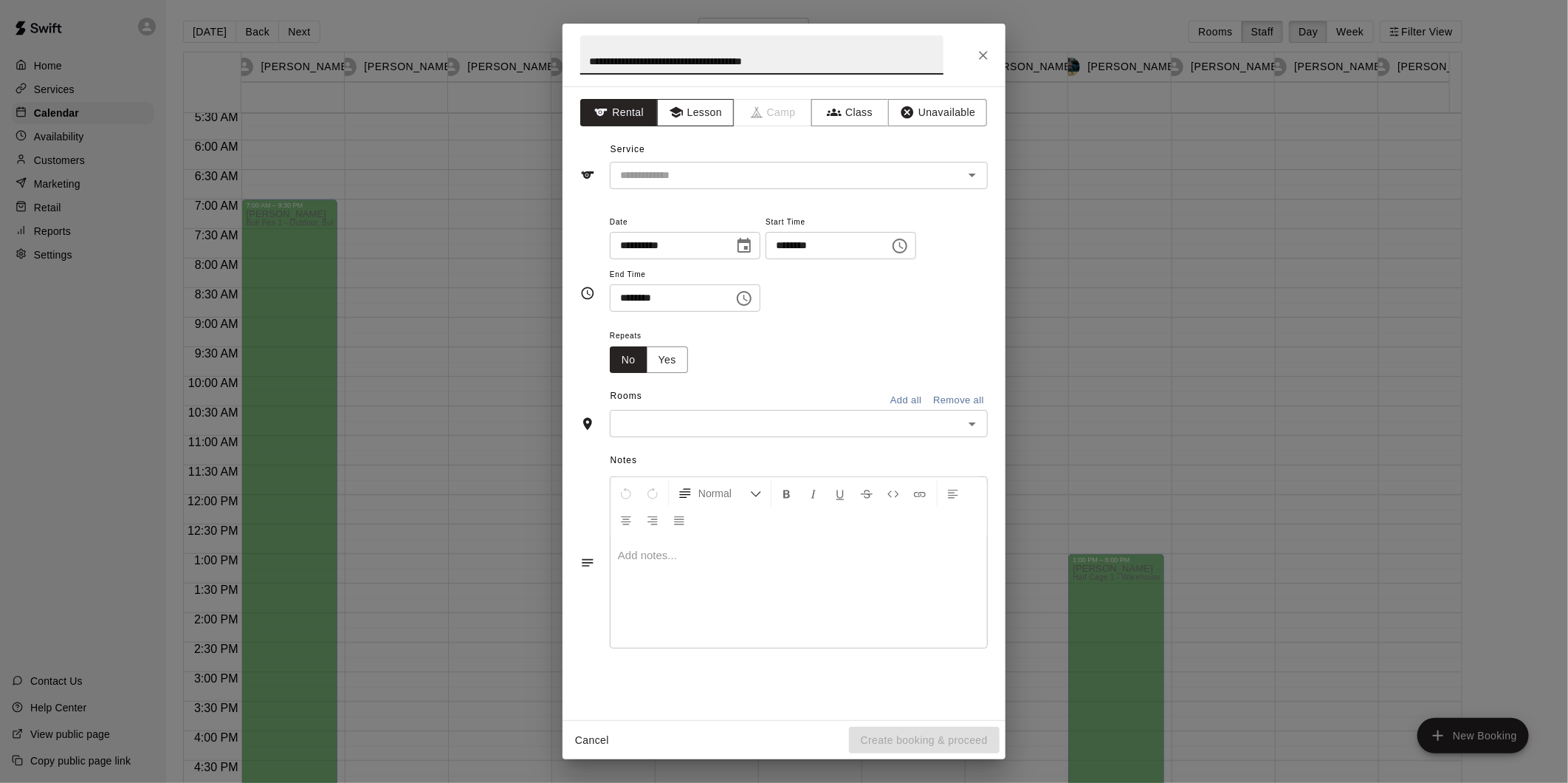
type input "**********"
click at [705, 121] on button "Lesson" at bounding box center [695, 112] width 78 height 27
click at [716, 181] on input "text" at bounding box center [777, 175] width 325 height 19
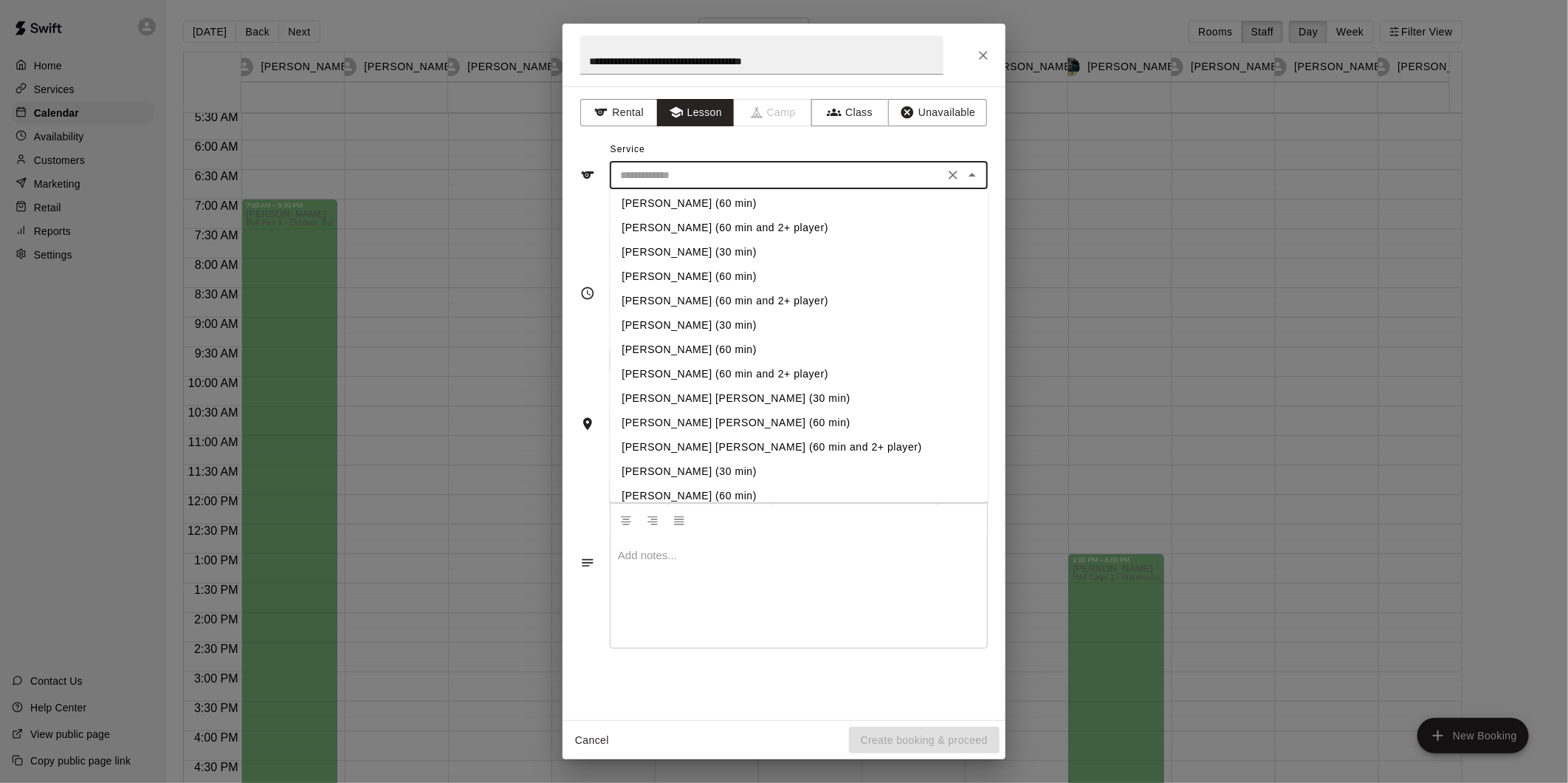
scroll to position [164, 0]
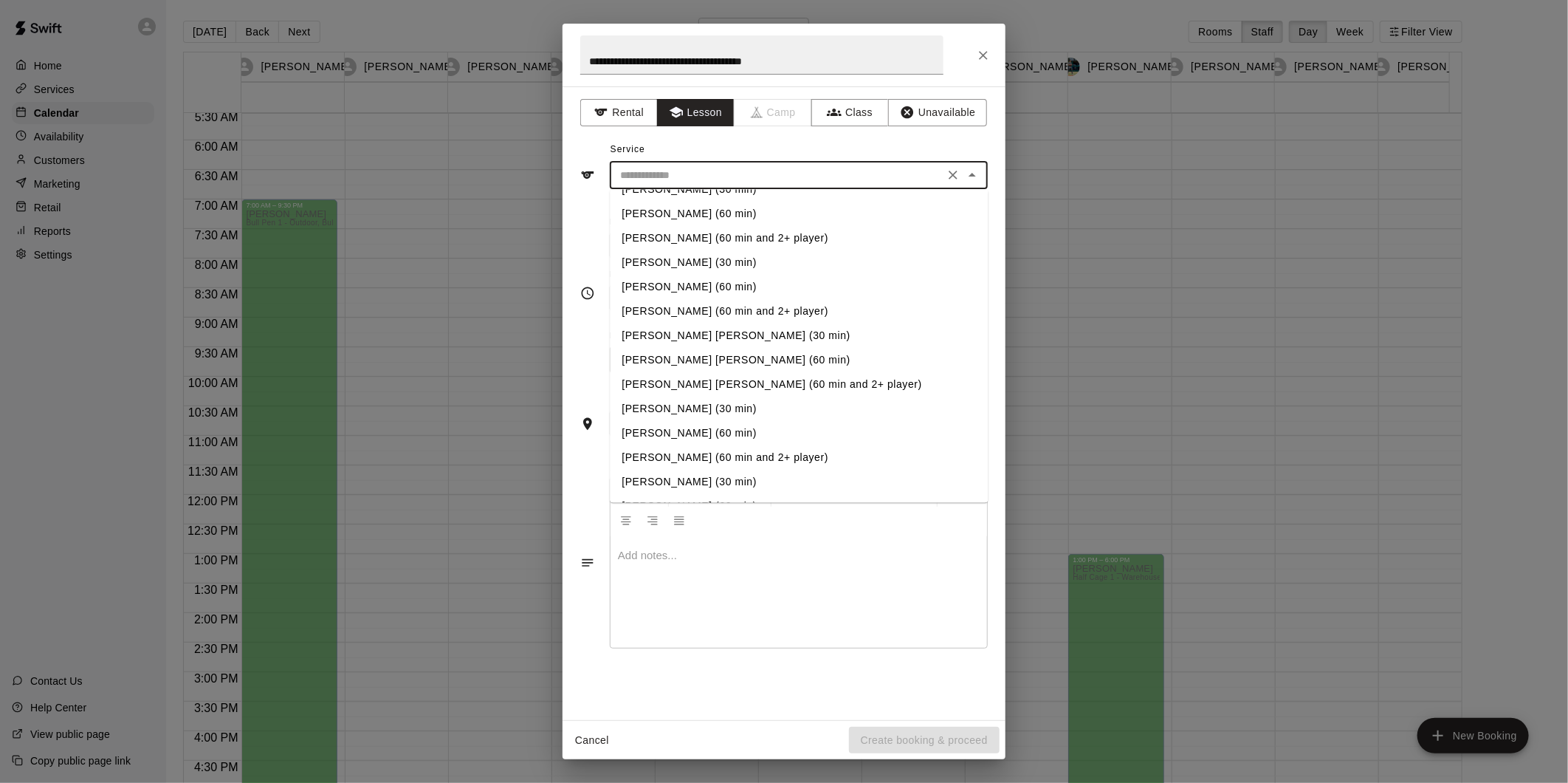
click at [701, 386] on li "[PERSON_NAME] [PERSON_NAME] (60 min and 2+ player)" at bounding box center [798, 384] width 378 height 24
type input "**********"
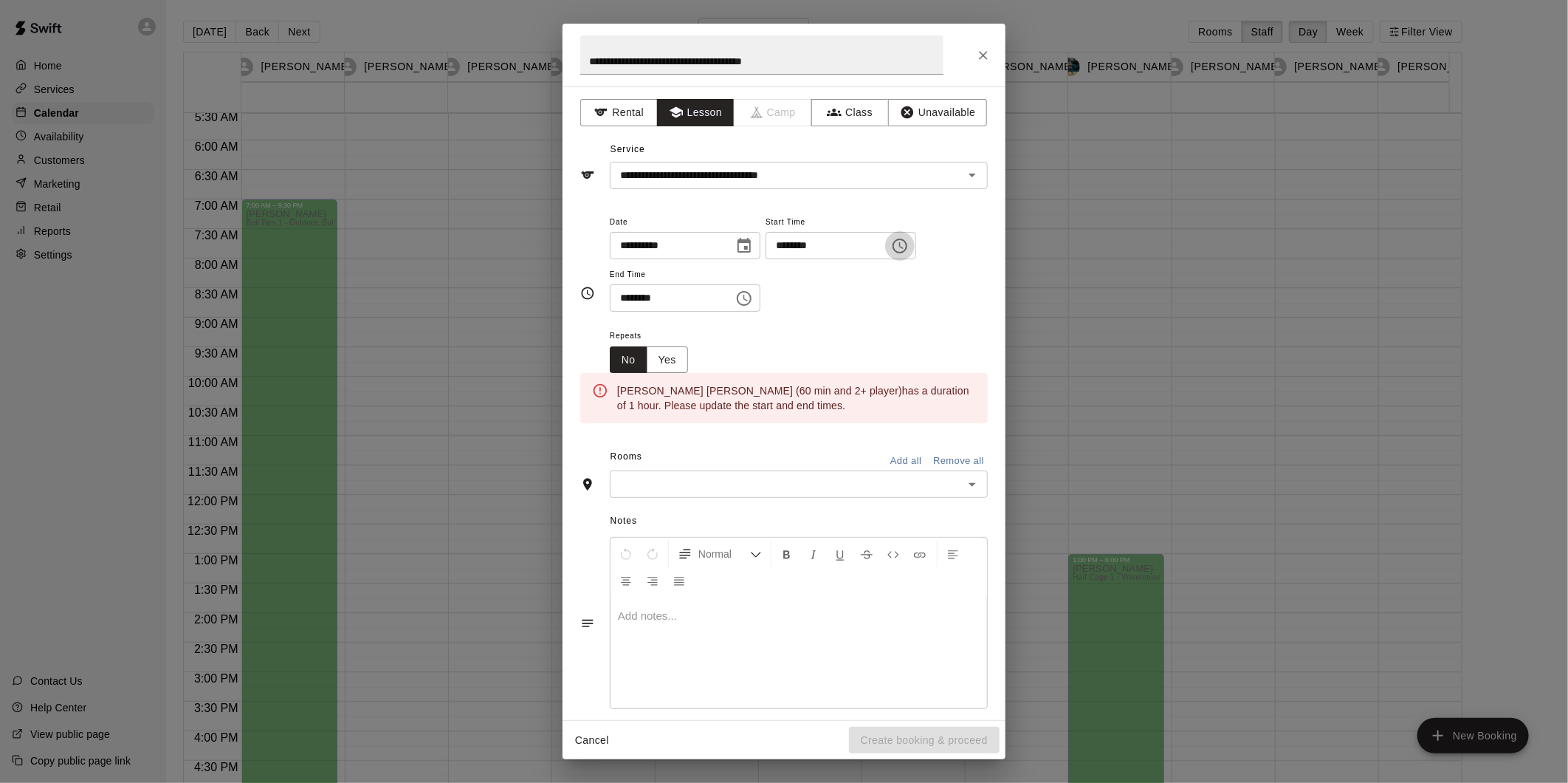
click at [908, 249] on icon "Choose time, selected time is 3:00 PM" at bounding box center [899, 246] width 18 height 18
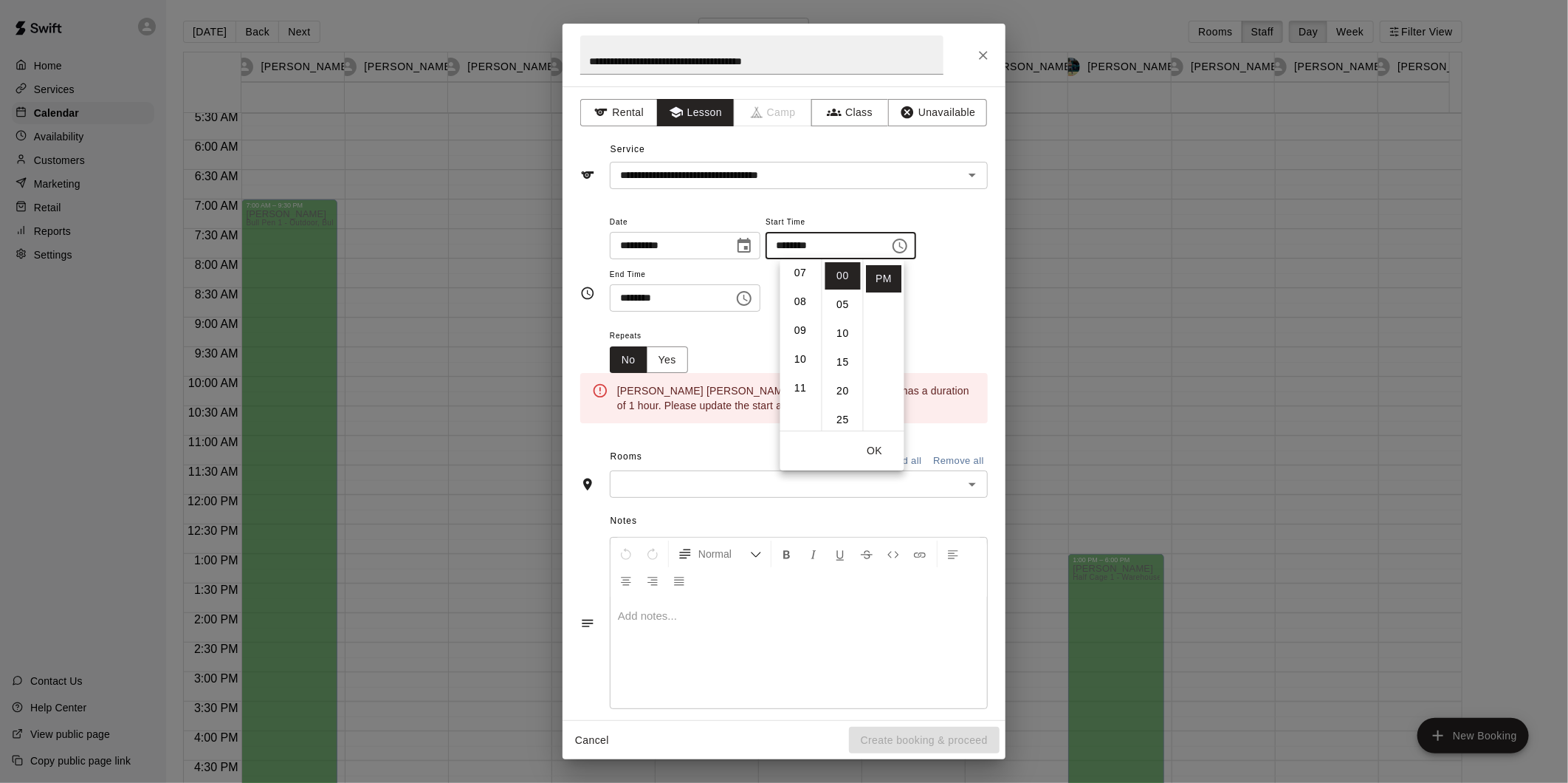
scroll to position [150, 0]
click at [803, 410] on li "10" at bounding box center [801, 414] width 36 height 27
click at [877, 275] on li "AM" at bounding box center [885, 275] width 36 height 27
type input "********"
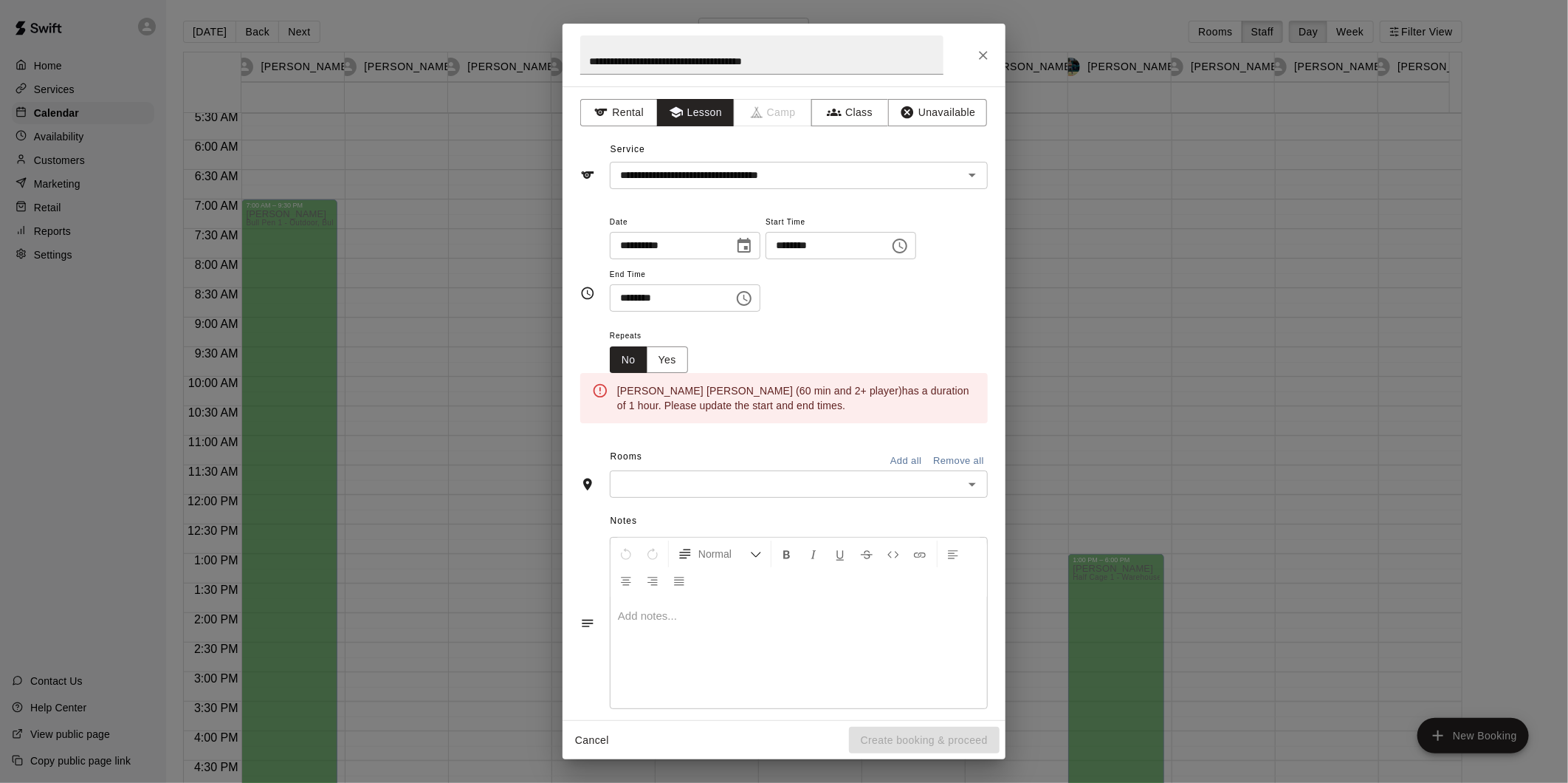
click at [753, 294] on icon "Choose time, selected time is 3:30 PM" at bounding box center [744, 298] width 18 height 18
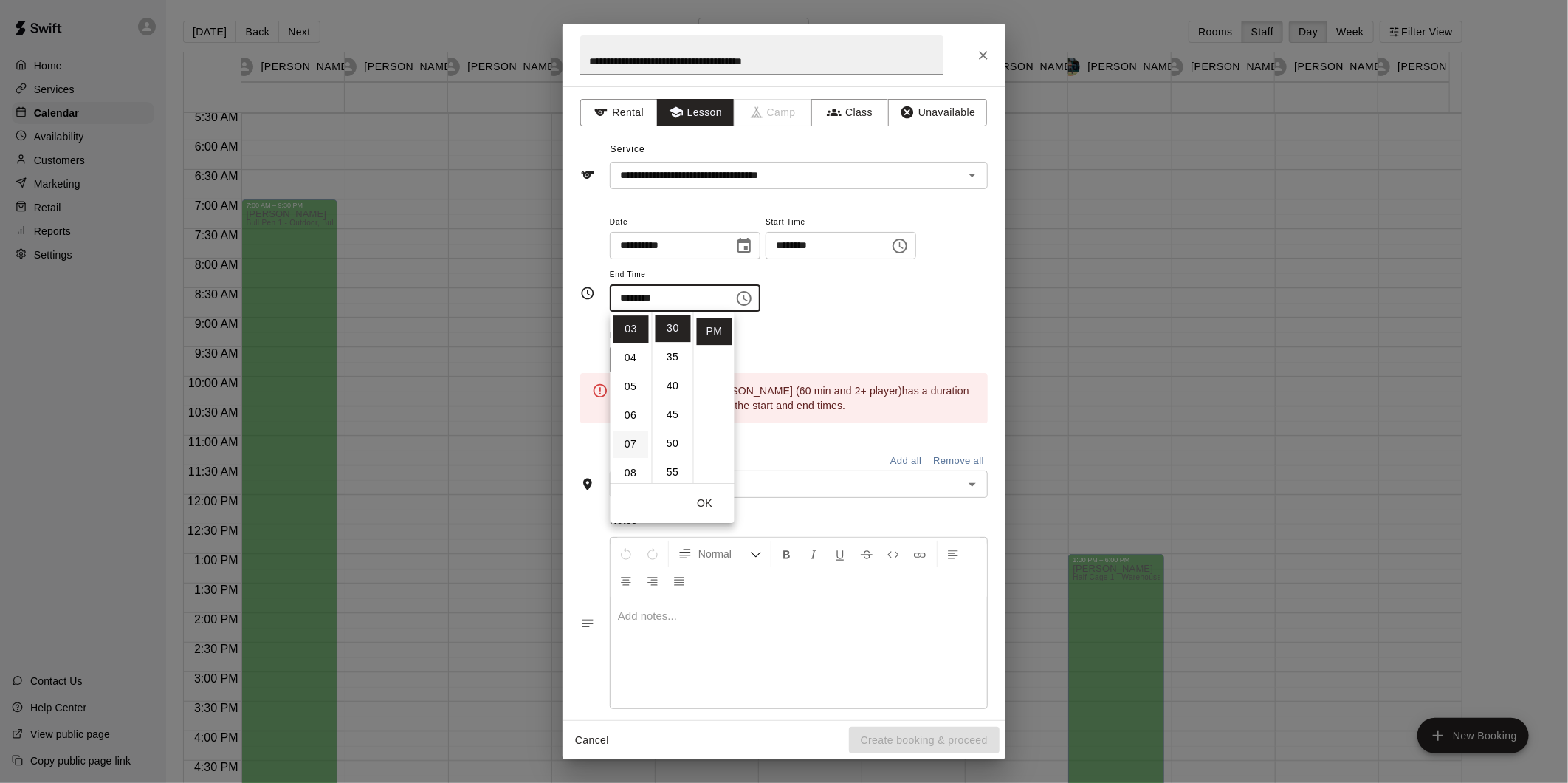
scroll to position [249, 0]
click at [630, 392] on li "11" at bounding box center [631, 395] width 36 height 27
click at [666, 326] on li "00" at bounding box center [673, 328] width 36 height 27
click at [709, 321] on li "AM" at bounding box center [714, 328] width 36 height 27
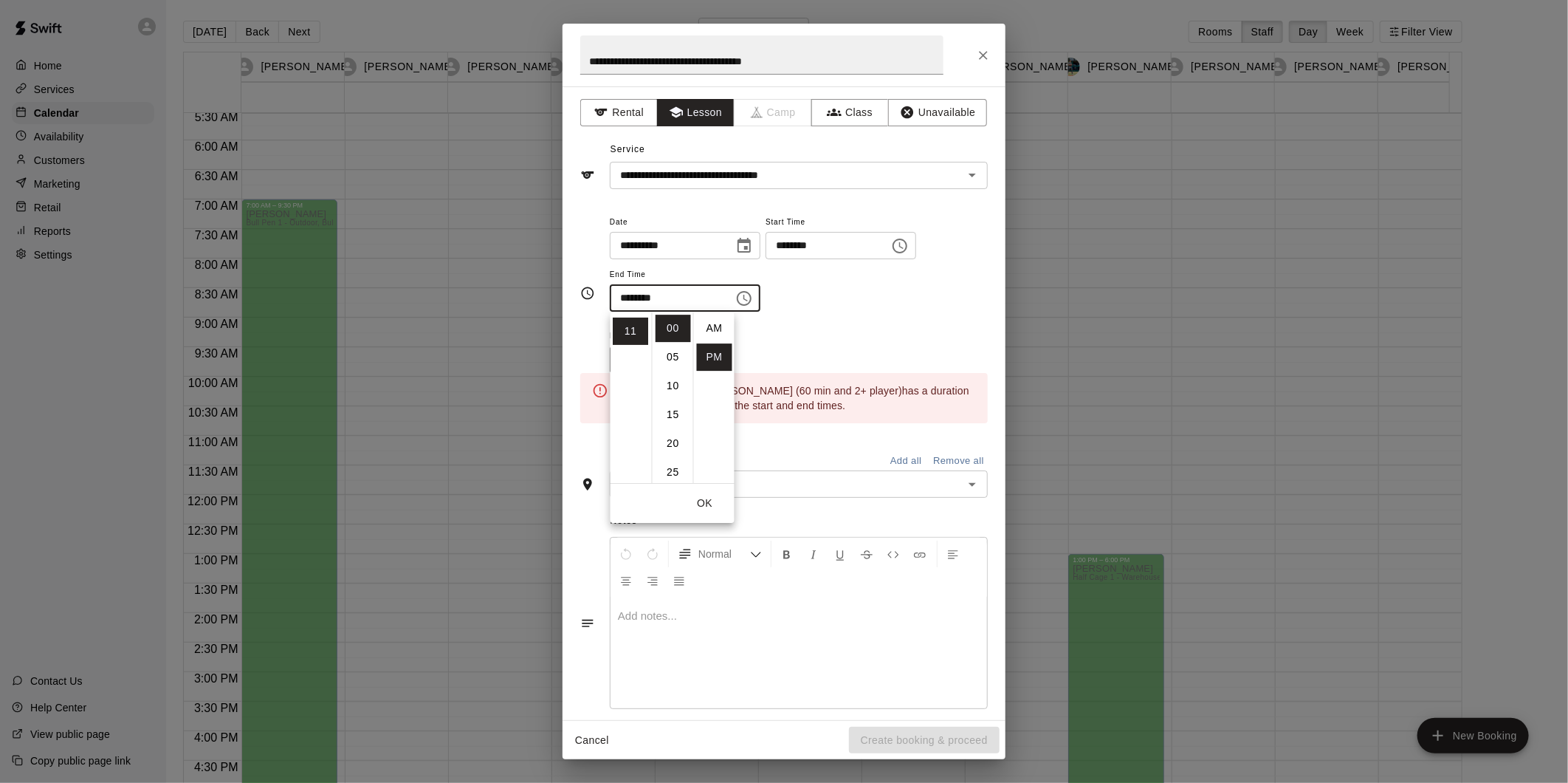
type input "********"
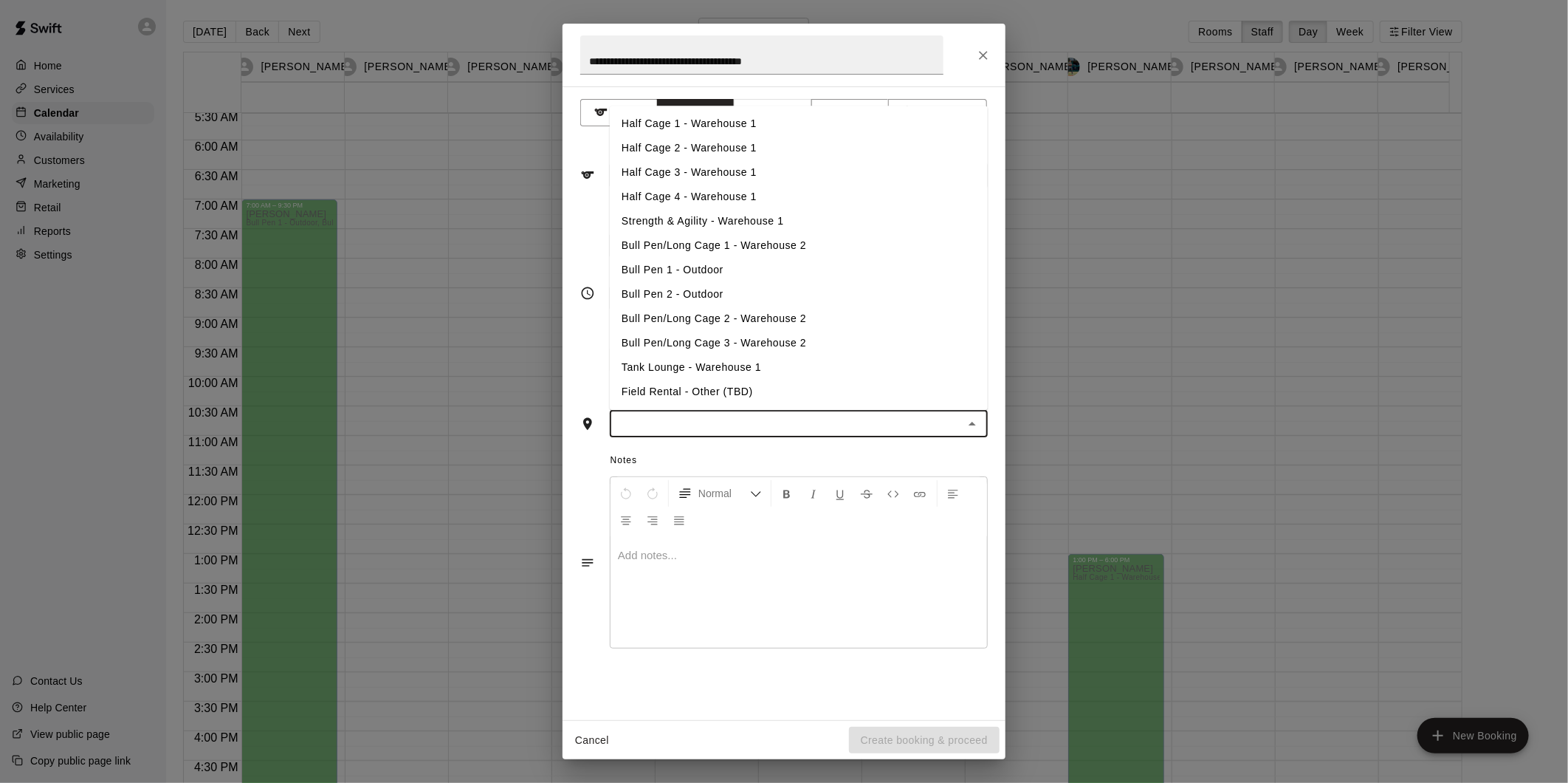
click at [873, 415] on input "text" at bounding box center [786, 423] width 345 height 19
click at [706, 395] on li "Field Rental - Other (TBD)" at bounding box center [798, 392] width 378 height 24
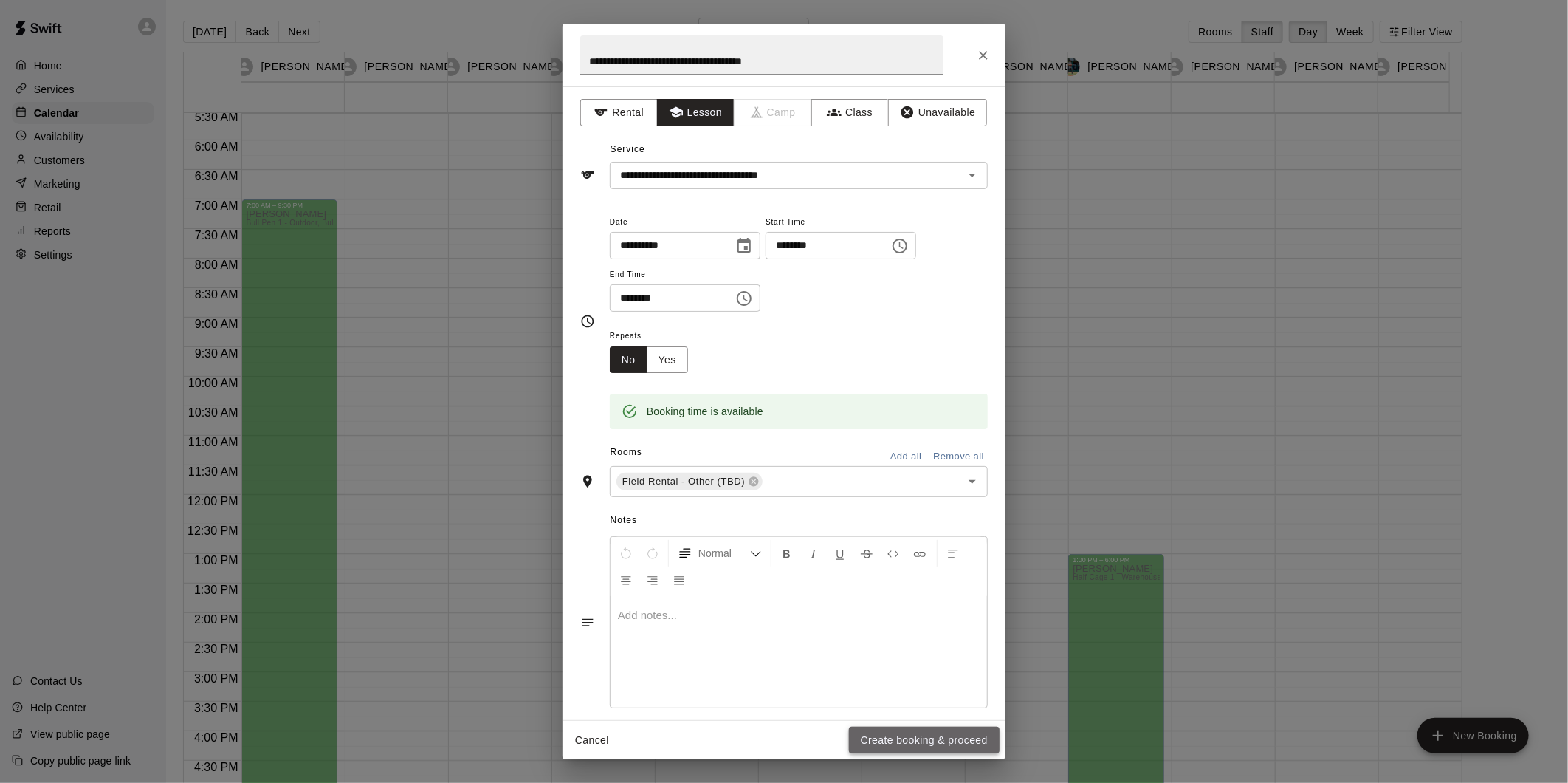
click at [937, 733] on button "Create booking & proceed" at bounding box center [925, 740] width 151 height 27
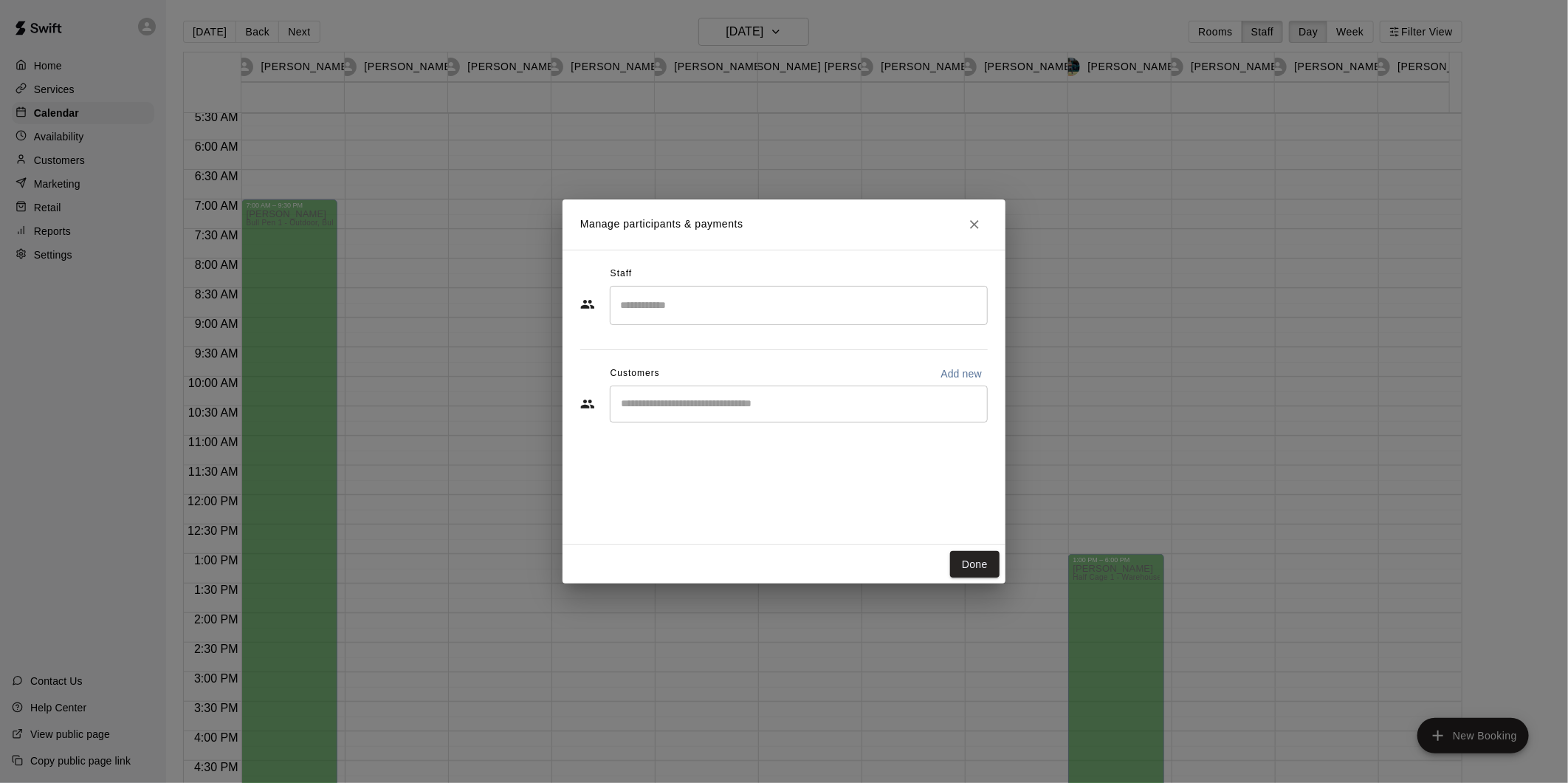
click at [731, 303] on input "Search staff" at bounding box center [798, 305] width 365 height 26
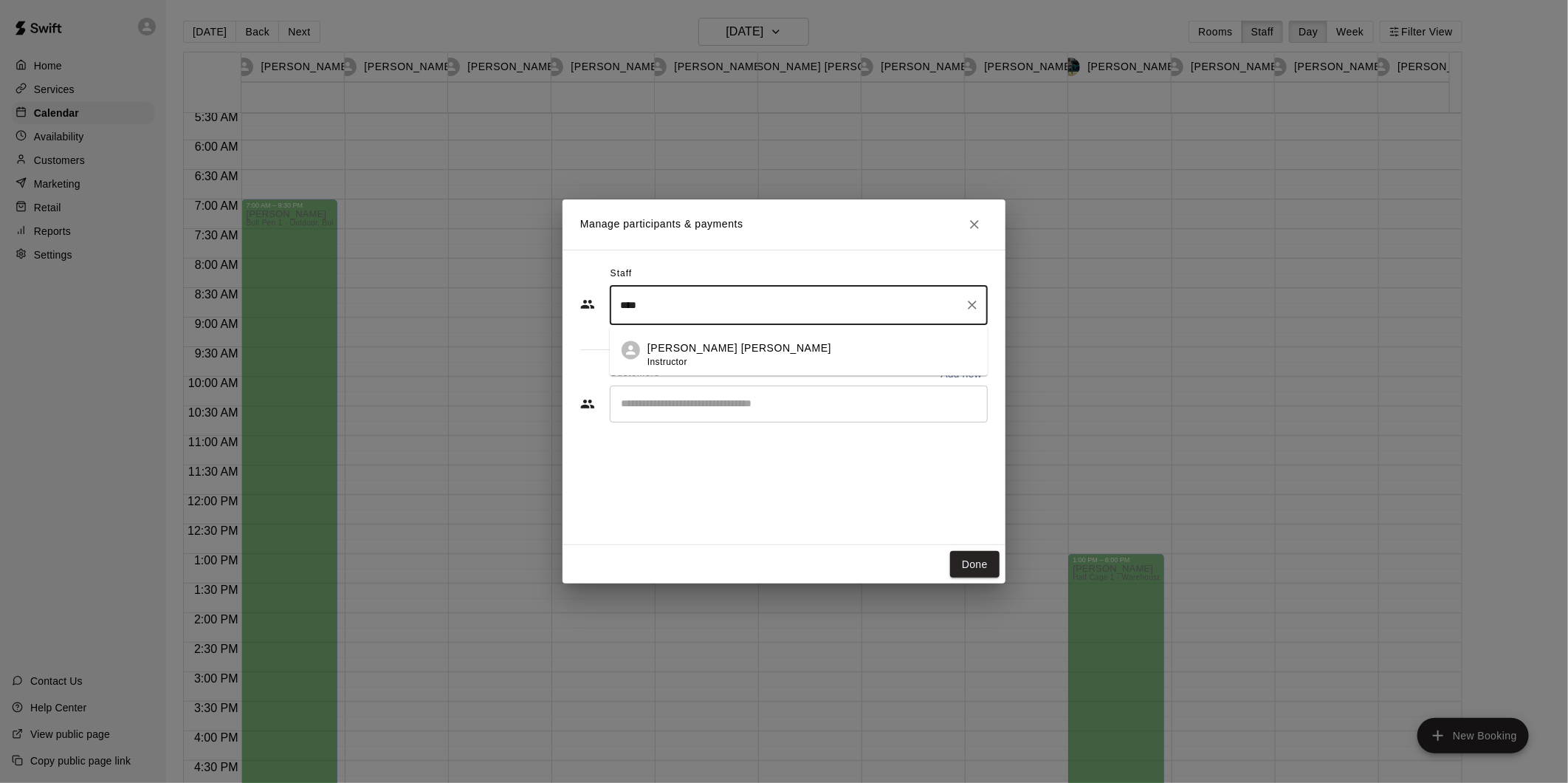
click at [717, 357] on div "[PERSON_NAME] [PERSON_NAME] Instructor" at bounding box center [811, 355] width 328 height 29
type input "****"
click at [714, 407] on input "Start typing to search customers..." at bounding box center [798, 404] width 365 height 15
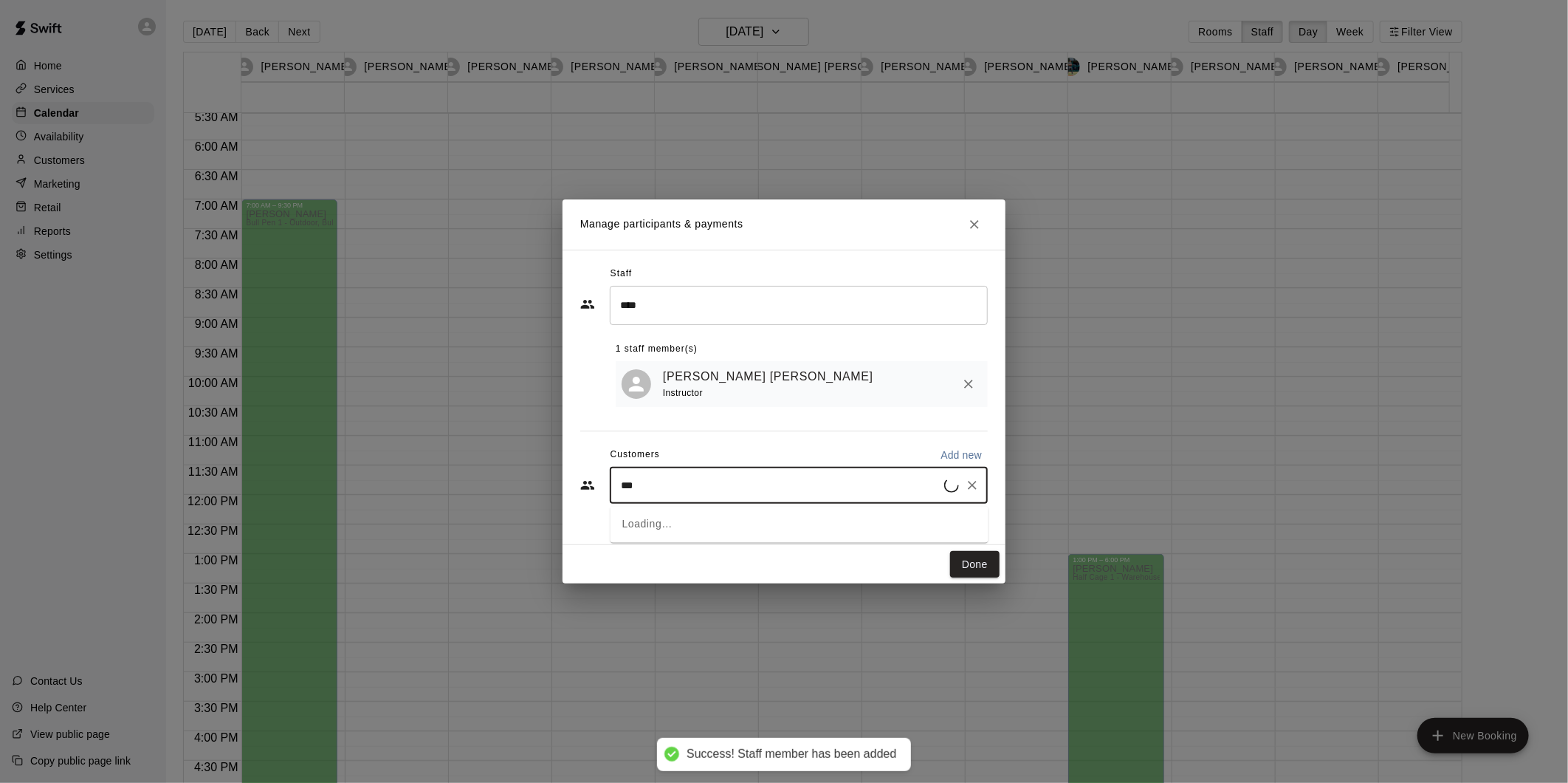
type input "****"
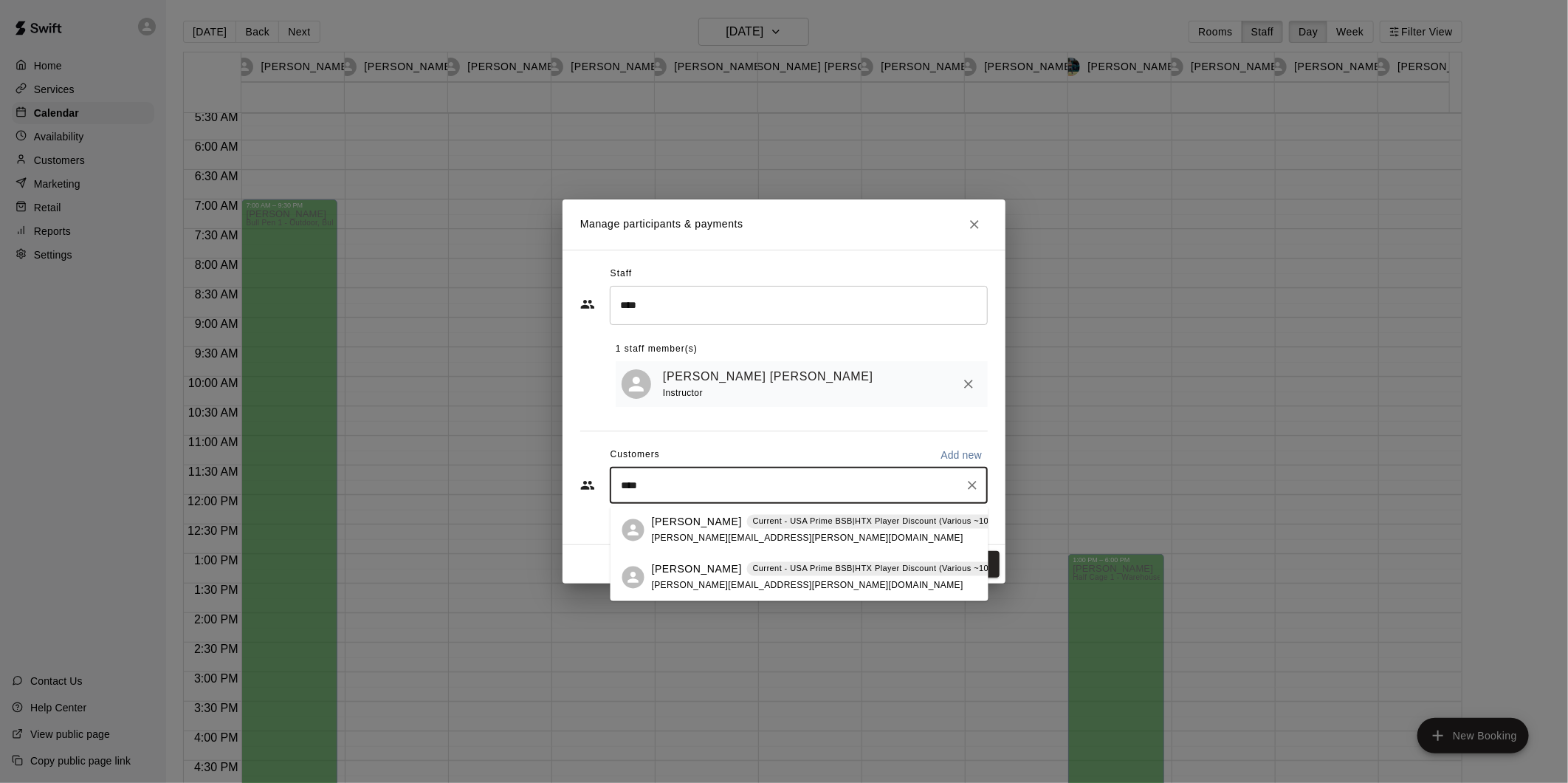
click at [781, 527] on p "Current - USA Prime BSB|HTX Player Discount (Various ~10% to 30%)" at bounding box center [891, 522] width 277 height 13
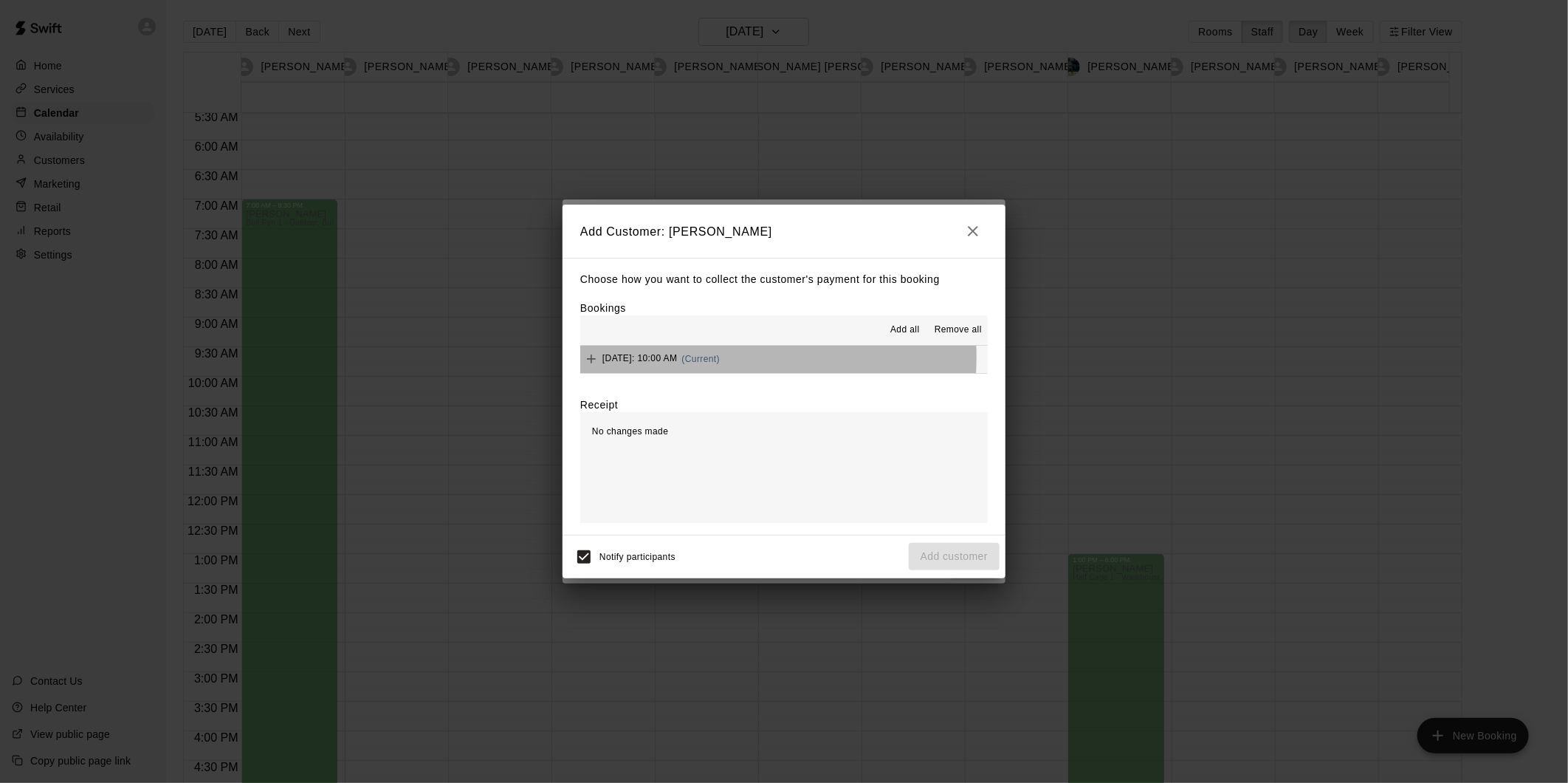
click at [674, 357] on span "[DATE]: 10:00 AM" at bounding box center [640, 359] width 75 height 10
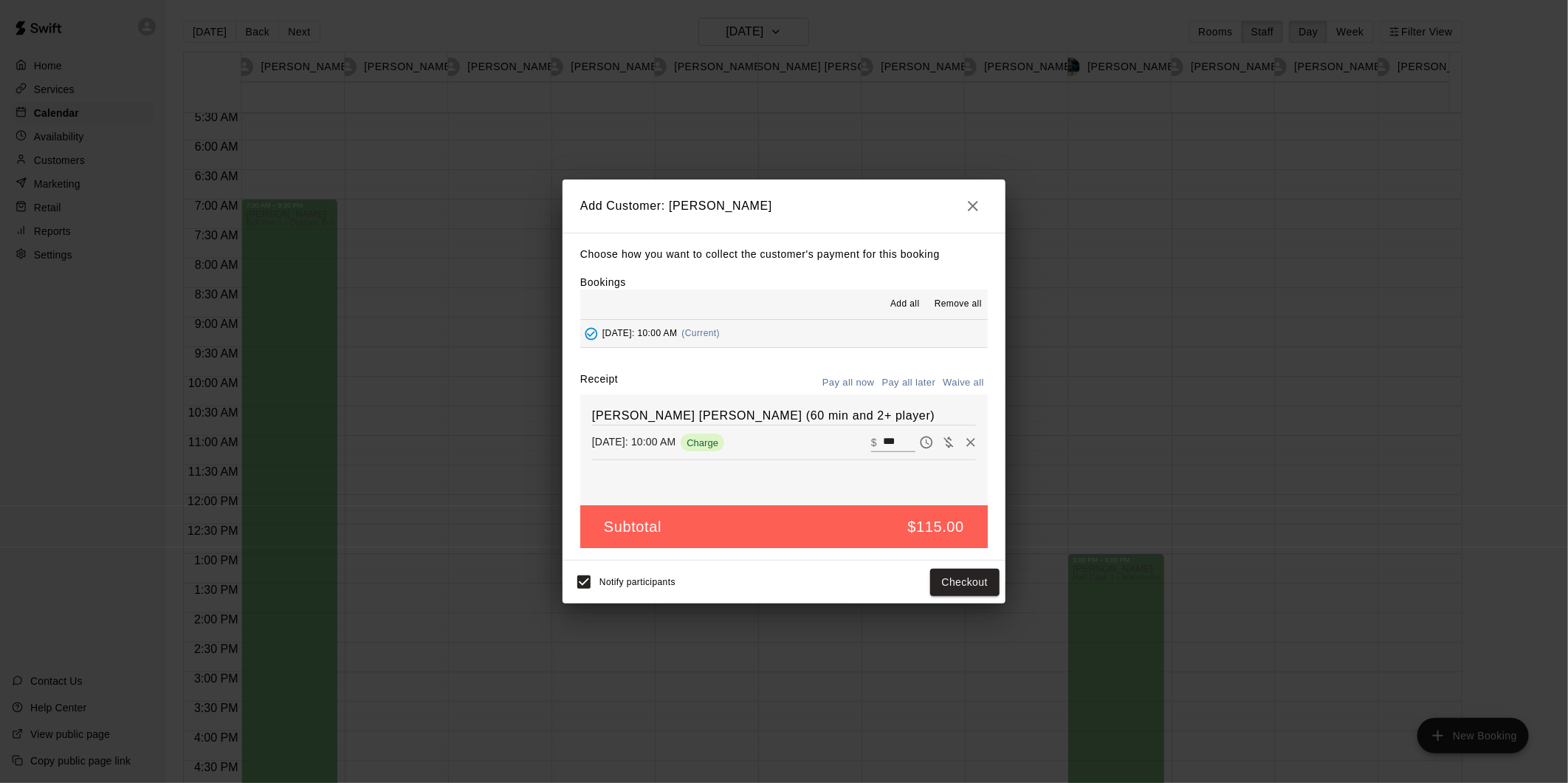
click at [905, 387] on button "Pay all later" at bounding box center [909, 383] width 61 height 23
drag, startPoint x: 960, startPoint y: 586, endPoint x: 797, endPoint y: 614, distance: 165.4
click at [960, 587] on button "Add customer" at bounding box center [953, 582] width 91 height 27
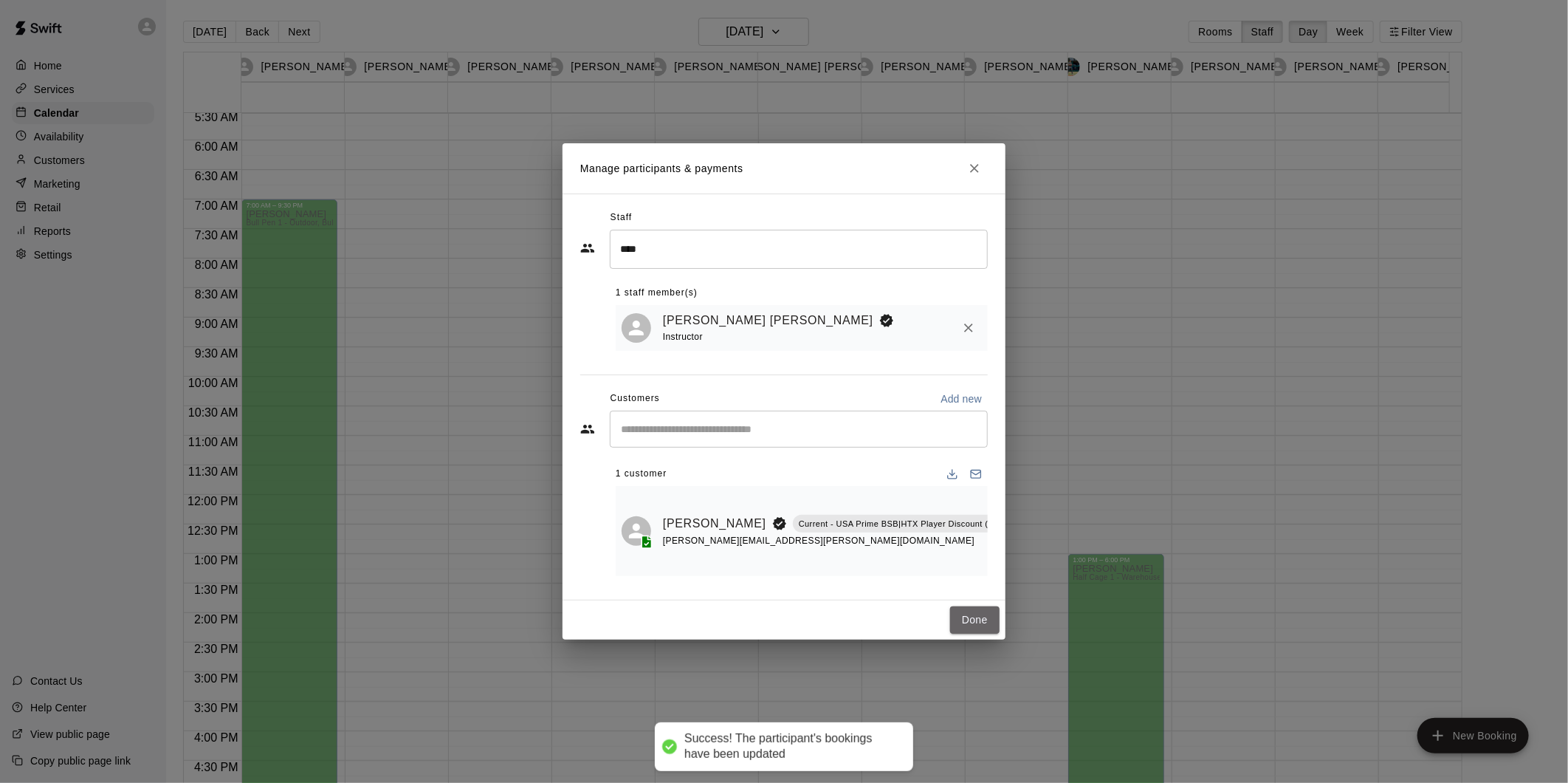
drag, startPoint x: 970, startPoint y: 628, endPoint x: 92, endPoint y: 129, distance: 1009.9
click at [970, 628] on button "Done" at bounding box center [974, 619] width 50 height 27
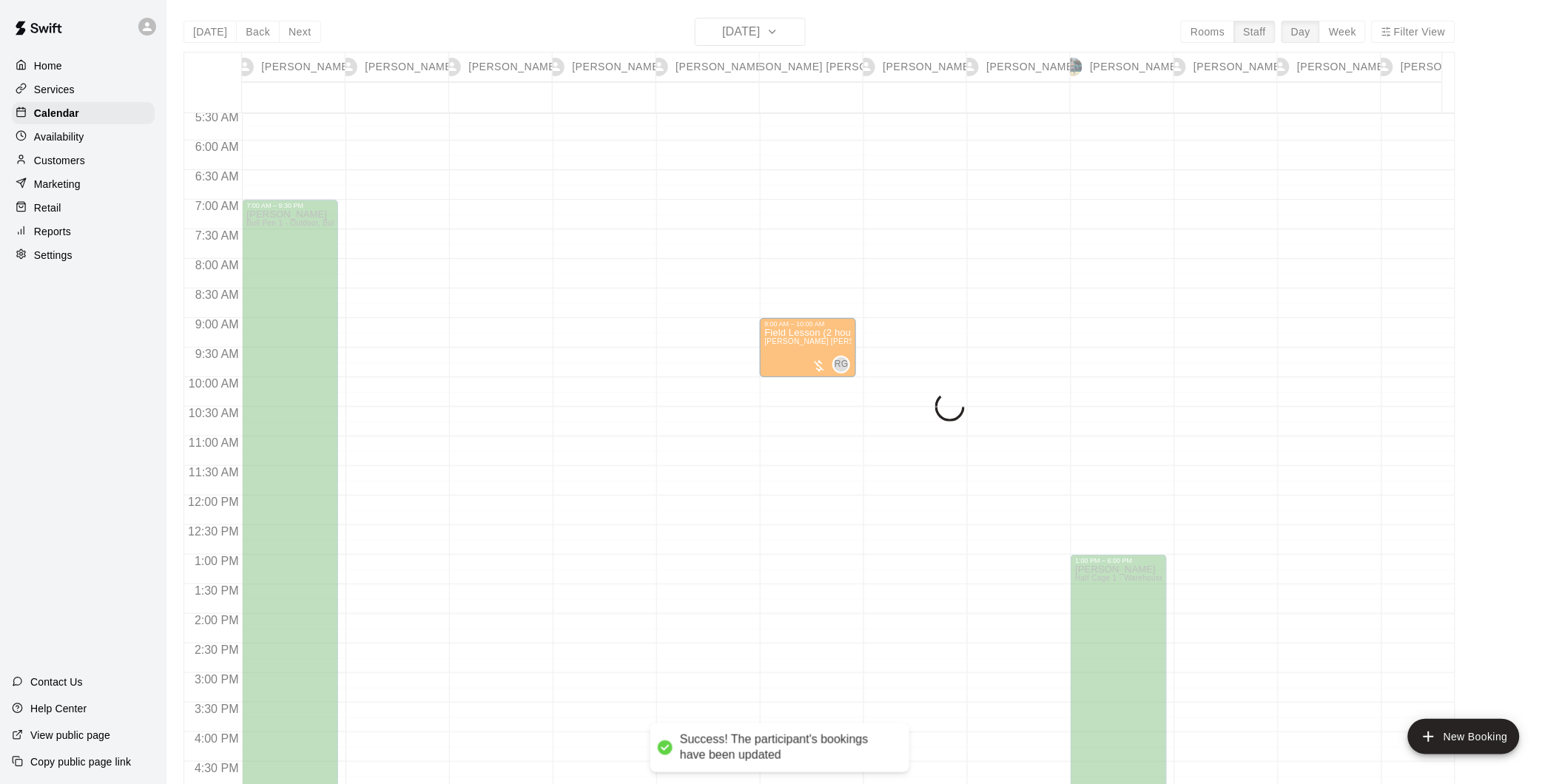
click at [60, 89] on p "Services" at bounding box center [54, 90] width 41 height 15
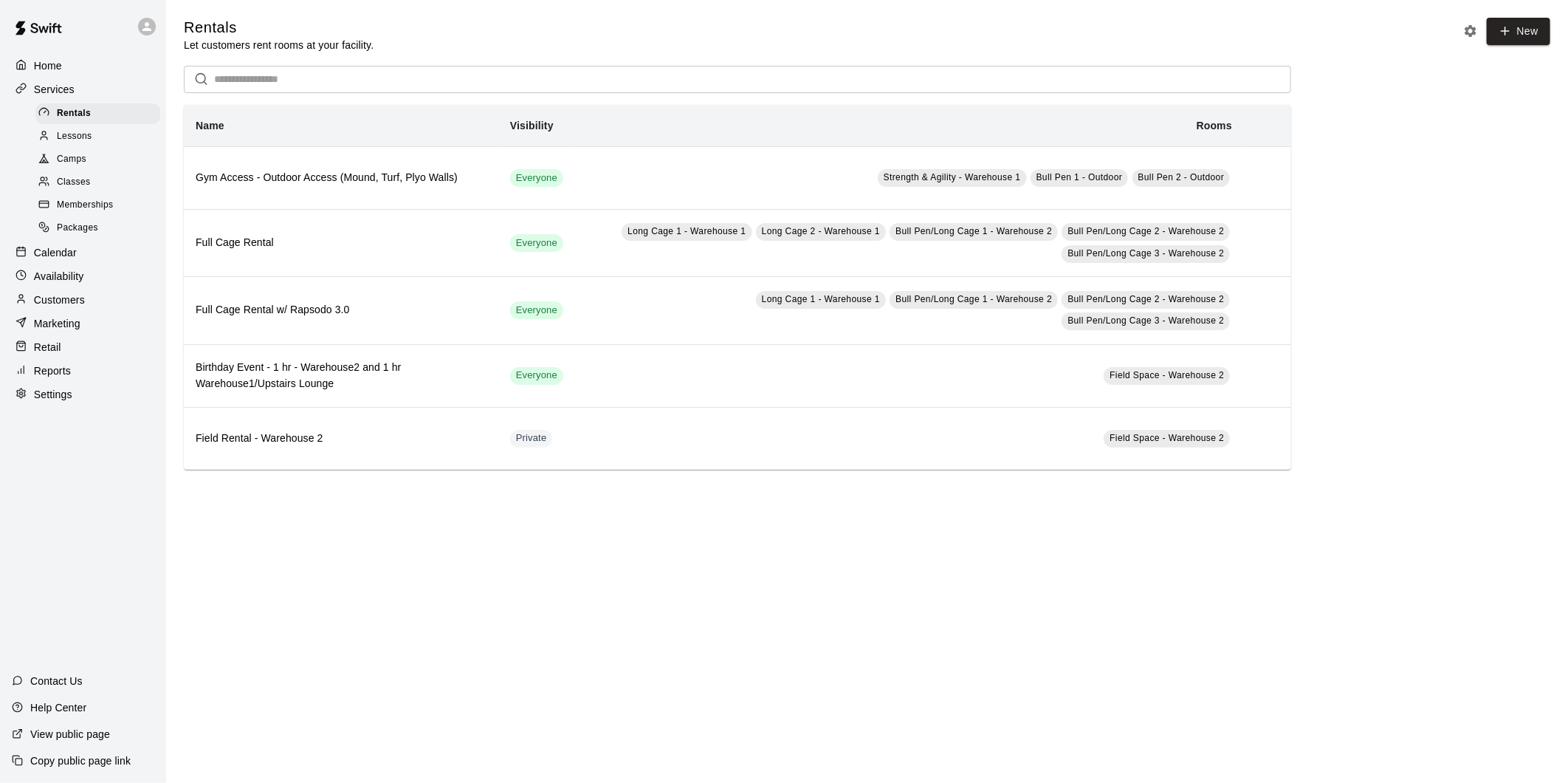
click at [72, 132] on div "Lessons" at bounding box center [98, 137] width 125 height 21
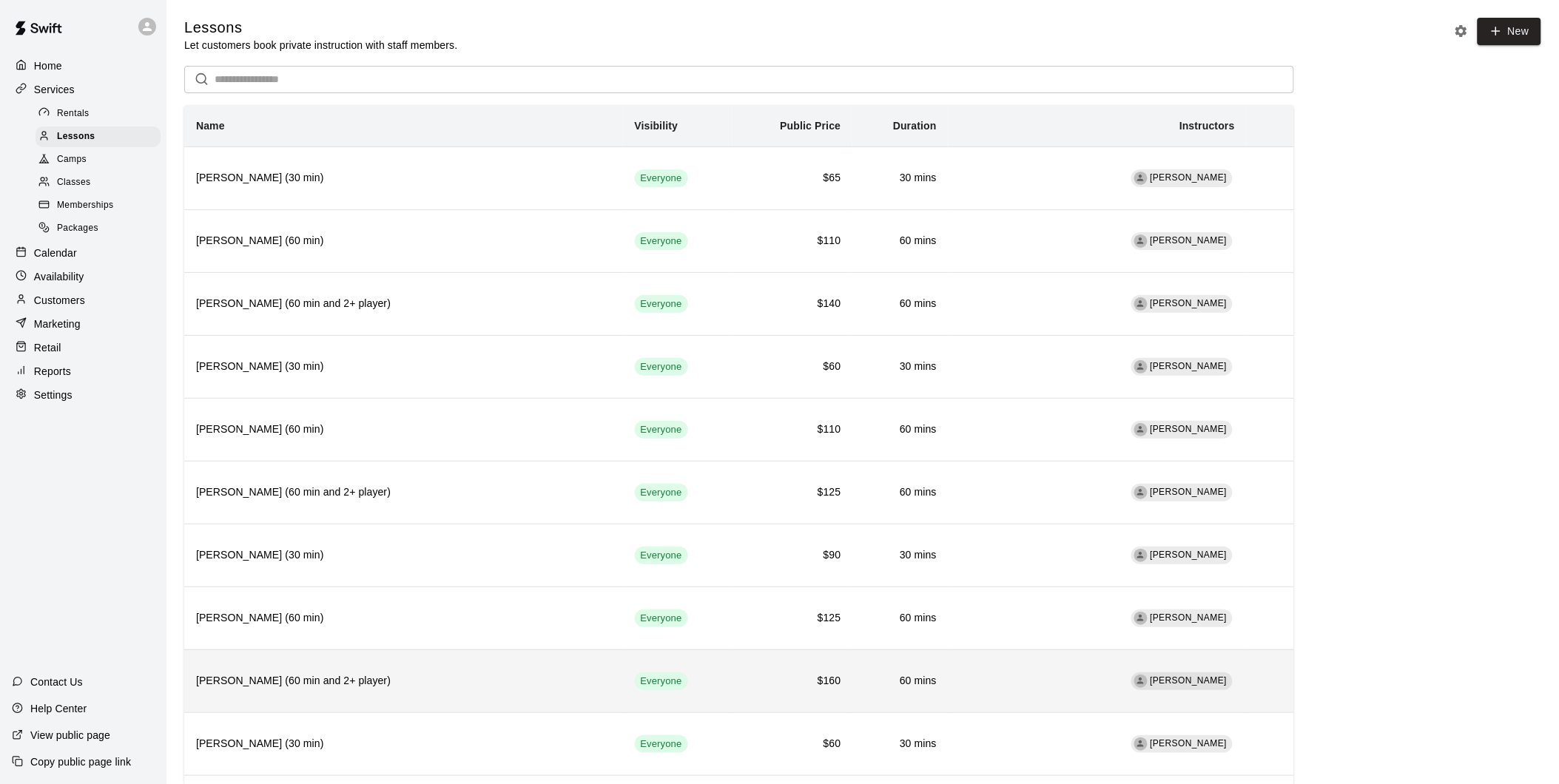
scroll to position [328, 0]
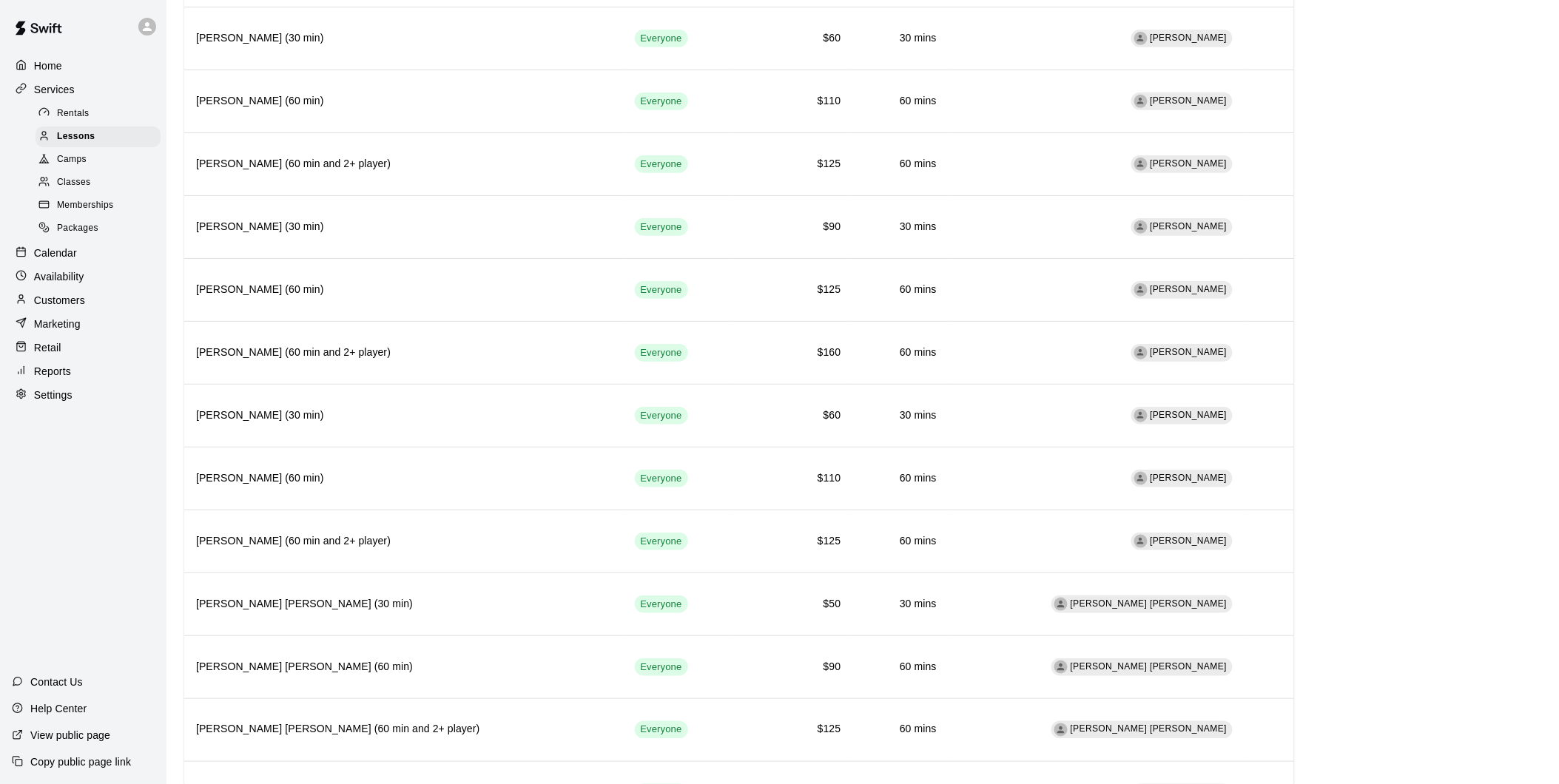
click at [85, 264] on div "Calendar" at bounding box center [83, 253] width 143 height 22
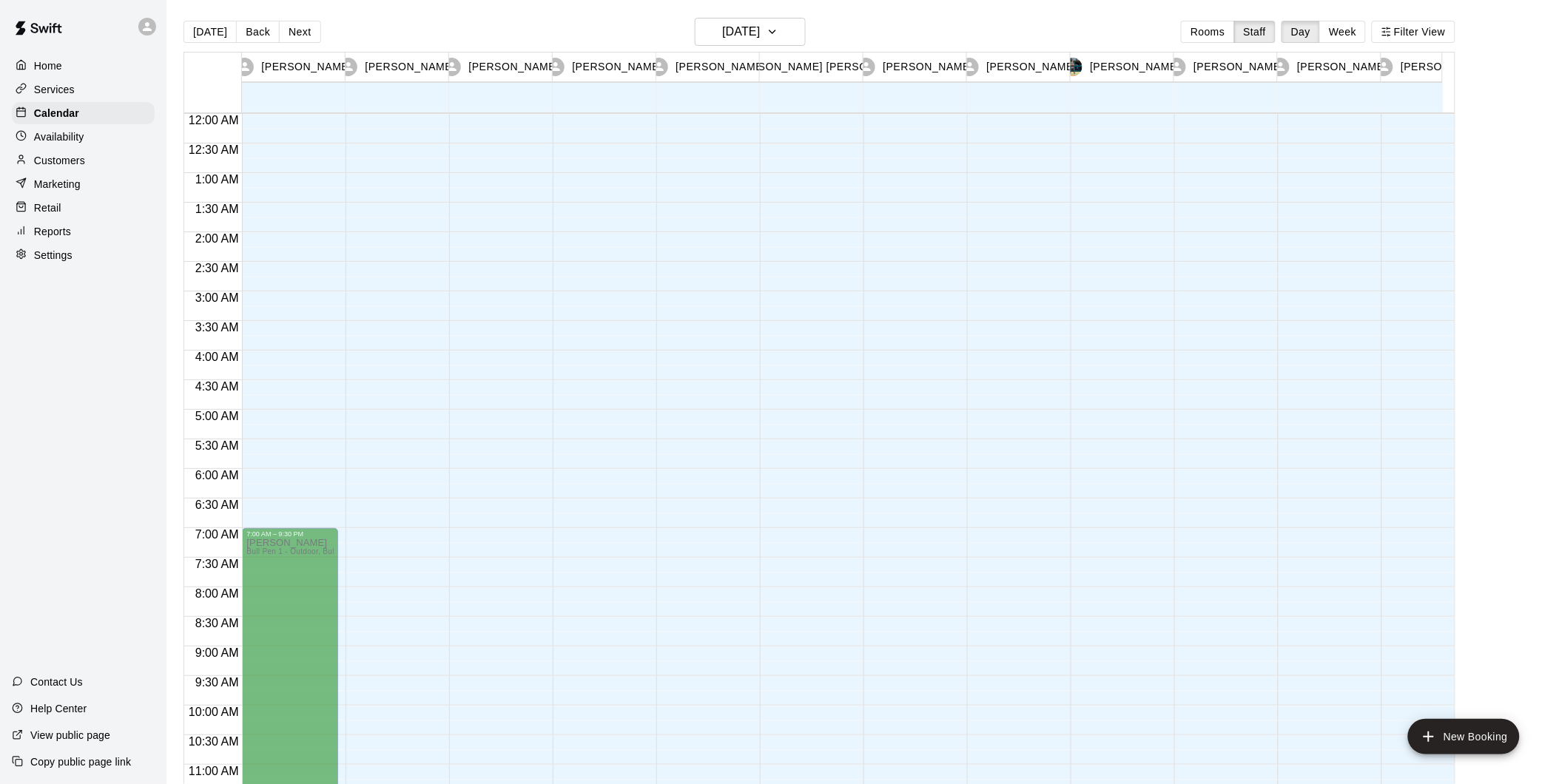
scroll to position [745, 0]
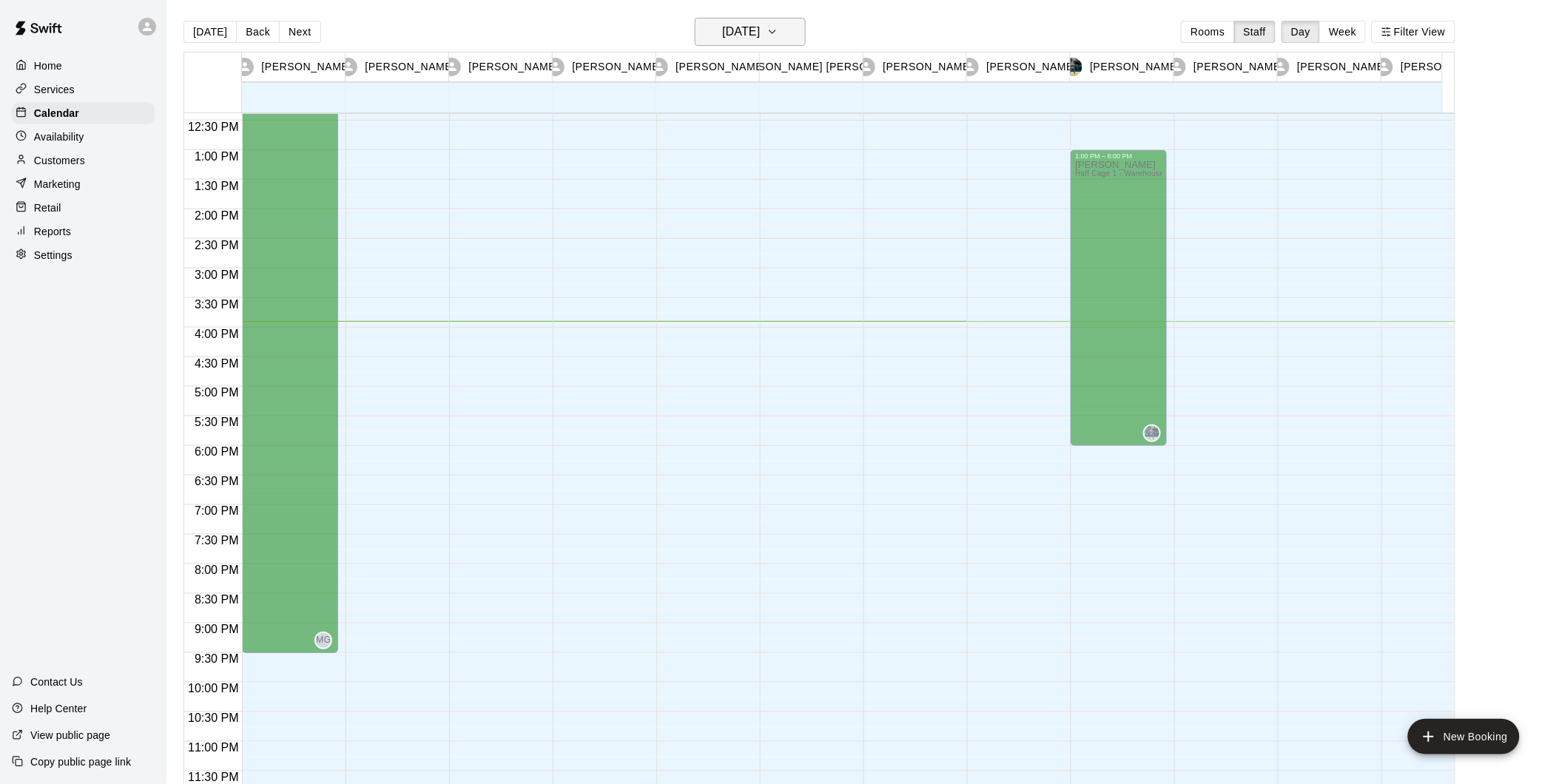
click at [778, 30] on icon "button" at bounding box center [772, 32] width 12 height 18
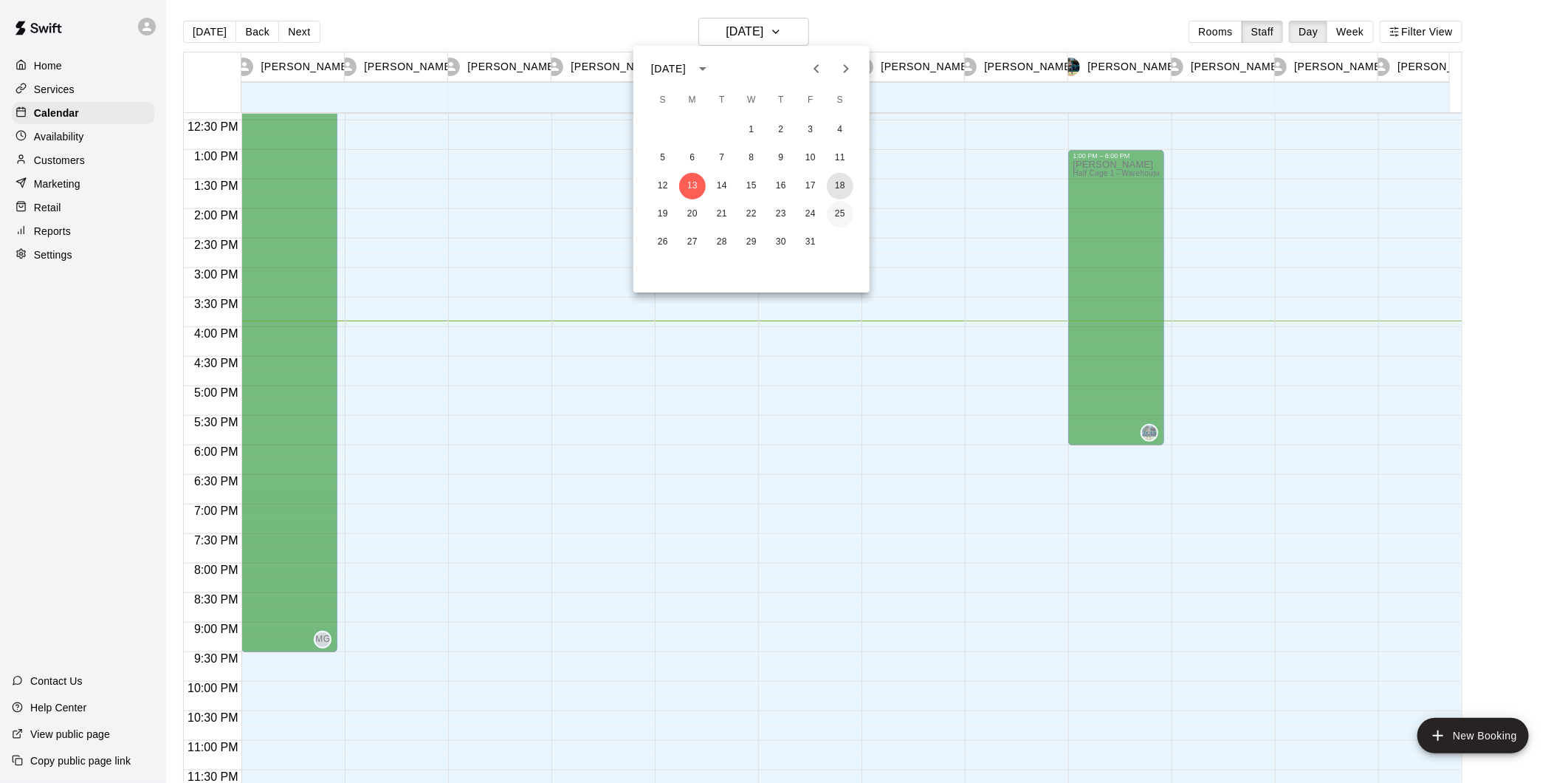
click at [843, 186] on button "18" at bounding box center [840, 186] width 27 height 27
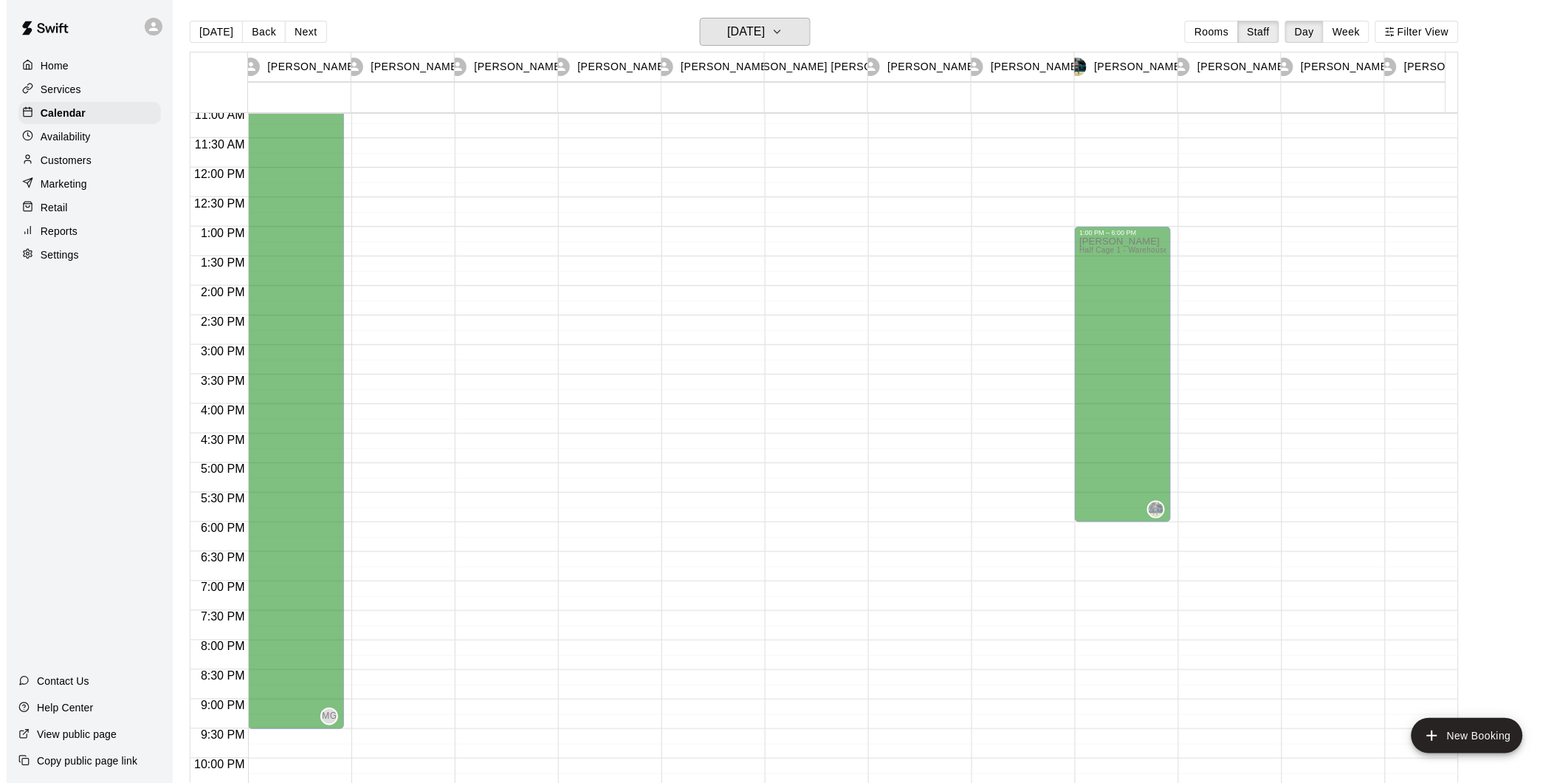
scroll to position [416, 0]
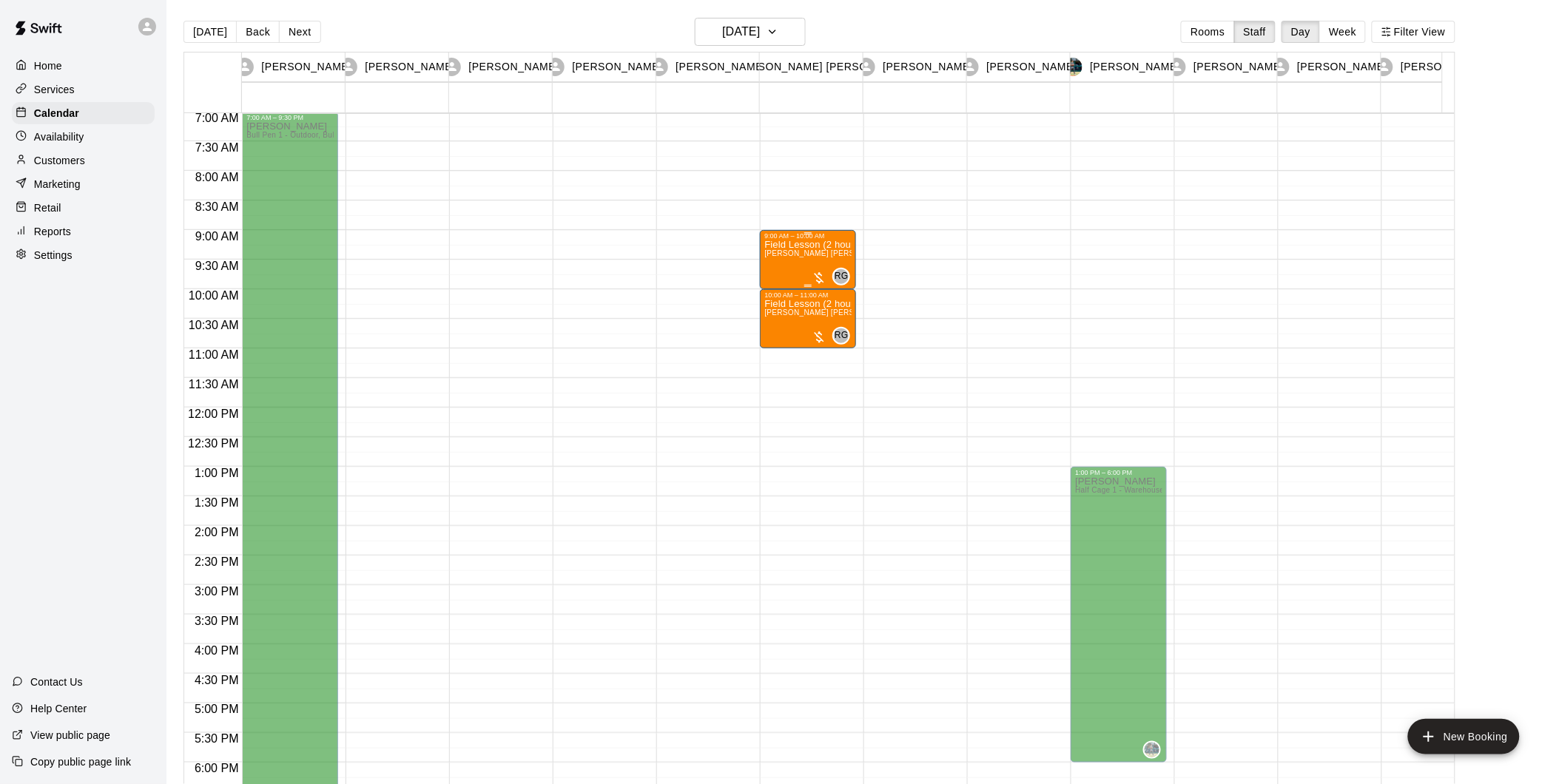
click at [815, 270] on div at bounding box center [819, 278] width 15 height 15
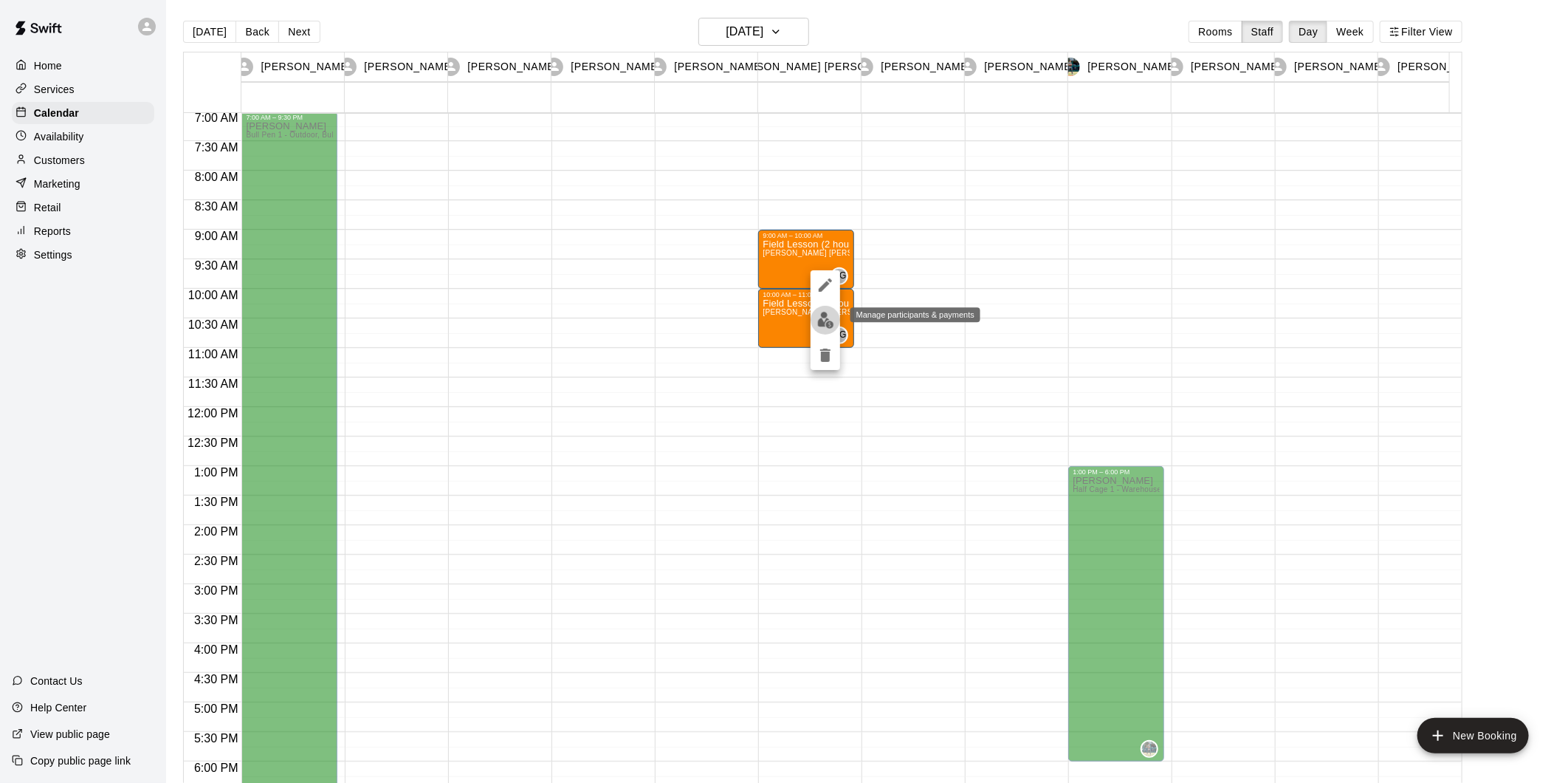
click at [822, 320] on img "edit" at bounding box center [825, 320] width 17 height 17
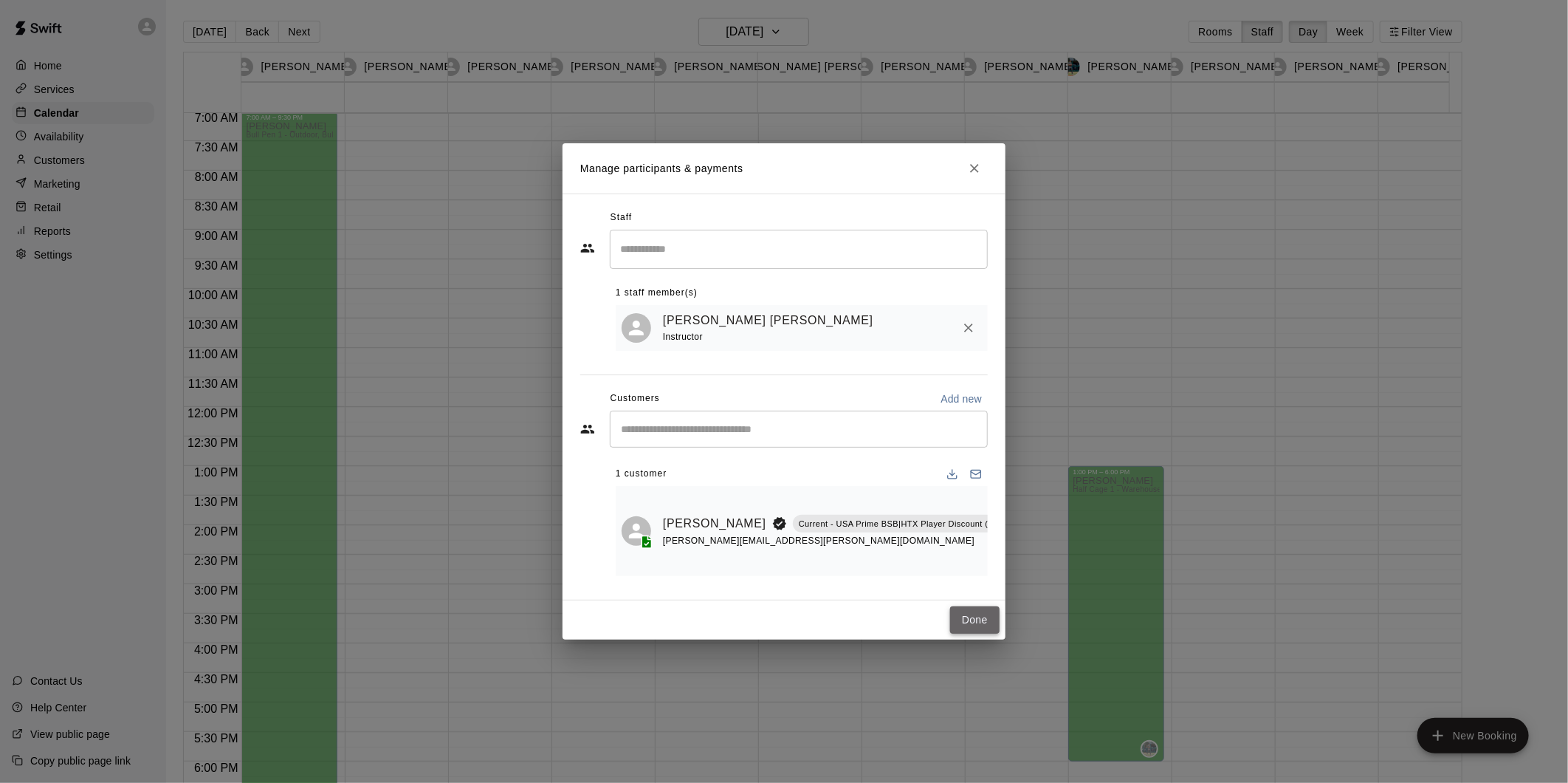
click at [979, 616] on button "Done" at bounding box center [974, 619] width 50 height 27
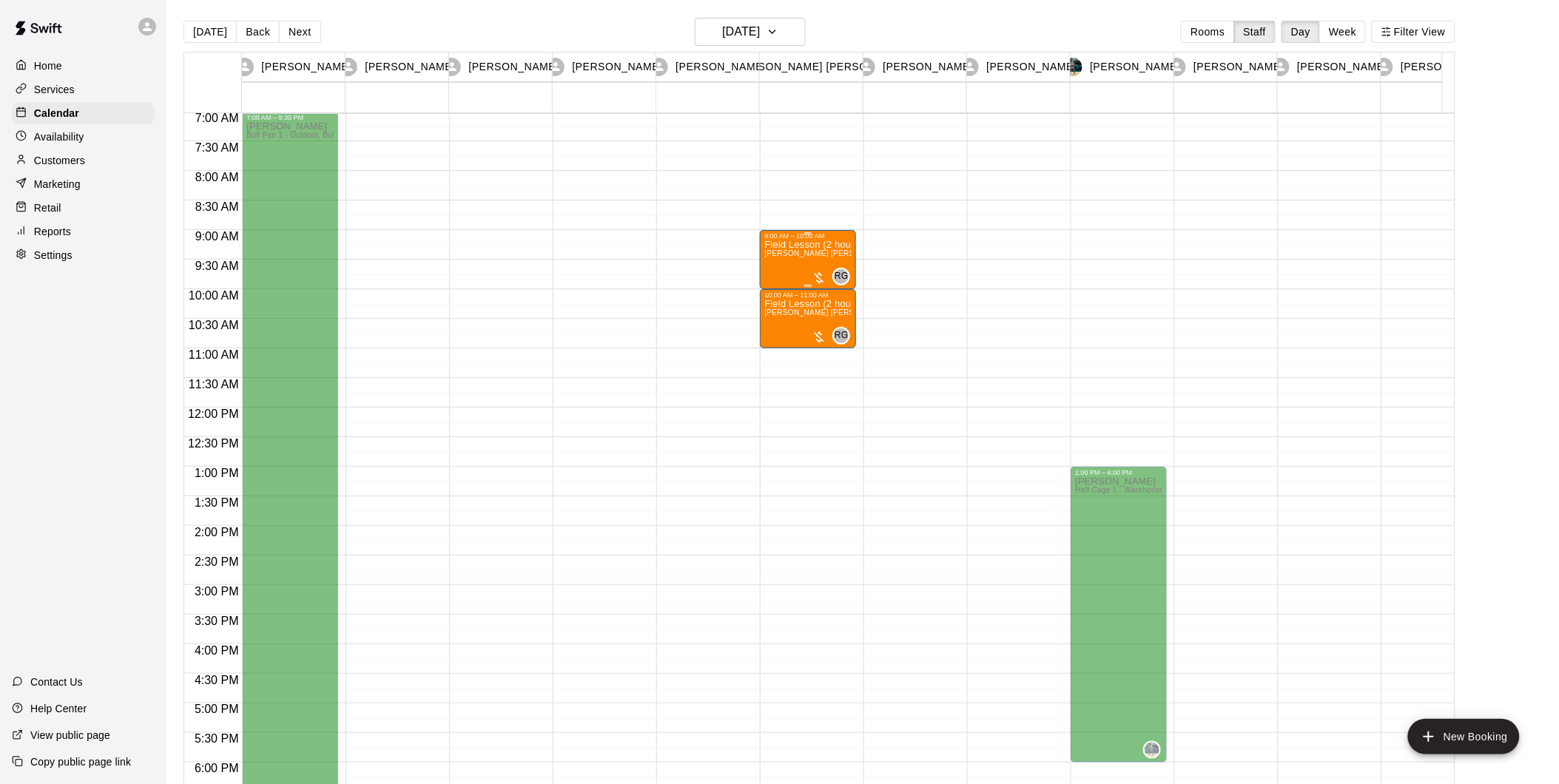
click at [815, 273] on div at bounding box center [819, 278] width 15 height 15
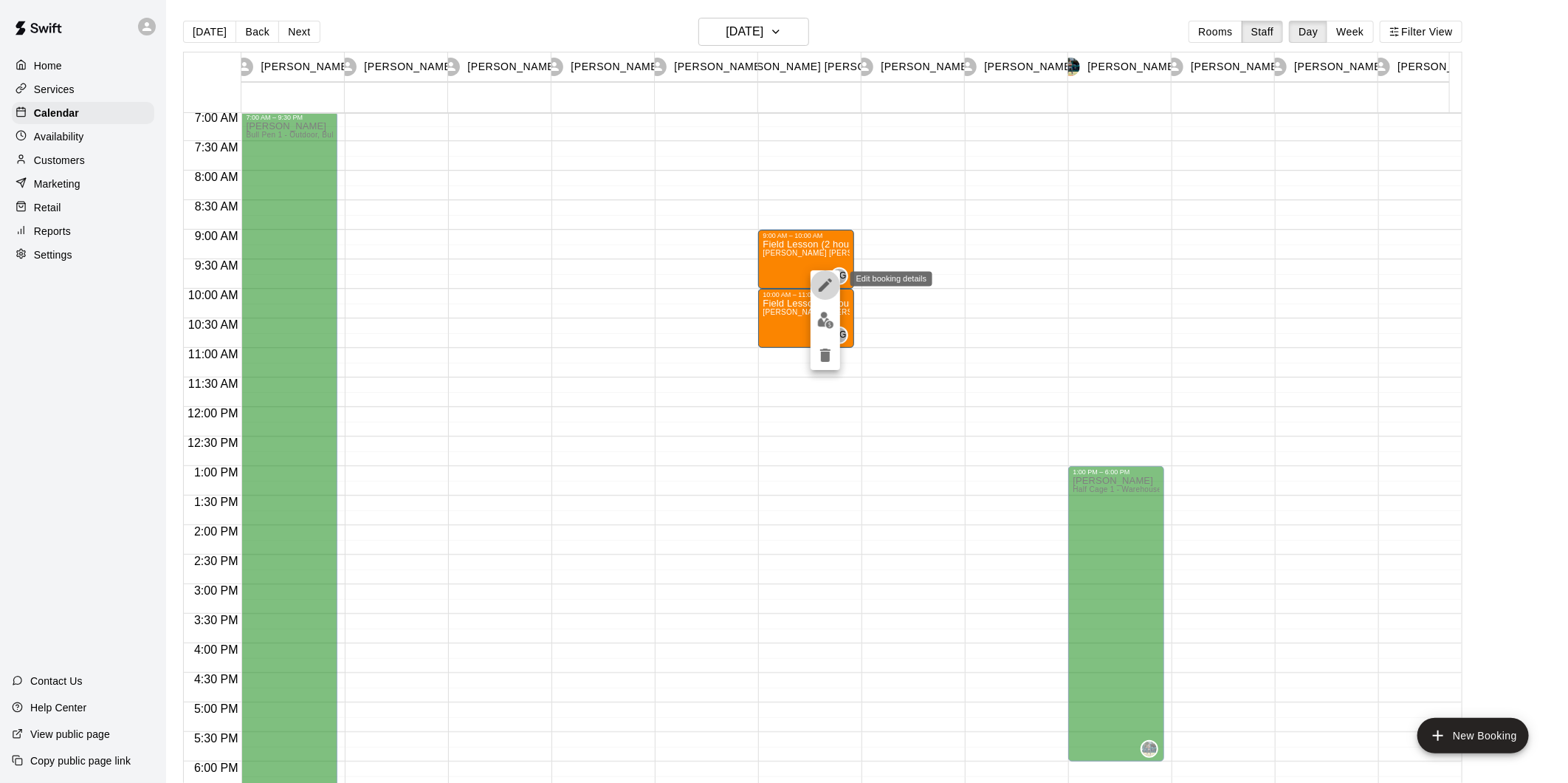
click at [825, 280] on icon "edit" at bounding box center [825, 285] width 18 height 18
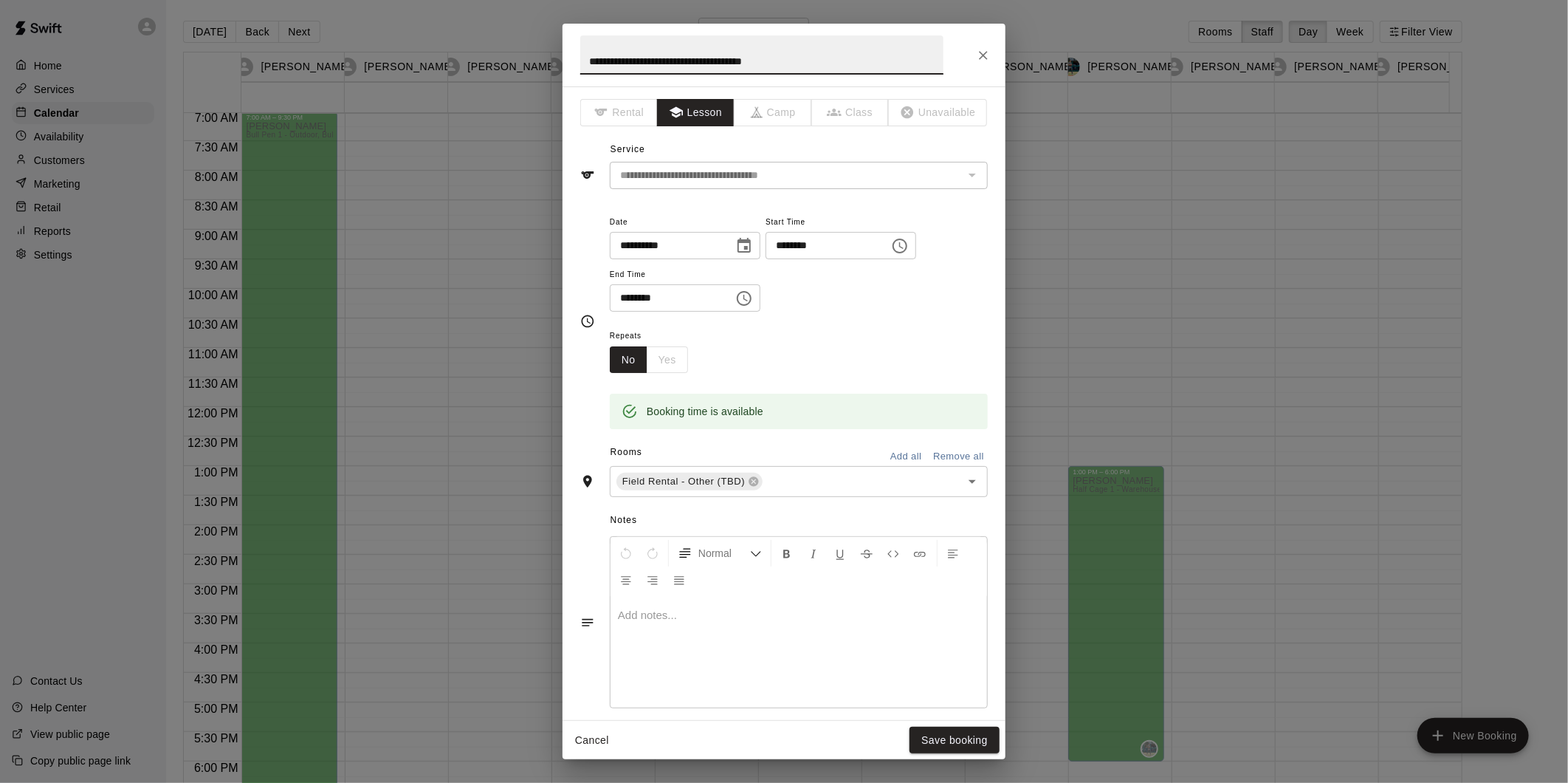
click at [989, 56] on icon "Close" at bounding box center [983, 56] width 15 height 15
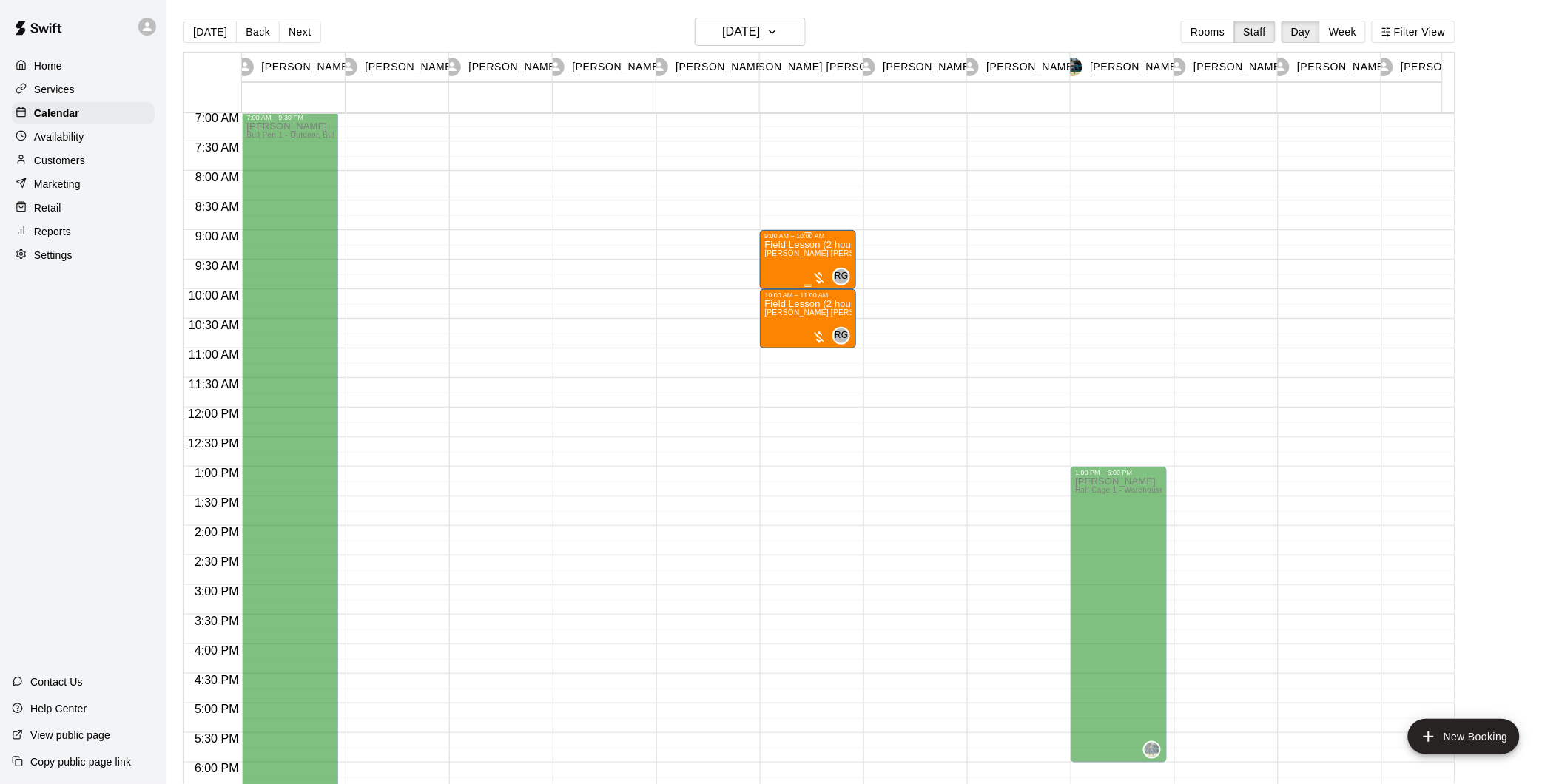
click at [818, 276] on div at bounding box center [819, 278] width 15 height 15
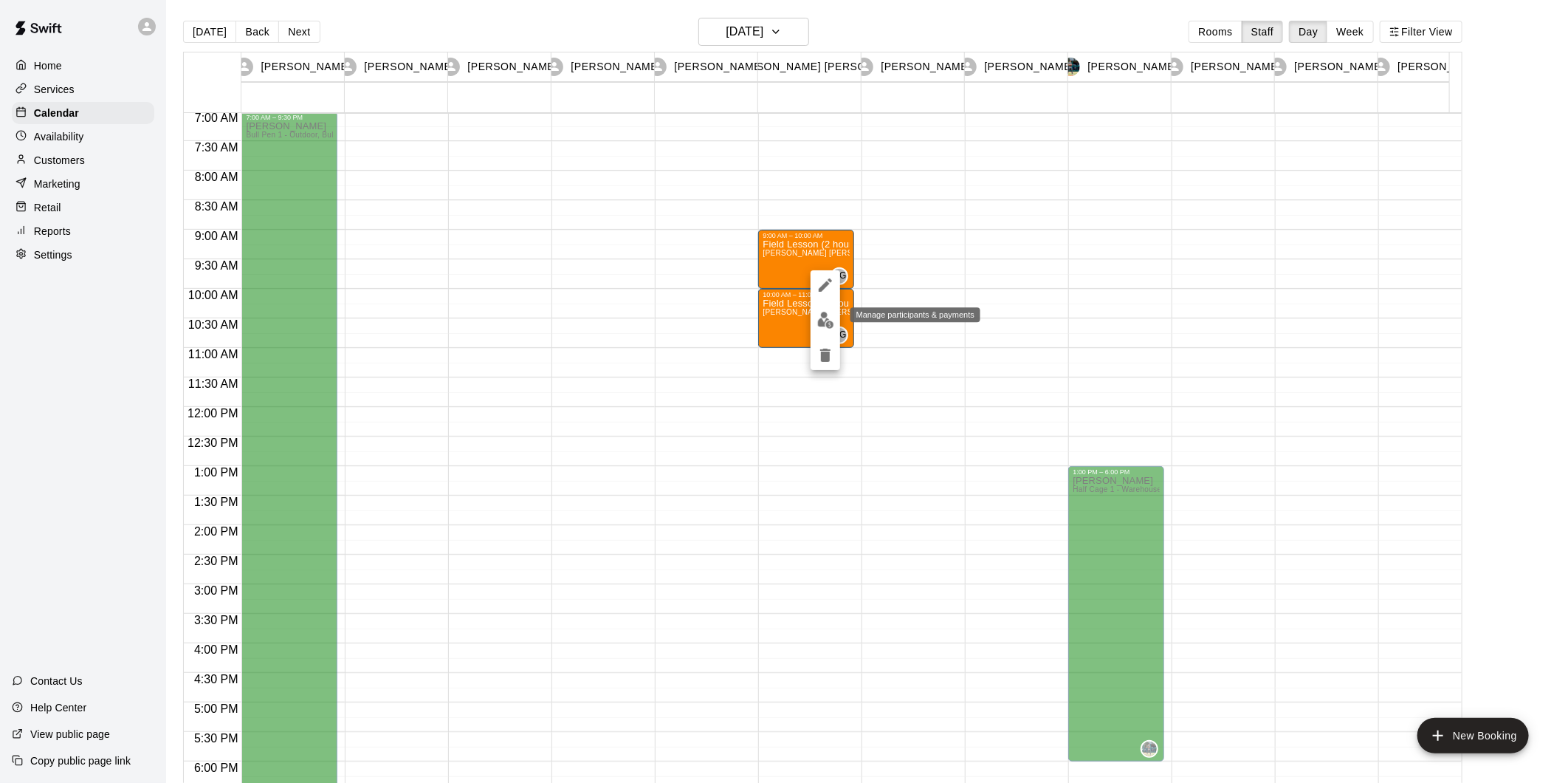
click at [829, 319] on img "edit" at bounding box center [825, 320] width 17 height 17
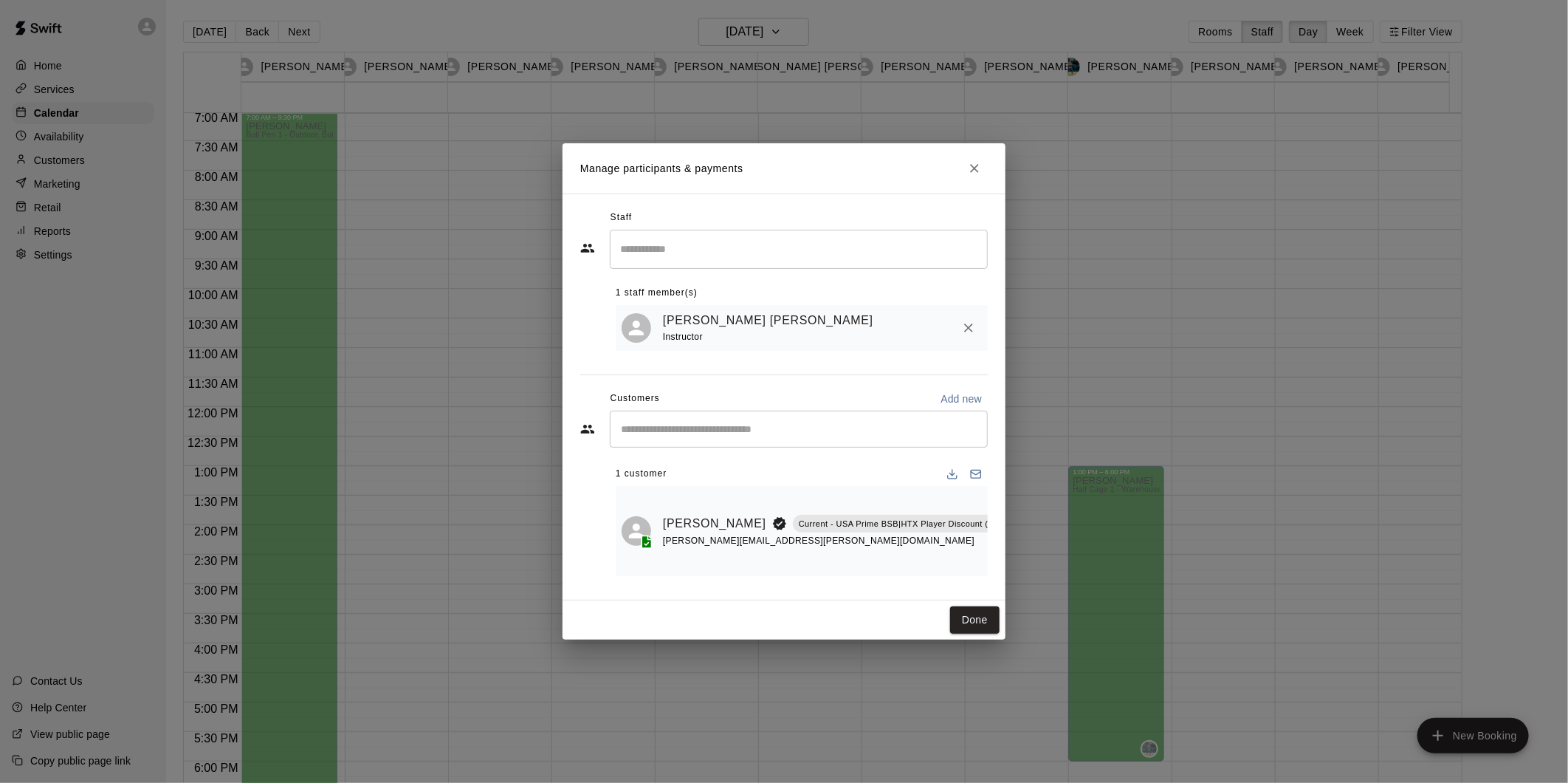
click at [876, 520] on p "Current - USA Prime BSB|HTX Player Discount (Various ~10% to 30%)" at bounding box center [937, 524] width 277 height 13
click at [987, 639] on div "Done" at bounding box center [783, 619] width 443 height 39
click at [979, 623] on button "Done" at bounding box center [974, 619] width 50 height 27
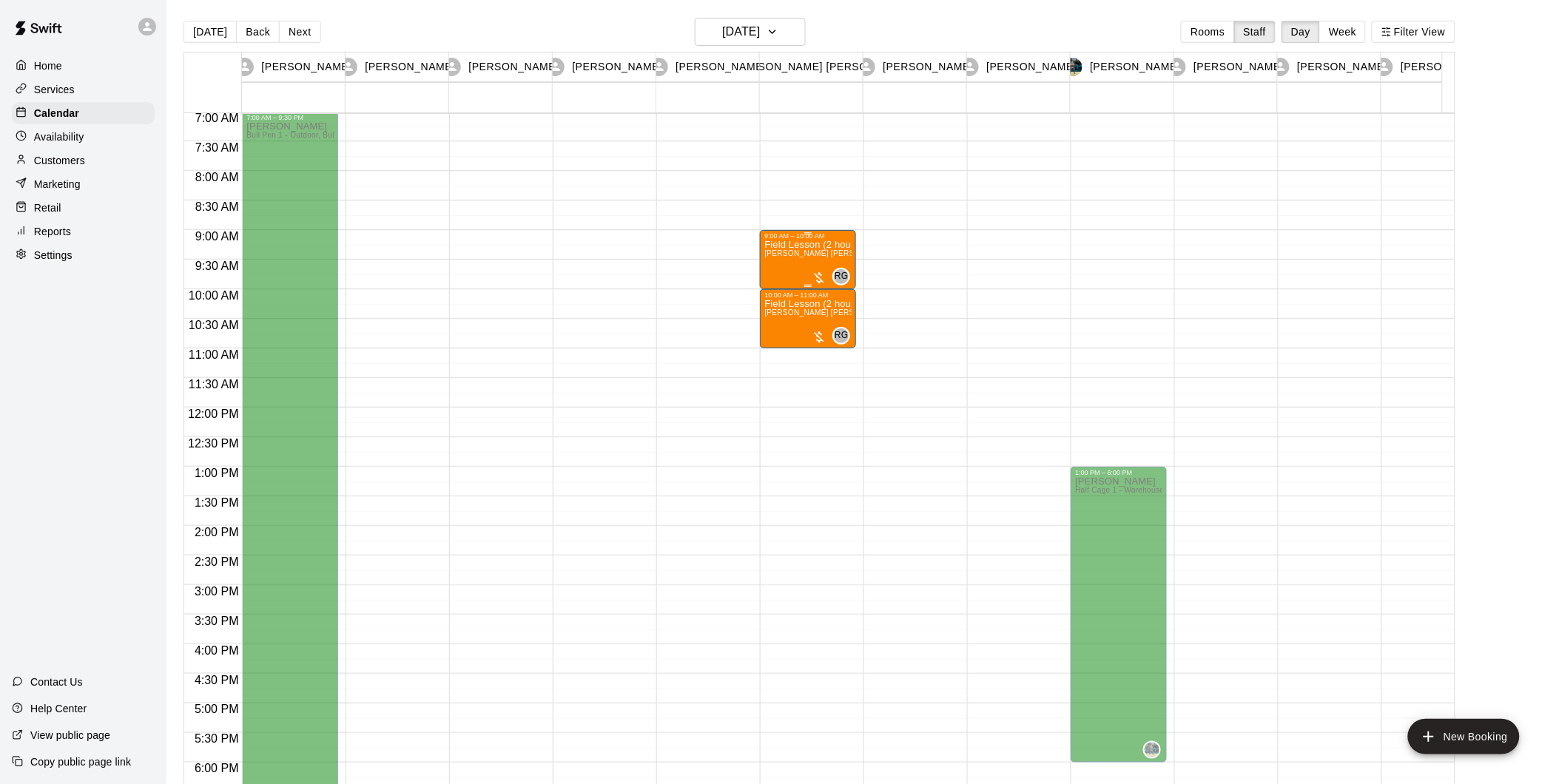
click at [818, 276] on div at bounding box center [819, 278] width 15 height 15
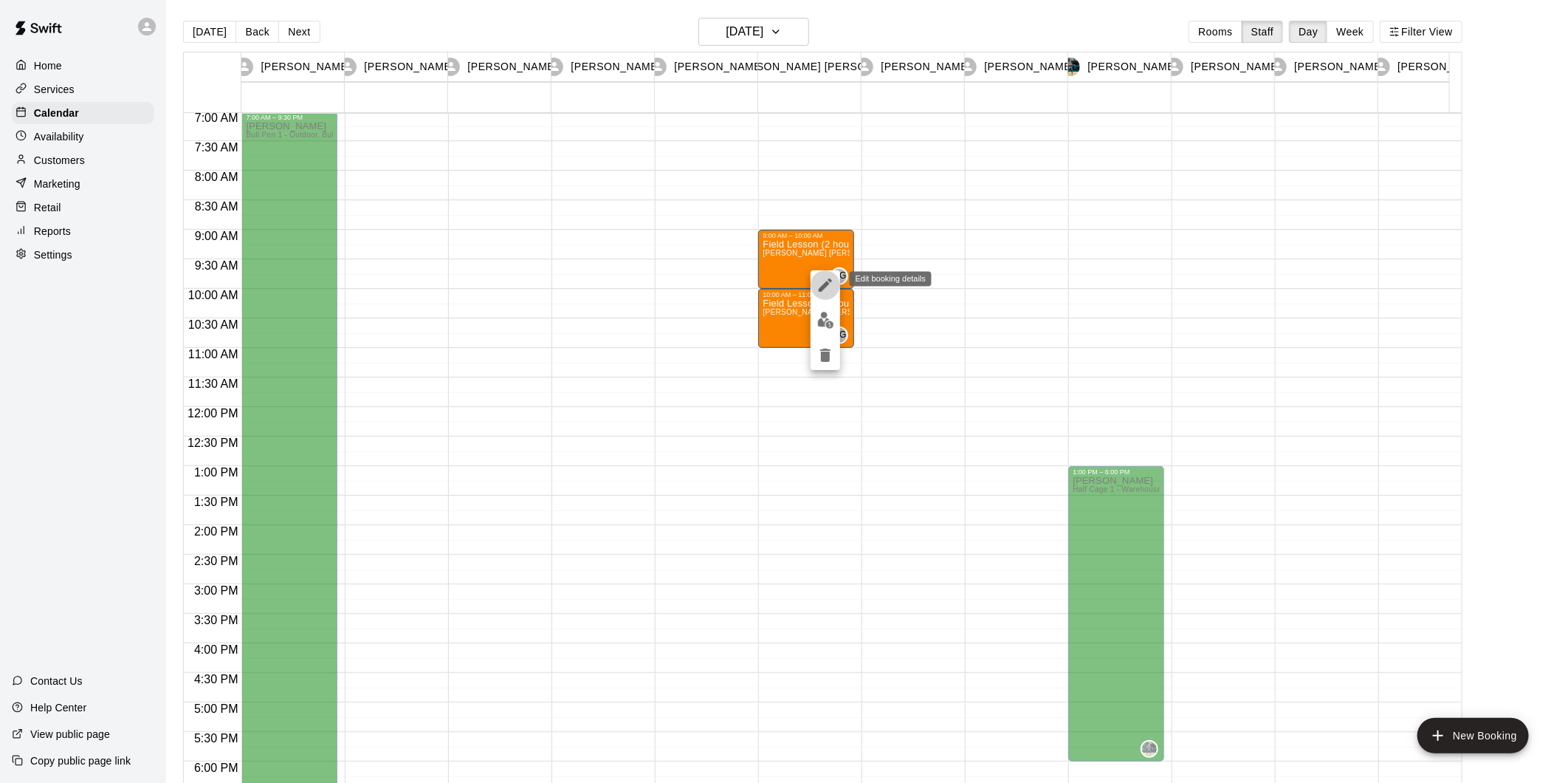
click at [821, 284] on icon "edit" at bounding box center [825, 285] width 18 height 18
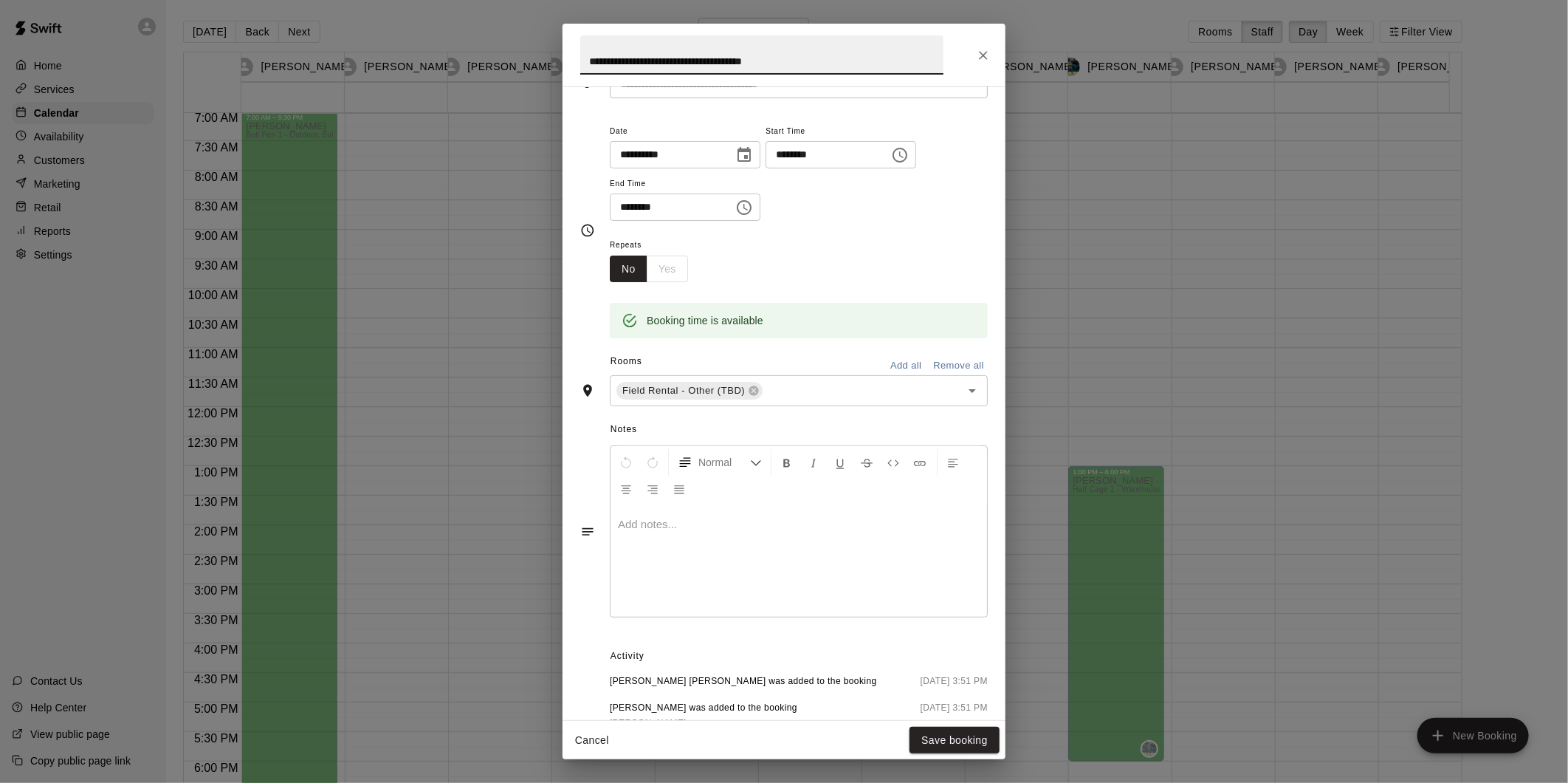
scroll to position [184, 0]
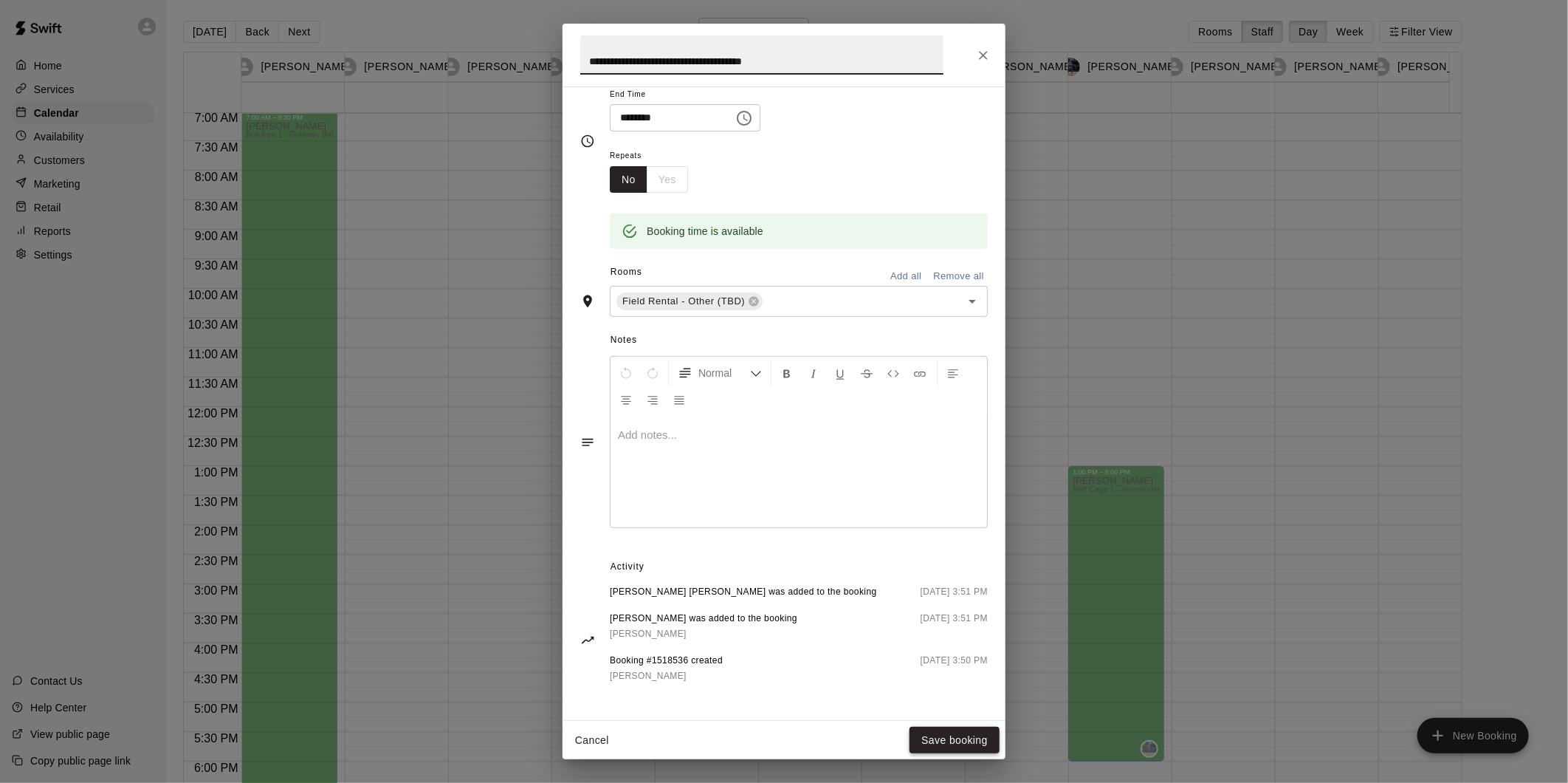
click at [942, 731] on button "Save booking" at bounding box center [954, 740] width 90 height 27
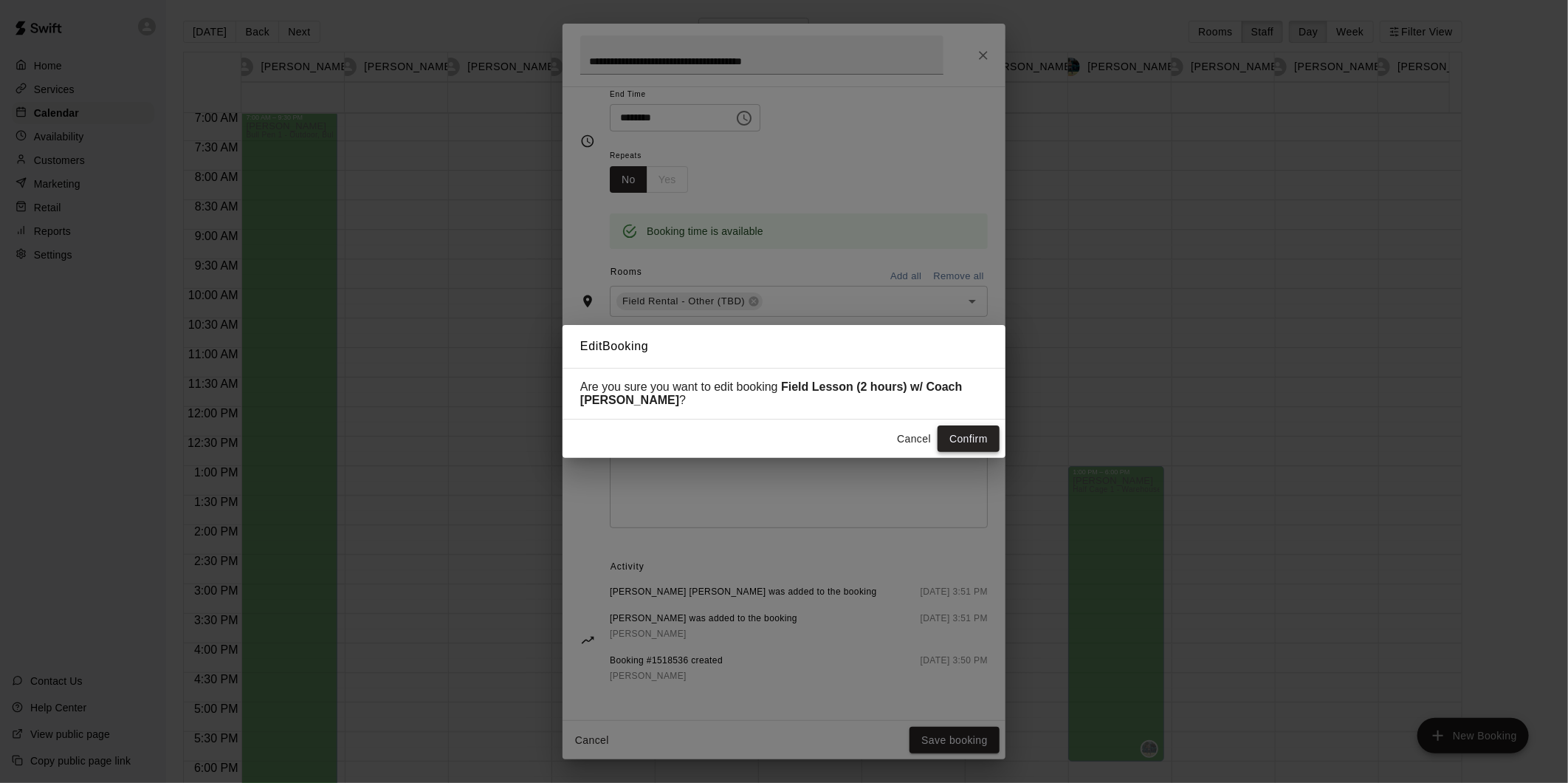
click at [984, 434] on button "Confirm" at bounding box center [968, 439] width 62 height 27
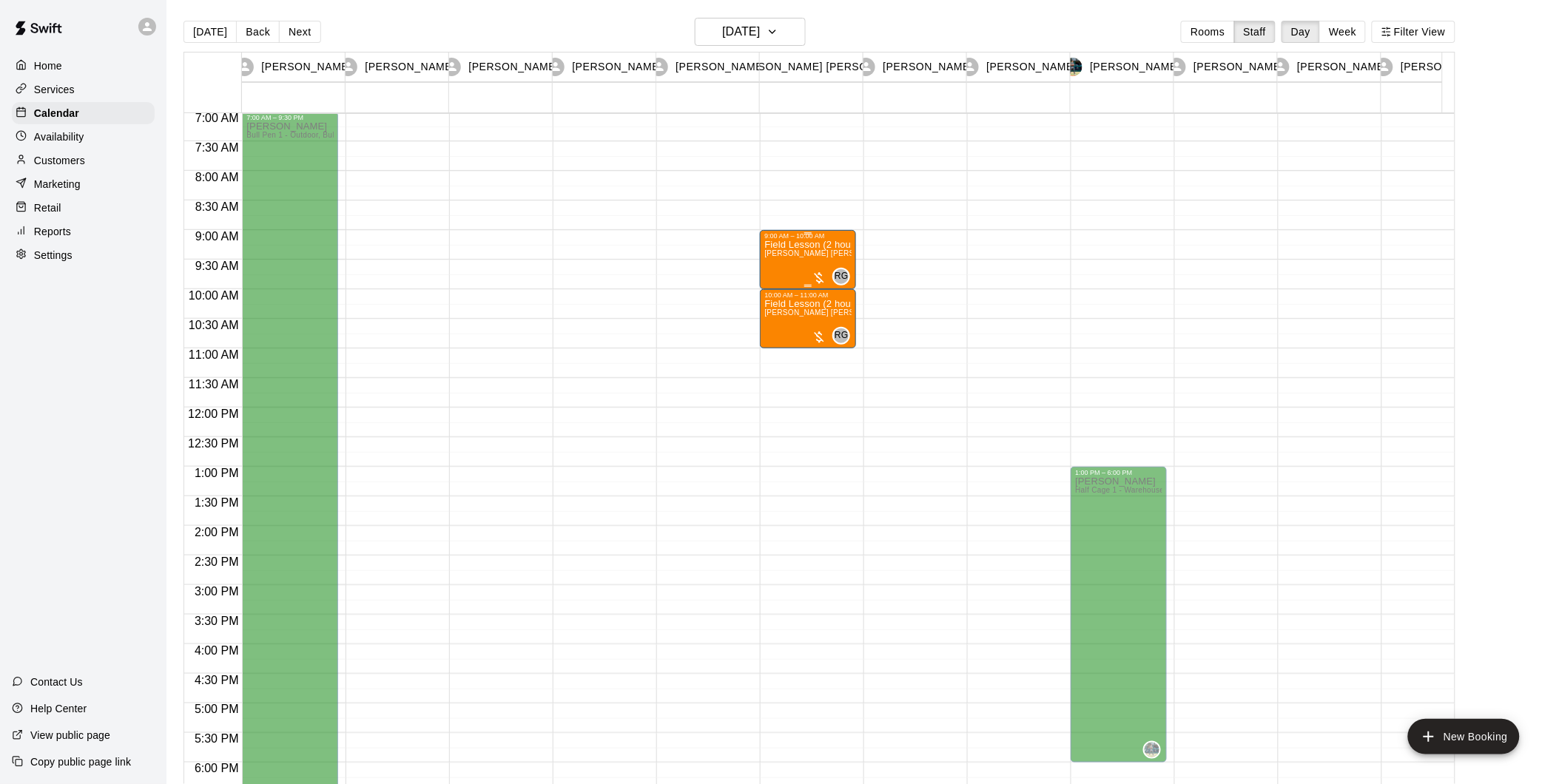
click at [819, 275] on div at bounding box center [819, 278] width 15 height 15
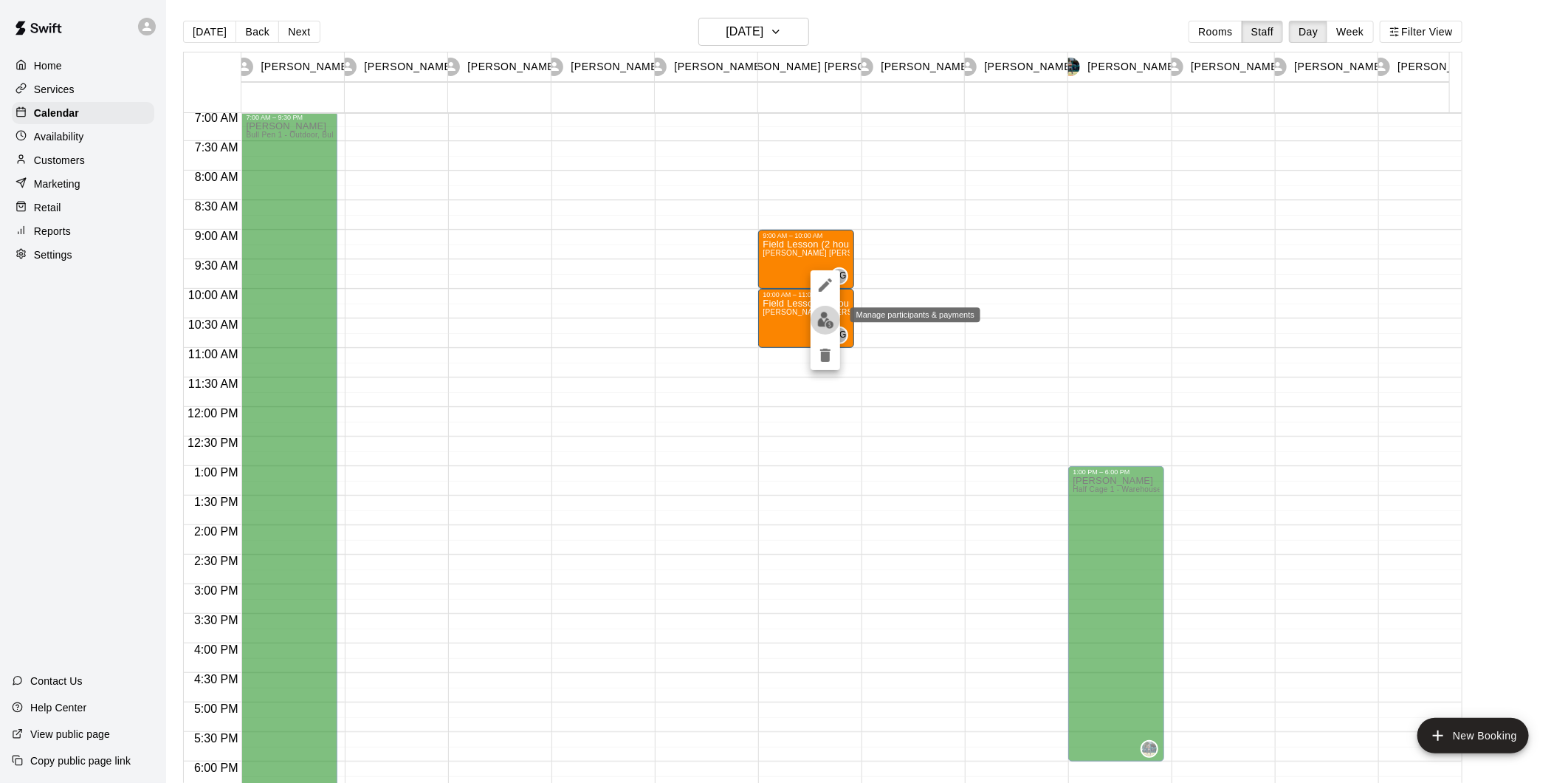
click at [822, 319] on img "edit" at bounding box center [825, 320] width 17 height 17
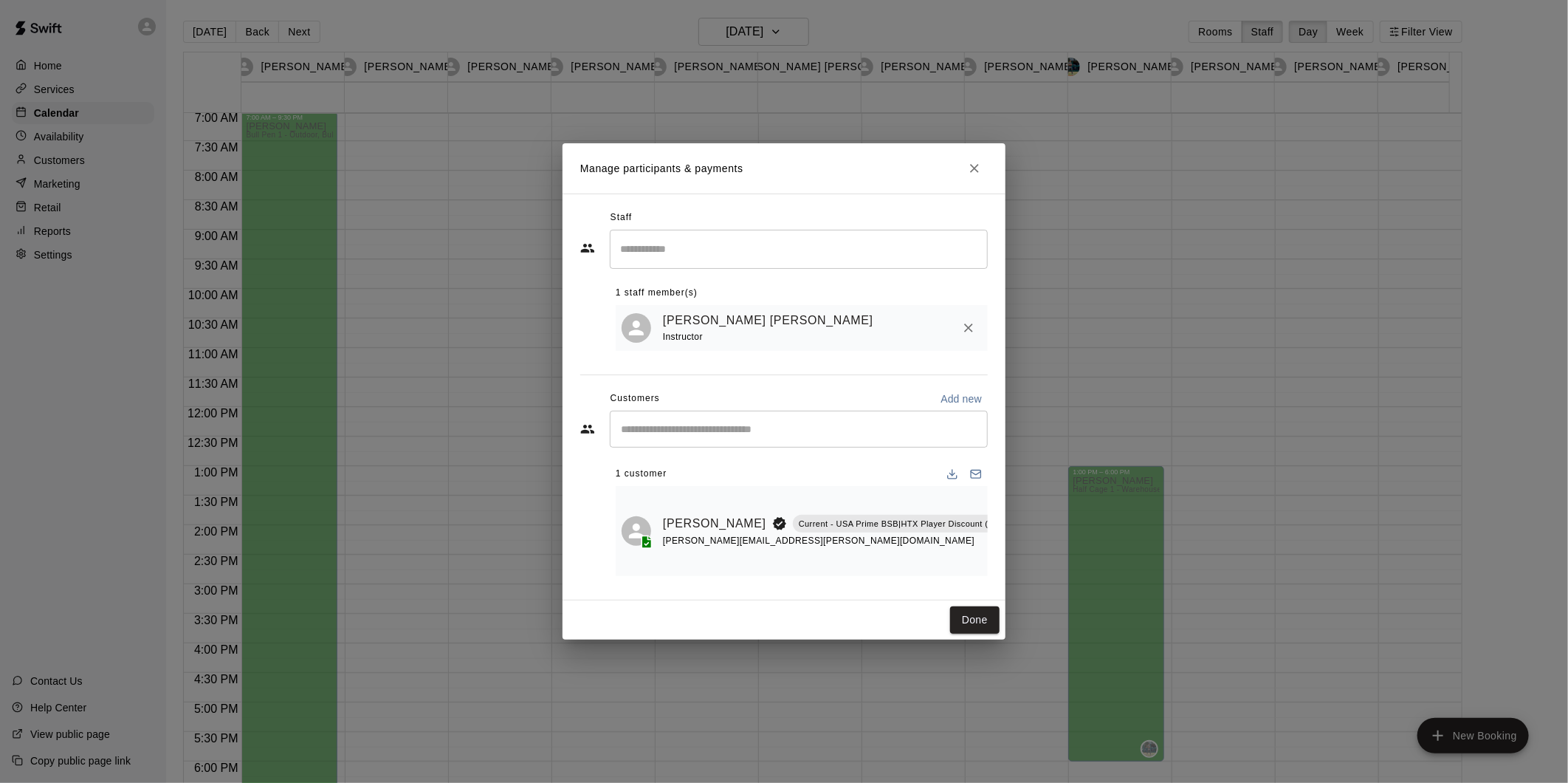
click at [910, 520] on p "Current - USA Prime BSB|HTX Player Discount (Various ~10% to 30%)" at bounding box center [937, 524] width 277 height 13
click at [953, 392] on p "Add new" at bounding box center [961, 399] width 41 height 15
select select "**"
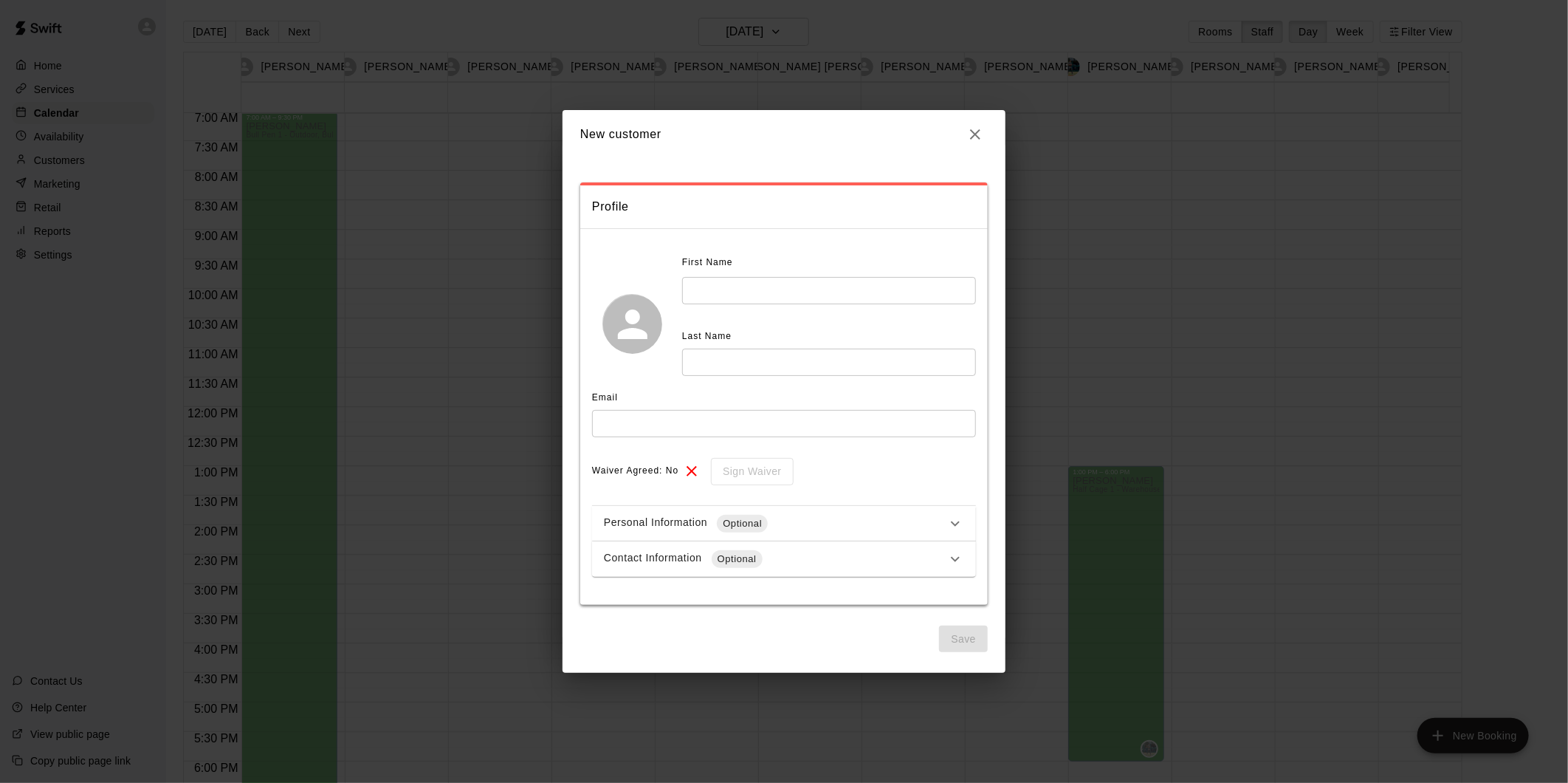
click at [974, 131] on icon "button" at bounding box center [975, 135] width 18 height 18
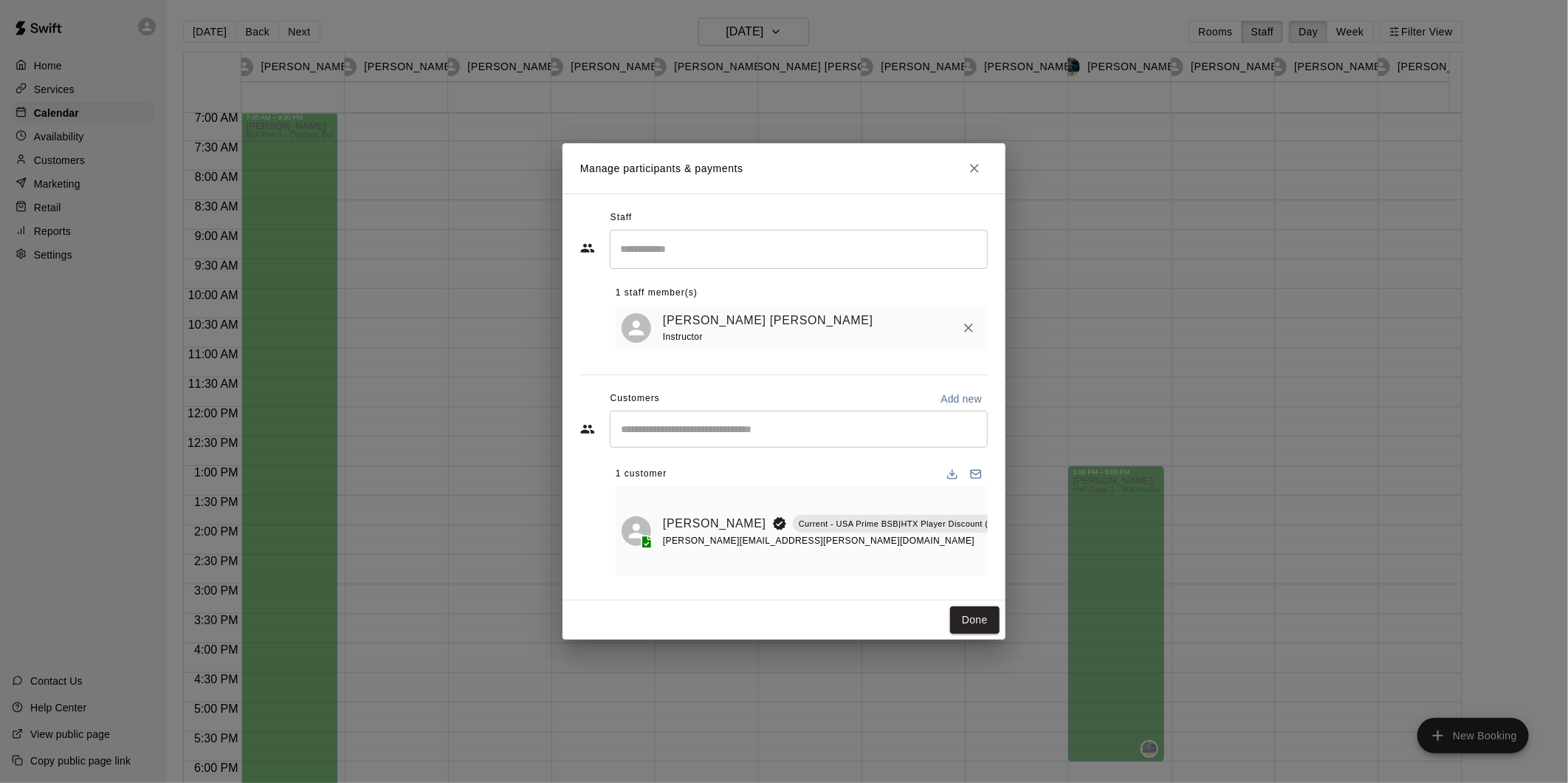
scroll to position [0, 38]
click at [975, 610] on div "Done" at bounding box center [783, 619] width 443 height 39
click at [981, 624] on button "Done" at bounding box center [974, 619] width 50 height 27
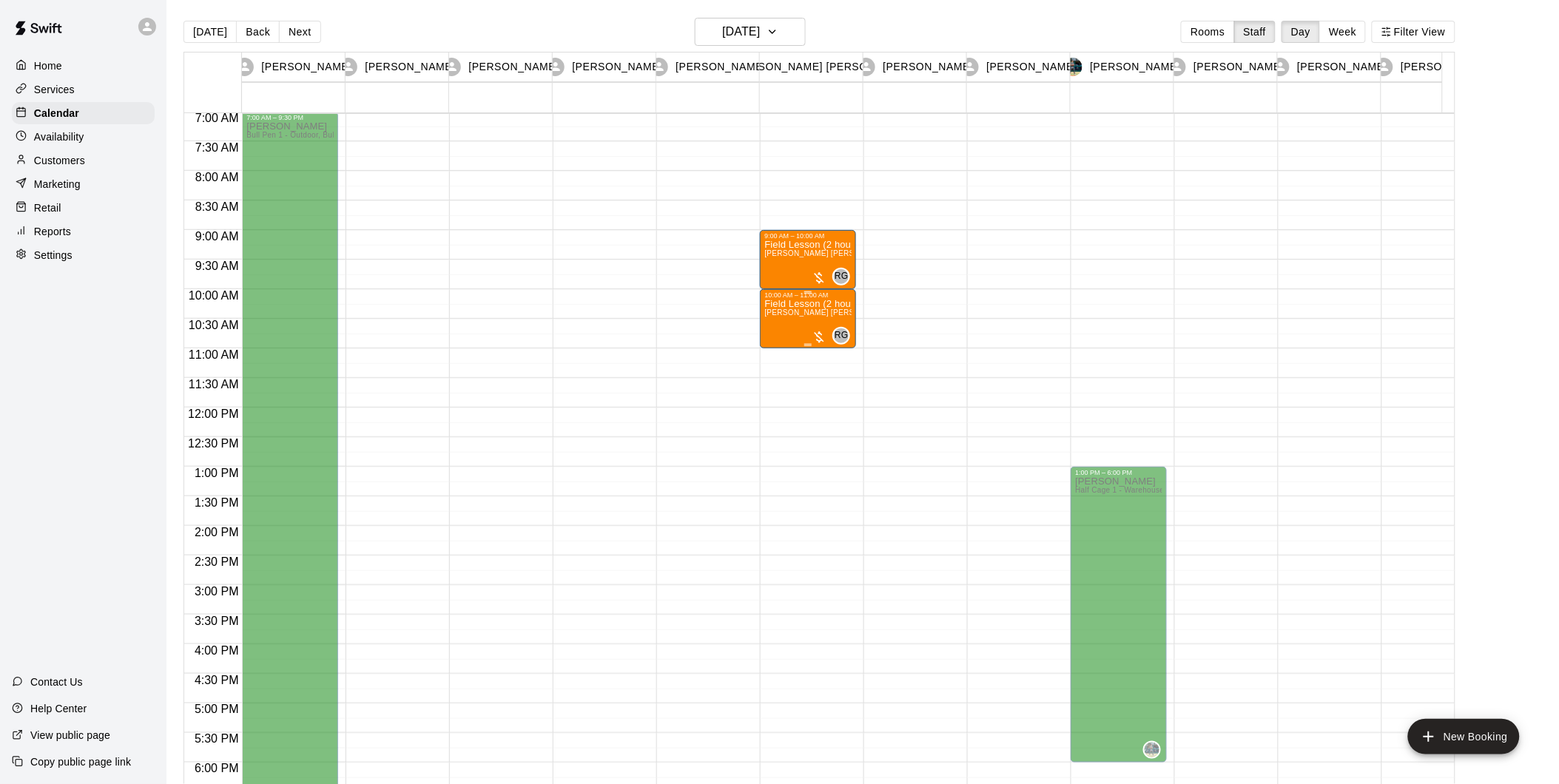
click at [824, 337] on div at bounding box center [819, 337] width 15 height 15
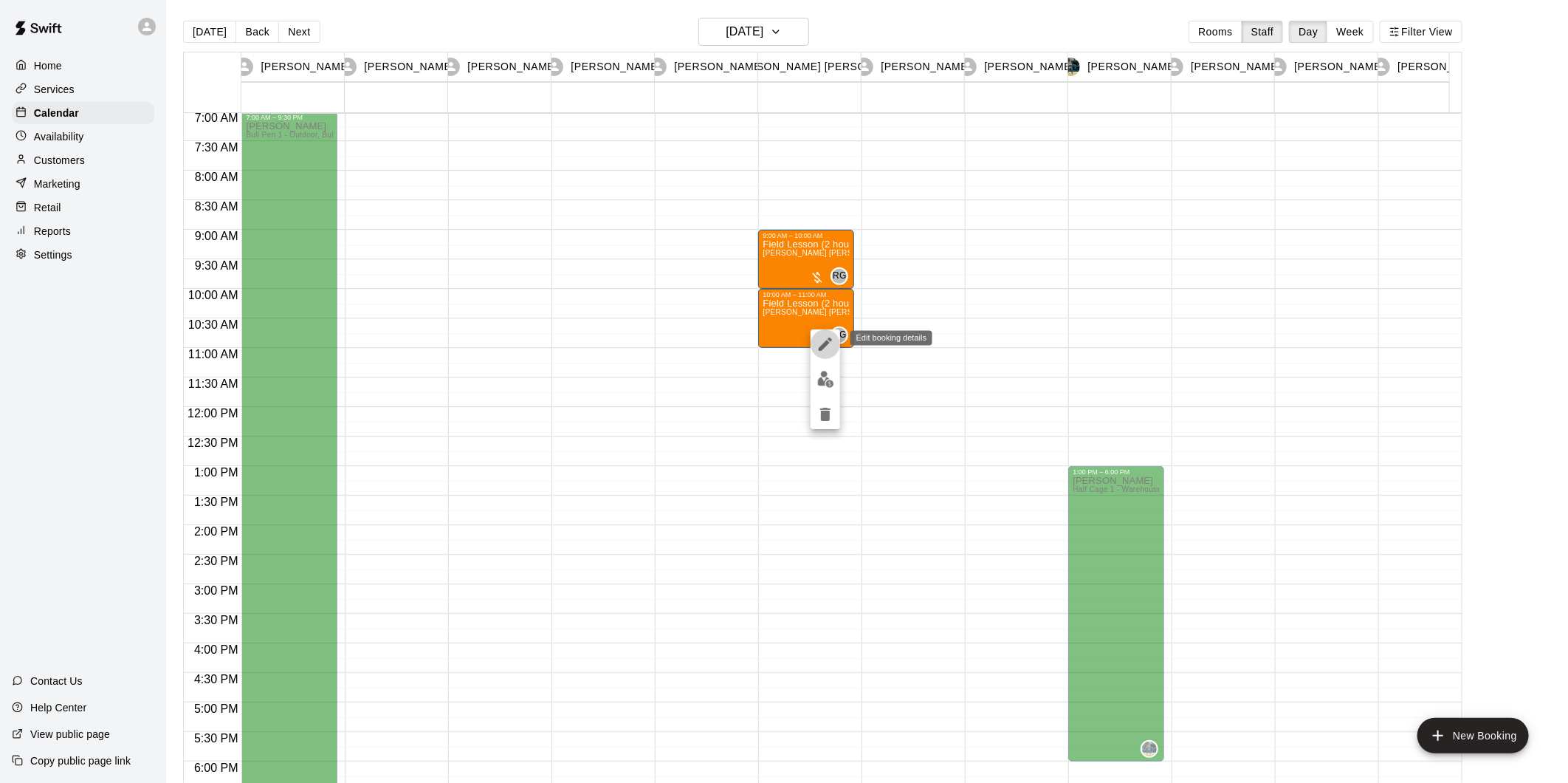
click at [825, 340] on icon "edit" at bounding box center [825, 344] width 18 height 18
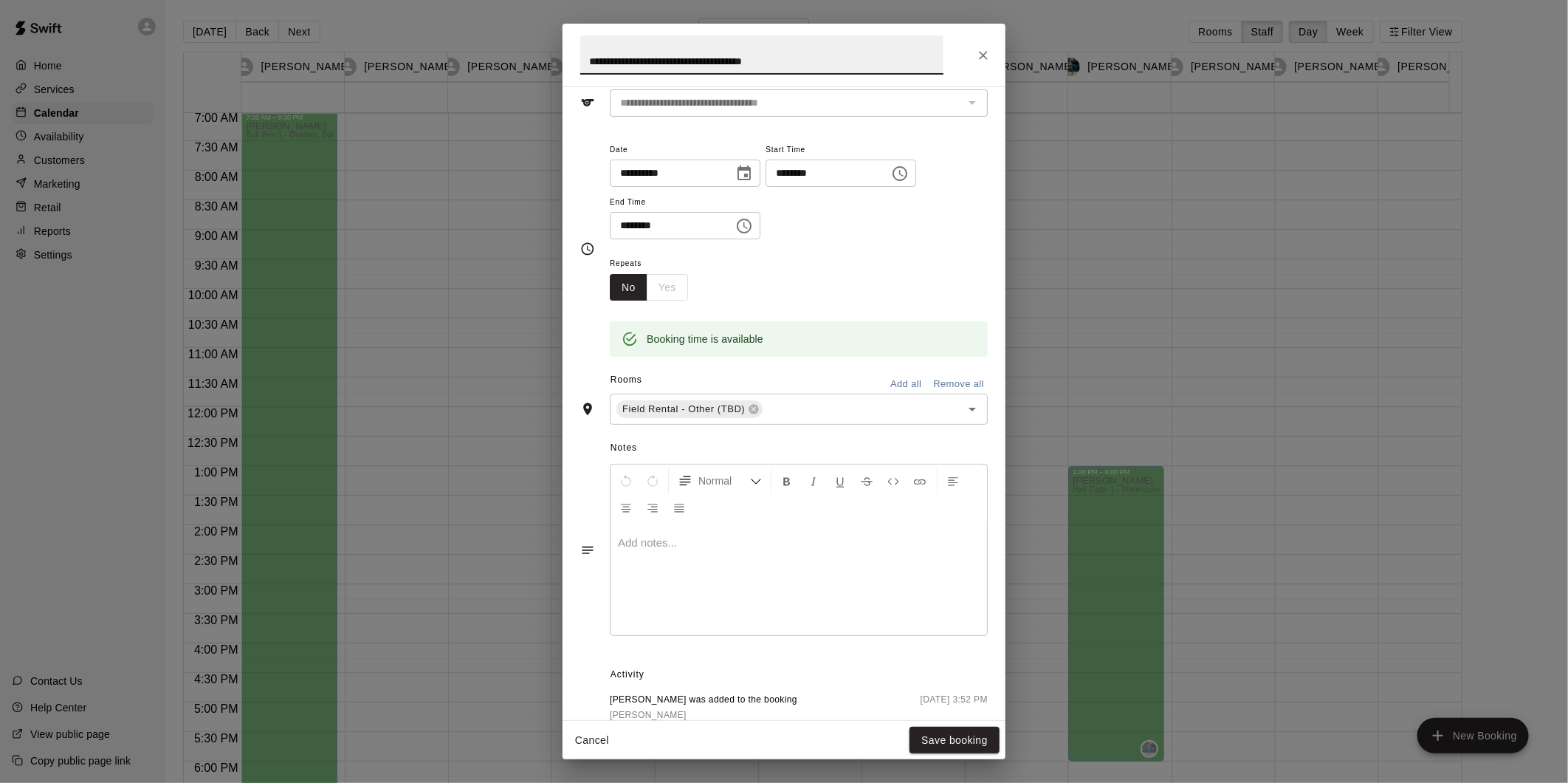
scroll to position [0, 0]
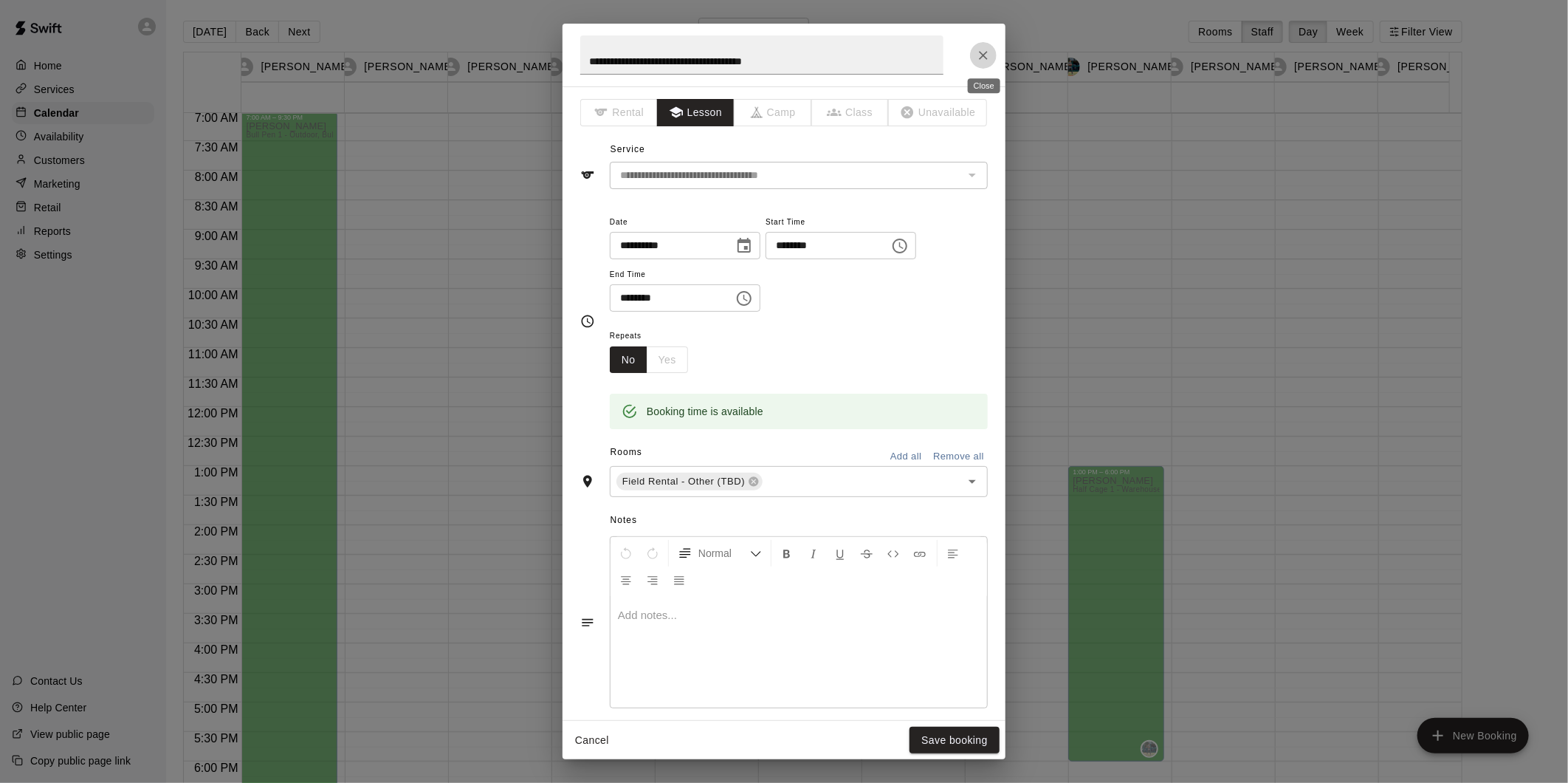
click at [981, 52] on icon "Close" at bounding box center [983, 56] width 15 height 15
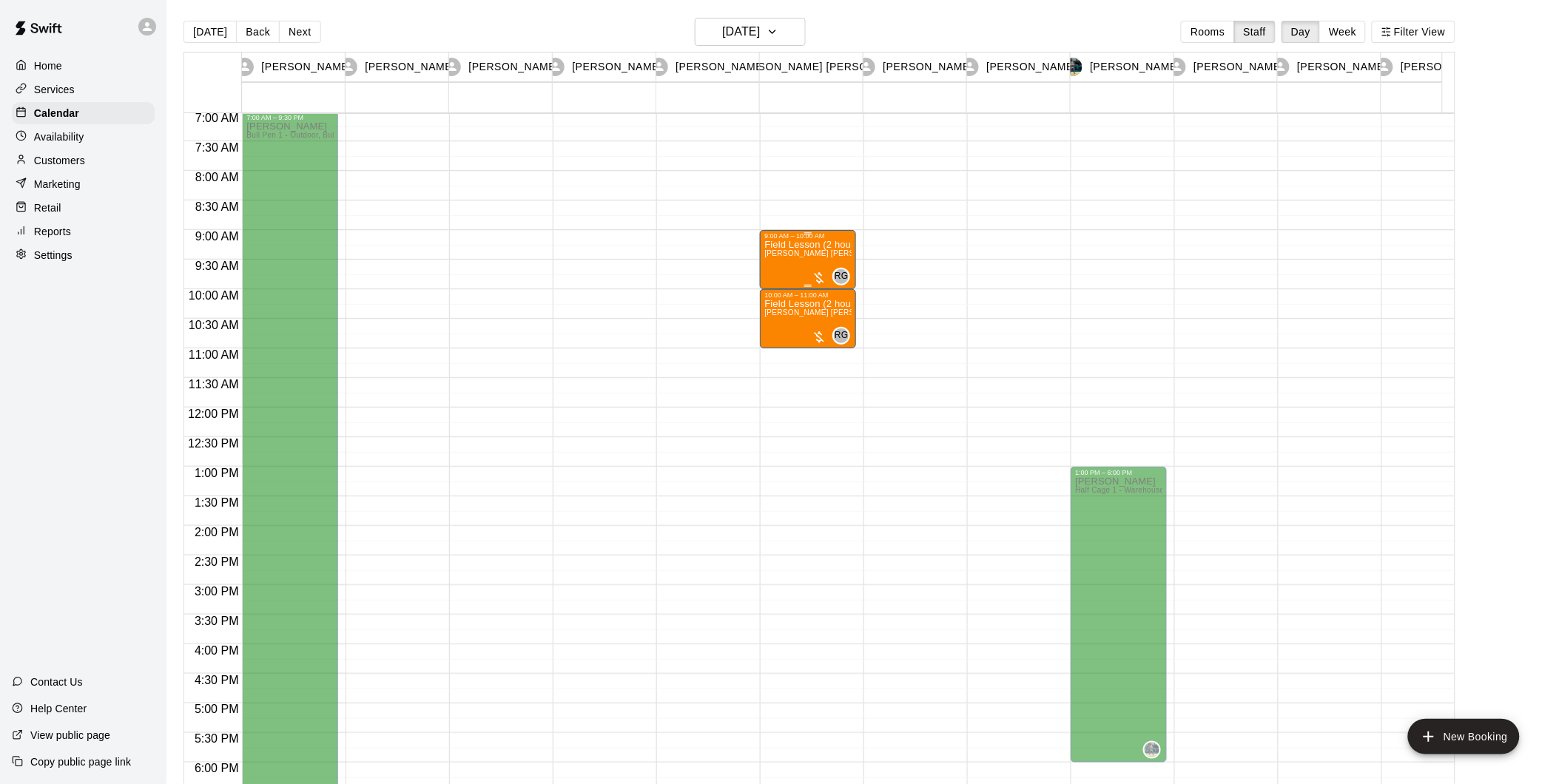
drag, startPoint x: 822, startPoint y: 278, endPoint x: 812, endPoint y: 267, distance: 14.9
click at [812, 268] on div "RG 0" at bounding box center [831, 276] width 39 height 18
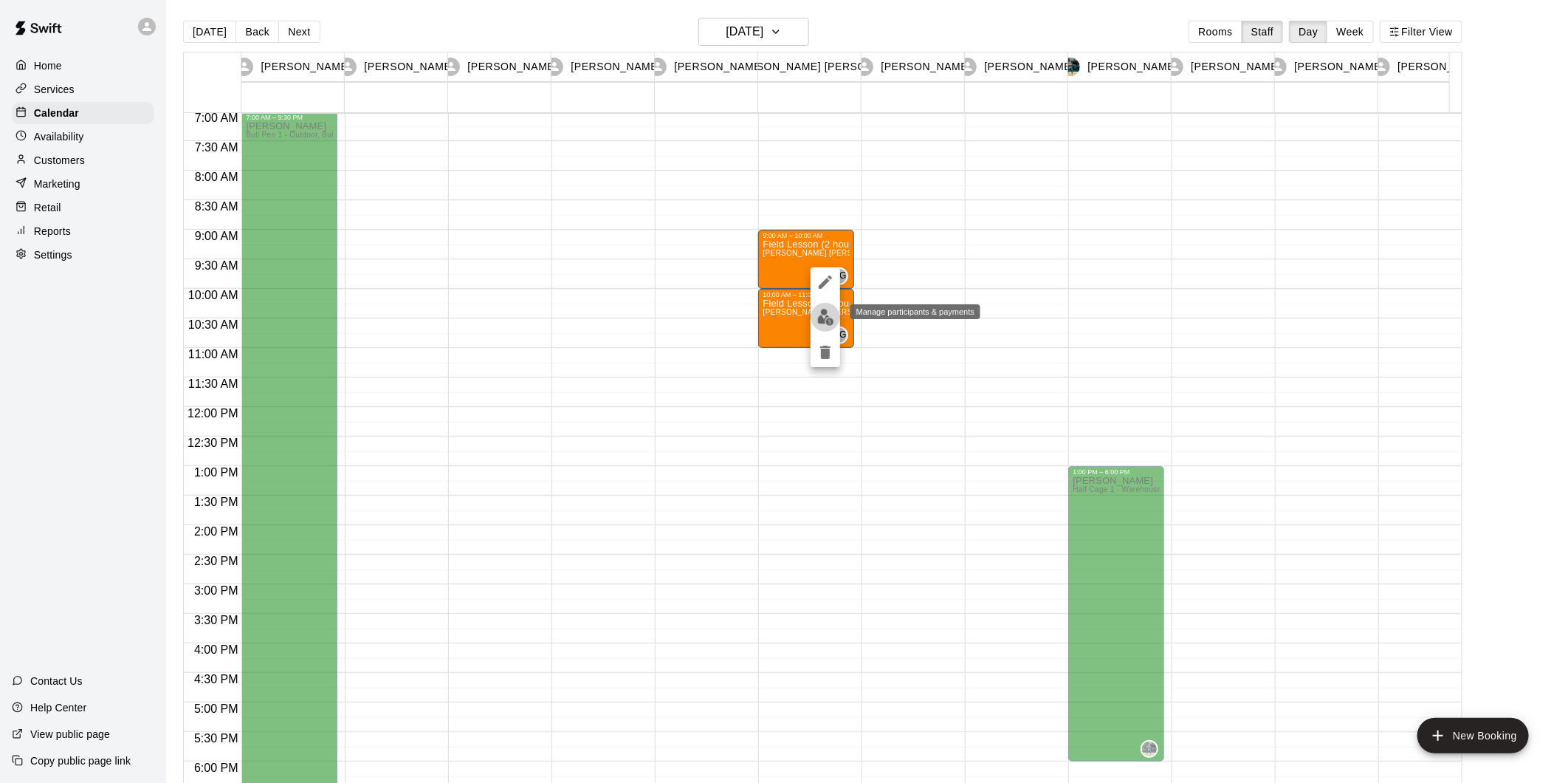
click at [829, 320] on img "edit" at bounding box center [825, 317] width 17 height 17
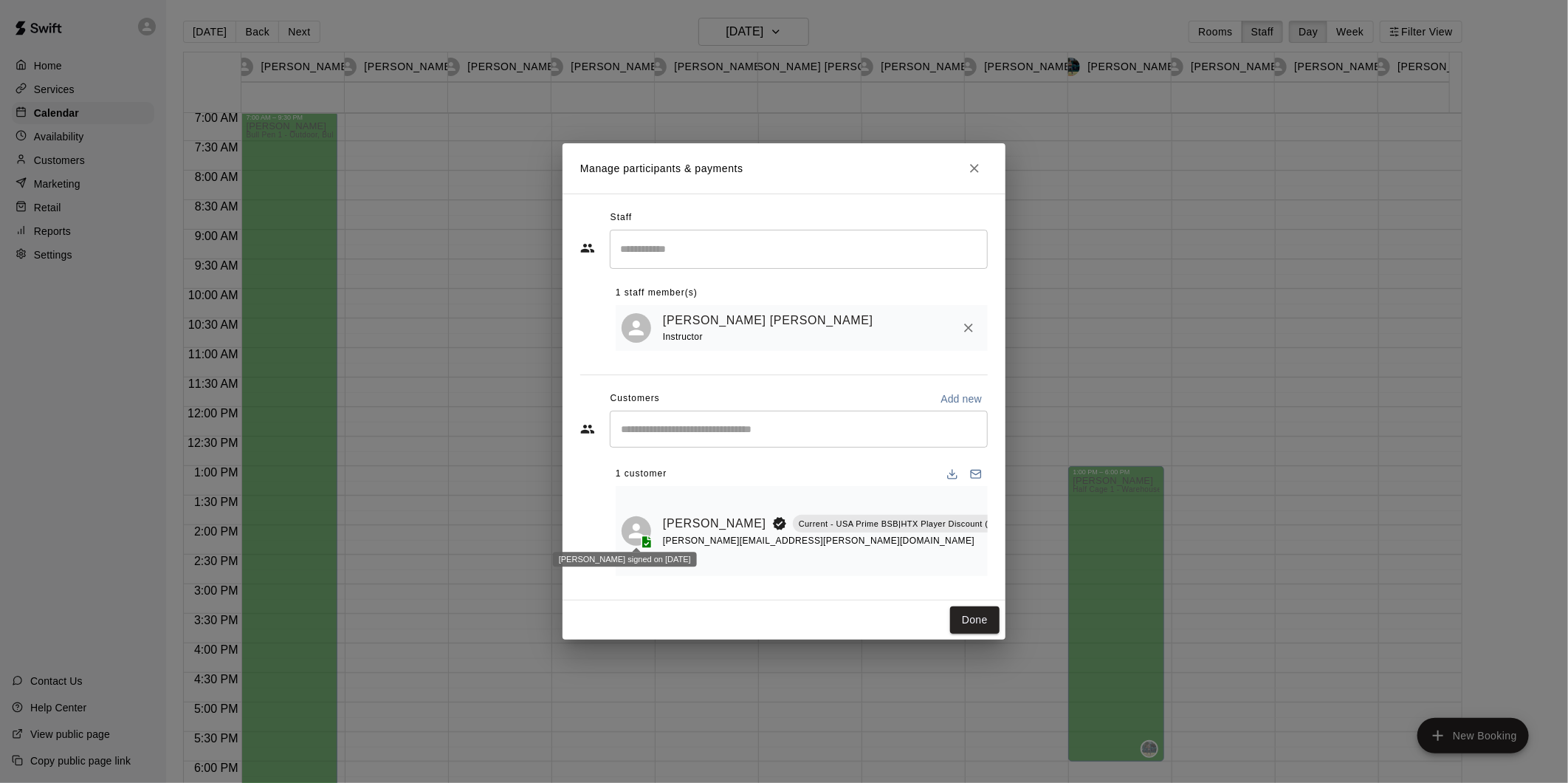
click at [644, 535] on icon at bounding box center [646, 541] width 10 height 13
click at [1049, 549] on icon "Manage bookings & payment" at bounding box center [1056, 557] width 15 height 15
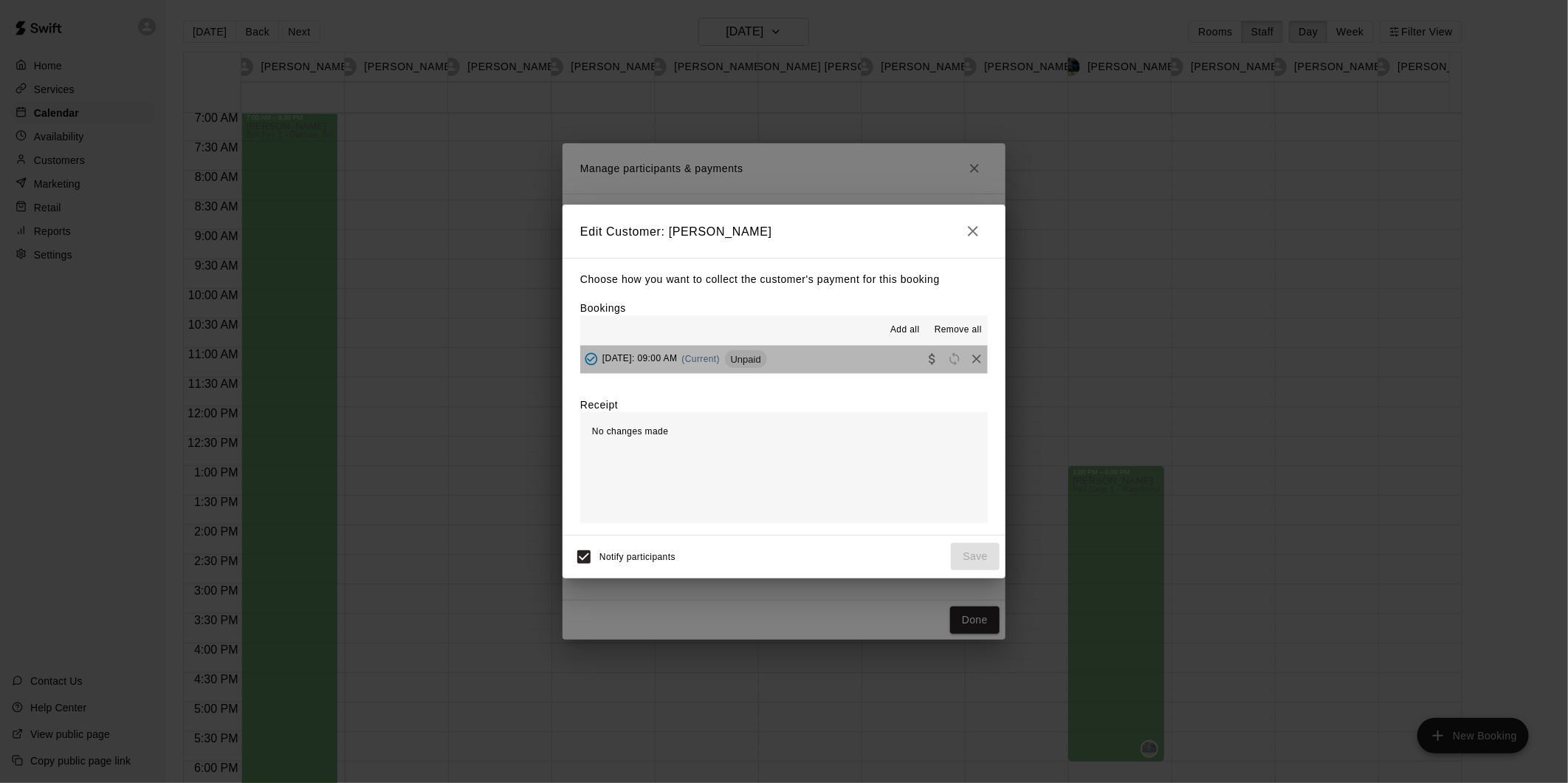
click at [767, 360] on span "Unpaid" at bounding box center [746, 359] width 42 height 11
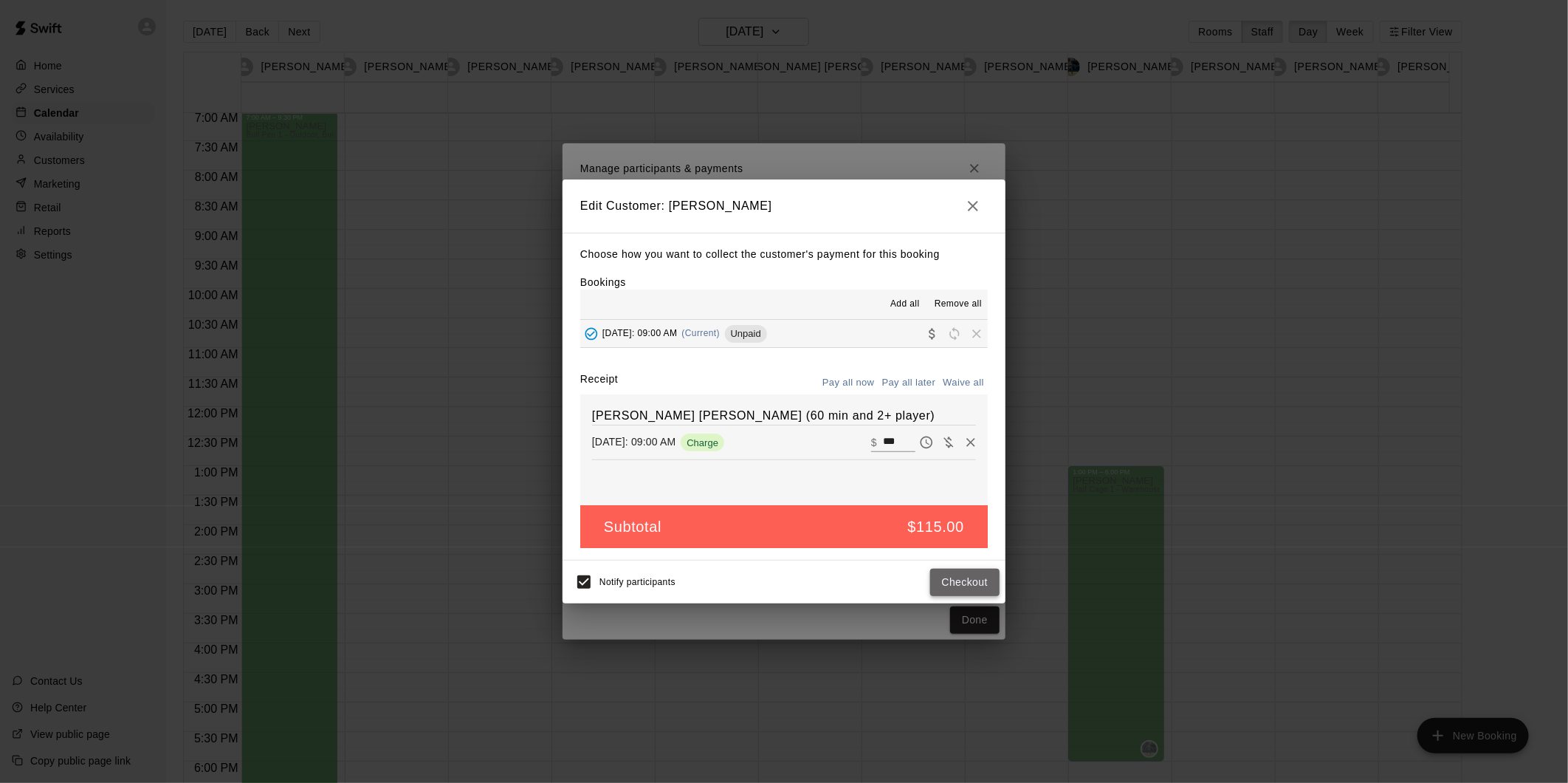
click at [959, 586] on button "Checkout" at bounding box center [964, 582] width 70 height 27
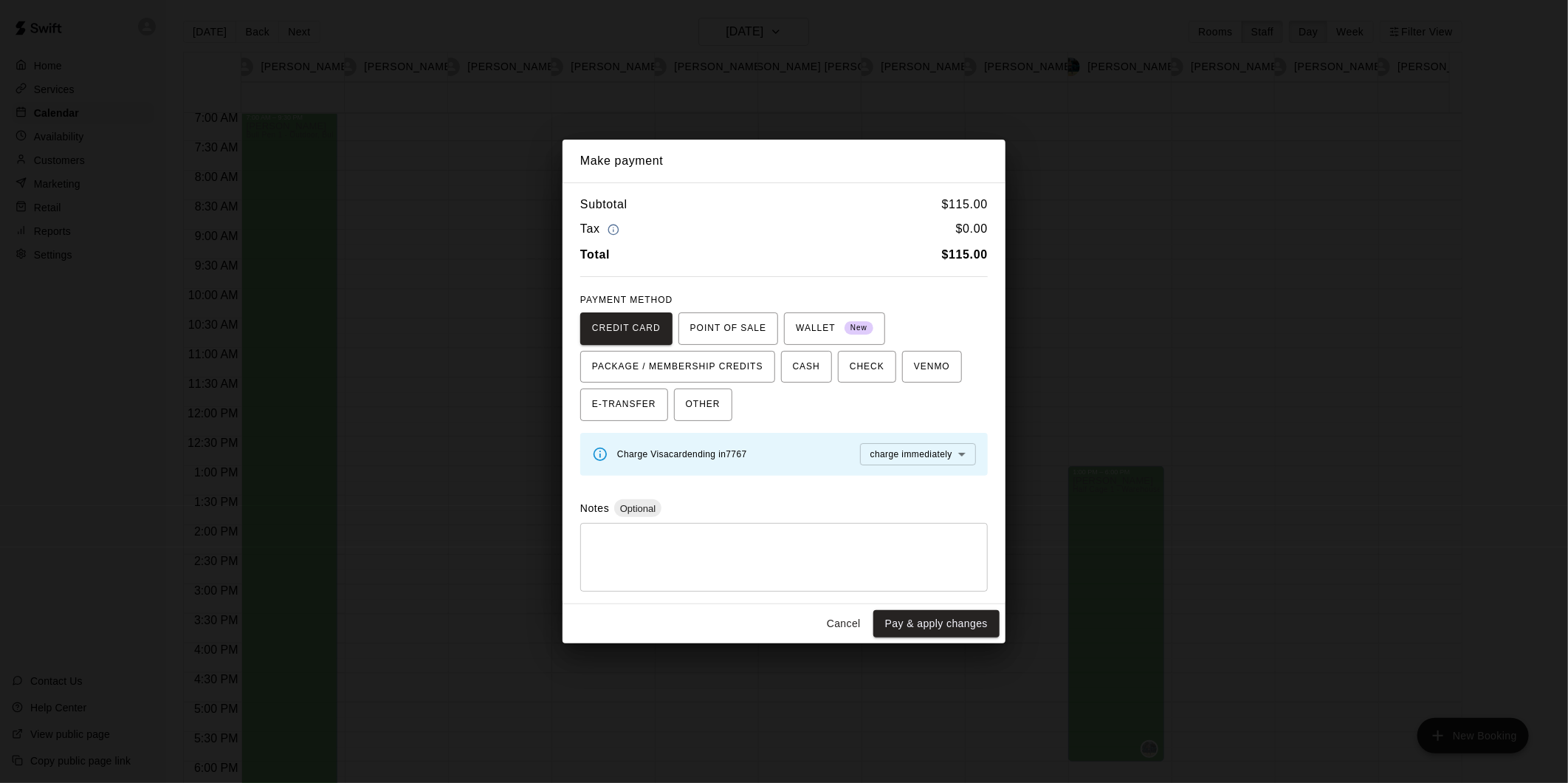
click at [962, 455] on body "Home Services Calendar Availability Customers Marketing Retail Reports Settings…" at bounding box center [784, 403] width 1568 height 807
click at [979, 367] on div at bounding box center [784, 392] width 1568 height 783
click at [934, 630] on button "Pay & apply changes" at bounding box center [936, 623] width 126 height 27
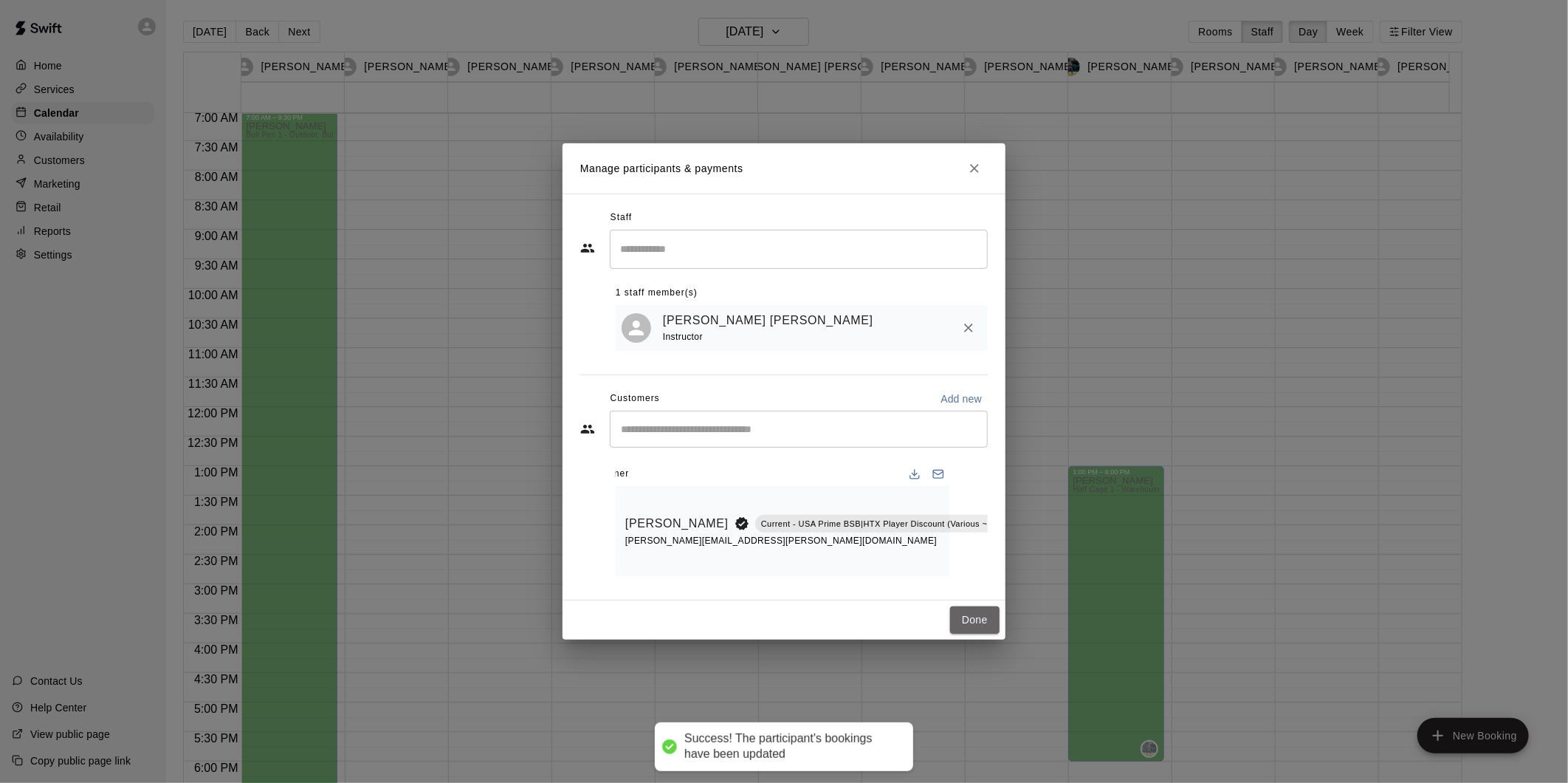
drag, startPoint x: 975, startPoint y: 616, endPoint x: 974, endPoint y: 683, distance: 67.0
click at [975, 617] on button "Done" at bounding box center [974, 619] width 50 height 27
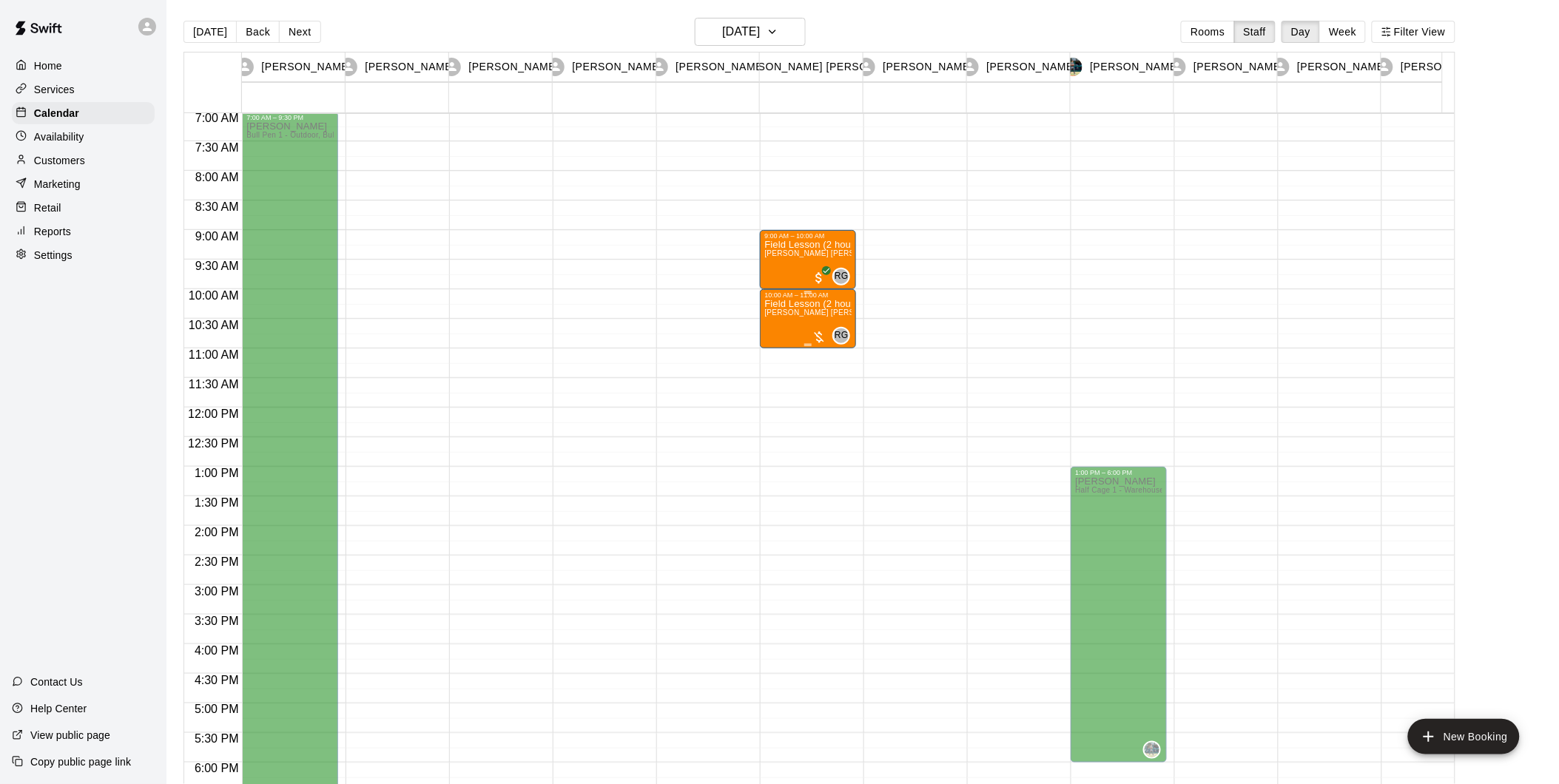
click at [823, 337] on div at bounding box center [819, 337] width 15 height 15
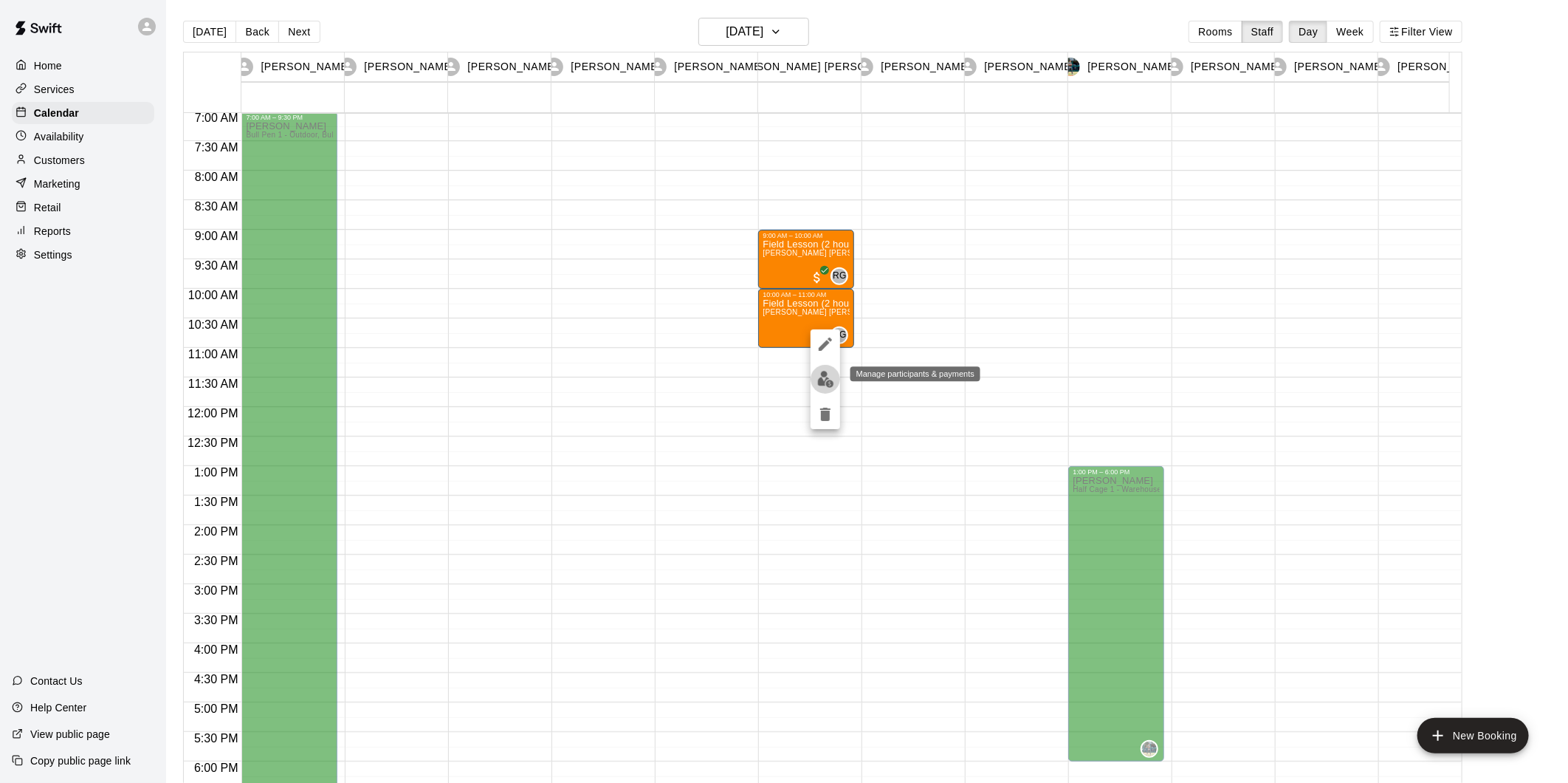
click at [817, 380] on img "edit" at bounding box center [825, 379] width 17 height 17
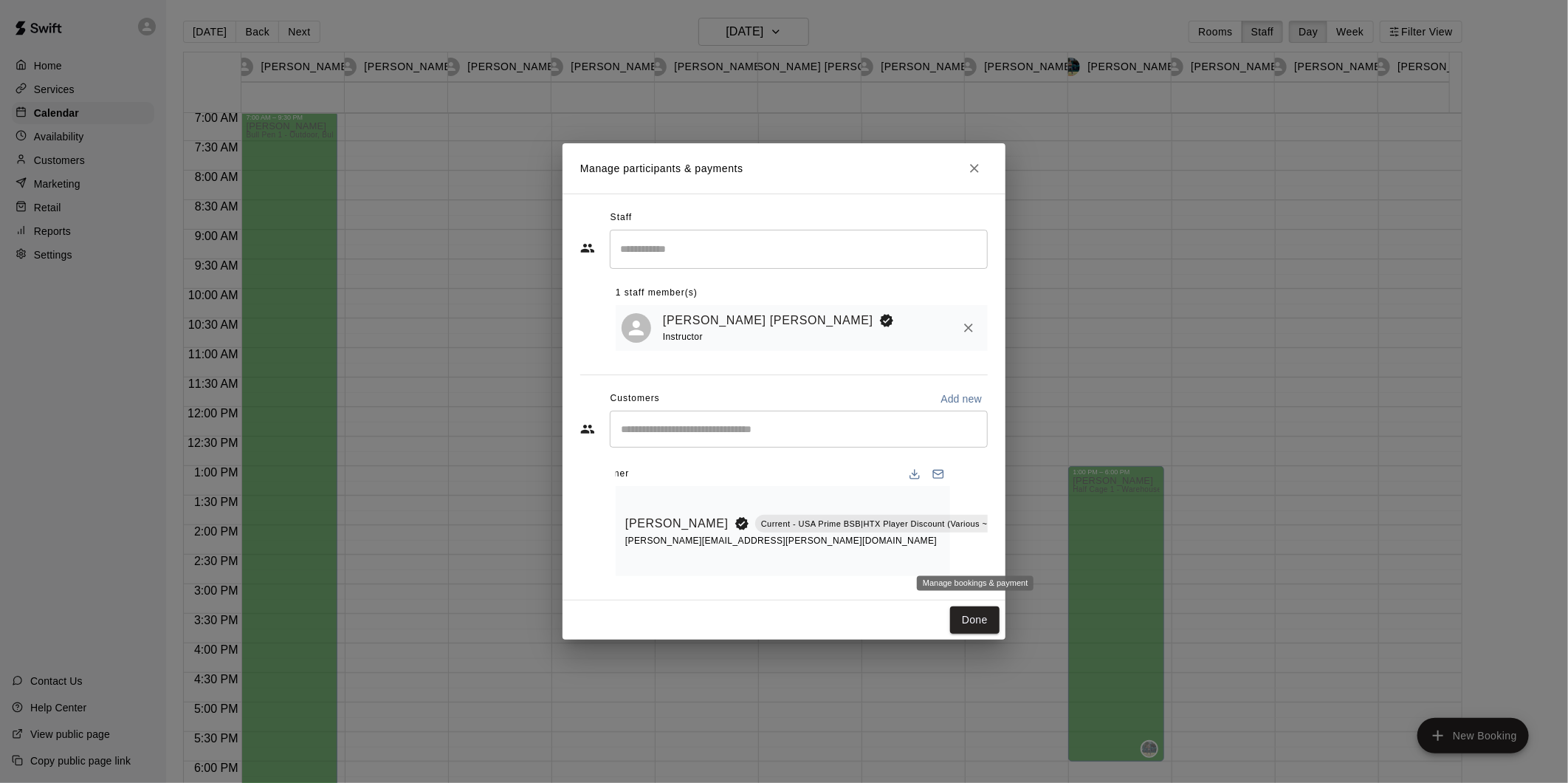
click at [1049, 554] on icon "Manage bookings & payment" at bounding box center [1056, 557] width 15 height 15
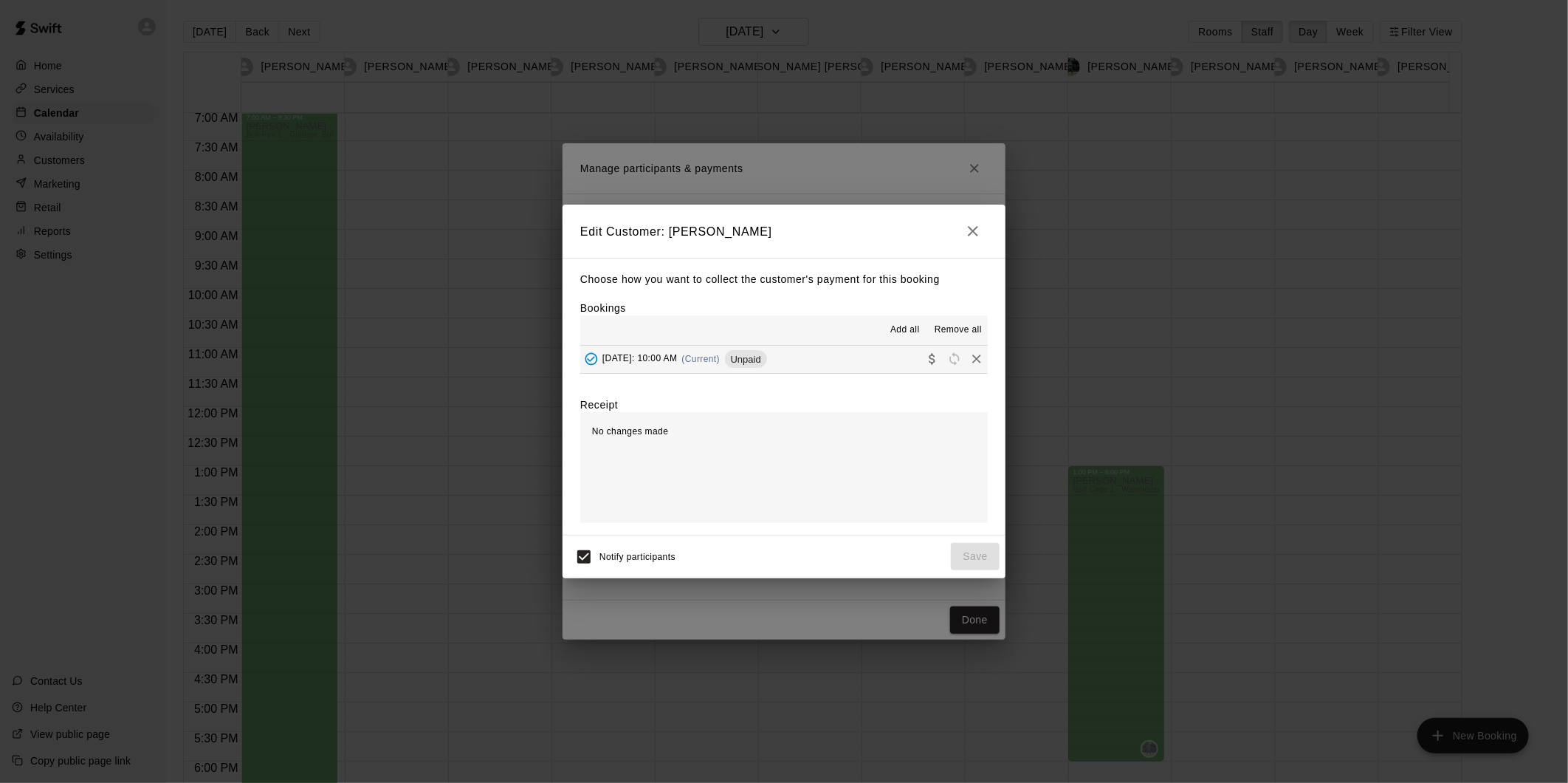
click at [767, 362] on span "Unpaid" at bounding box center [746, 359] width 42 height 11
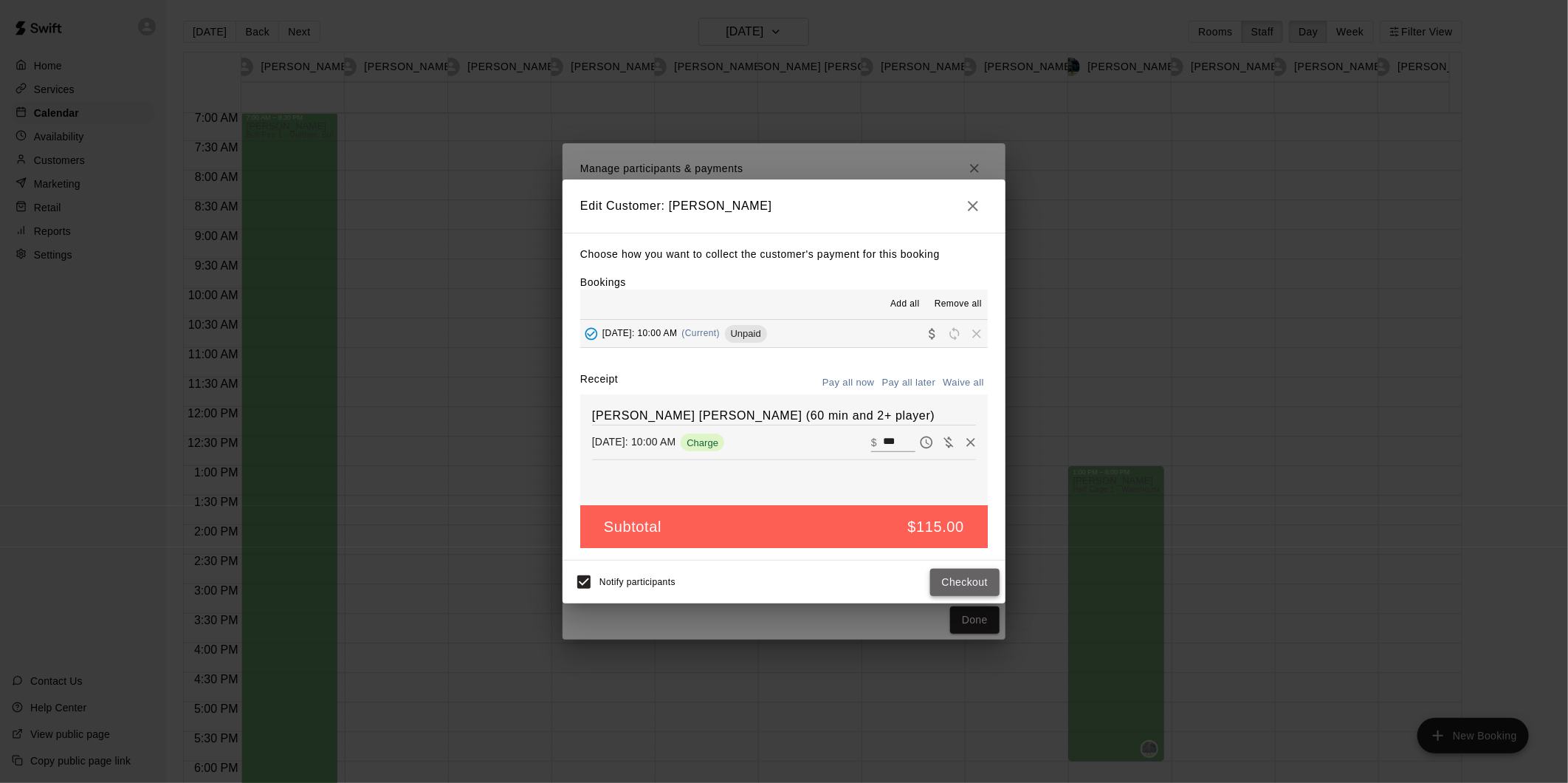
click at [984, 579] on button "Checkout" at bounding box center [964, 582] width 70 height 27
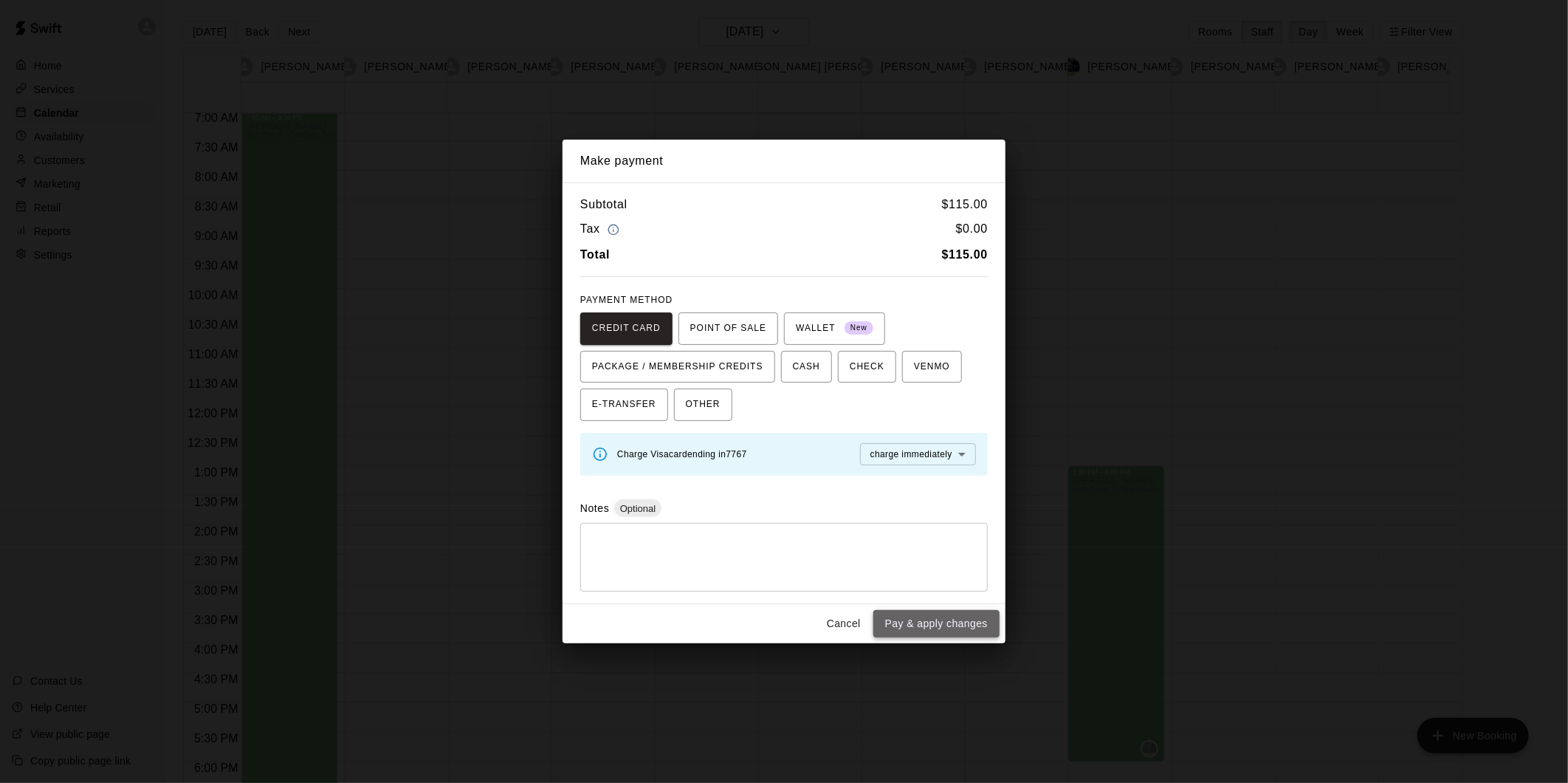
click at [960, 625] on button "Pay & apply changes" at bounding box center [936, 623] width 126 height 27
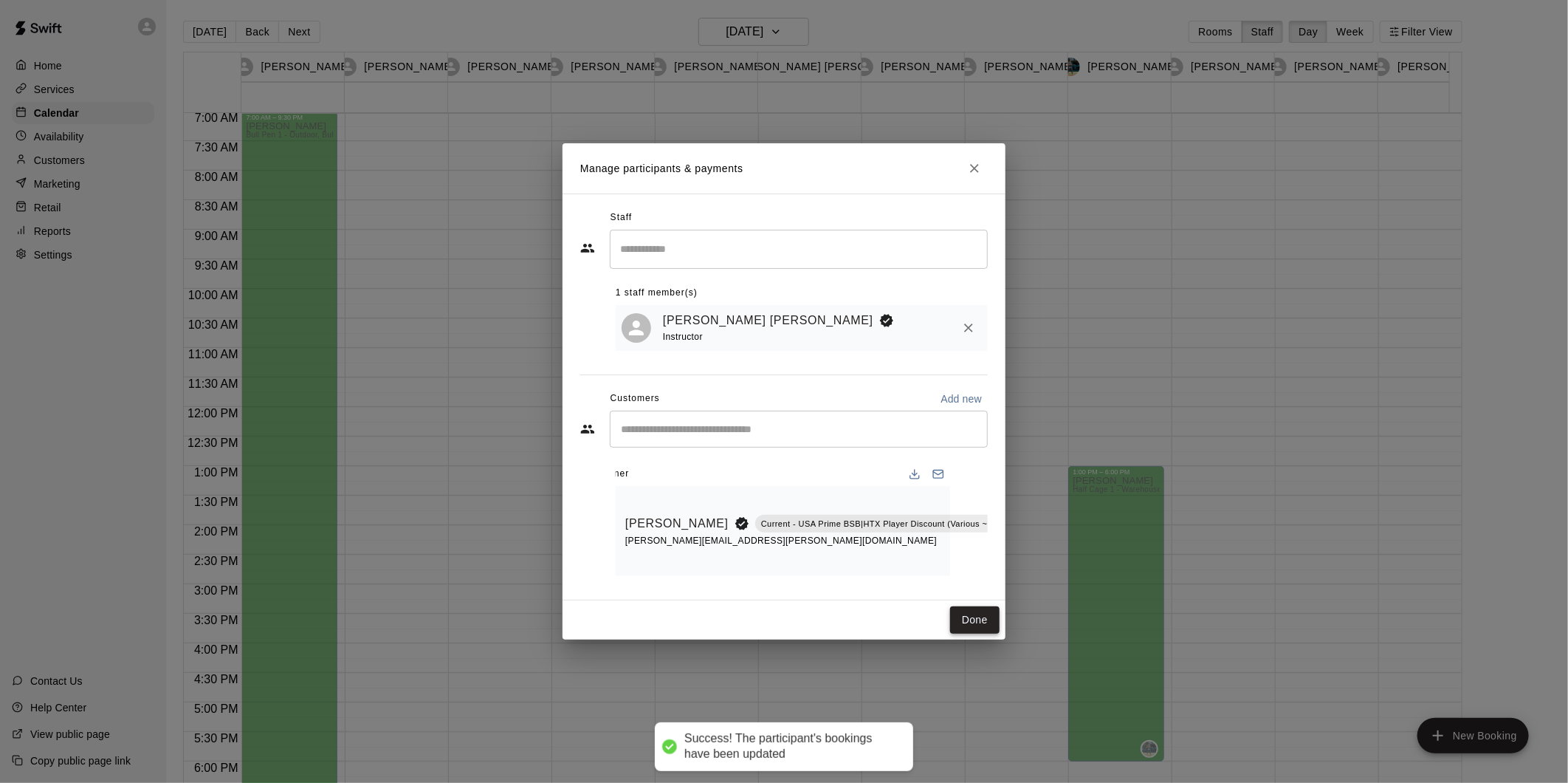
click at [960, 625] on button "Done" at bounding box center [974, 619] width 50 height 27
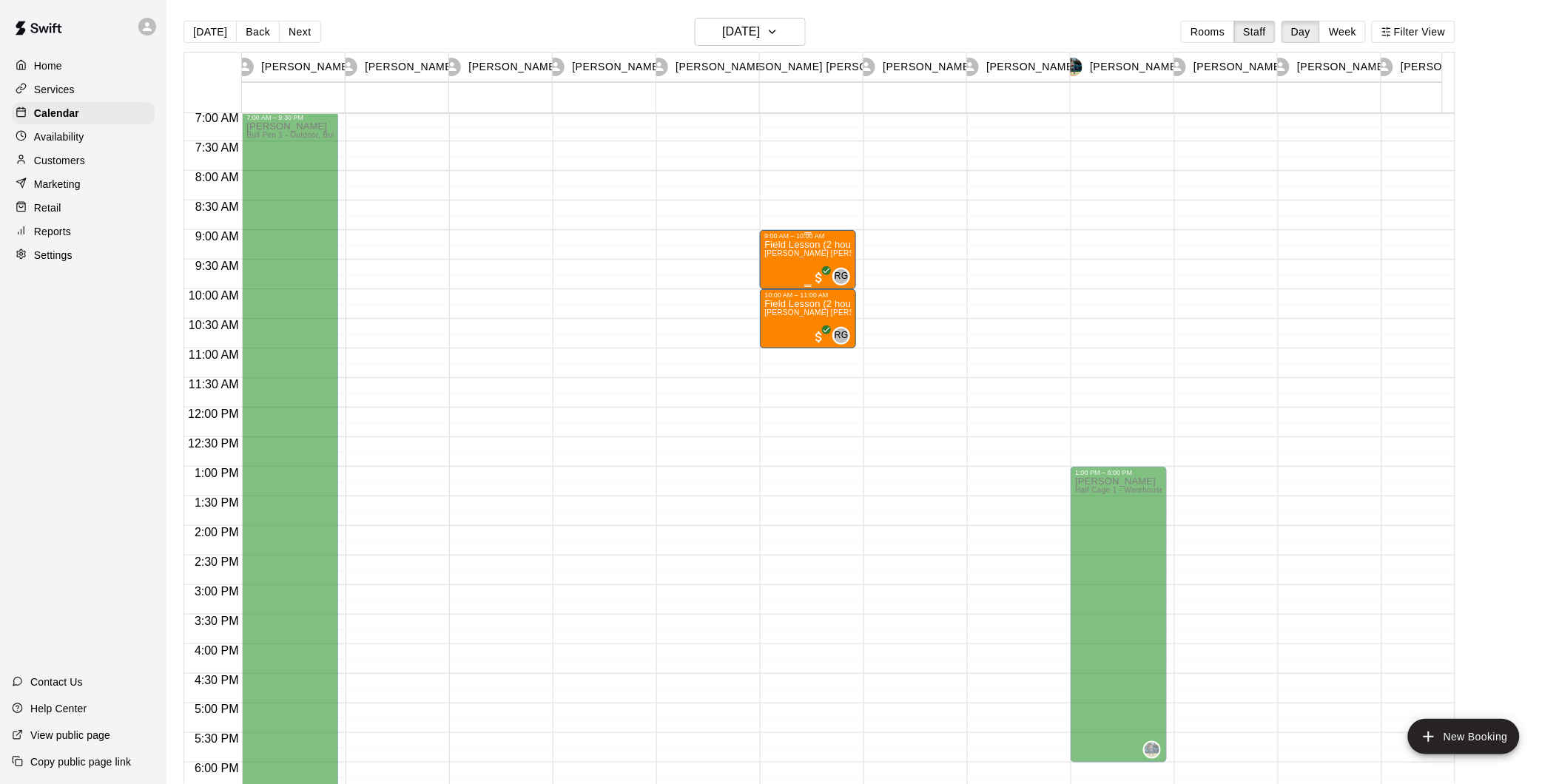
click at [808, 268] on div "Field Lesson (2 hours) w/ Coach [PERSON_NAME] [PERSON_NAME] [PERSON_NAME] (60 m…" at bounding box center [808, 631] width 87 height 784
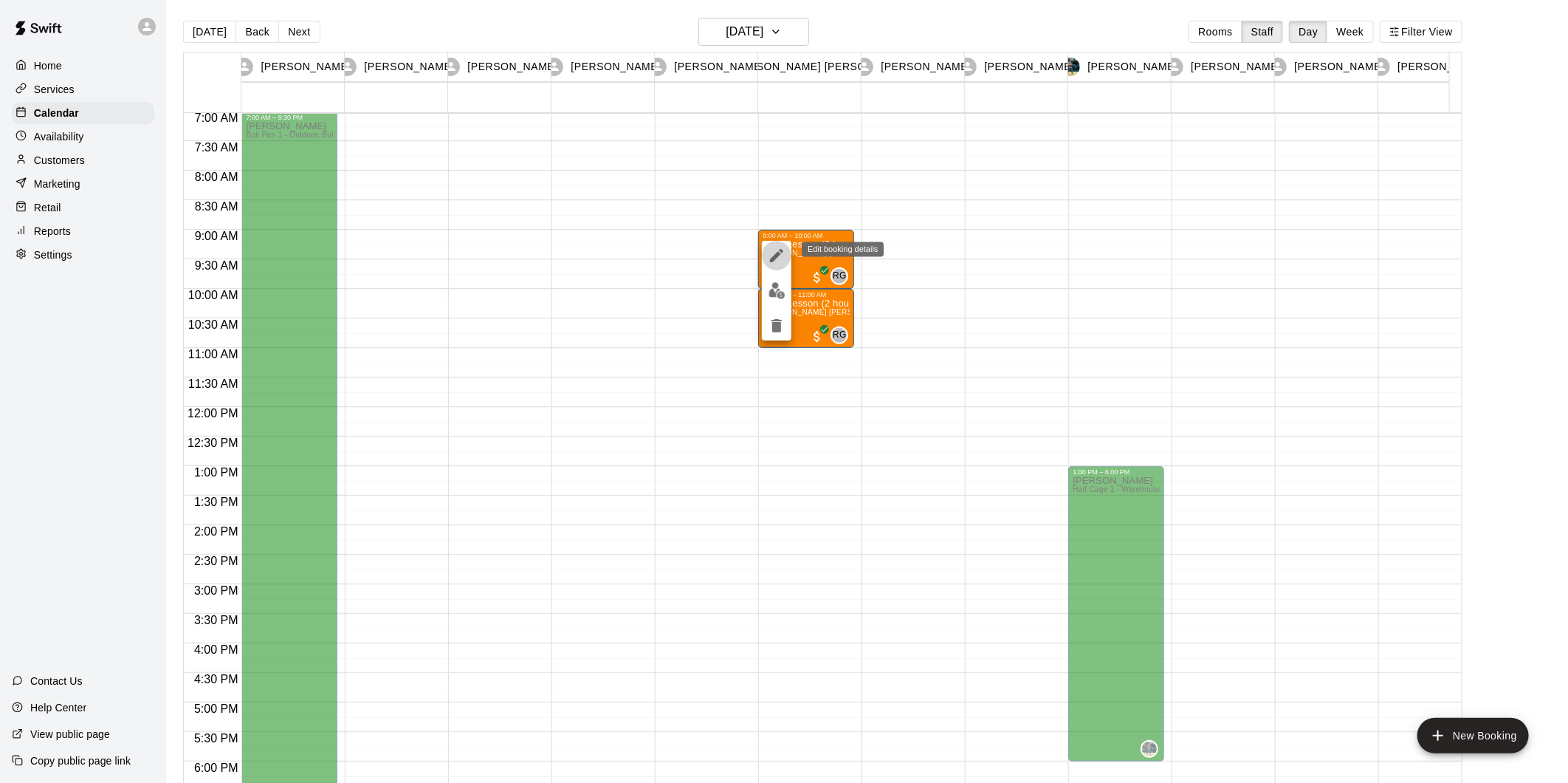
click at [780, 254] on icon "edit" at bounding box center [777, 255] width 18 height 18
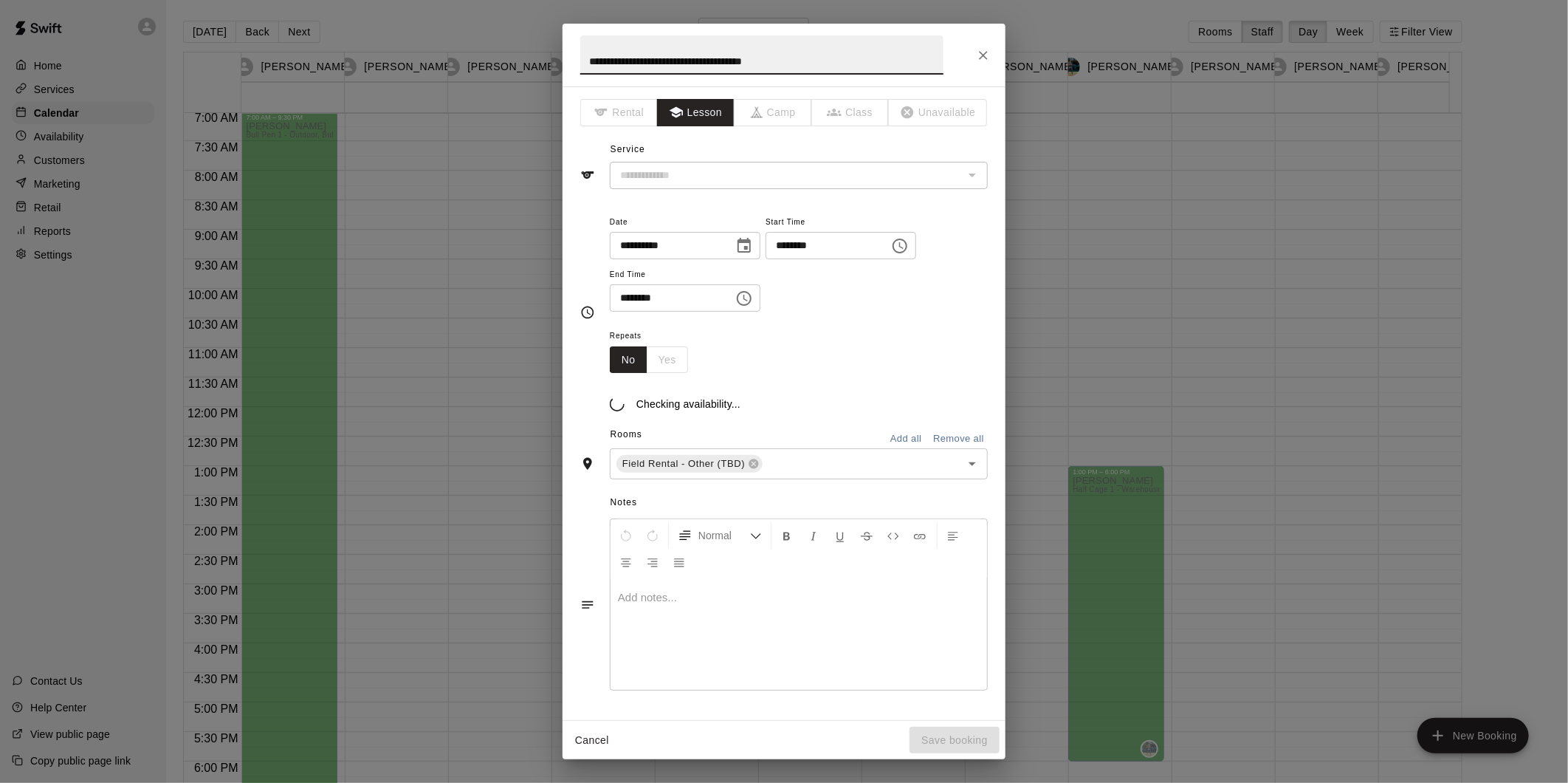
type input "**********"
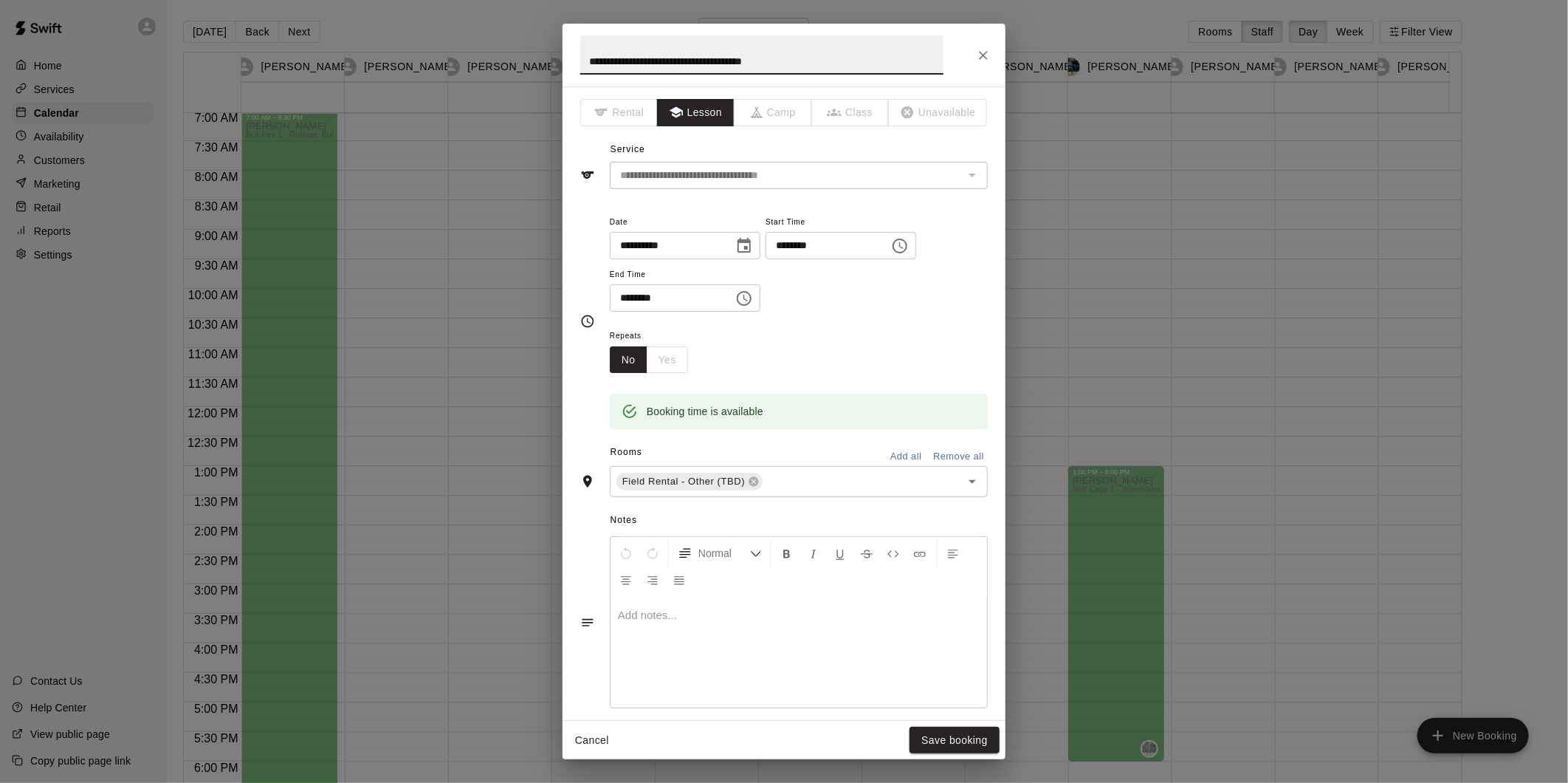
click at [908, 242] on icon "Choose time, selected time is 9:00 AM" at bounding box center [899, 246] width 18 height 18
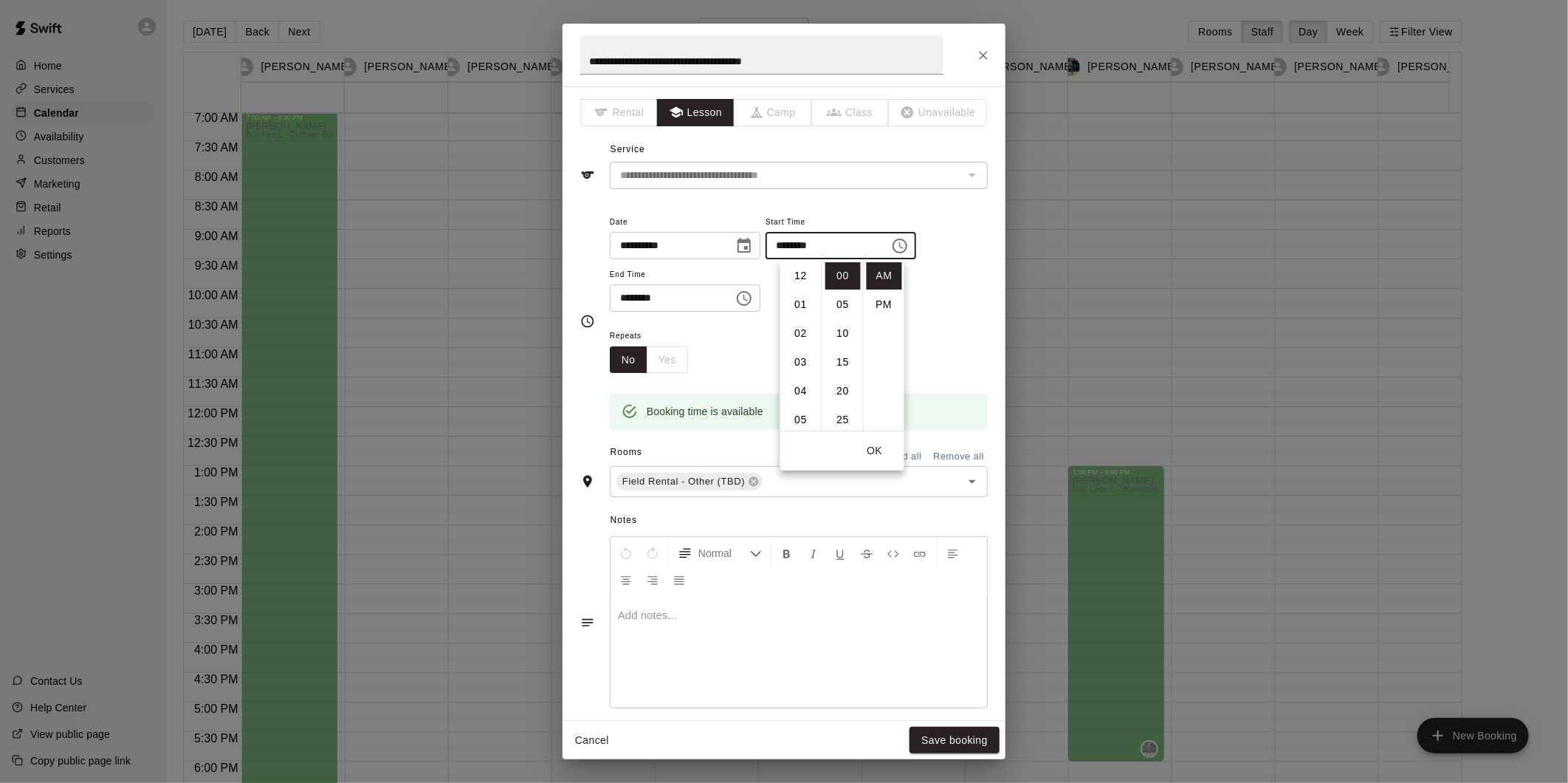
scroll to position [259, 0]
click at [801, 332] on li "11" at bounding box center [801, 333] width 36 height 27
type input "********"
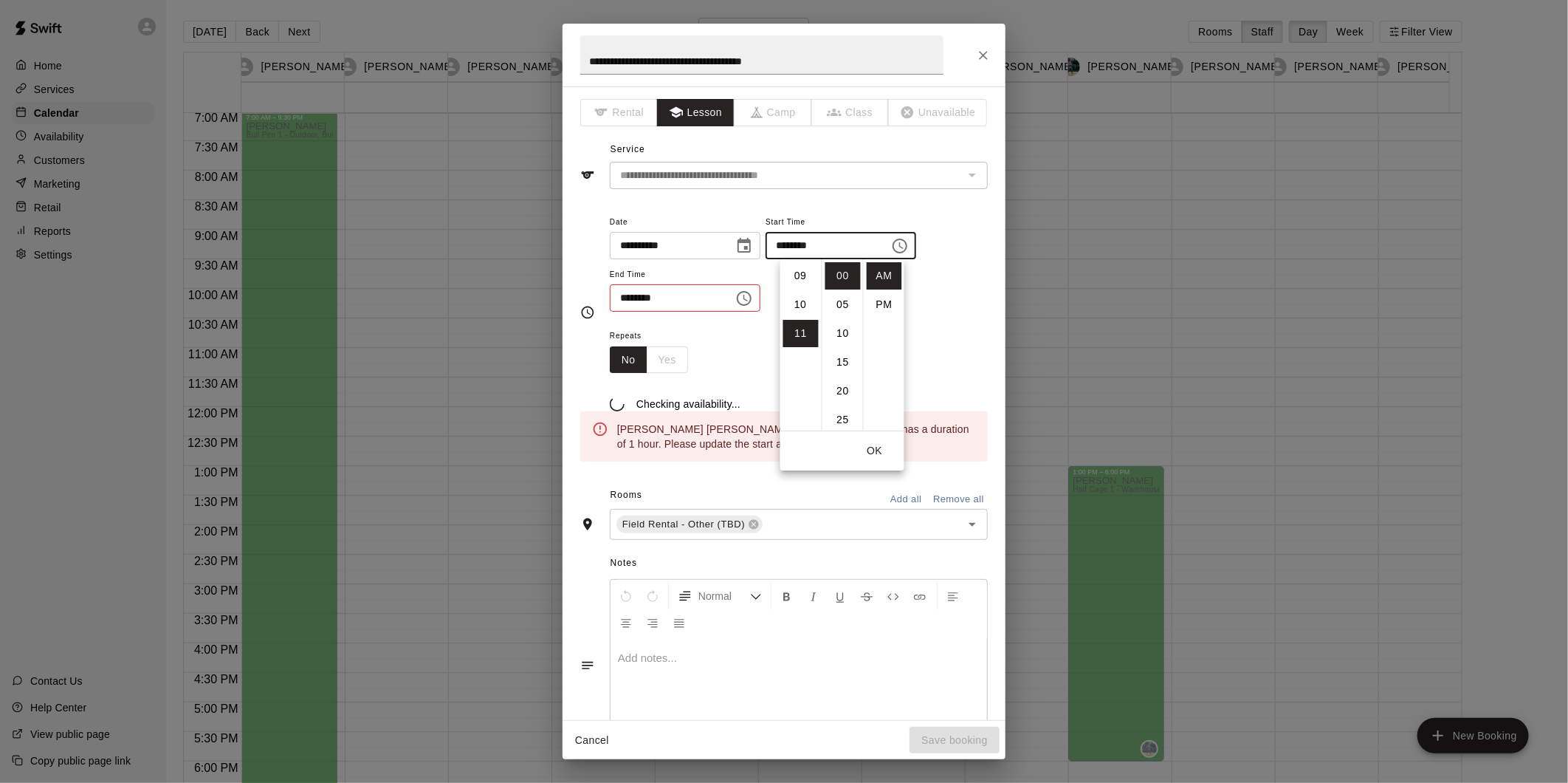
scroll to position [314, 0]
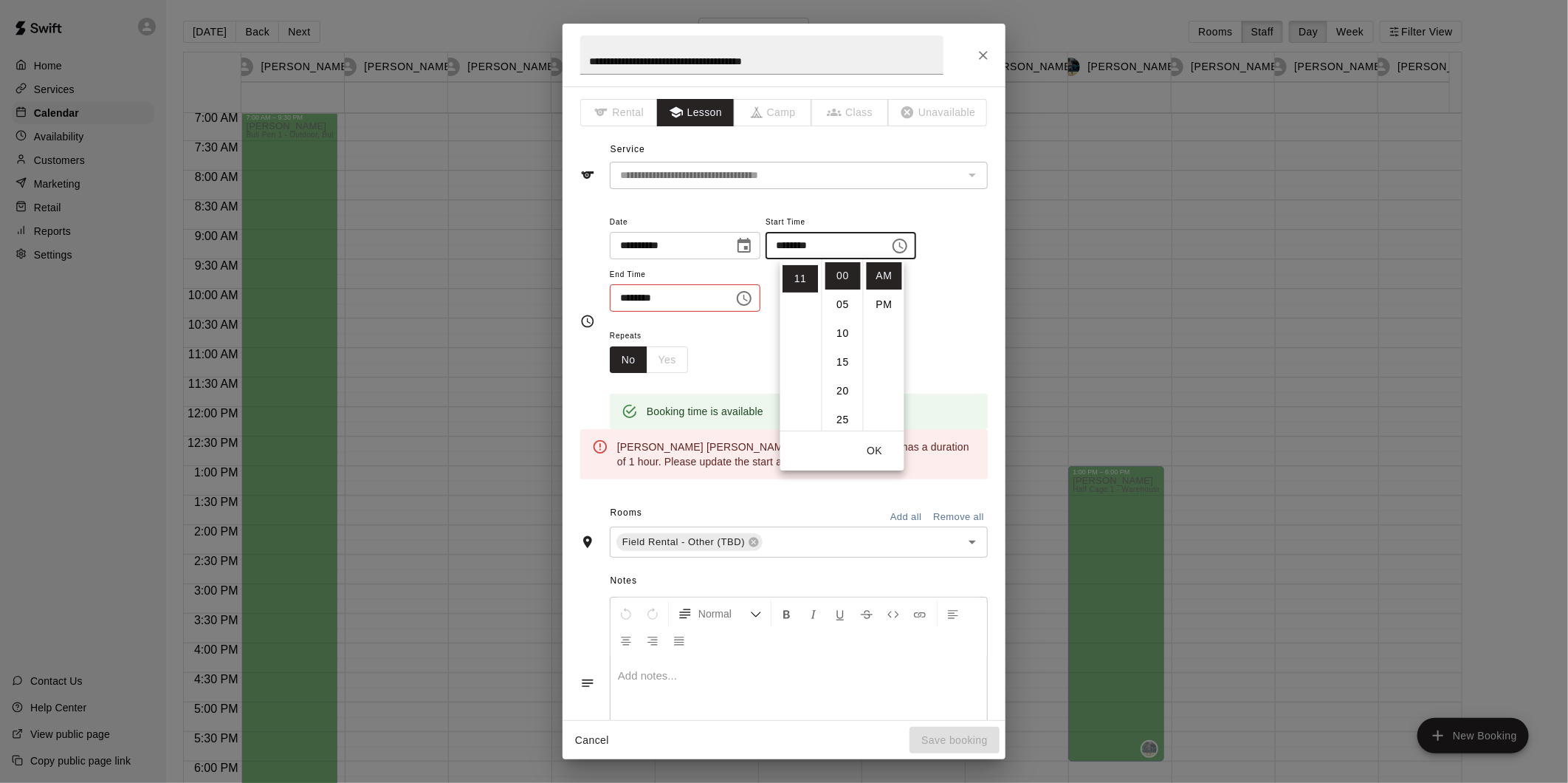
click at [759, 299] on button "Choose time, selected time is 10:00 AM" at bounding box center [744, 298] width 30 height 30
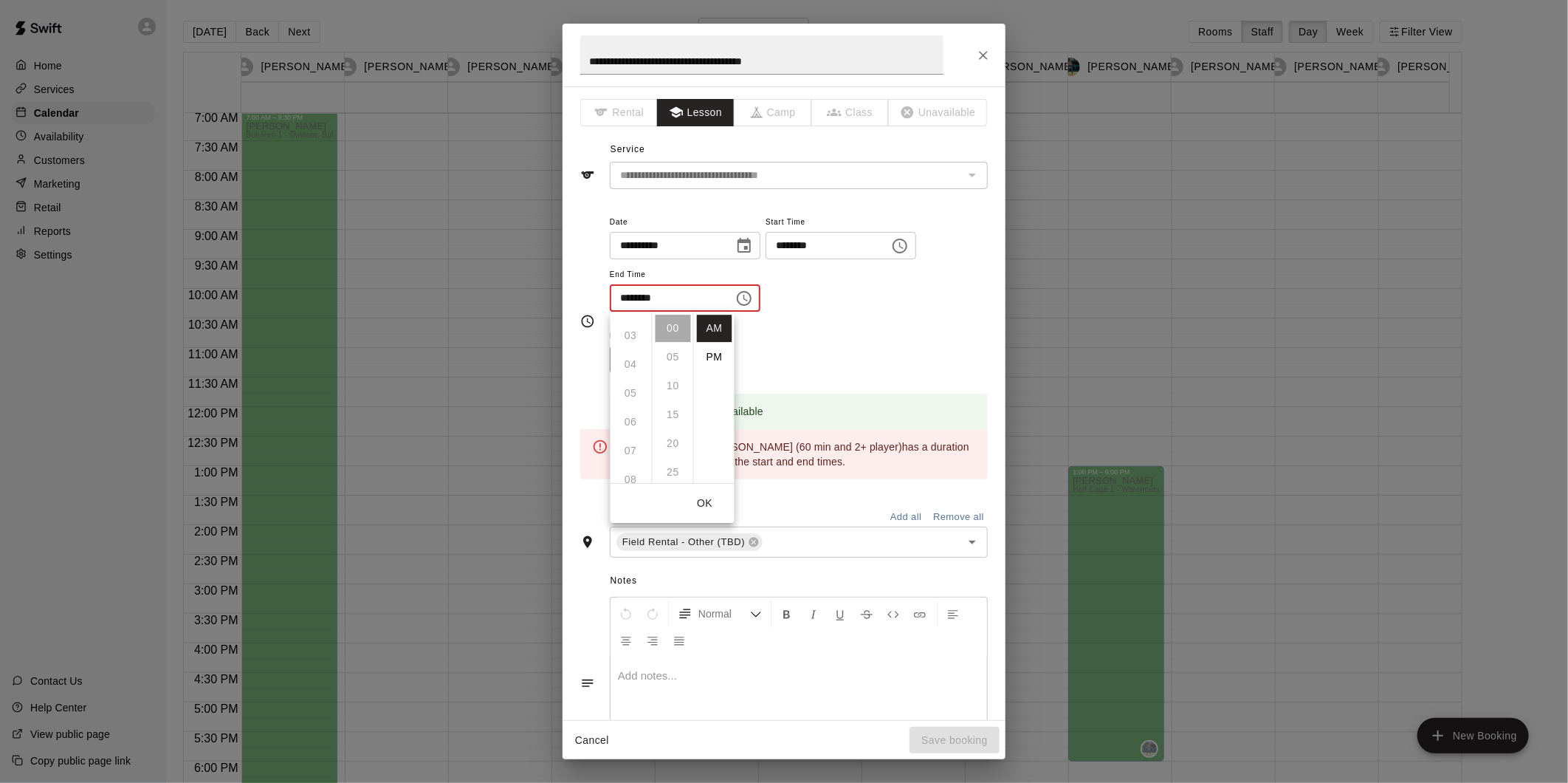
scroll to position [0, 0]
click at [635, 326] on ul "12 01 02 03 04 05 06 07 08 09 10 11" at bounding box center [631, 397] width 41 height 172
click at [709, 357] on li "PM" at bounding box center [714, 357] width 36 height 27
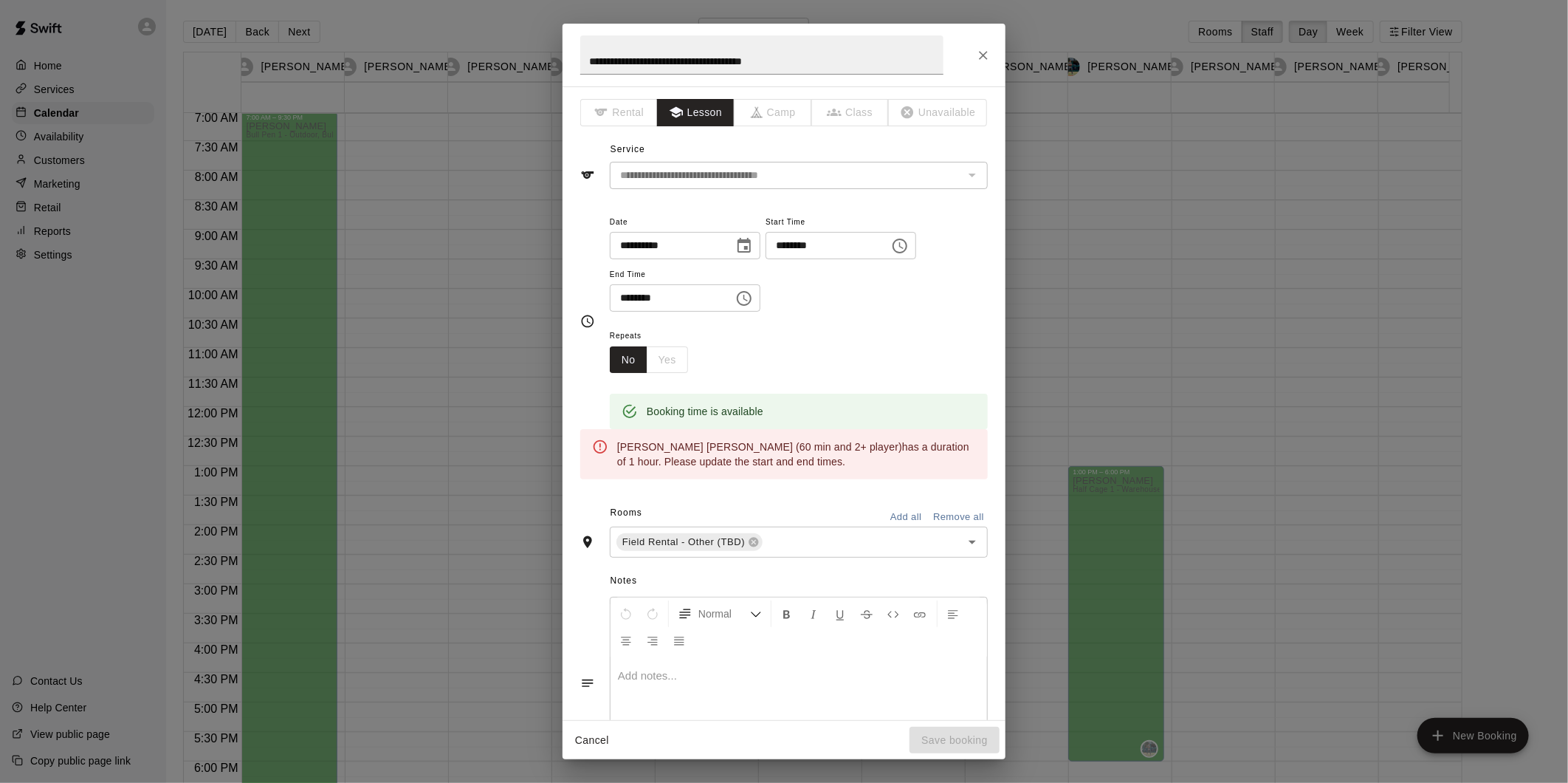
scroll to position [218, 0]
click at [659, 304] on input "********" at bounding box center [666, 298] width 114 height 27
click at [753, 303] on icon "Choose time, selected time is 10:00 PM" at bounding box center [744, 298] width 18 height 18
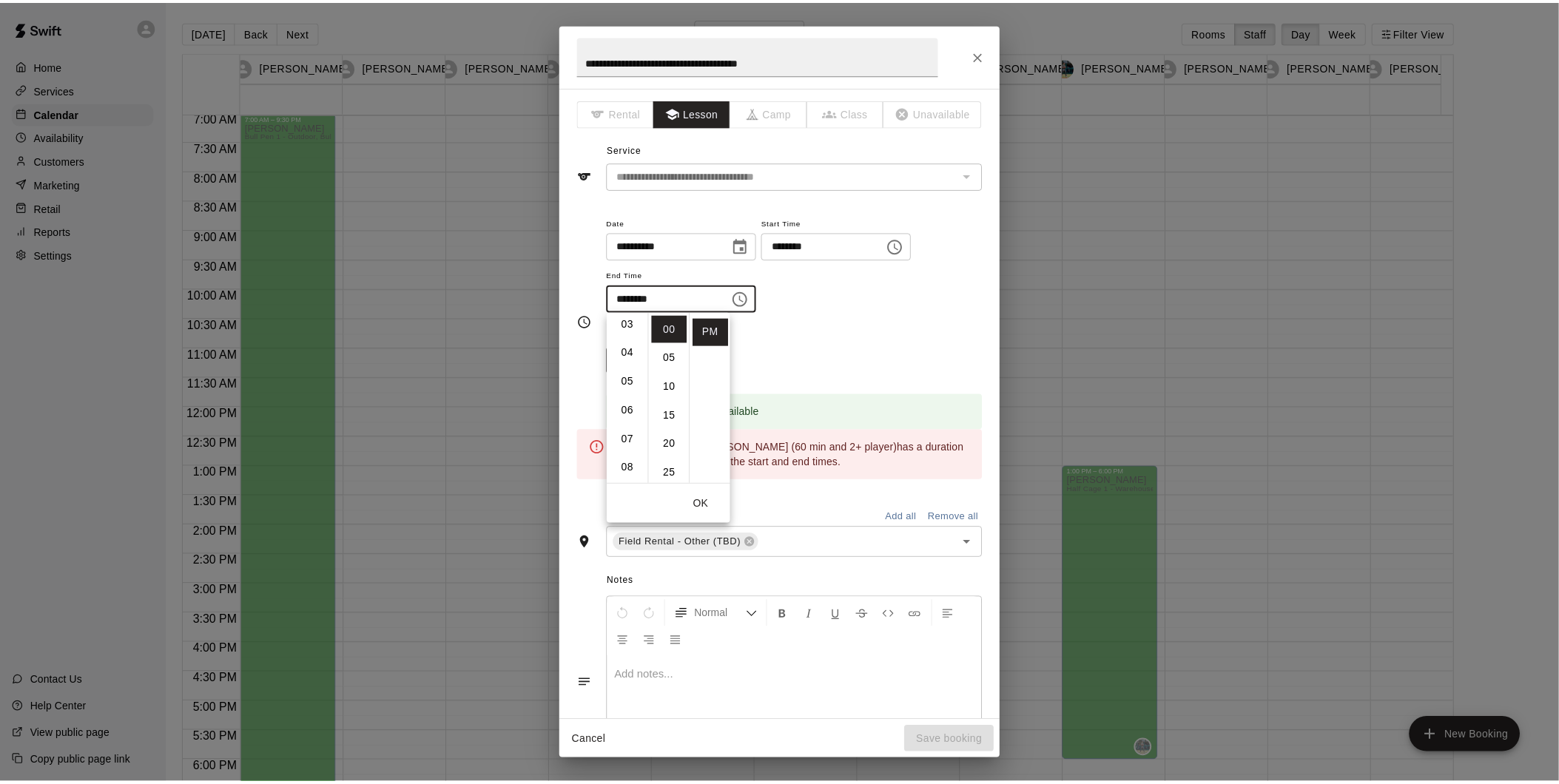
scroll to position [0, 0]
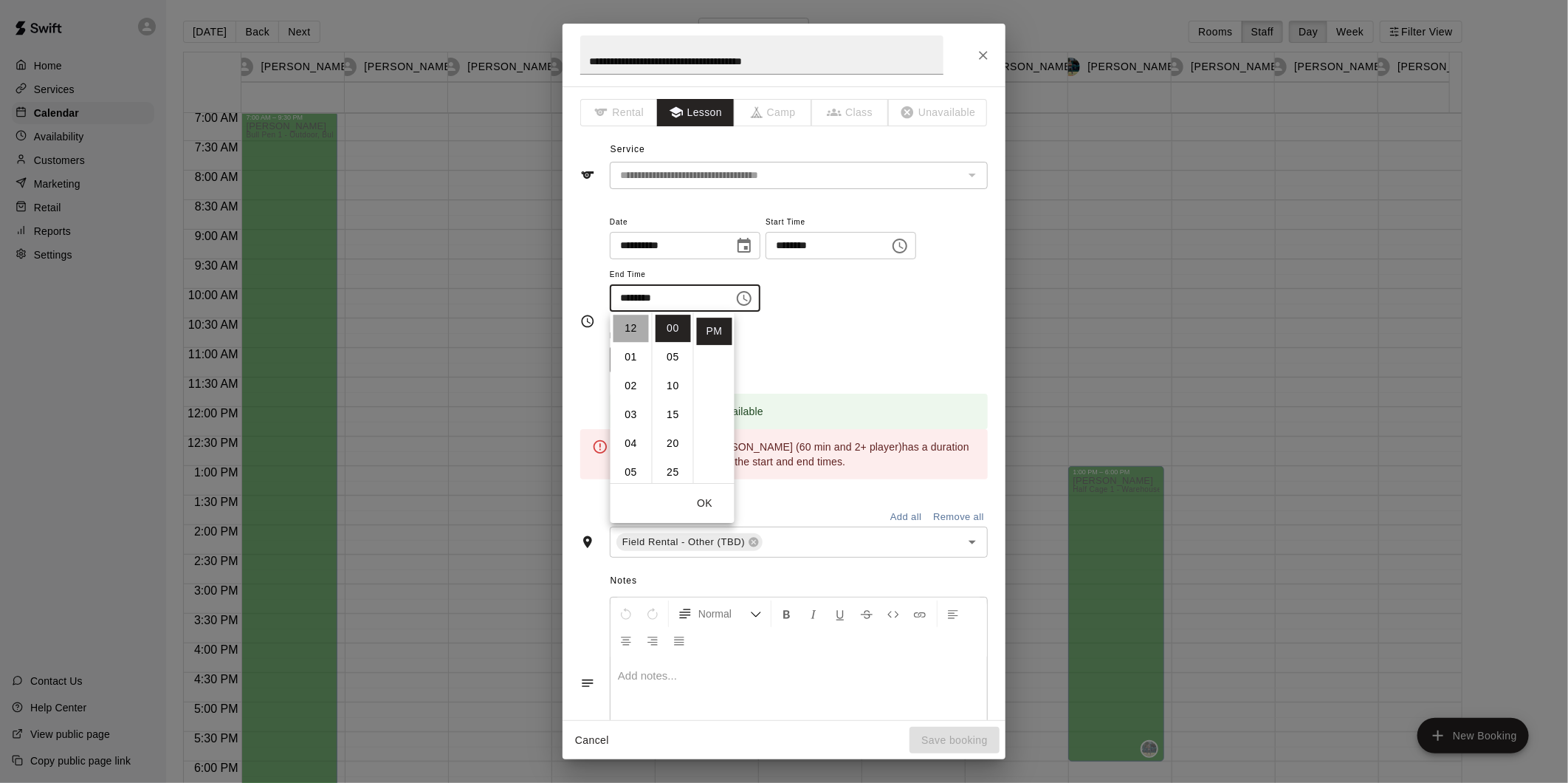
click at [626, 326] on li "12" at bounding box center [631, 328] width 36 height 27
type input "********"
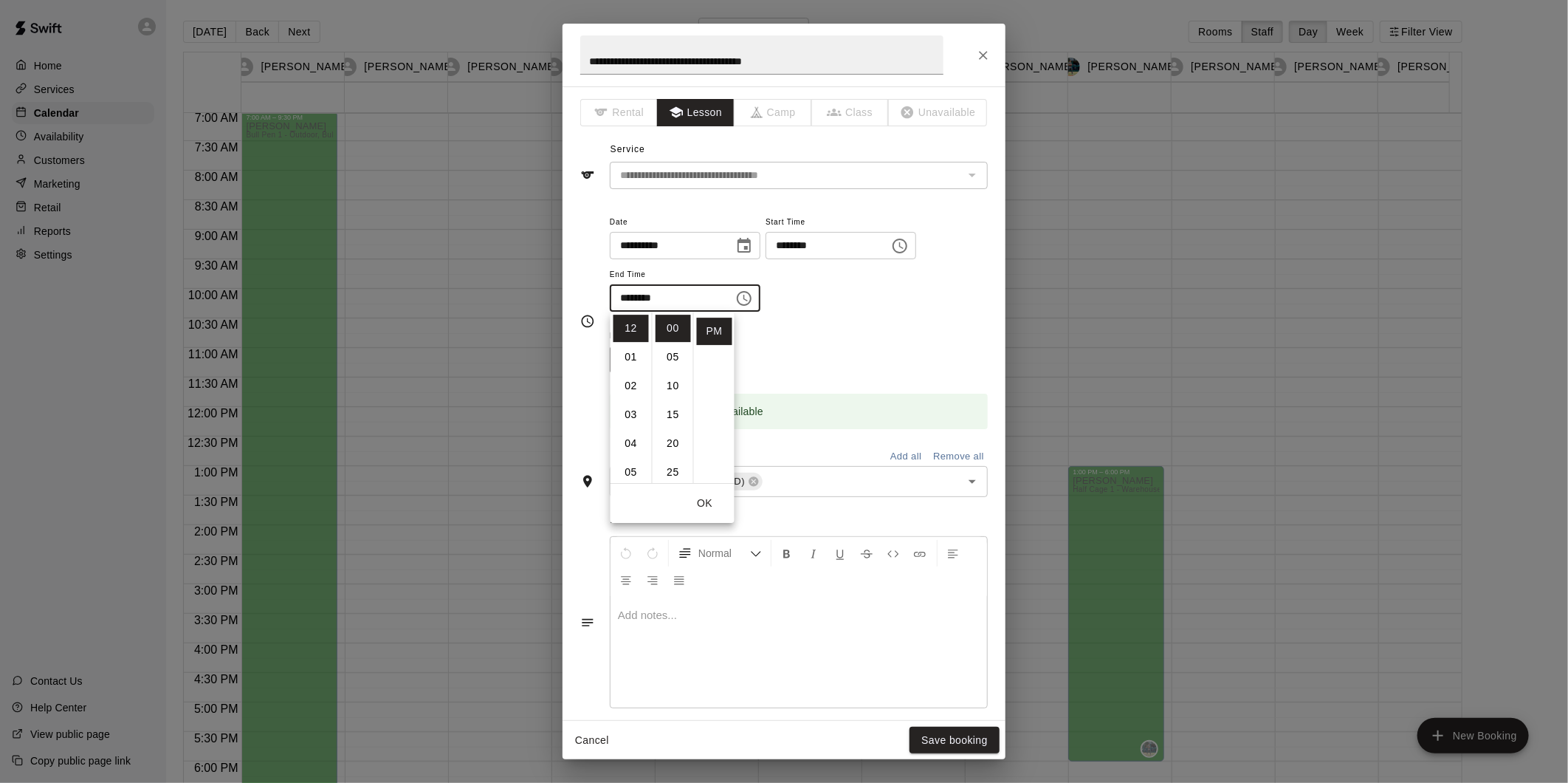
click at [891, 309] on div "**********" at bounding box center [798, 262] width 378 height 100
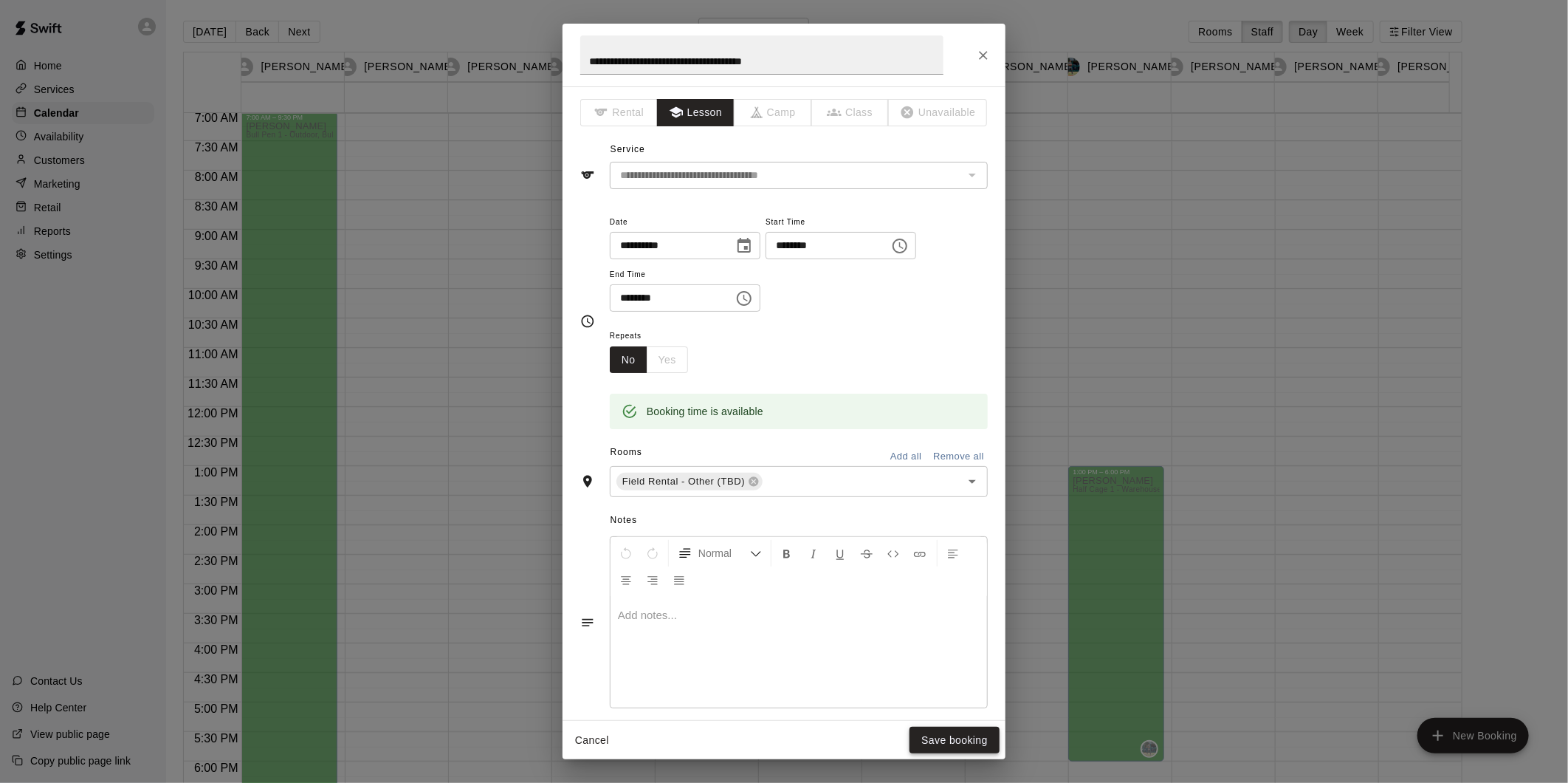
click at [931, 747] on button "Save booking" at bounding box center [954, 740] width 90 height 27
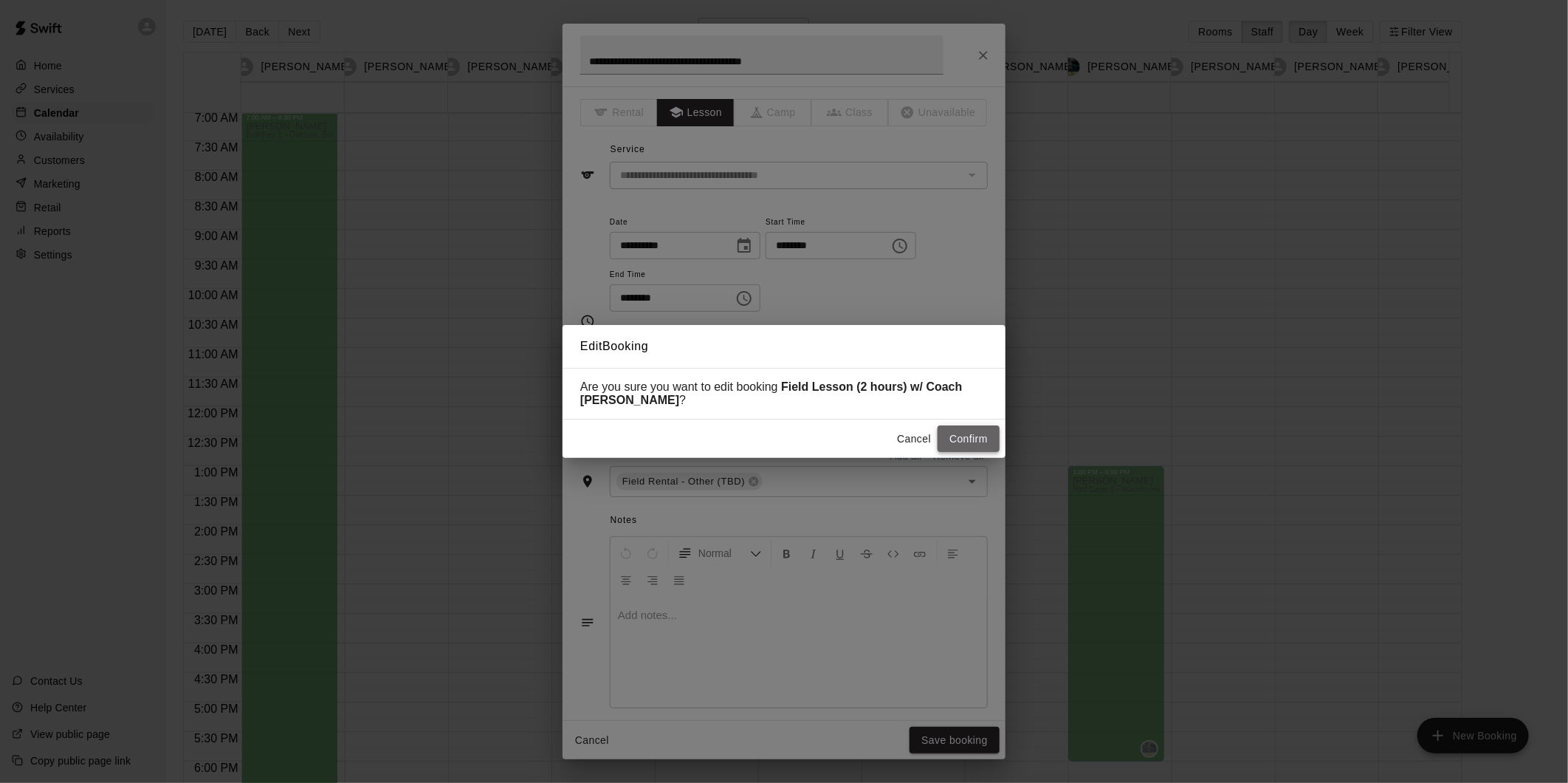
click at [972, 437] on button "Confirm" at bounding box center [968, 439] width 62 height 27
